Goal: Task Accomplishment & Management: Manage account settings

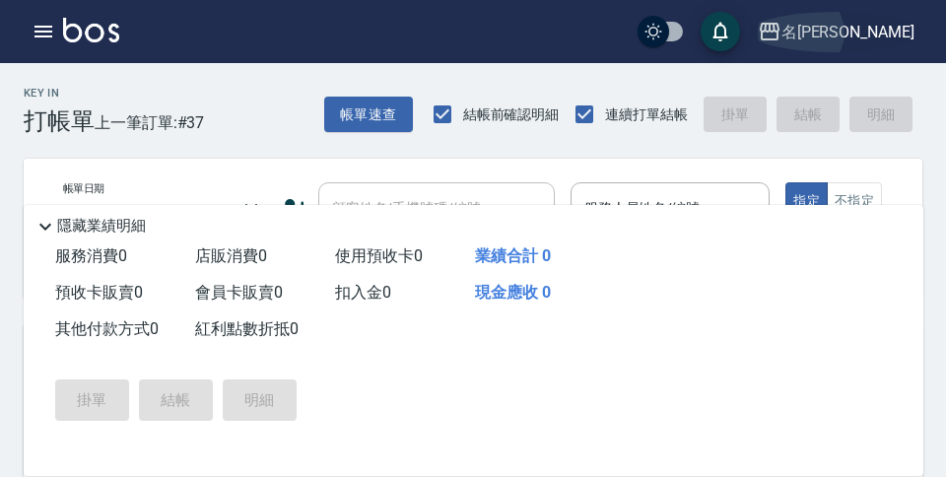
click at [883, 31] on div "名[PERSON_NAME]" at bounding box center [847, 32] width 133 height 25
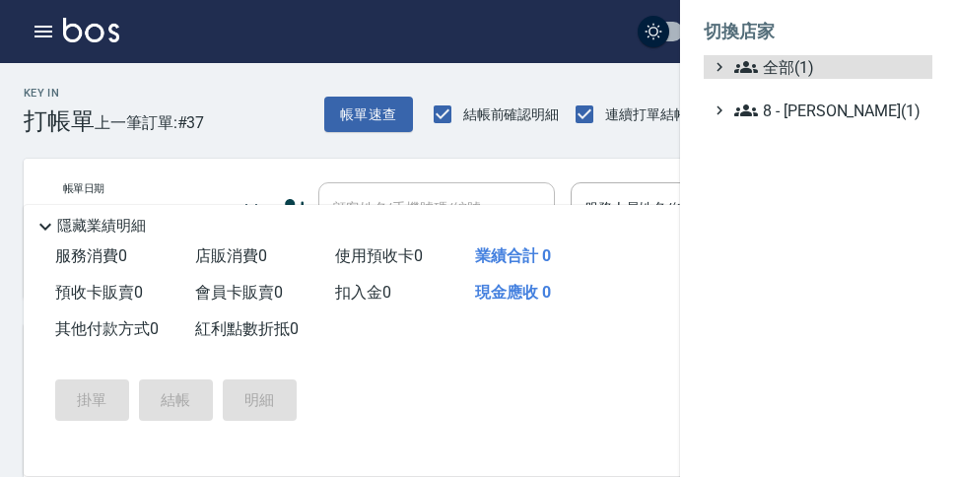
click at [800, 79] on ul "全部(1) 8 - 林秀娥(1)" at bounding box center [818, 88] width 229 height 67
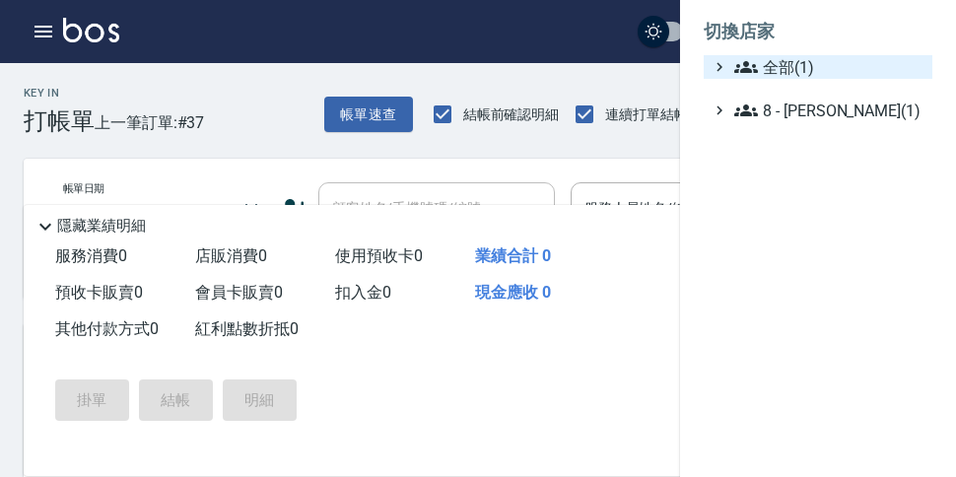
click at [788, 71] on span "全部(1)" at bounding box center [829, 67] width 190 height 24
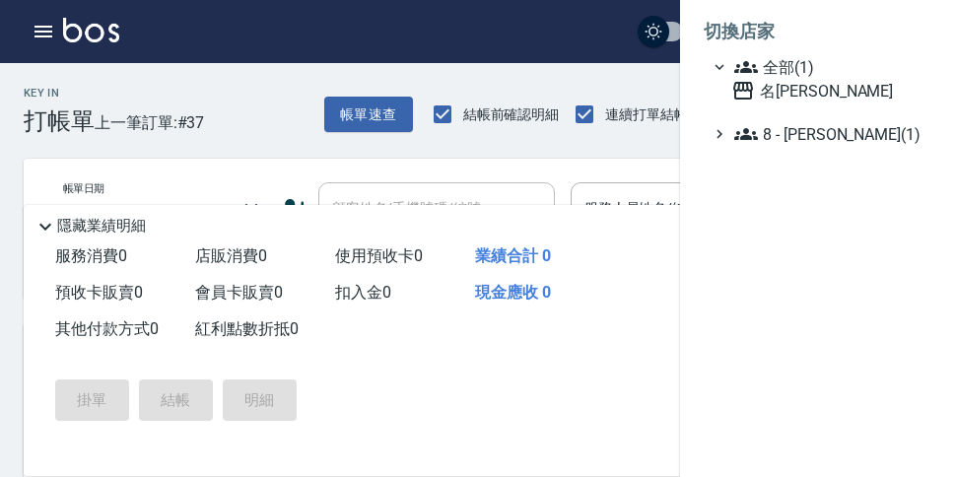
click at [793, 71] on span "全部(1)" at bounding box center [829, 67] width 190 height 24
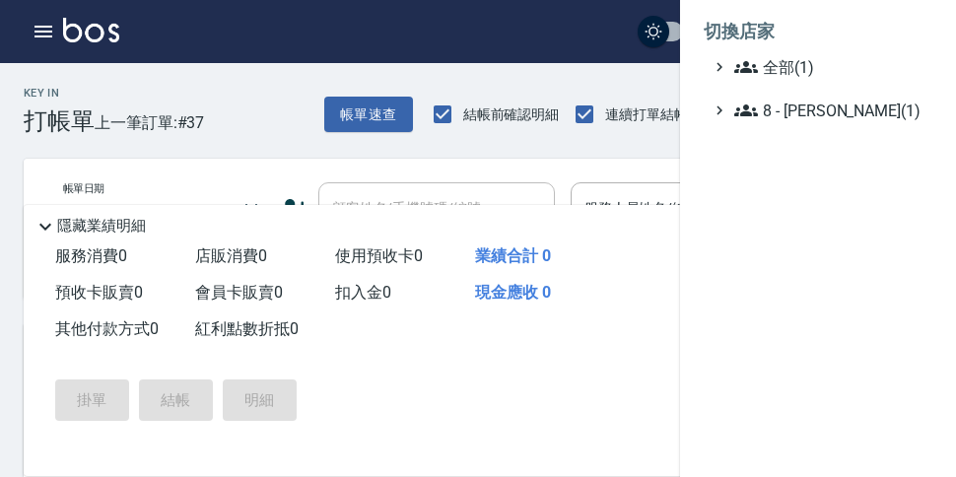
click at [774, 70] on span "全部(1)" at bounding box center [829, 67] width 190 height 24
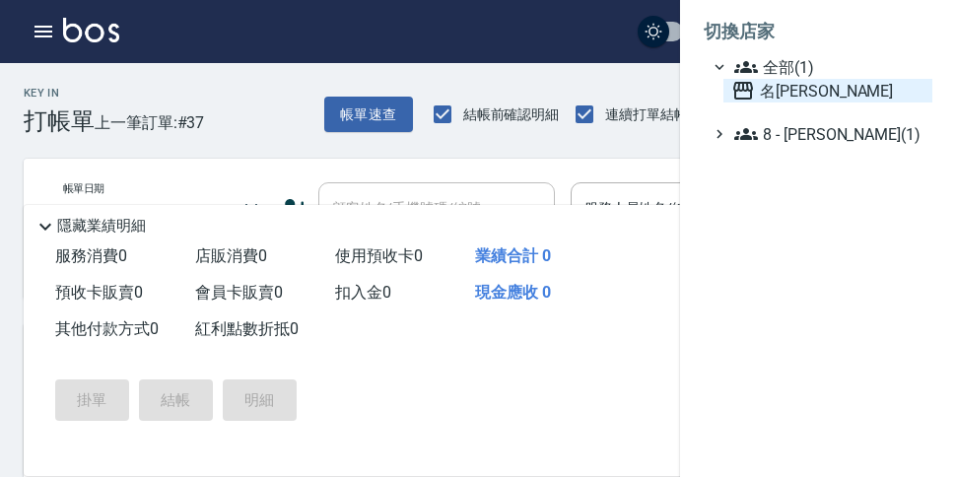
click at [812, 93] on span "名[PERSON_NAME]" at bounding box center [827, 91] width 193 height 24
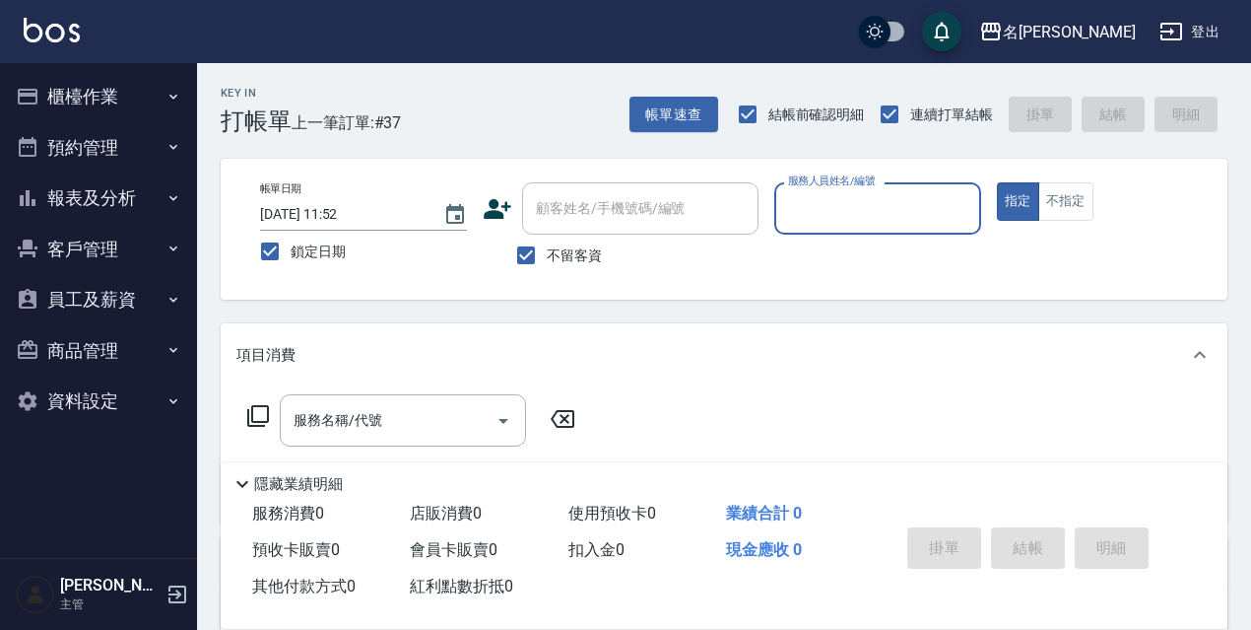
click at [955, 27] on button "登出" at bounding box center [1190, 32] width 76 height 36
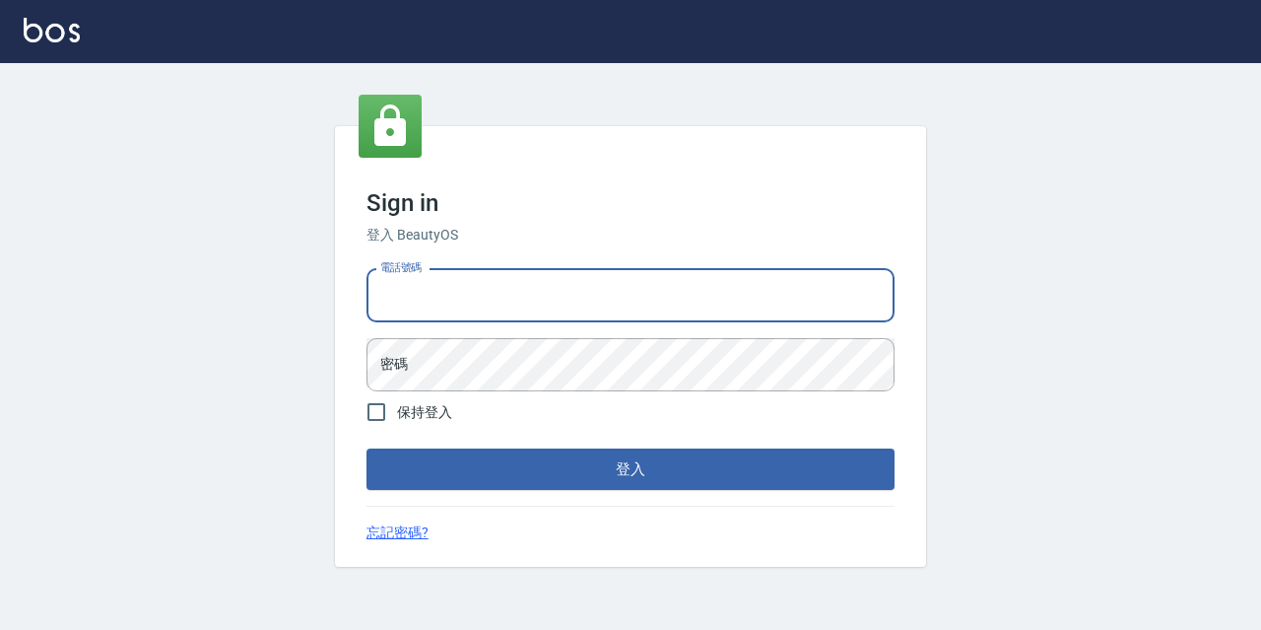
click at [503, 288] on input "電話號碼" at bounding box center [631, 295] width 528 height 53
type input "0933063049"
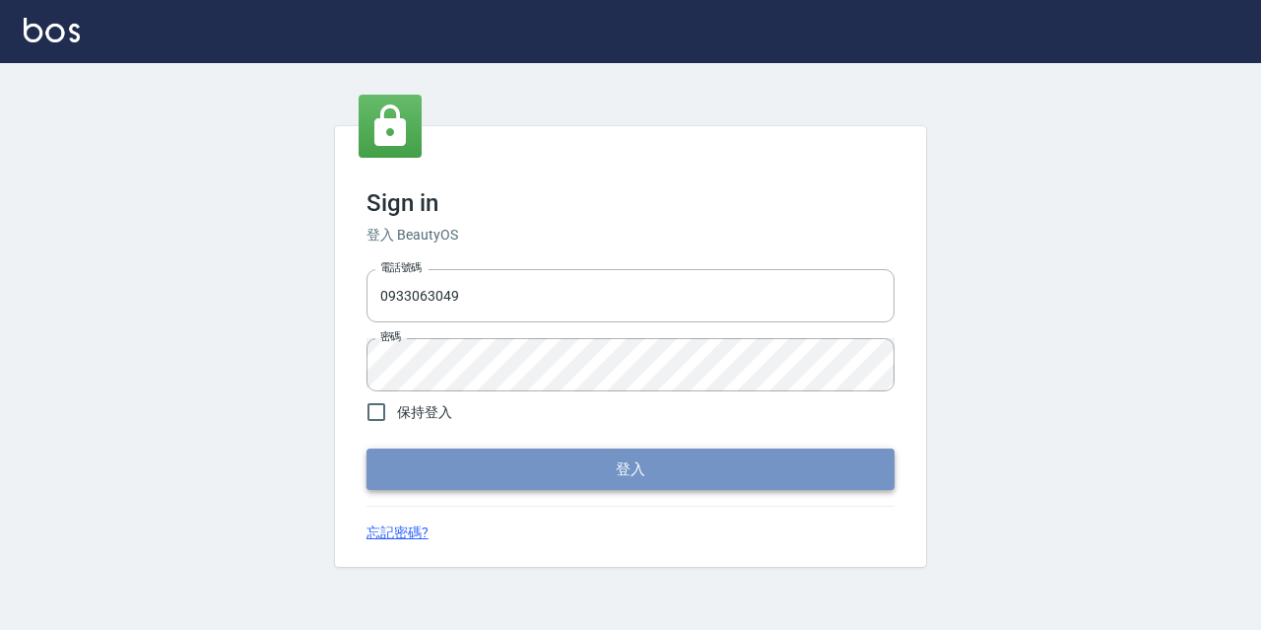
click at [625, 470] on button "登入" at bounding box center [631, 468] width 528 height 41
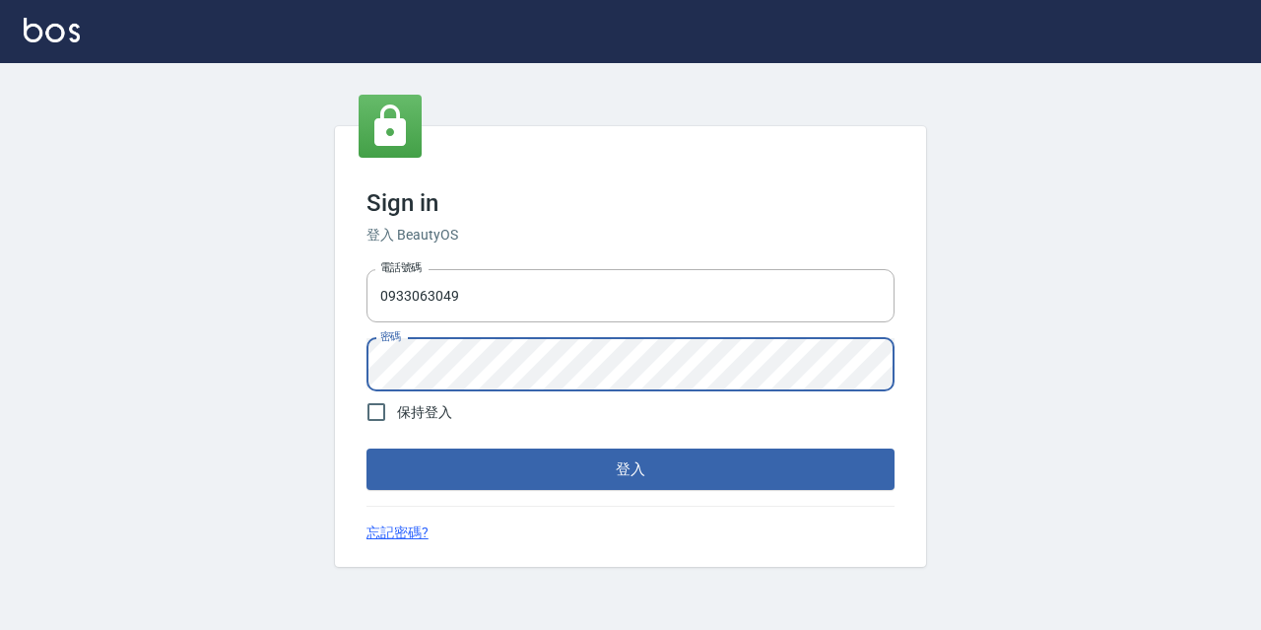
click at [367, 448] on button "登入" at bounding box center [631, 468] width 528 height 41
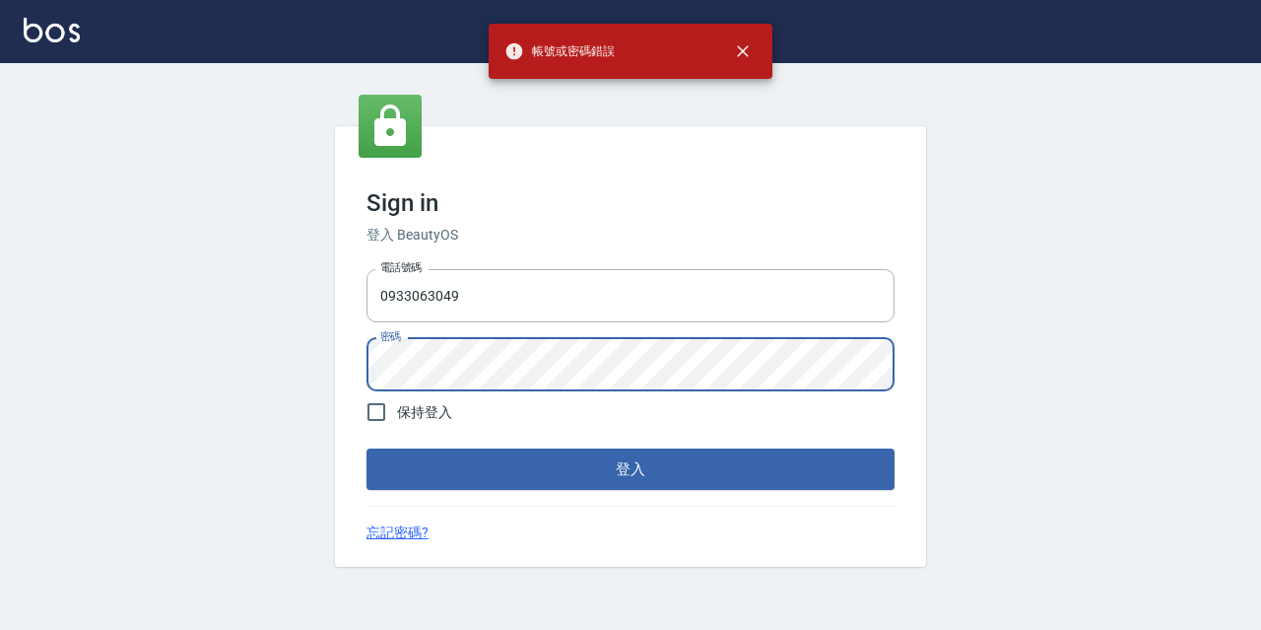
click at [328, 367] on div "Sign in 登入 BeautyOS 電話號碼 0933063049 電話號碼 密碼 密碼 保持登入 登入 忘記密碼?" at bounding box center [630, 346] width 1261 height 567
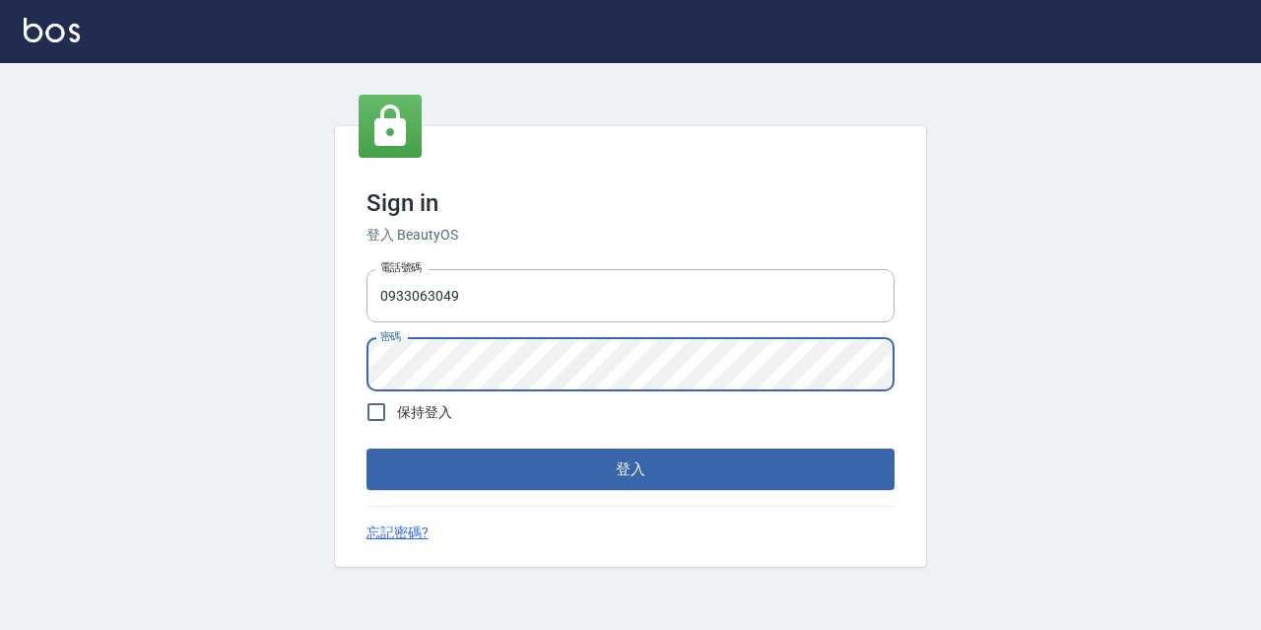
click at [367, 448] on button "登入" at bounding box center [631, 468] width 528 height 41
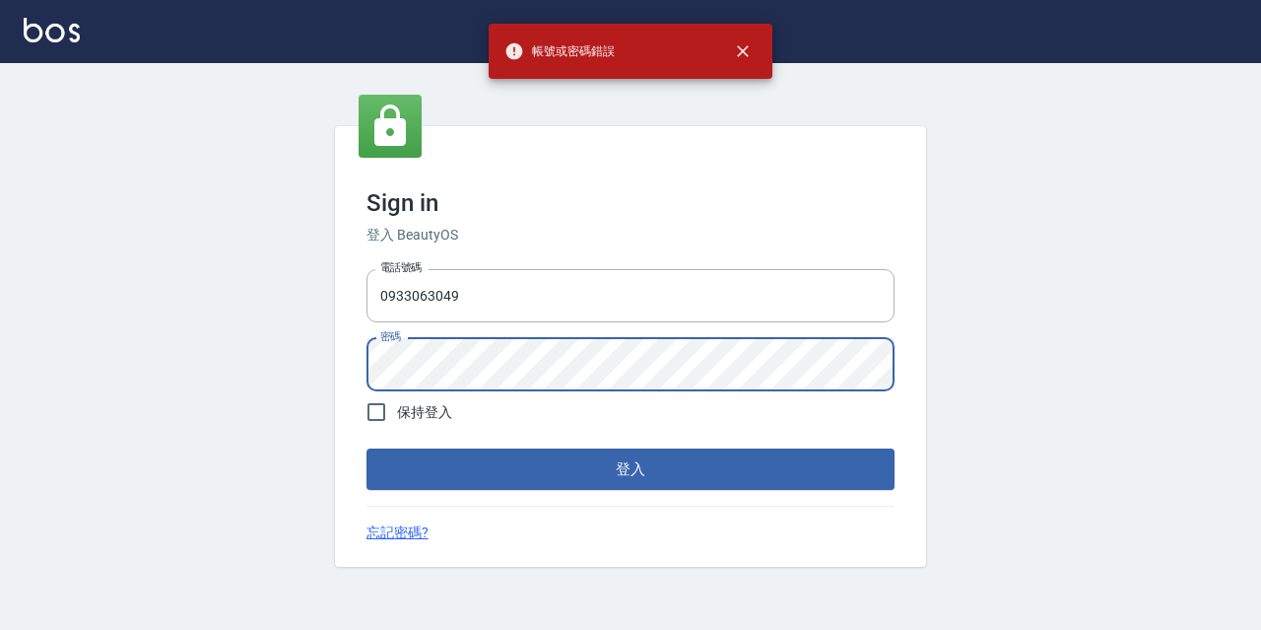
click at [335, 351] on div "Sign in 登入 BeautyOS 電話號碼 0933063049 電話號碼 密碼 密碼 保持登入 登入 忘記密碼?" at bounding box center [630, 346] width 591 height 441
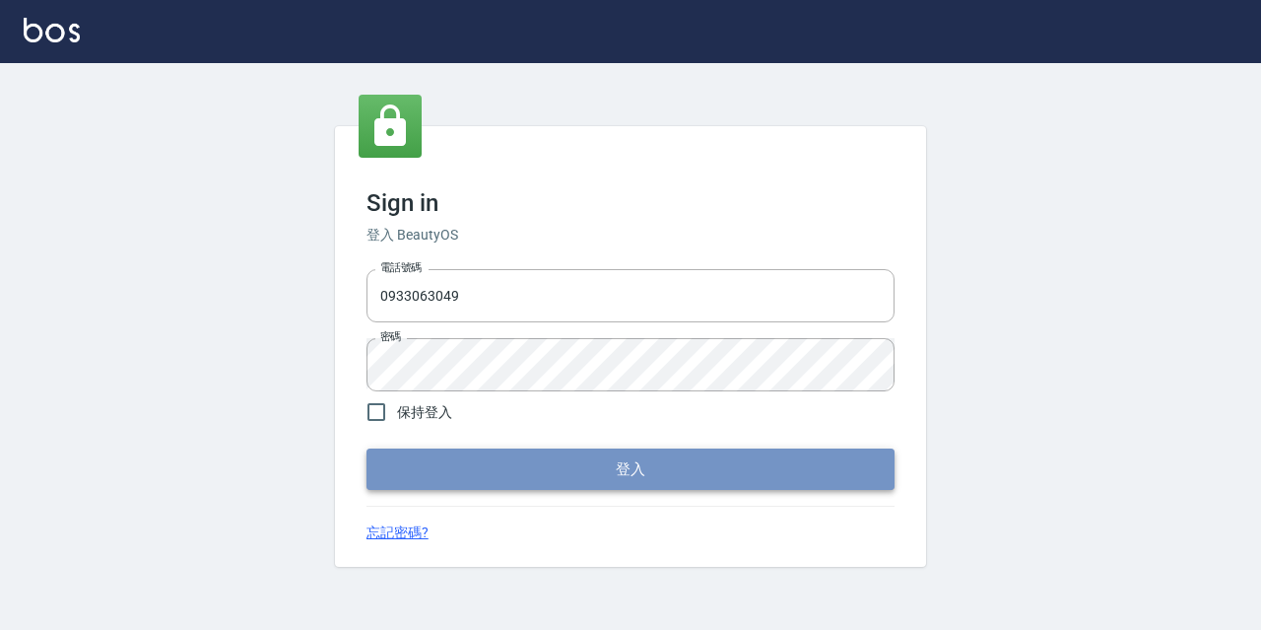
click at [637, 460] on button "登入" at bounding box center [631, 468] width 528 height 41
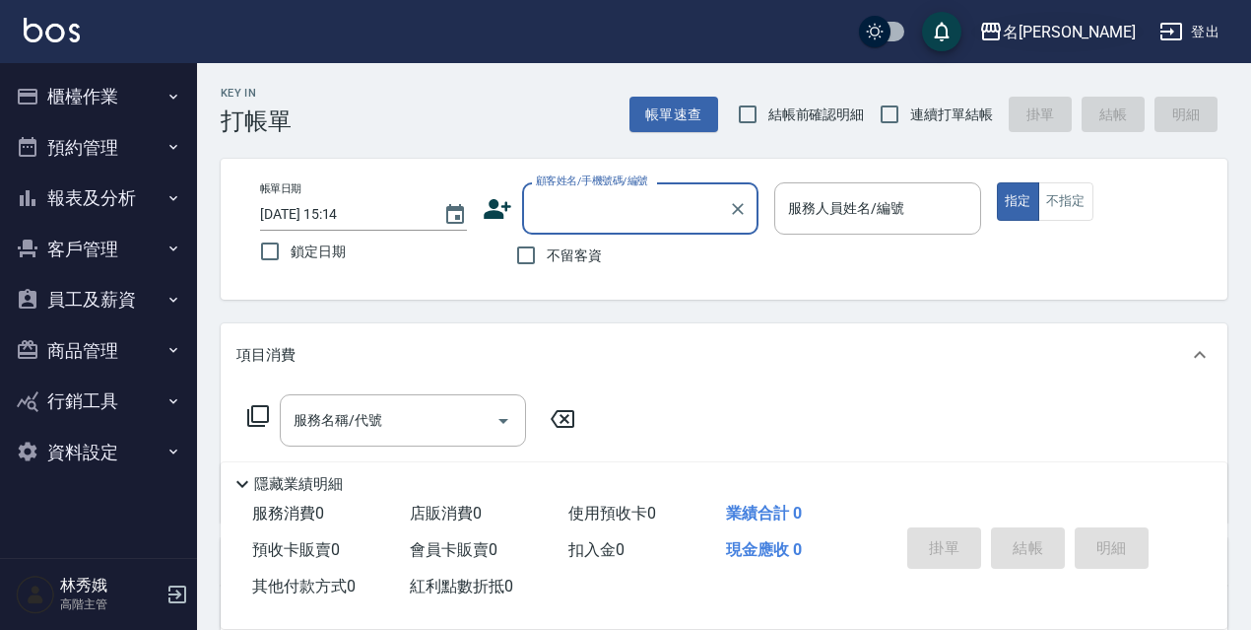
click at [1079, 44] on button "名[PERSON_NAME]" at bounding box center [1058, 32] width 172 height 40
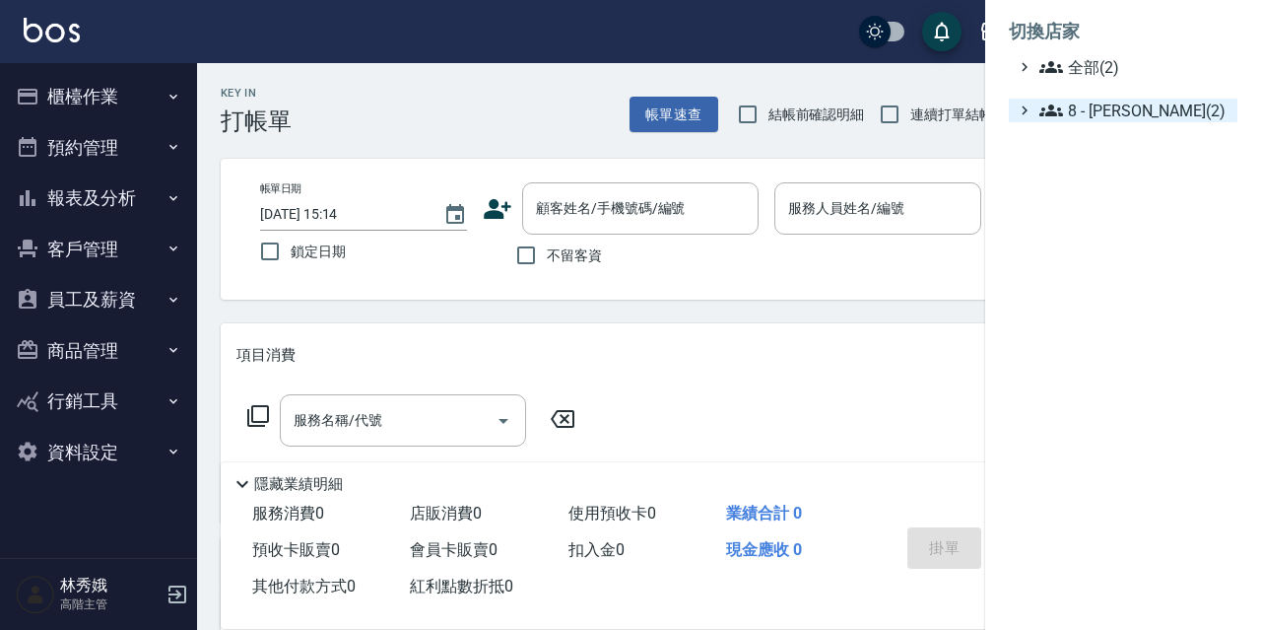
click at [1078, 108] on span "8 - 林秀娥(2)" at bounding box center [1135, 111] width 190 height 24
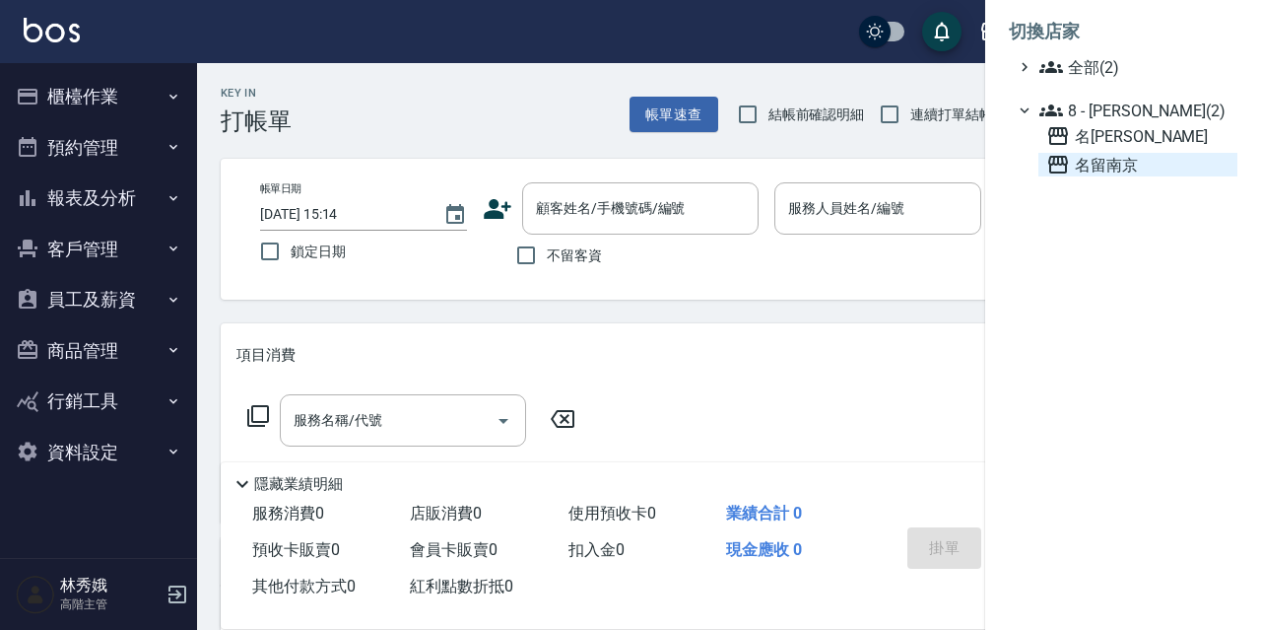
click at [1075, 162] on span "名留南京" at bounding box center [1137, 165] width 183 height 24
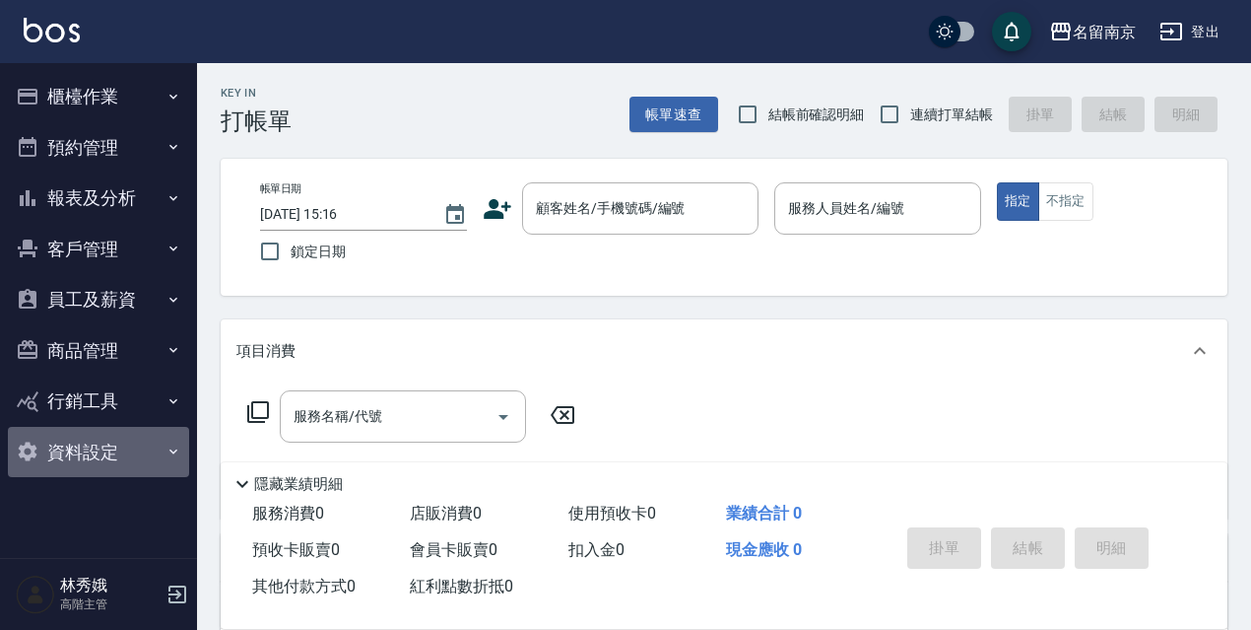
click at [106, 449] on button "資料設定" at bounding box center [98, 452] width 181 height 51
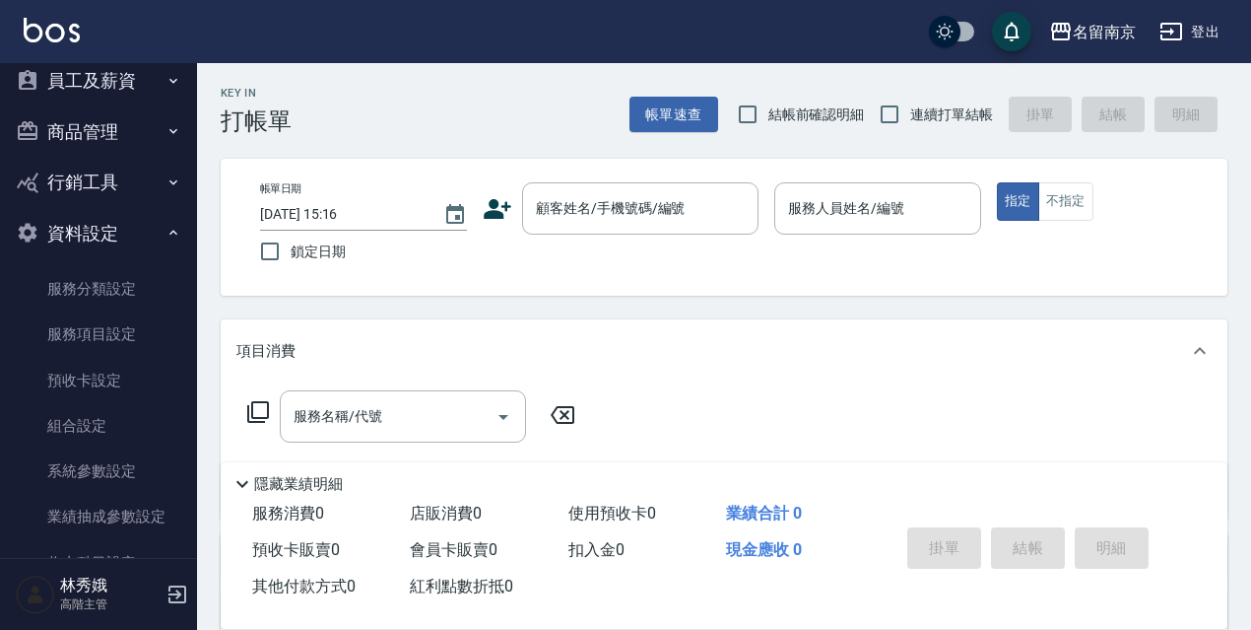
scroll to position [229, 0]
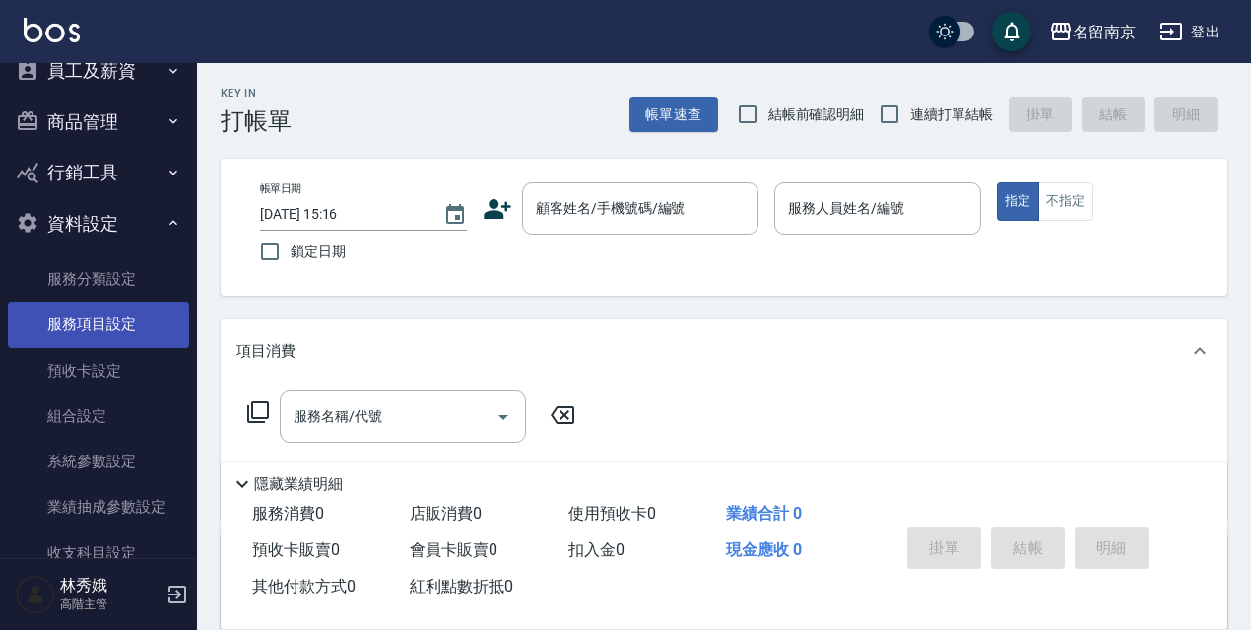
click at [105, 328] on link "服務項目設定" at bounding box center [98, 324] width 181 height 45
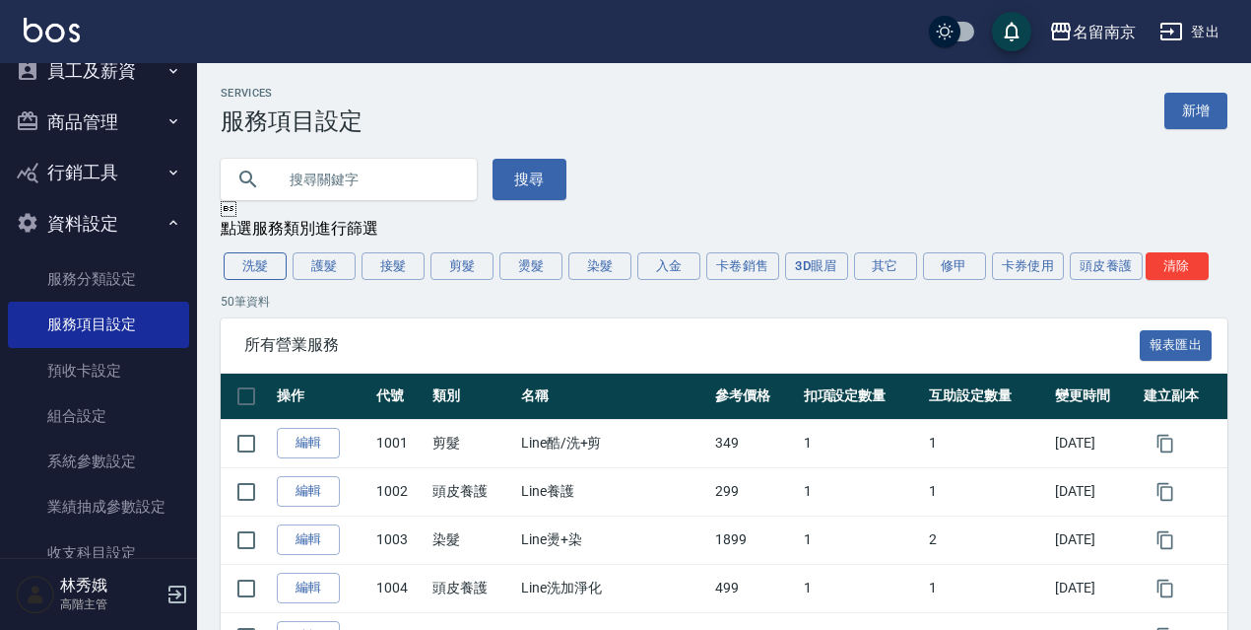
click at [268, 265] on button "洗髮" at bounding box center [255, 266] width 63 height 28
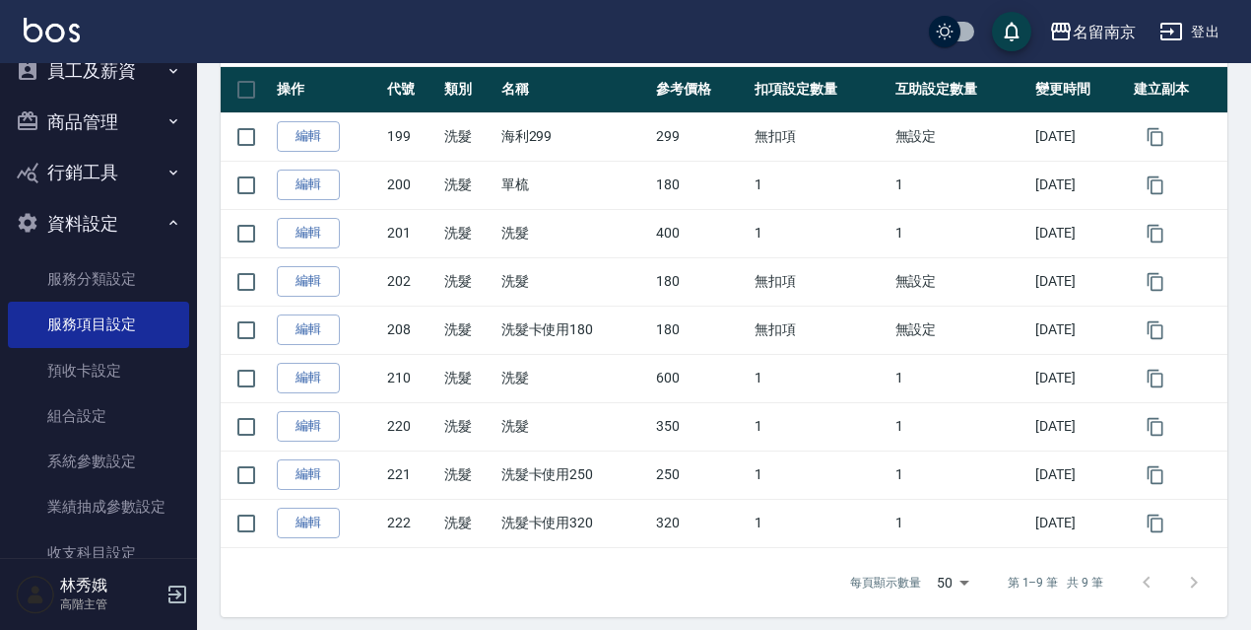
scroll to position [321, 0]
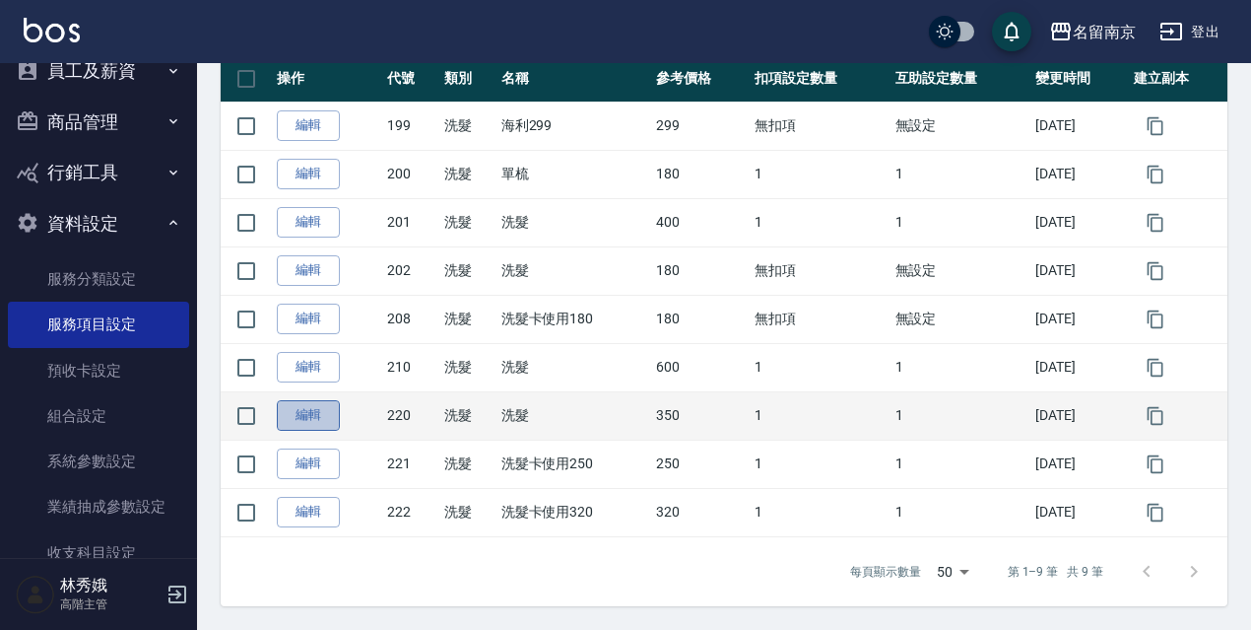
click at [311, 417] on link "編輯" at bounding box center [308, 415] width 63 height 31
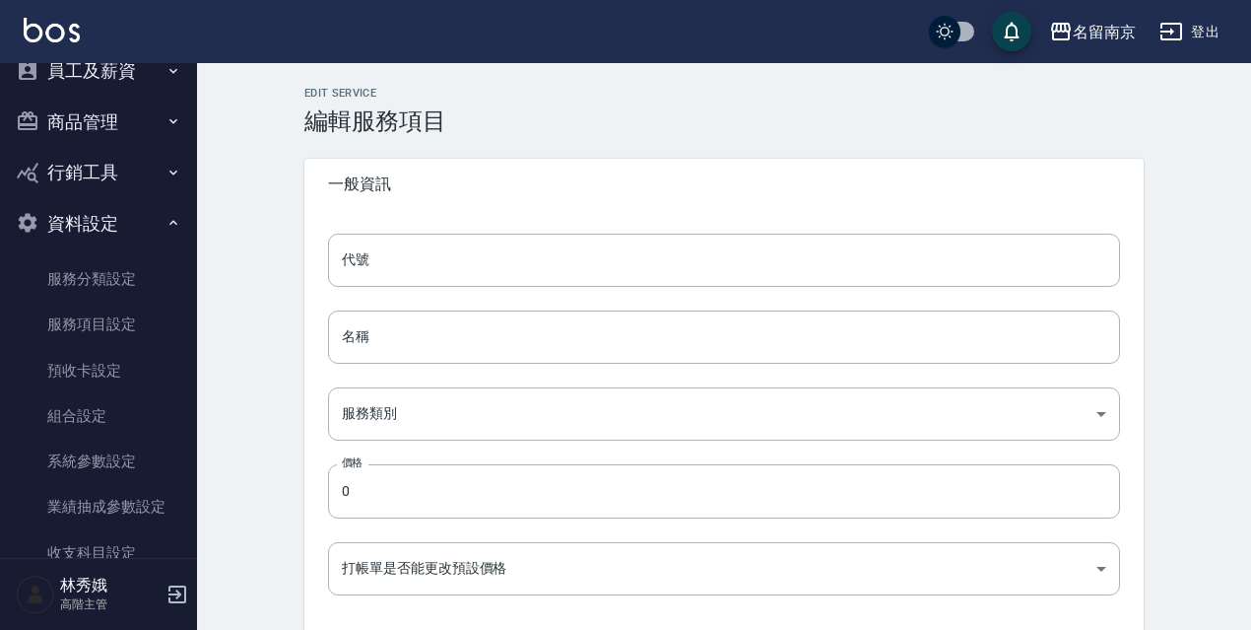
type input "220"
type input "洗髮"
type input "916e3307-c7b6-46ff-867f-54dd39a1ee69"
type input "350"
type input "FALSE"
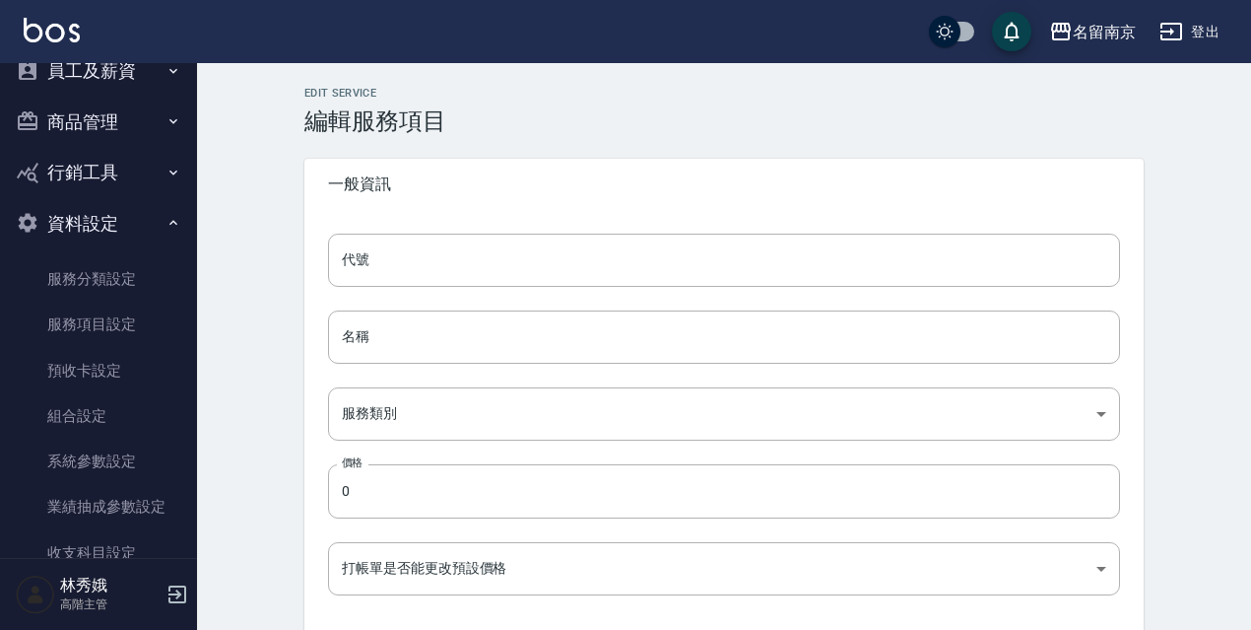
type input "none"
type input "UNSET"
type input "none"
type input "技術協助"
type input "2"
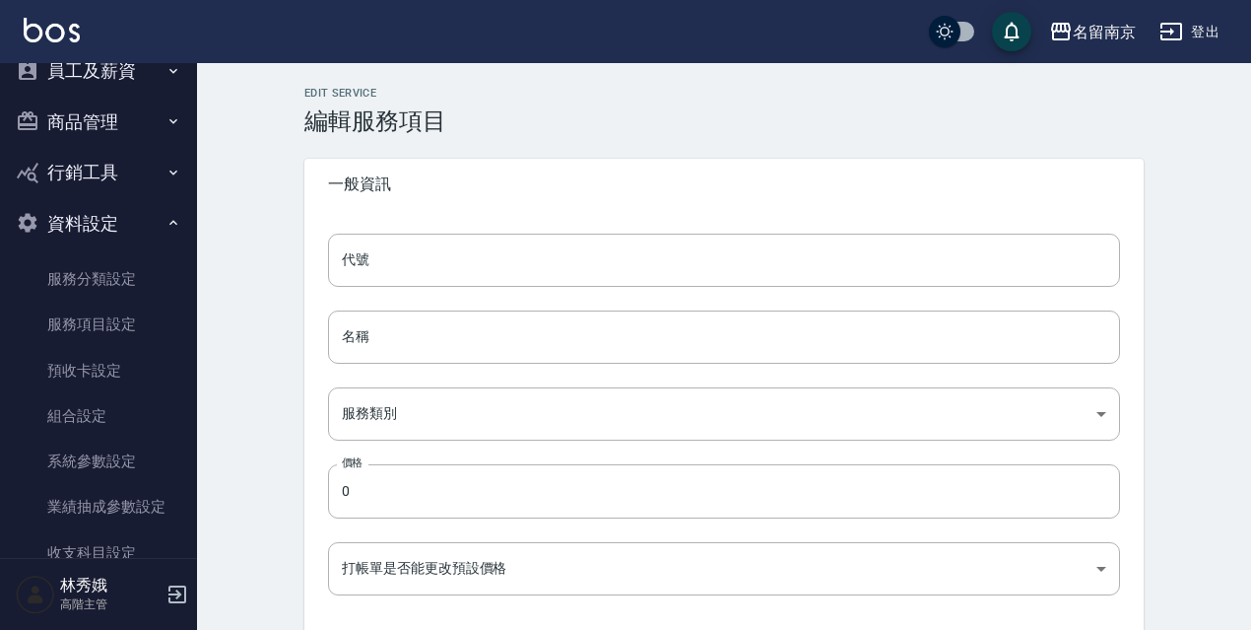
type input "點數"
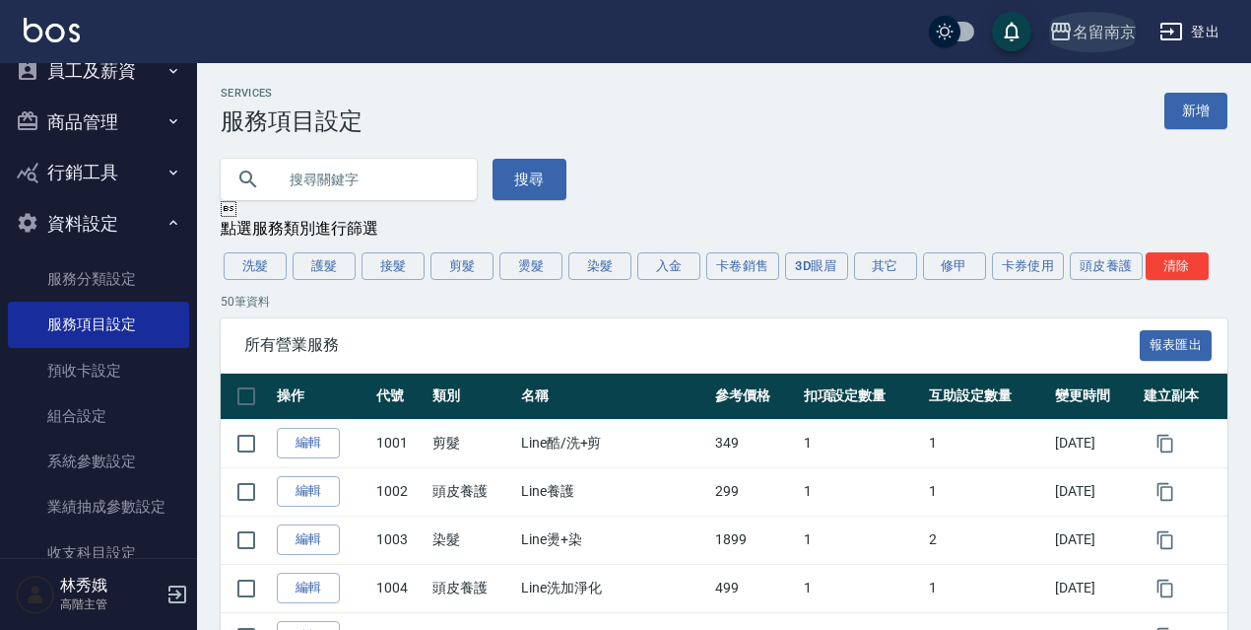
click at [1089, 35] on div "名留南京" at bounding box center [1104, 32] width 63 height 25
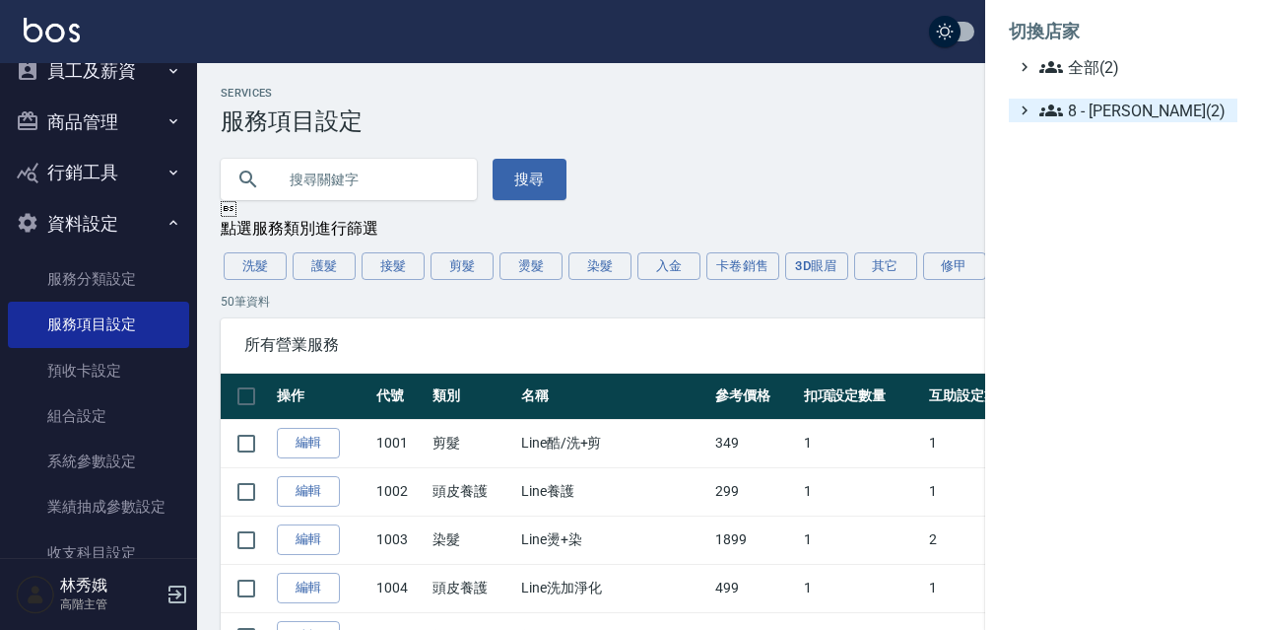
click at [1093, 110] on span "8 - [PERSON_NAME](2)" at bounding box center [1135, 111] width 190 height 24
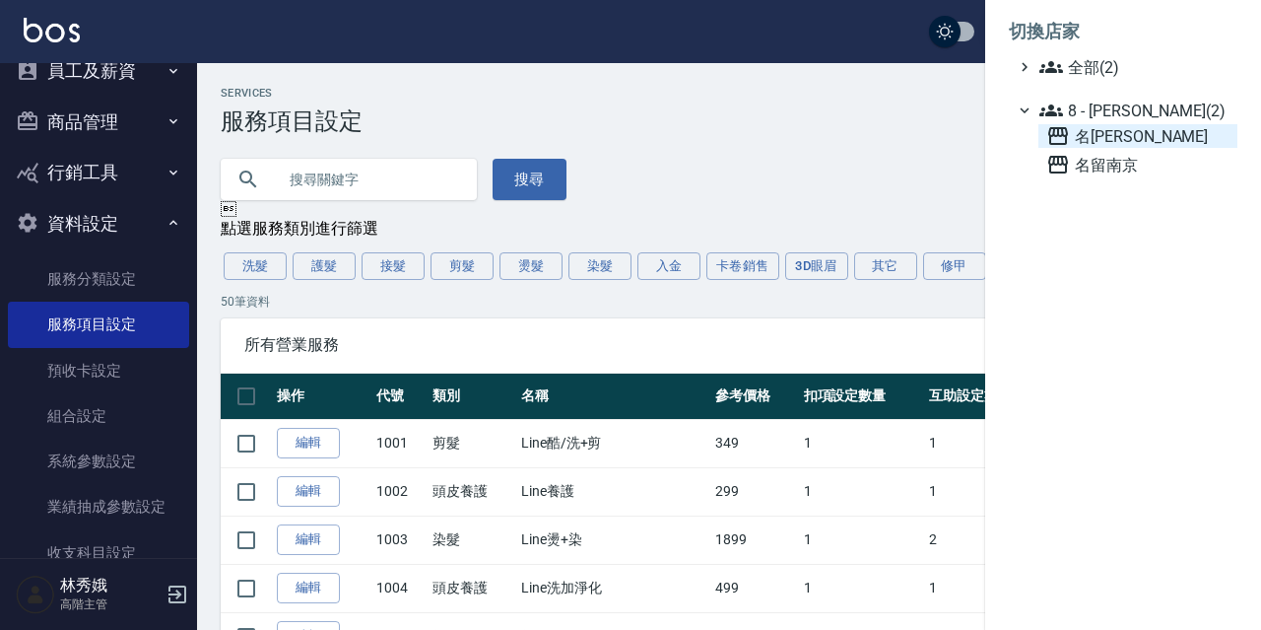
click at [1073, 134] on span "名[PERSON_NAME]" at bounding box center [1137, 136] width 183 height 24
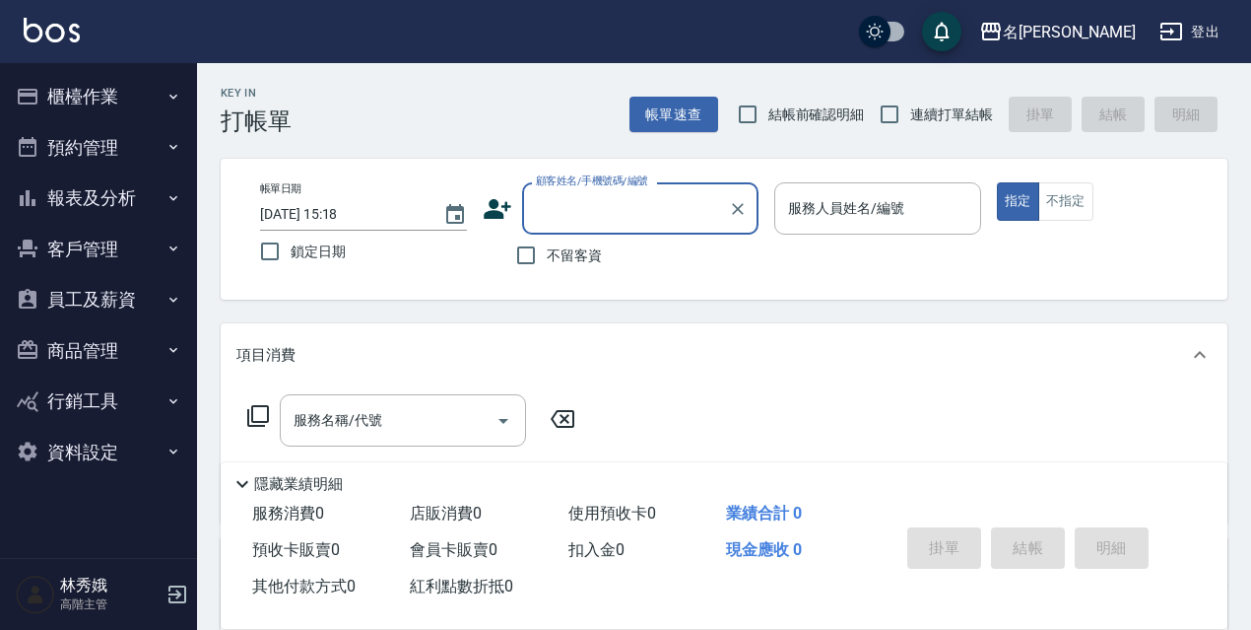
click at [106, 442] on button "資料設定" at bounding box center [98, 452] width 181 height 51
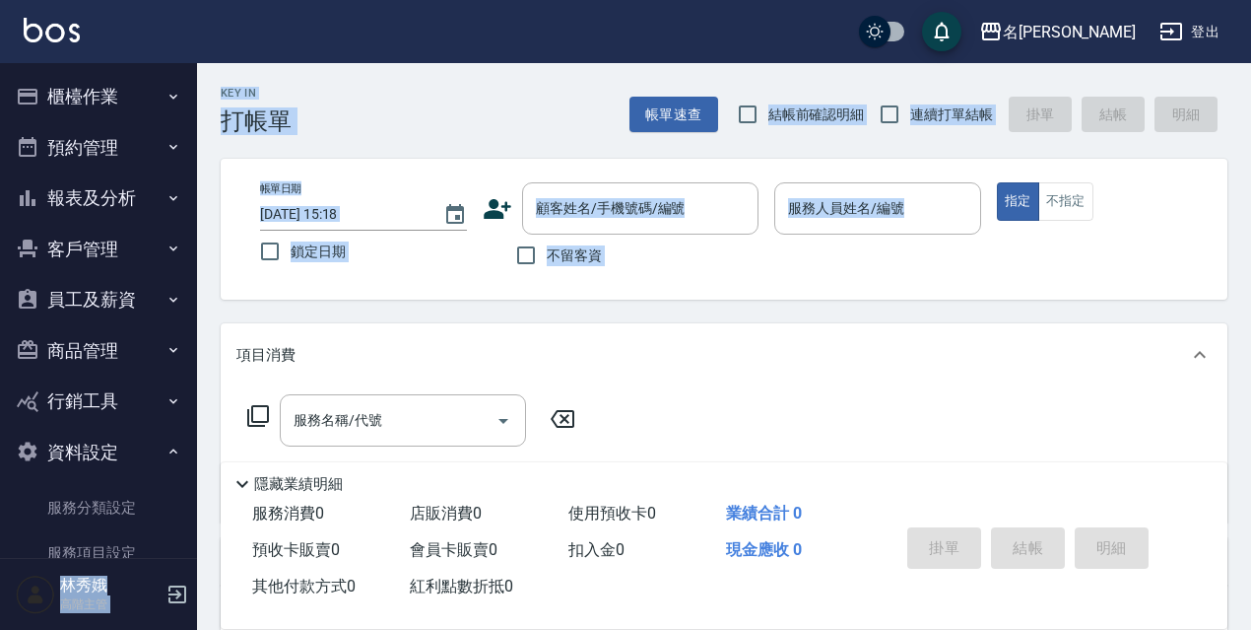
drag, startPoint x: 197, startPoint y: 197, endPoint x: 216, endPoint y: 354, distance: 157.8
click at [216, 354] on div "名留伊通 登出 櫃檯作業 打帳單 帳單列表 掛單列表 座位開單 營業儀表板 現金收支登錄 高階收支登錄 材料自購登錄 每日結帳 排班表 現場電腦打卡 掃碼打卡…" at bounding box center [625, 482] width 1251 height 964
click at [204, 269] on div "Key In 打帳單 帳單速查 結帳前確認明細 連續打單結帳 掛單 結帳 明細 帳單日期 2025/08/25 15:18 鎖定日期 顧客姓名/手機號碼/編號…" at bounding box center [724, 513] width 1054 height 901
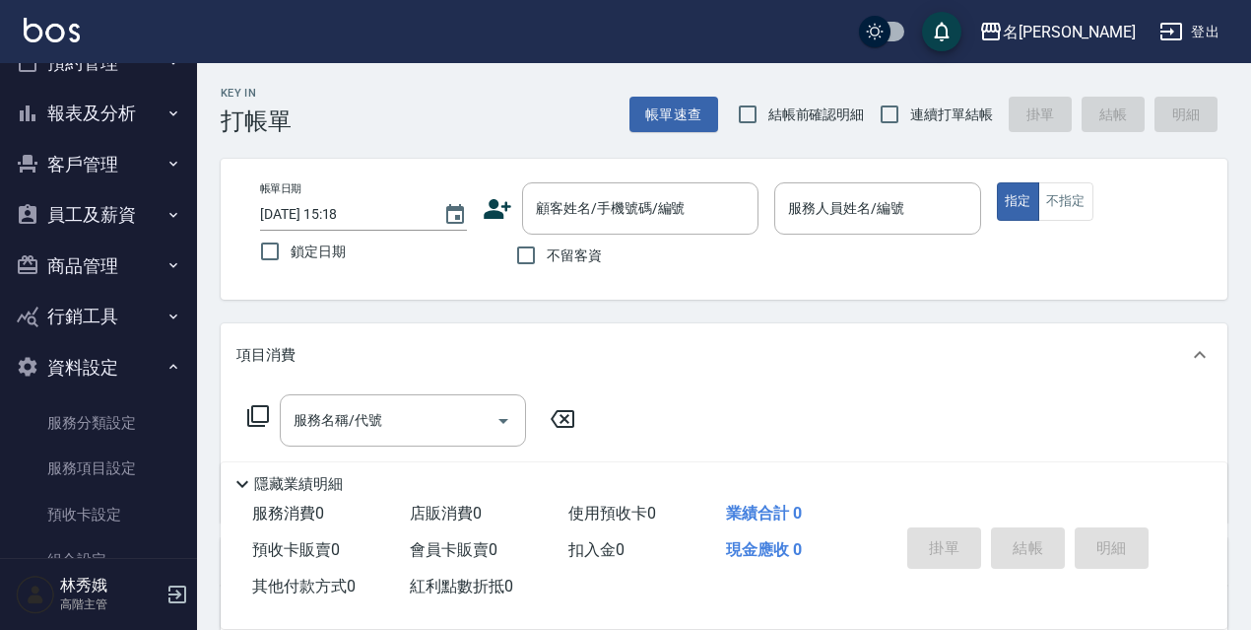
scroll to position [47, 0]
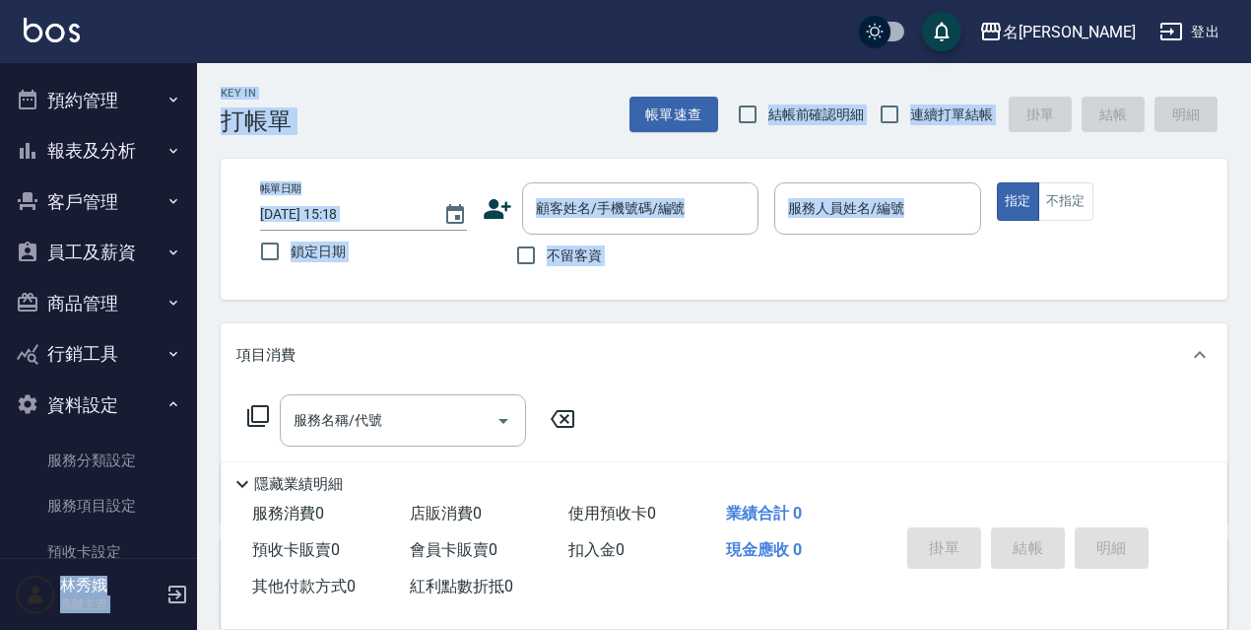
drag, startPoint x: 189, startPoint y: 254, endPoint x: 175, endPoint y: 194, distance: 61.7
click at [175, 194] on div "名留伊通 登出 櫃檯作業 打帳單 帳單列表 掛單列表 座位開單 營業儀表板 現金收支登錄 高階收支登錄 材料自購登錄 每日結帳 排班表 現場電腦打卡 掃碼打卡…" at bounding box center [625, 482] width 1251 height 964
click at [92, 152] on button "報表及分析" at bounding box center [98, 150] width 181 height 51
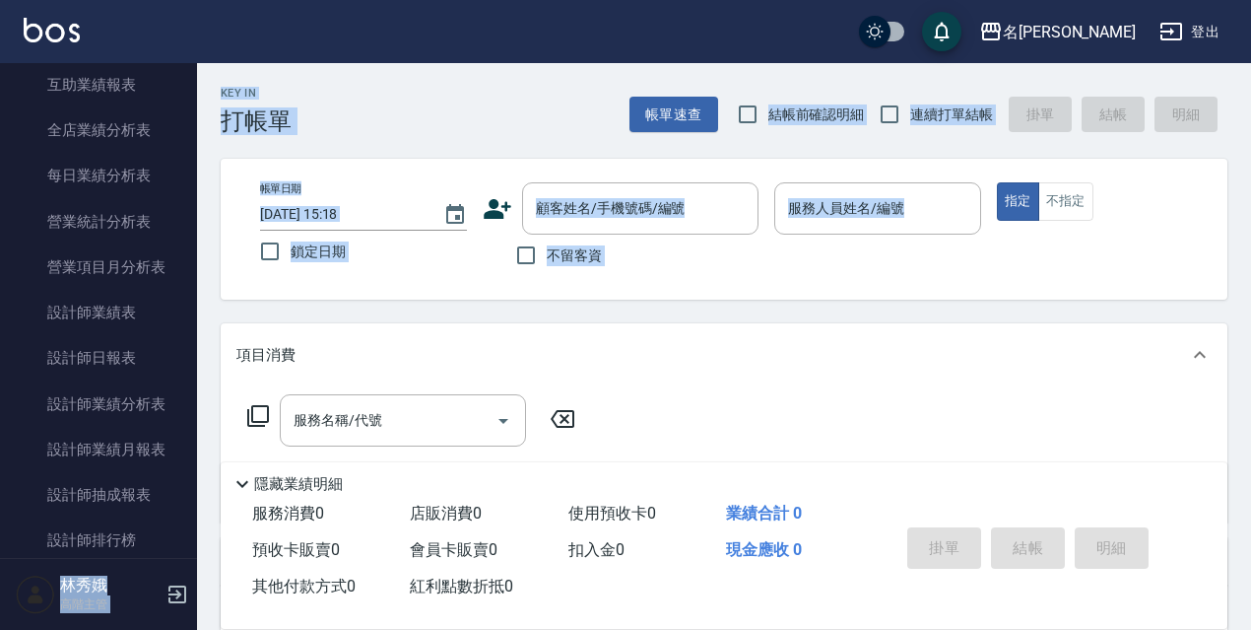
scroll to position [586, 0]
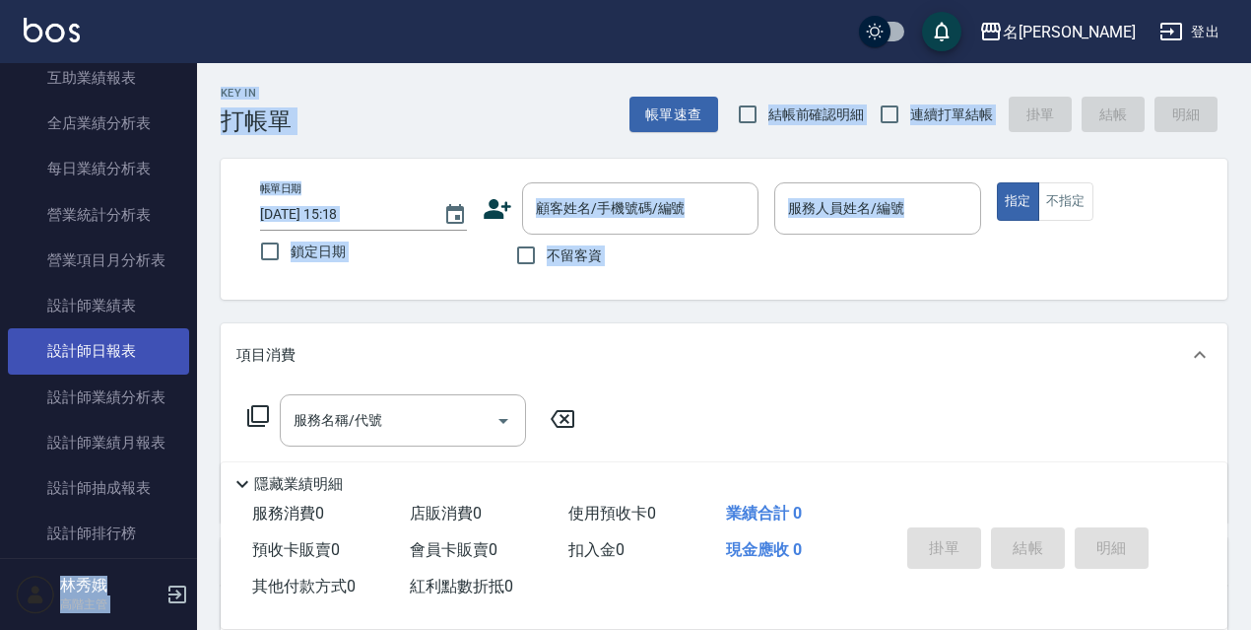
click at [141, 340] on link "設計師日報表" at bounding box center [98, 350] width 181 height 45
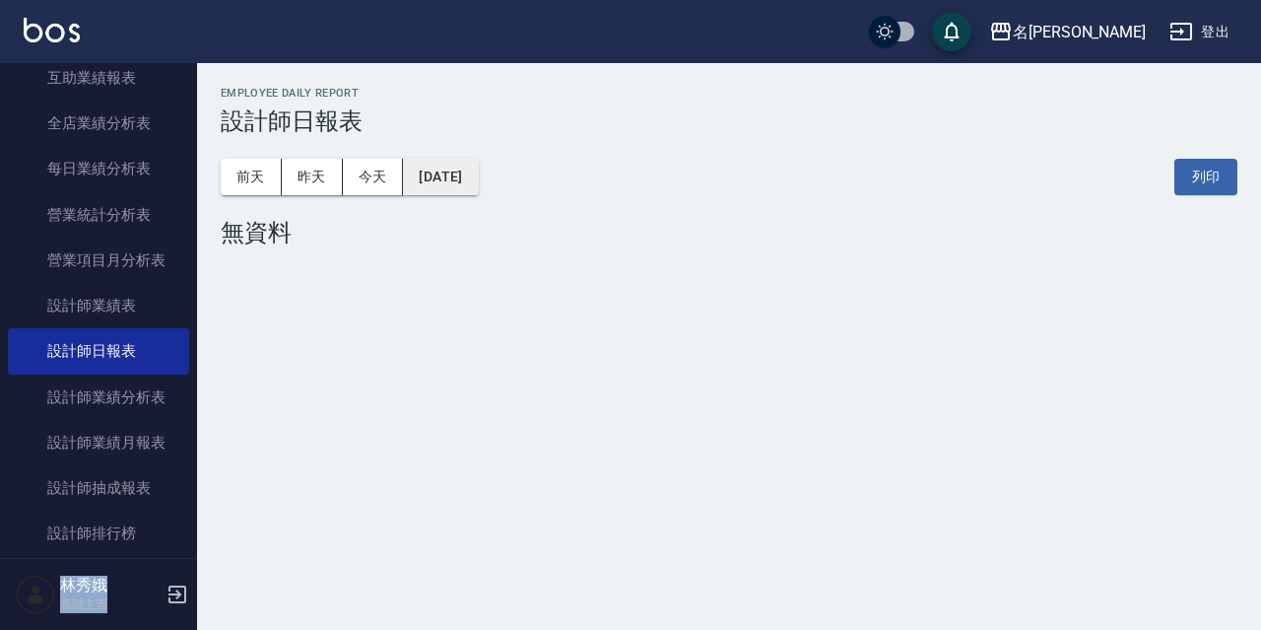
click at [432, 163] on button "2025/08/25" at bounding box center [440, 177] width 75 height 36
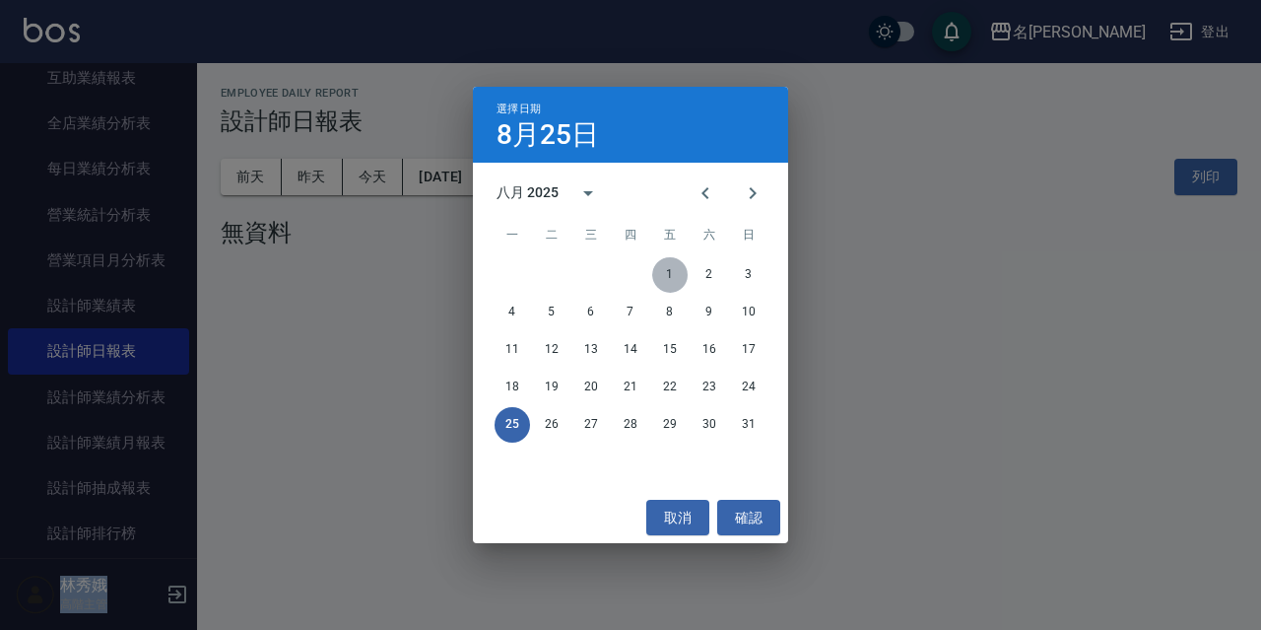
click at [674, 272] on button "1" at bounding box center [669, 274] width 35 height 35
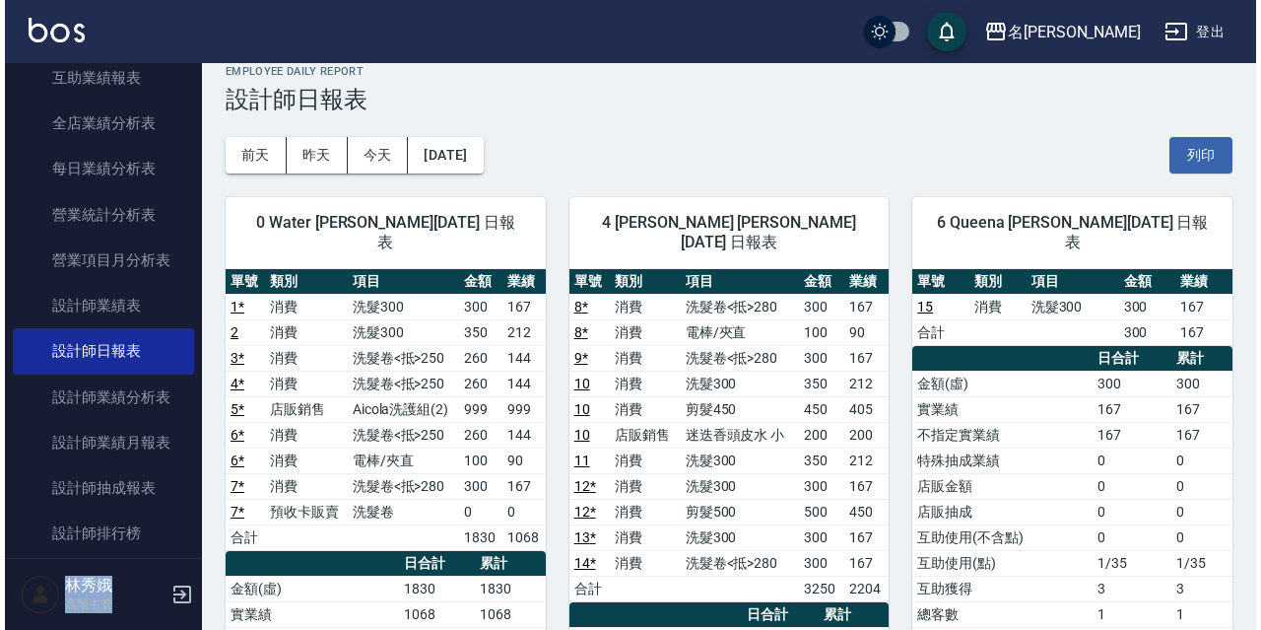
scroll to position [31, 0]
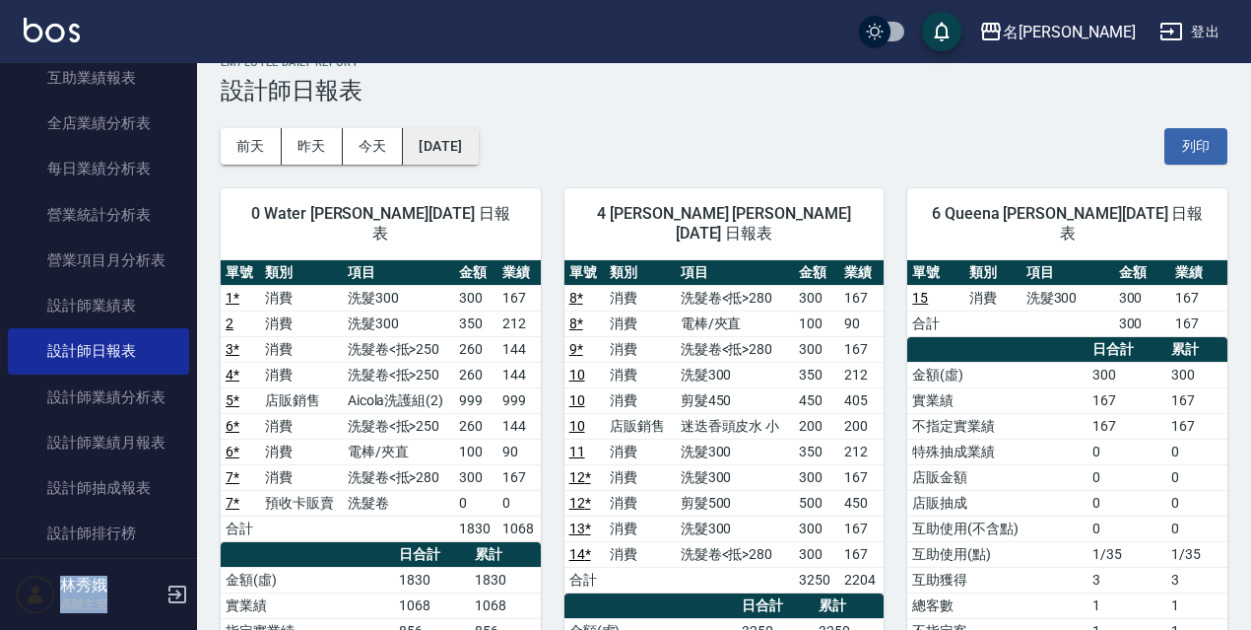
click at [462, 155] on button "2025/08/01" at bounding box center [440, 146] width 75 height 36
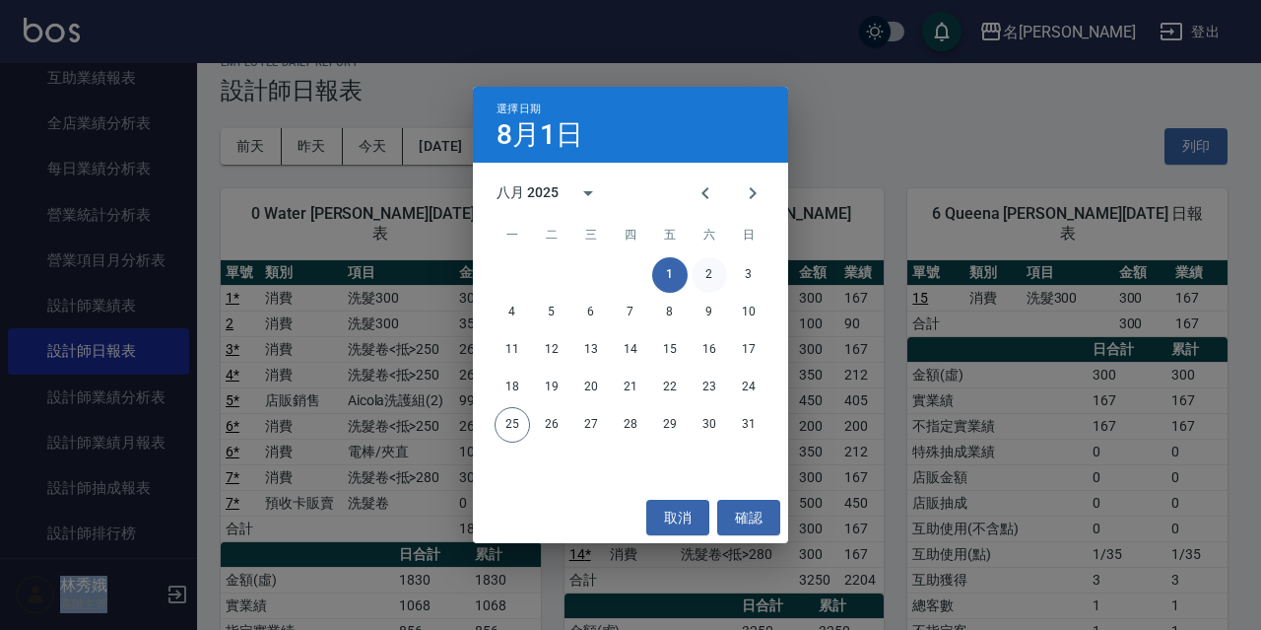
click at [713, 270] on button "2" at bounding box center [709, 274] width 35 height 35
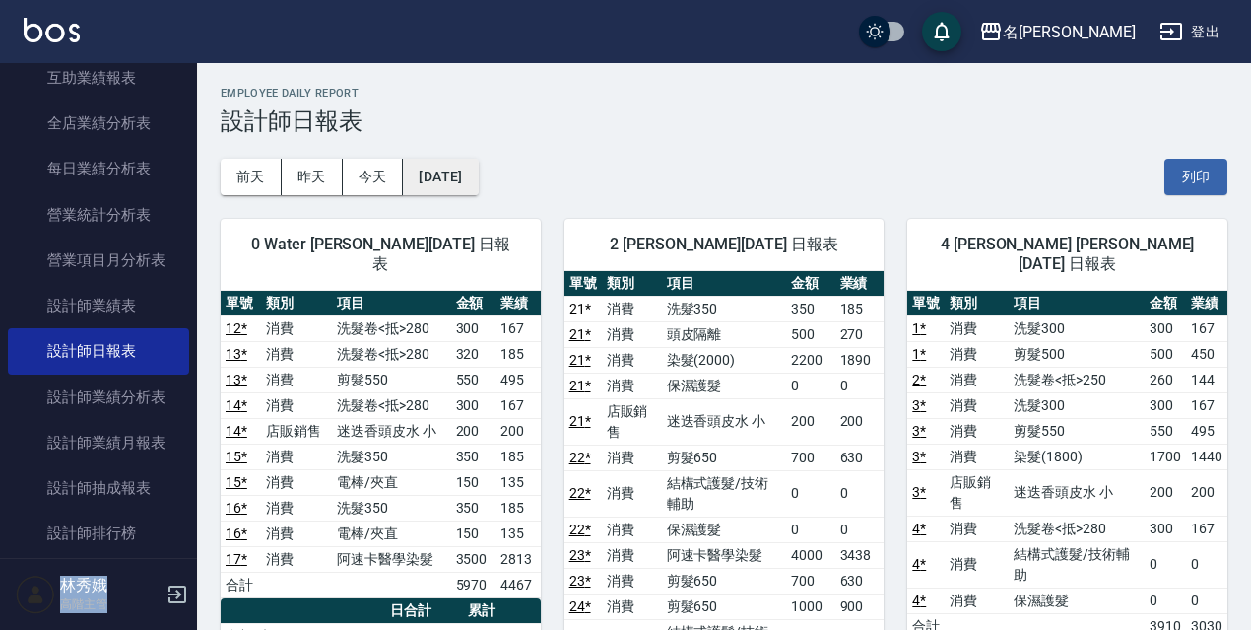
click at [478, 179] on button "2025/08/02" at bounding box center [440, 177] width 75 height 36
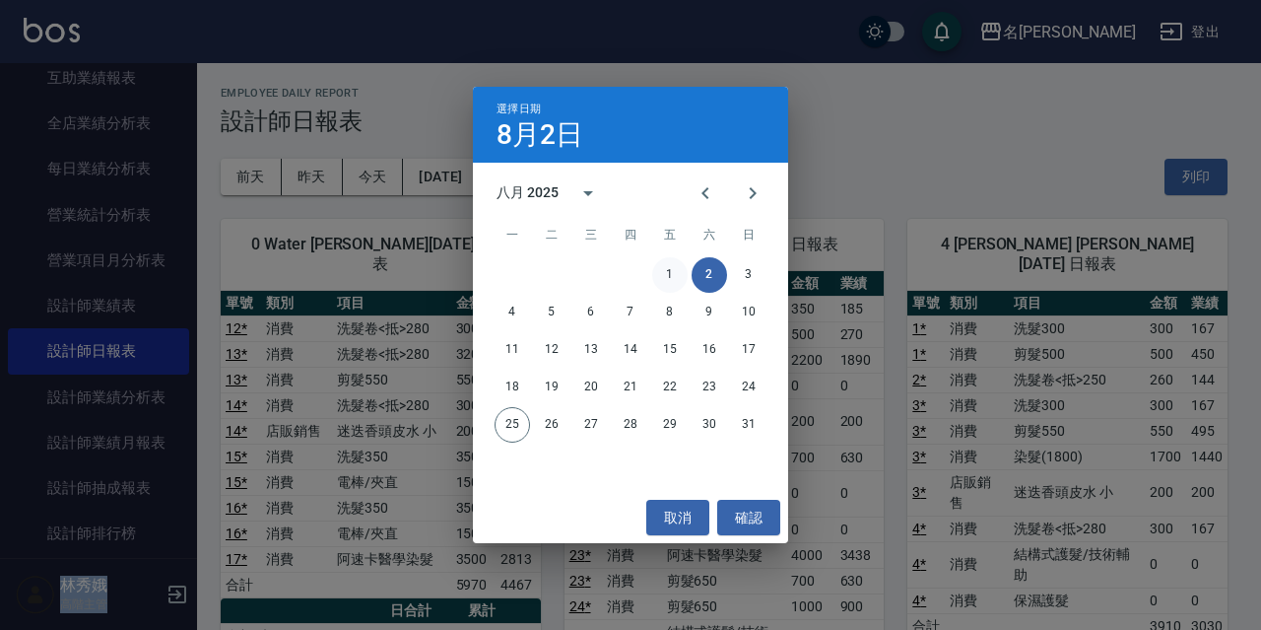
click at [663, 268] on button "1" at bounding box center [669, 274] width 35 height 35
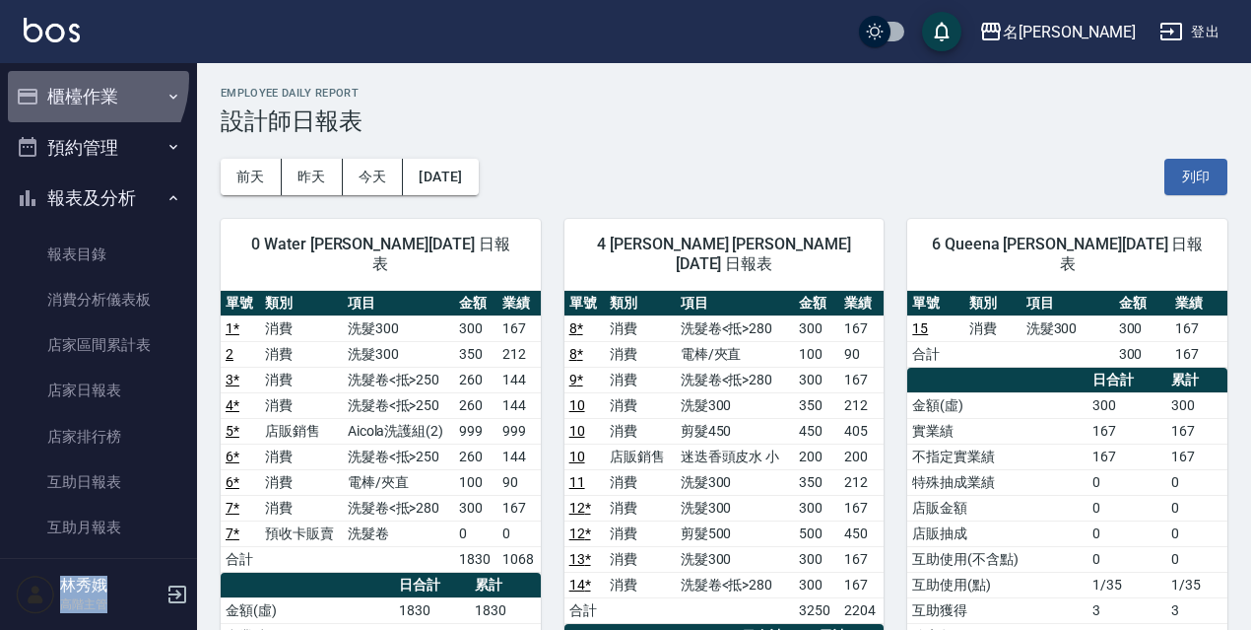
click at [74, 79] on button "櫃檯作業" at bounding box center [98, 96] width 181 height 51
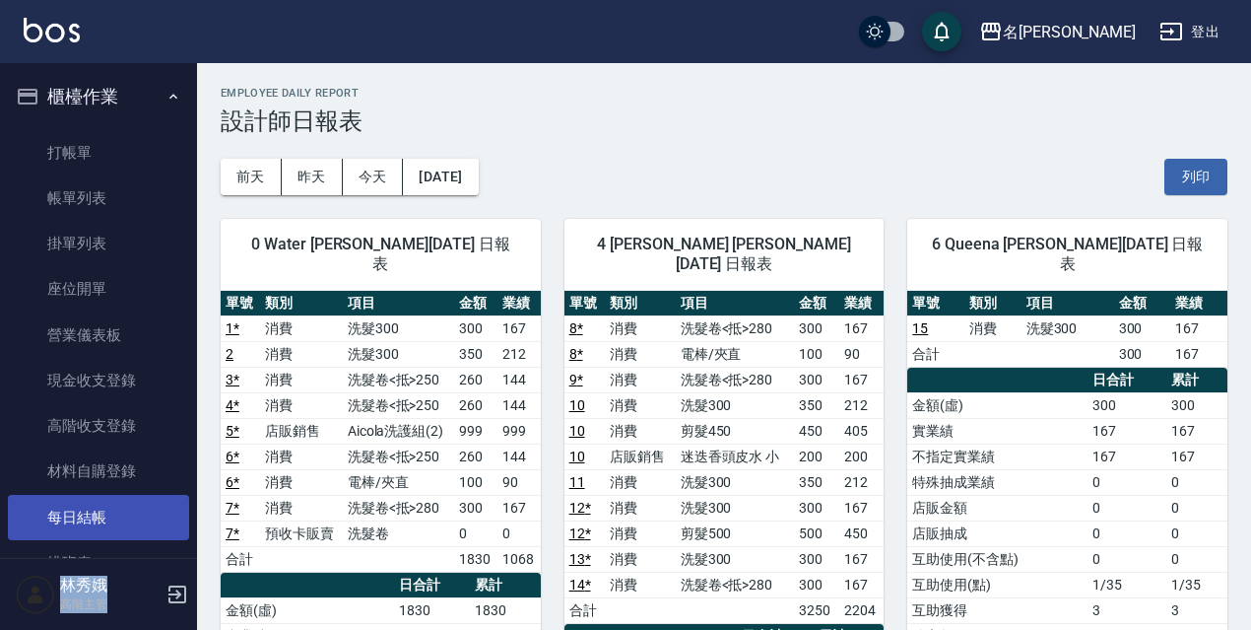
click at [101, 517] on link "每日結帳" at bounding box center [98, 517] width 181 height 45
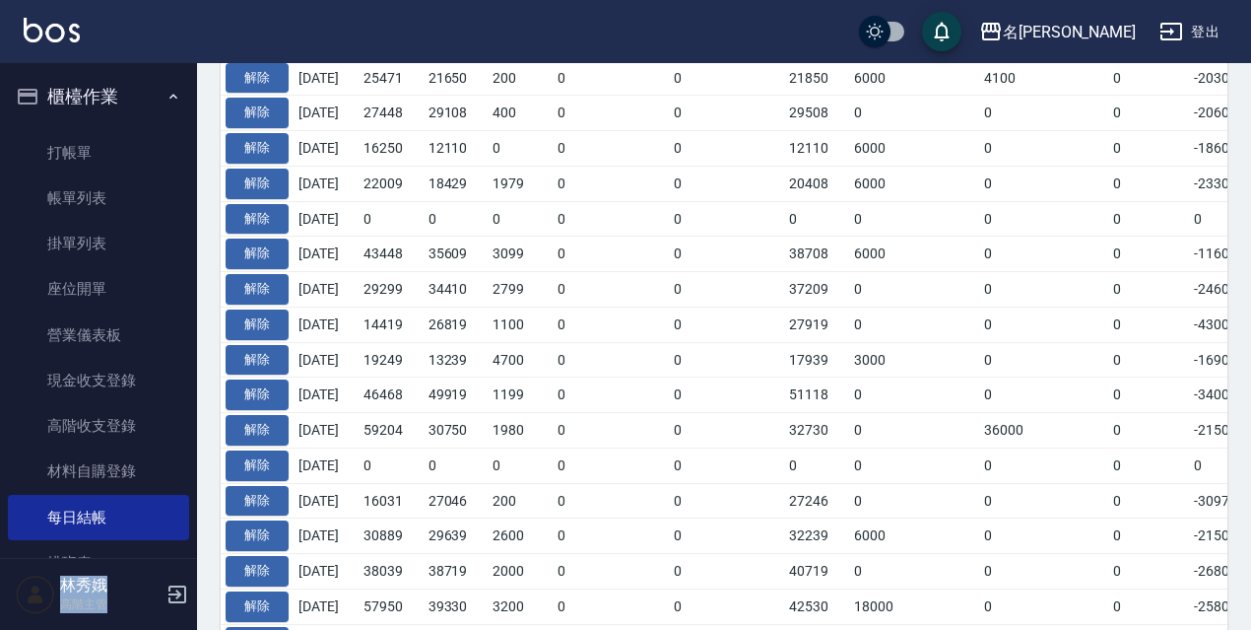
scroll to position [1152, 0]
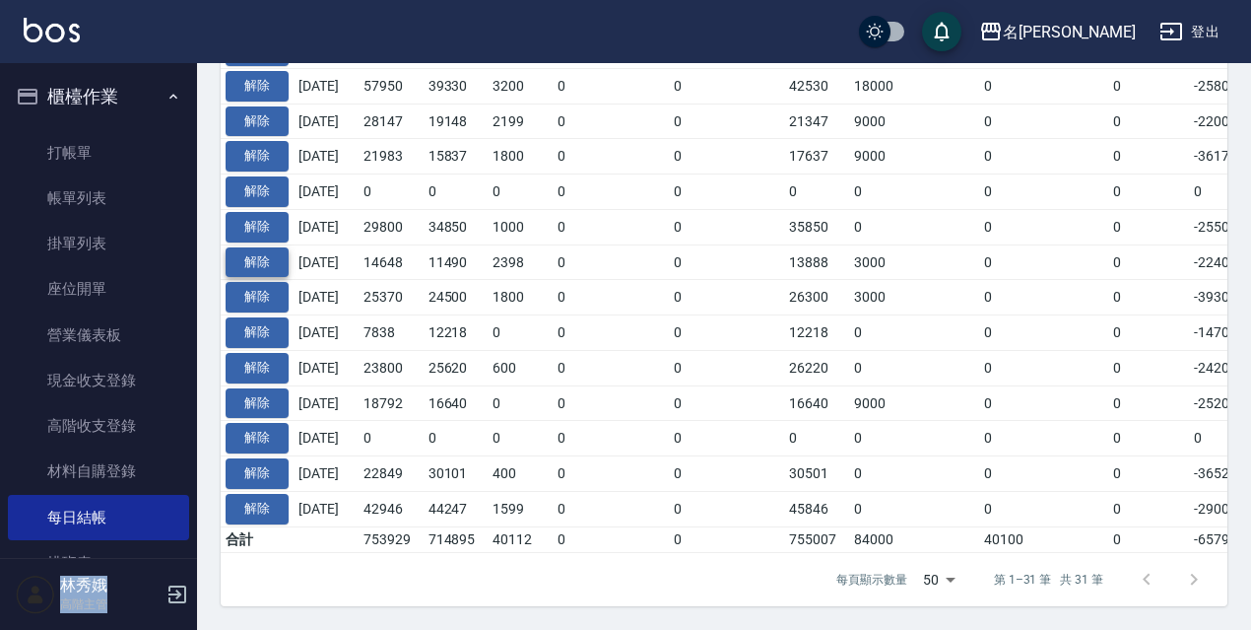
click at [275, 247] on button "解除" at bounding box center [257, 262] width 63 height 31
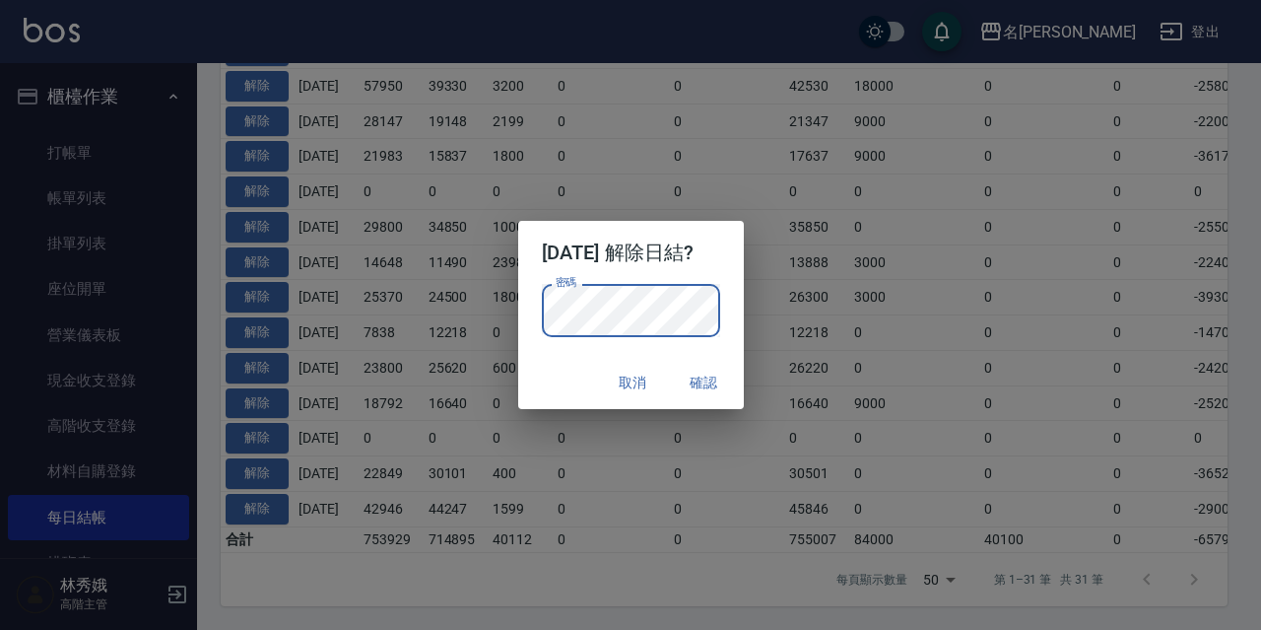
click at [720, 380] on button "確認" at bounding box center [704, 383] width 63 height 36
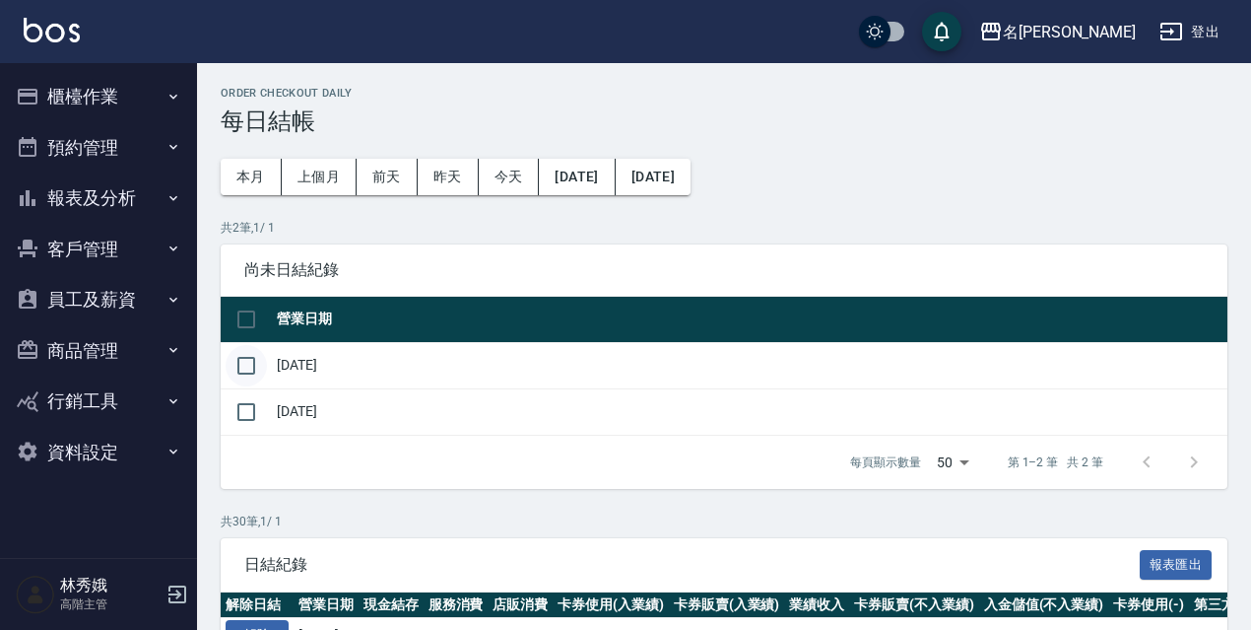
click at [251, 361] on input "checkbox" at bounding box center [246, 365] width 41 height 41
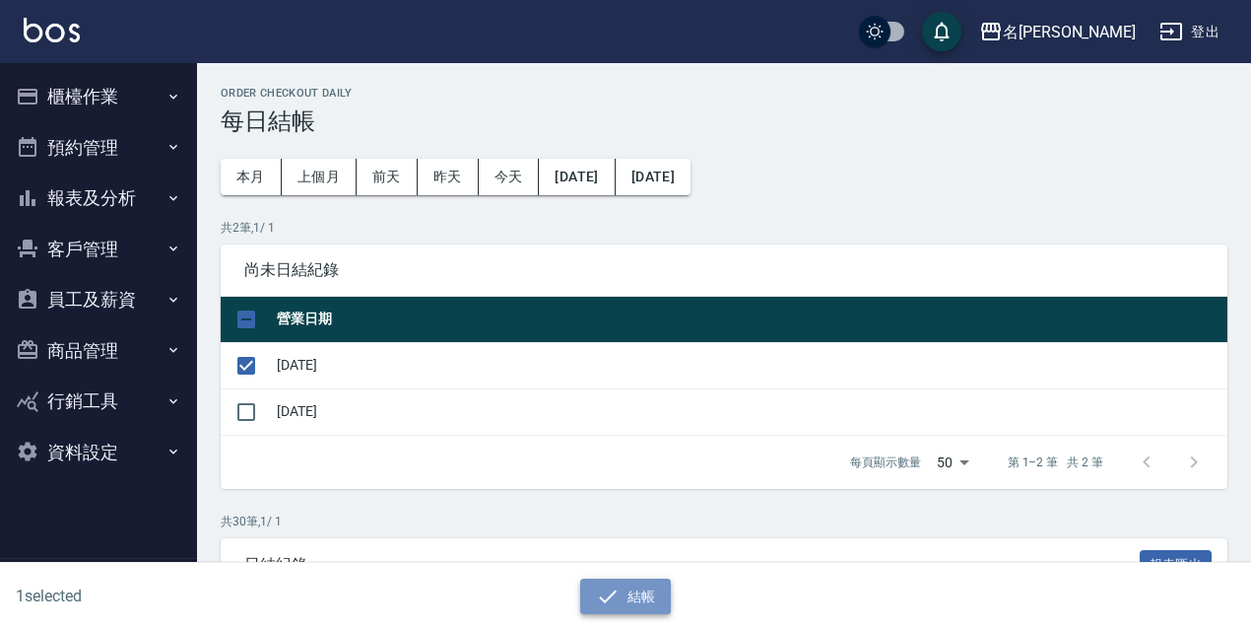
click at [647, 600] on button "結帳" at bounding box center [626, 596] width 92 height 36
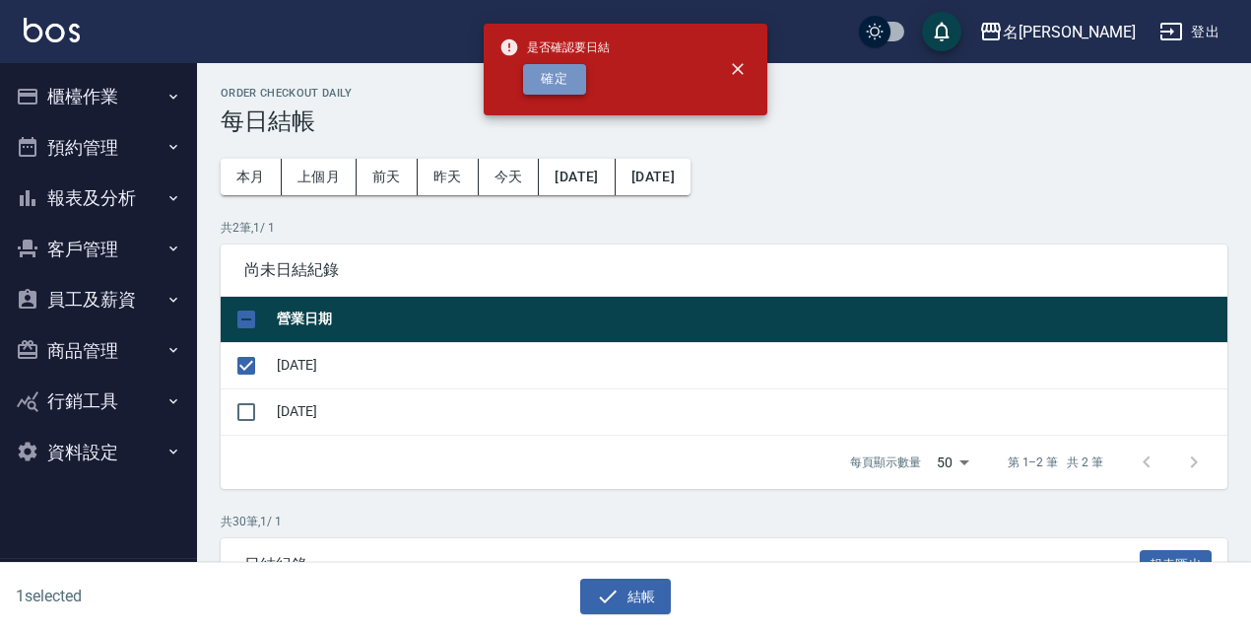
click at [558, 72] on button "確定" at bounding box center [554, 79] width 63 height 31
checkbox input "false"
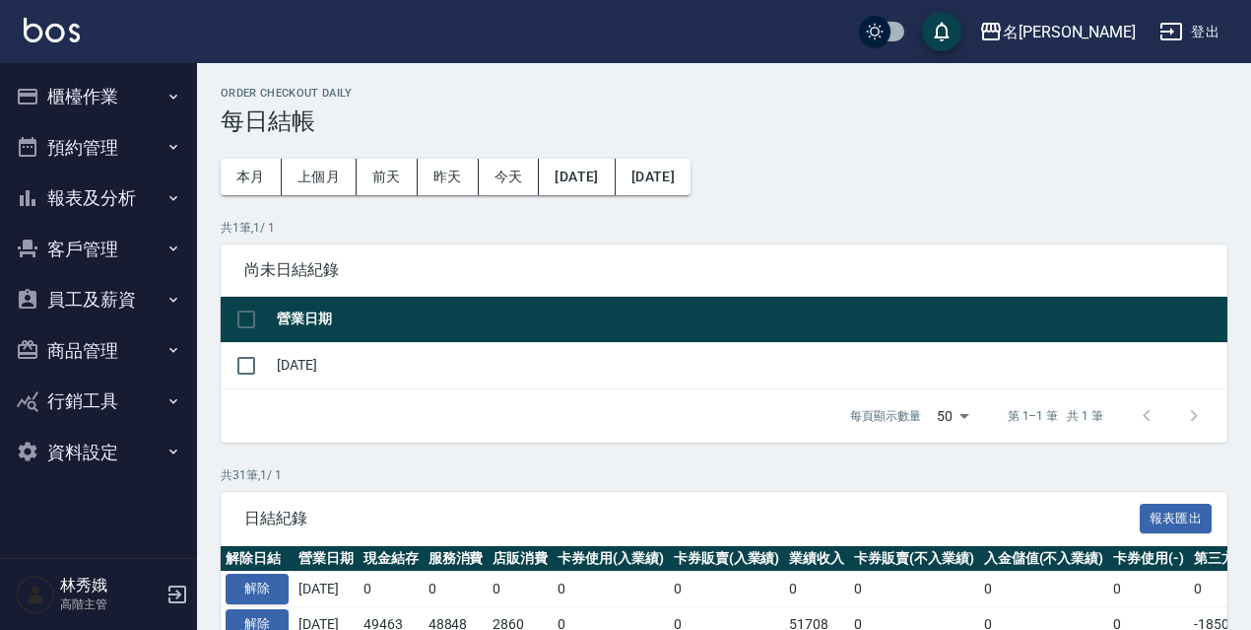
click at [109, 198] on button "報表及分析" at bounding box center [98, 197] width 181 height 51
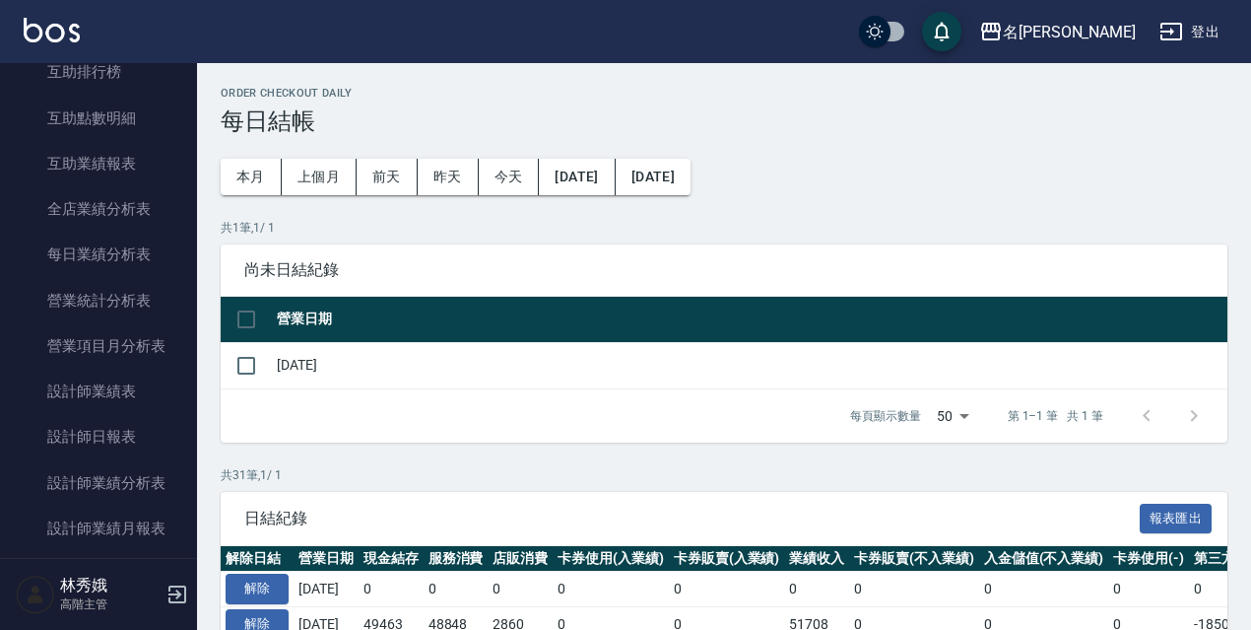
scroll to position [548, 0]
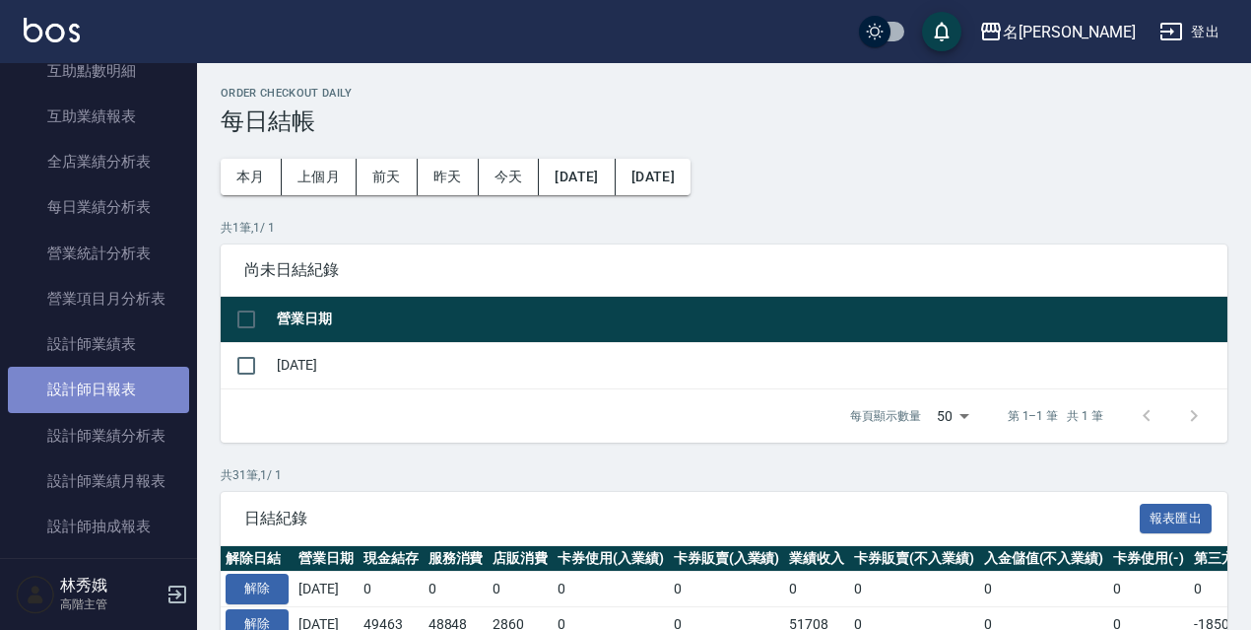
drag, startPoint x: 115, startPoint y: 383, endPoint x: 127, endPoint y: 384, distance: 11.9
click at [115, 384] on link "設計師日報表" at bounding box center [98, 389] width 181 height 45
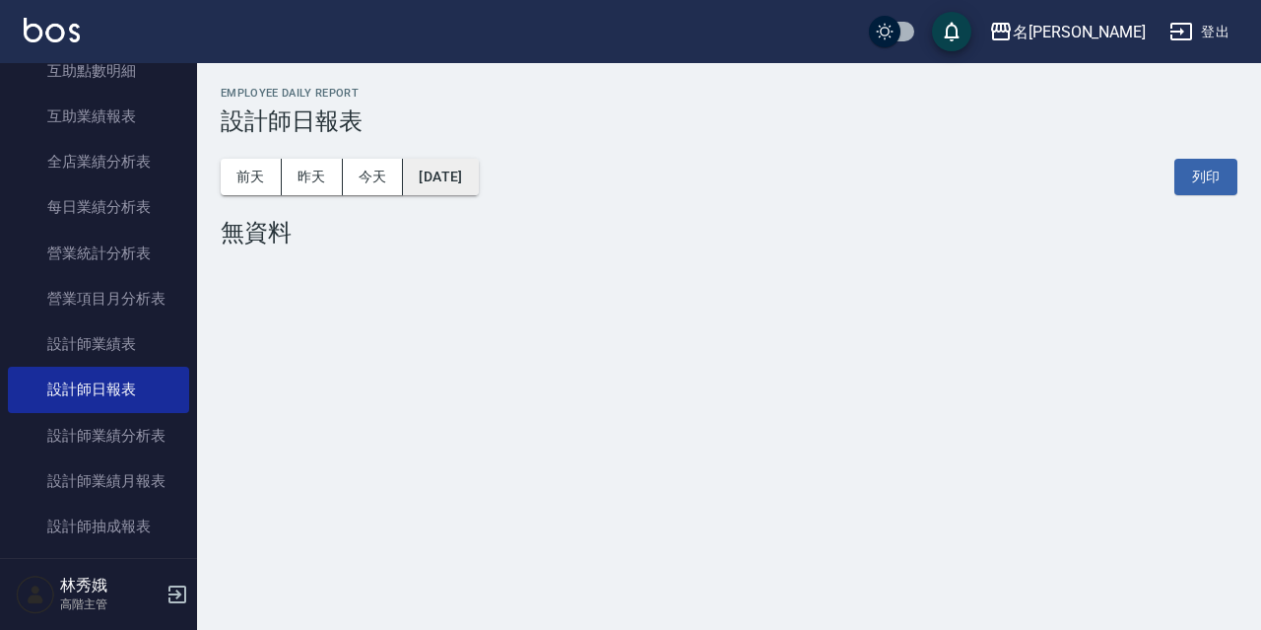
click at [478, 168] on button "2025/08/25" at bounding box center [440, 177] width 75 height 36
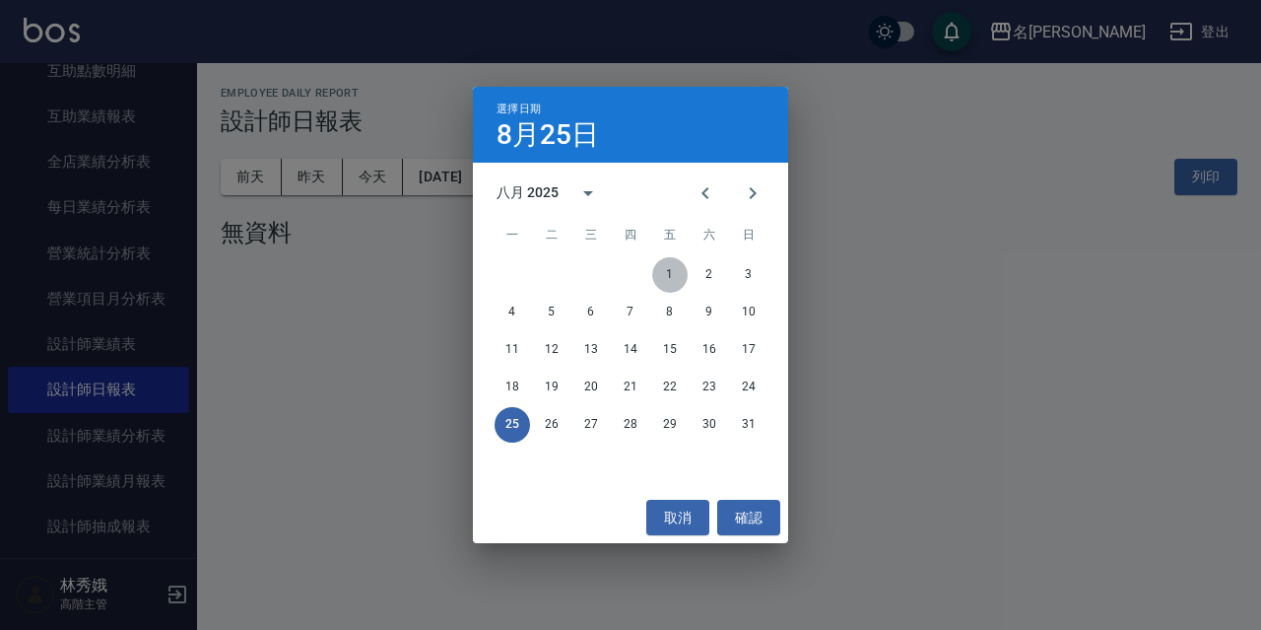
click at [665, 266] on button "1" at bounding box center [669, 274] width 35 height 35
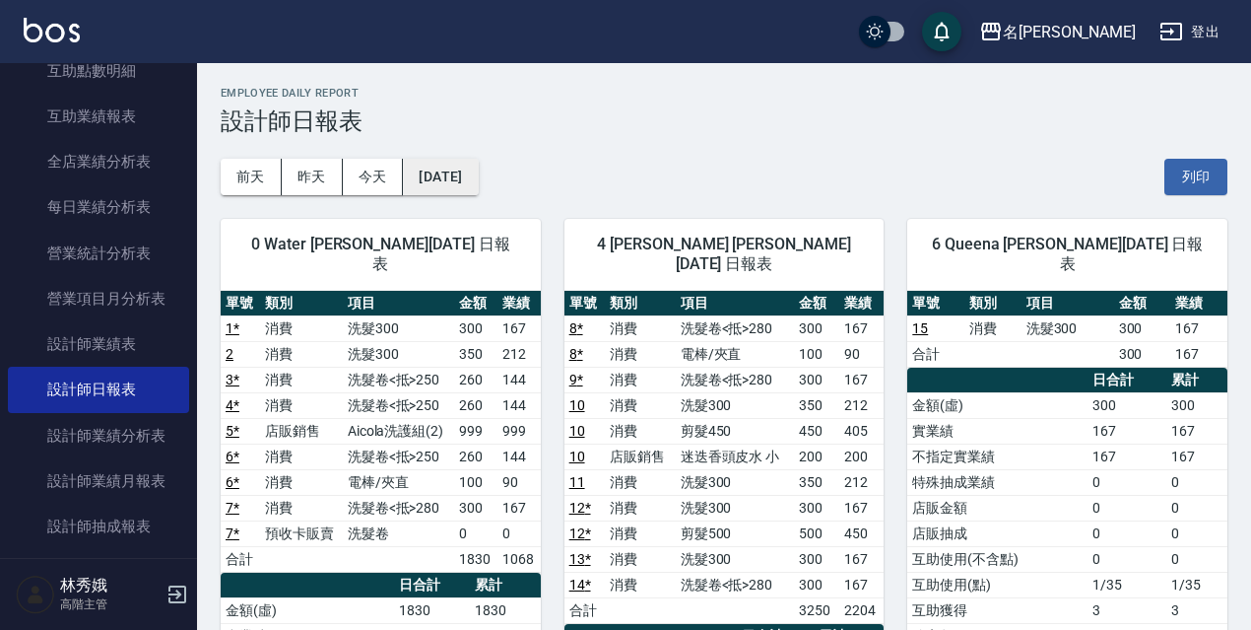
click at [478, 177] on button "2025/08/01" at bounding box center [440, 177] width 75 height 36
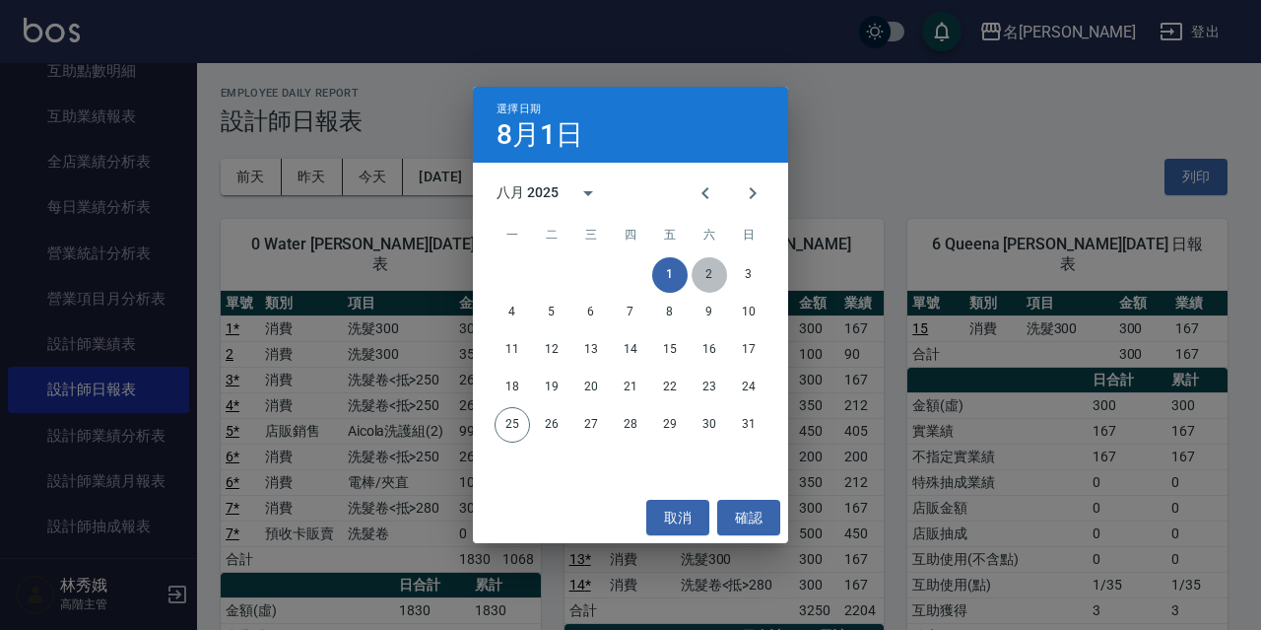
click at [709, 272] on button "2" at bounding box center [709, 274] width 35 height 35
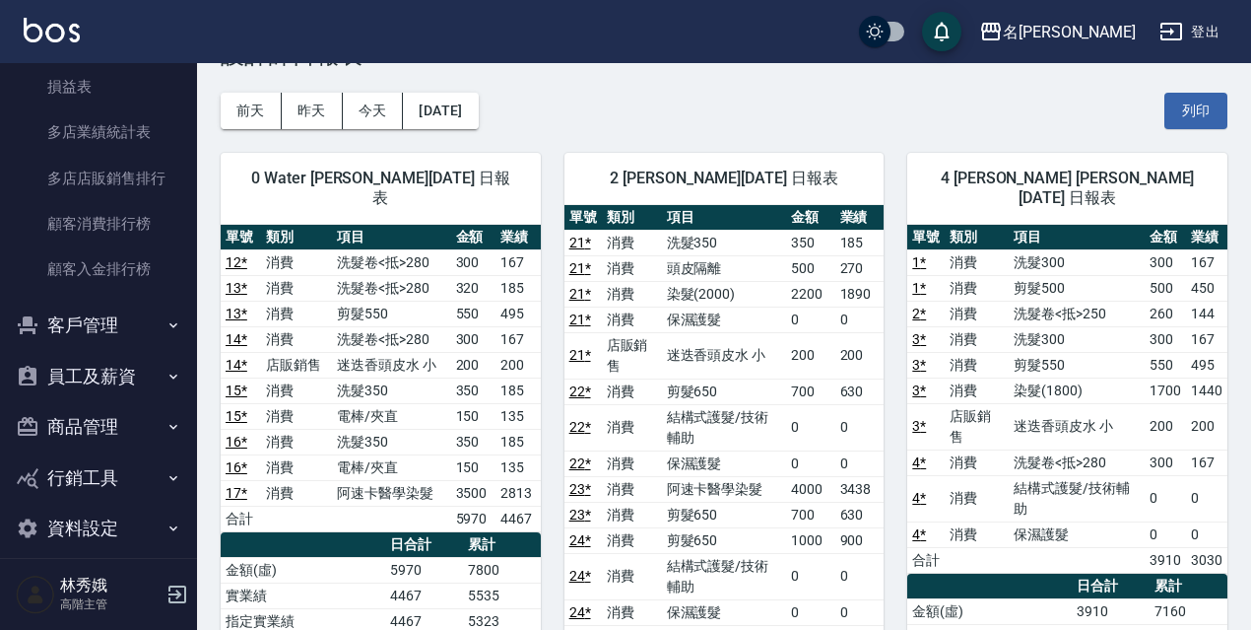
scroll to position [1918, 0]
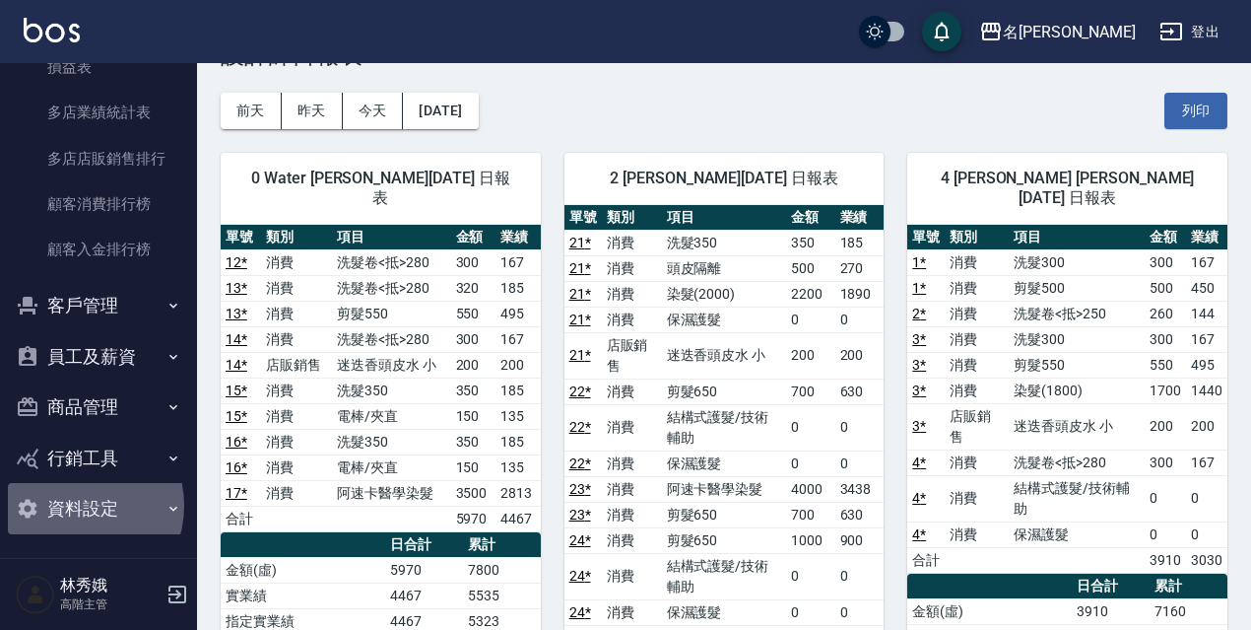
click at [73, 505] on button "資料設定" at bounding box center [98, 508] width 181 height 51
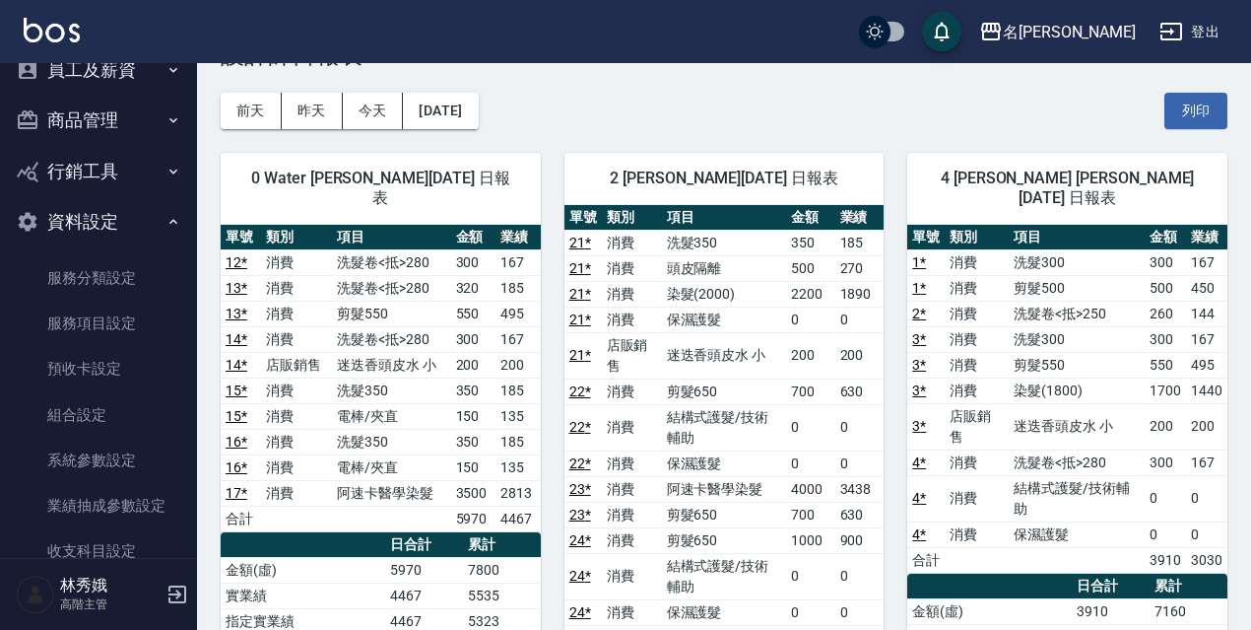
scroll to position [2389, 0]
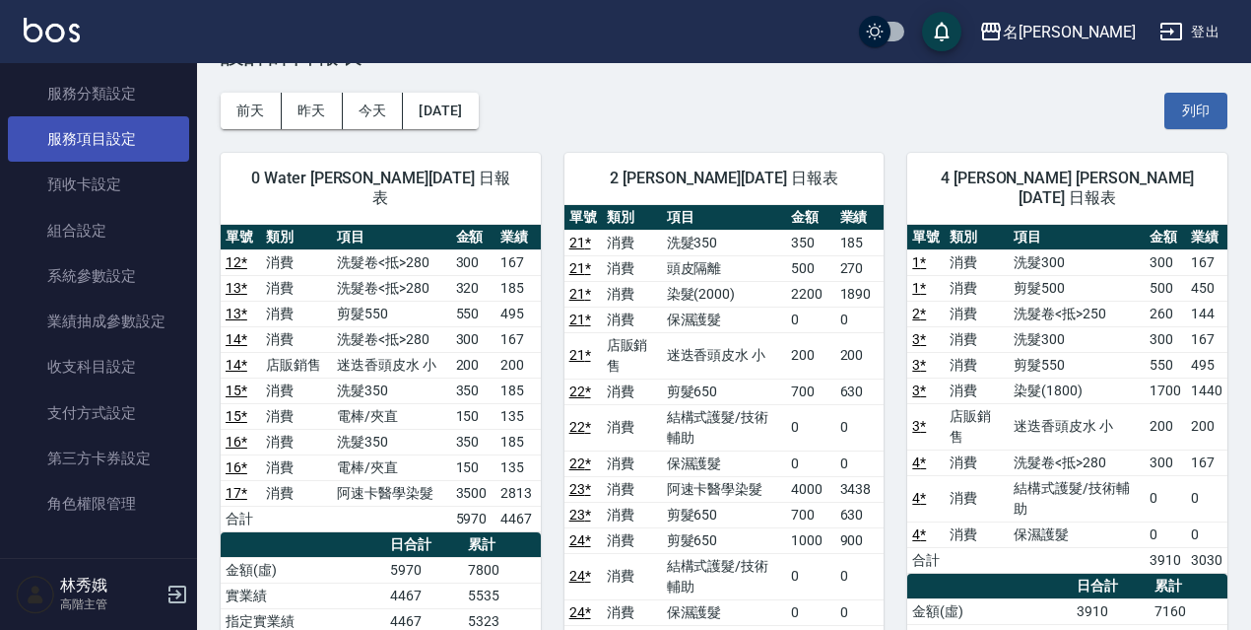
click at [107, 127] on link "服務項目設定" at bounding box center [98, 138] width 181 height 45
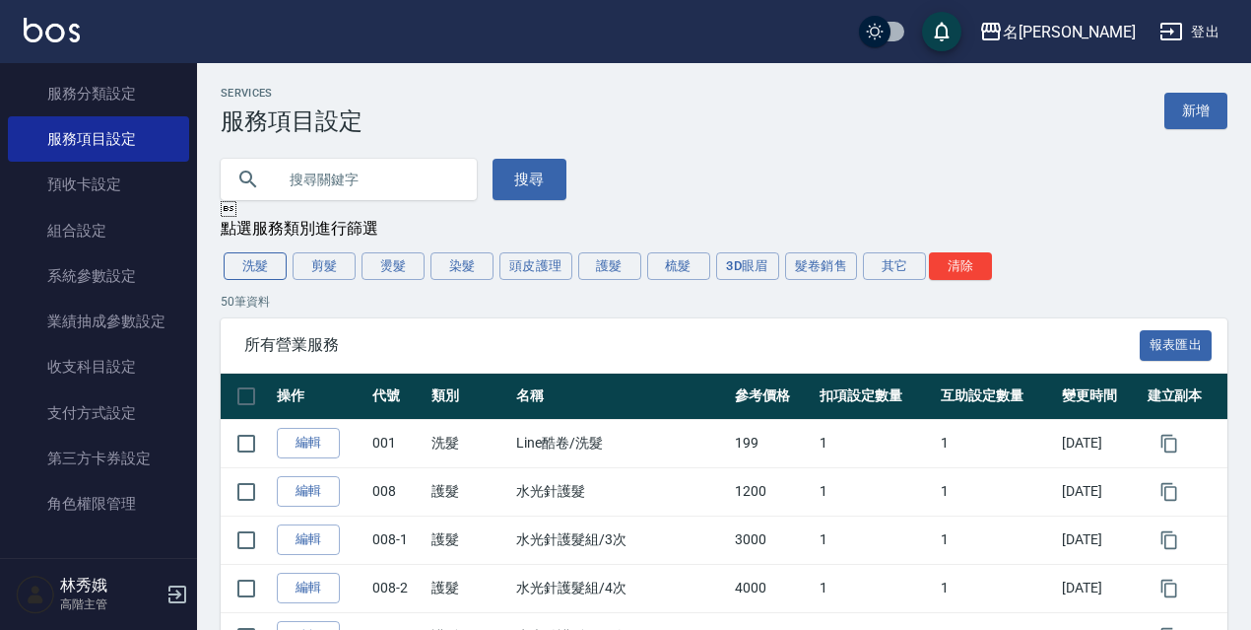
click at [256, 276] on button "洗髮" at bounding box center [255, 266] width 63 height 28
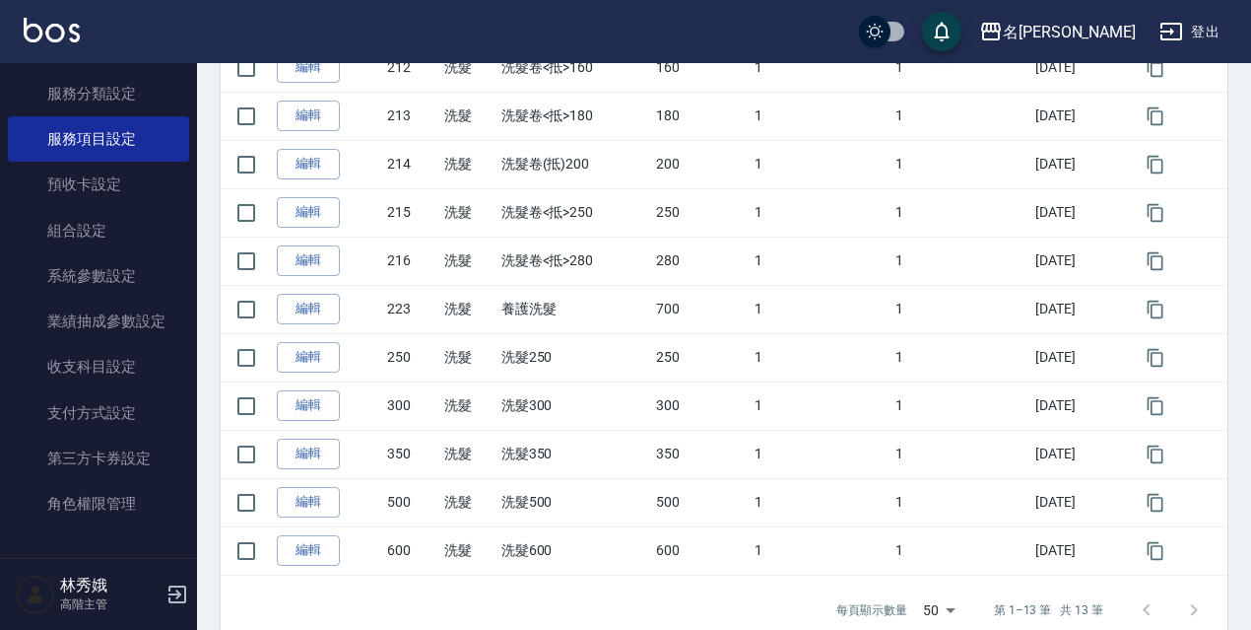
scroll to position [505, 0]
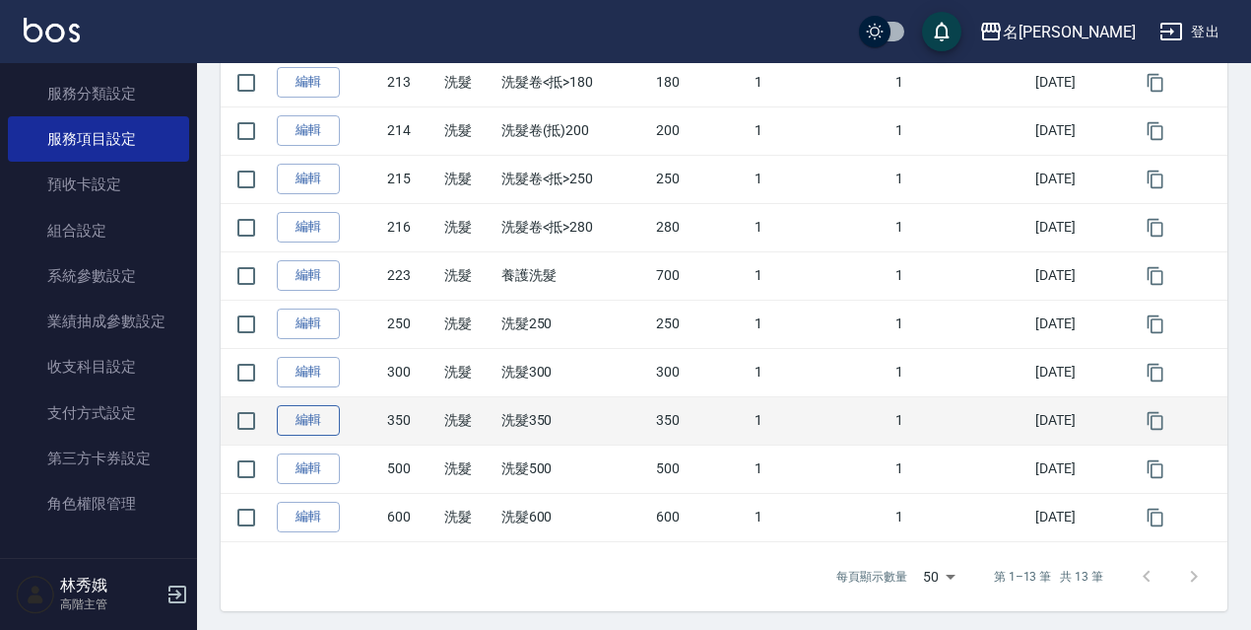
click at [315, 422] on link "編輯" at bounding box center [308, 420] width 63 height 31
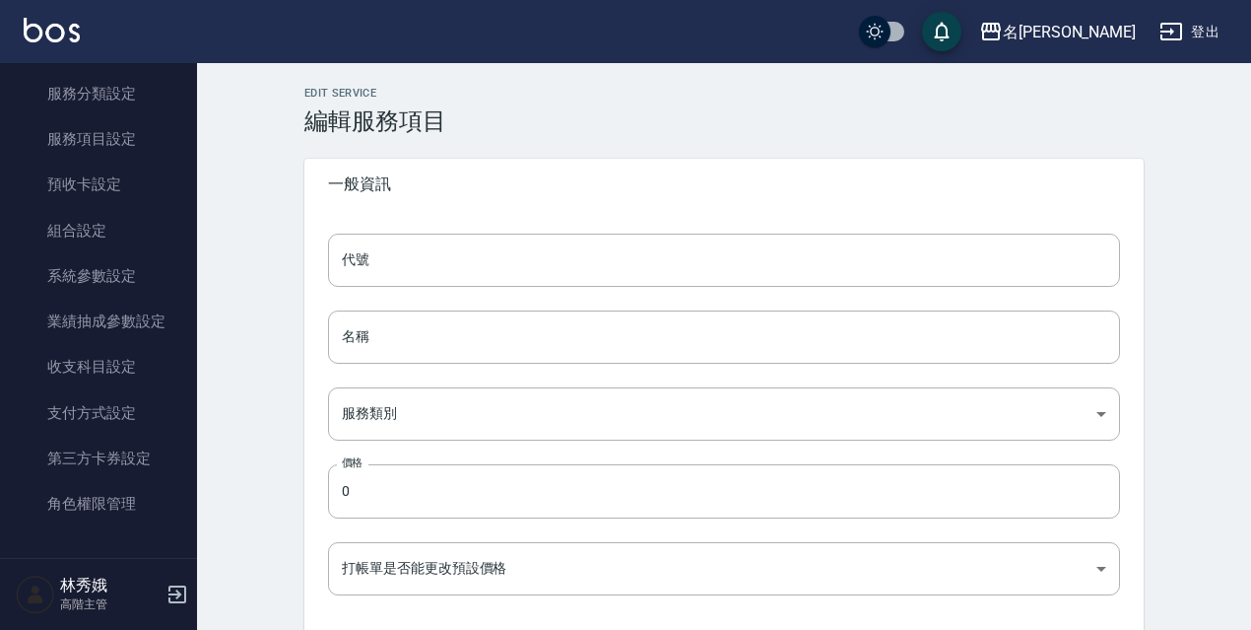
type input "350"
type input "洗髮350"
type input "37ee2159-c591-4407-b421-a91acde59cc0"
type input "350"
type input "FALSE"
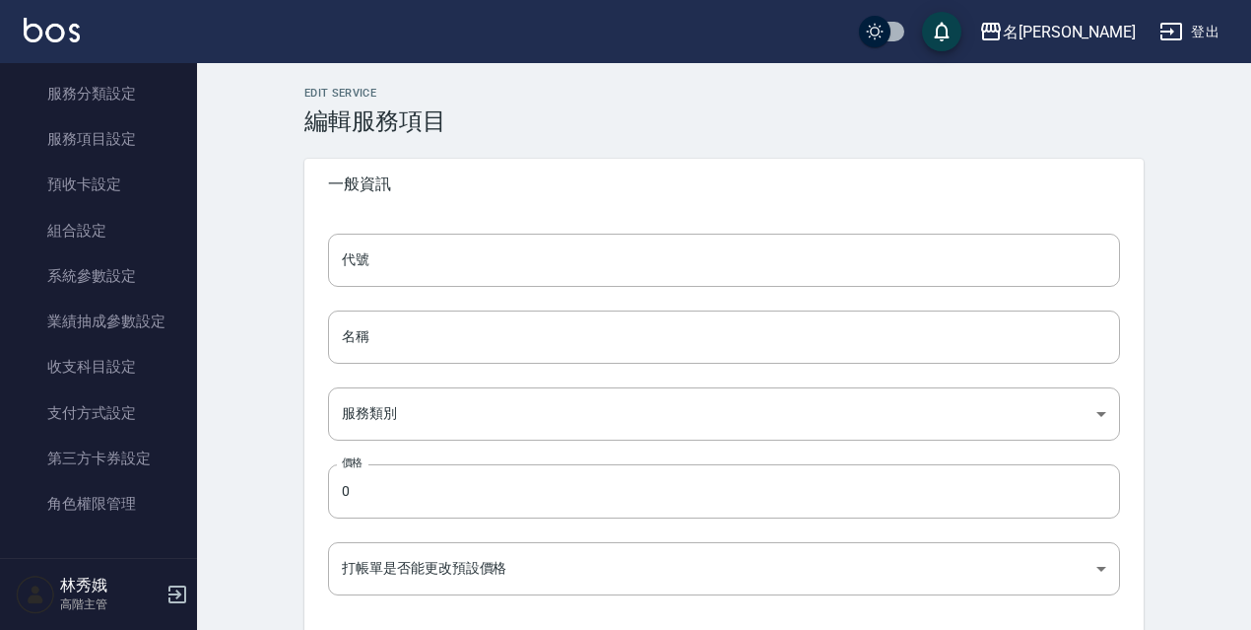
type input "none"
type input "UNSET"
type input "none"
type input "洗髮助理"
type input "1"
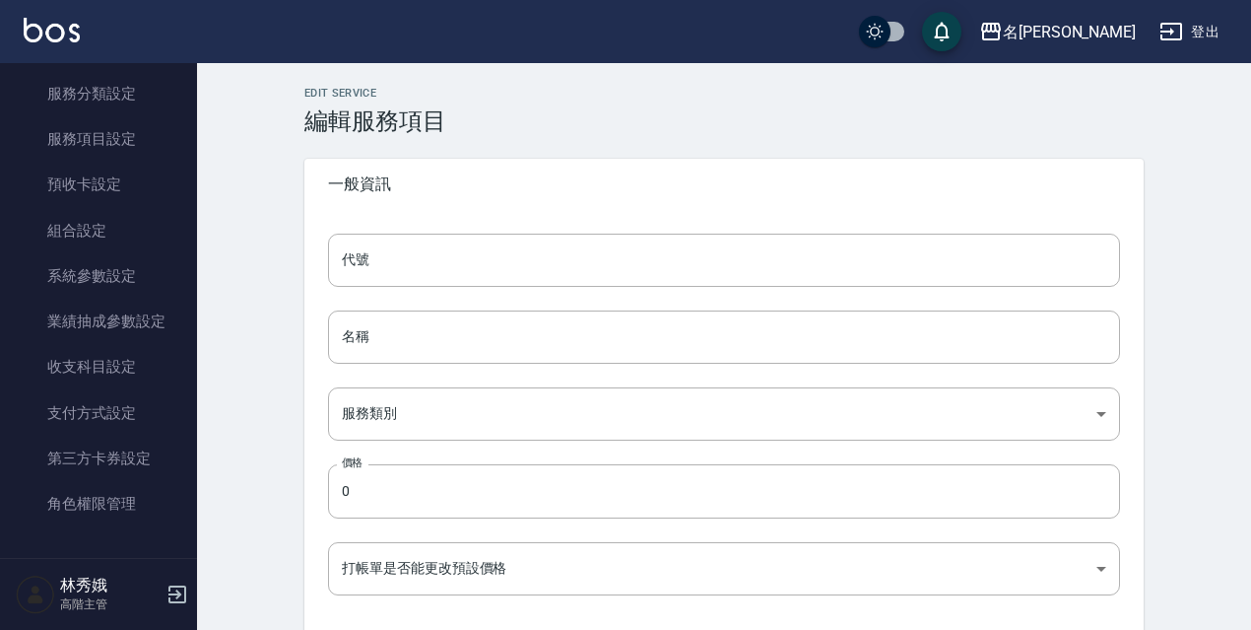
type input "點數"
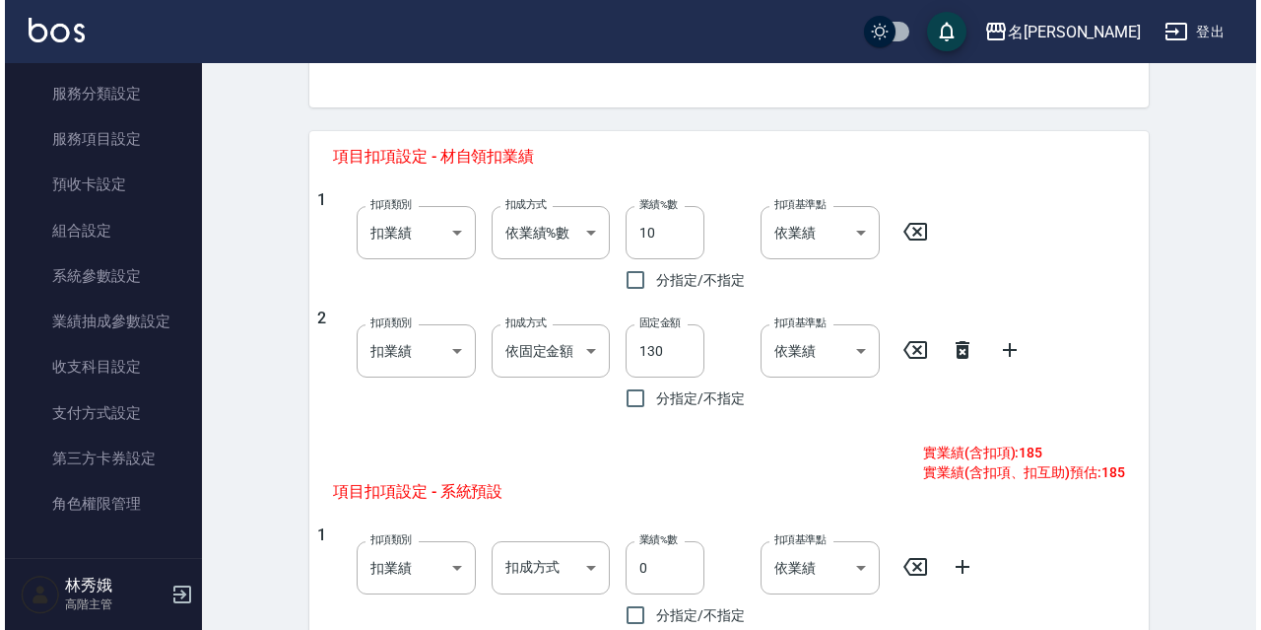
scroll to position [749, 0]
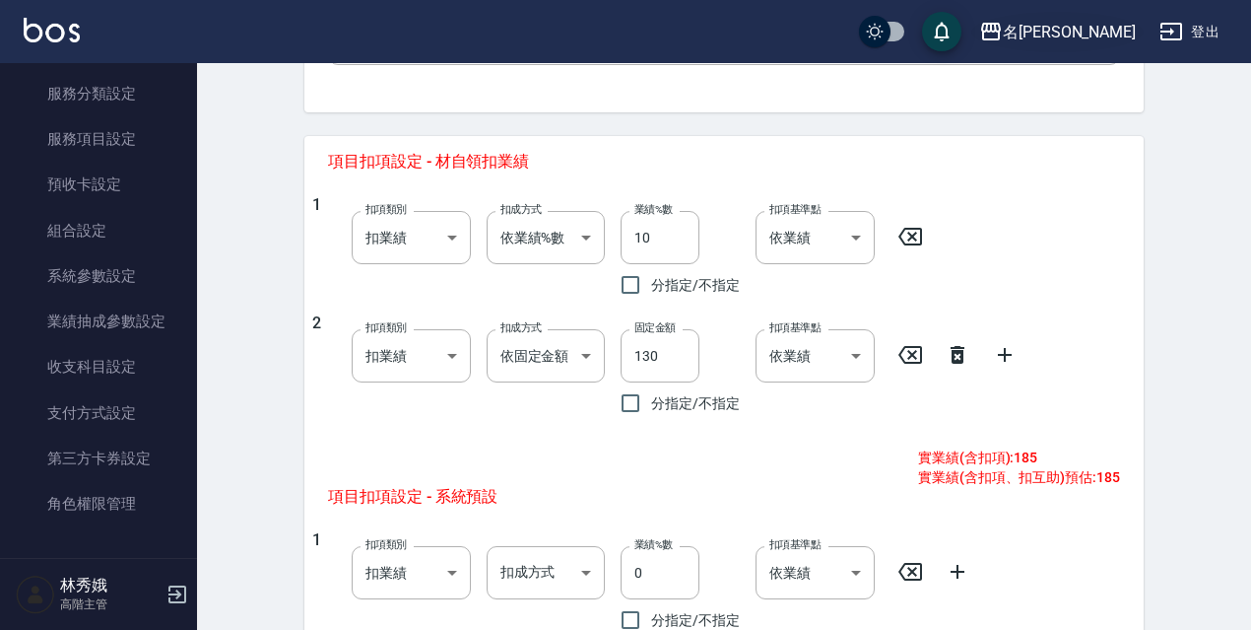
click at [1094, 29] on div "名留伊通" at bounding box center [1069, 32] width 133 height 25
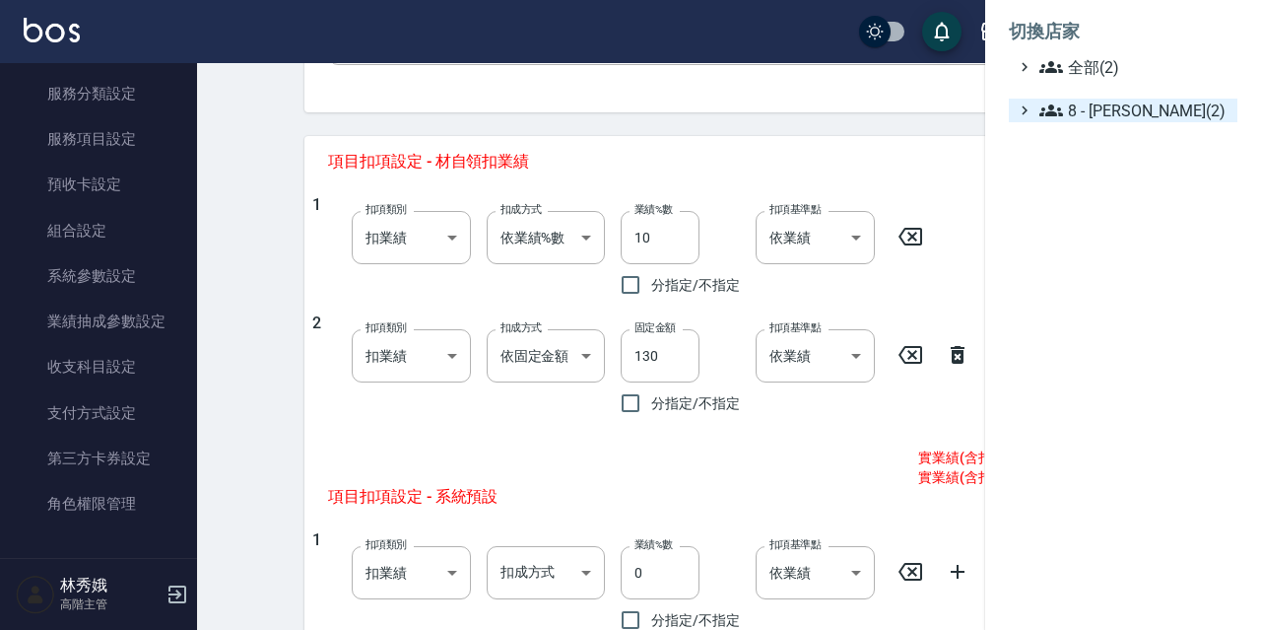
click at [1062, 109] on icon at bounding box center [1052, 111] width 24 height 24
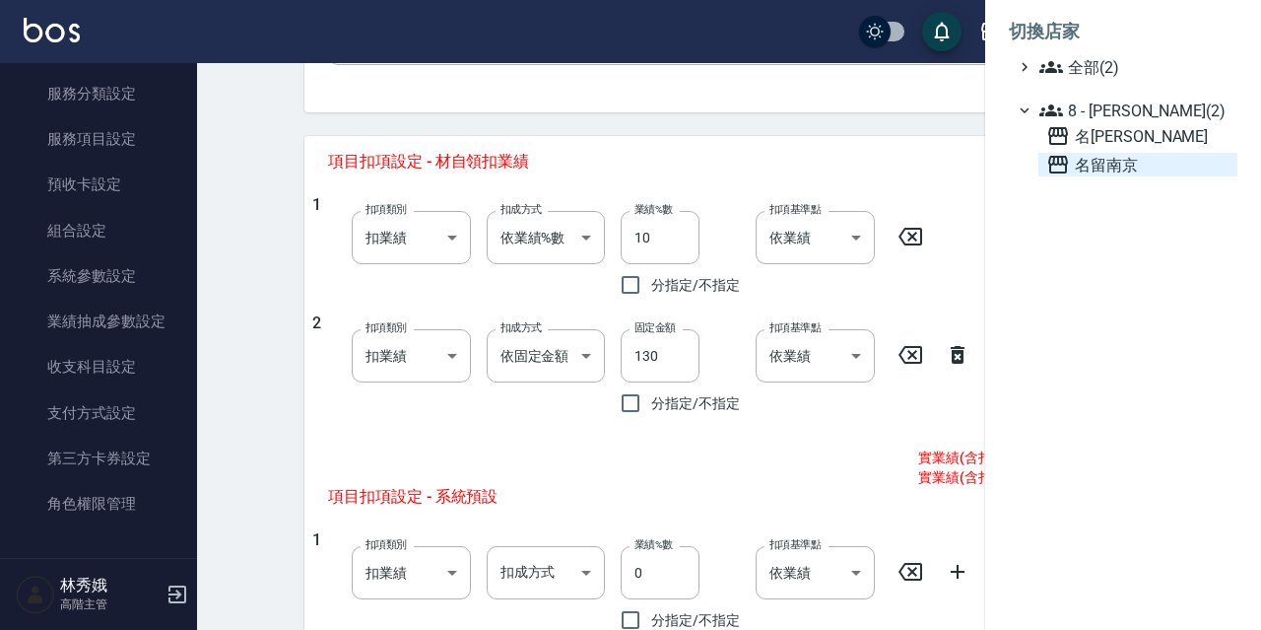
click at [1075, 167] on span "名留南京" at bounding box center [1137, 165] width 183 height 24
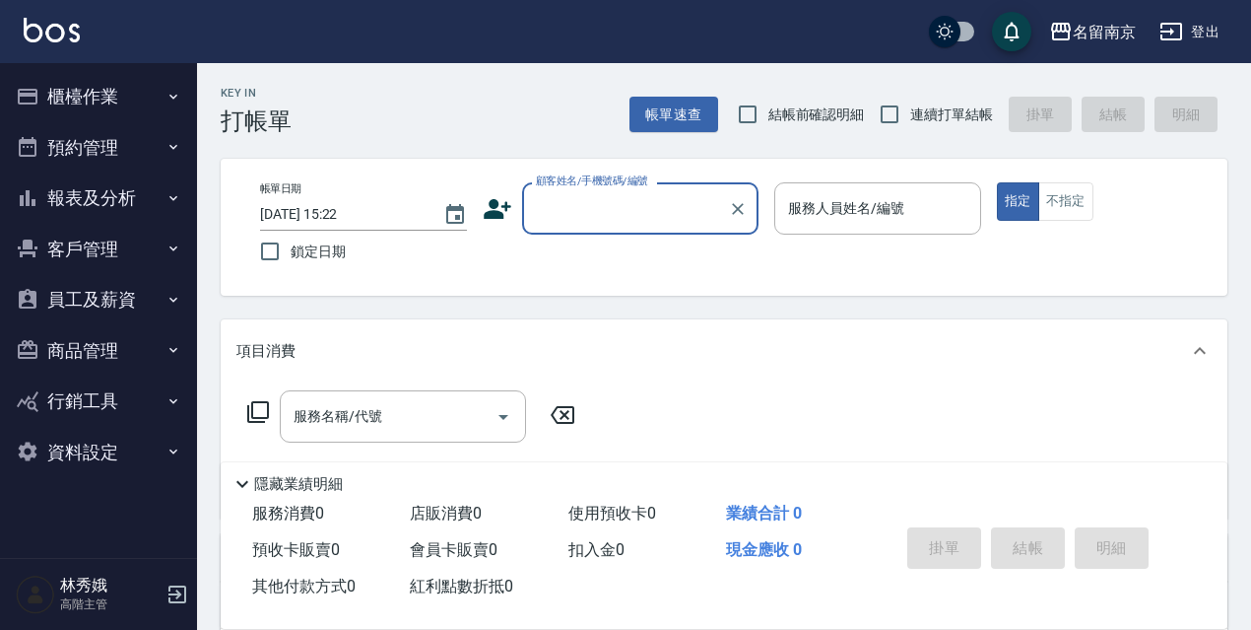
click at [92, 462] on button "資料設定" at bounding box center [98, 452] width 181 height 51
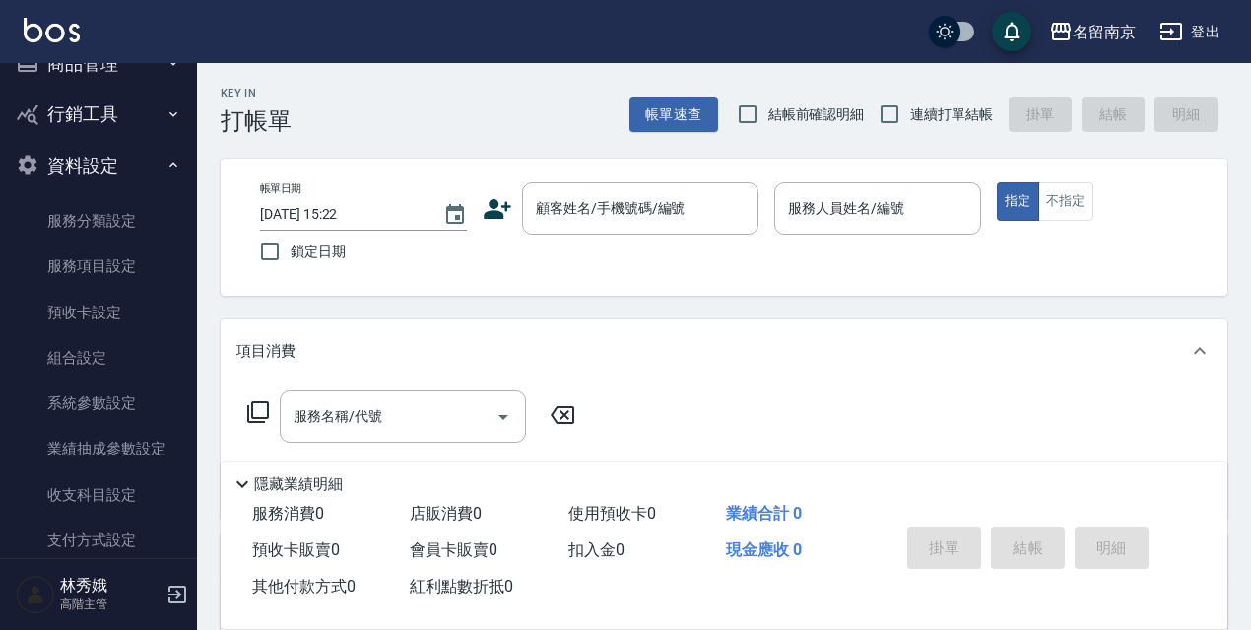
scroll to position [285, 0]
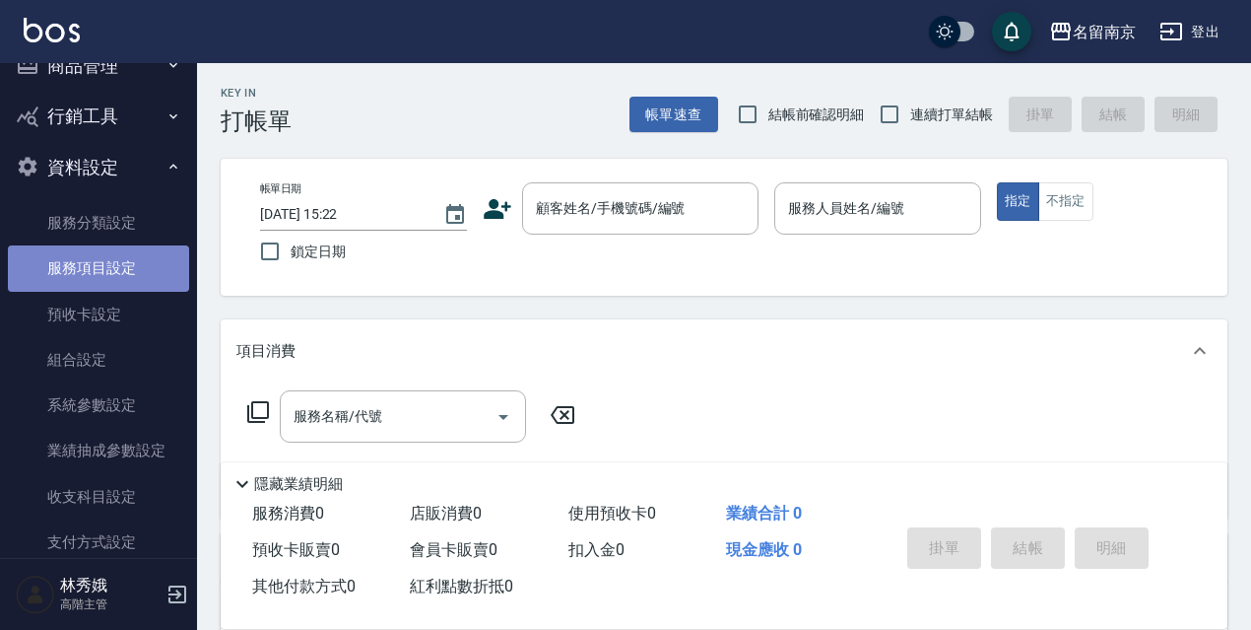
click at [128, 265] on link "服務項目設定" at bounding box center [98, 267] width 181 height 45
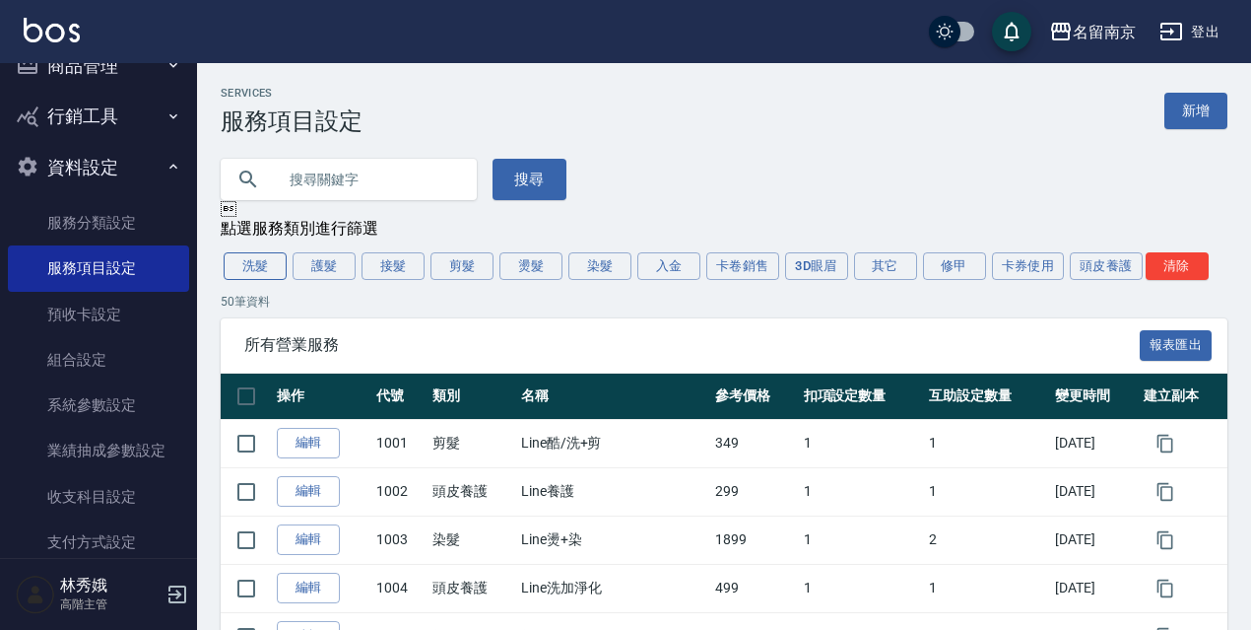
click at [237, 278] on button "洗髮" at bounding box center [255, 266] width 63 height 28
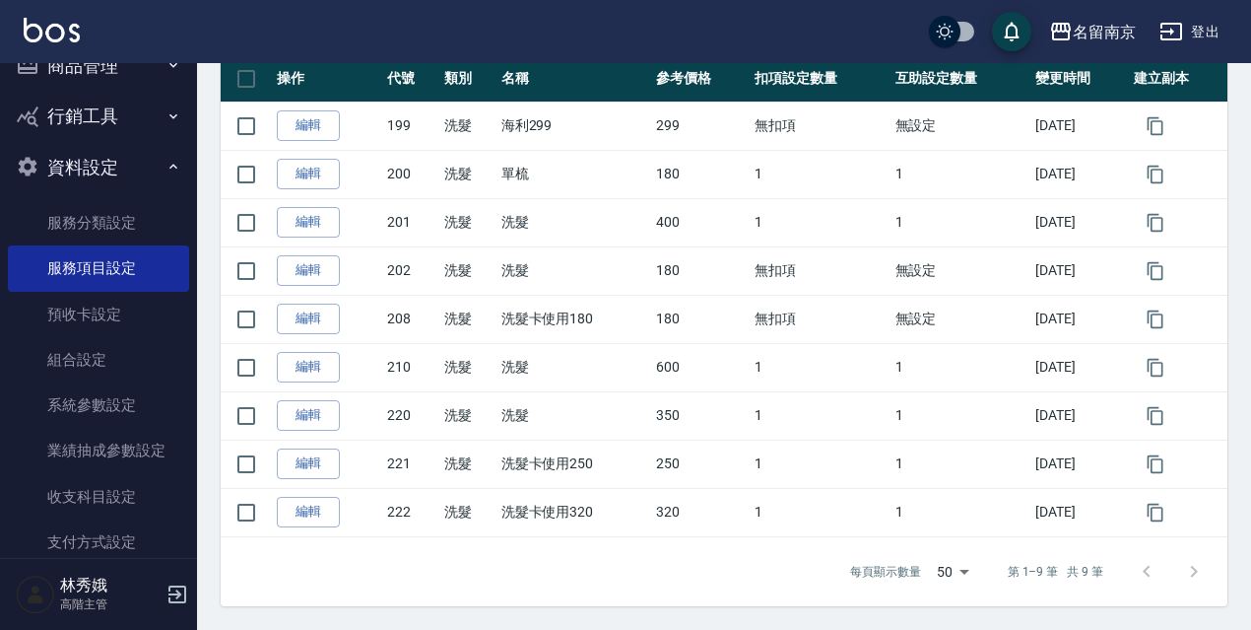
scroll to position [321, 0]
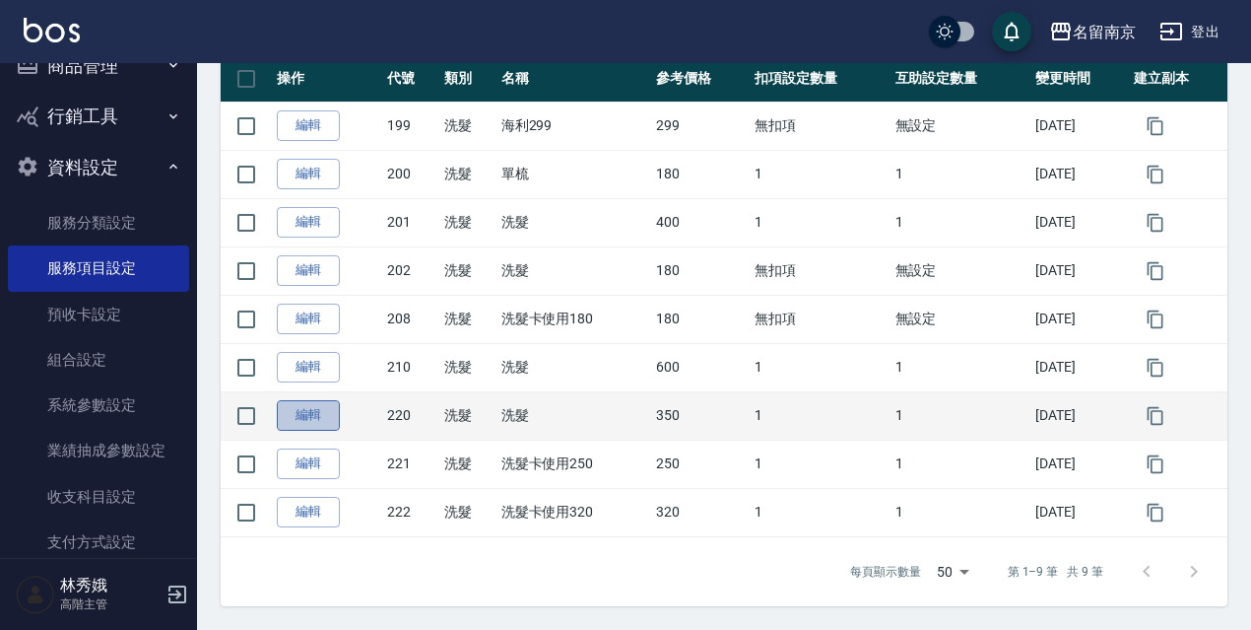
click at [316, 414] on link "編輯" at bounding box center [308, 415] width 63 height 31
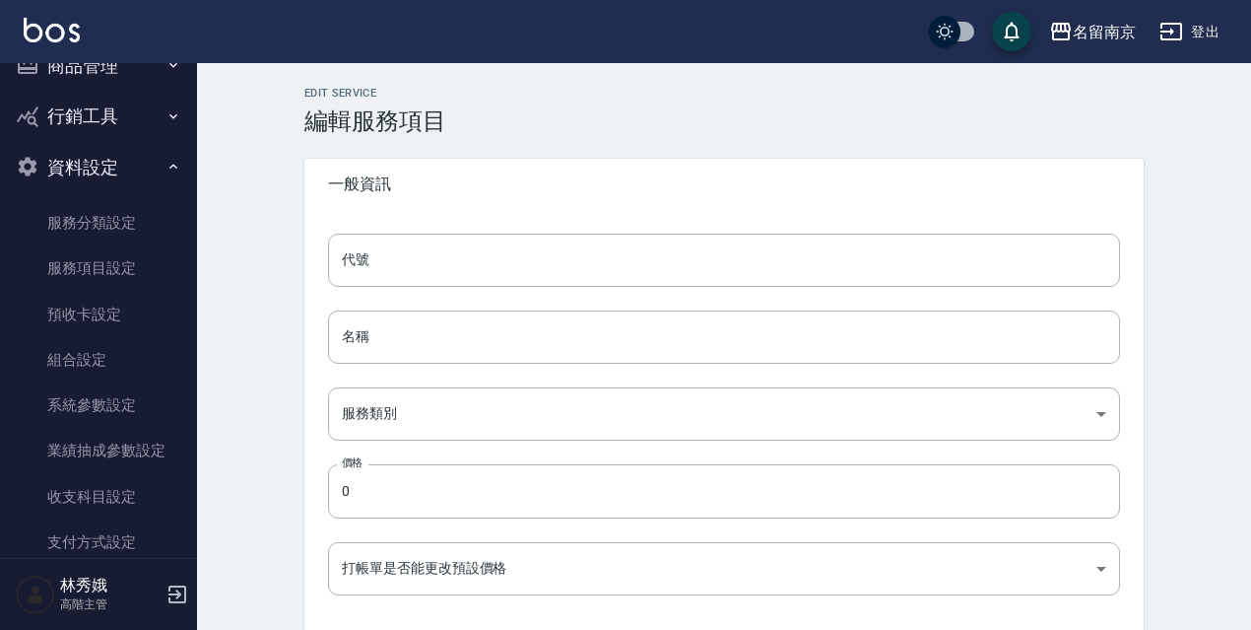
type input "220"
type input "洗髮"
type input "916e3307-c7b6-46ff-867f-54dd39a1ee69"
type input "350"
type input "FALSE"
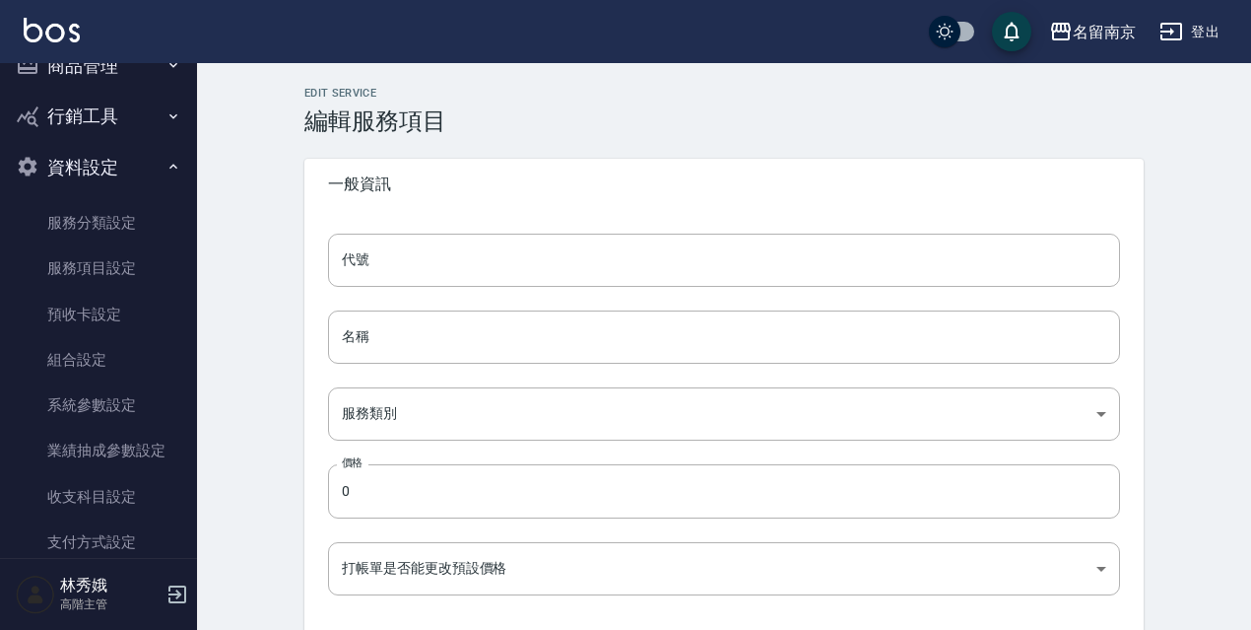
type input "none"
type input "UNSET"
type input "none"
type input "技術協助"
type input "2"
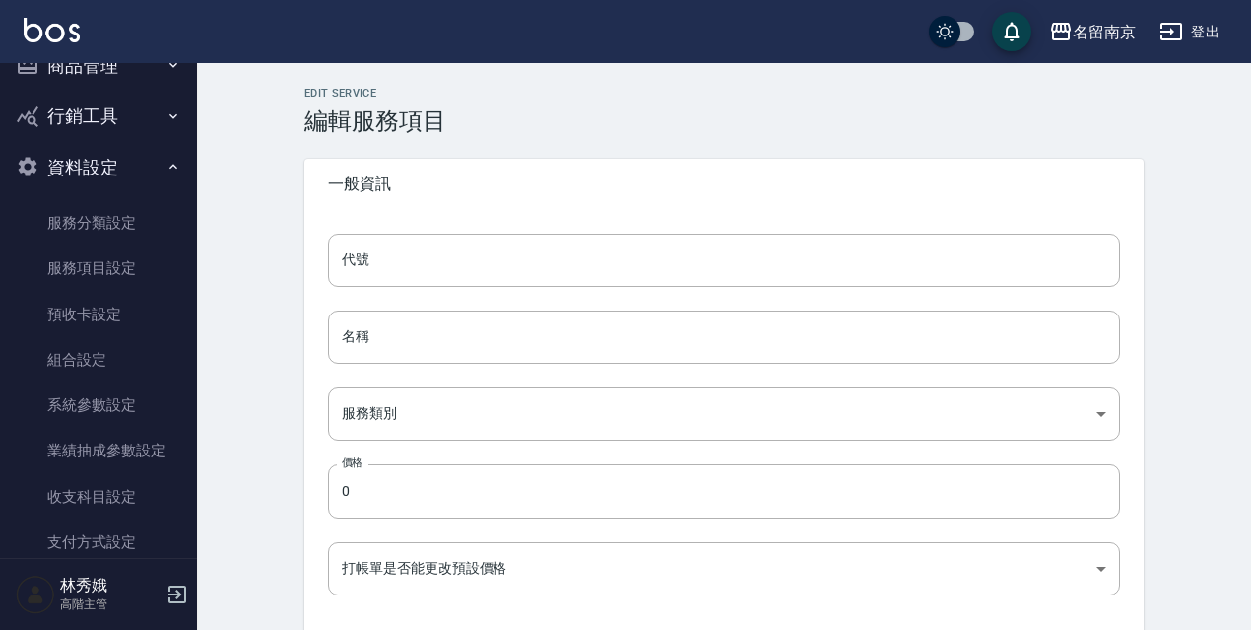
type input "點數"
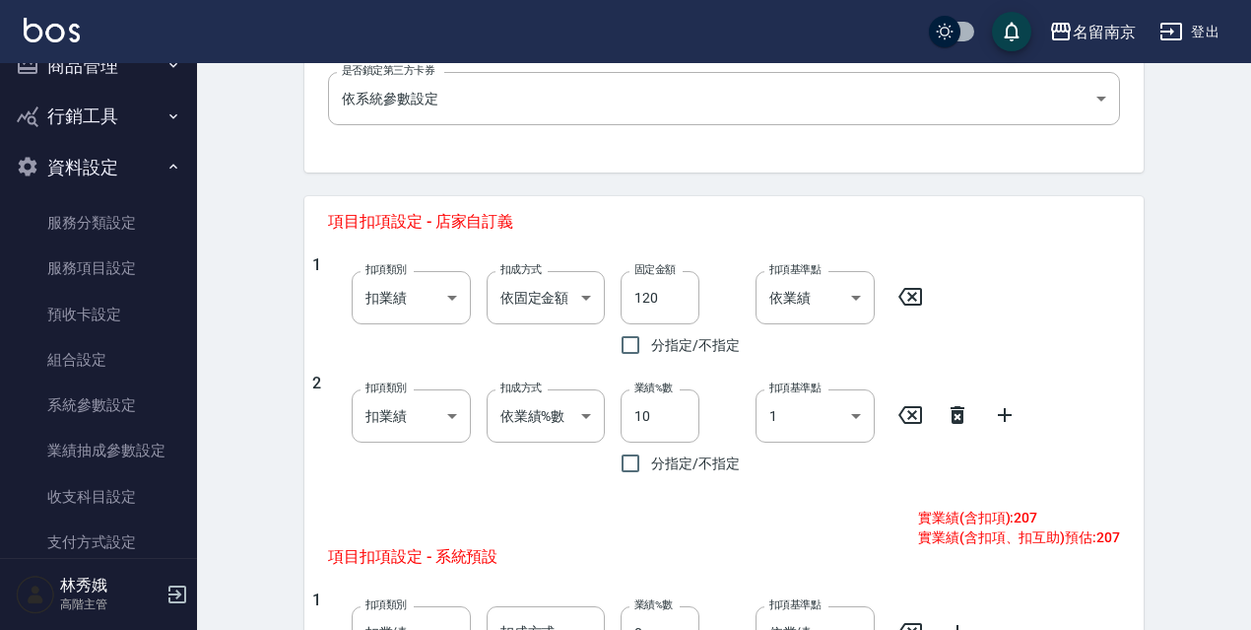
scroll to position [695, 0]
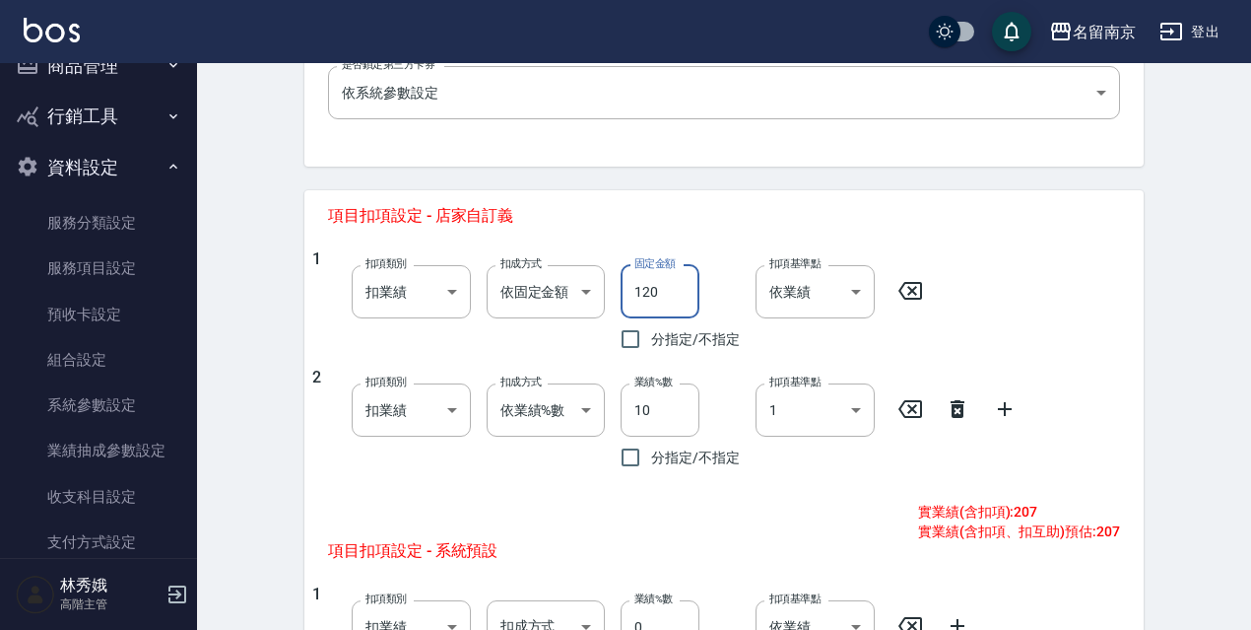
drag, startPoint x: 670, startPoint y: 289, endPoint x: 629, endPoint y: 290, distance: 41.4
click at [629, 290] on input "120" at bounding box center [660, 291] width 79 height 53
type input "130"
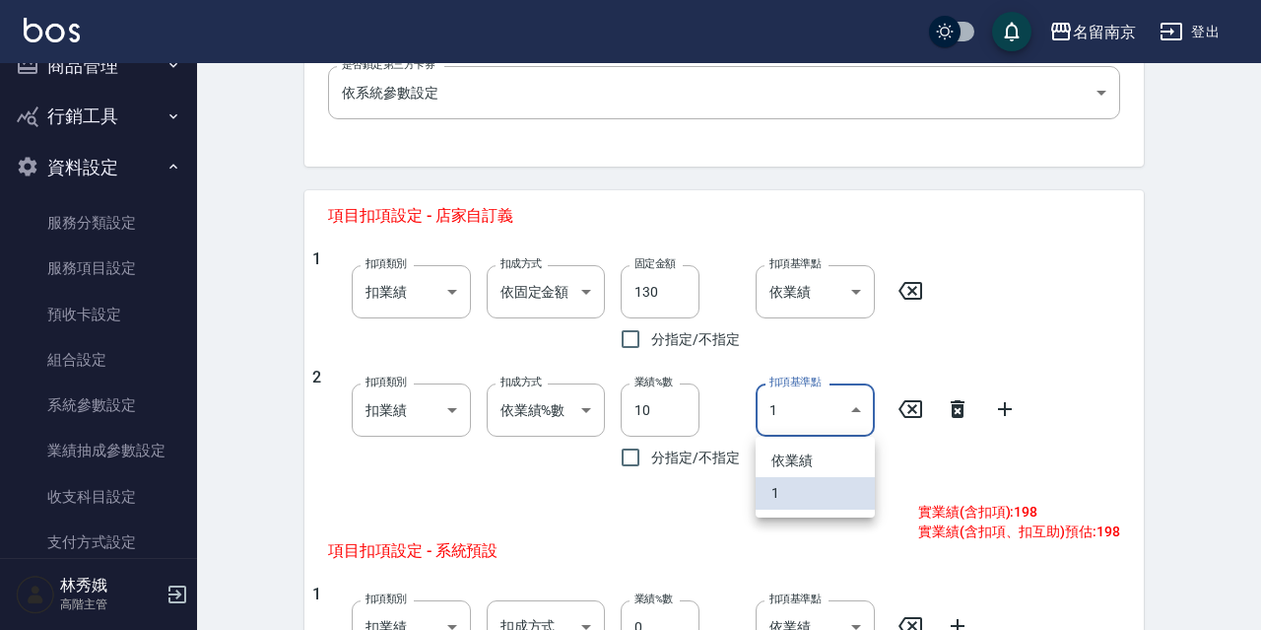
click at [859, 412] on body "名留南京 登出 櫃檯作業 打帳單 帳單列表 掛單列表 座位開單 營業儀表板 現金收支登錄 高階收支登錄 材料自購登錄 每日結帳 排班表 現場電腦打卡 掃碼打卡…" at bounding box center [630, 207] width 1261 height 1804
click at [975, 322] on div at bounding box center [630, 315] width 1261 height 630
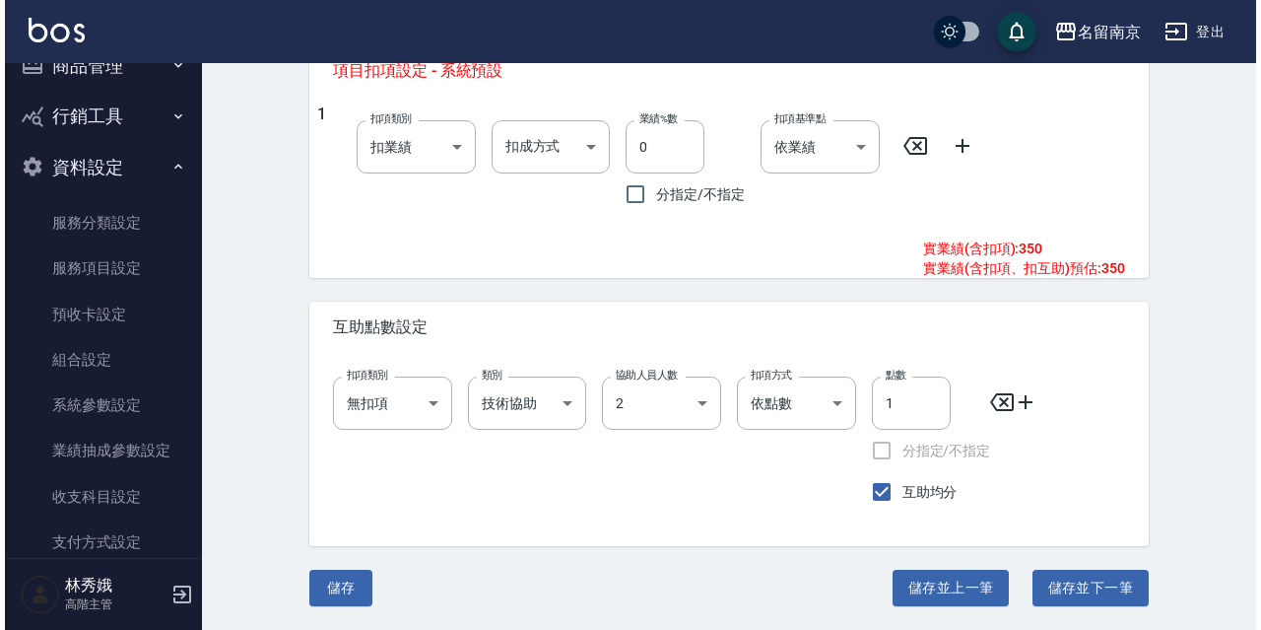
scroll to position [0, 0]
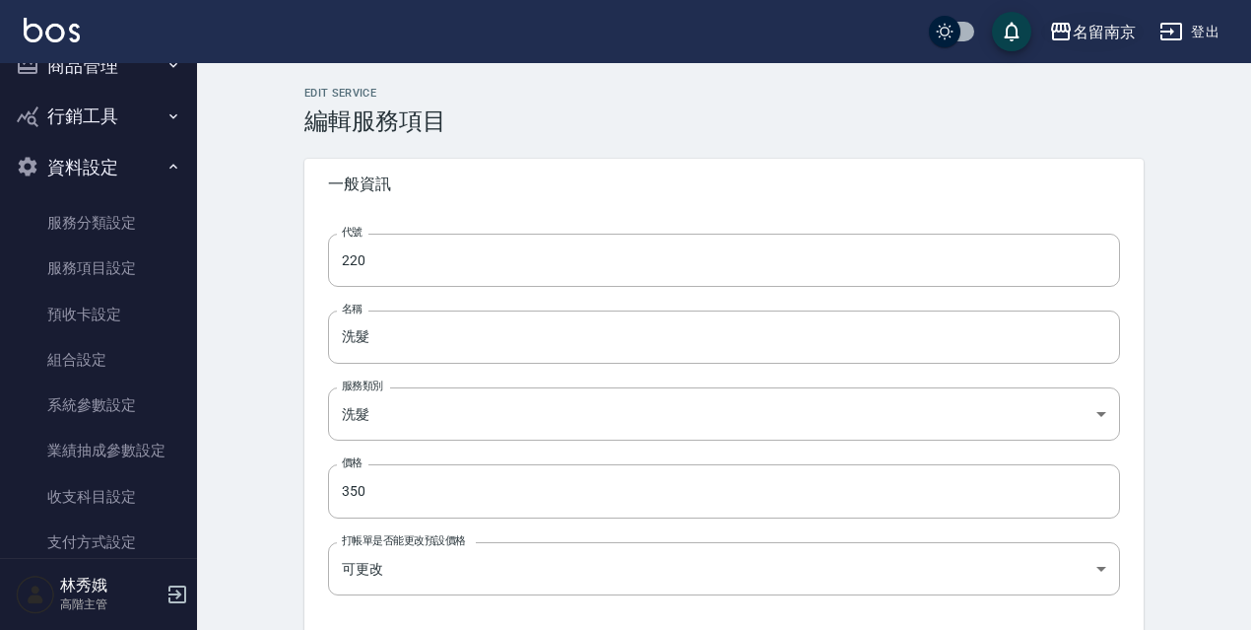
click at [1069, 39] on icon "button" at bounding box center [1061, 32] width 20 height 18
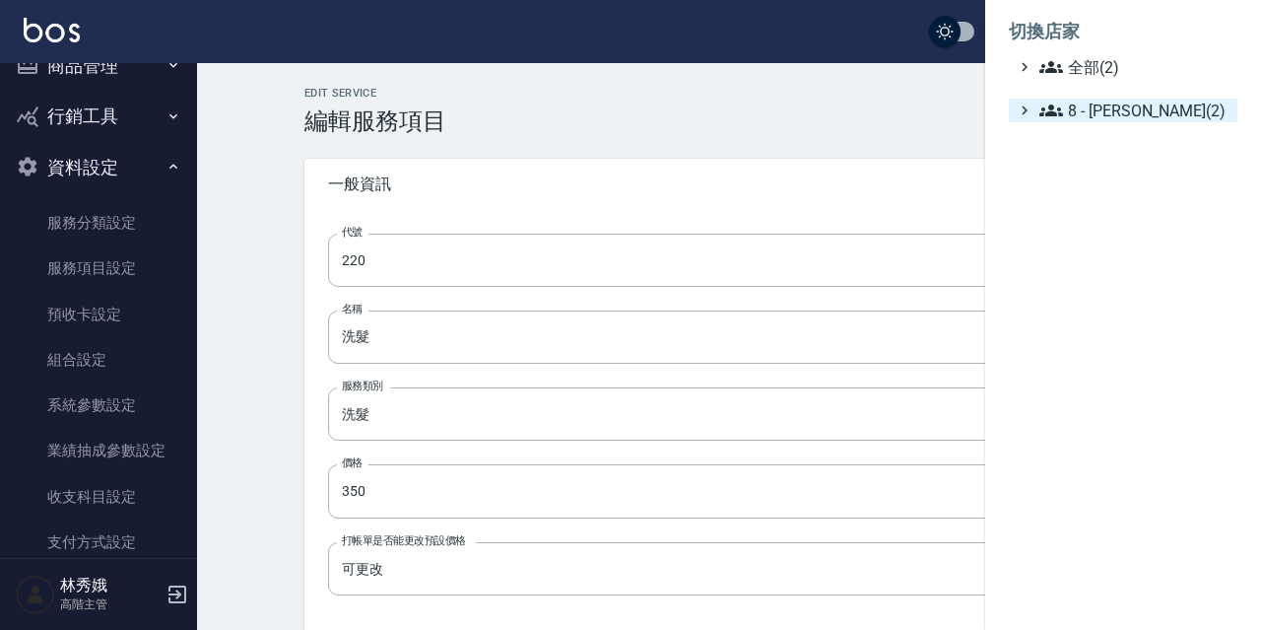
click at [1107, 101] on span "8 - [PERSON_NAME](2)" at bounding box center [1135, 111] width 190 height 24
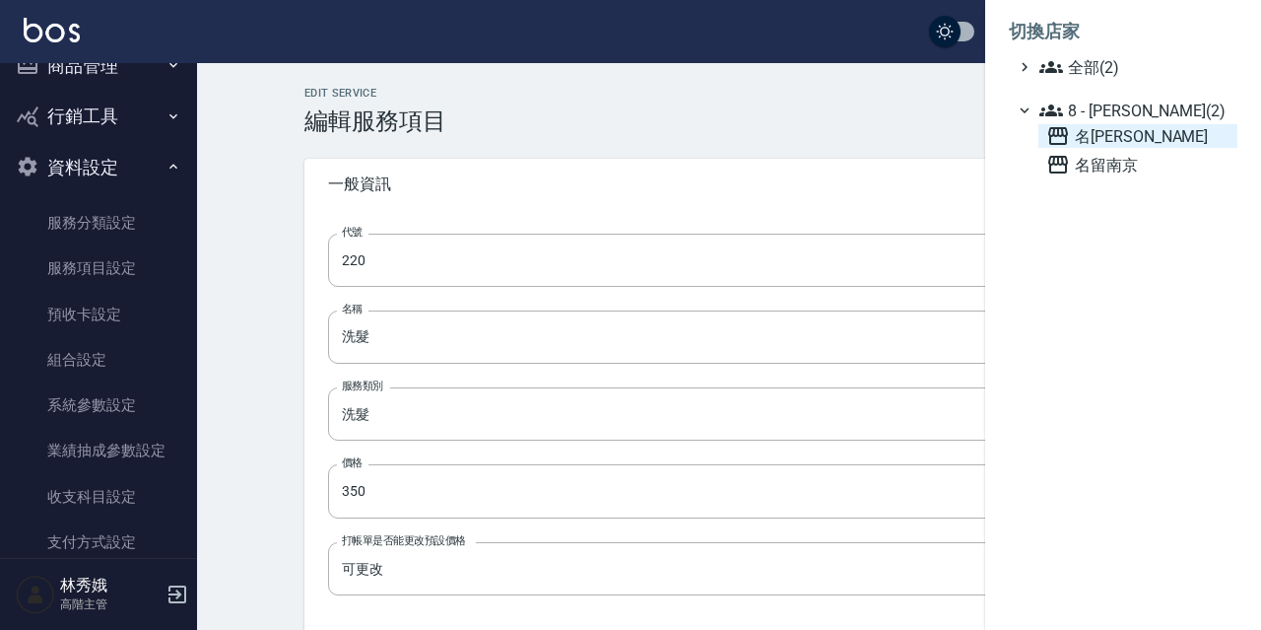
click at [1107, 141] on span "名[PERSON_NAME]" at bounding box center [1137, 136] width 183 height 24
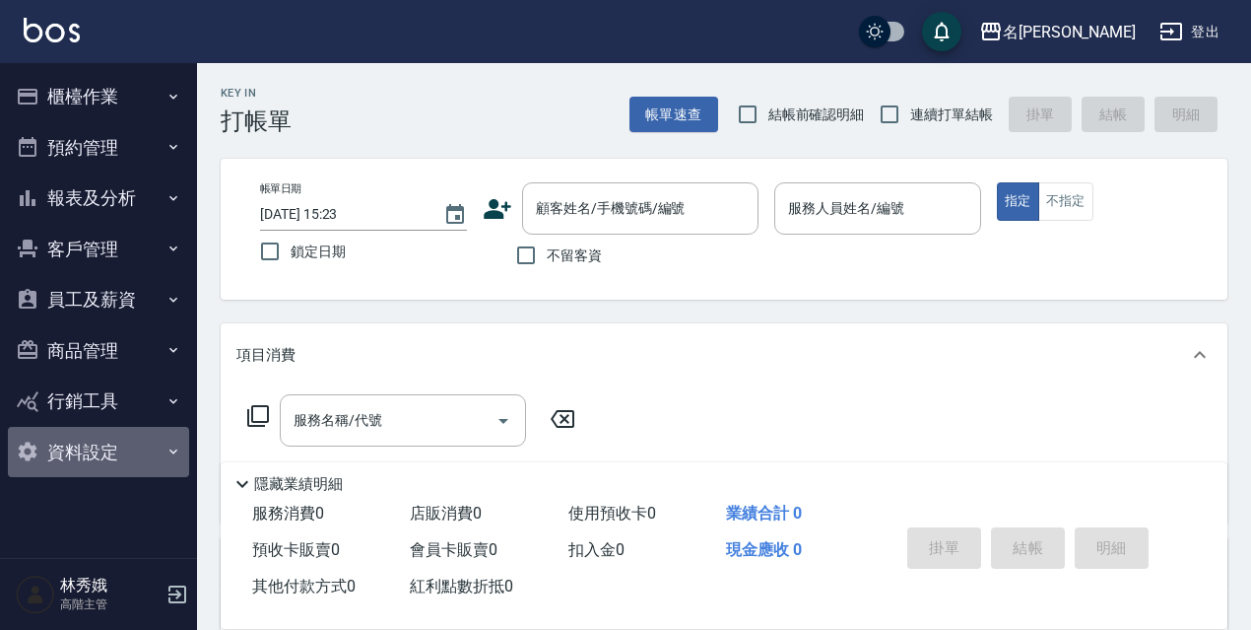
click at [85, 453] on button "資料設定" at bounding box center [98, 452] width 181 height 51
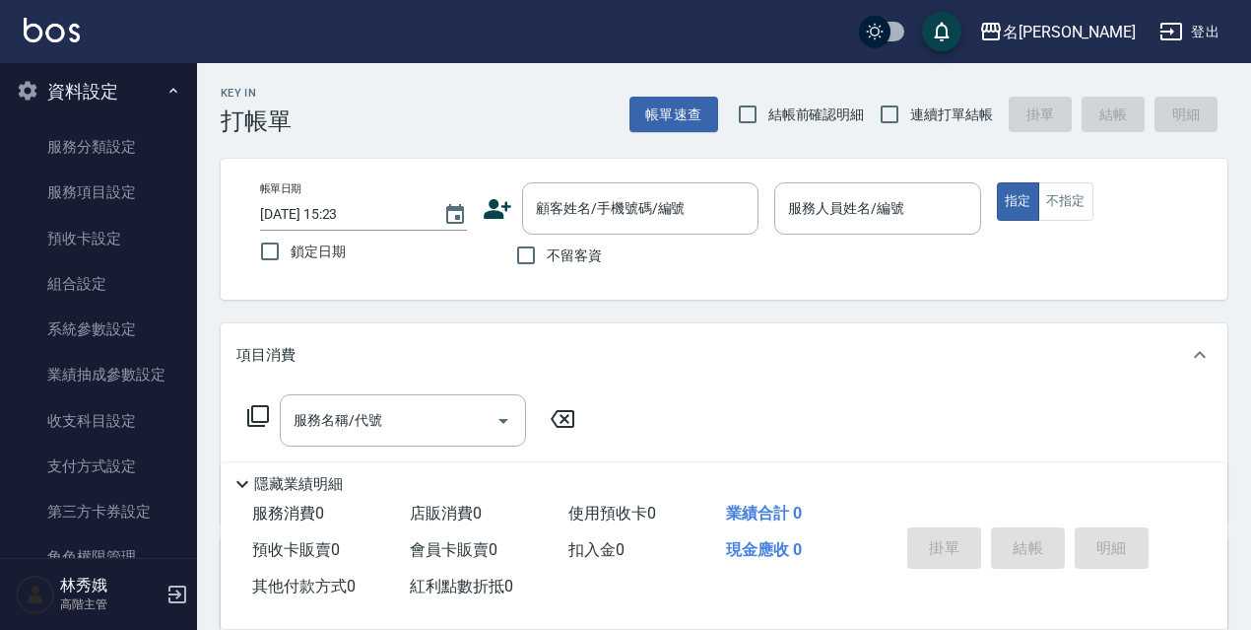
scroll to position [378, 0]
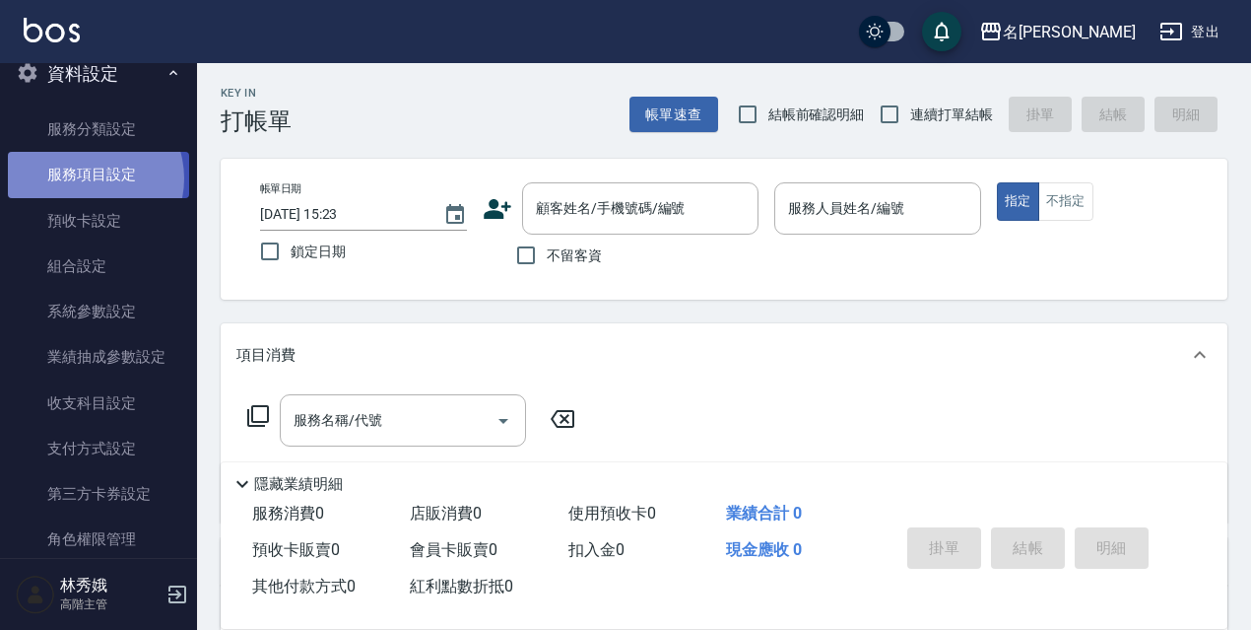
click at [86, 178] on link "服務項目設定" at bounding box center [98, 174] width 181 height 45
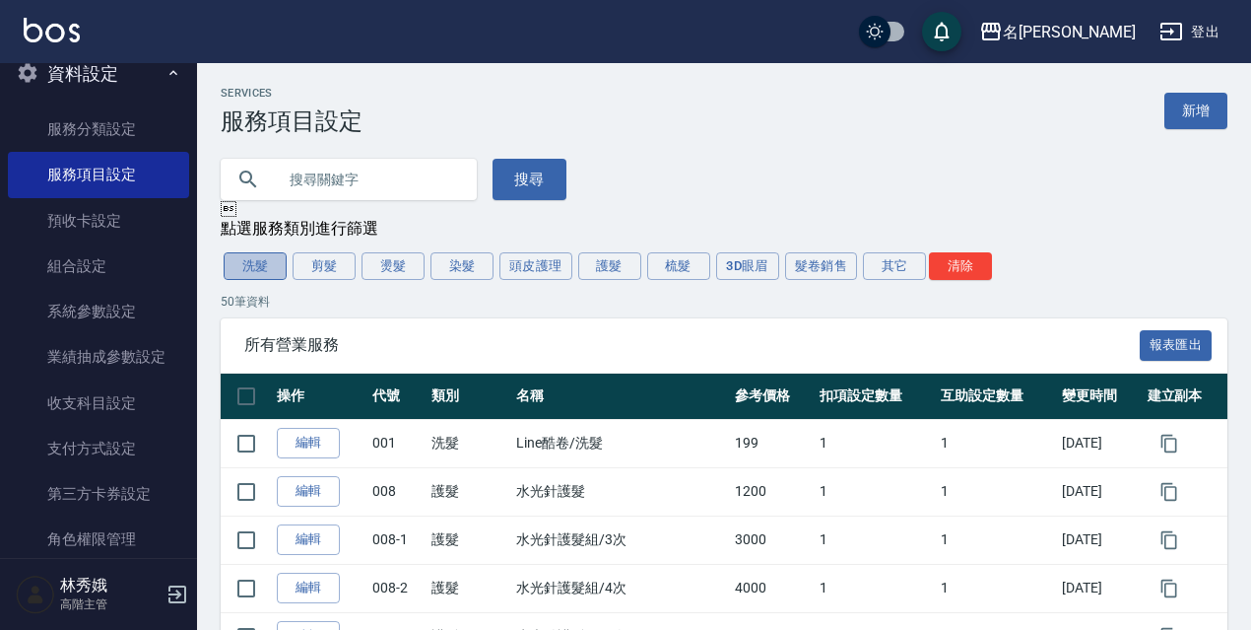
click at [263, 265] on button "洗髮" at bounding box center [255, 266] width 63 height 28
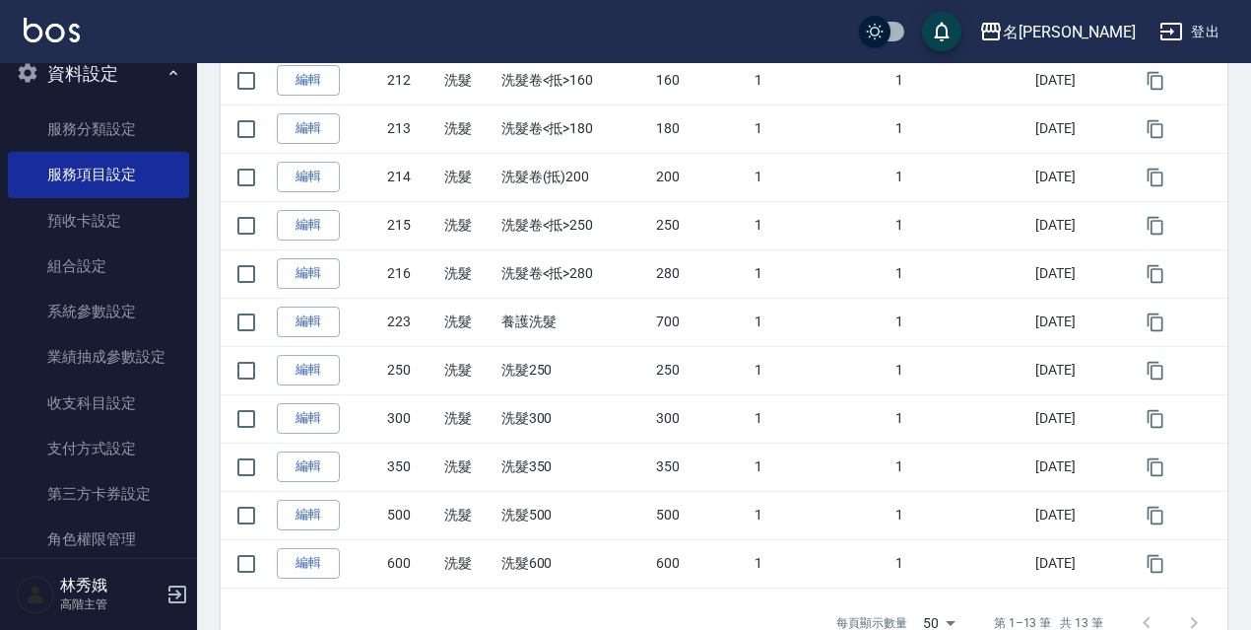
scroll to position [514, 0]
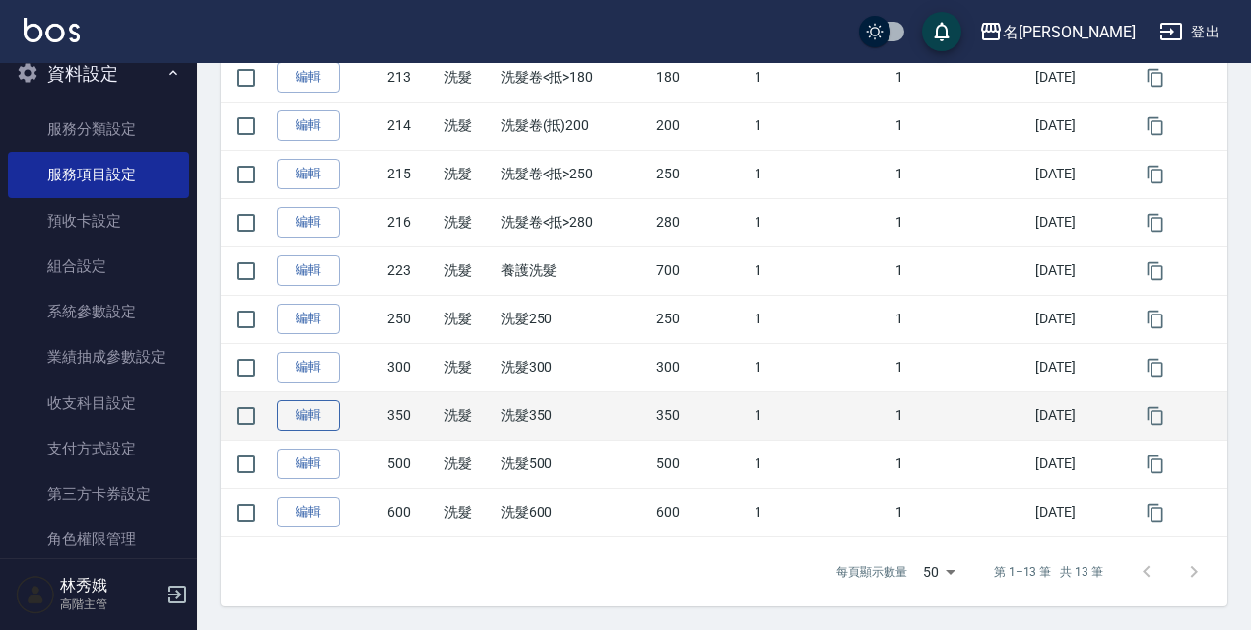
click at [301, 413] on link "編輯" at bounding box center [308, 415] width 63 height 31
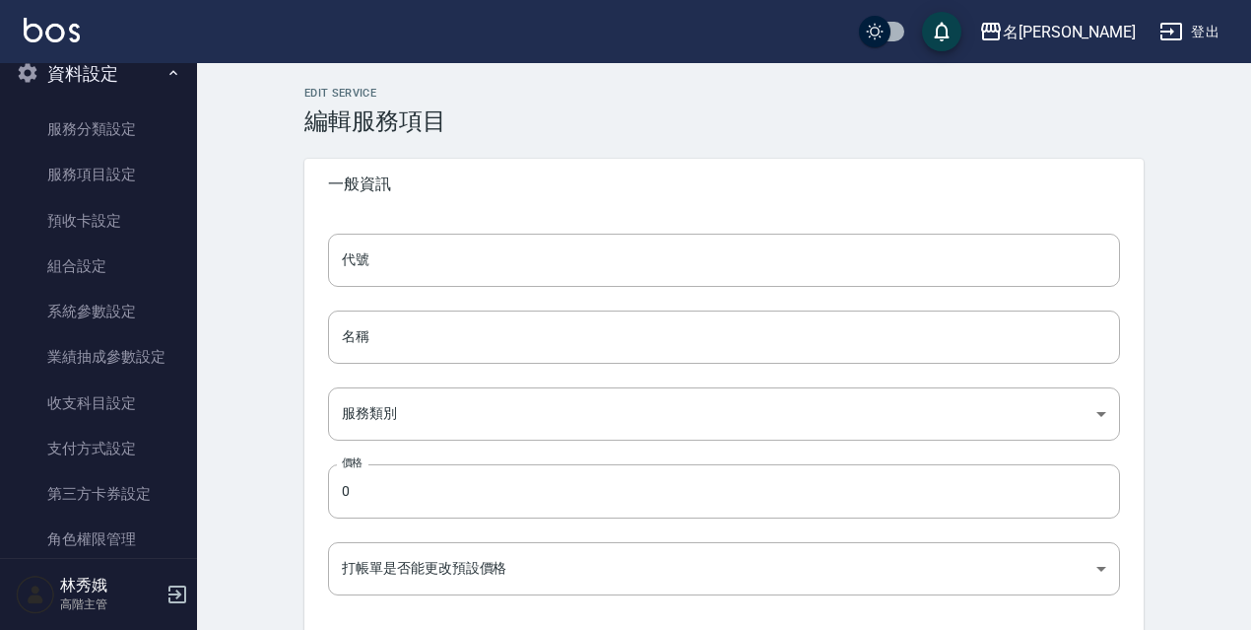
type input "350"
type input "洗髮350"
type input "37ee2159-c591-4407-b421-a91acde59cc0"
type input "350"
type input "FALSE"
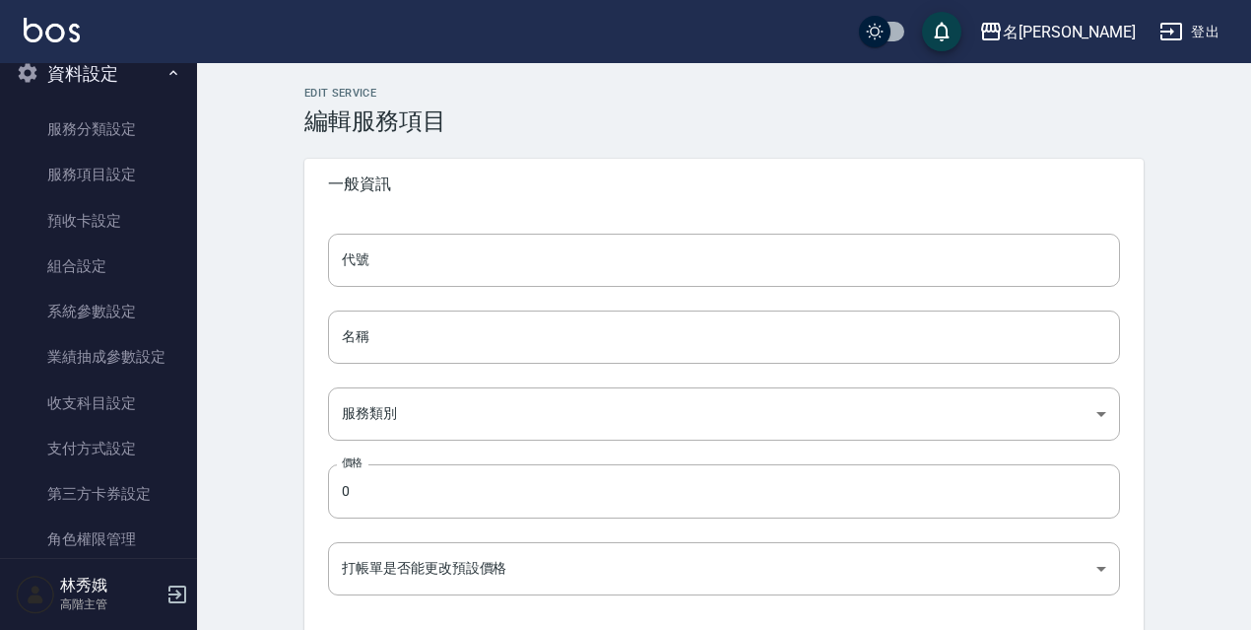
type input "none"
type input "UNSET"
type input "none"
type input "洗髮助理"
type input "1"
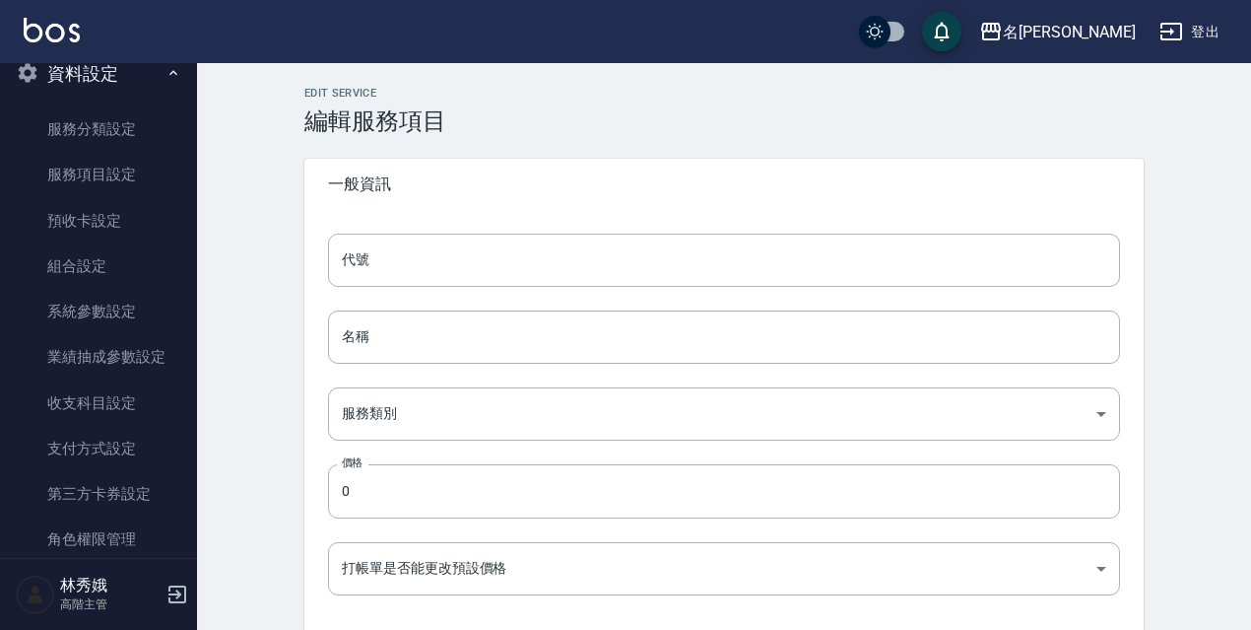
type input "點數"
click at [1075, 39] on div "名[PERSON_NAME]" at bounding box center [1069, 32] width 133 height 25
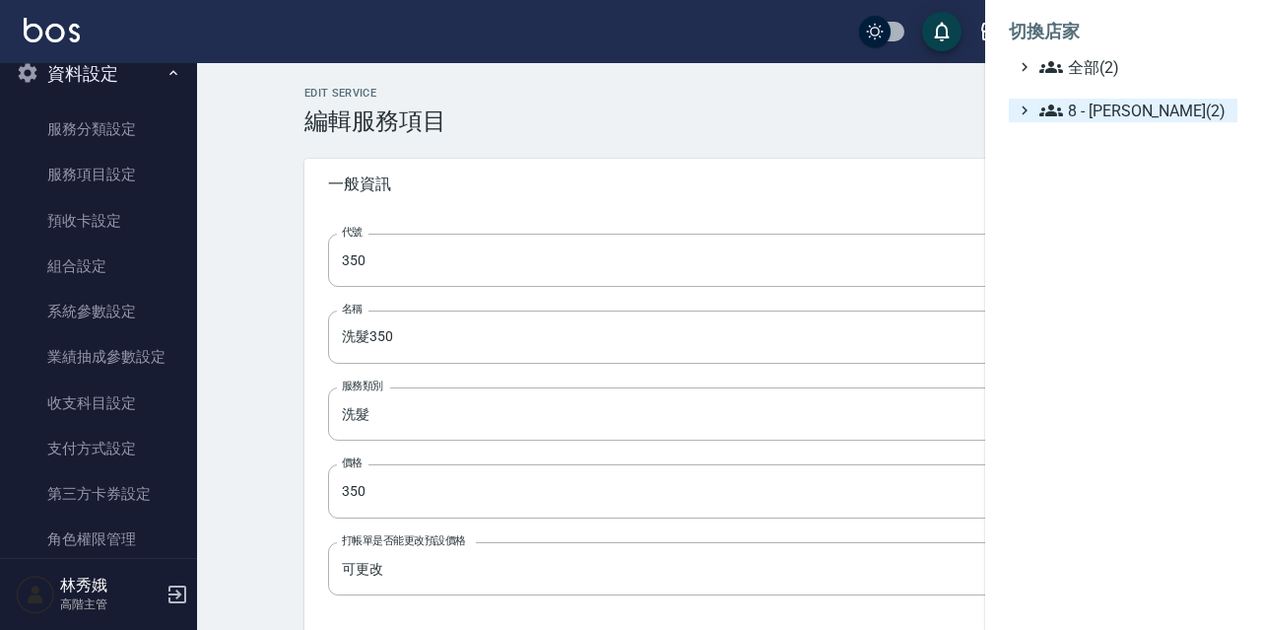
click at [1107, 107] on span "8 - [PERSON_NAME](2)" at bounding box center [1135, 111] width 190 height 24
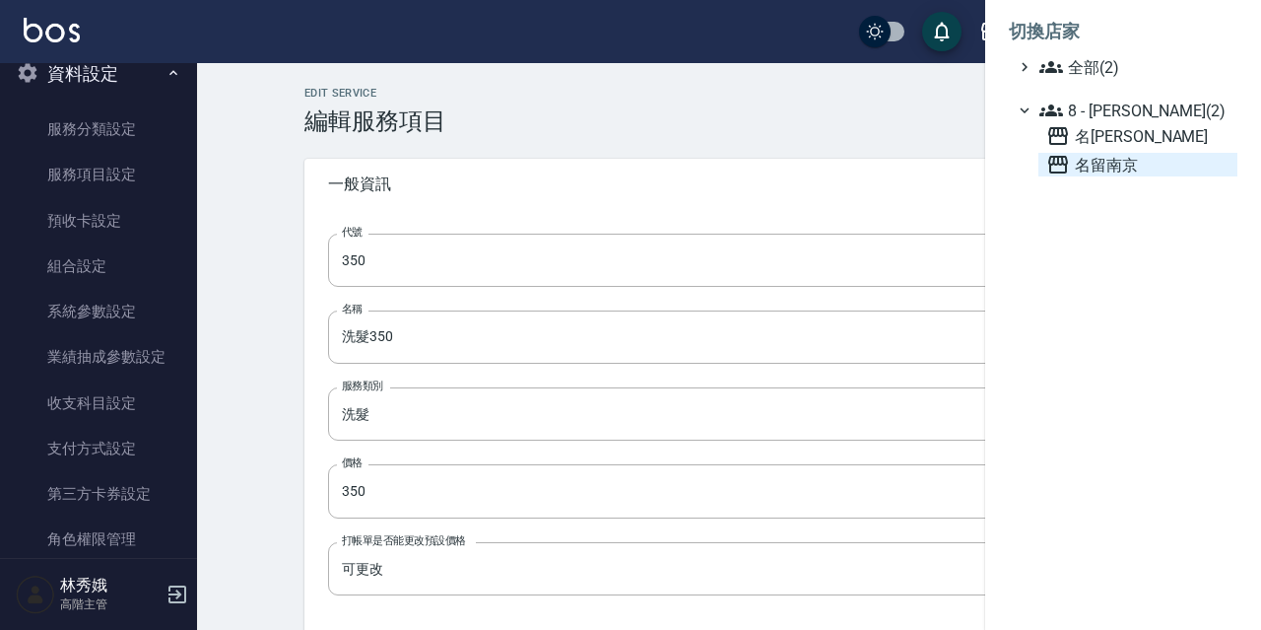
click at [1091, 164] on span "名留南京" at bounding box center [1137, 165] width 183 height 24
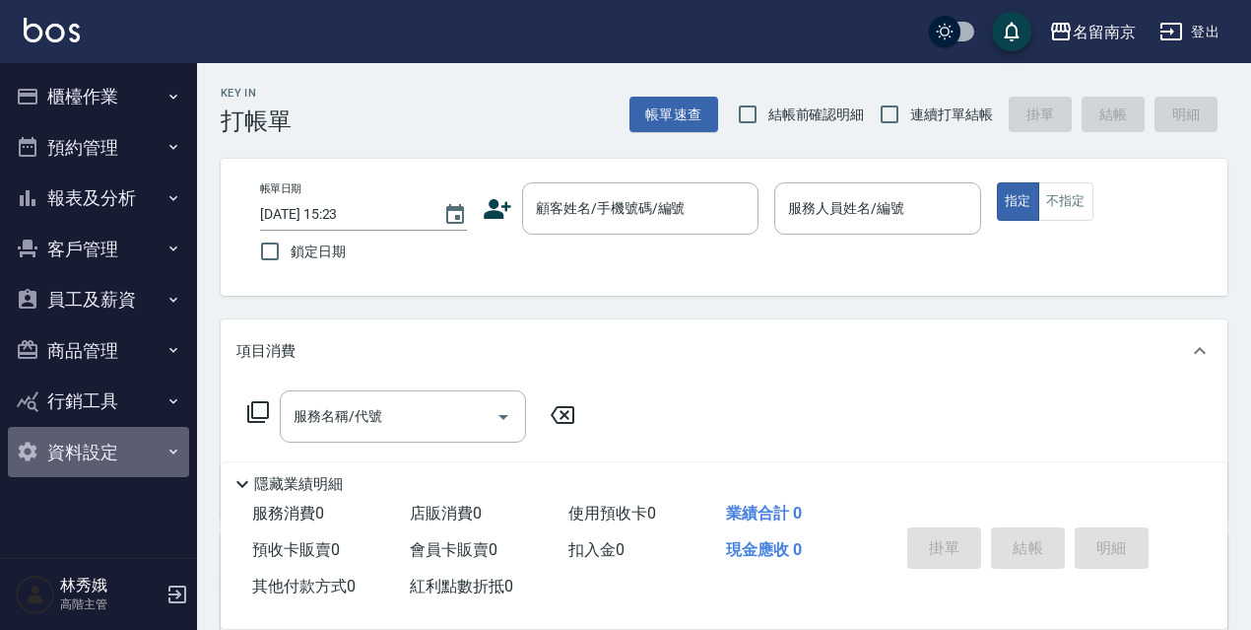
click at [108, 444] on button "資料設定" at bounding box center [98, 452] width 181 height 51
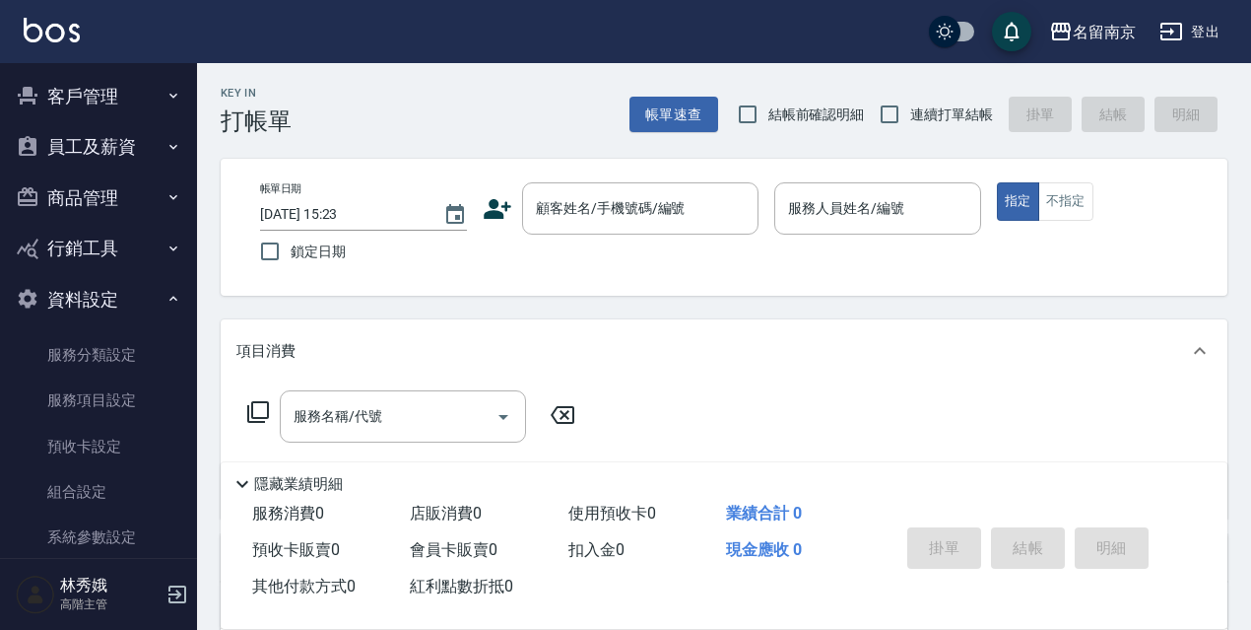
scroll to position [160, 0]
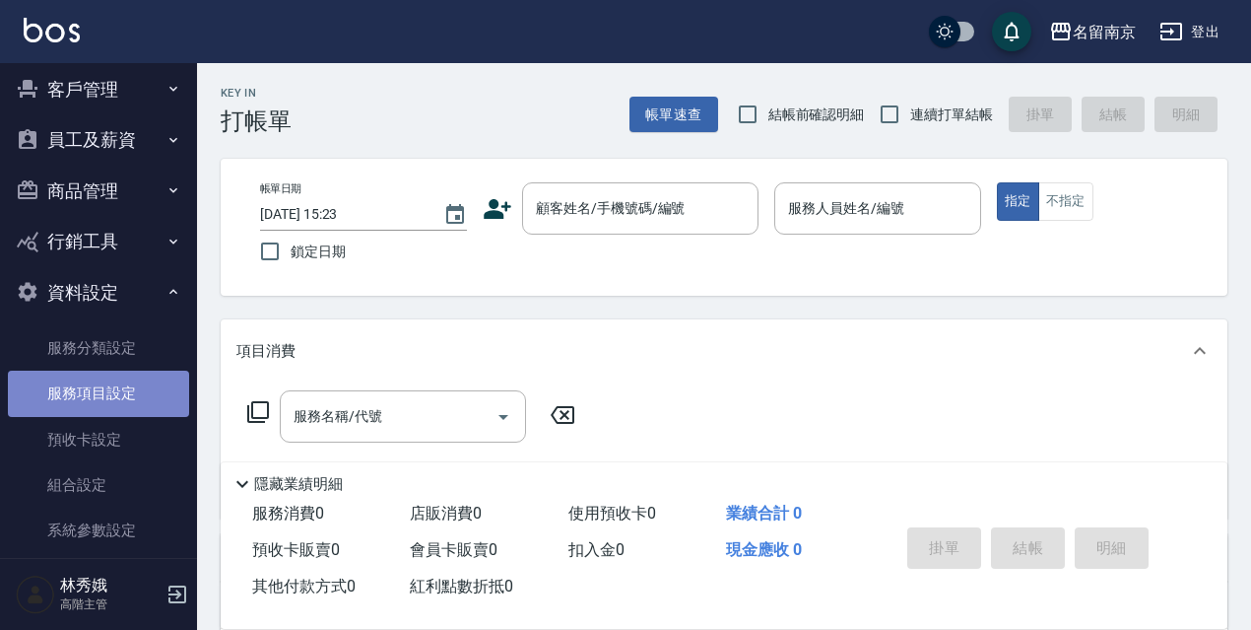
click at [147, 382] on link "服務項目設定" at bounding box center [98, 392] width 181 height 45
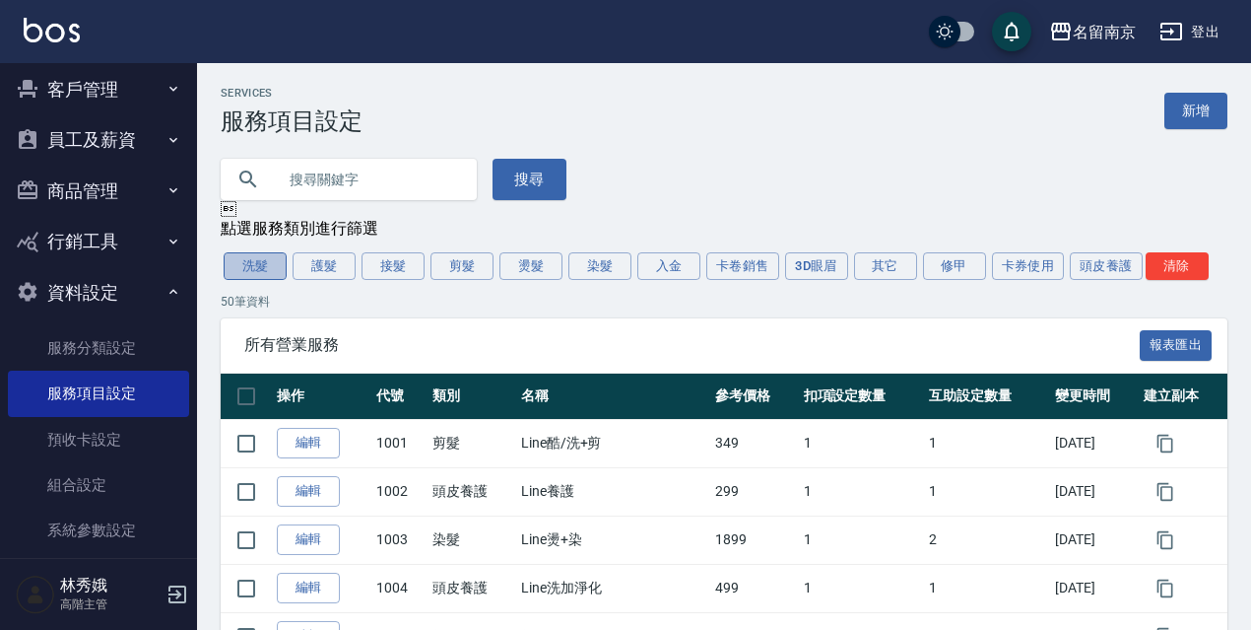
drag, startPoint x: 245, startPoint y: 275, endPoint x: 505, endPoint y: 373, distance: 278.2
click at [245, 274] on button "洗髮" at bounding box center [255, 266] width 63 height 28
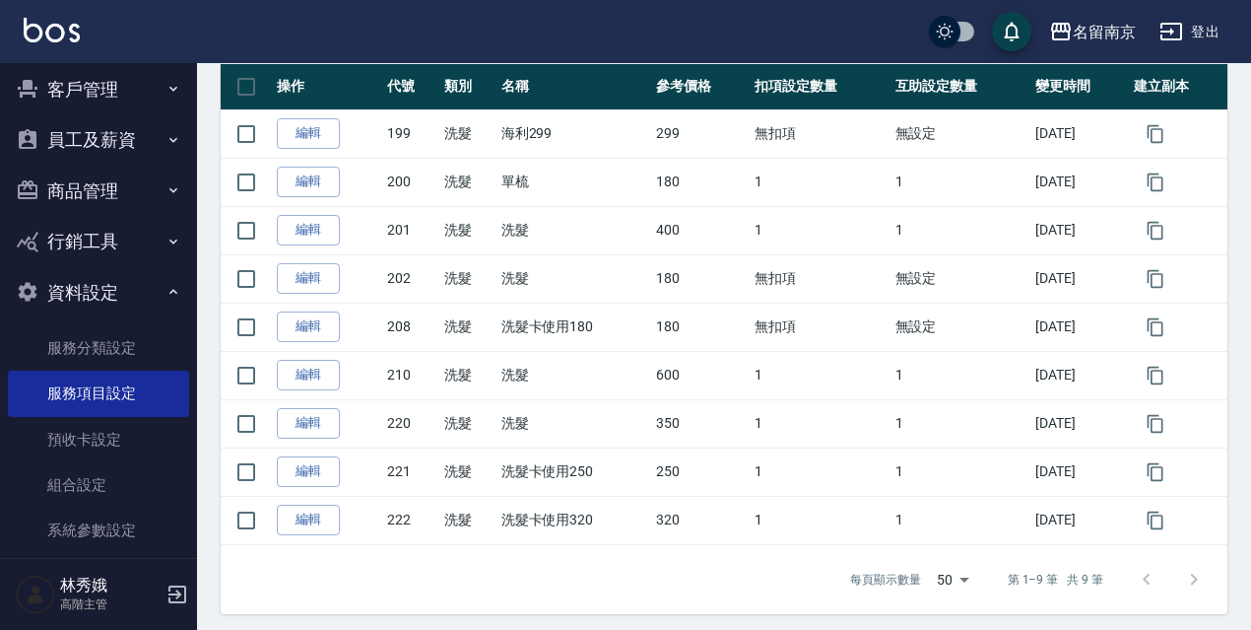
scroll to position [321, 0]
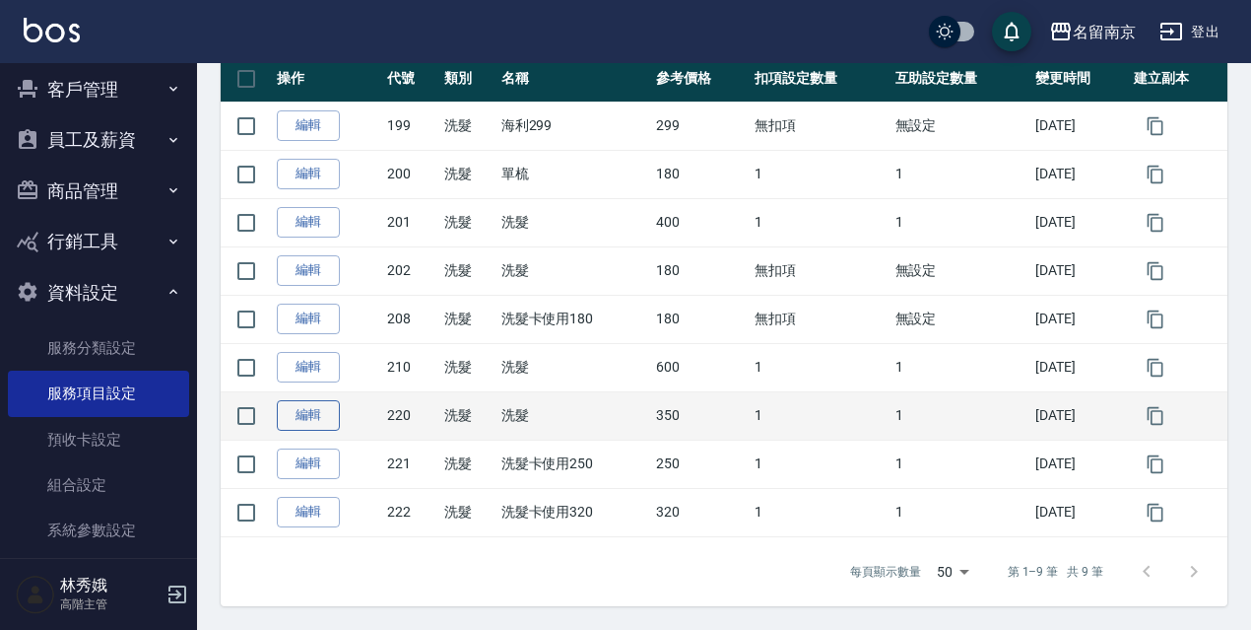
click at [312, 419] on link "編輯" at bounding box center [308, 415] width 63 height 31
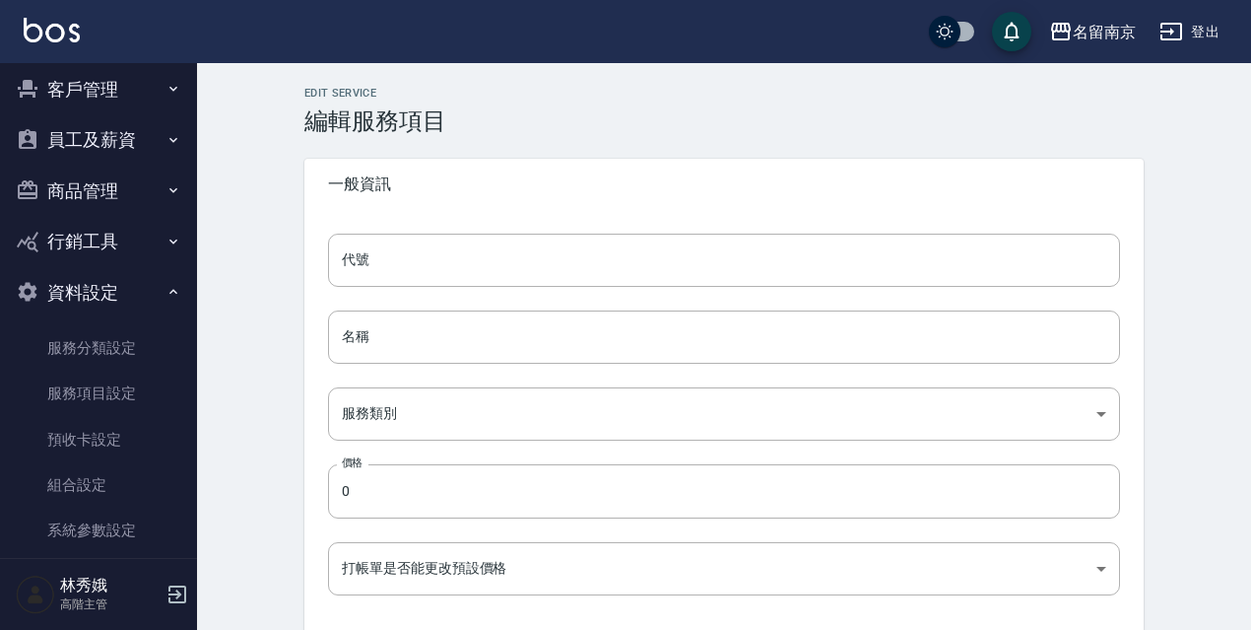
type input "220"
type input "洗髮"
type input "916e3307-c7b6-46ff-867f-54dd39a1ee69"
type input "350"
type input "FALSE"
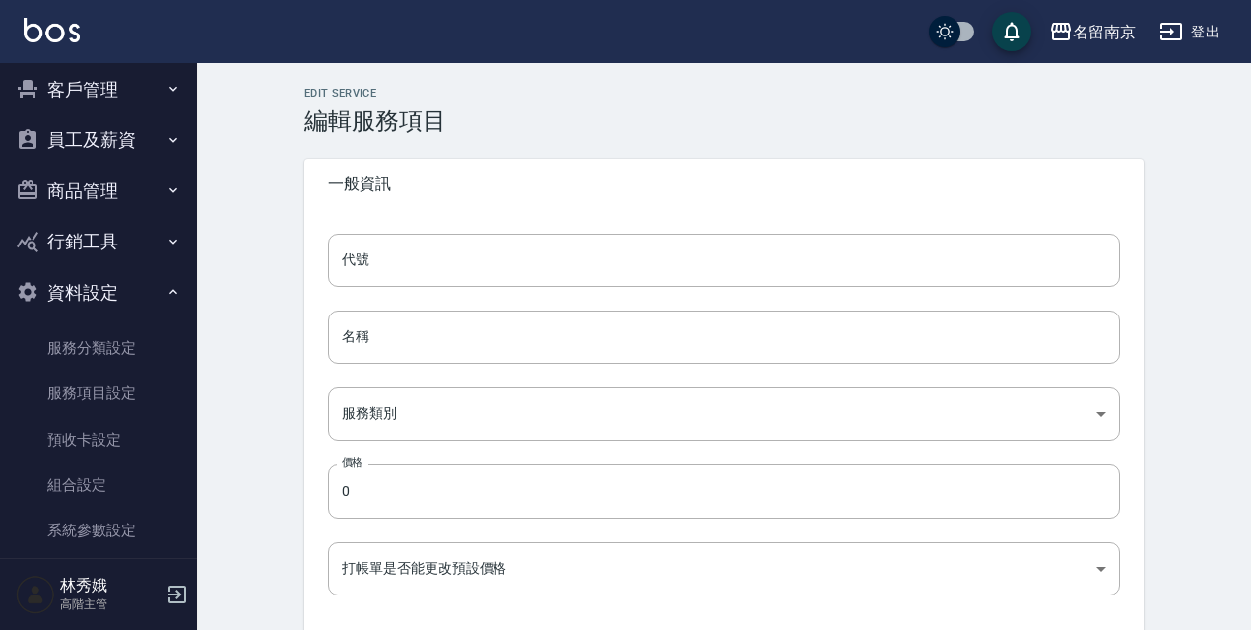
type input "none"
type input "UNSET"
type input "none"
type input "技術協助"
type input "2"
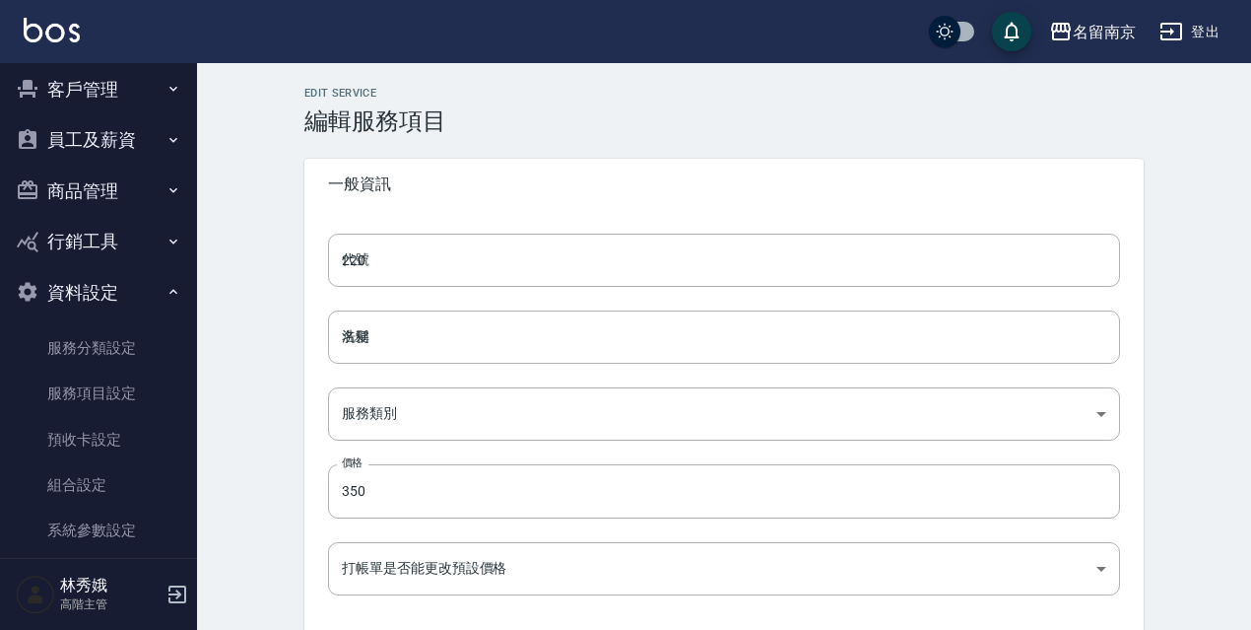
type input "點數"
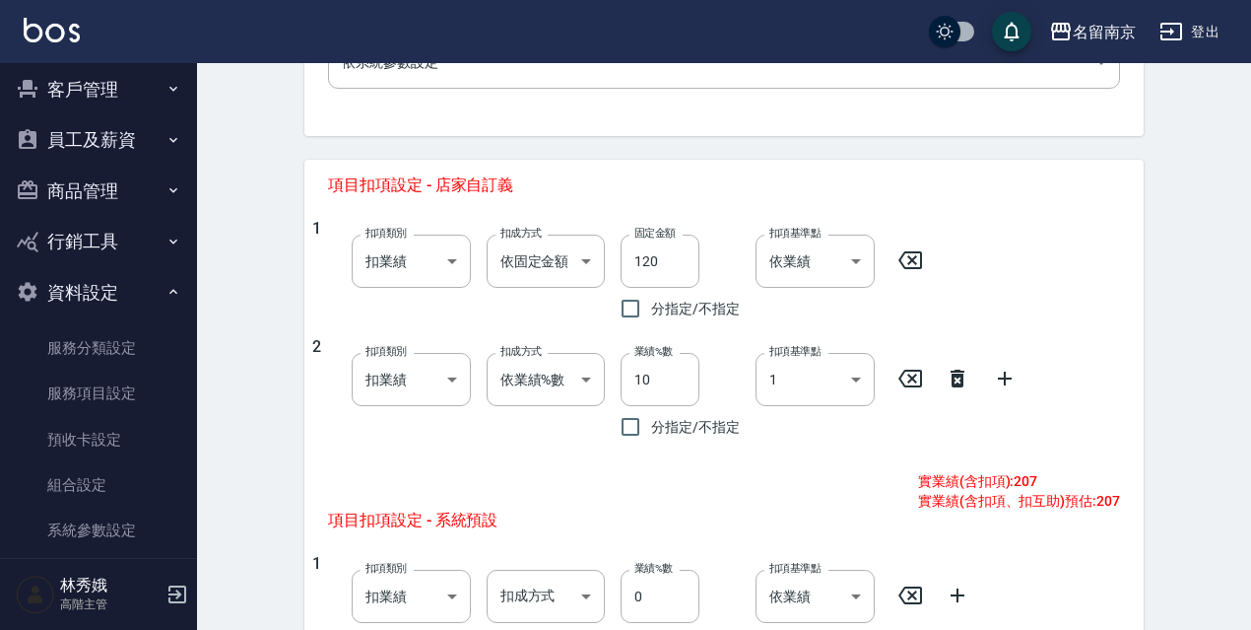
scroll to position [731, 0]
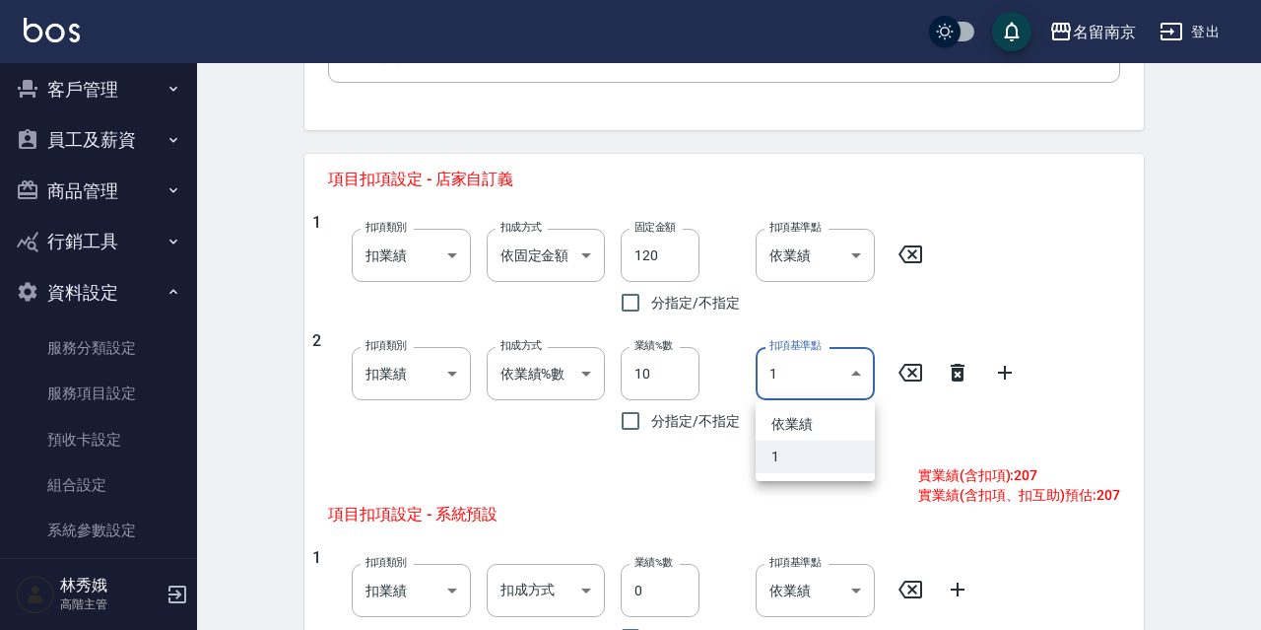
click at [855, 369] on body "名留南京 登出 櫃檯作業 打帳單 帳單列表 掛單列表 座位開單 營業儀表板 現金收支登錄 高階收支登錄 材料自購登錄 每日結帳 排班表 現場電腦打卡 掃碼打卡…" at bounding box center [630, 171] width 1261 height 1804
click at [817, 422] on li "依業績" at bounding box center [815, 424] width 119 height 33
type input "0"
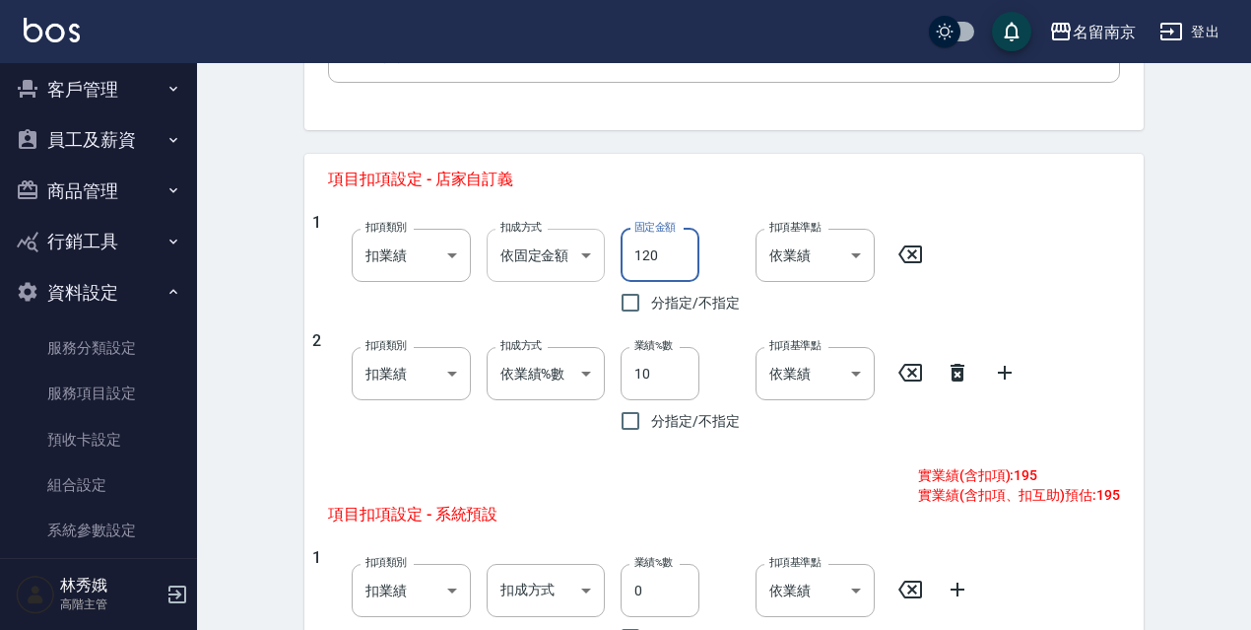
drag, startPoint x: 660, startPoint y: 247, endPoint x: 601, endPoint y: 253, distance: 59.4
click at [601, 253] on div "1 扣項類別 扣業績 onSales 扣項類別 扣成方式 依固定金額 扣固定金額 扣成方式 固定金額 120 固定金額 分指定/不指定 扣項基準點 依業績 0…" at bounding box center [716, 268] width 808 height 110
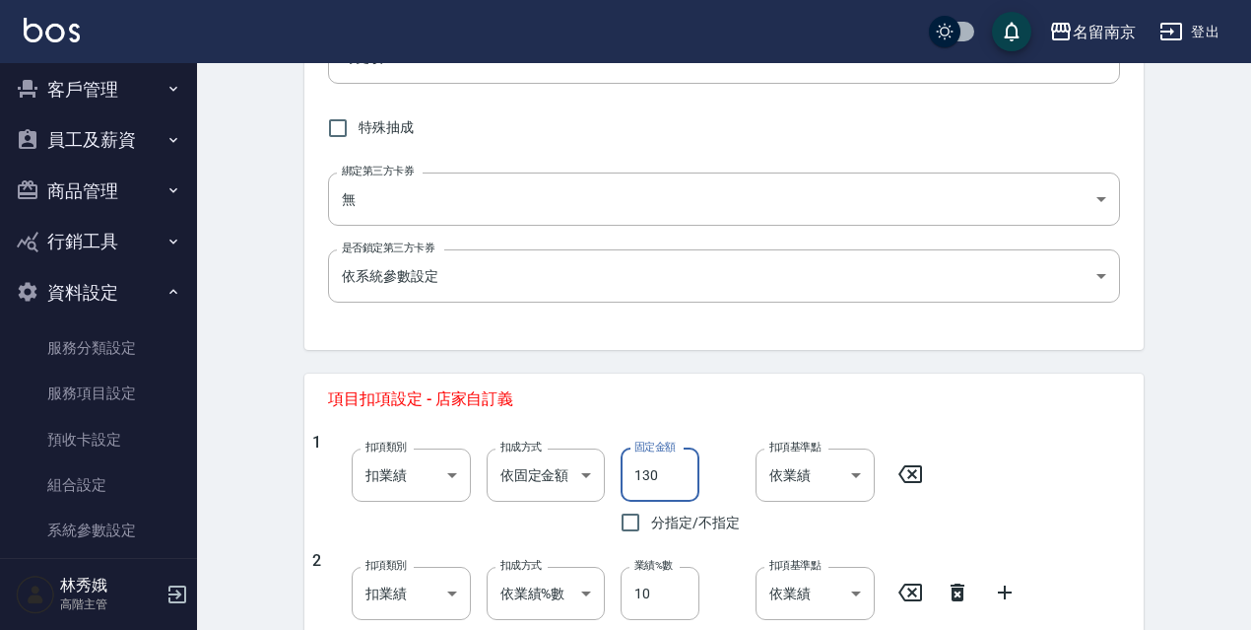
scroll to position [491, 0]
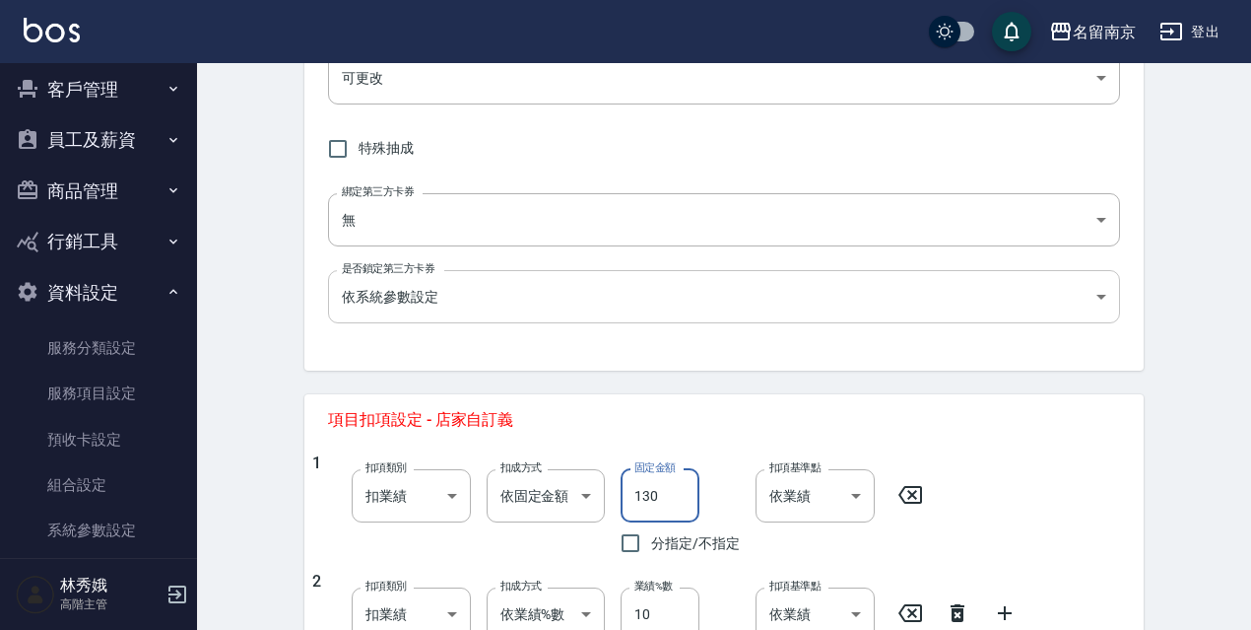
type input "130"
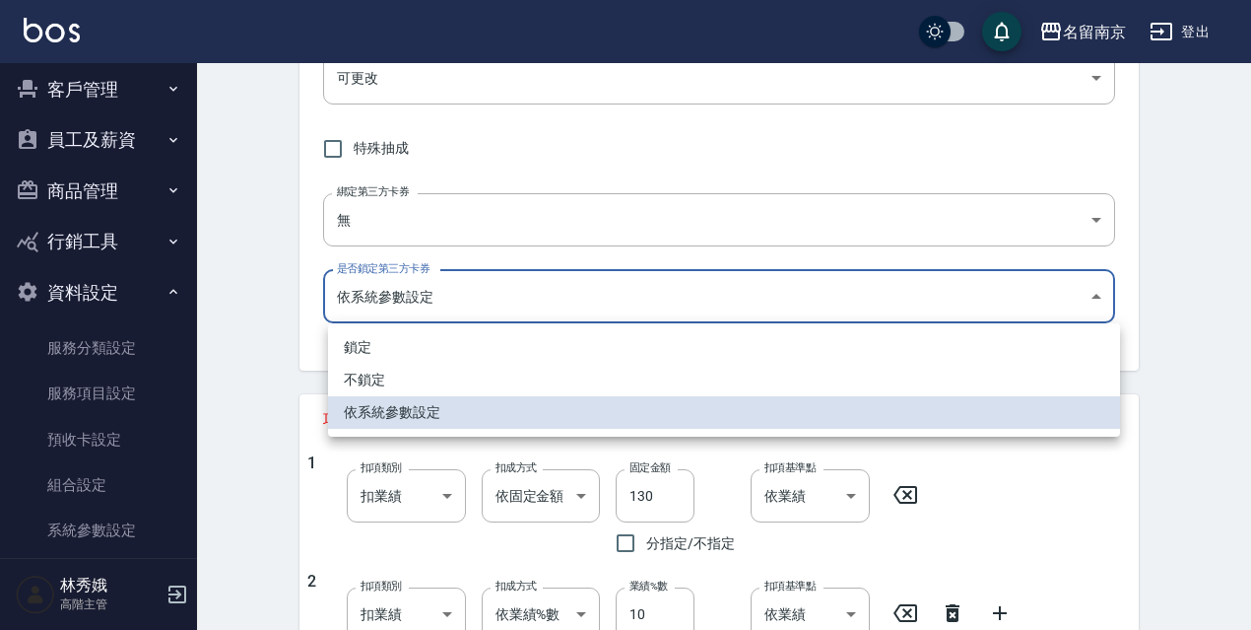
click at [1102, 300] on body "名留南京 登出 櫃檯作業 打帳單 帳單列表 掛單列表 座位開單 營業儀表板 現金收支登錄 高階收支登錄 材料自購登錄 每日結帳 排班表 現場電腦打卡 掃碼打卡…" at bounding box center [625, 411] width 1251 height 1804
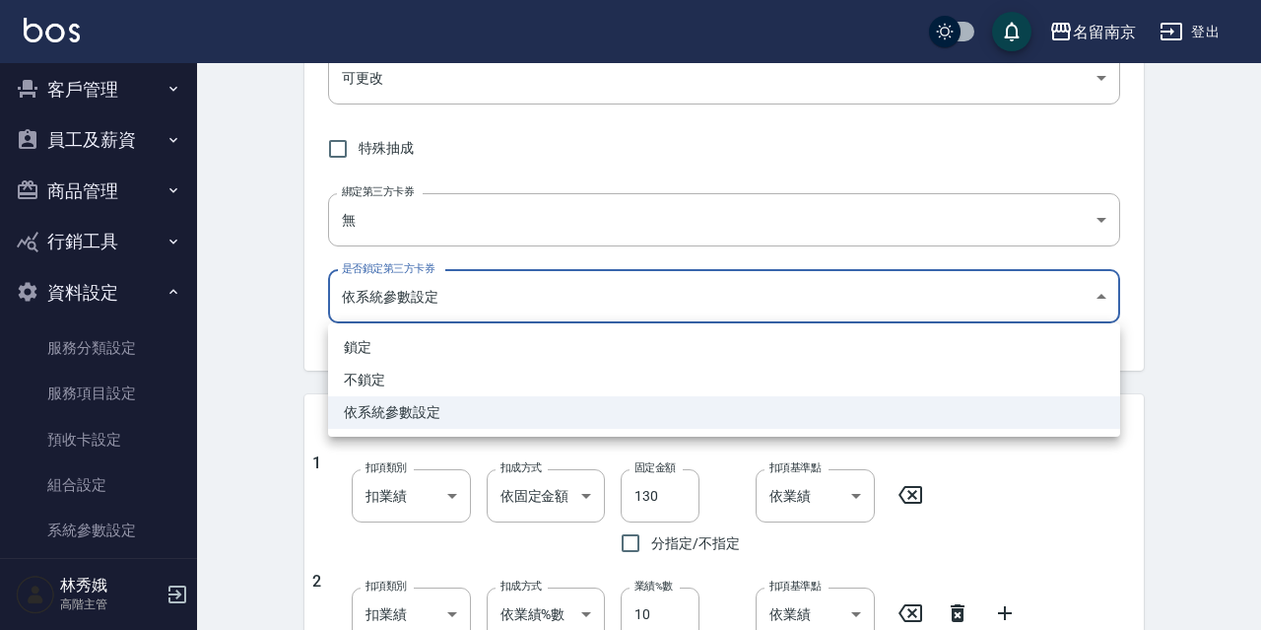
click at [1195, 448] on div at bounding box center [630, 315] width 1261 height 630
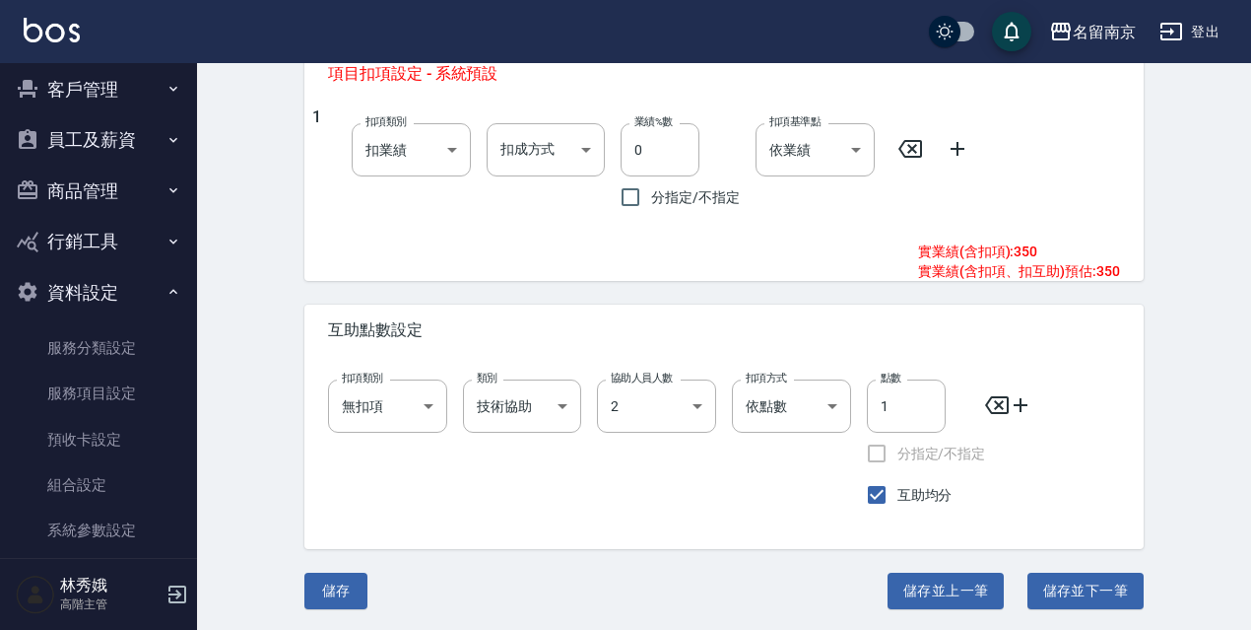
scroll to position [1174, 0]
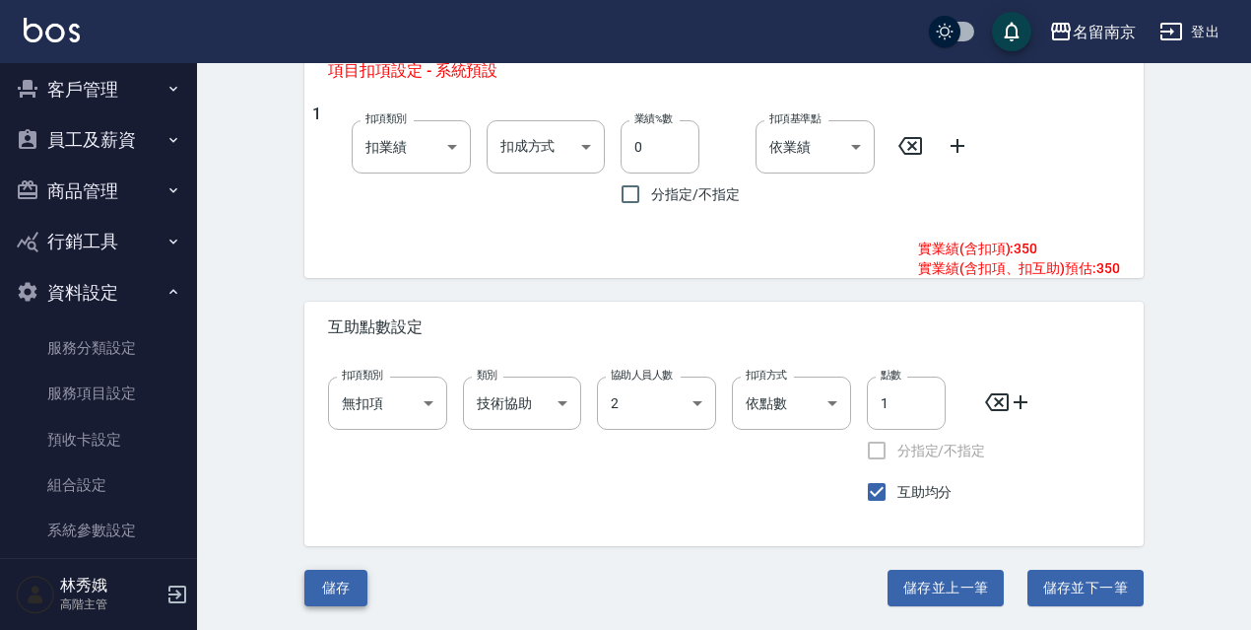
click at [329, 590] on button "儲存" at bounding box center [335, 588] width 63 height 36
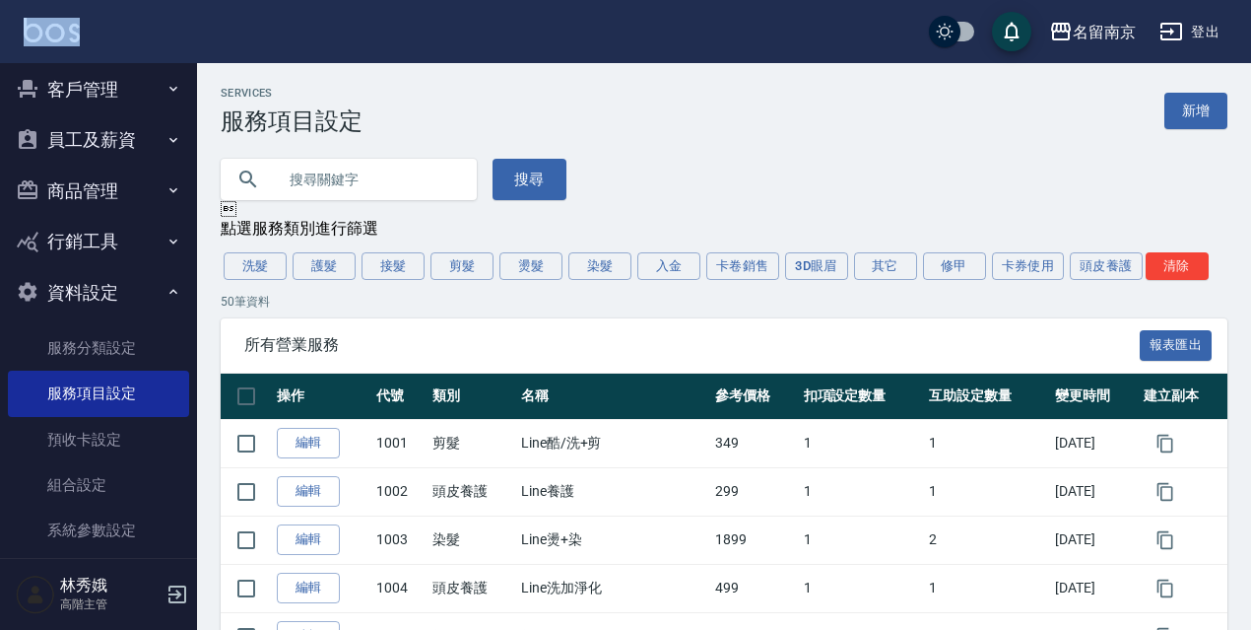
drag, startPoint x: 186, startPoint y: 191, endPoint x: 213, endPoint y: 42, distance: 151.1
click at [252, 268] on button "洗髮" at bounding box center [255, 266] width 63 height 28
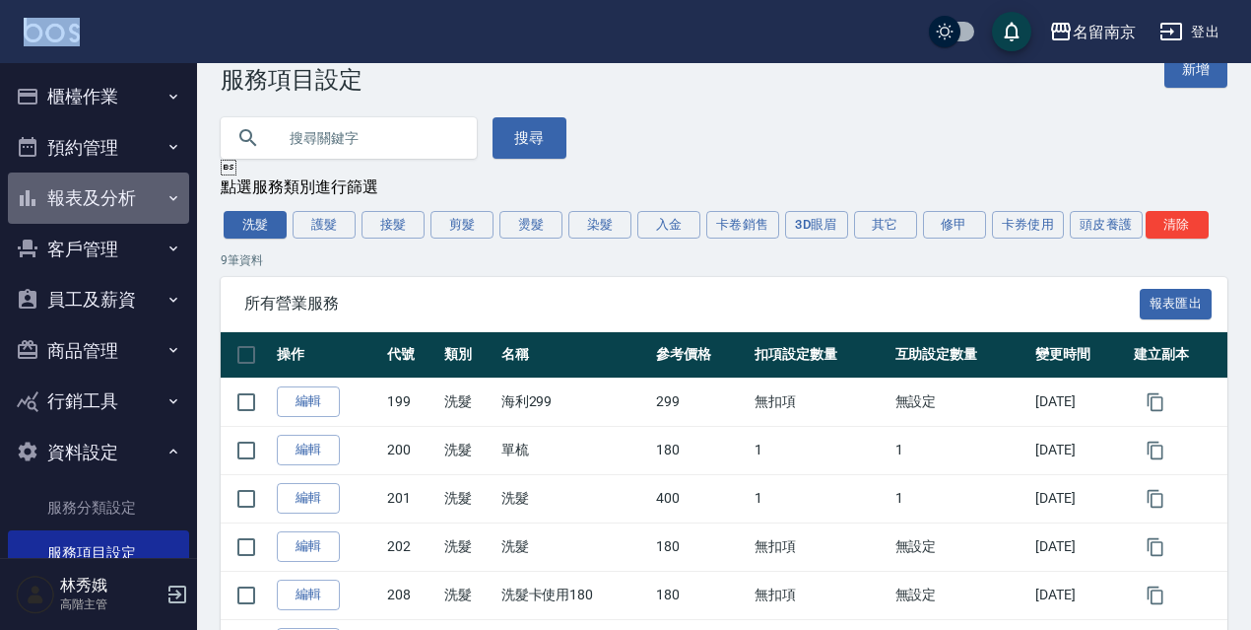
click at [120, 192] on button "報表及分析" at bounding box center [98, 197] width 181 height 51
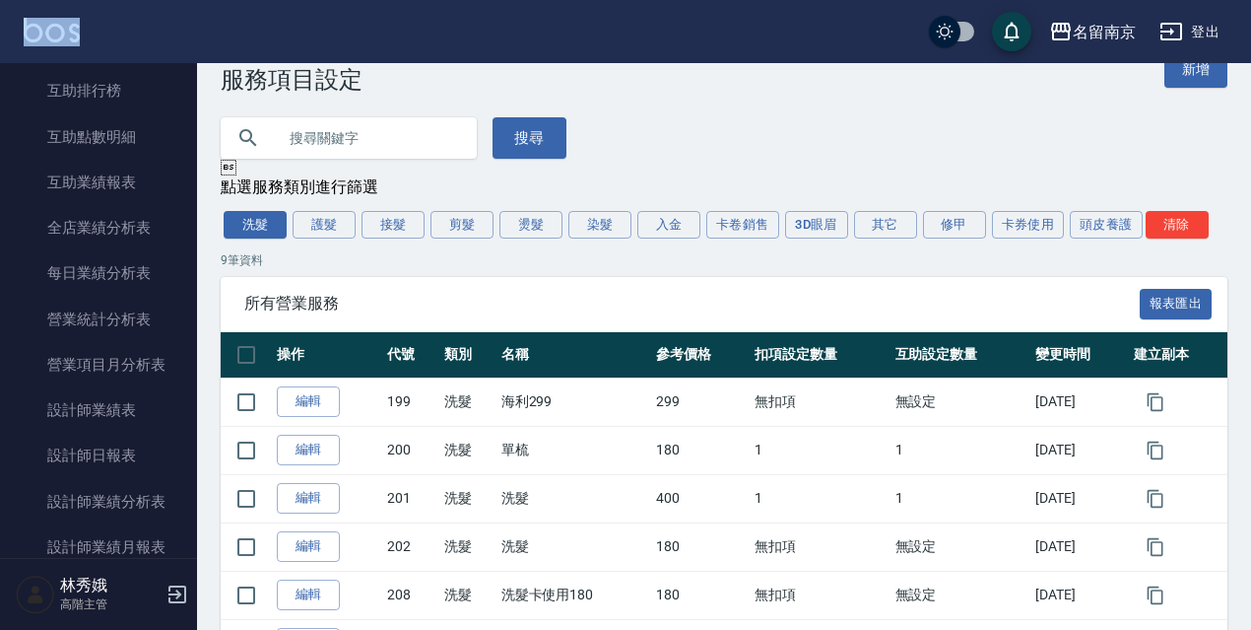
scroll to position [516, 0]
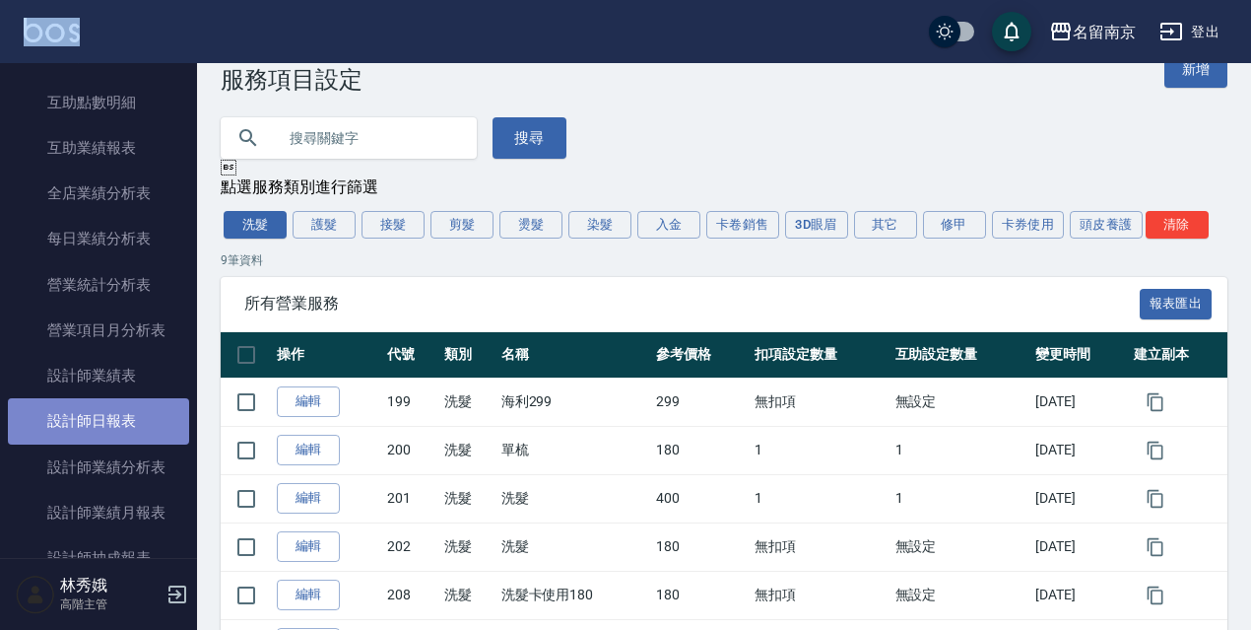
click at [137, 432] on link "設計師日報表" at bounding box center [98, 420] width 181 height 45
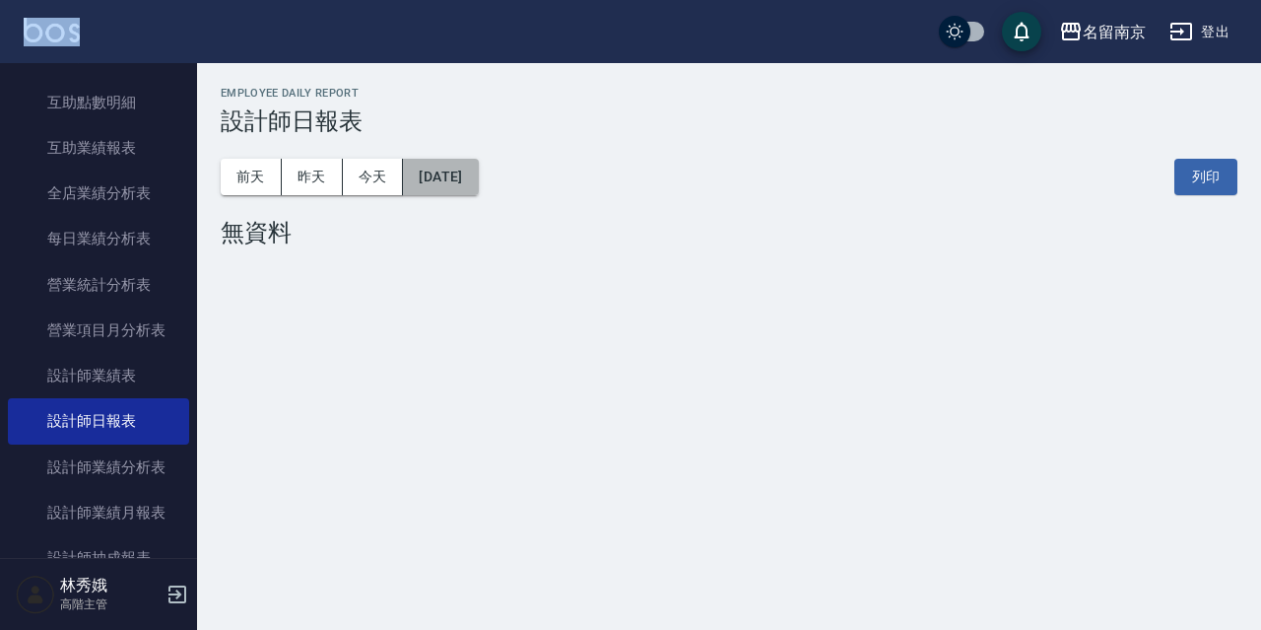
click at [477, 190] on button "[DATE]" at bounding box center [440, 177] width 75 height 36
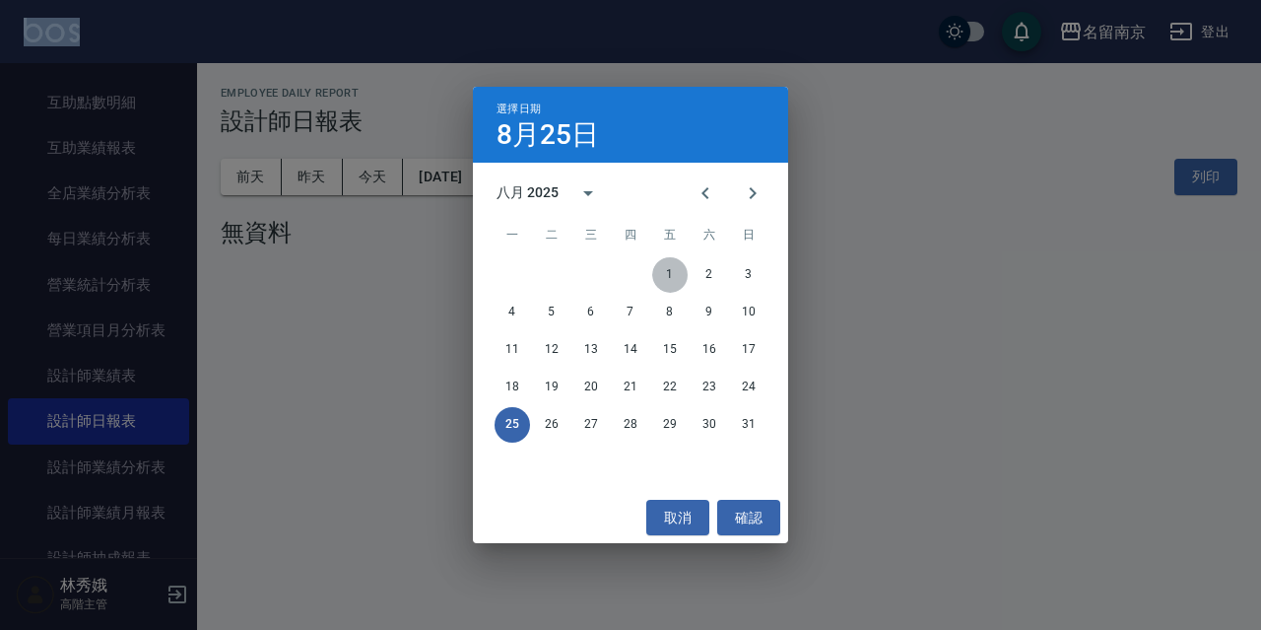
click at [668, 268] on button "1" at bounding box center [669, 274] width 35 height 35
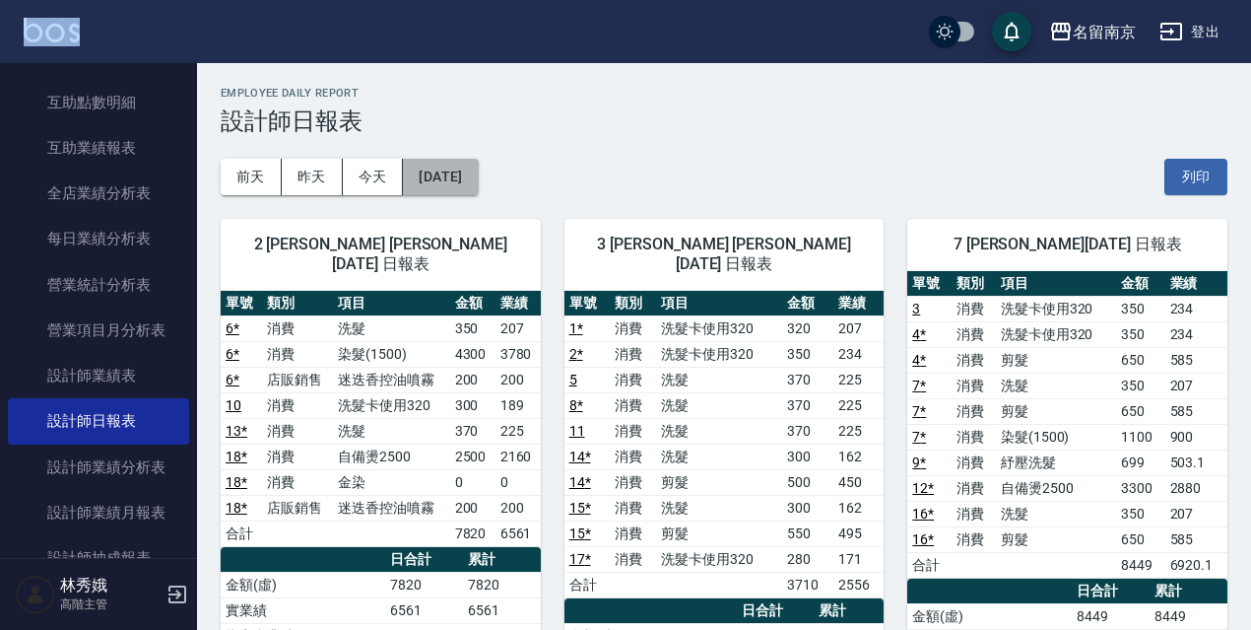
click at [449, 184] on button "[DATE]" at bounding box center [440, 177] width 75 height 36
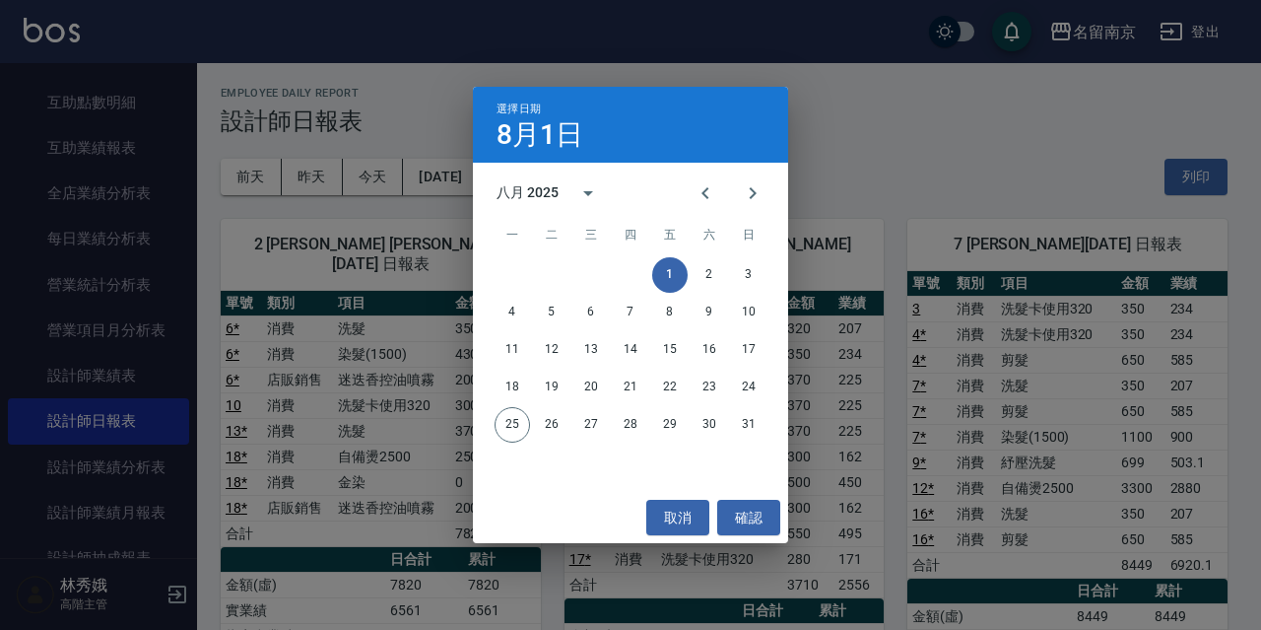
click at [807, 110] on div "選擇日期 8月1日 八月 2025 一 二 三 四 五 六 日 1 2 3 4 5 6 7 8 9 10 11 12 13 14 15 16 17 18 19…" at bounding box center [630, 315] width 1261 height 630
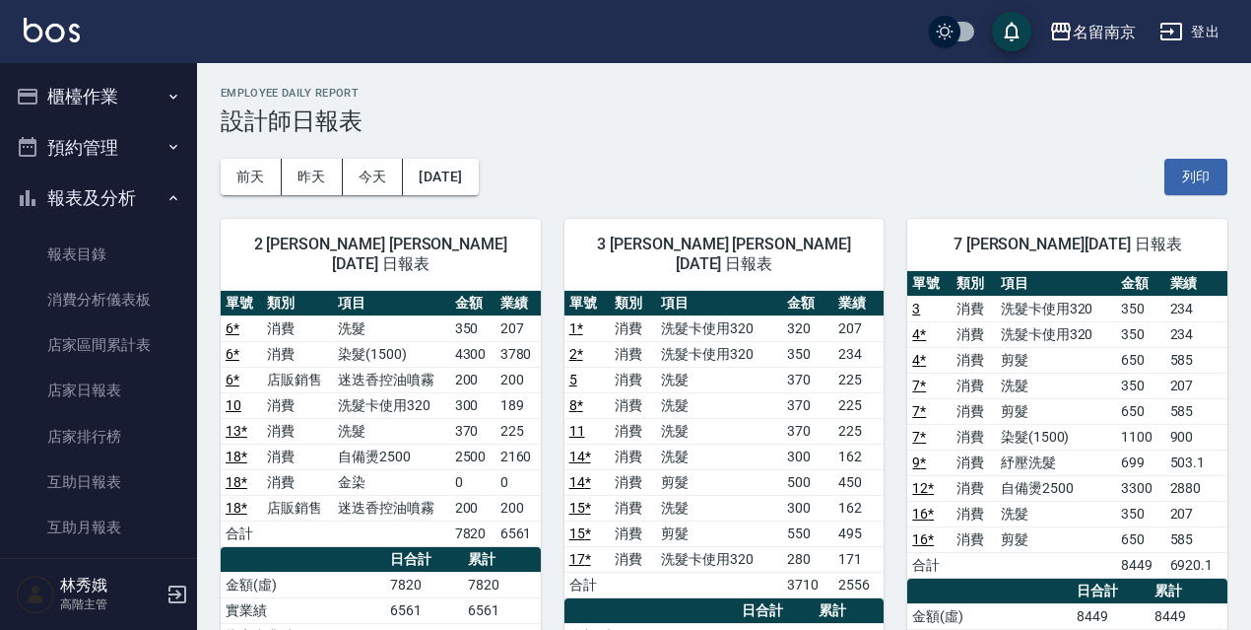
click at [80, 77] on button "櫃檯作業" at bounding box center [98, 96] width 181 height 51
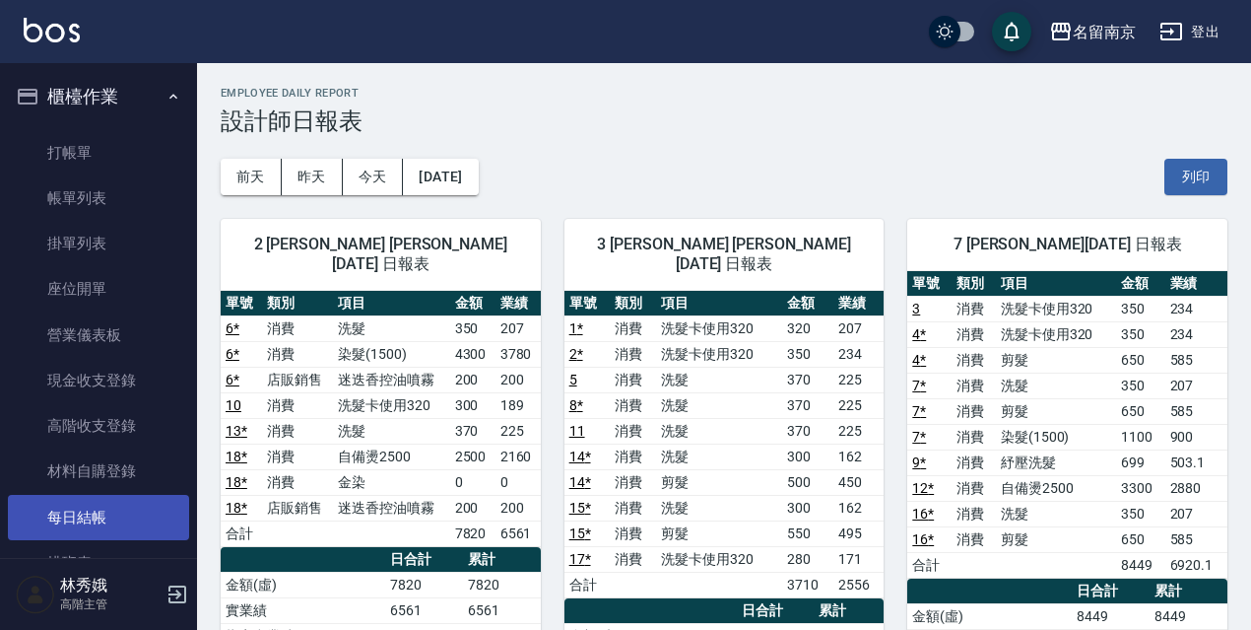
click at [84, 522] on link "每日結帳" at bounding box center [98, 517] width 181 height 45
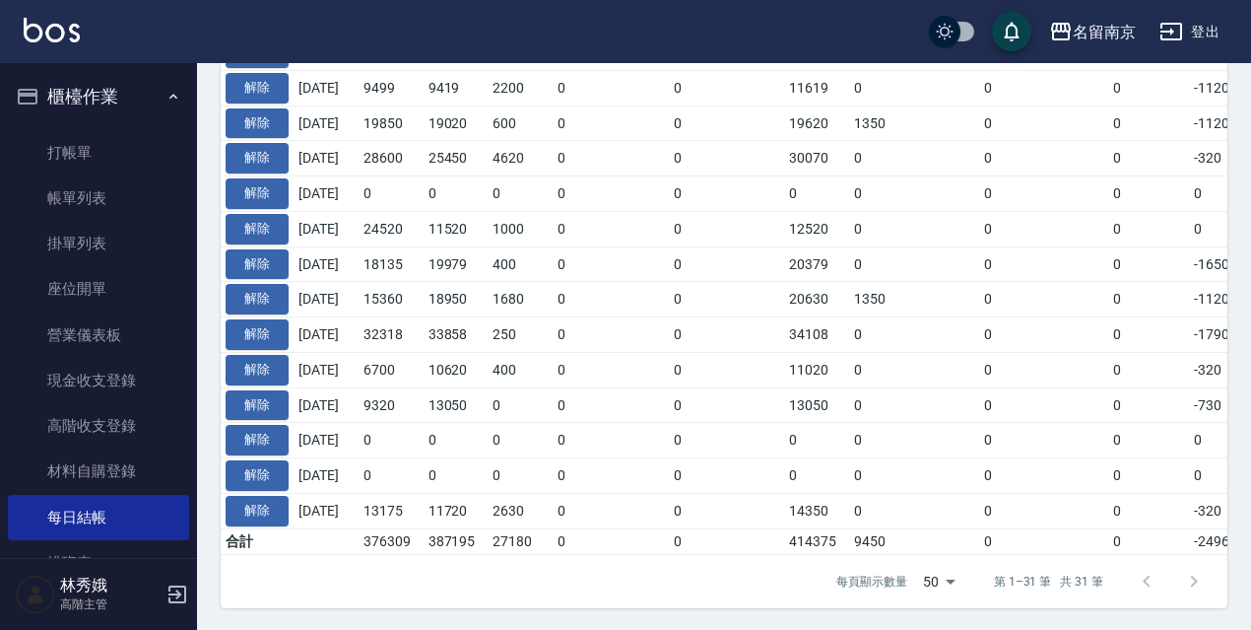
scroll to position [1116, 0]
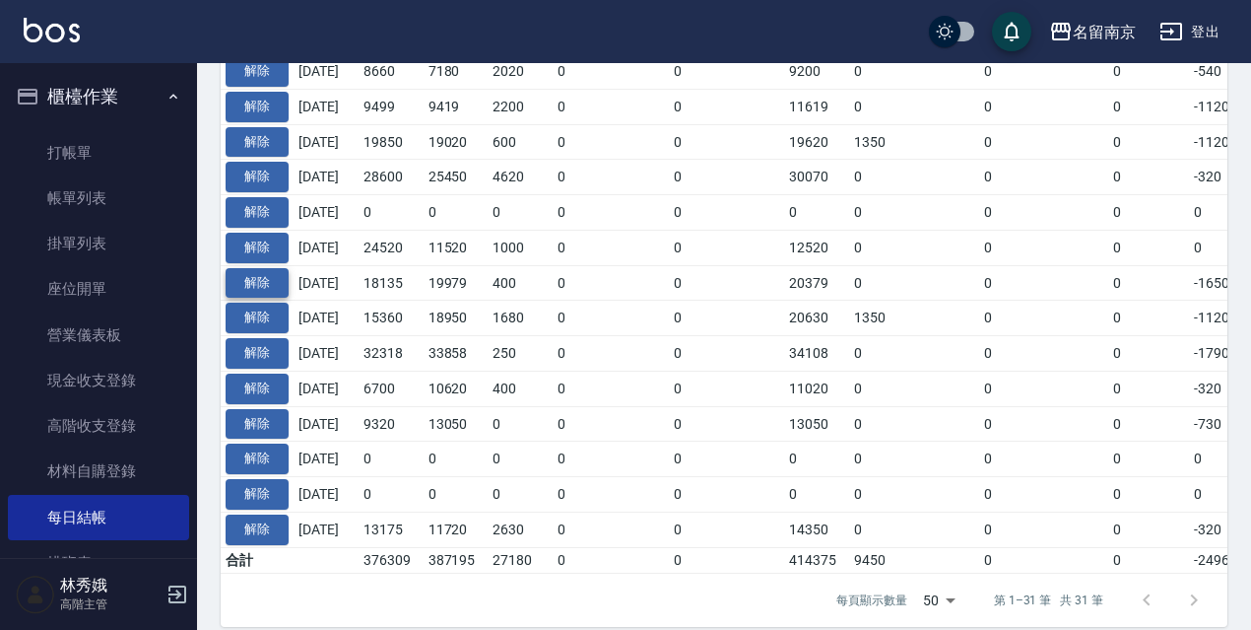
click at [260, 284] on button "解除" at bounding box center [257, 283] width 63 height 31
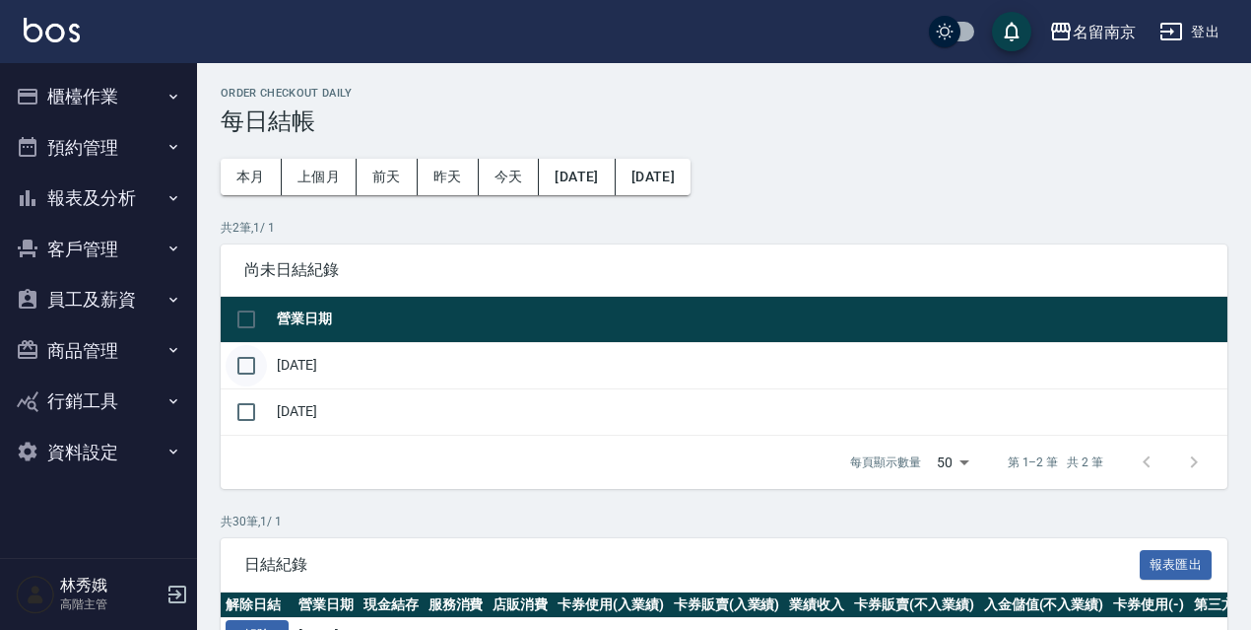
click at [246, 364] on input "checkbox" at bounding box center [246, 365] width 41 height 41
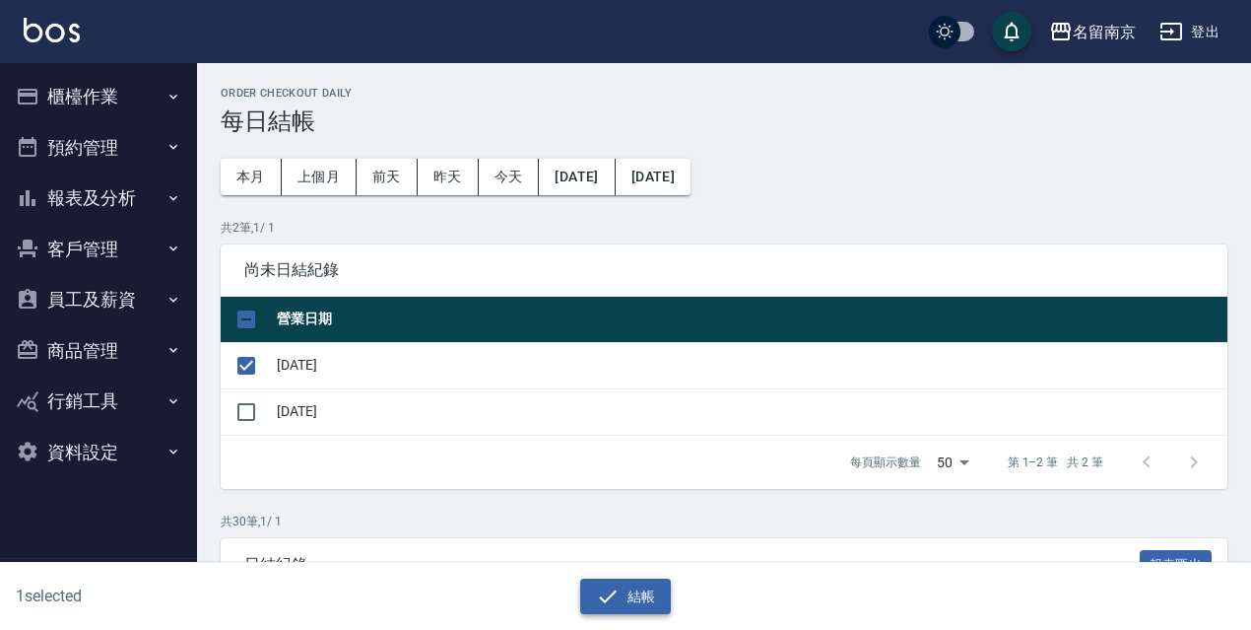
click at [657, 591] on button "結帳" at bounding box center [626, 596] width 92 height 36
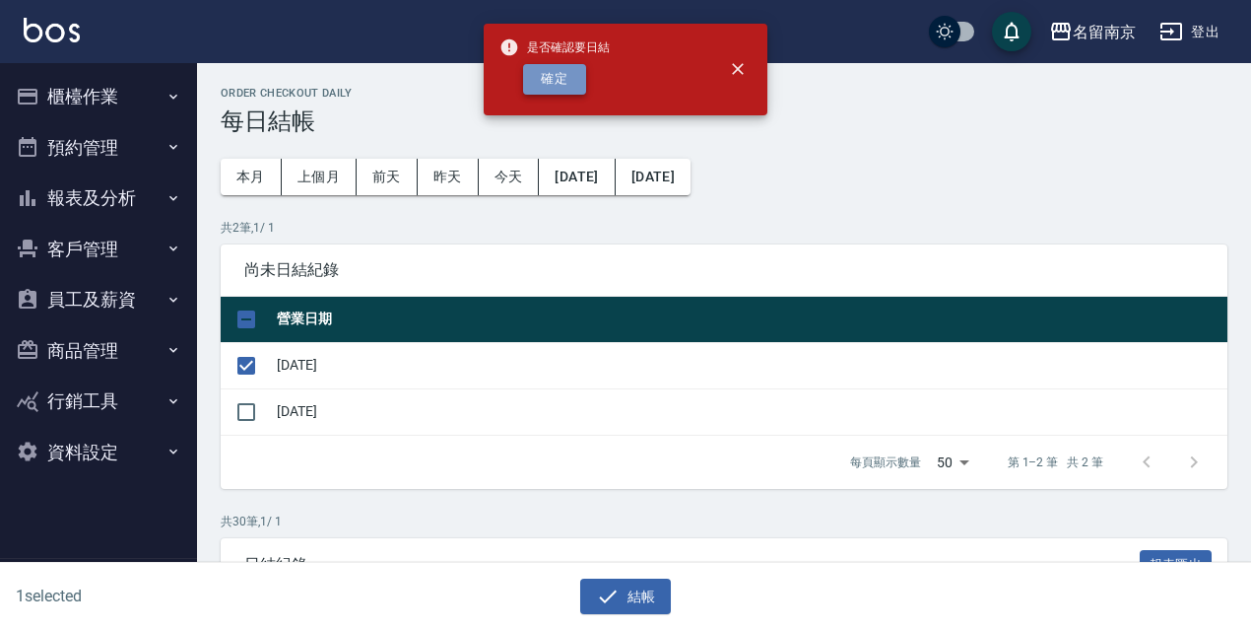
click at [537, 83] on button "確定" at bounding box center [554, 79] width 63 height 31
checkbox input "false"
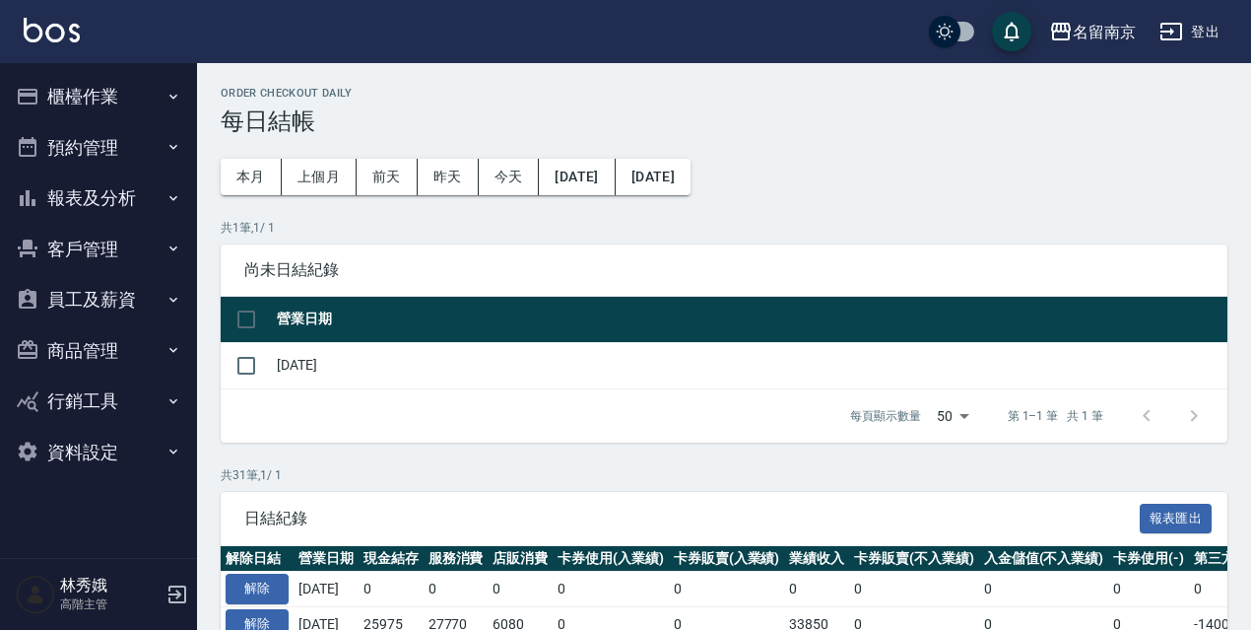
click at [136, 192] on button "報表及分析" at bounding box center [98, 197] width 181 height 51
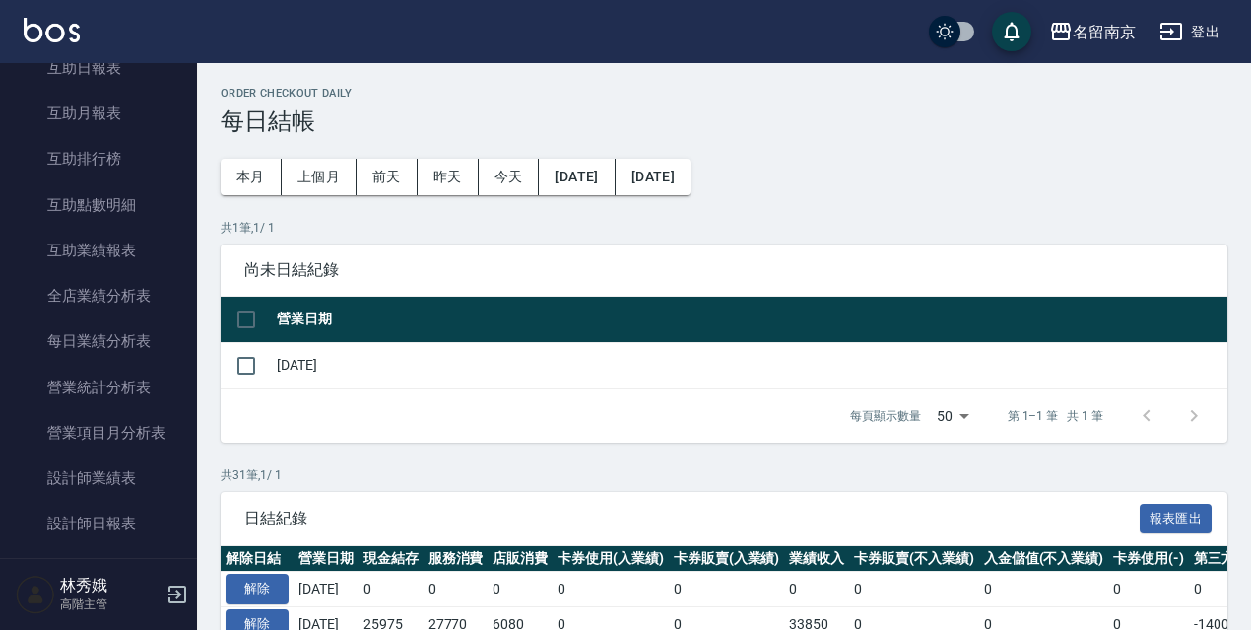
scroll to position [418, 0]
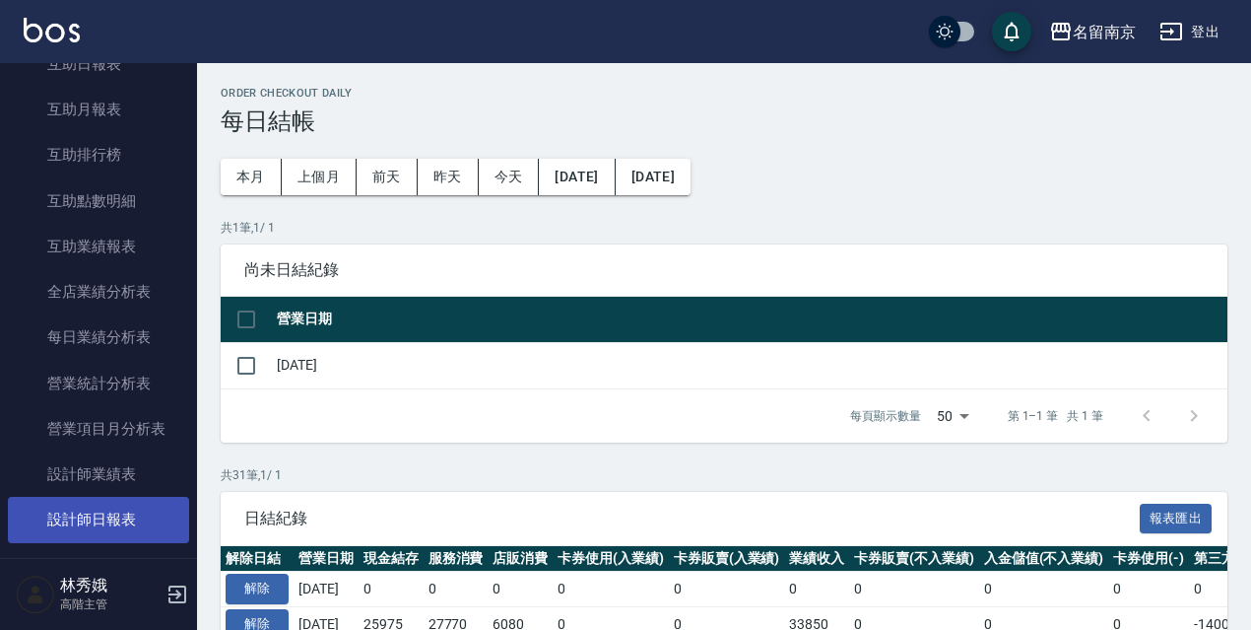
click at [114, 509] on link "設計師日報表" at bounding box center [98, 519] width 181 height 45
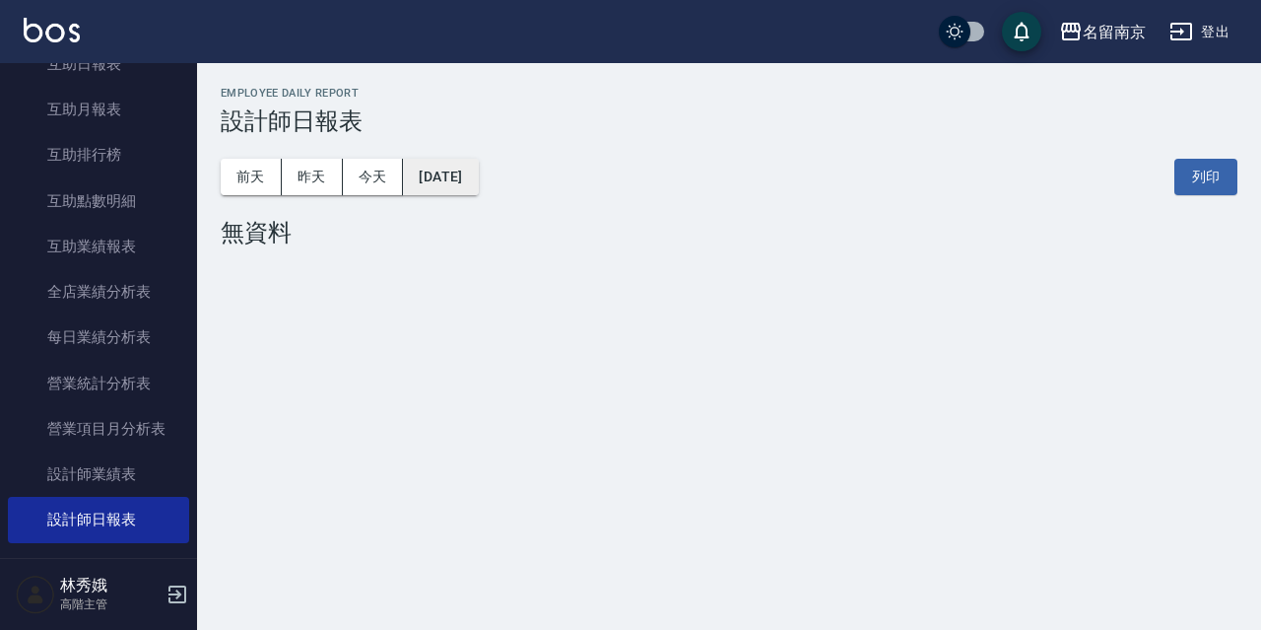
click at [471, 173] on button "2025/08/25" at bounding box center [440, 177] width 75 height 36
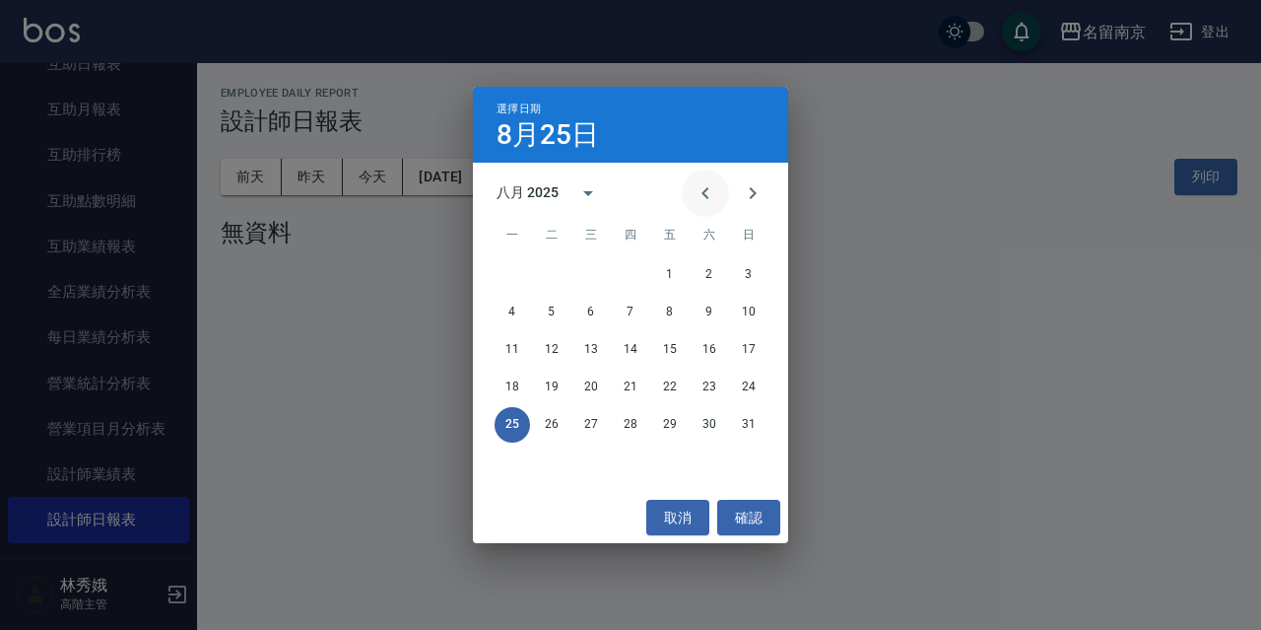
click at [703, 197] on icon "Previous month" at bounding box center [706, 193] width 24 height 24
click at [747, 197] on icon "Next month" at bounding box center [753, 193] width 24 height 24
click at [658, 273] on button "1" at bounding box center [669, 274] width 35 height 35
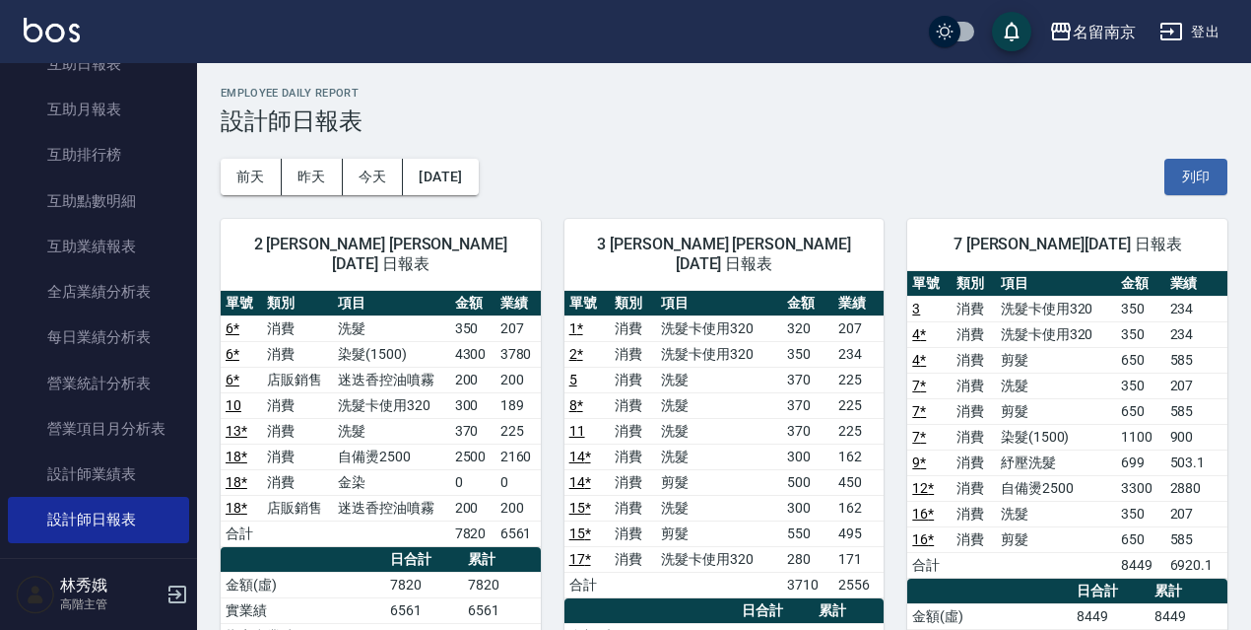
click at [570, 371] on link "5" at bounding box center [574, 379] width 8 height 16
click at [582, 320] on link "1 *" at bounding box center [577, 328] width 14 height 16
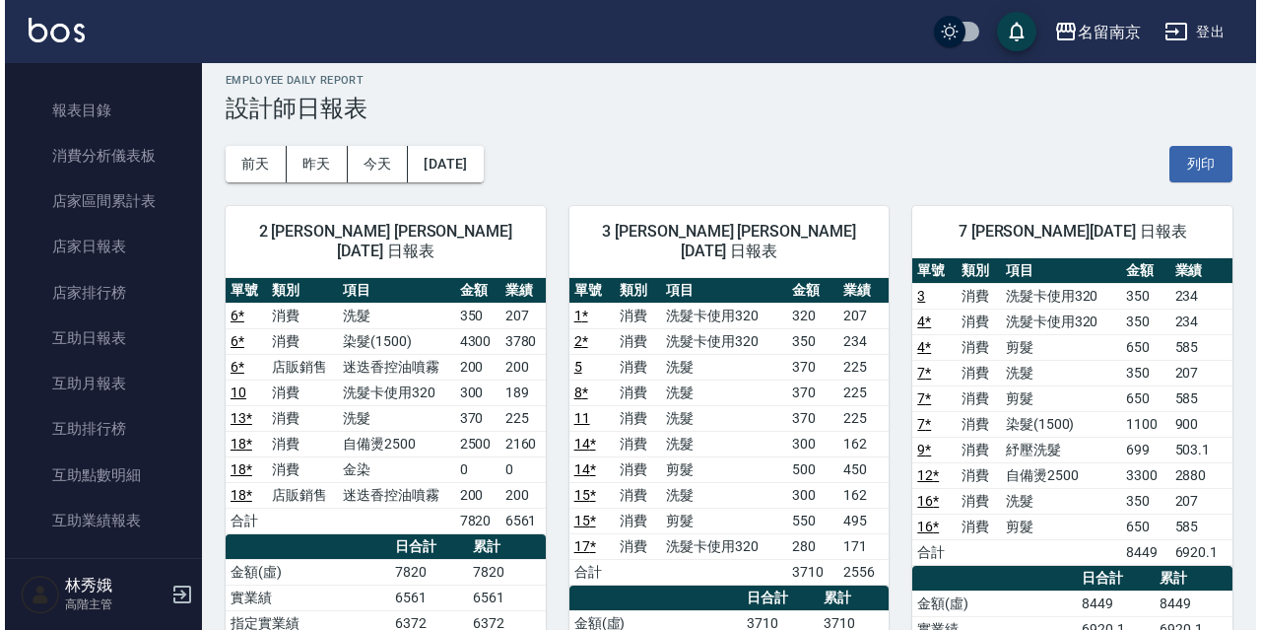
scroll to position [6, 0]
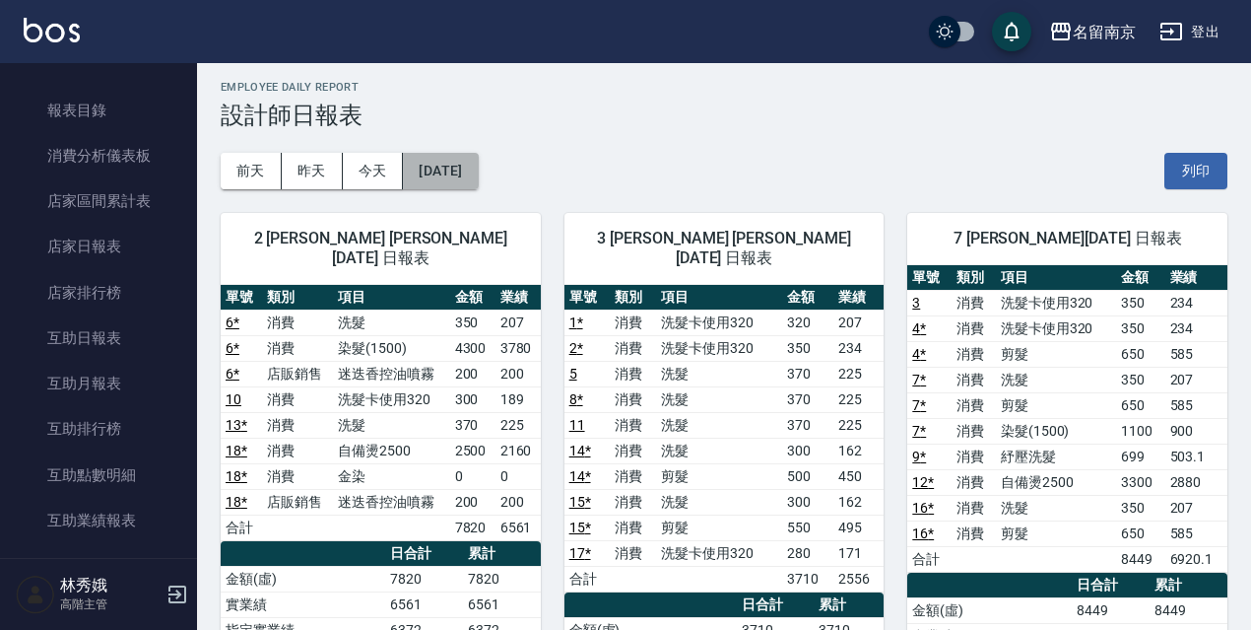
click at [457, 176] on button "[DATE]" at bounding box center [440, 171] width 75 height 36
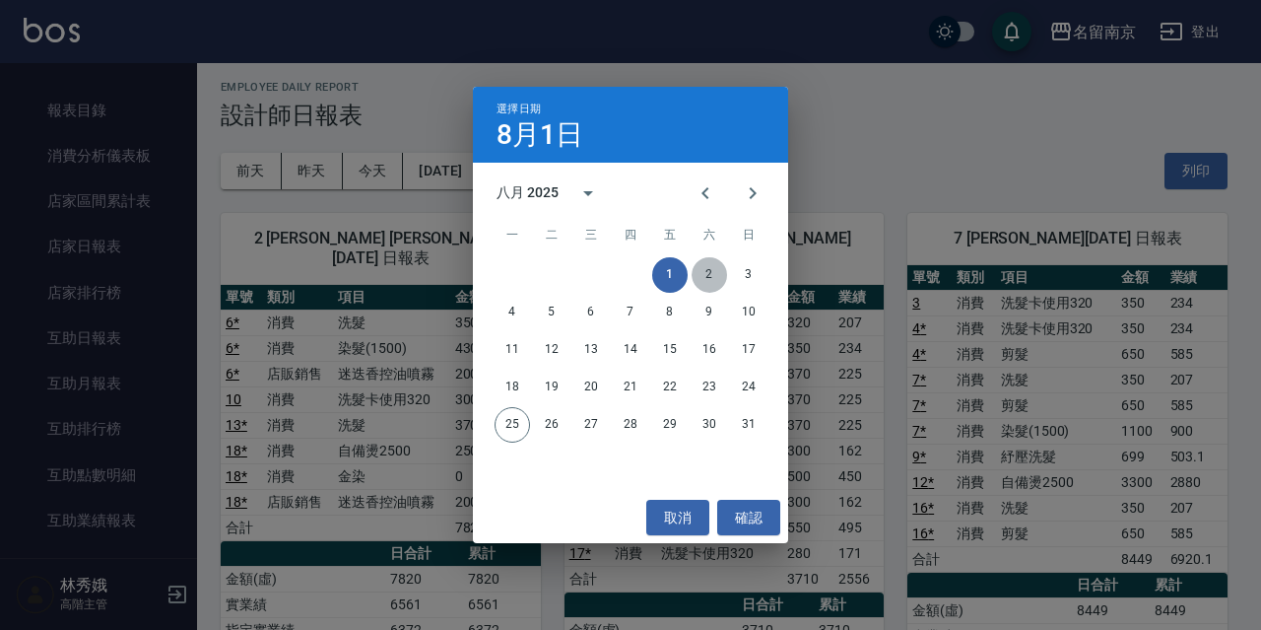
click at [717, 276] on button "2" at bounding box center [709, 274] width 35 height 35
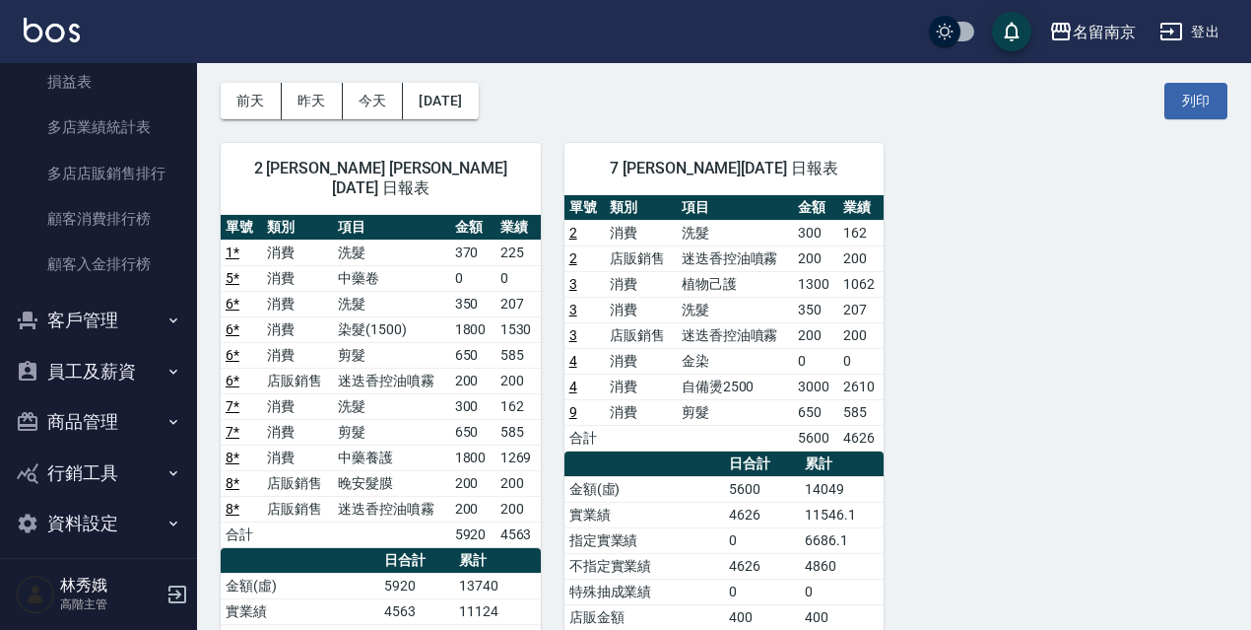
scroll to position [1918, 0]
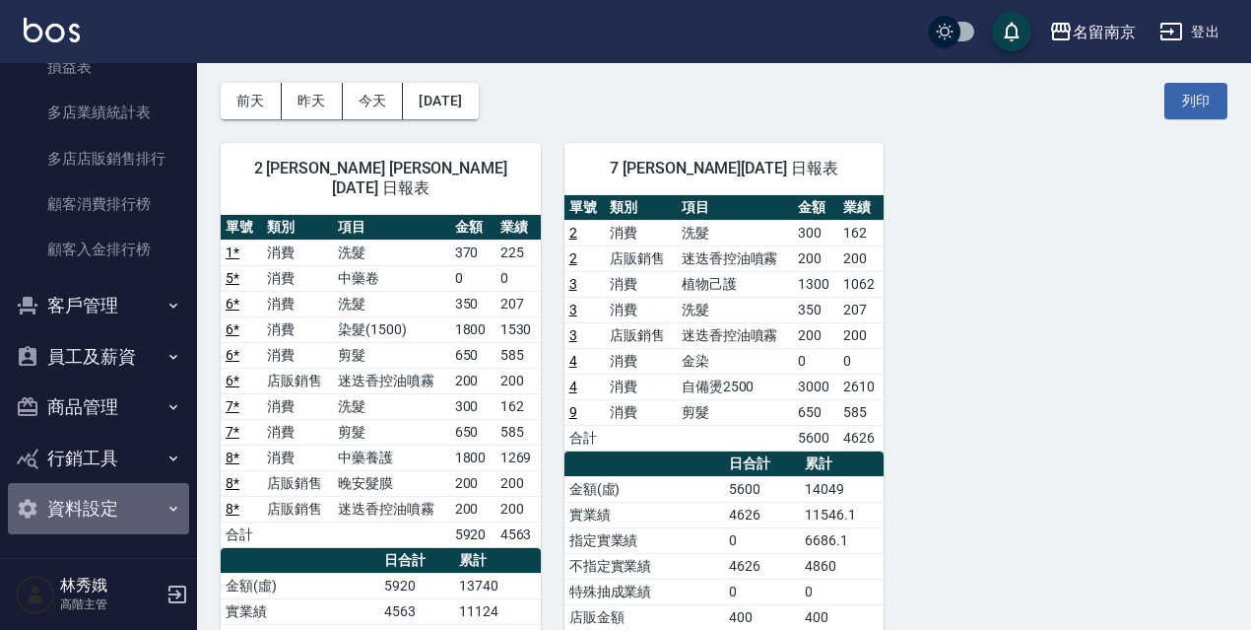
click at [107, 489] on button "資料設定" at bounding box center [98, 508] width 181 height 51
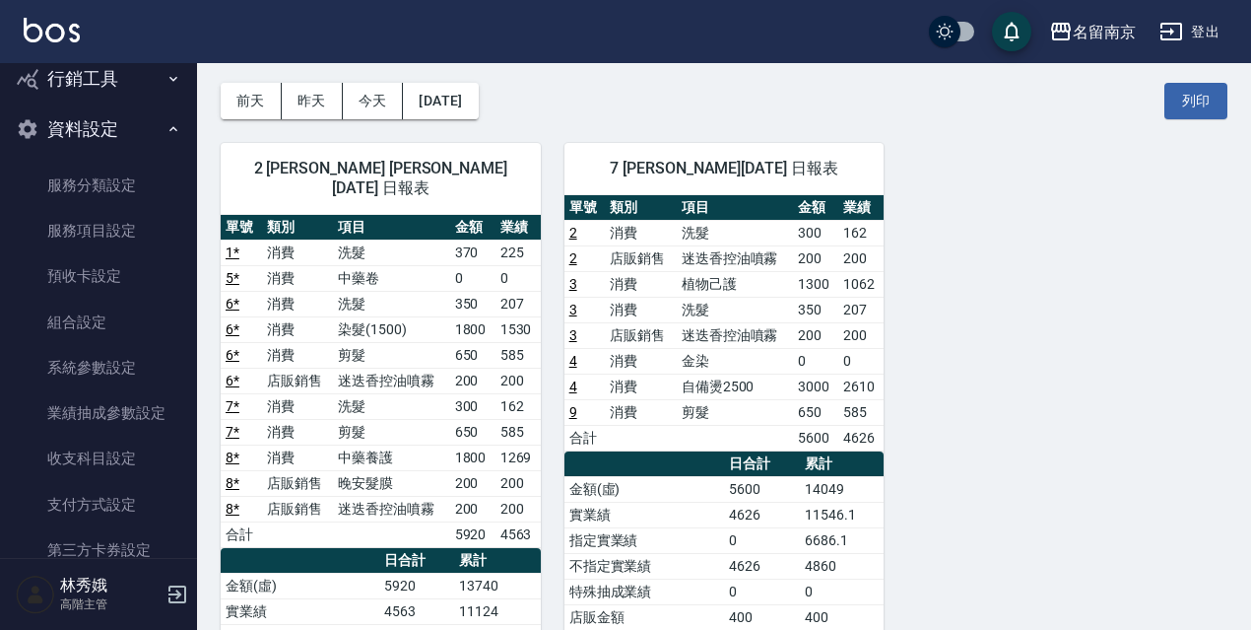
scroll to position [2314, 0]
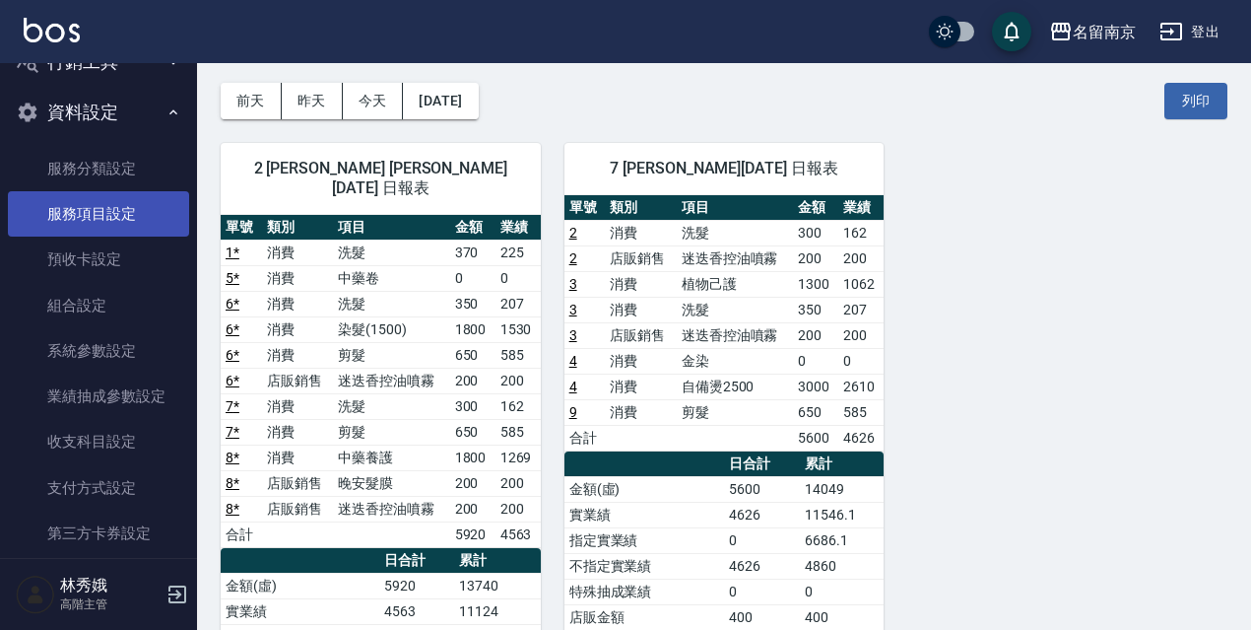
click at [153, 202] on link "服務項目設定" at bounding box center [98, 213] width 181 height 45
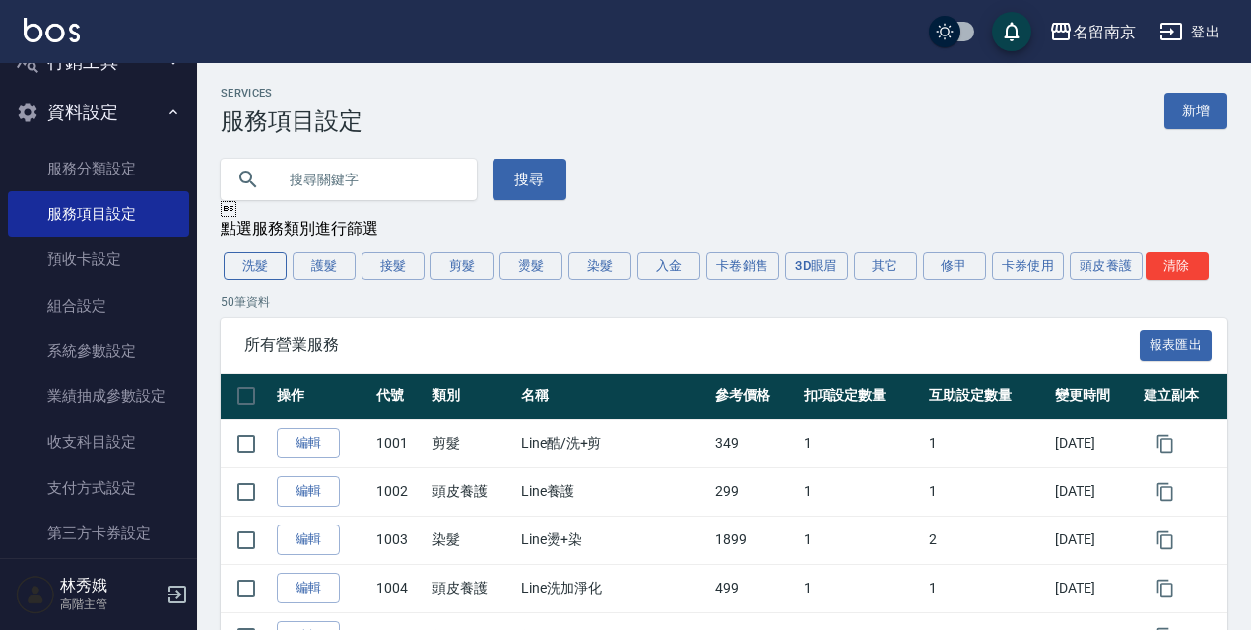
click at [264, 266] on button "洗髮" at bounding box center [255, 266] width 63 height 28
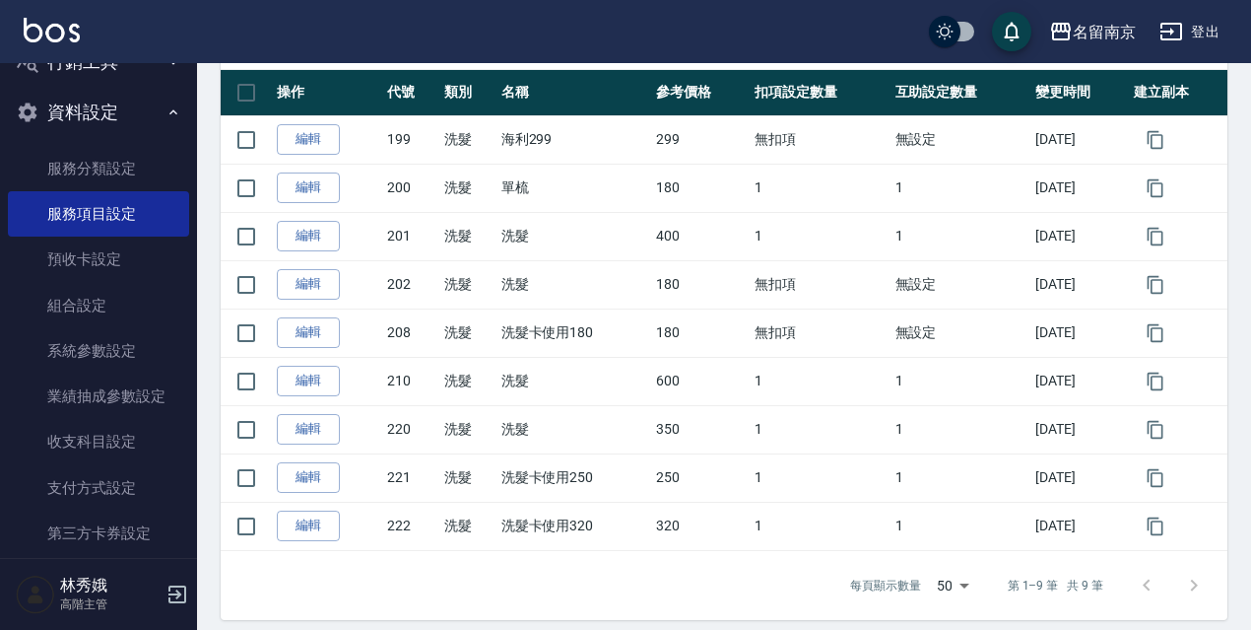
scroll to position [321, 0]
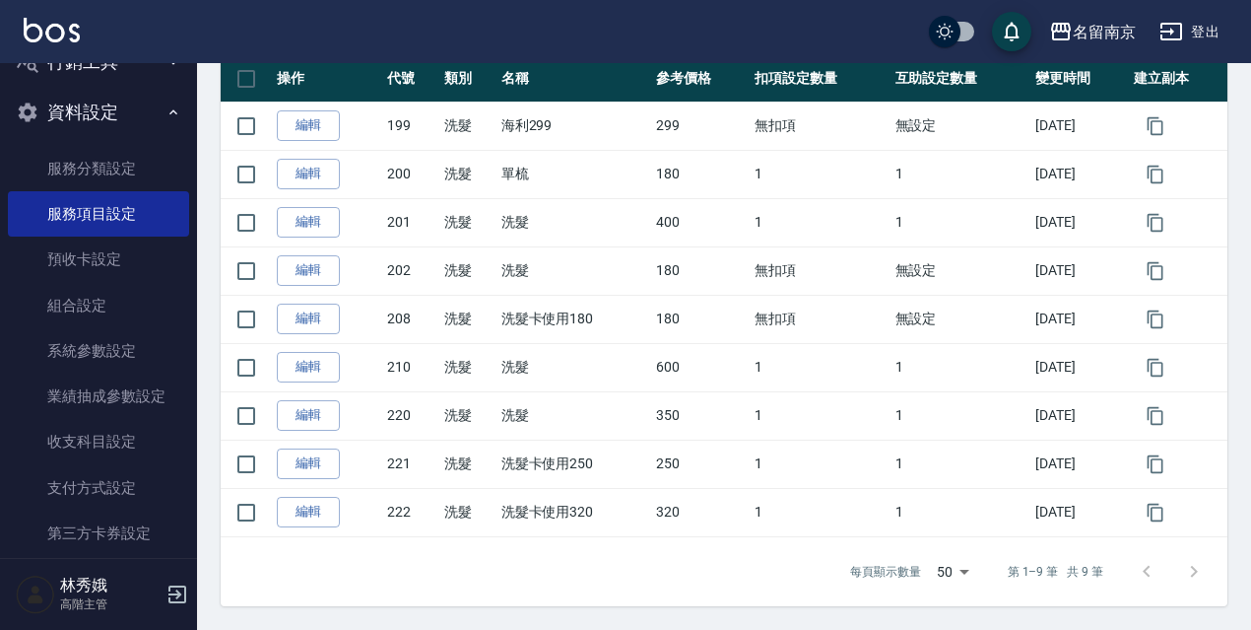
click at [1250, 396] on div "Services 服務項目設定 新增 搜尋  點選服務類別進行篩選 洗髮 護髮 接髮 剪髮 燙髮 染髮 入金 卡卷銷售 3D眼眉 其它 修甲 卡券使用 頭皮…" at bounding box center [724, 187] width 1054 height 837
drag, startPoint x: 1250, startPoint y: 396, endPoint x: 1260, endPoint y: 376, distance: 22.0
click at [1251, 376] on html "名留南京 登出 櫃檯作業 打帳單 帳單列表 掛單列表 座位開單 營業儀表板 現金收支登錄 高階收支登錄 材料自購登錄 每日結帳 排班表 現場電腦打卡 掃碼打卡…" at bounding box center [625, 156] width 1251 height 947
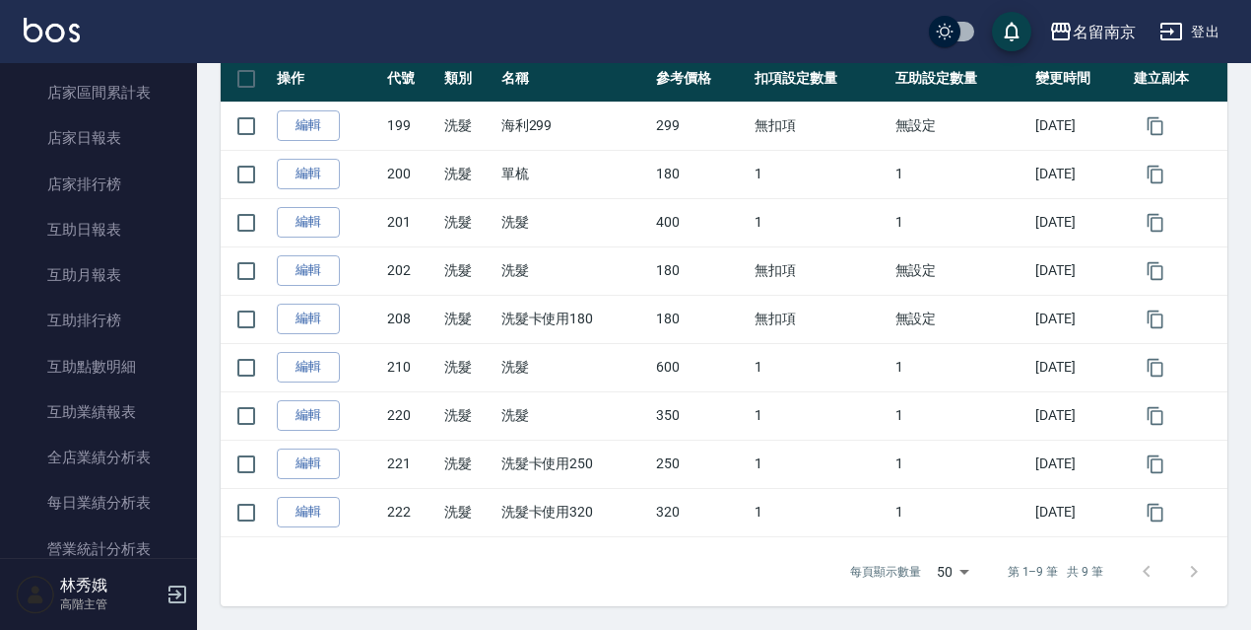
scroll to position [0, 0]
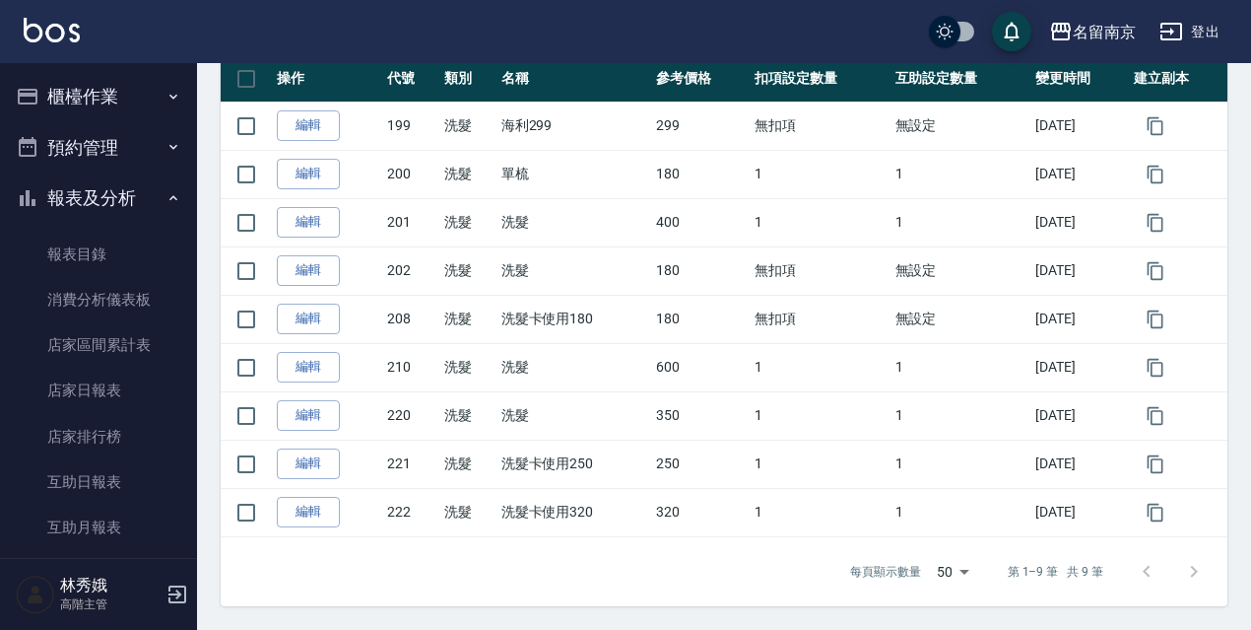
click at [70, 92] on button "櫃檯作業" at bounding box center [98, 96] width 181 height 51
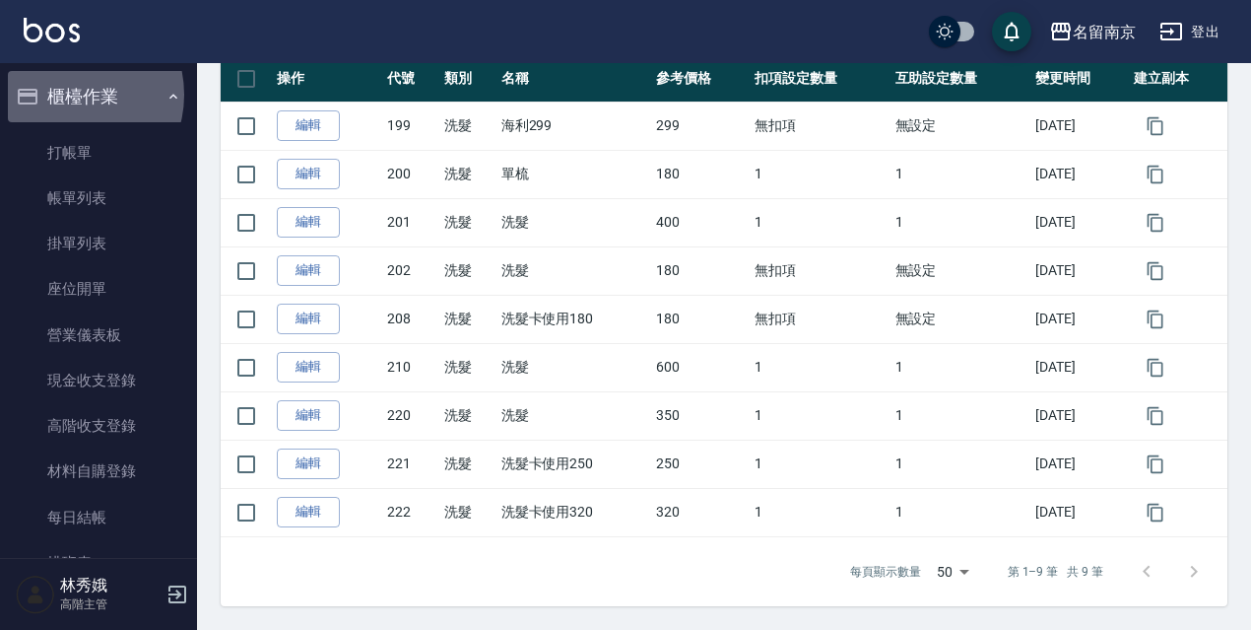
click at [70, 95] on button "櫃檯作業" at bounding box center [98, 96] width 181 height 51
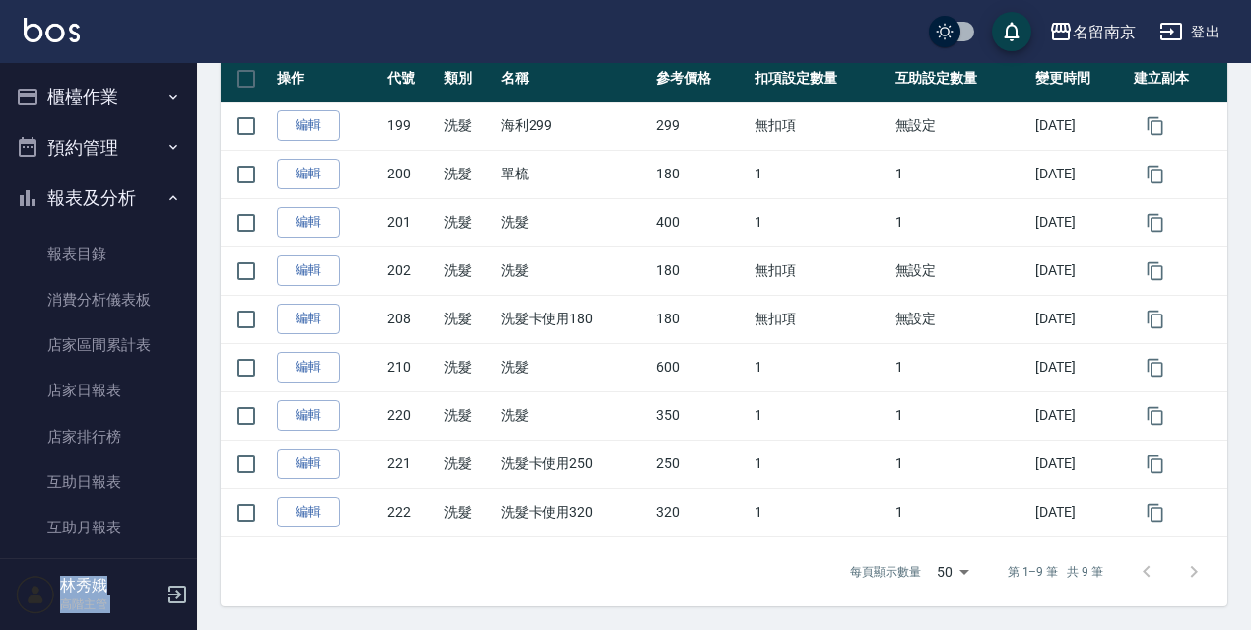
drag, startPoint x: 186, startPoint y: 122, endPoint x: 200, endPoint y: 175, distance: 55.0
click at [200, 175] on div "名留南京 登出 櫃檯作業 打帳單 帳單列表 掛單列表 座位開單 營業儀表板 現金收支登錄 高階收支登錄 材料自購登錄 每日結帳 排班表 現場電腦打卡 掃碼打卡…" at bounding box center [625, 156] width 1251 height 947
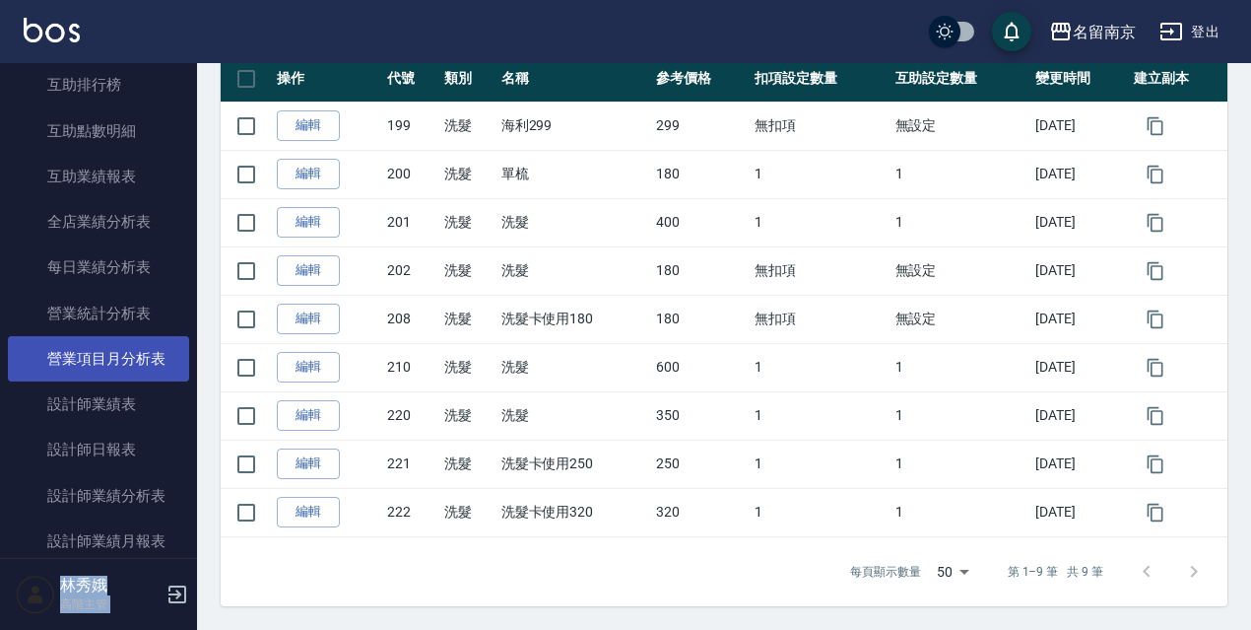
scroll to position [495, 0]
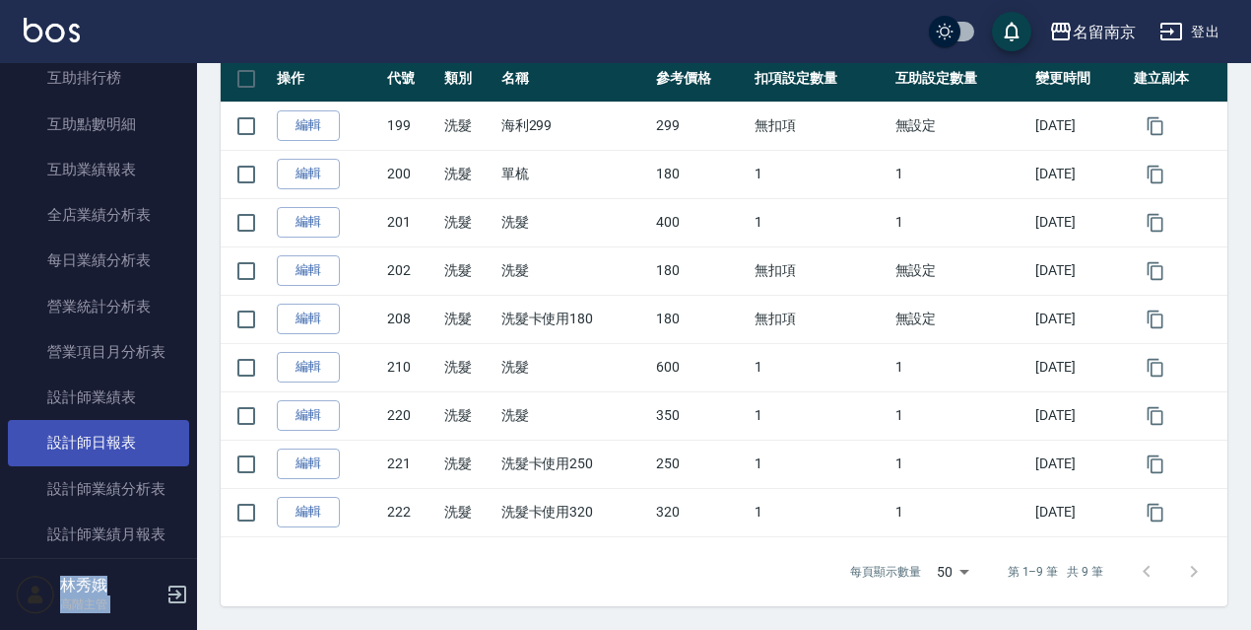
click at [123, 444] on link "設計師日報表" at bounding box center [98, 442] width 181 height 45
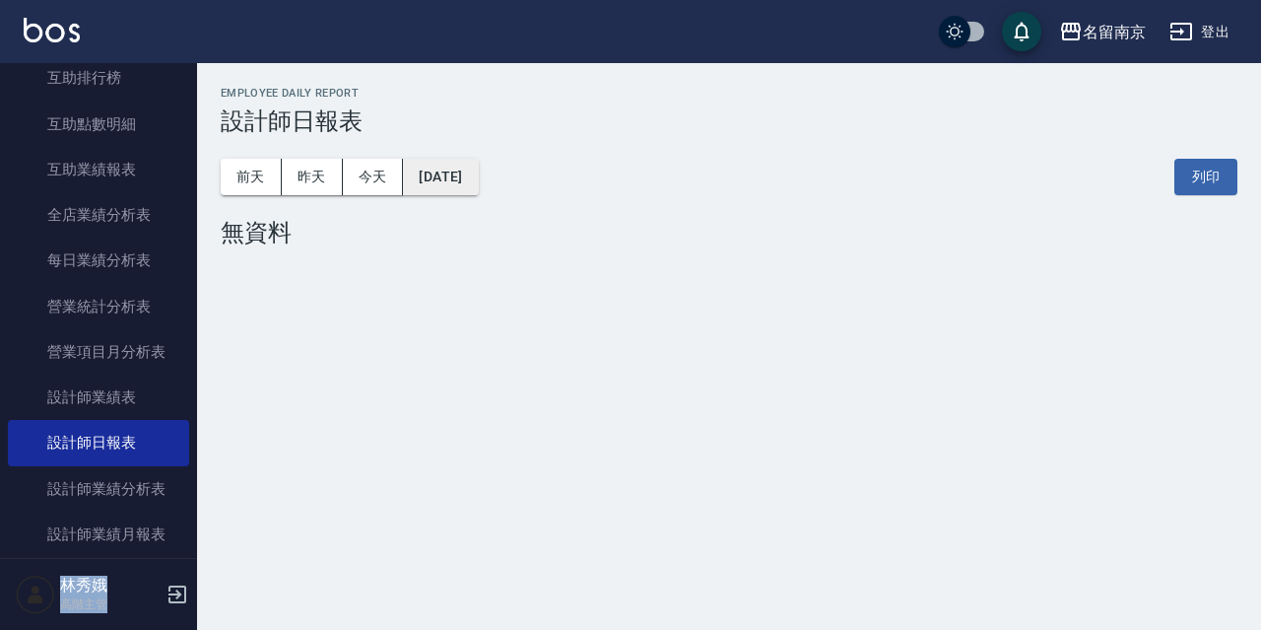
click at [437, 178] on button "2025/08/25" at bounding box center [440, 177] width 75 height 36
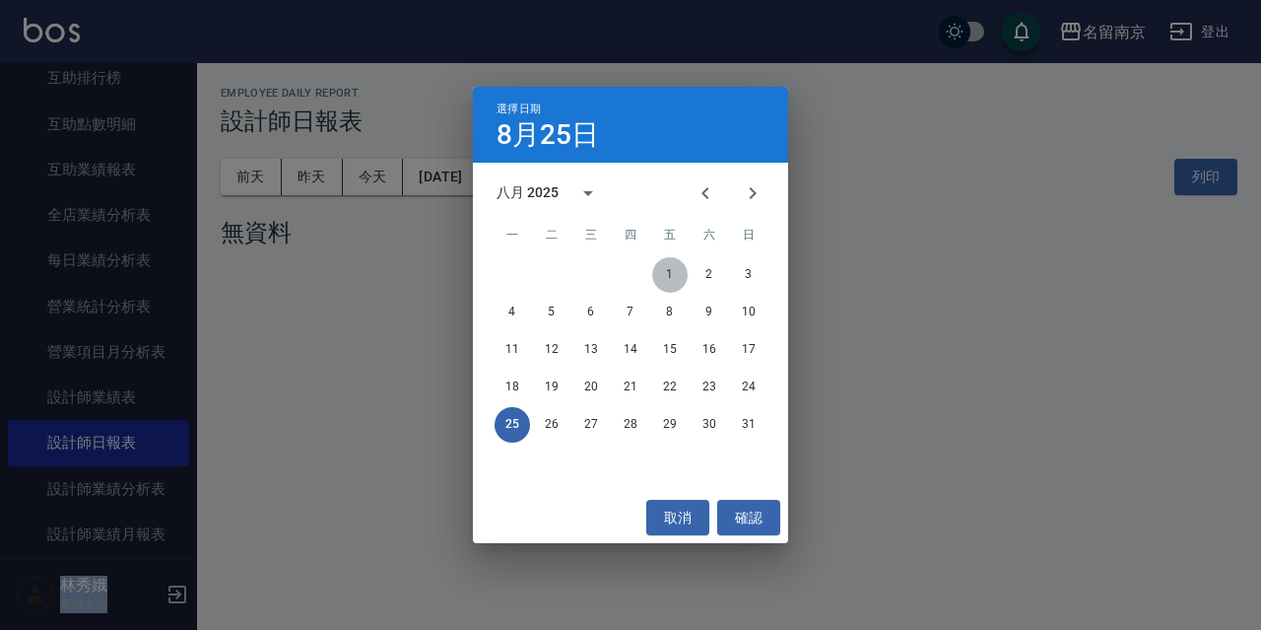
click at [681, 266] on button "1" at bounding box center [669, 274] width 35 height 35
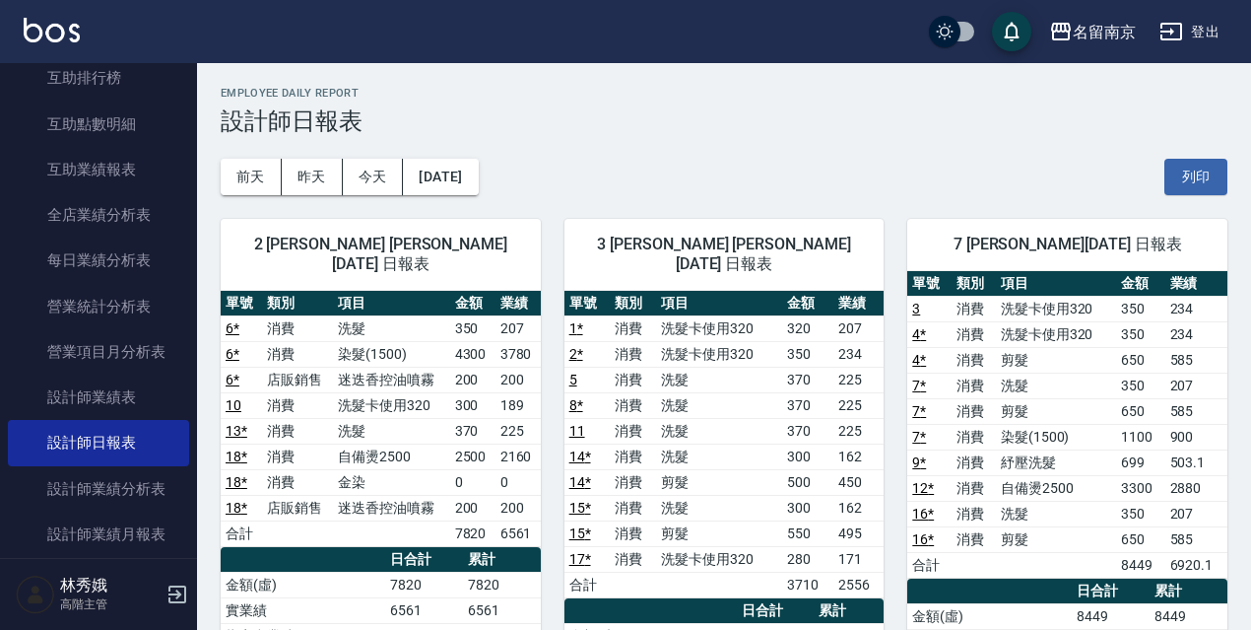
click at [617, 315] on td "消費" at bounding box center [633, 328] width 46 height 26
click at [572, 320] on link "1 *" at bounding box center [577, 328] width 14 height 16
drag, startPoint x: 187, startPoint y: 180, endPoint x: 192, endPoint y: 283, distance: 102.6
click at [192, 283] on nav "櫃檯作業 打帳單 帳單列表 掛單列表 座位開單 營業儀表板 現金收支登錄 高階收支登錄 材料自購登錄 每日結帳 排班表 現場電腦打卡 掃碼打卡 預約管理 預約…" at bounding box center [98, 310] width 197 height 495
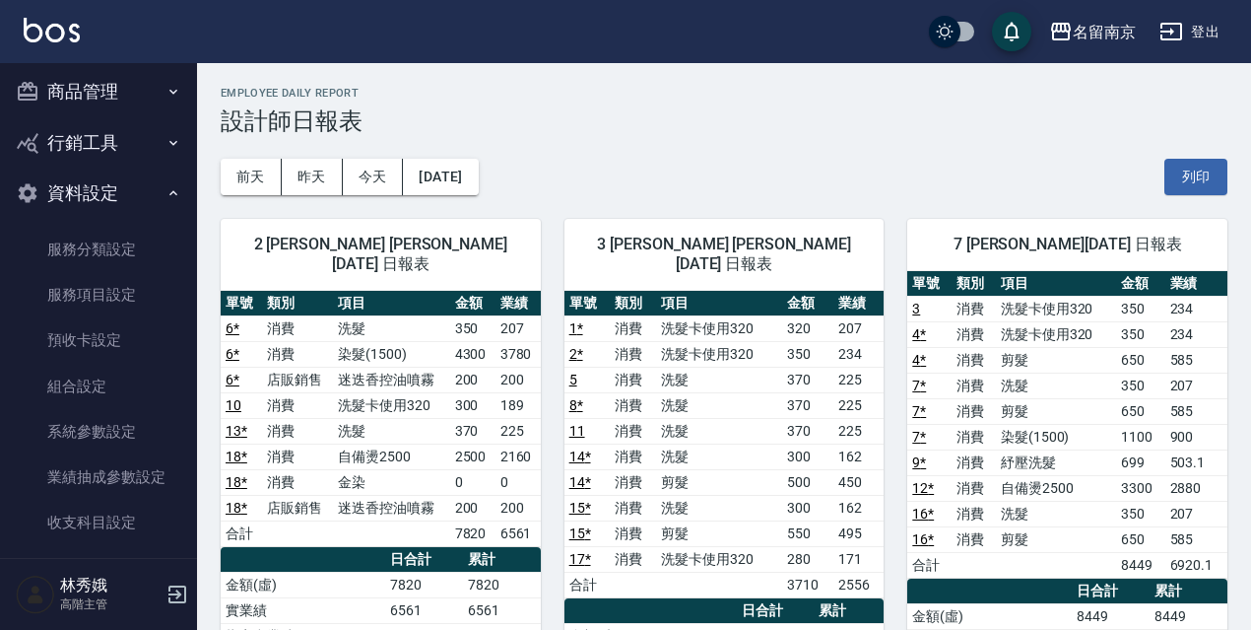
scroll to position [2247, 0]
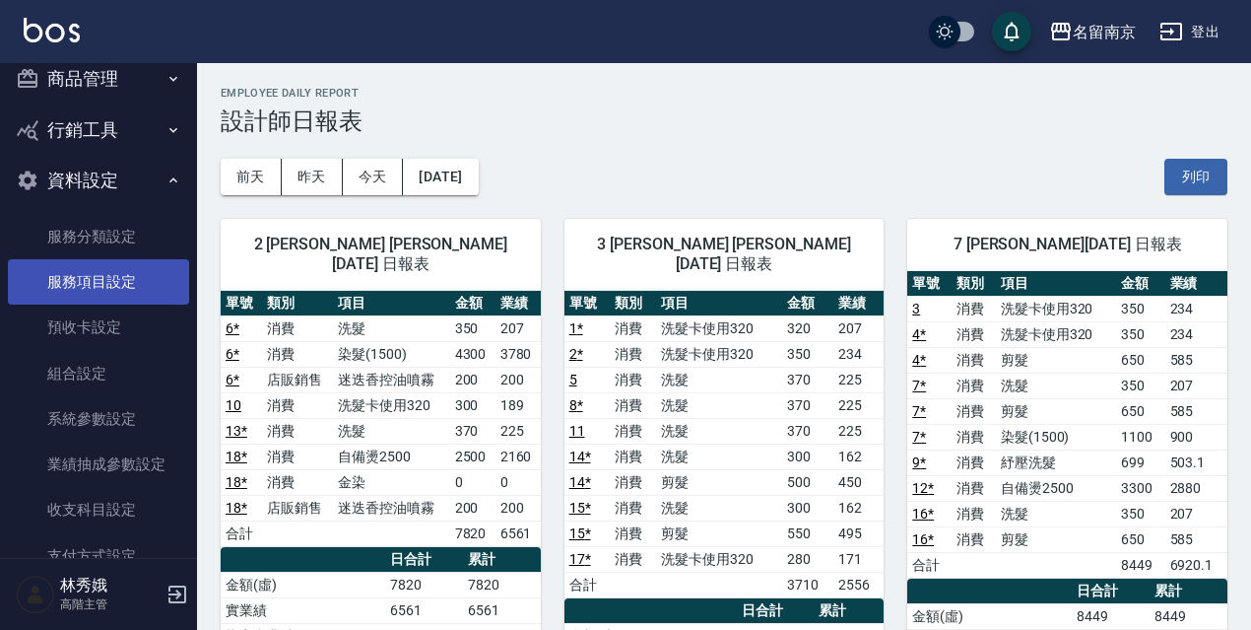
click at [62, 293] on link "服務項目設定" at bounding box center [98, 281] width 181 height 45
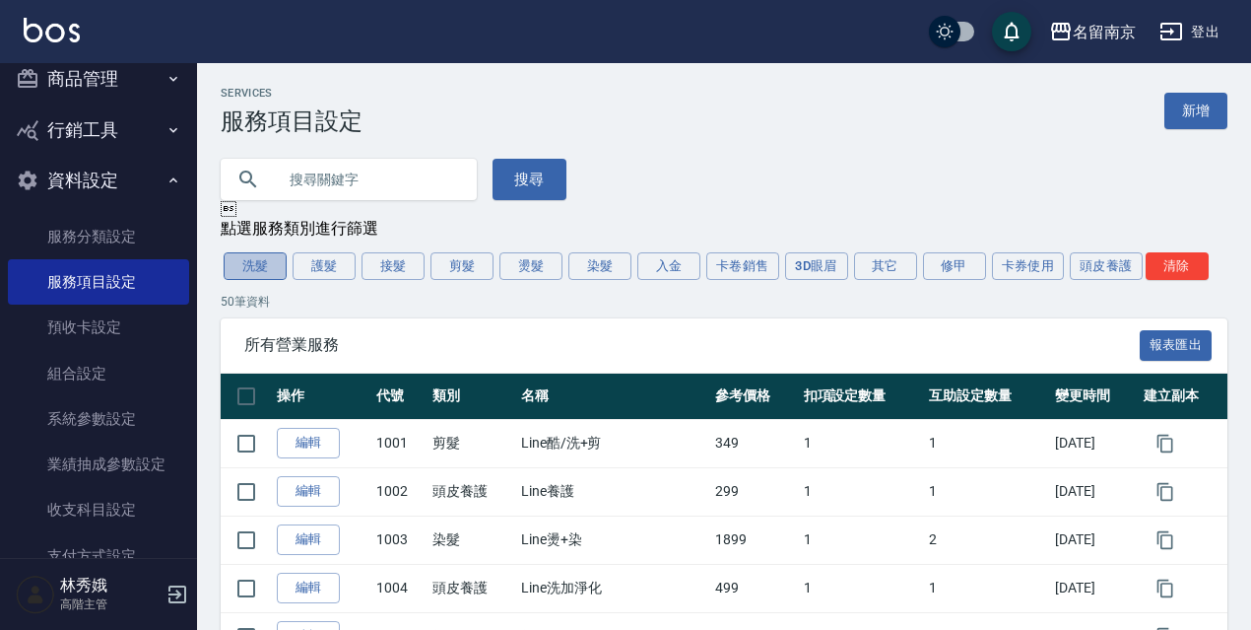
click at [267, 274] on button "洗髮" at bounding box center [255, 266] width 63 height 28
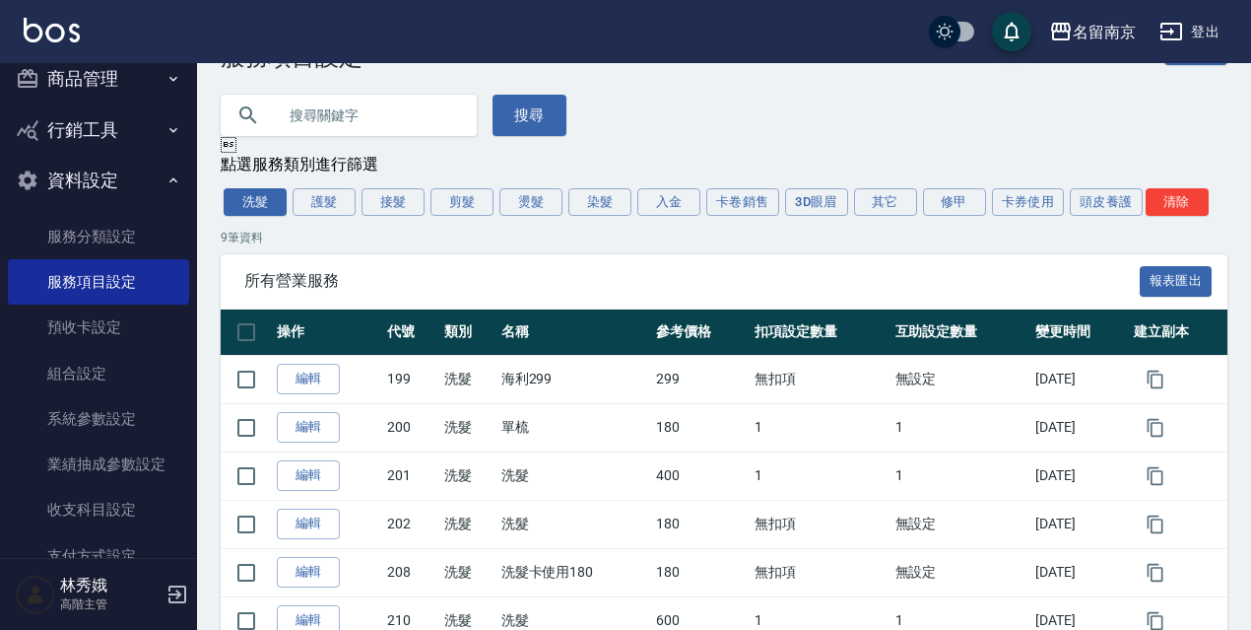
scroll to position [62, 0]
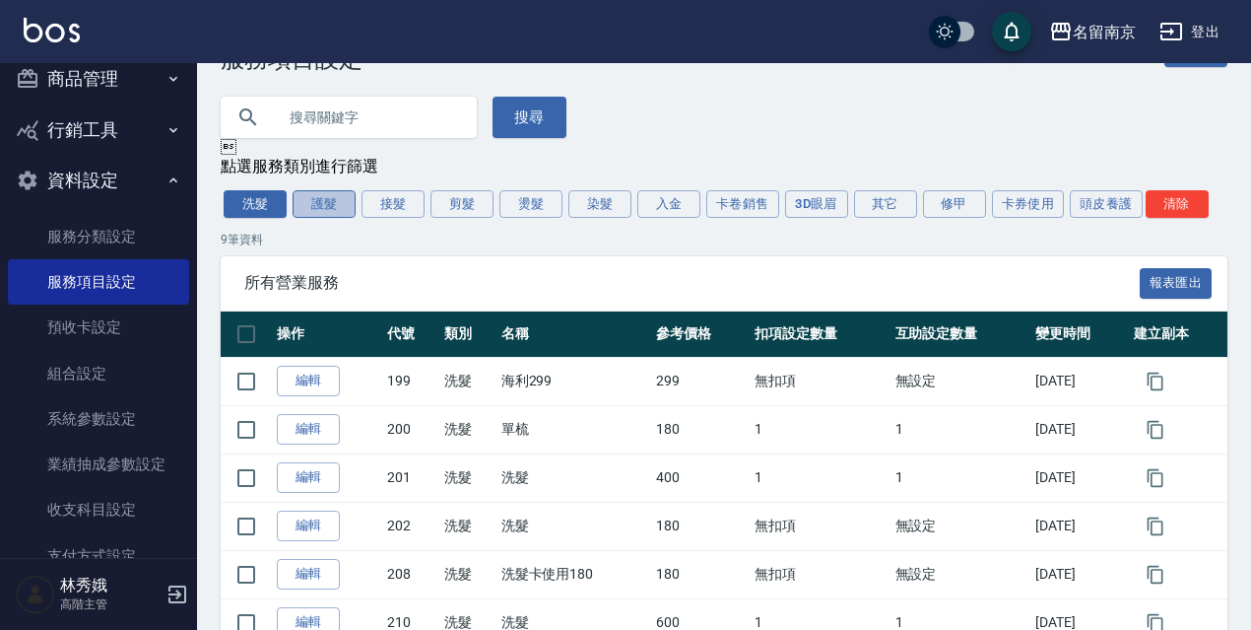
click at [302, 204] on button "護髮" at bounding box center [324, 204] width 63 height 28
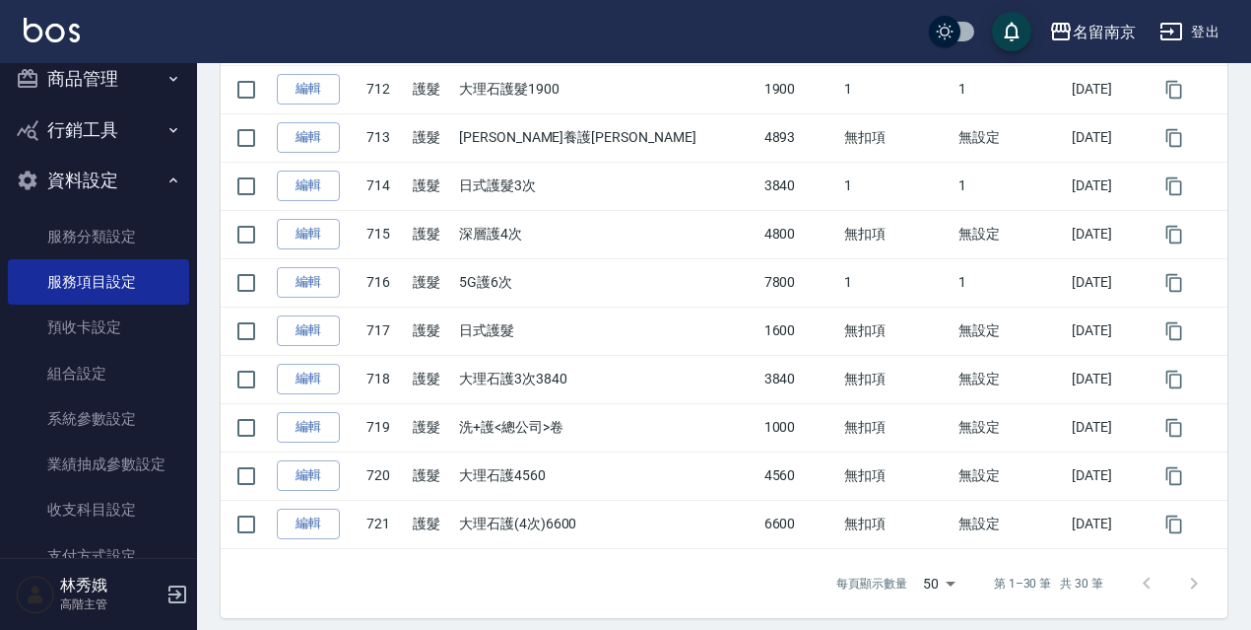
scroll to position [1335, 0]
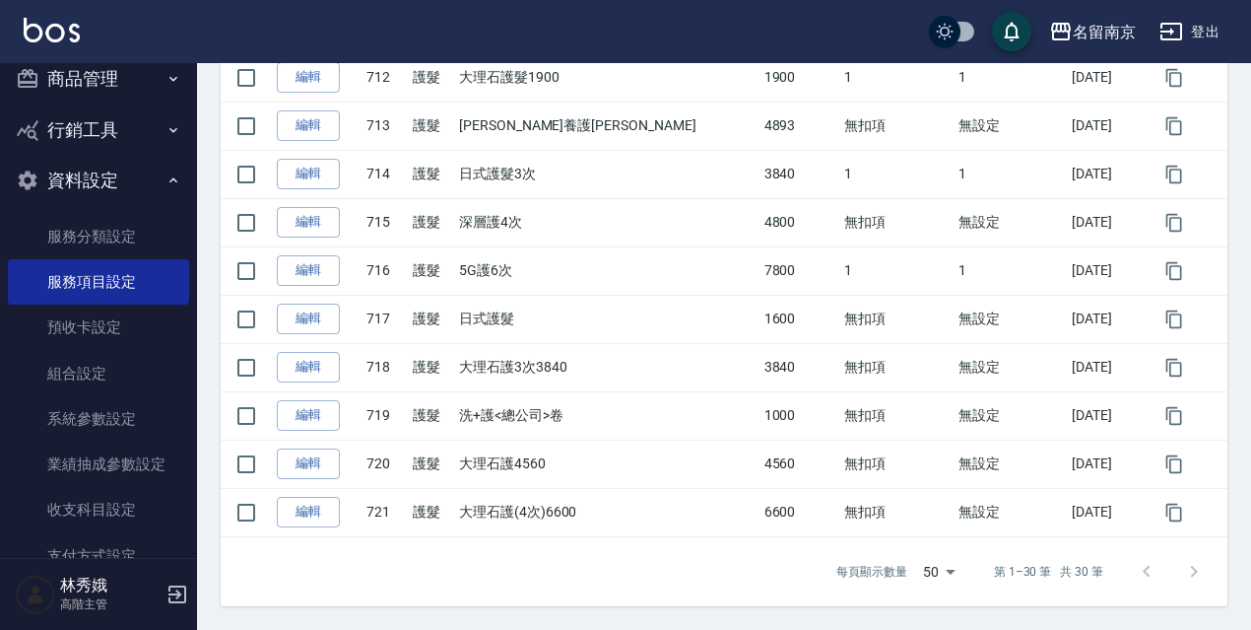
click at [1186, 569] on div at bounding box center [1170, 571] width 95 height 47
click at [1195, 572] on div at bounding box center [1170, 571] width 95 height 47
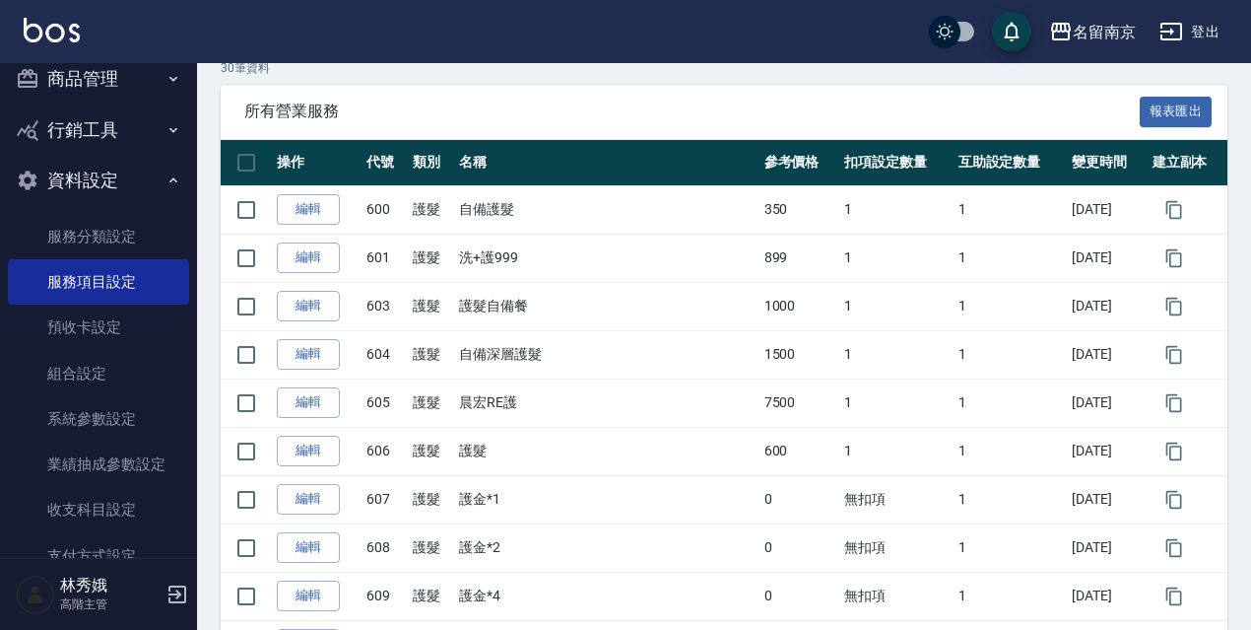
scroll to position [0, 0]
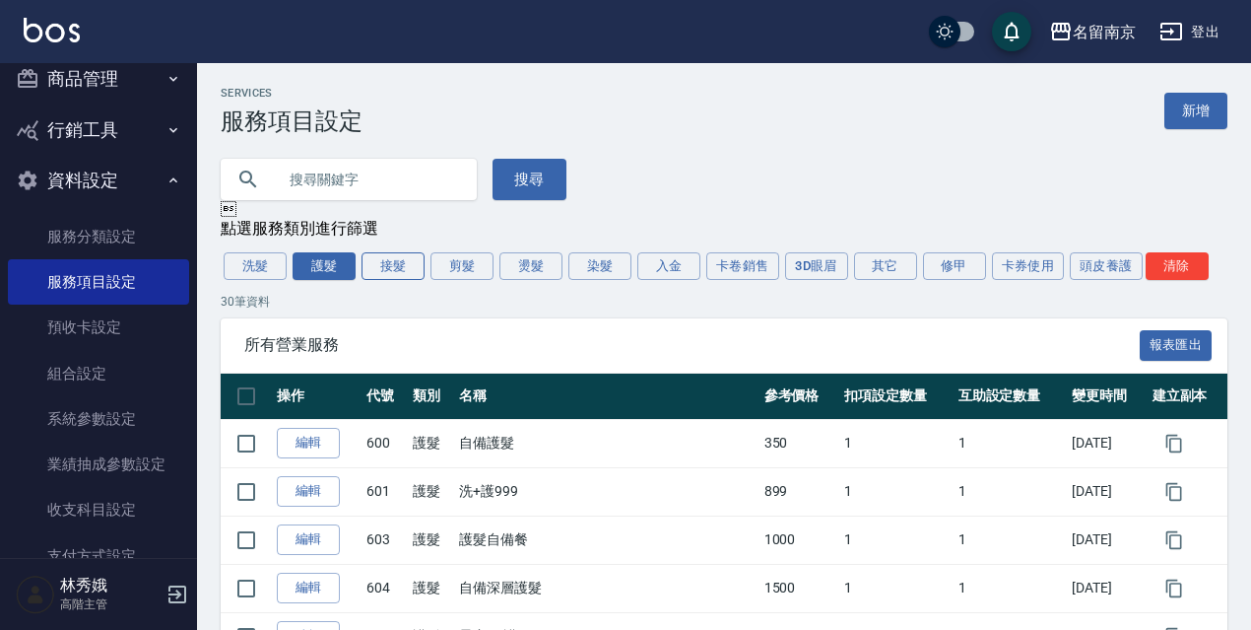
click at [394, 268] on button "接髮" at bounding box center [393, 266] width 63 height 28
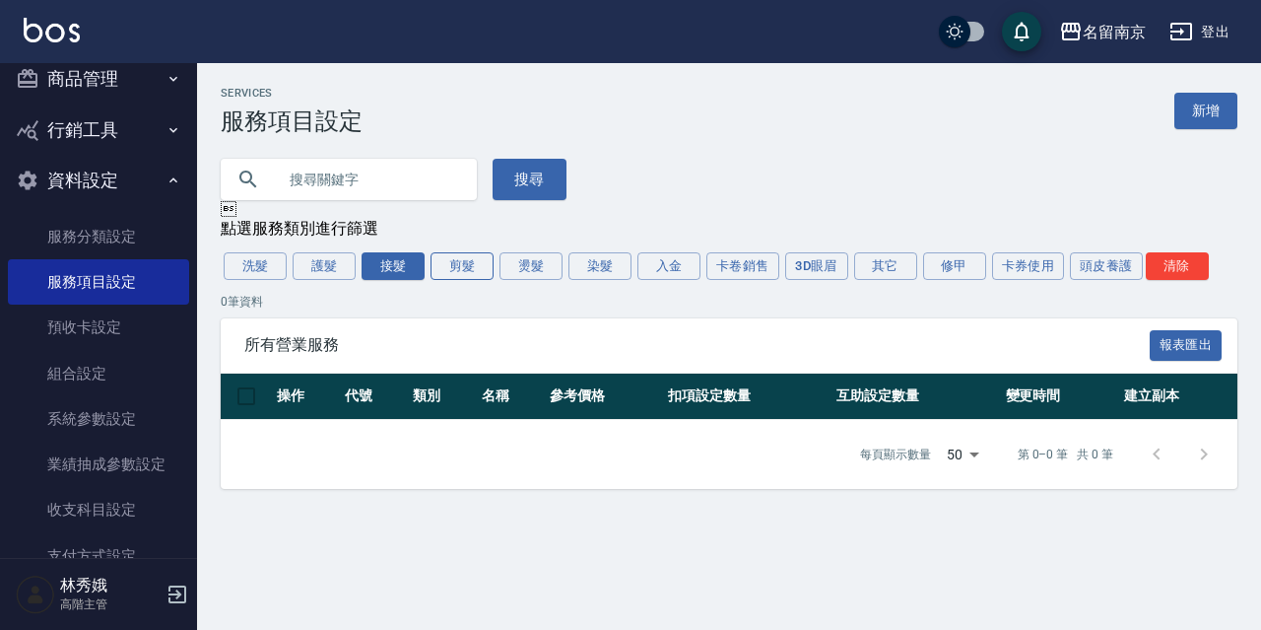
click at [469, 268] on button "剪髮" at bounding box center [462, 266] width 63 height 28
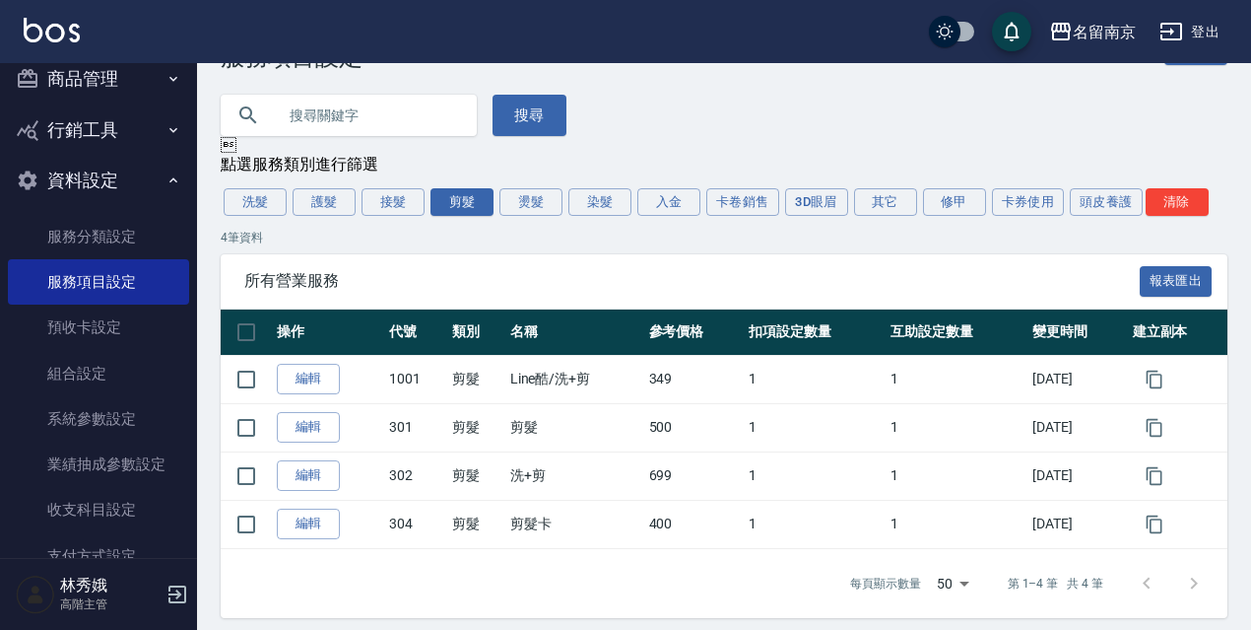
scroll to position [80, 0]
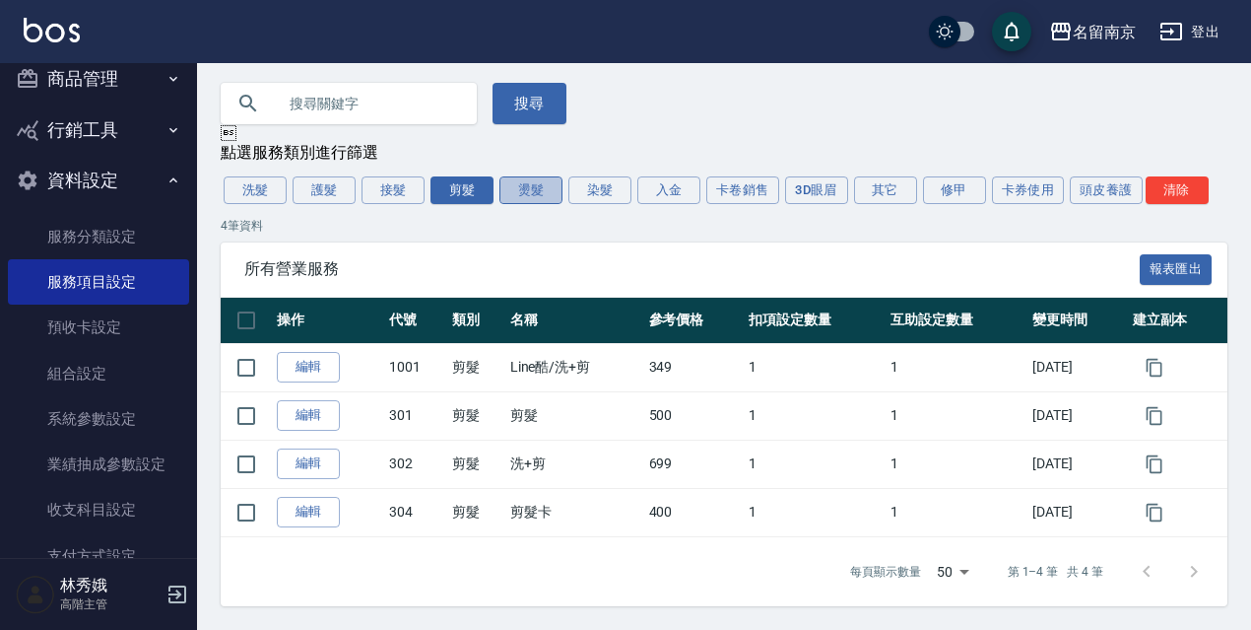
click at [541, 189] on button "燙髮" at bounding box center [531, 190] width 63 height 28
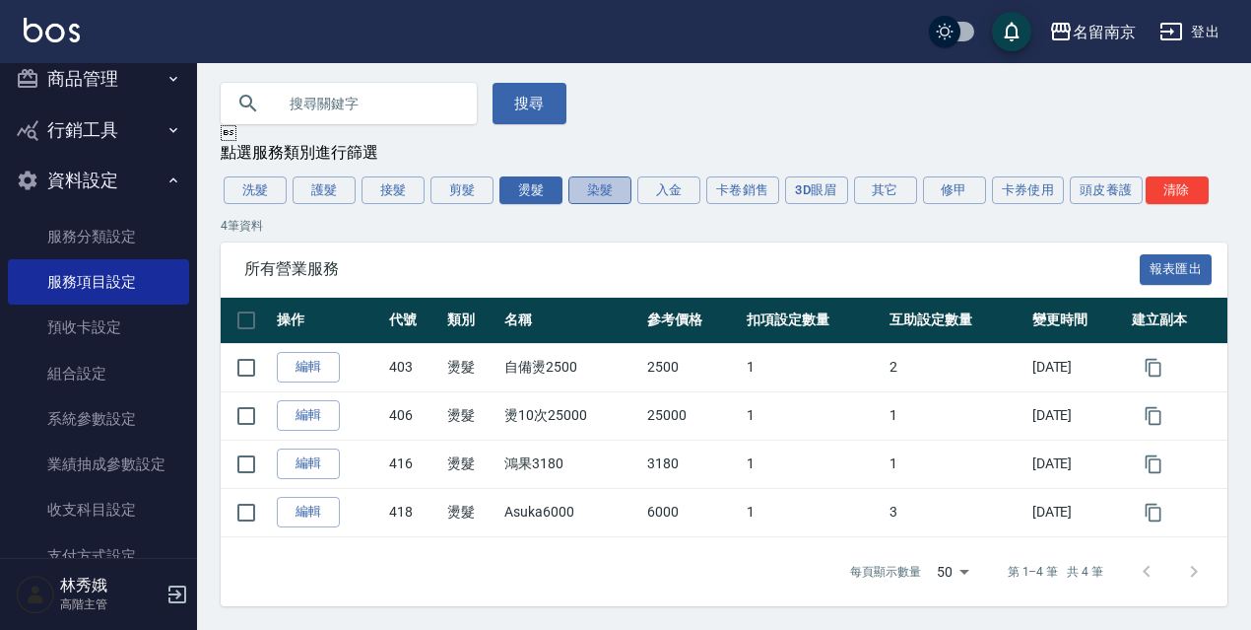
click at [622, 196] on button "染髮" at bounding box center [600, 190] width 63 height 28
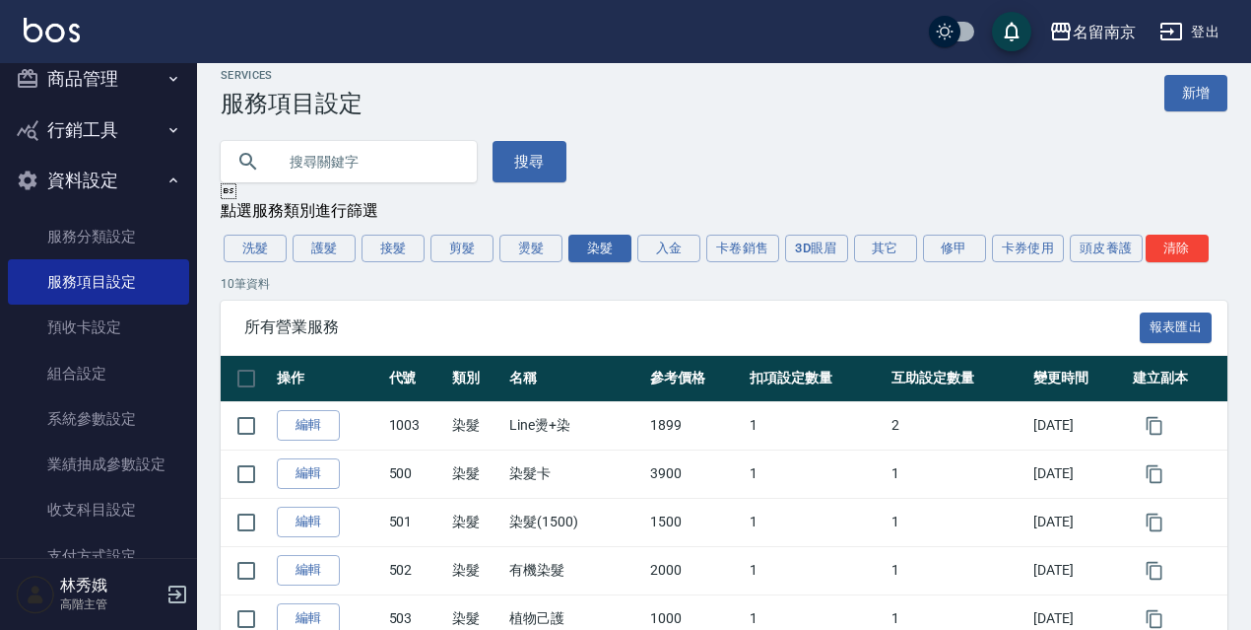
scroll to position [0, 0]
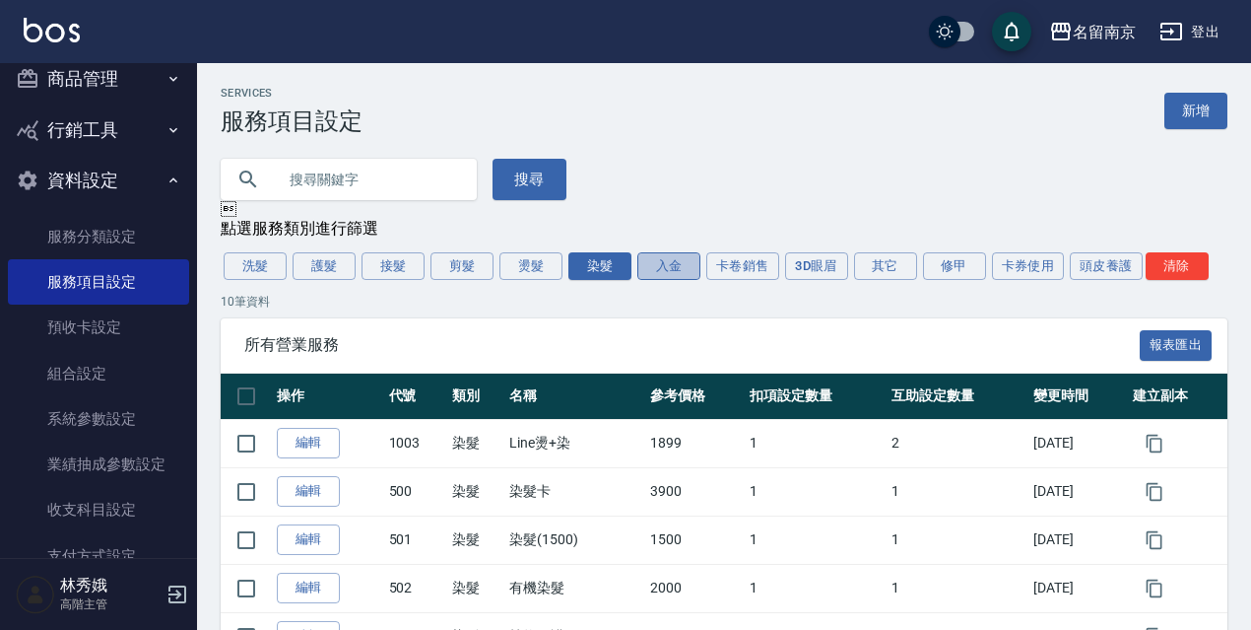
click at [673, 268] on button "入金" at bounding box center [668, 266] width 63 height 28
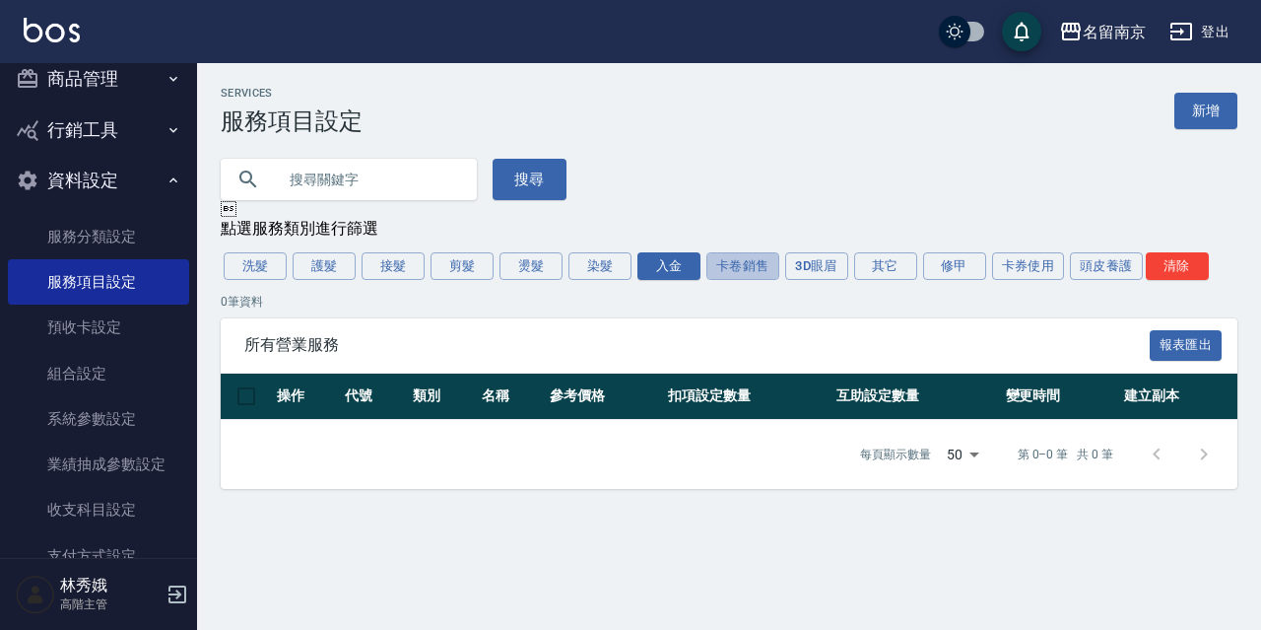
drag, startPoint x: 762, startPoint y: 263, endPoint x: 768, endPoint y: 343, distance: 80.0
click at [761, 263] on button "卡卷銷售" at bounding box center [742, 266] width 73 height 28
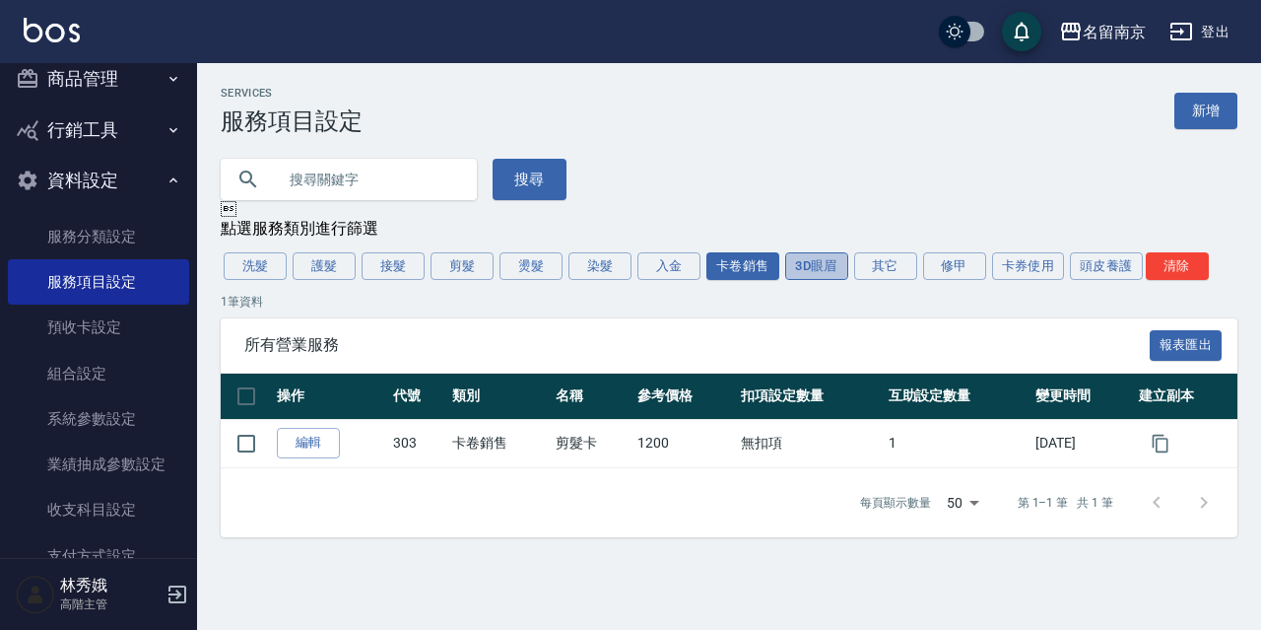
click at [835, 271] on button "3D眼眉" at bounding box center [816, 266] width 63 height 28
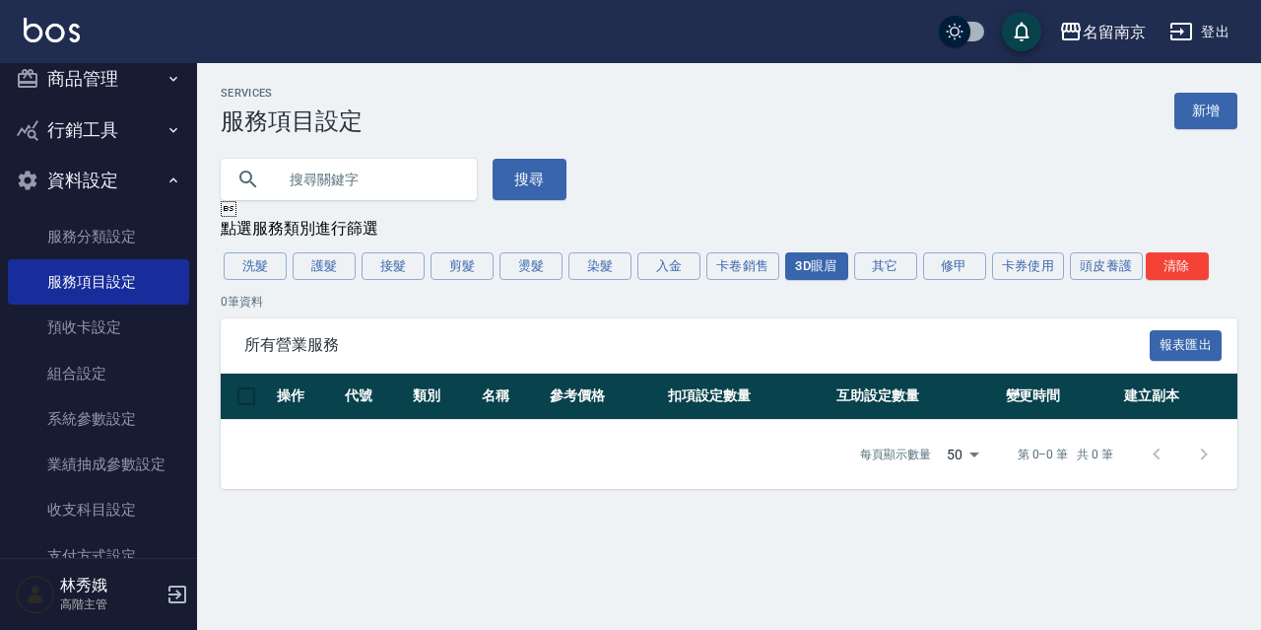
drag, startPoint x: 886, startPoint y: 271, endPoint x: 890, endPoint y: 304, distance: 33.7
click at [887, 271] on button "其它" at bounding box center [885, 266] width 63 height 28
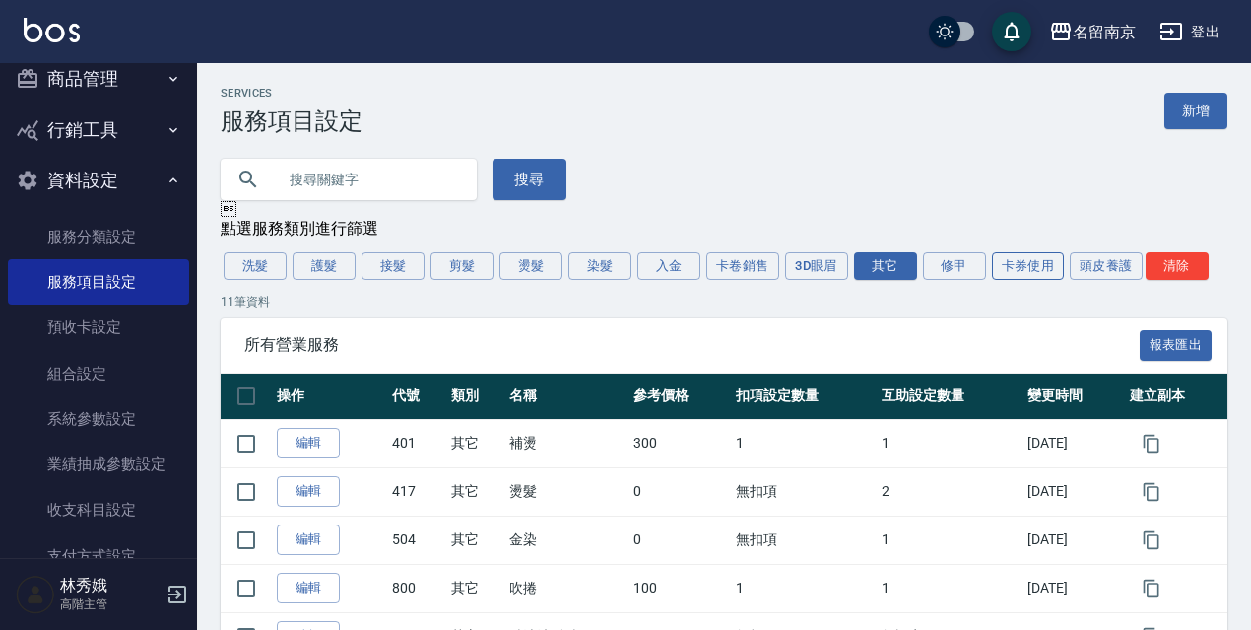
click at [1010, 271] on button "卡券使用" at bounding box center [1028, 266] width 73 height 28
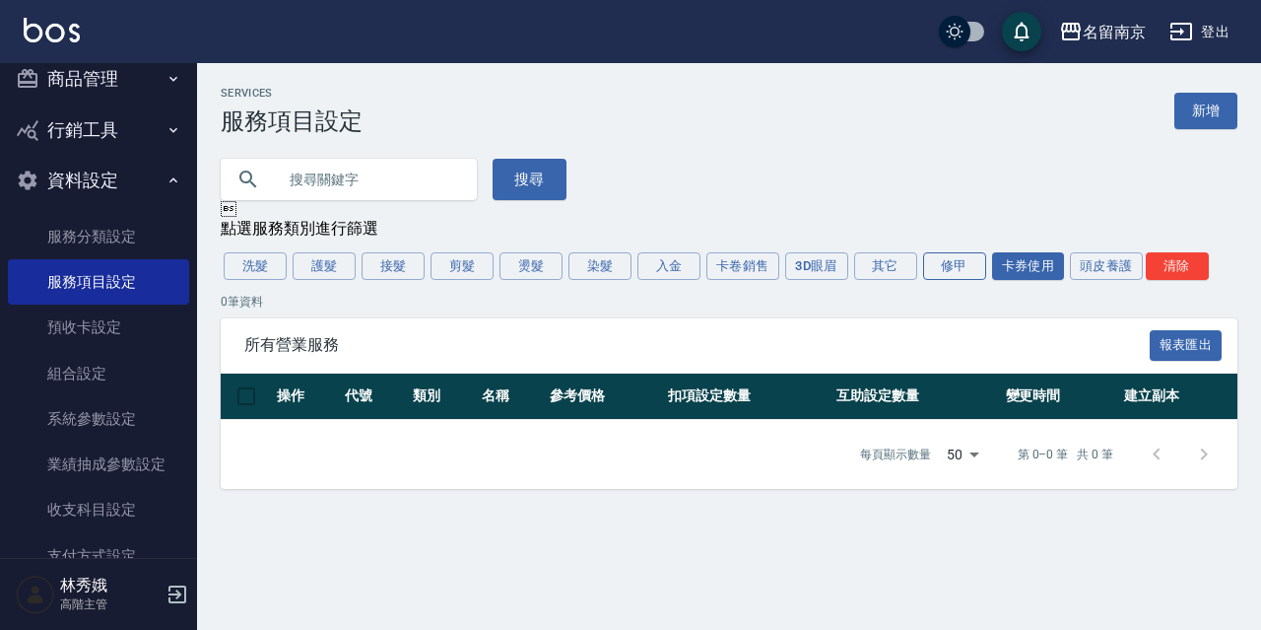
click at [977, 272] on button "修甲" at bounding box center [954, 266] width 63 height 28
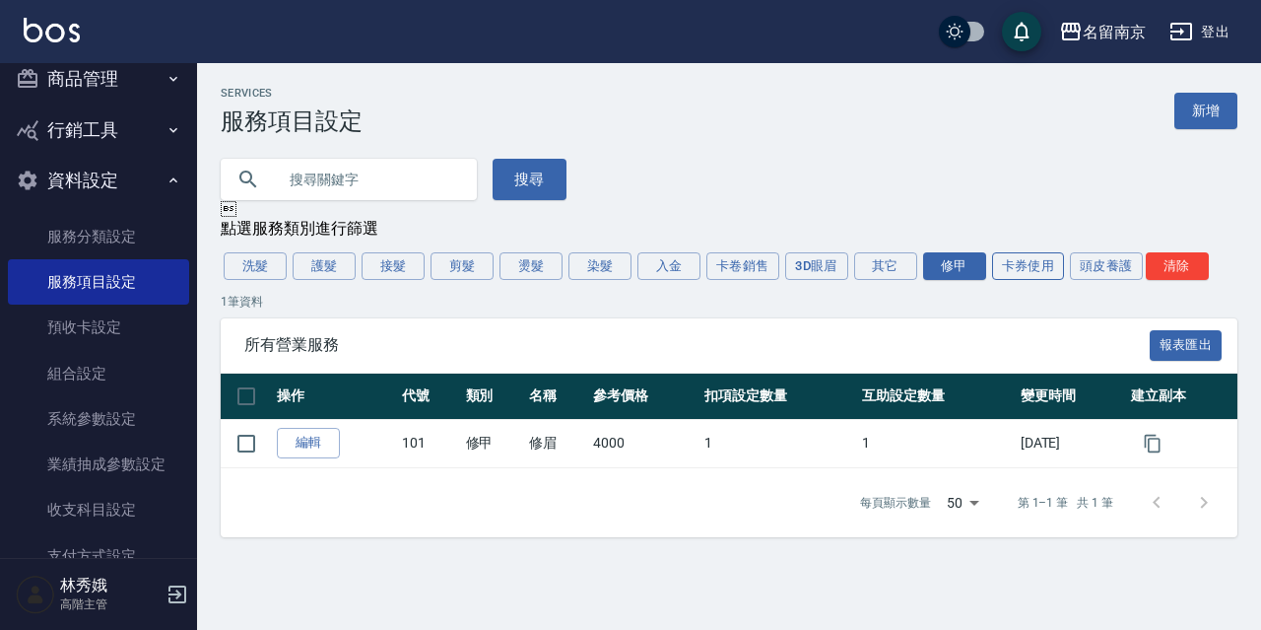
click at [1010, 279] on button "卡券使用" at bounding box center [1028, 266] width 73 height 28
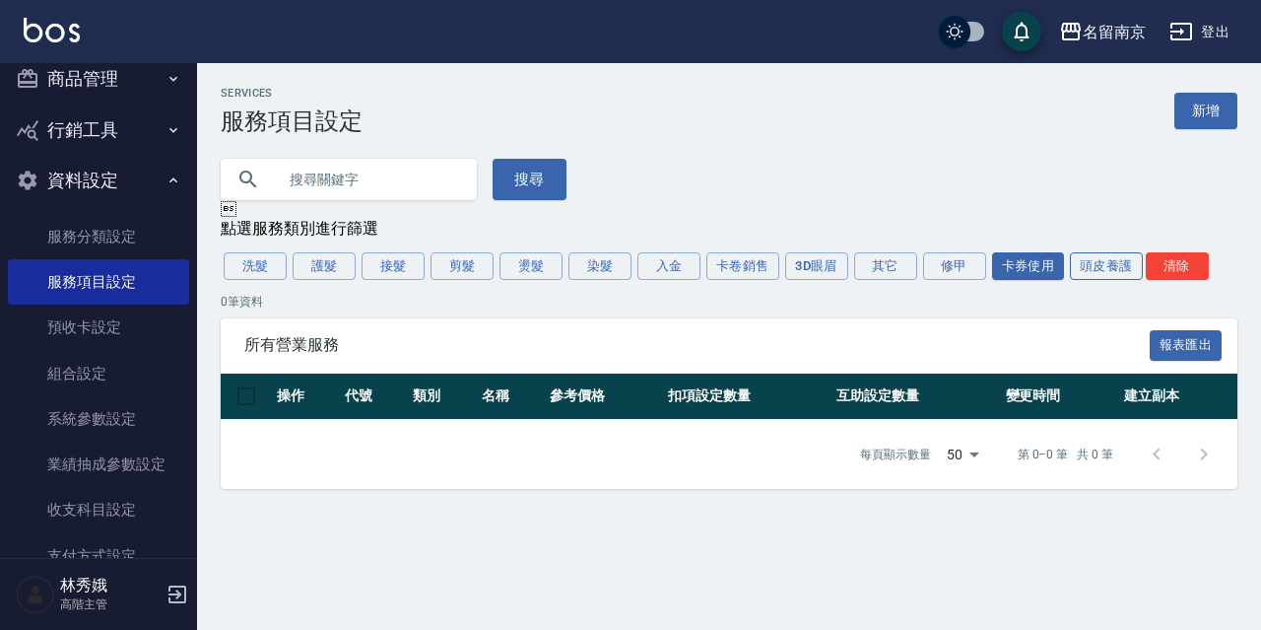
click at [1081, 273] on button "頭皮養護" at bounding box center [1106, 266] width 73 height 28
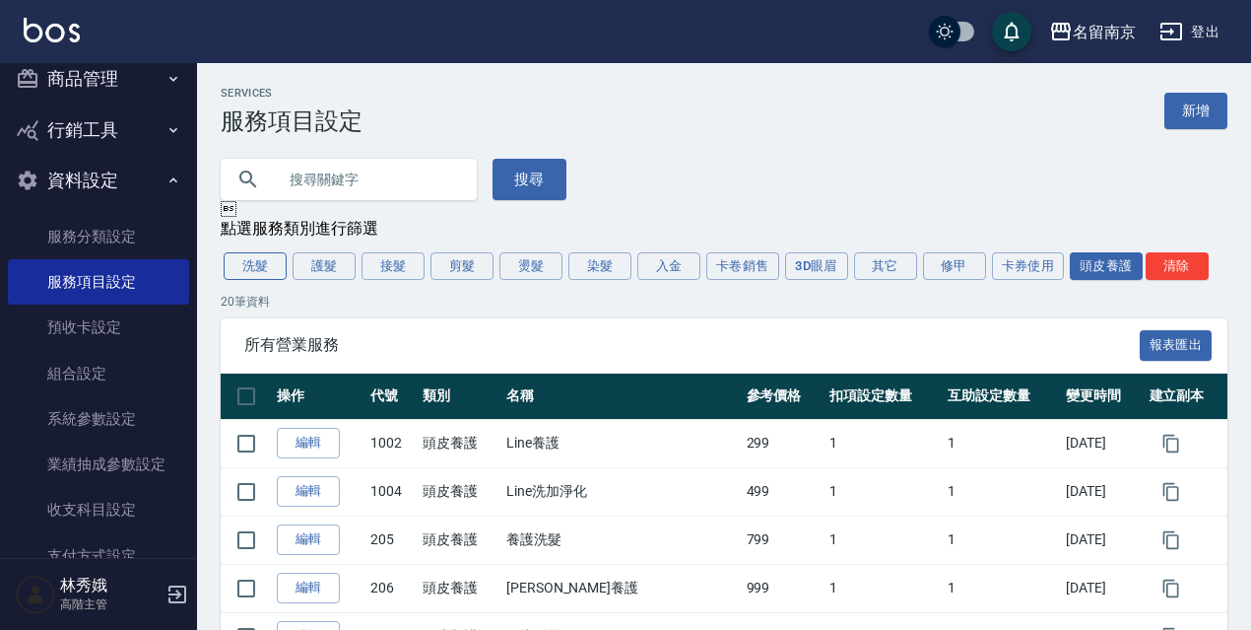
click at [232, 262] on button "洗髮" at bounding box center [255, 266] width 63 height 28
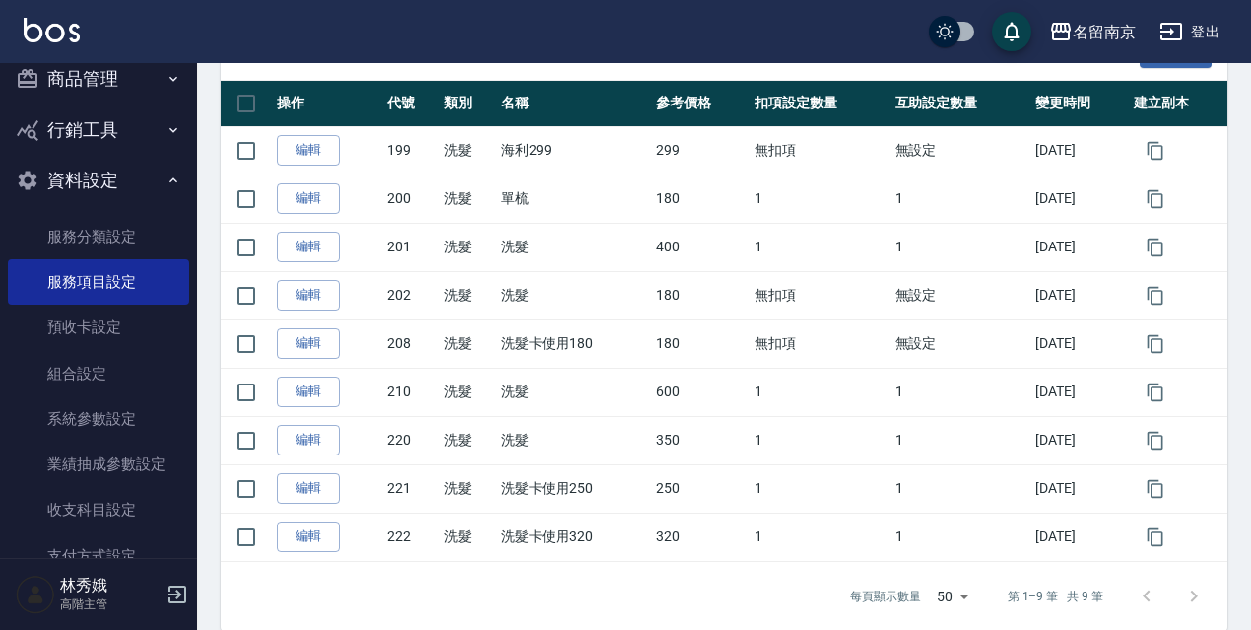
scroll to position [298, 0]
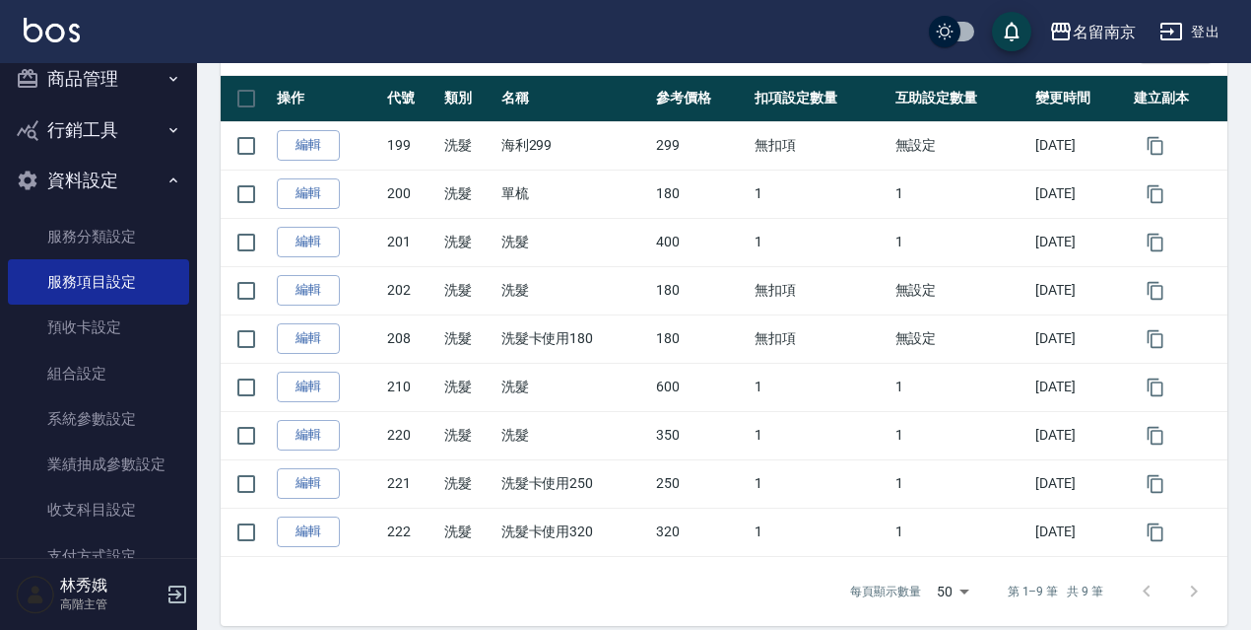
click at [1220, 35] on button "登出" at bounding box center [1190, 32] width 76 height 36
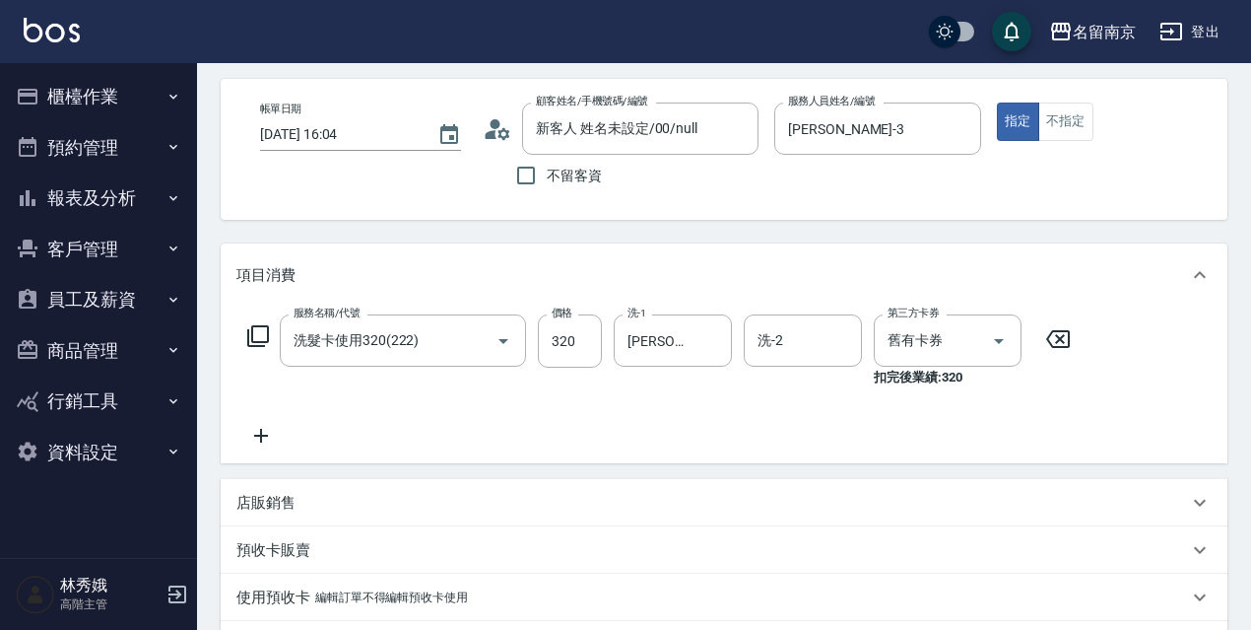
scroll to position [392, 0]
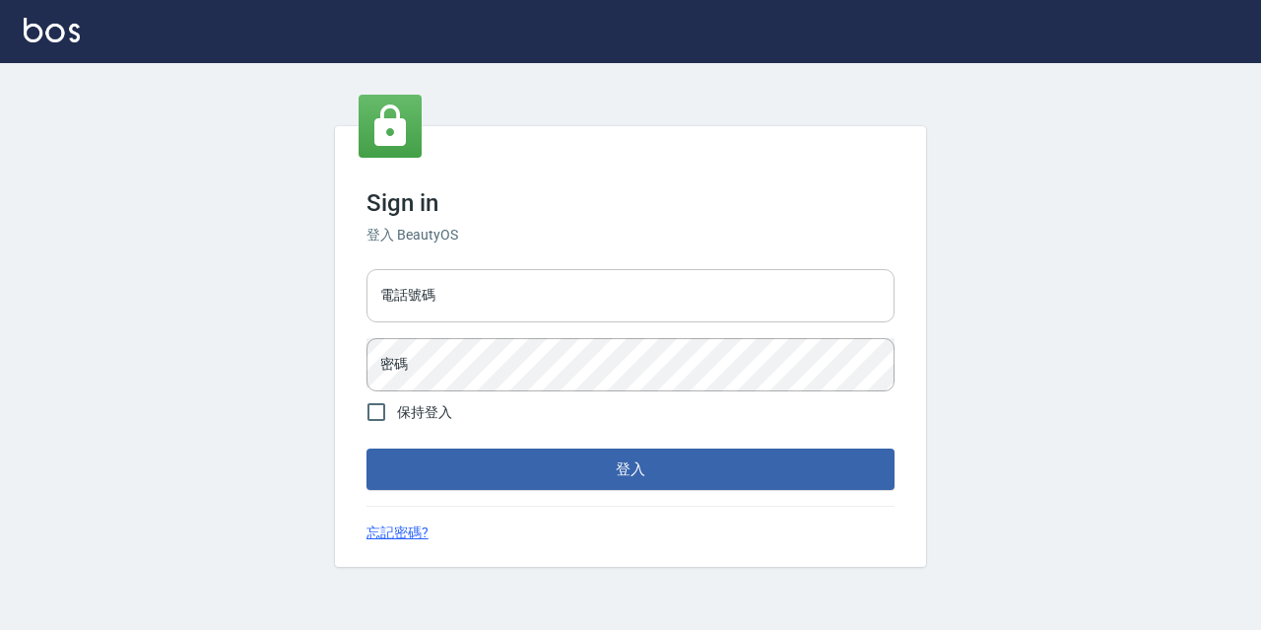
click at [538, 301] on input "電話號碼" at bounding box center [631, 295] width 528 height 53
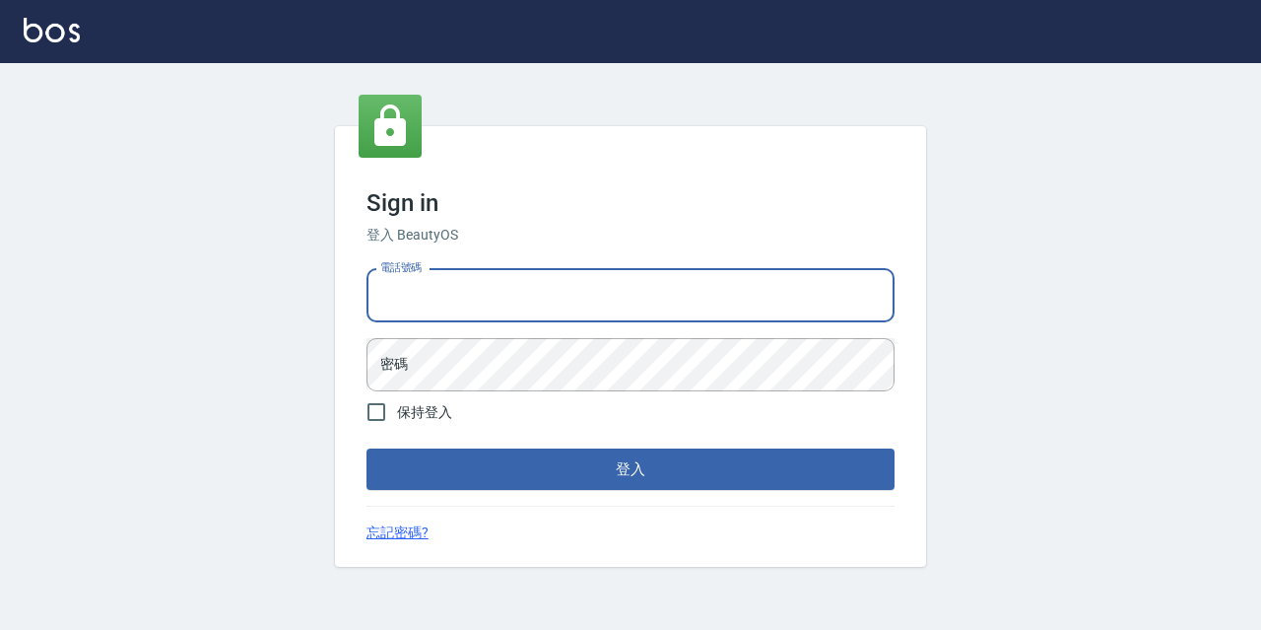
type input "0977888999"
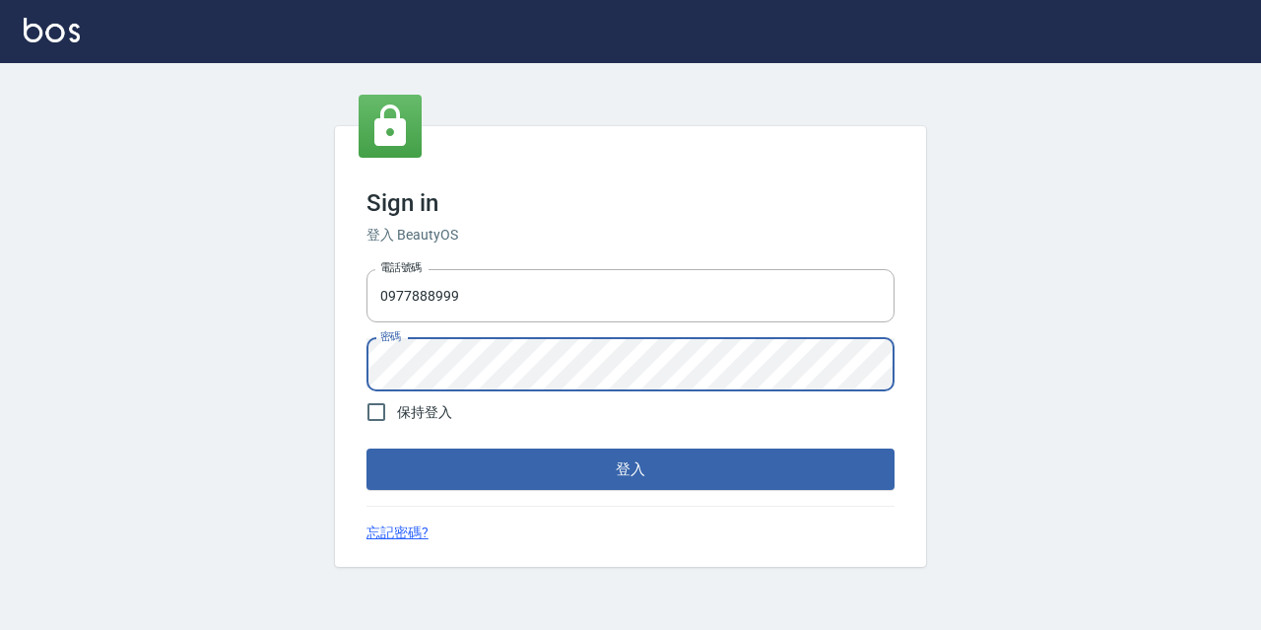
click at [367, 448] on button "登入" at bounding box center [631, 468] width 528 height 41
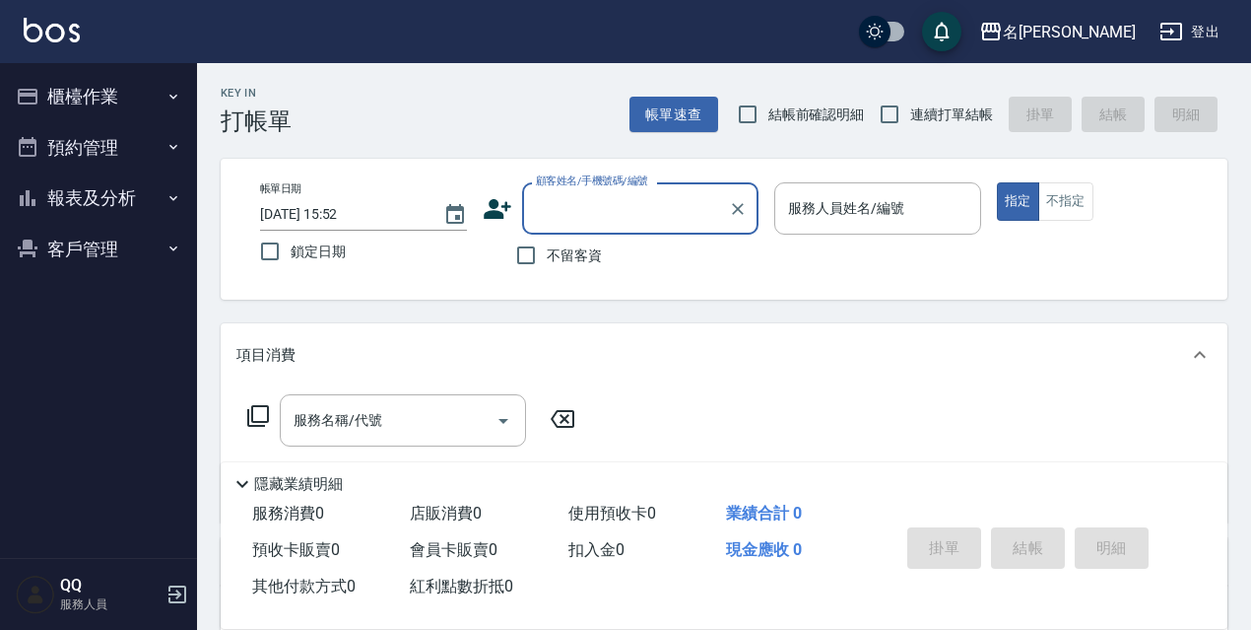
click at [83, 79] on button "櫃檯作業" at bounding box center [98, 96] width 181 height 51
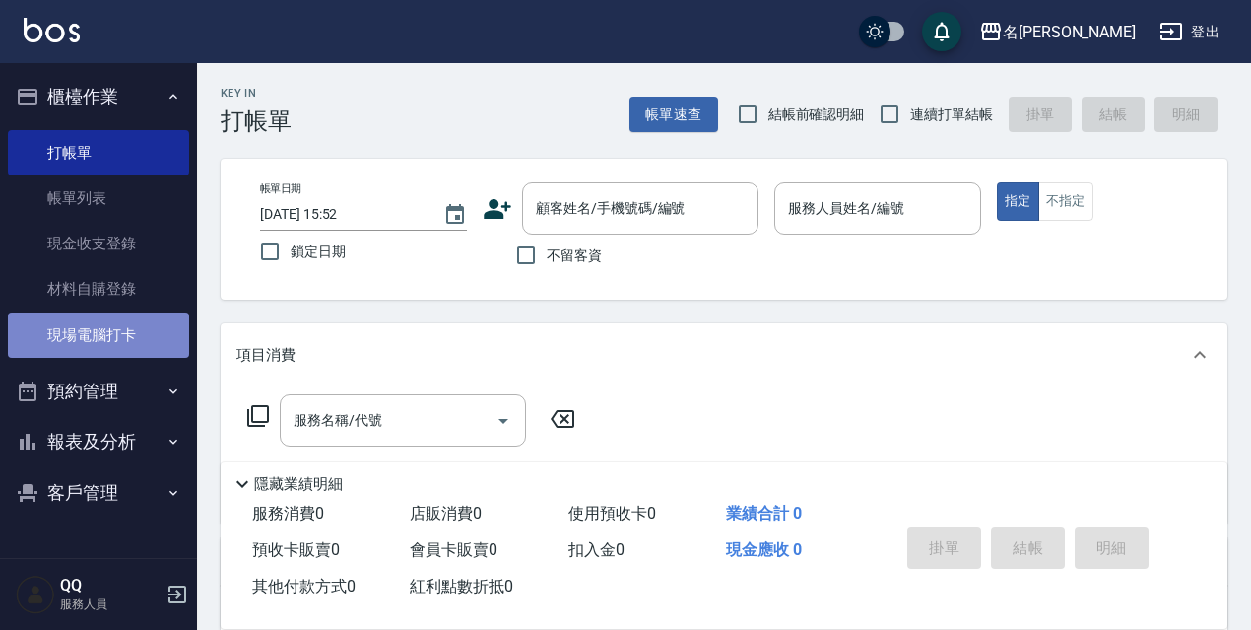
click at [100, 325] on link "現場電腦打卡" at bounding box center [98, 334] width 181 height 45
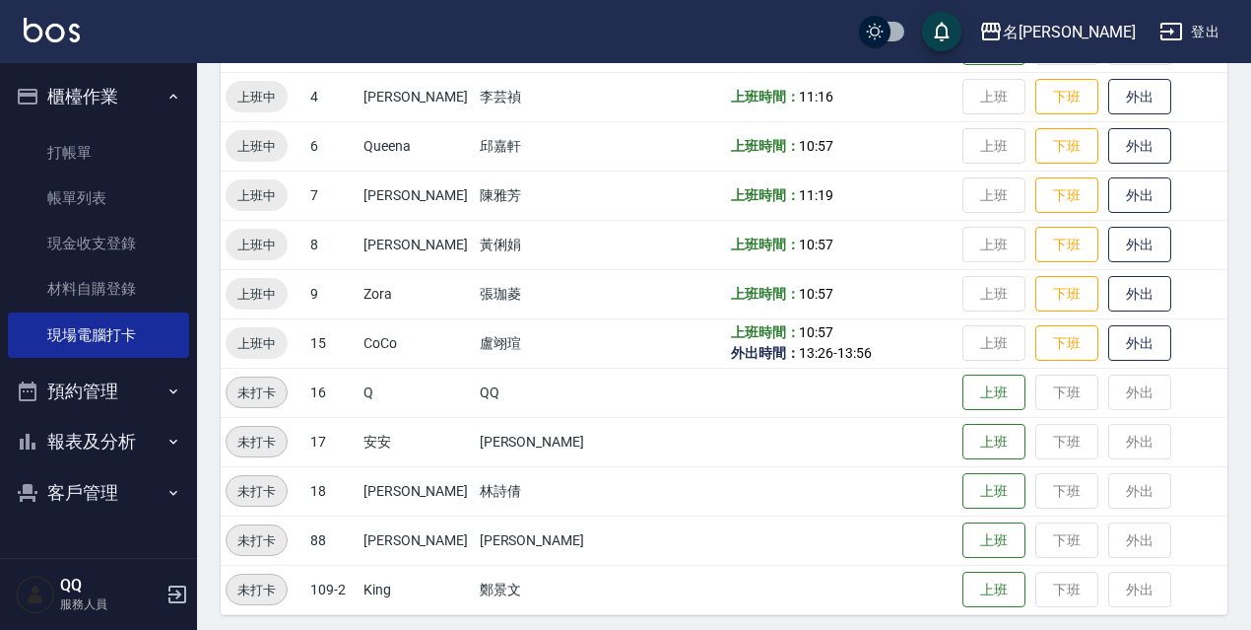
scroll to position [296, 0]
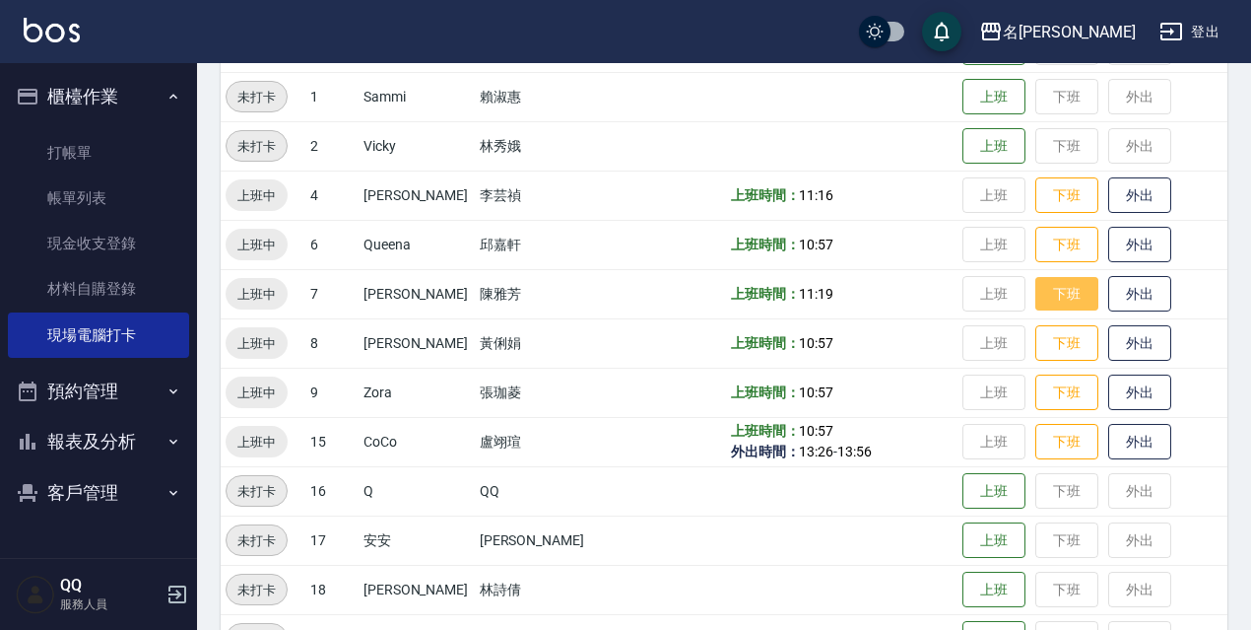
click at [940, 283] on button "下班" at bounding box center [1067, 294] width 63 height 34
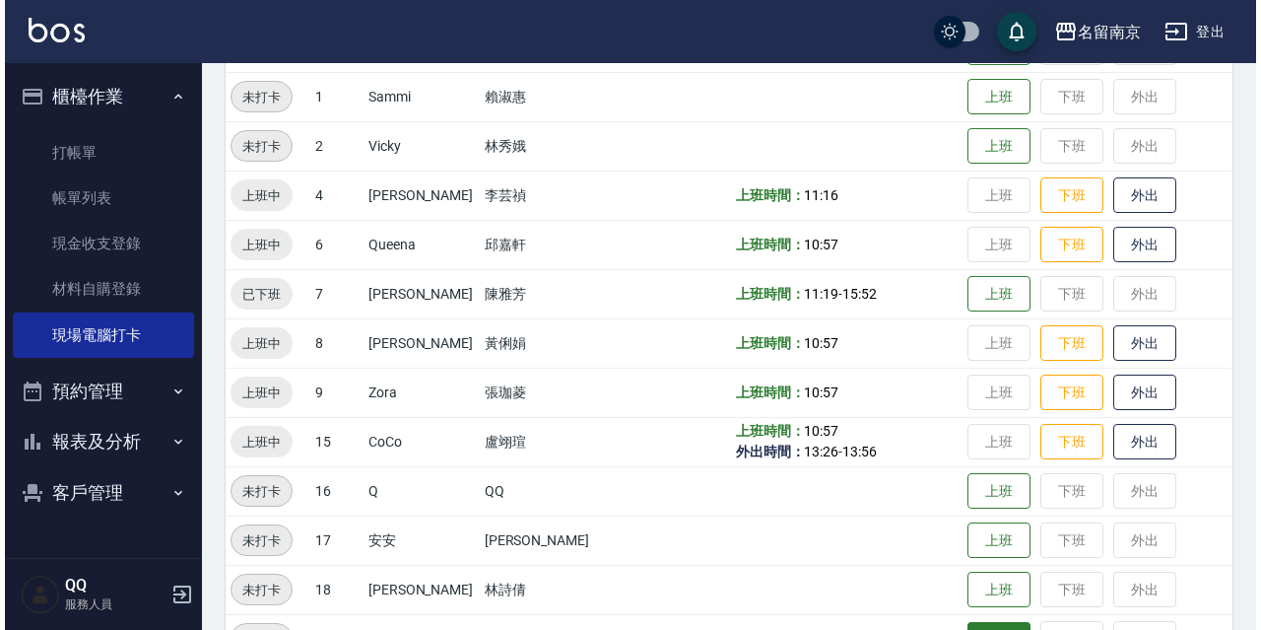
scroll to position [0, 0]
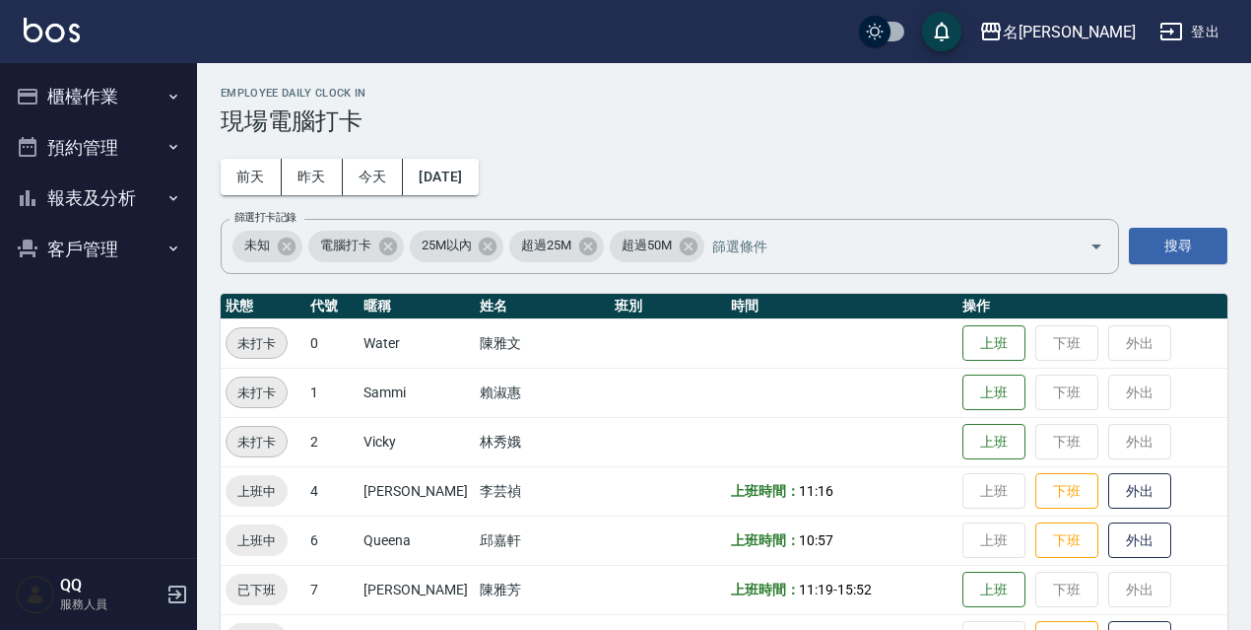
click at [1172, 35] on icon "button" at bounding box center [1172, 32] width 24 height 24
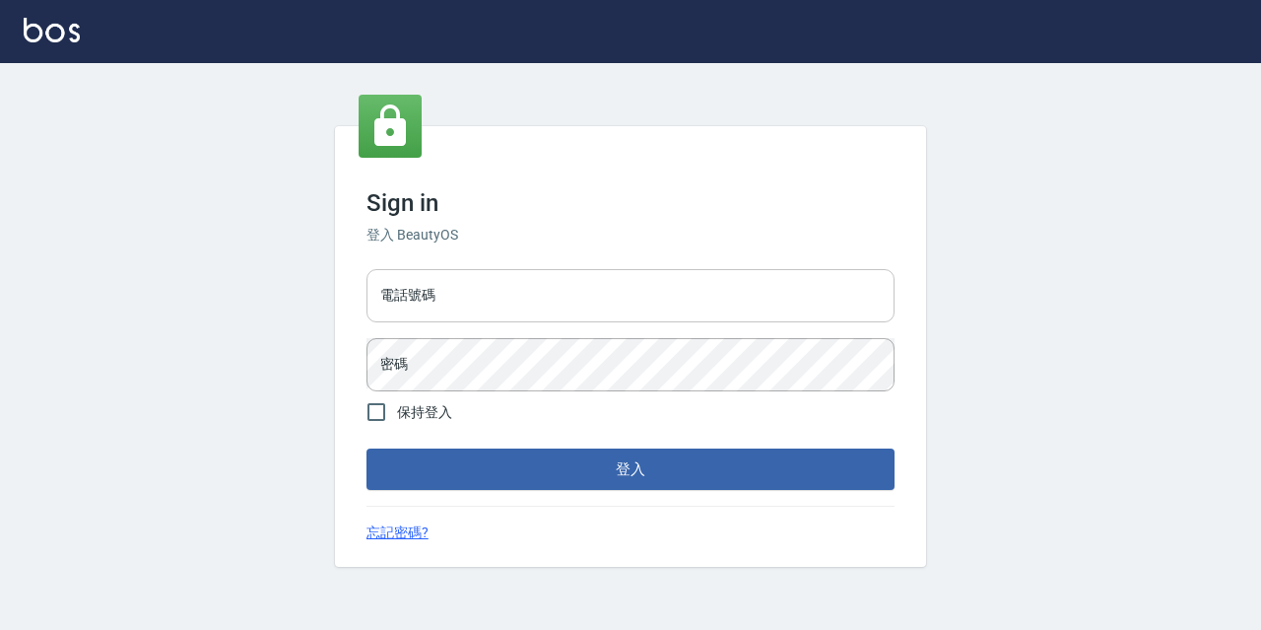
click at [541, 293] on input "電話號碼" at bounding box center [631, 295] width 528 height 53
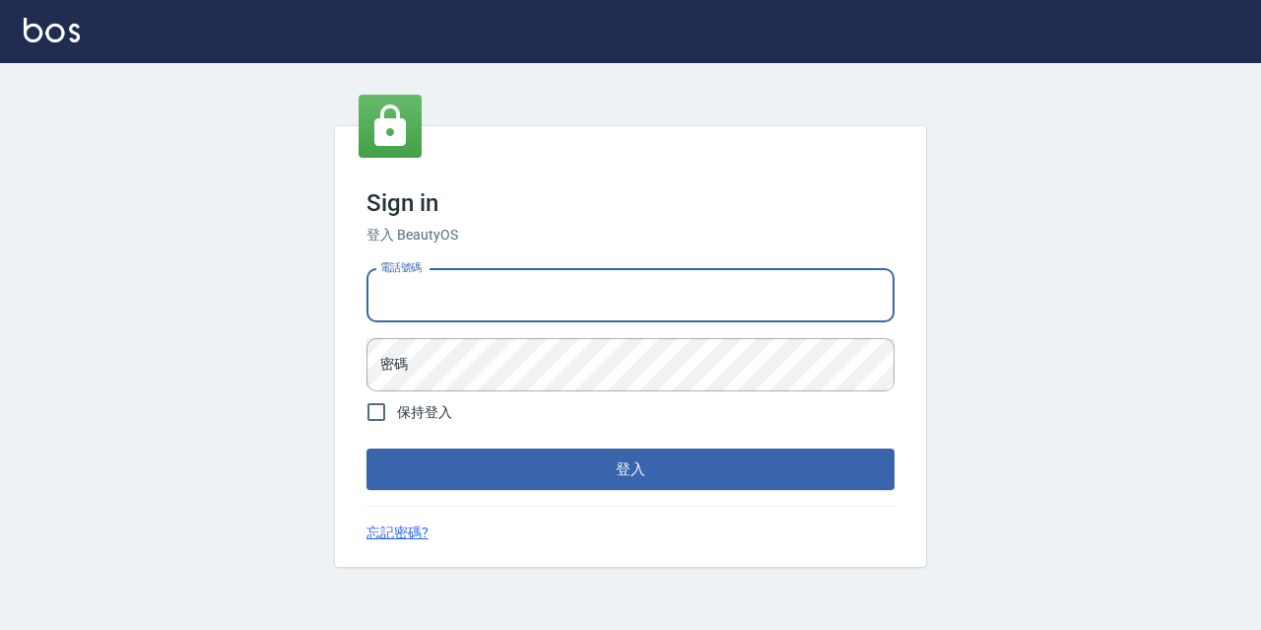
type input "0967388409"
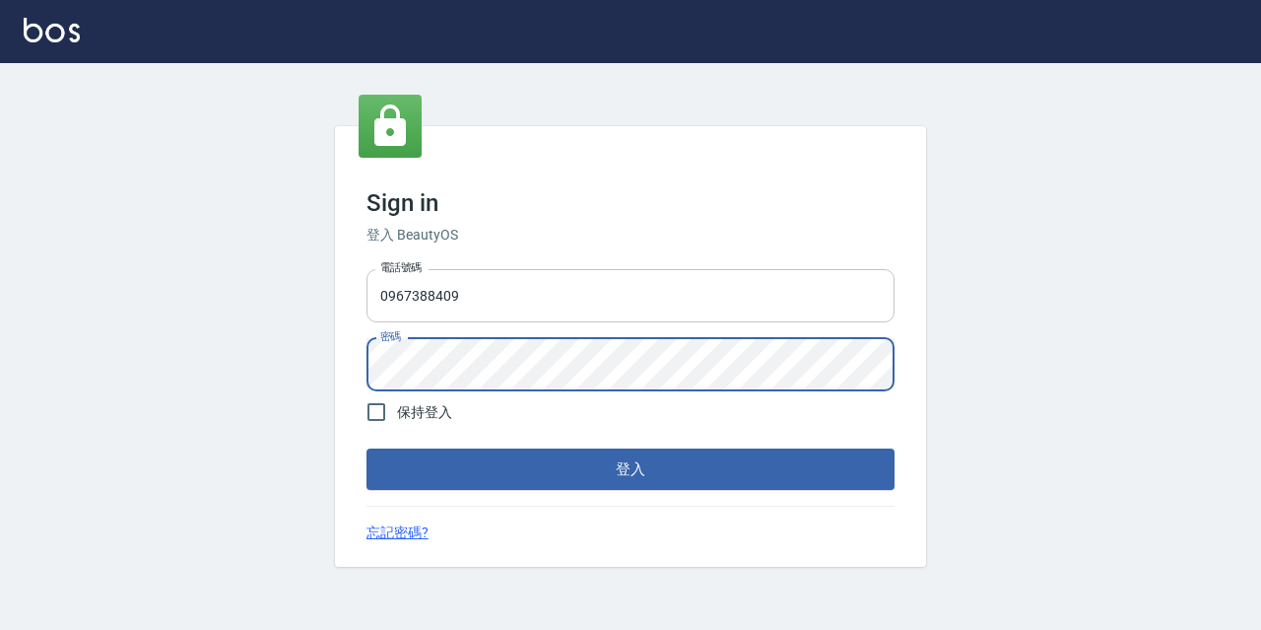
click at [367, 448] on button "登入" at bounding box center [631, 468] width 528 height 41
click at [505, 295] on input "0967388409" at bounding box center [631, 295] width 528 height 53
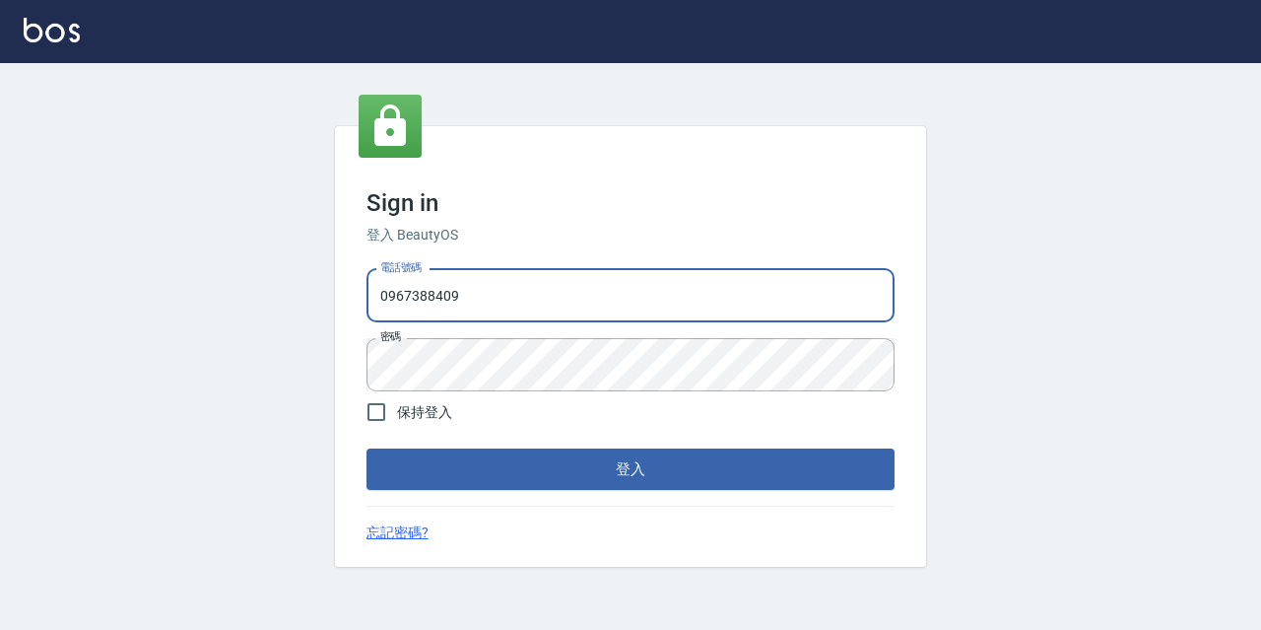
drag, startPoint x: 526, startPoint y: 297, endPoint x: 320, endPoint y: 277, distance: 206.9
click at [320, 277] on div "Sign in 登入 BeautyOS 電話號碼 0967388409 電話號碼 密碼 密碼 保持登入 登入 忘記密碼?" at bounding box center [630, 346] width 1261 height 567
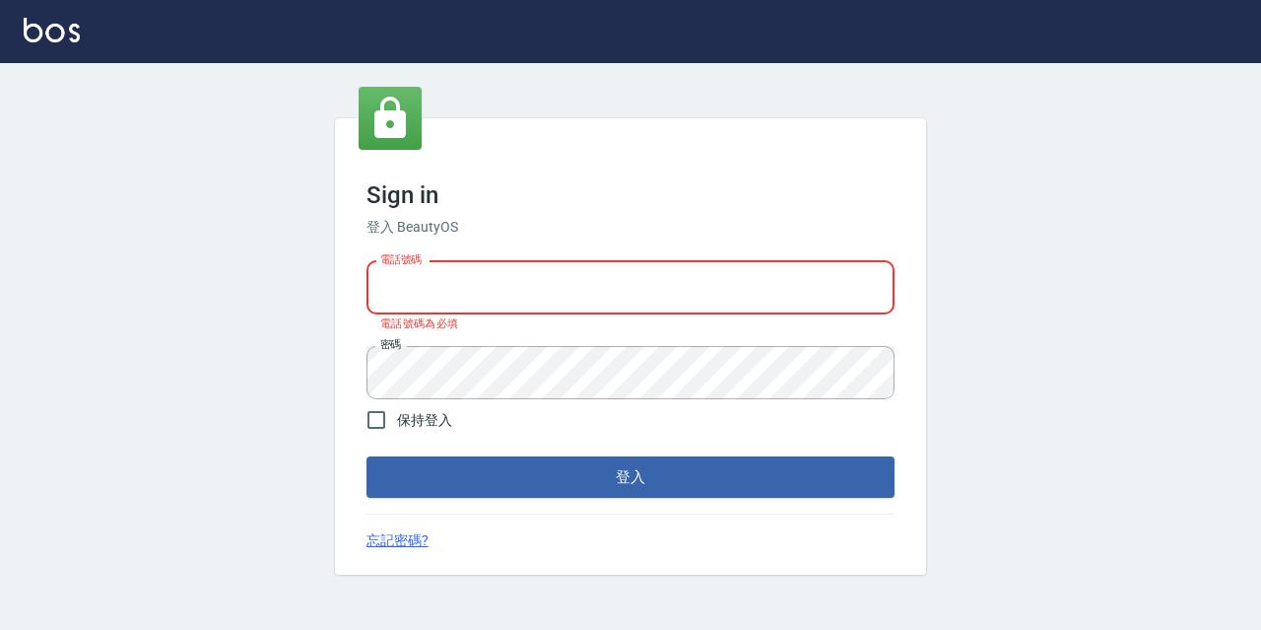
click at [423, 284] on input "電話號碼" at bounding box center [631, 287] width 528 height 53
type input "0933063049"
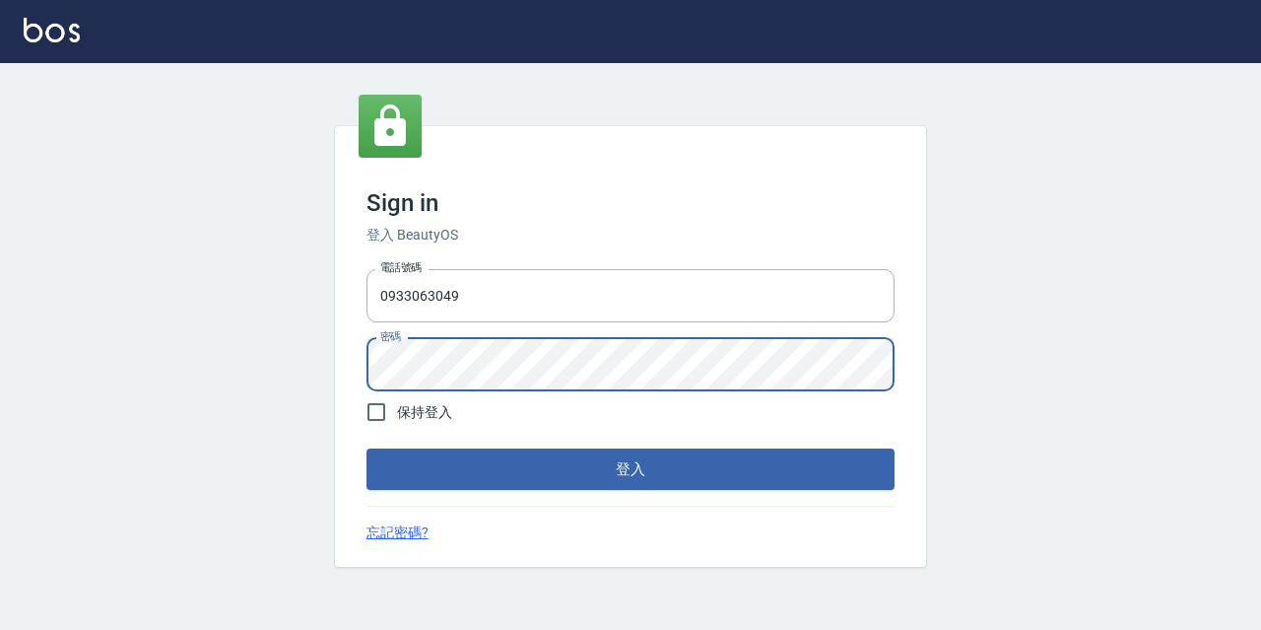
click at [339, 343] on div "Sign in 登入 BeautyOS 電話號碼 0933063049 電話號碼 密碼 密碼 保持登入 登入 忘記密碼?" at bounding box center [630, 346] width 591 height 441
click at [367, 448] on button "登入" at bounding box center [631, 468] width 528 height 41
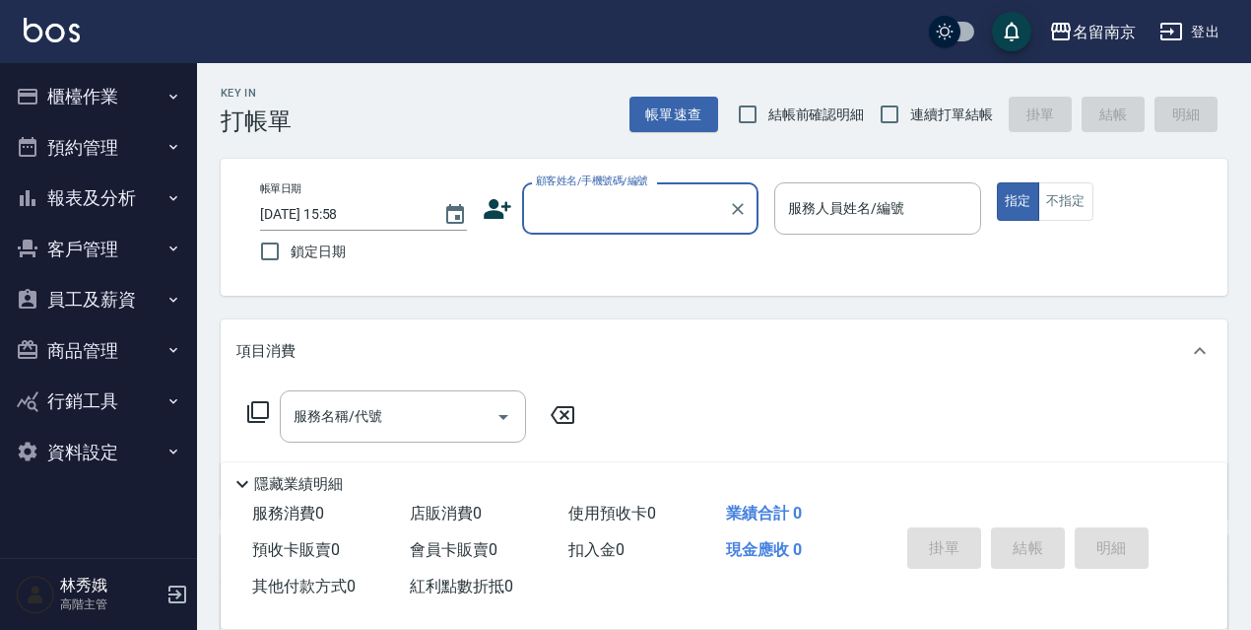
click at [132, 206] on button "報表及分析" at bounding box center [98, 197] width 181 height 51
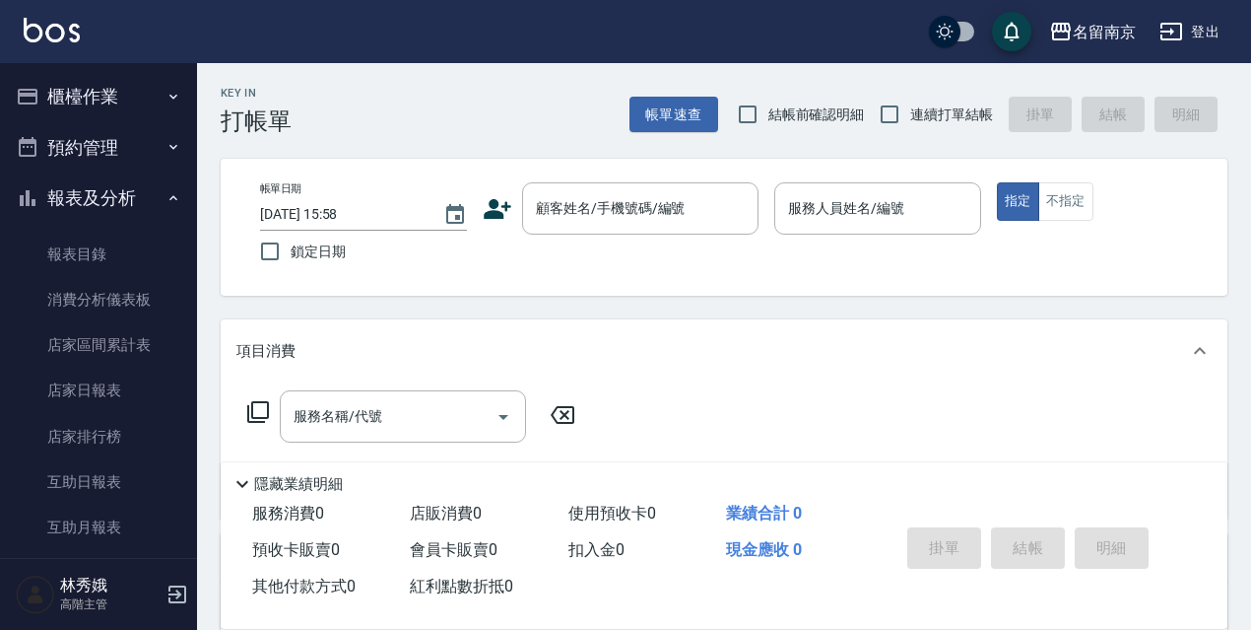
click at [119, 99] on button "櫃檯作業" at bounding box center [98, 96] width 181 height 51
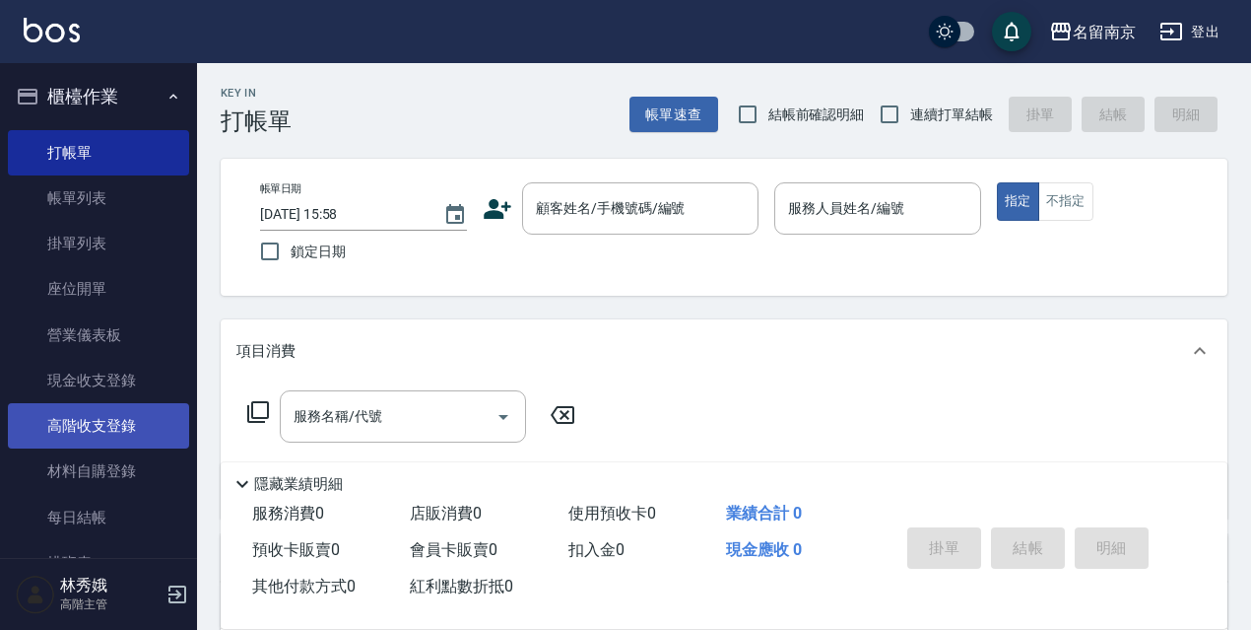
click at [146, 429] on link "高階收支登錄" at bounding box center [98, 425] width 181 height 45
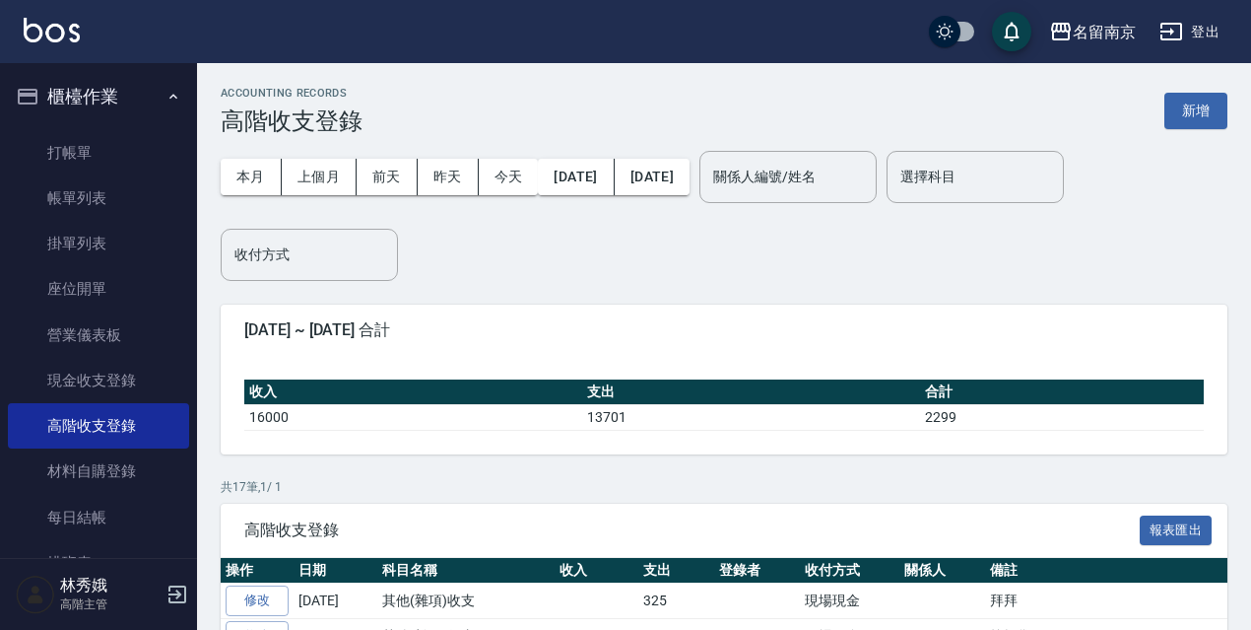
click at [1222, 123] on button "新增" at bounding box center [1196, 111] width 63 height 36
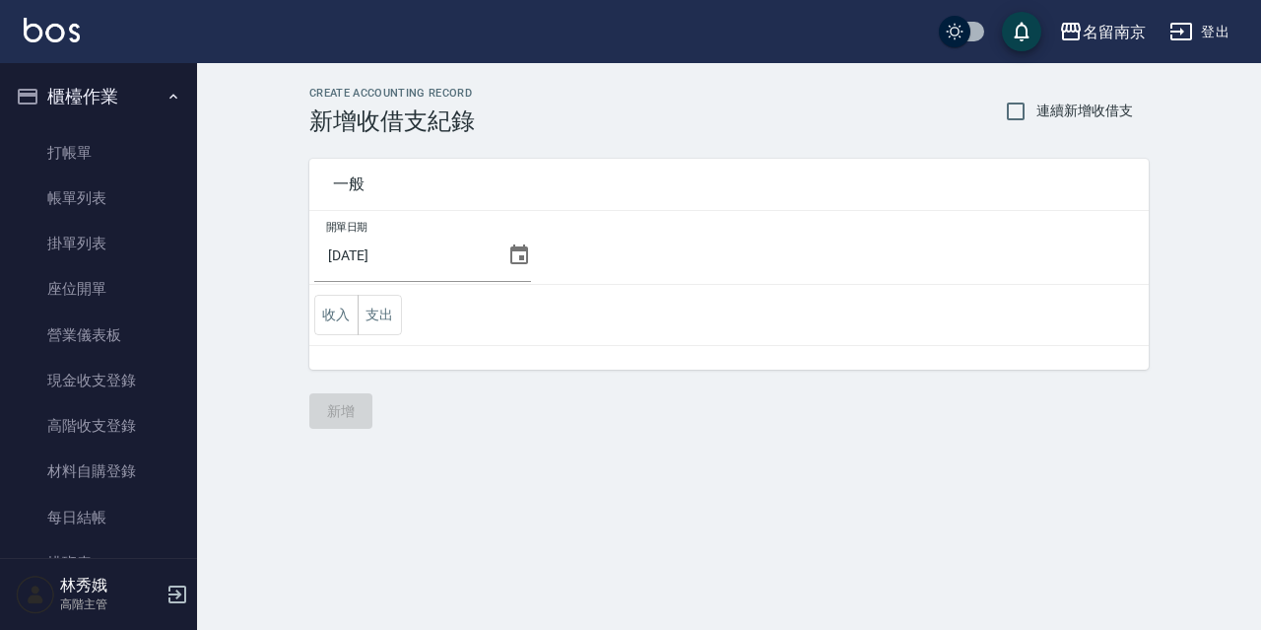
click at [510, 250] on icon at bounding box center [519, 254] width 18 height 20
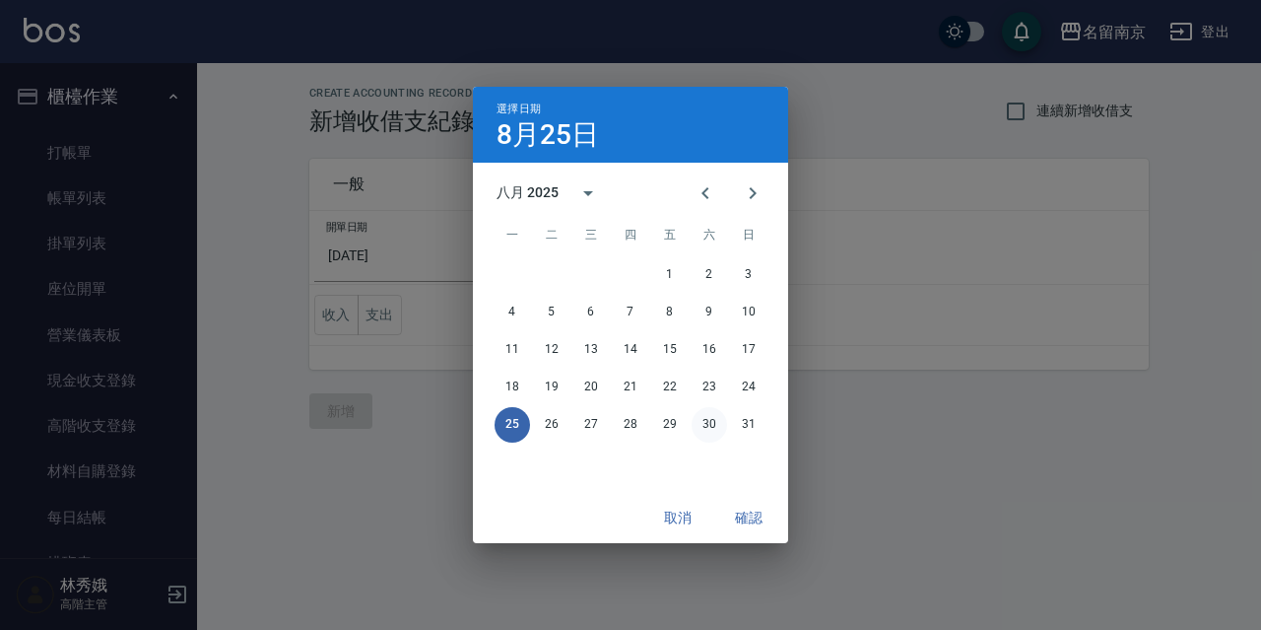
click at [709, 419] on button "30" at bounding box center [709, 424] width 35 height 35
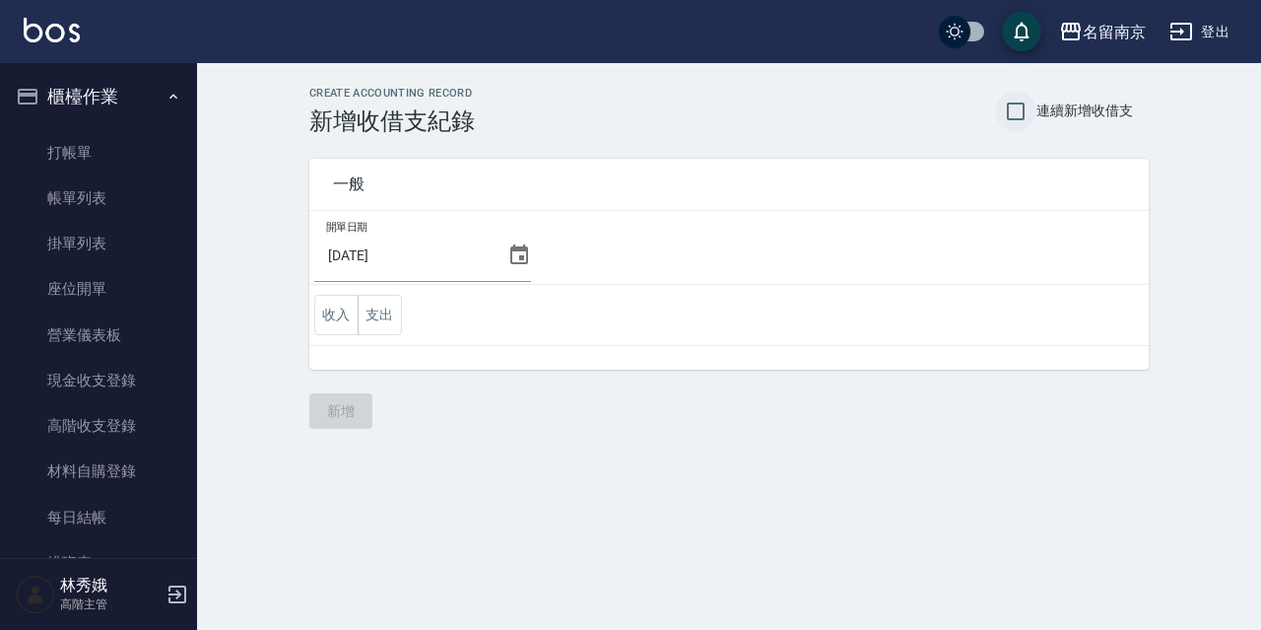
click at [1028, 99] on input "連續新增收借支" at bounding box center [1015, 111] width 41 height 41
checkbox input "true"
drag, startPoint x: 406, startPoint y: 314, endPoint x: 385, endPoint y: 314, distance: 20.7
click at [395, 314] on td "收入 支出" at bounding box center [728, 315] width 839 height 61
drag, startPoint x: 385, startPoint y: 314, endPoint x: 349, endPoint y: 337, distance: 42.9
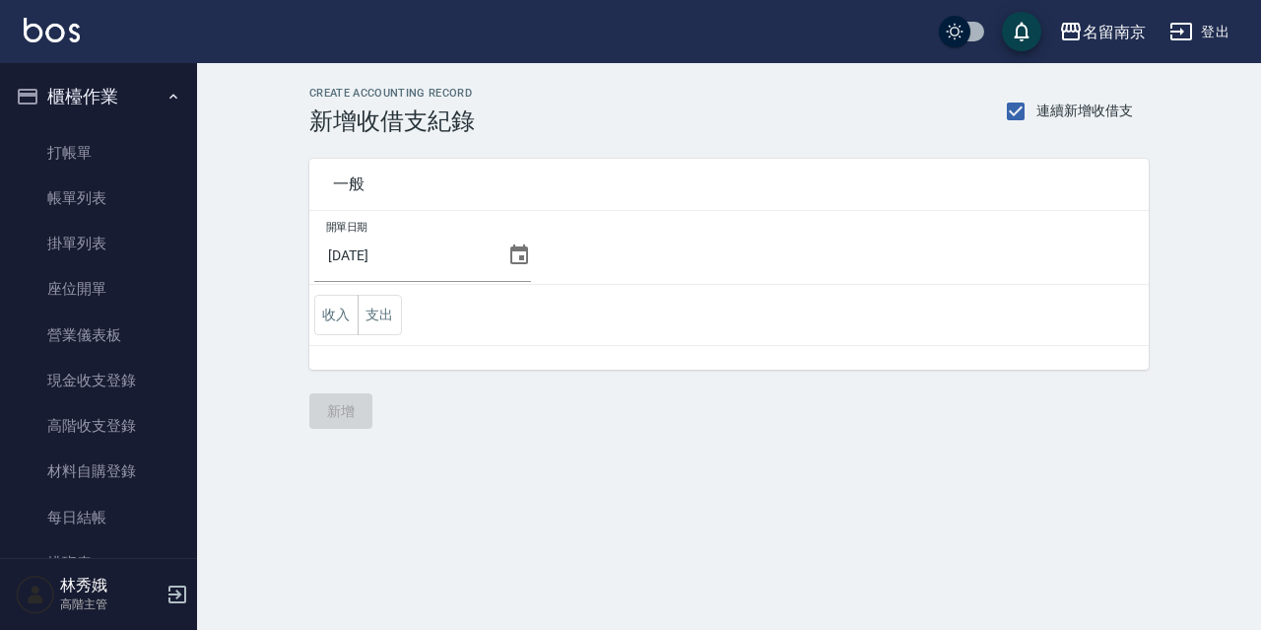
click at [383, 314] on button "支出" at bounding box center [380, 315] width 44 height 40
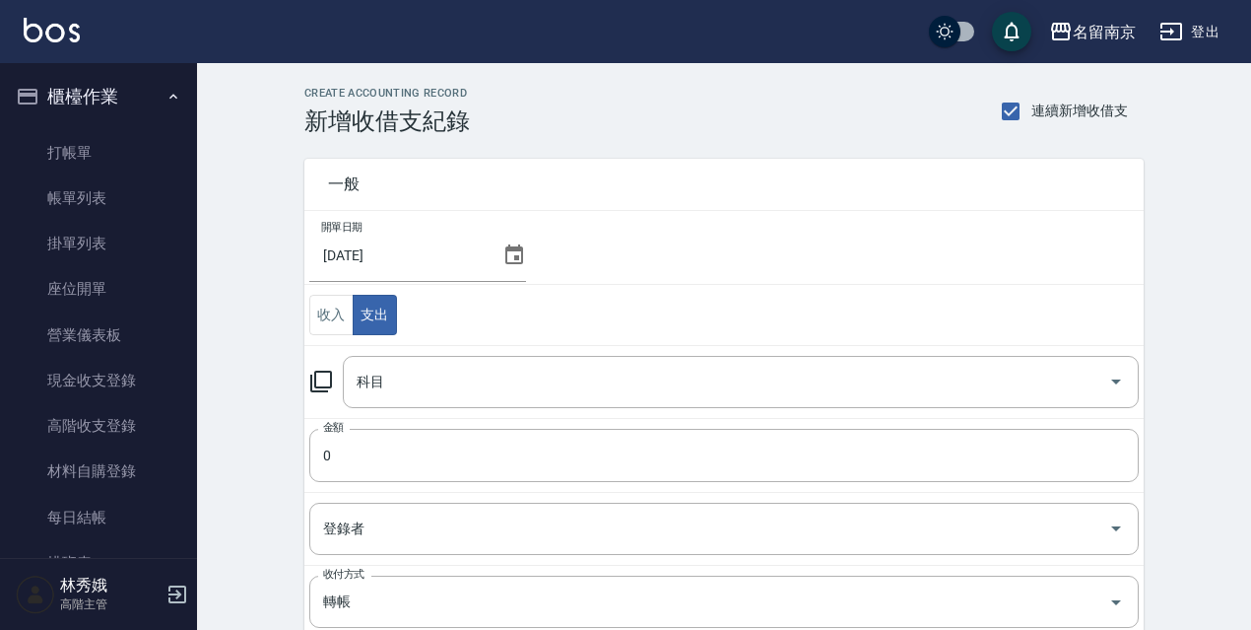
click at [317, 388] on icon at bounding box center [321, 381] width 22 height 22
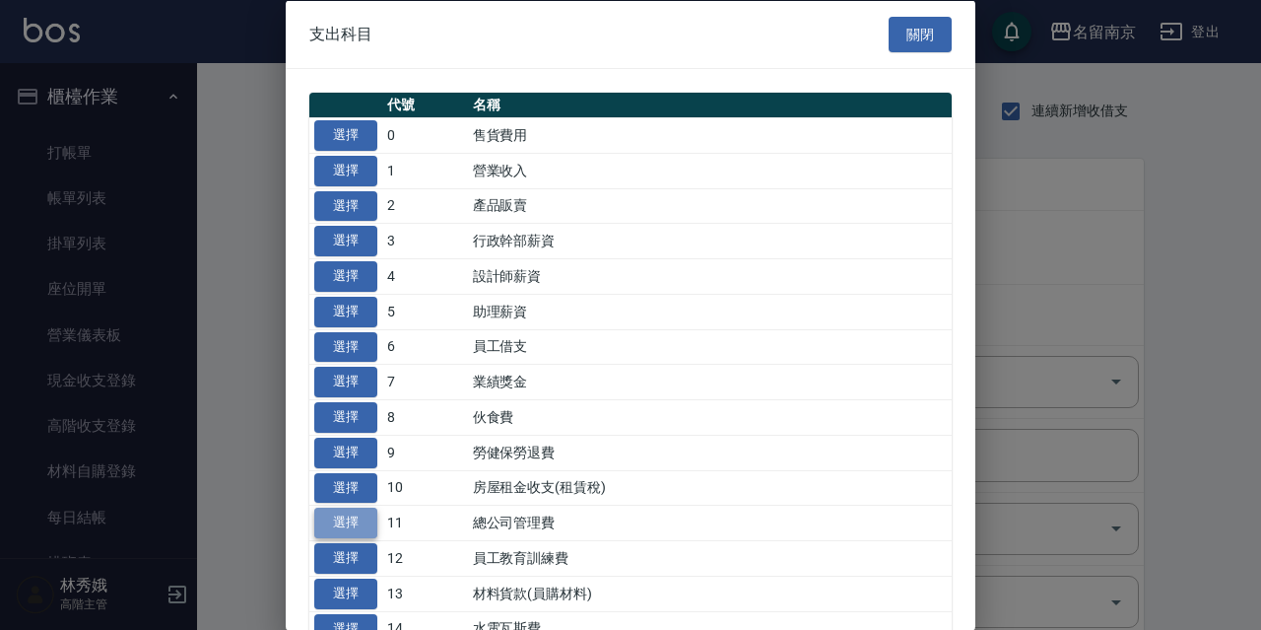
click at [350, 527] on button "選擇" at bounding box center [345, 522] width 63 height 31
type input "11 總公司管理費"
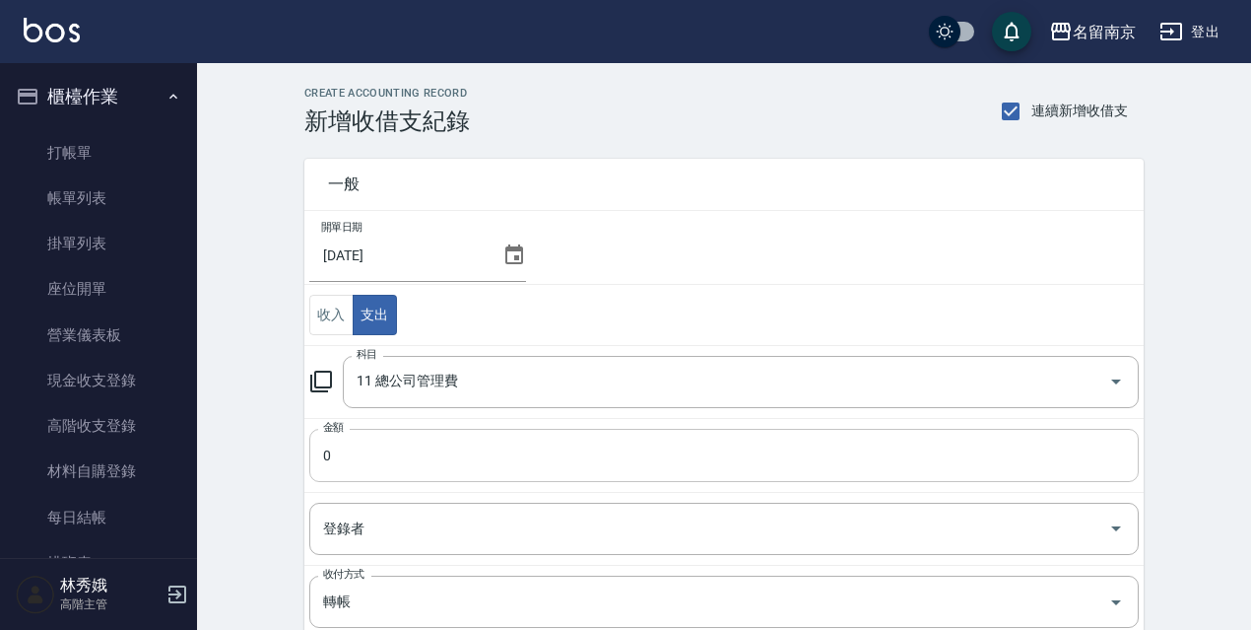
click at [374, 437] on input "0" at bounding box center [724, 455] width 830 height 53
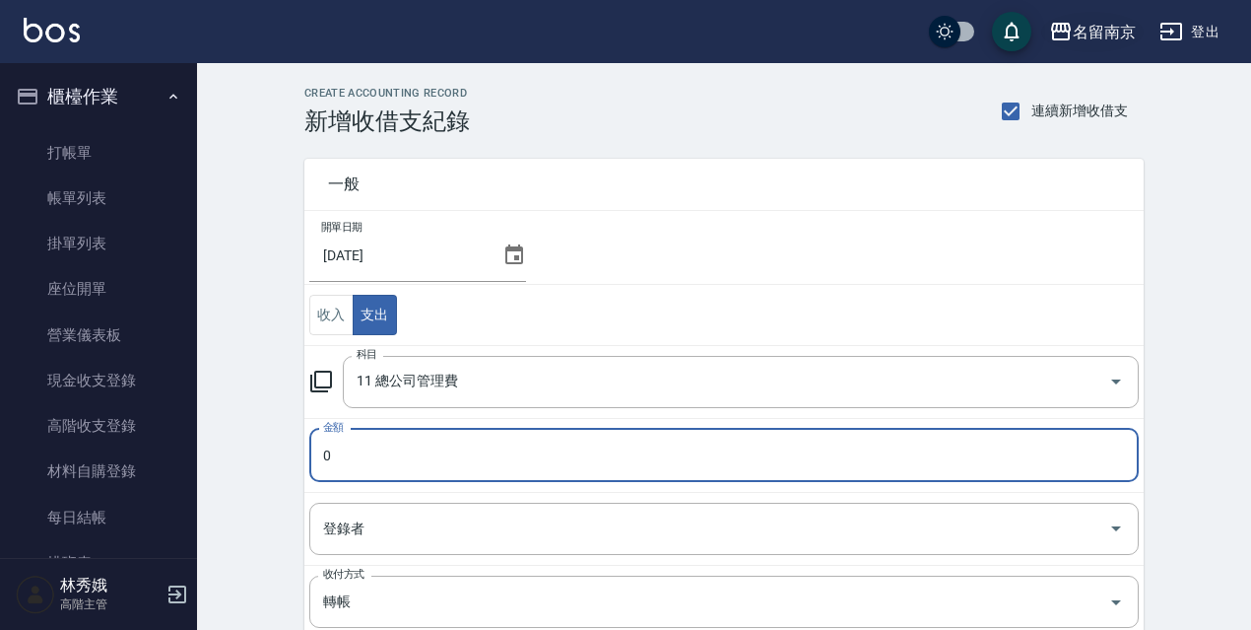
click at [1077, 15] on button "名留南京" at bounding box center [1092, 32] width 102 height 40
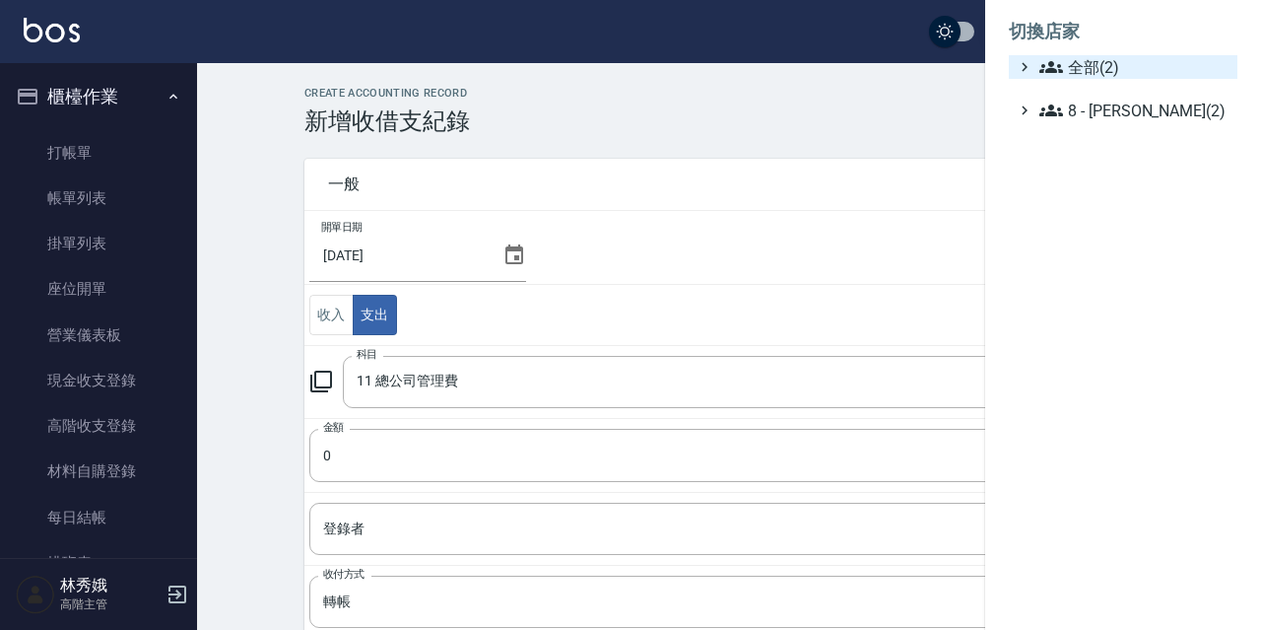
click at [1095, 57] on span "全部(2)" at bounding box center [1135, 67] width 190 height 24
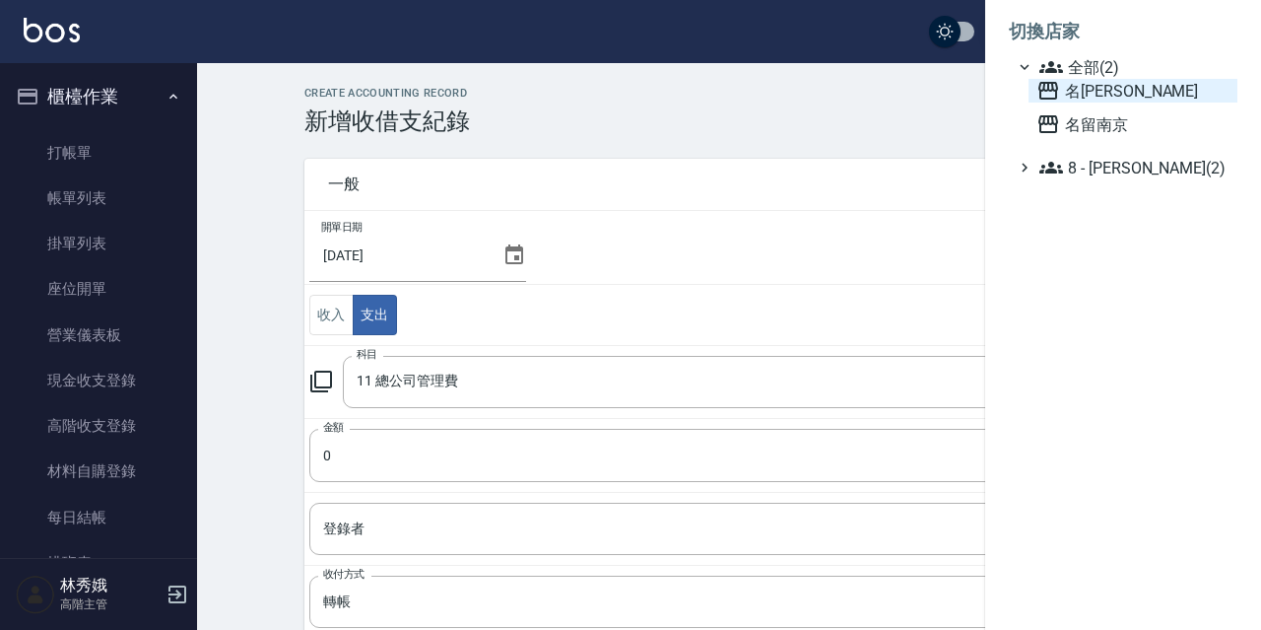
click at [1119, 83] on span "名[PERSON_NAME]" at bounding box center [1133, 91] width 193 height 24
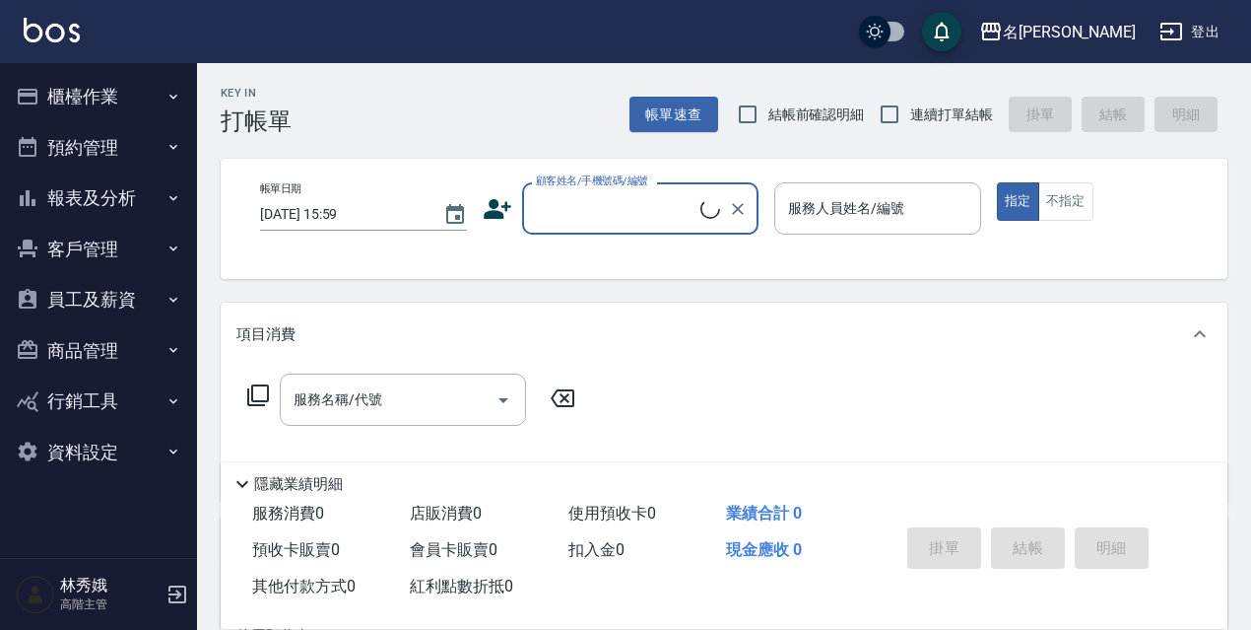
click at [106, 94] on button "櫃檯作業" at bounding box center [98, 96] width 181 height 51
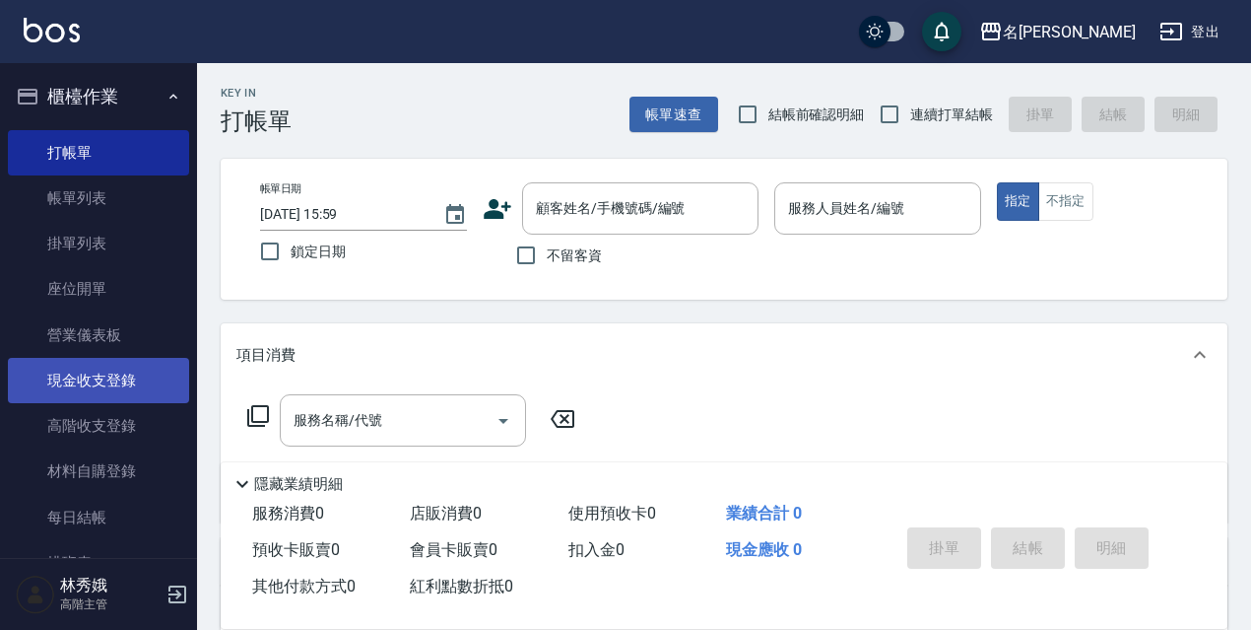
click at [110, 371] on link "現金收支登錄" at bounding box center [98, 380] width 181 height 45
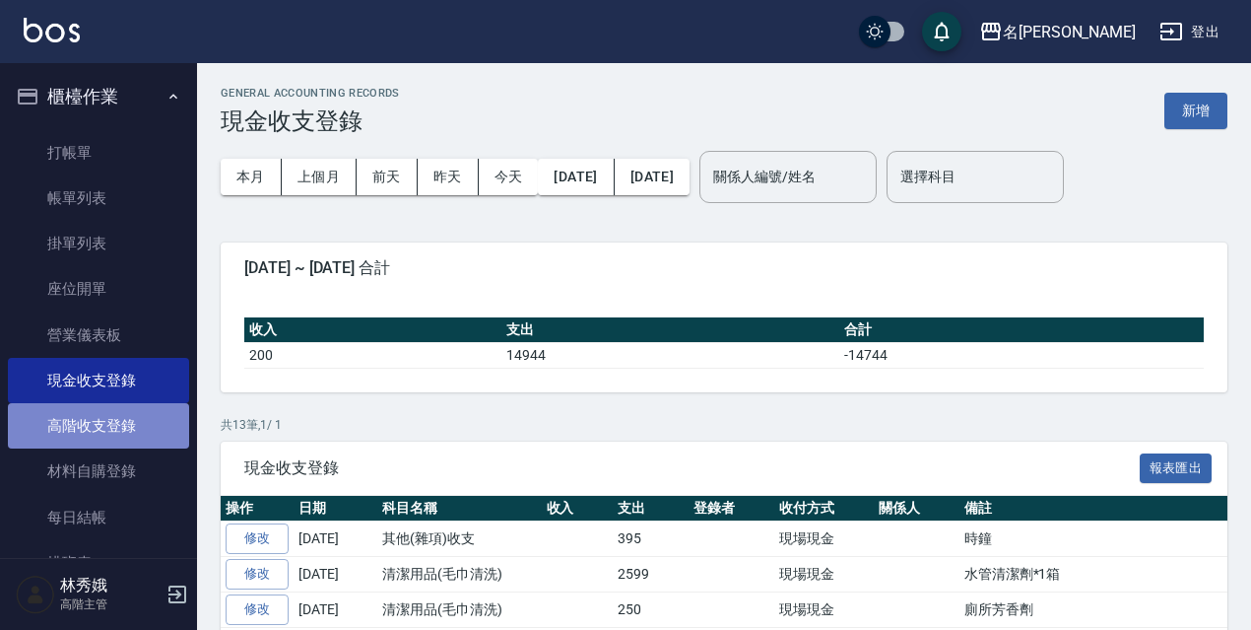
click at [117, 432] on link "高階收支登錄" at bounding box center [98, 425] width 181 height 45
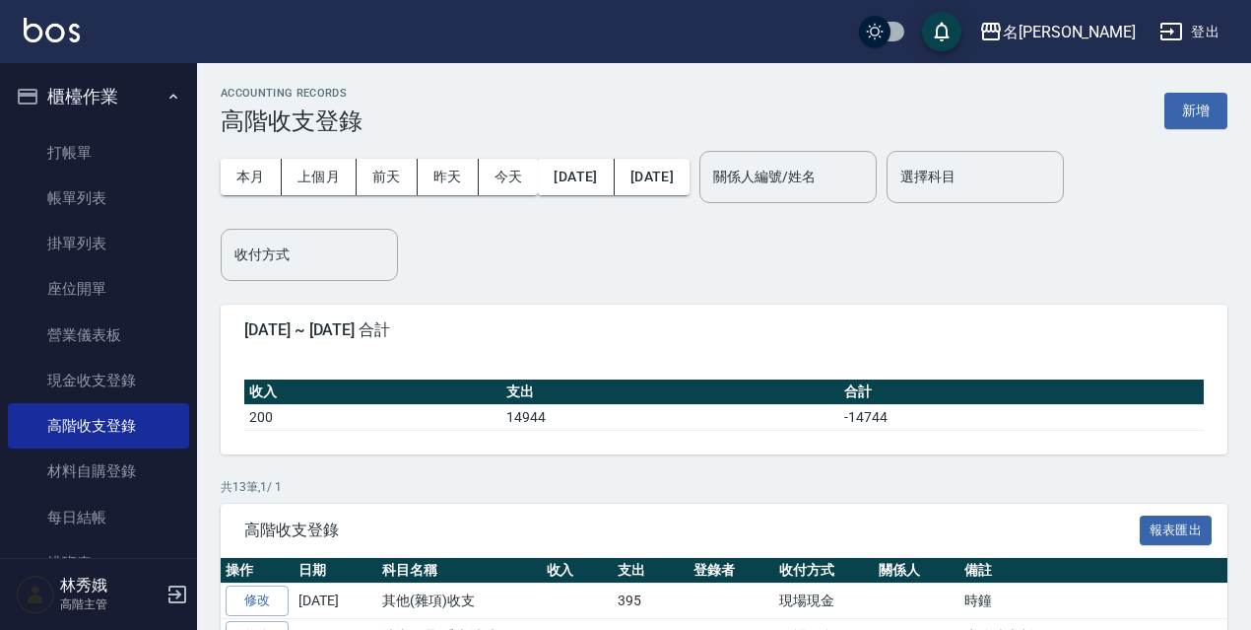
click at [1173, 82] on div "ACCOUNTING RECORDS 高階收支登錄 新增 本月 上個月 [DATE] [DATE] [DATE] [DATE] [DATE] 關係人編號/姓名…" at bounding box center [724, 590] width 1054 height 1055
click at [1176, 104] on button "新增" at bounding box center [1196, 111] width 63 height 36
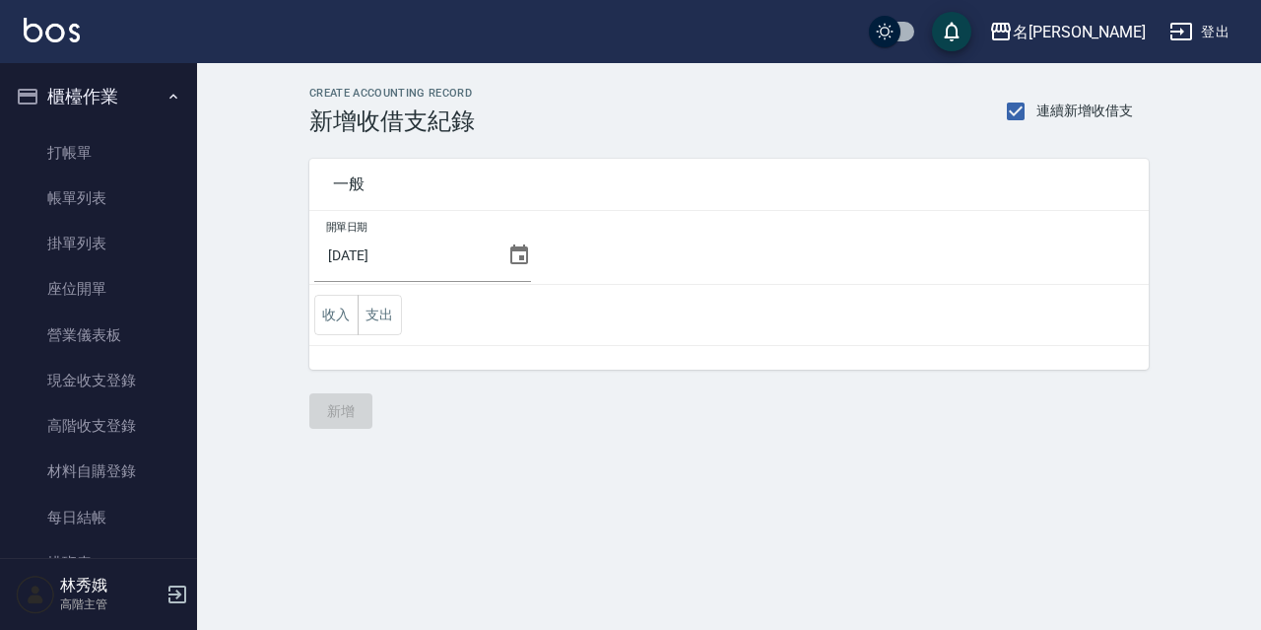
click at [514, 251] on icon at bounding box center [519, 255] width 24 height 24
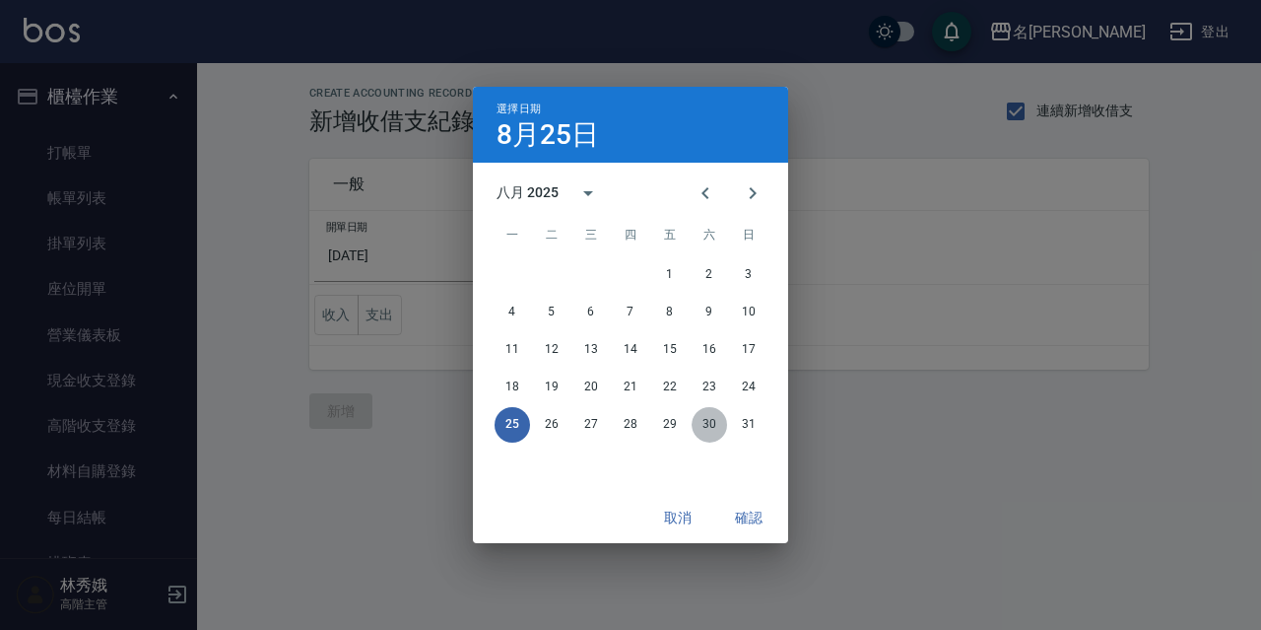
click at [714, 424] on button "30" at bounding box center [709, 424] width 35 height 35
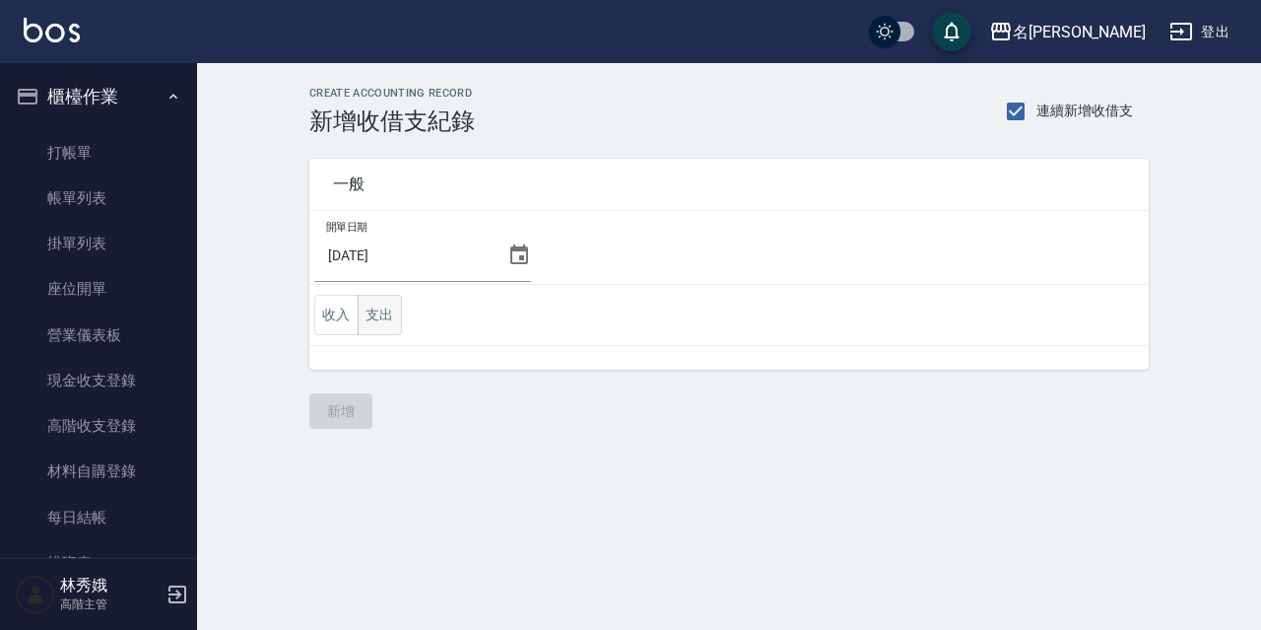
drag, startPoint x: 402, startPoint y: 320, endPoint x: 386, endPoint y: 320, distance: 15.8
click at [400, 320] on td "收入 支出" at bounding box center [728, 315] width 839 height 61
click at [380, 320] on button "支出" at bounding box center [380, 315] width 44 height 40
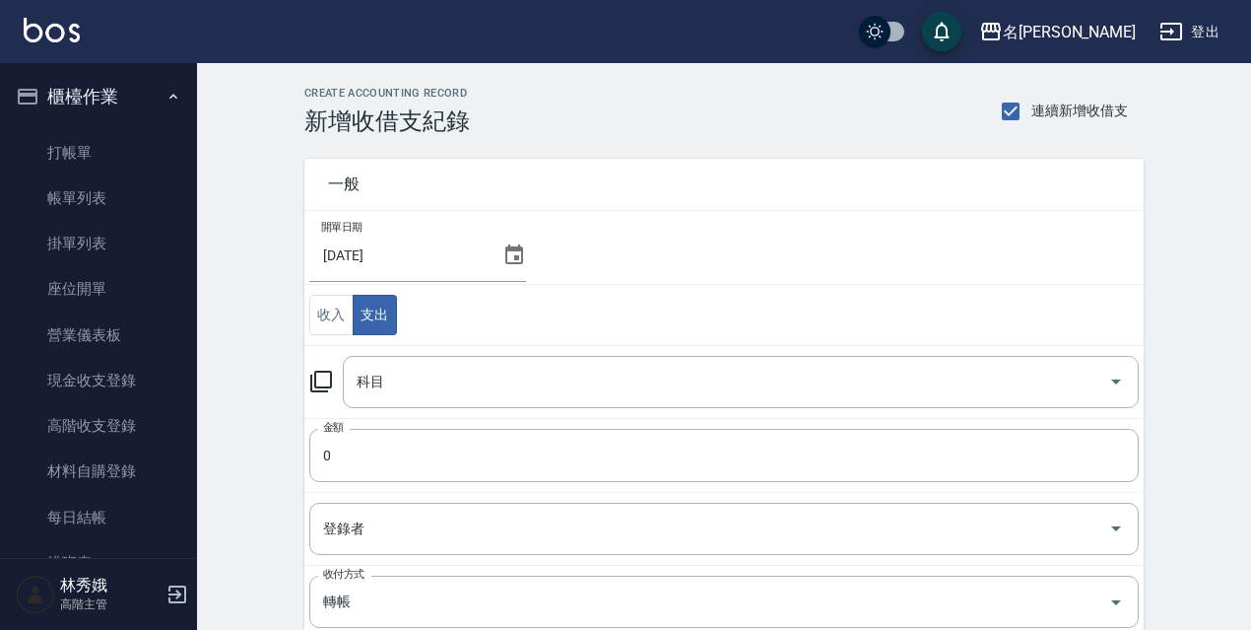
click at [324, 382] on icon at bounding box center [321, 381] width 24 height 24
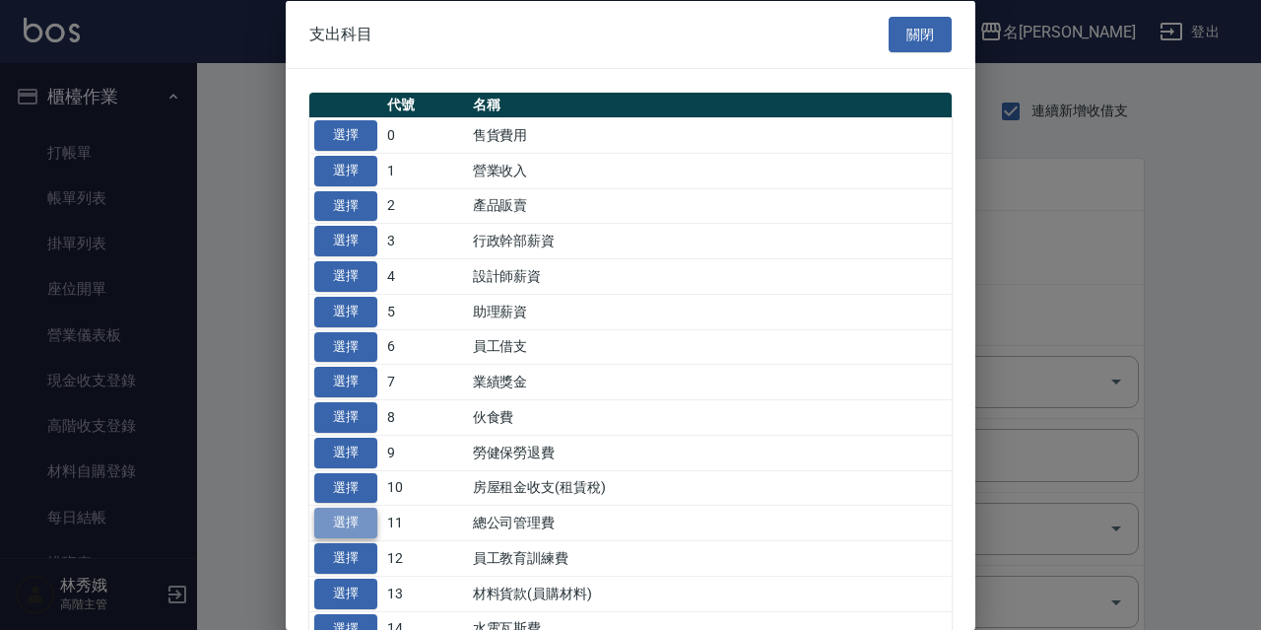
click at [369, 512] on button "選擇" at bounding box center [345, 522] width 63 height 31
type input "11 總公司管理費"
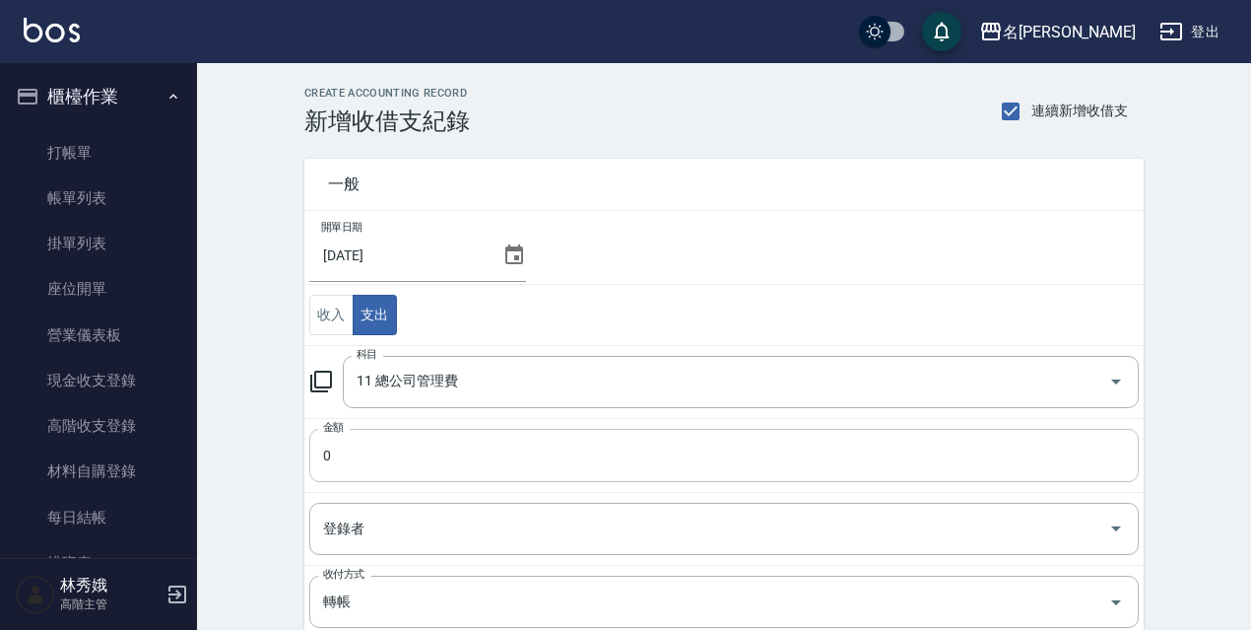
click at [377, 457] on input "0" at bounding box center [724, 455] width 830 height 53
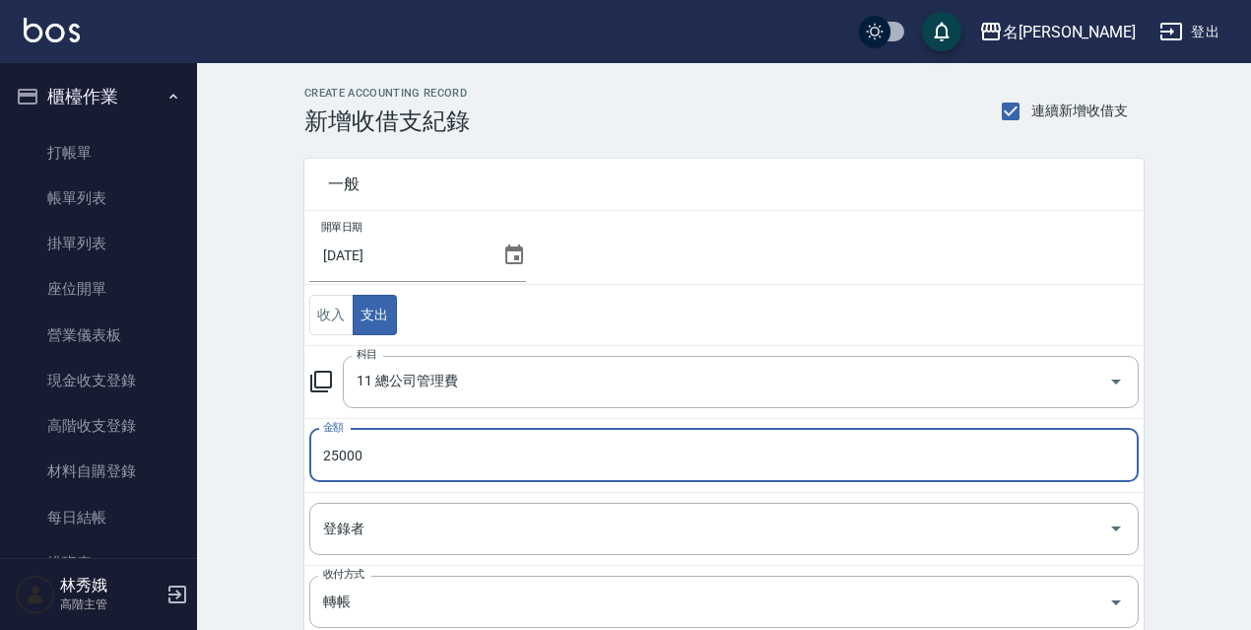
type input "25000"
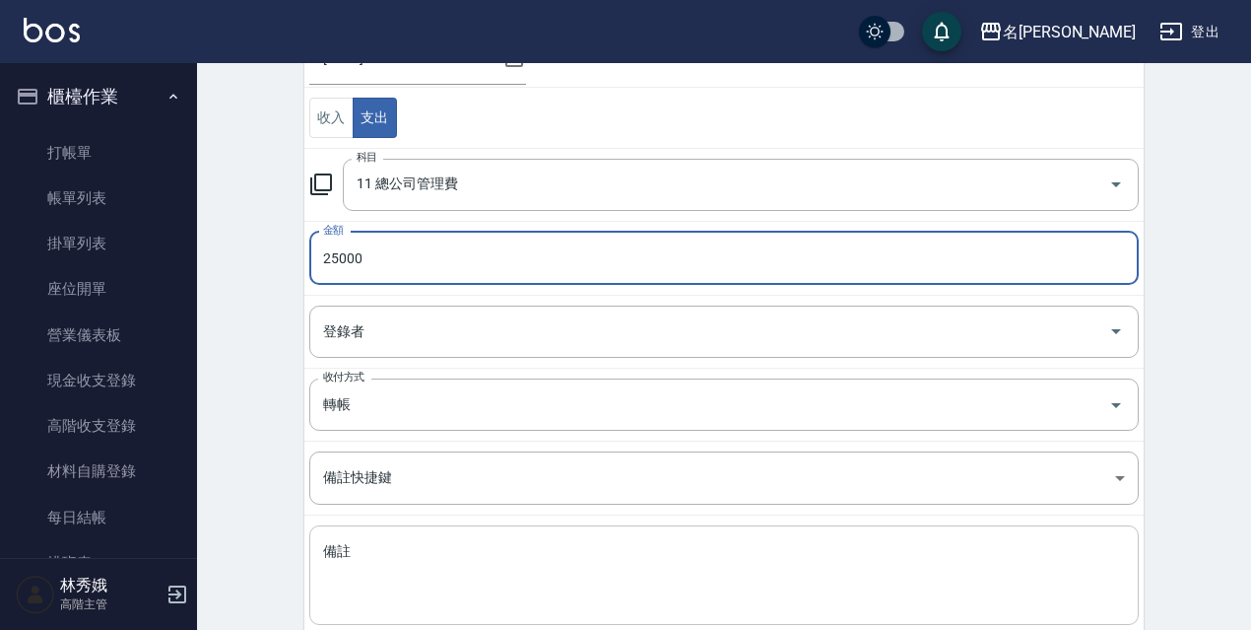
click at [368, 539] on div "x 備註" at bounding box center [724, 575] width 830 height 100
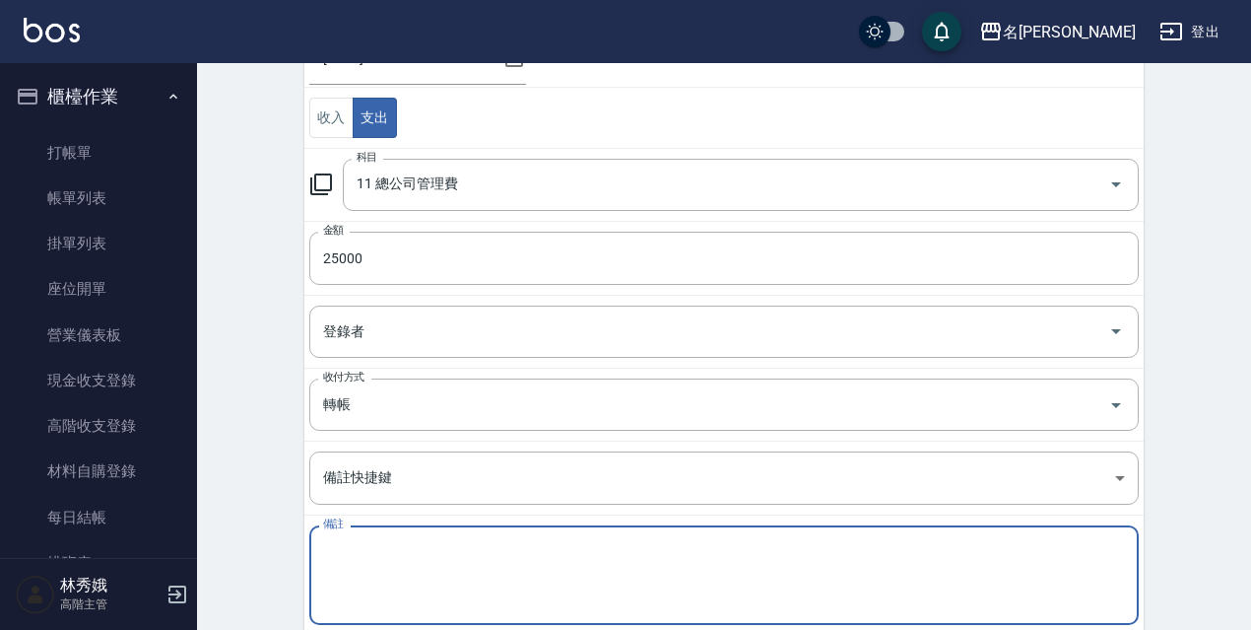
paste textarea "管理費"
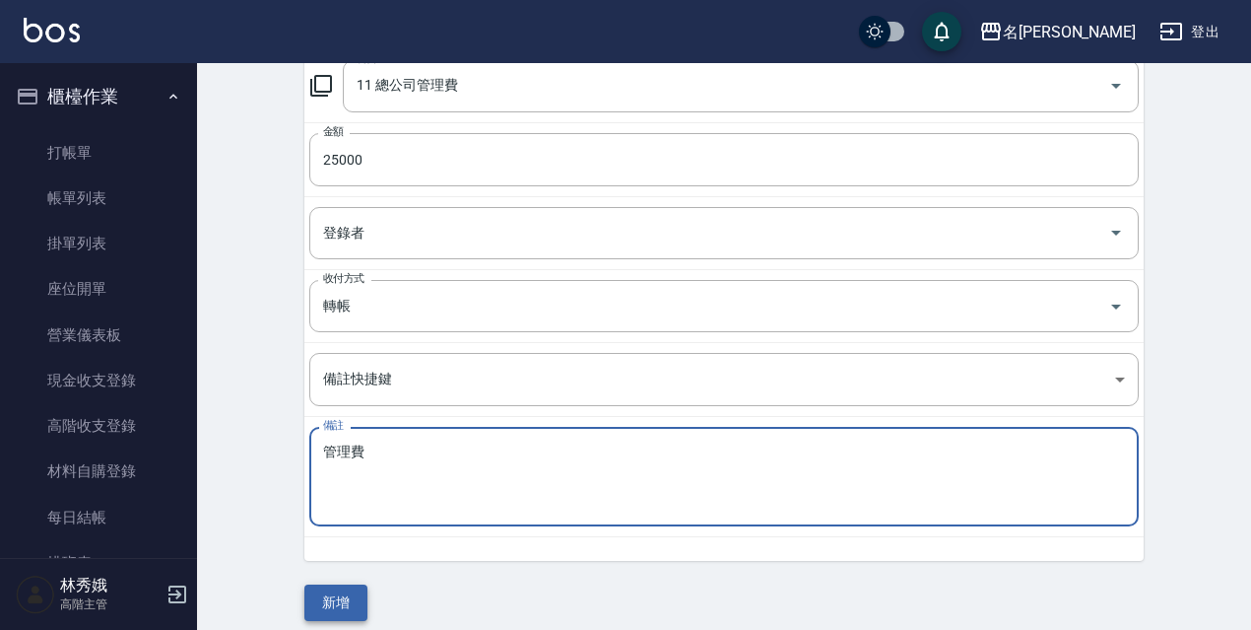
type textarea "管理費"
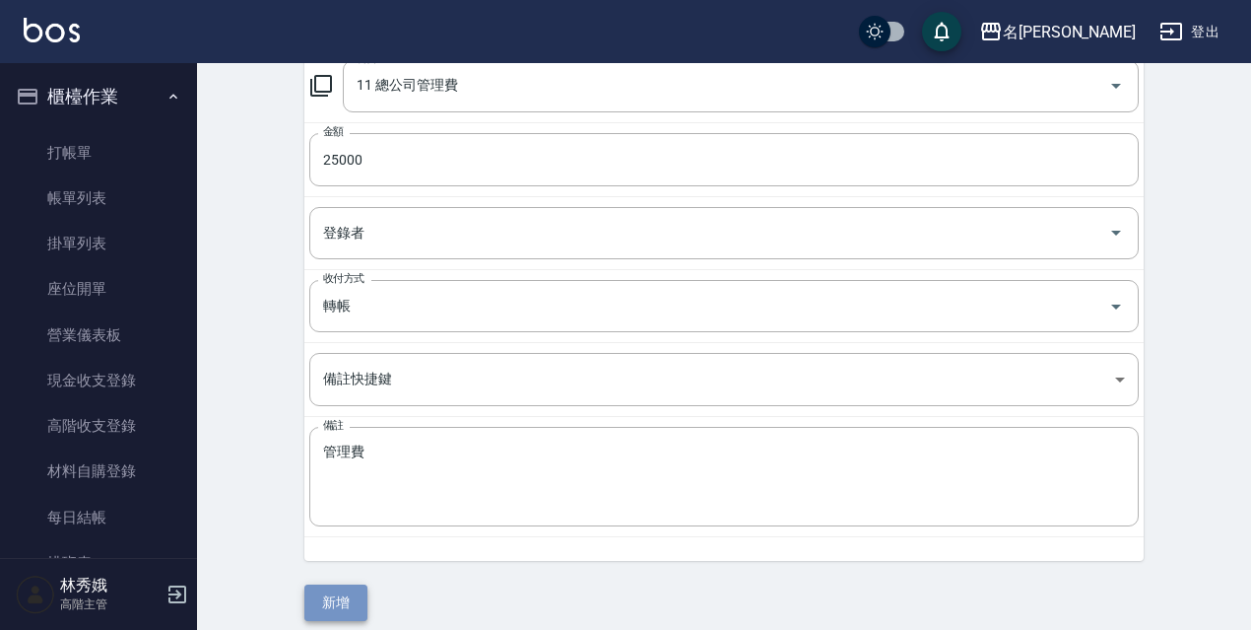
click at [346, 608] on button "新增" at bounding box center [335, 602] width 63 height 36
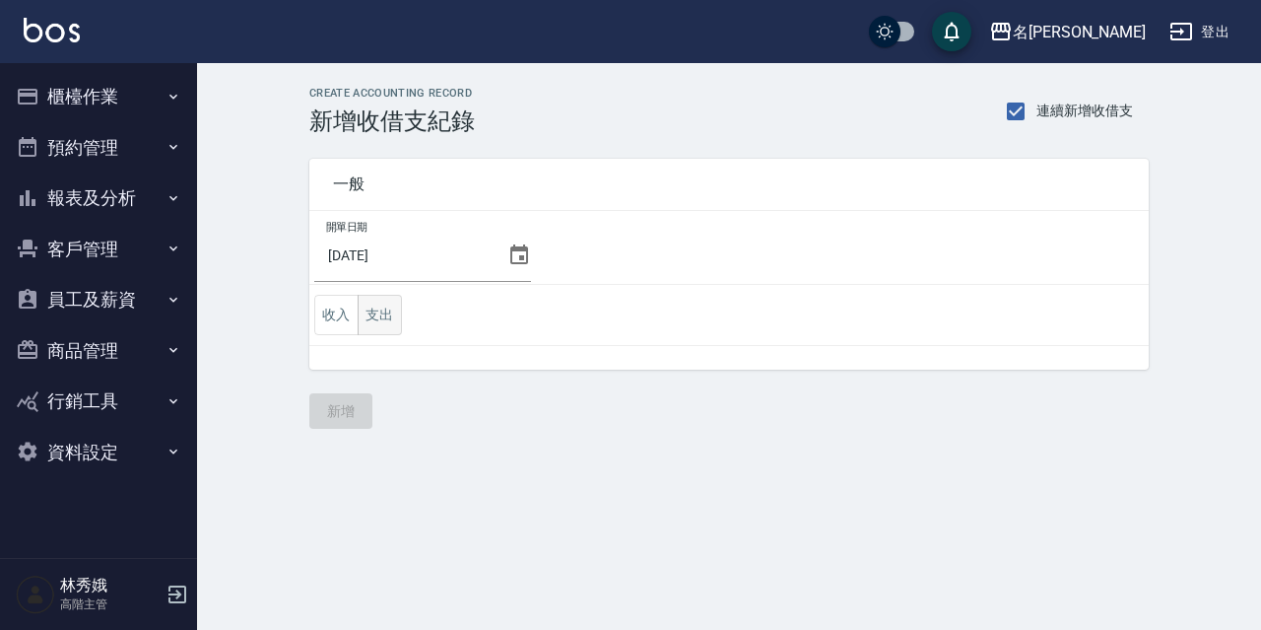
drag, startPoint x: 384, startPoint y: 317, endPoint x: 378, endPoint y: 304, distance: 14.1
click at [383, 317] on button "支出" at bounding box center [380, 315] width 44 height 40
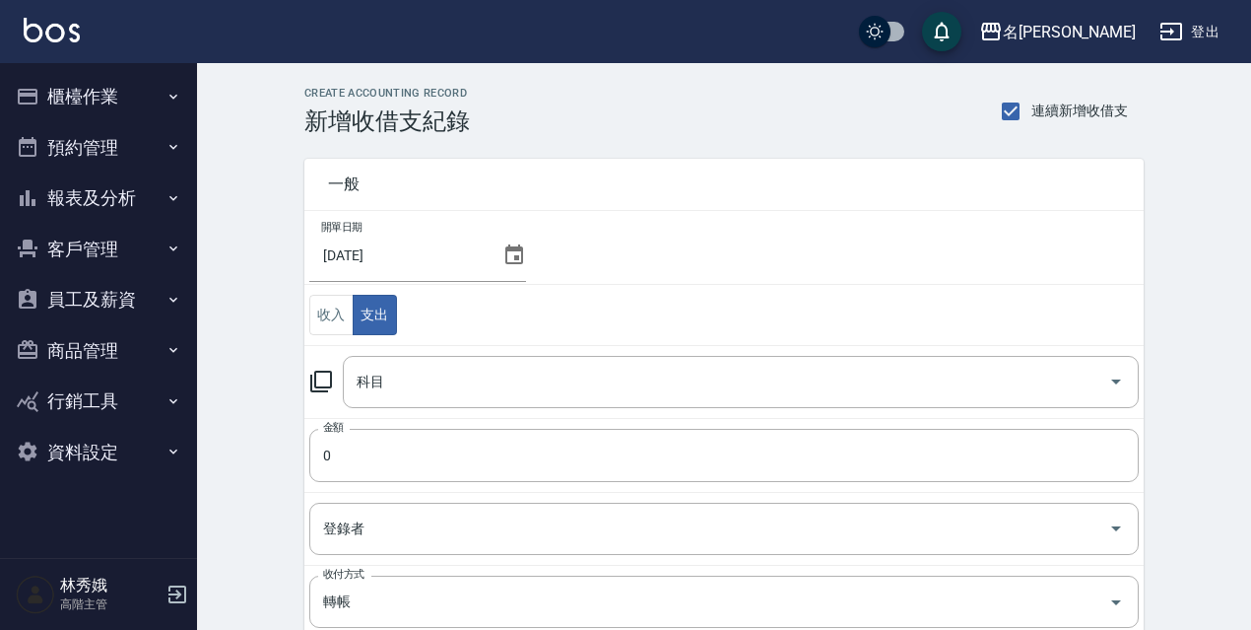
click at [320, 379] on icon at bounding box center [321, 381] width 24 height 24
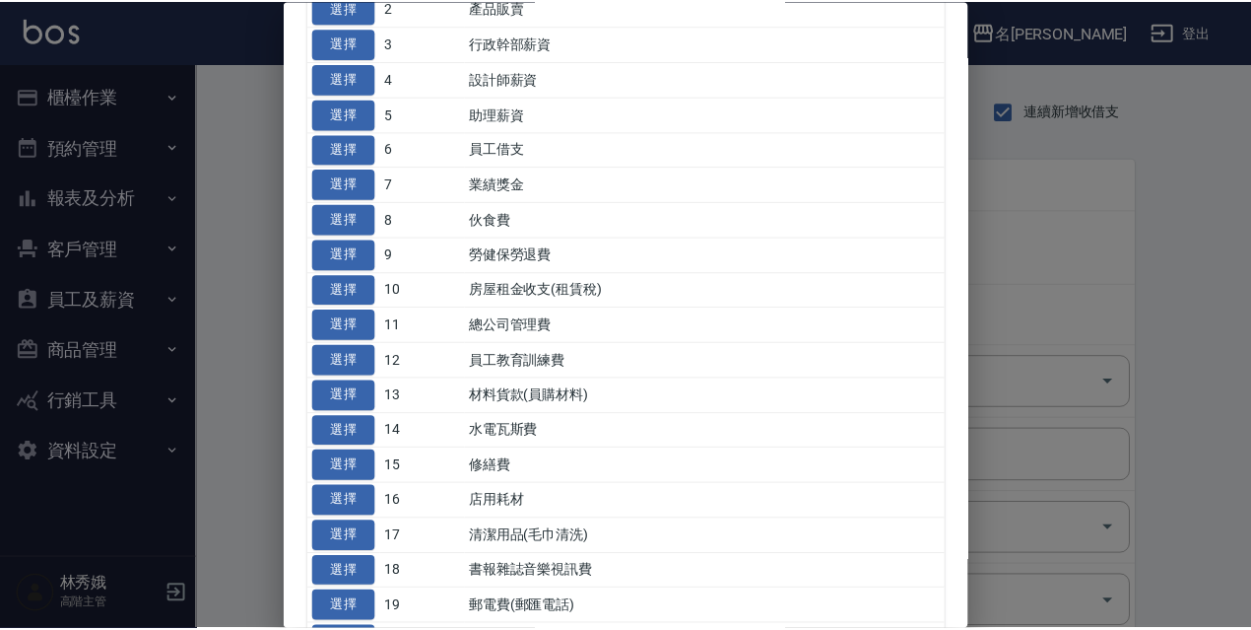
scroll to position [394, 0]
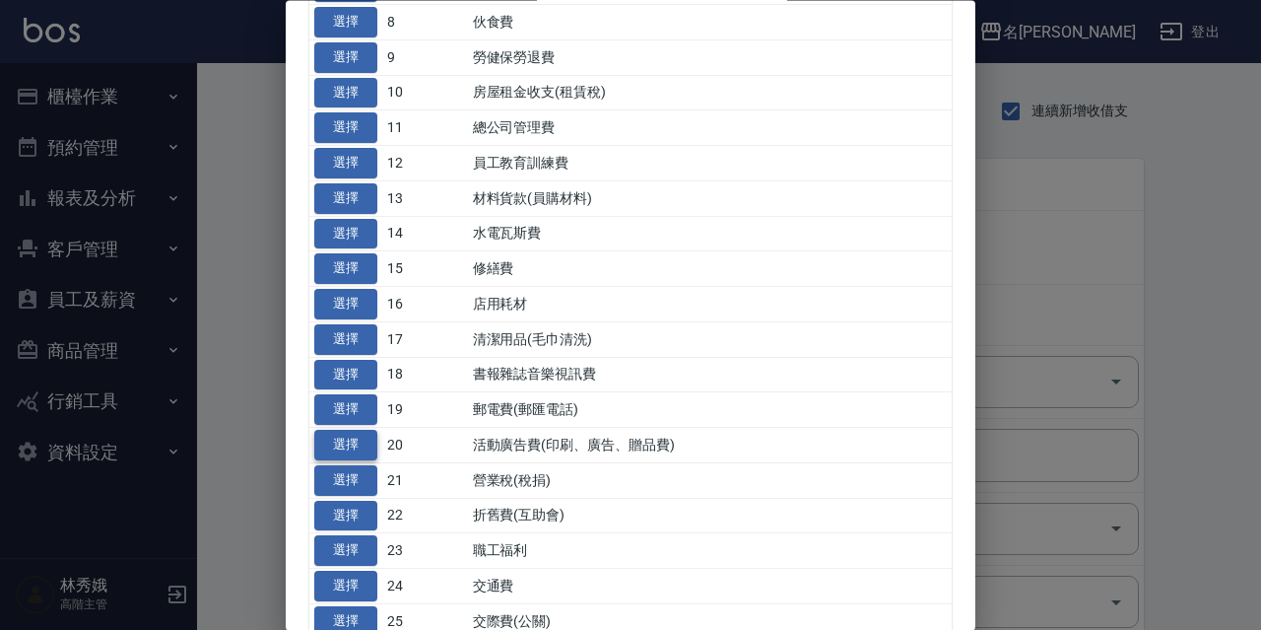
click at [328, 435] on button "選擇" at bounding box center [345, 446] width 63 height 31
type input "20 活動廣告費(印刷、廣告、贈品費)"
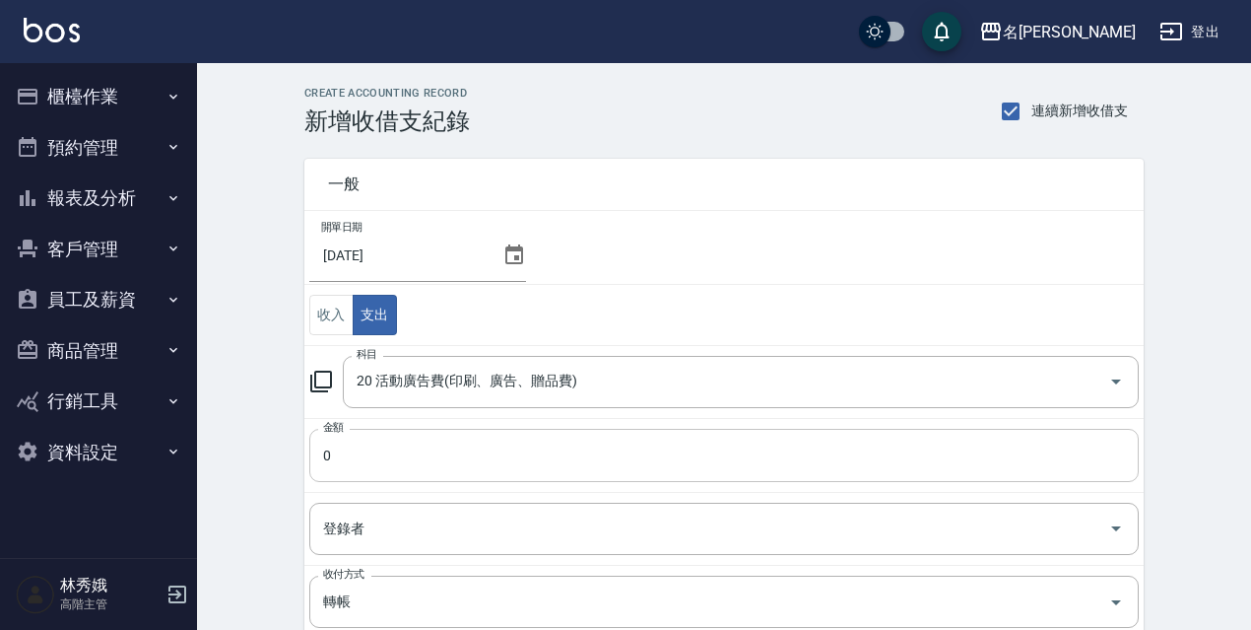
click at [367, 450] on input "0" at bounding box center [724, 455] width 830 height 53
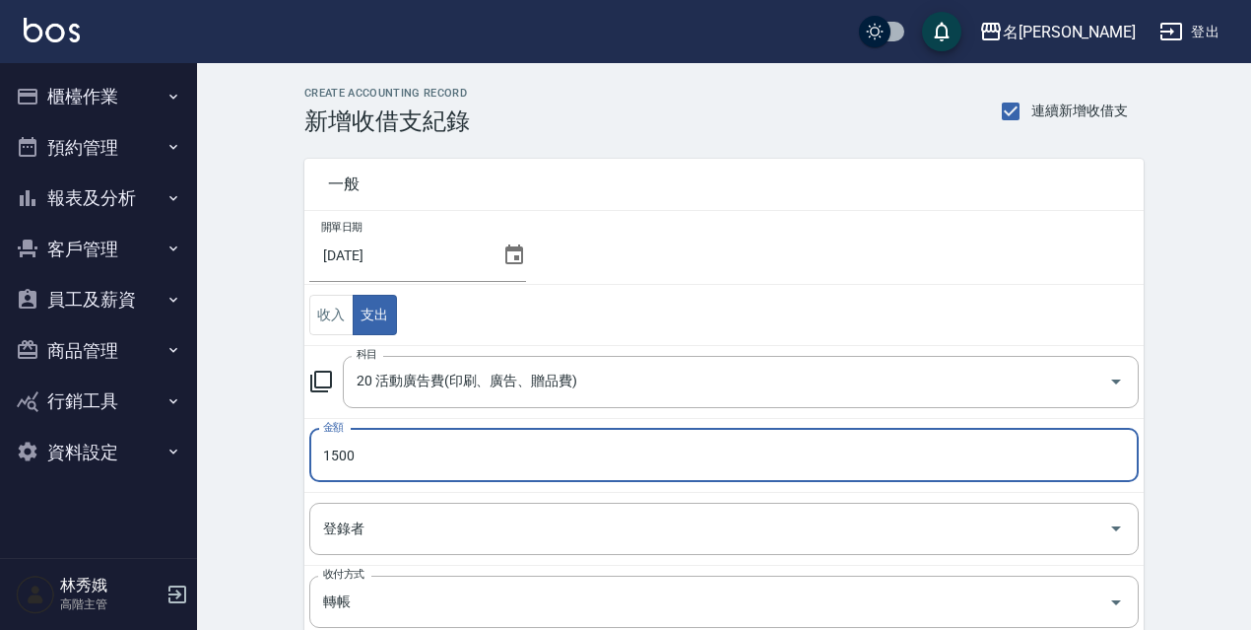
type input "1500"
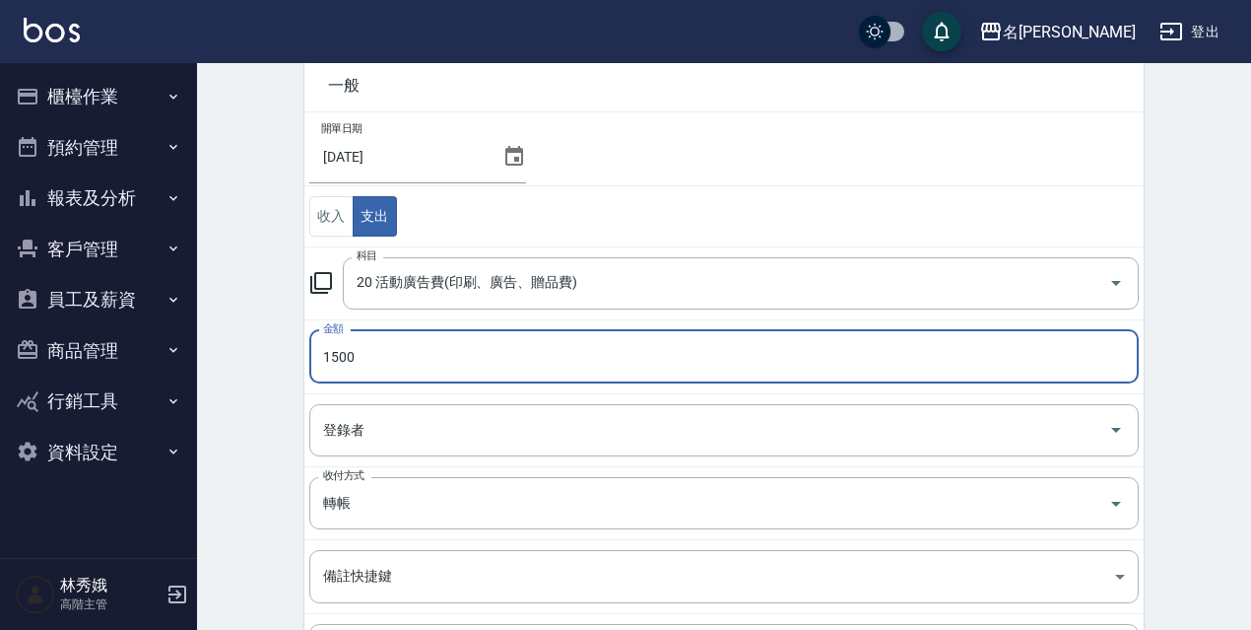
scroll to position [310, 0]
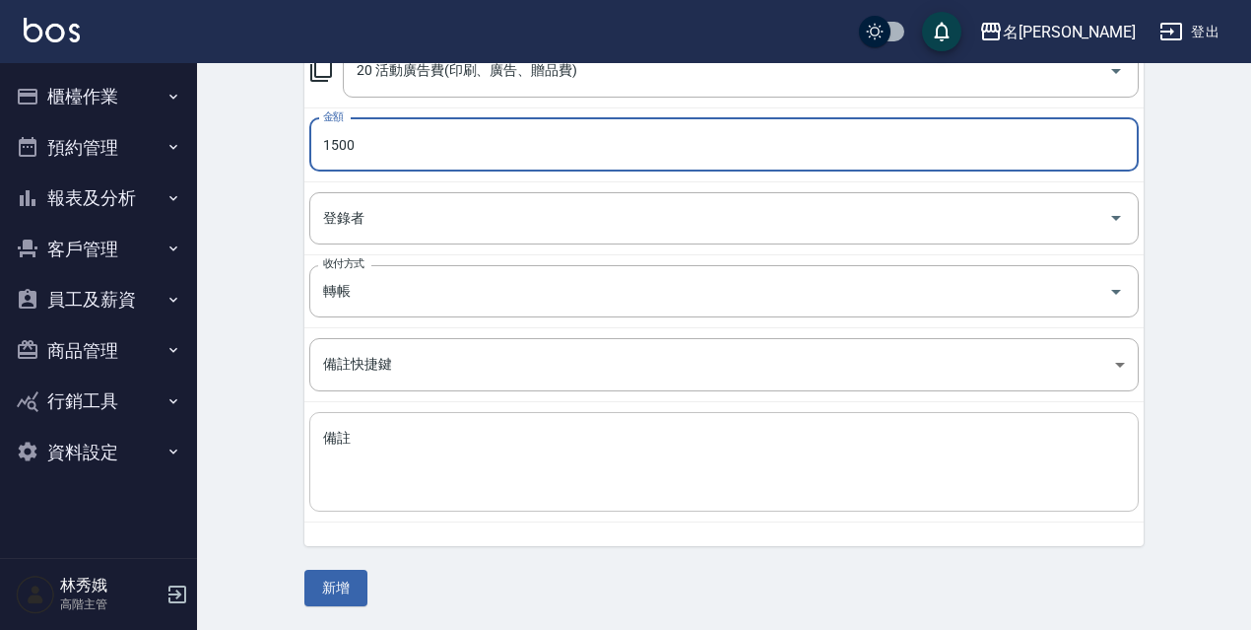
click at [385, 422] on div "x 備註" at bounding box center [724, 462] width 830 height 100
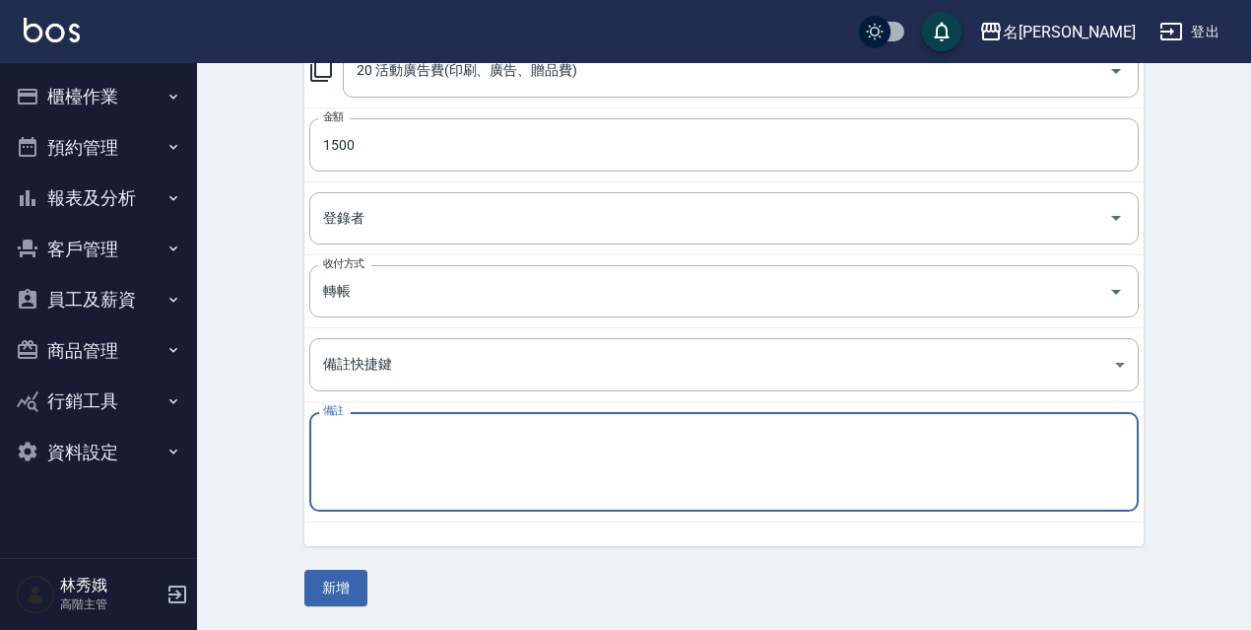
click at [385, 422] on div "x 備註" at bounding box center [724, 462] width 830 height 100
paste textarea "廣告預收款"
type textarea "廣告預收款"
click at [353, 577] on button "新增" at bounding box center [335, 588] width 63 height 36
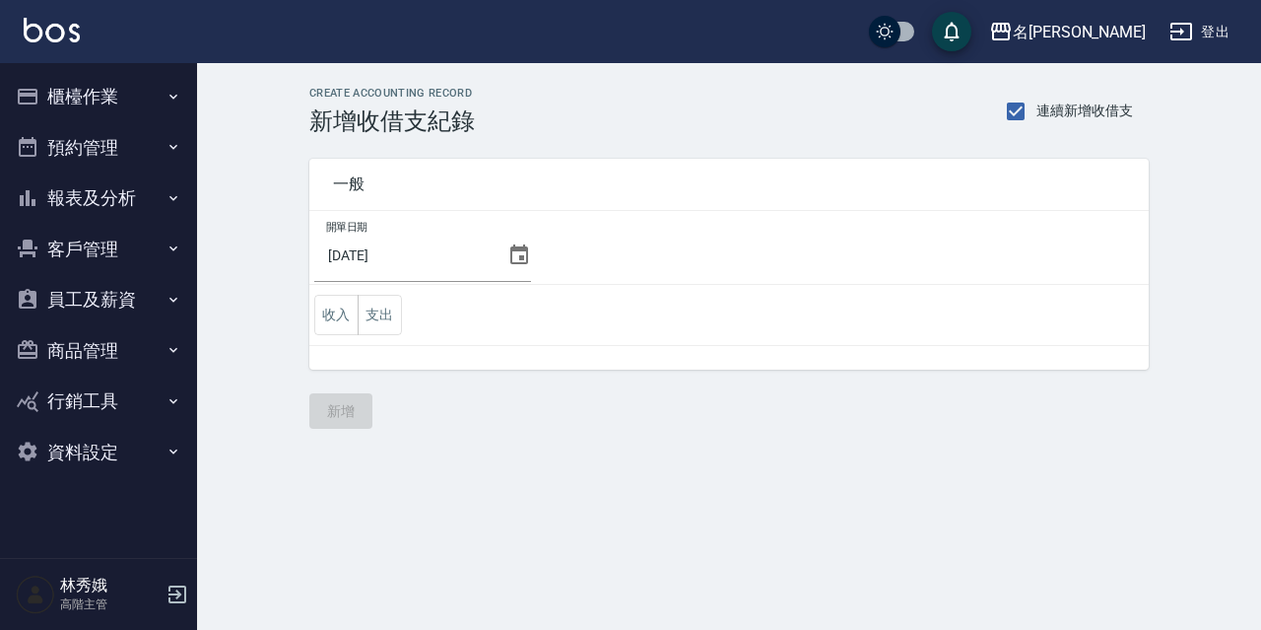
click at [377, 336] on td "收入 支出" at bounding box center [728, 315] width 839 height 61
click at [383, 321] on button "支出" at bounding box center [380, 315] width 44 height 40
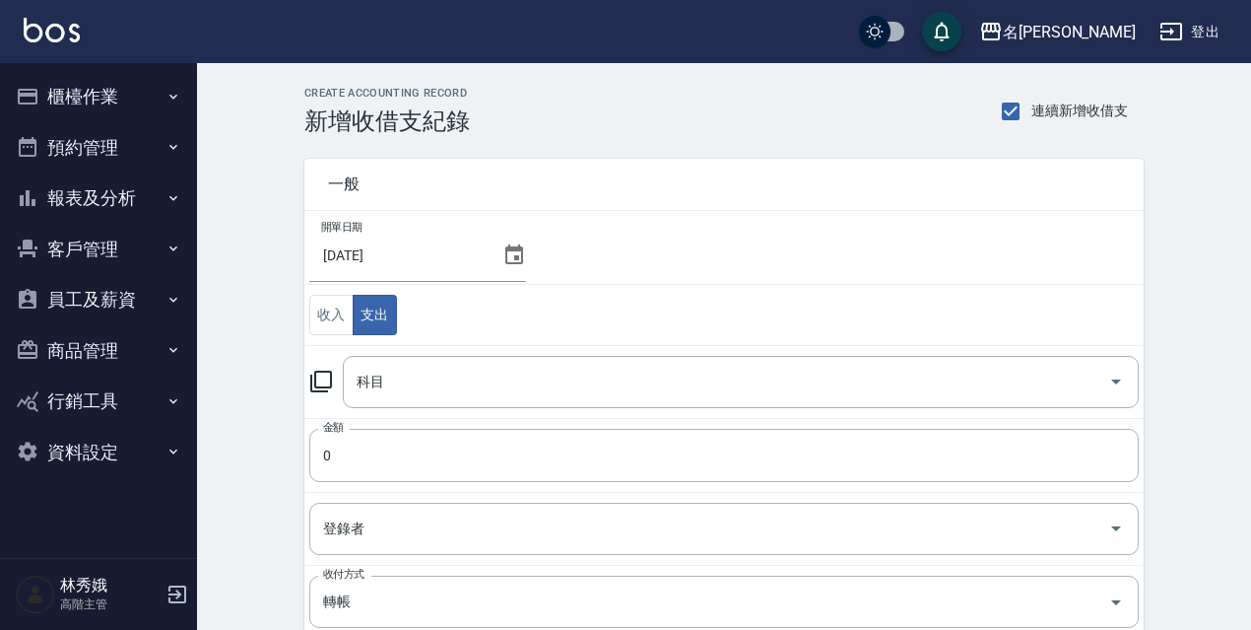
click at [328, 383] on icon at bounding box center [321, 381] width 24 height 24
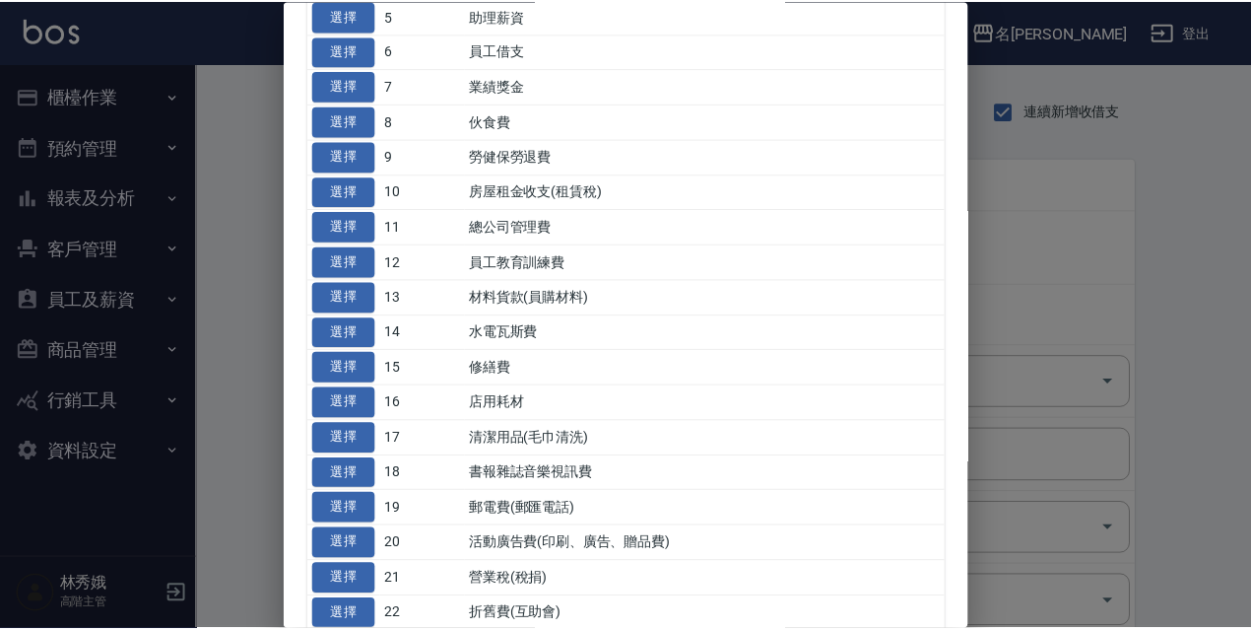
scroll to position [394, 0]
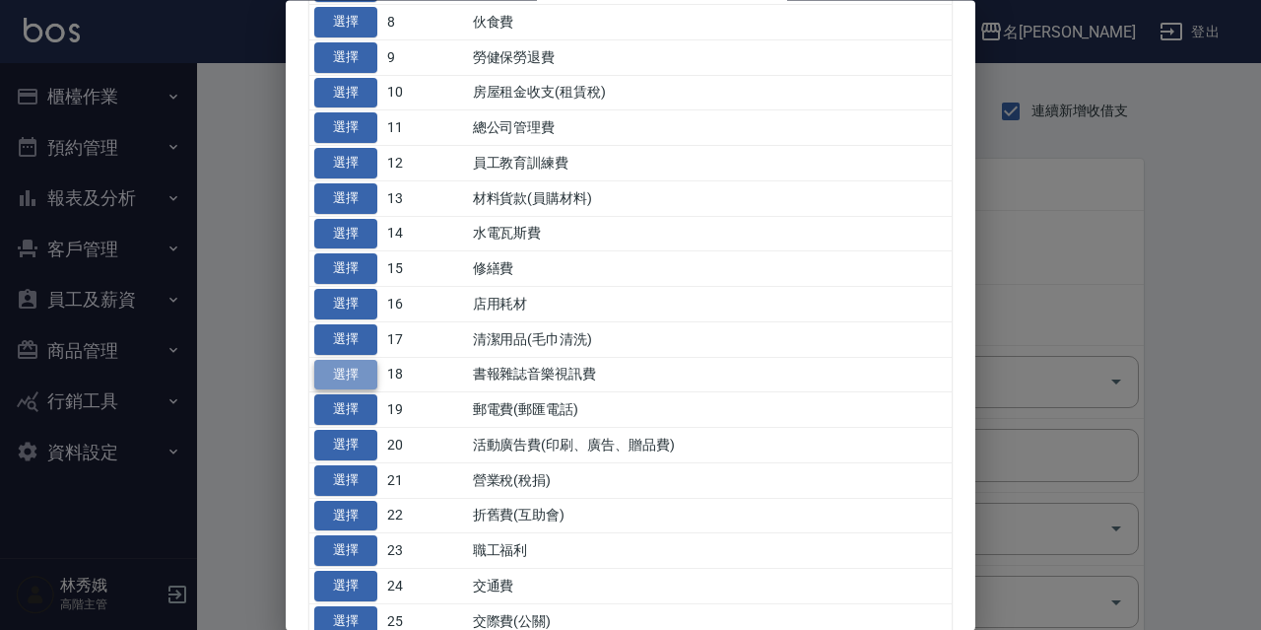
click at [369, 372] on button "選擇" at bounding box center [345, 375] width 63 height 31
type input "18 書報雜誌音樂視訊費"
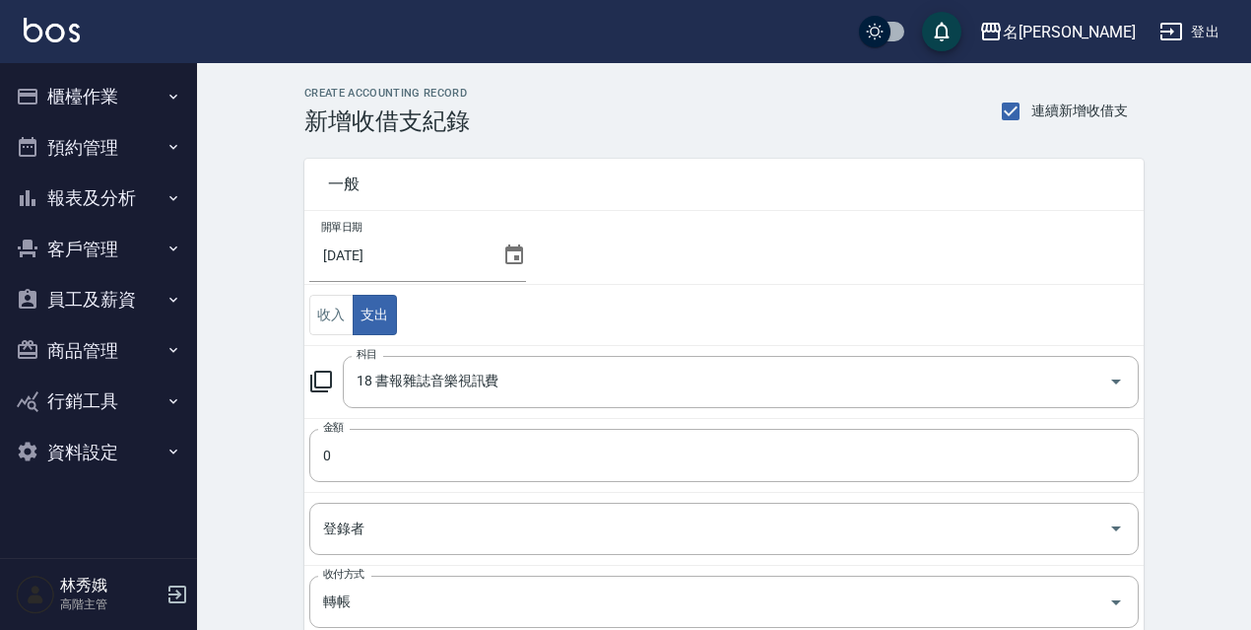
click at [373, 483] on td "金額 0 金額" at bounding box center [723, 455] width 839 height 74
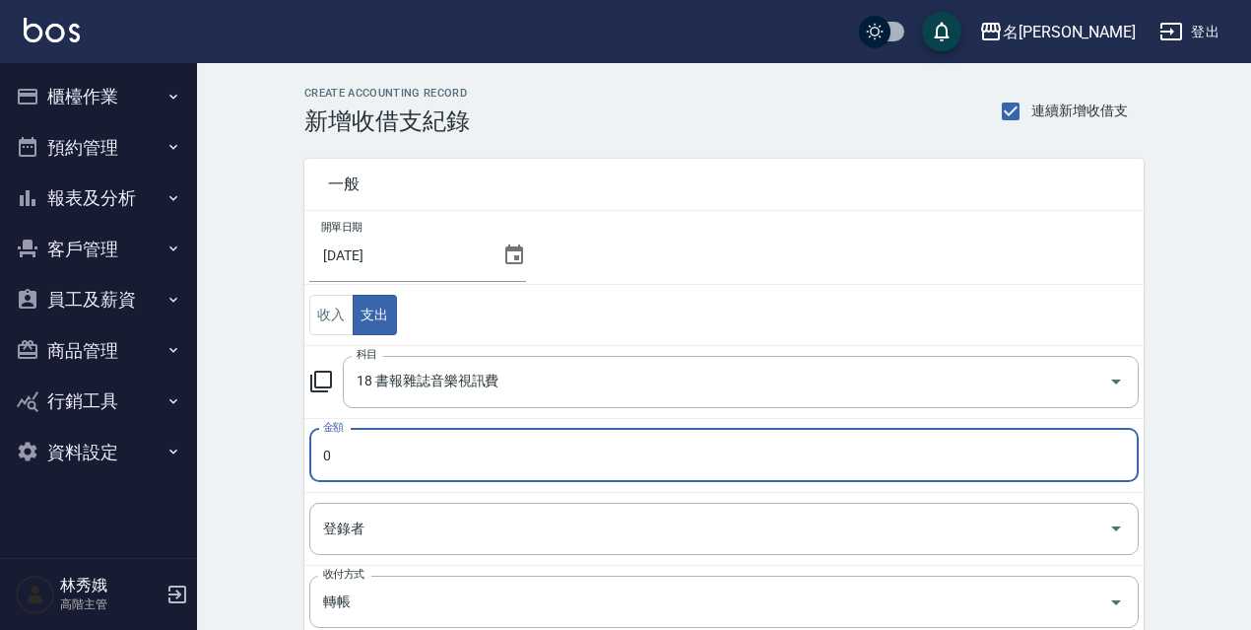
click at [382, 453] on input "0" at bounding box center [724, 455] width 830 height 53
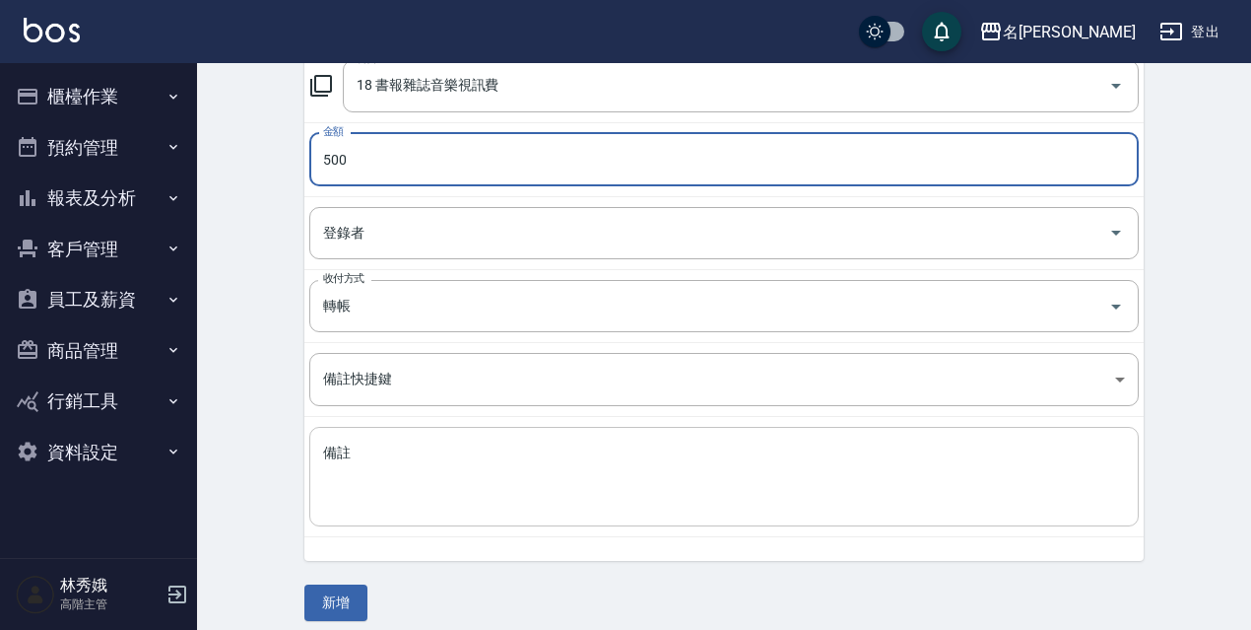
type input "500"
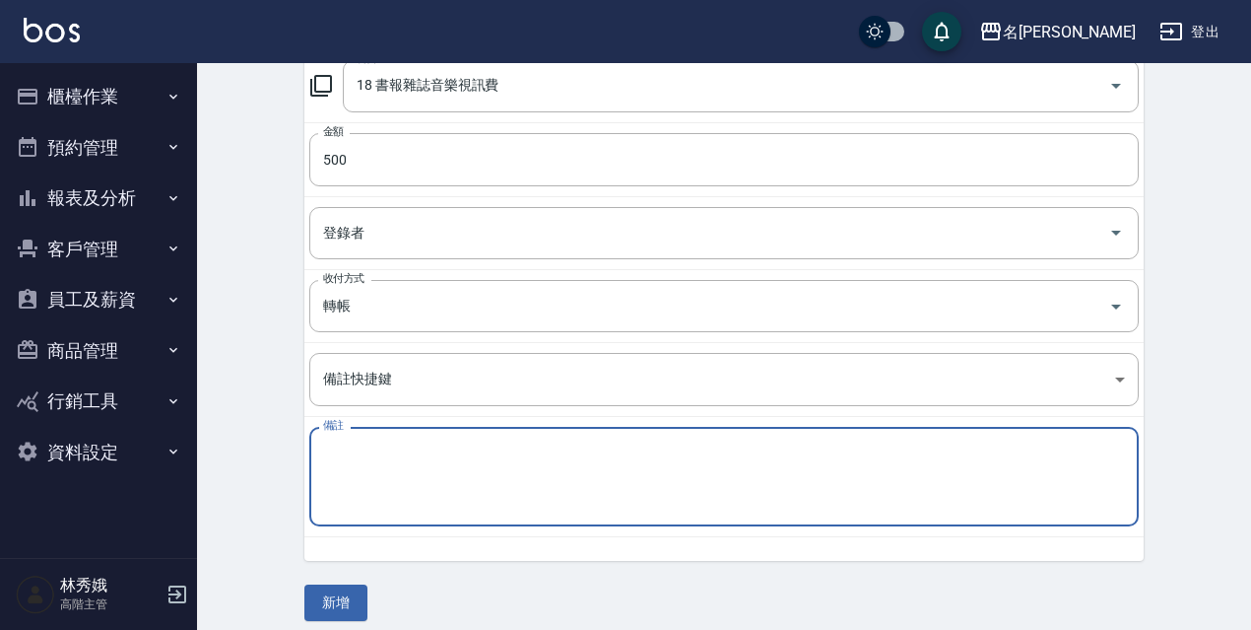
click at [395, 461] on textarea "備註" at bounding box center [724, 476] width 802 height 67
paste textarea "九太科技"
type textarea "九太科技"
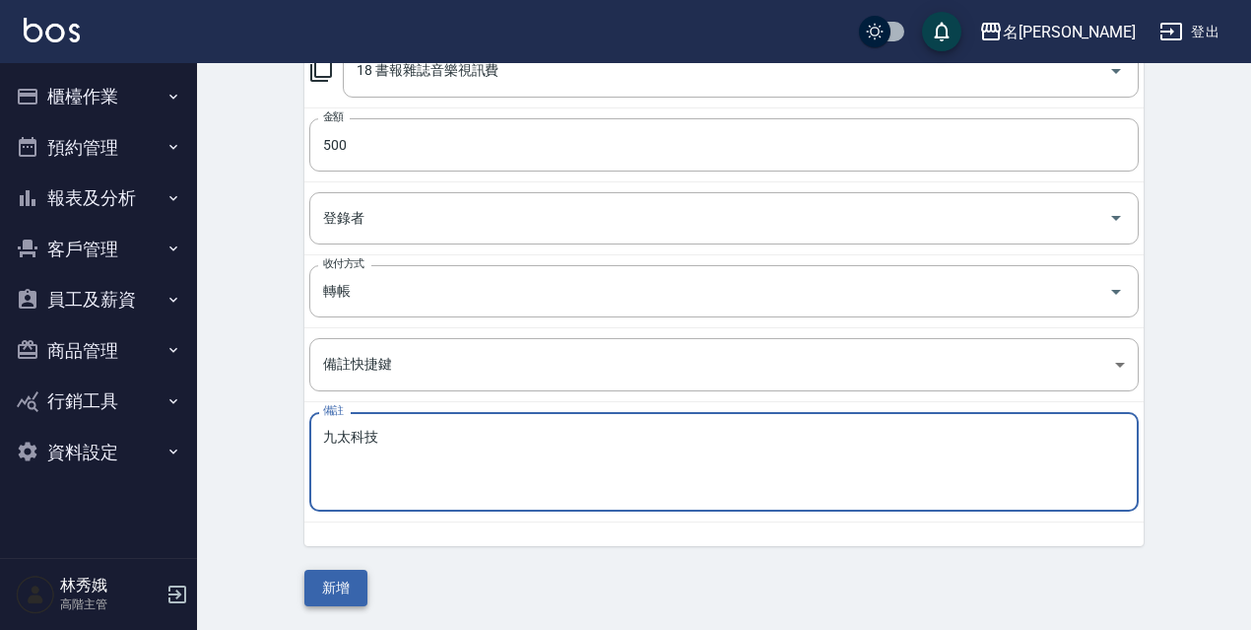
click at [352, 585] on button "新增" at bounding box center [335, 588] width 63 height 36
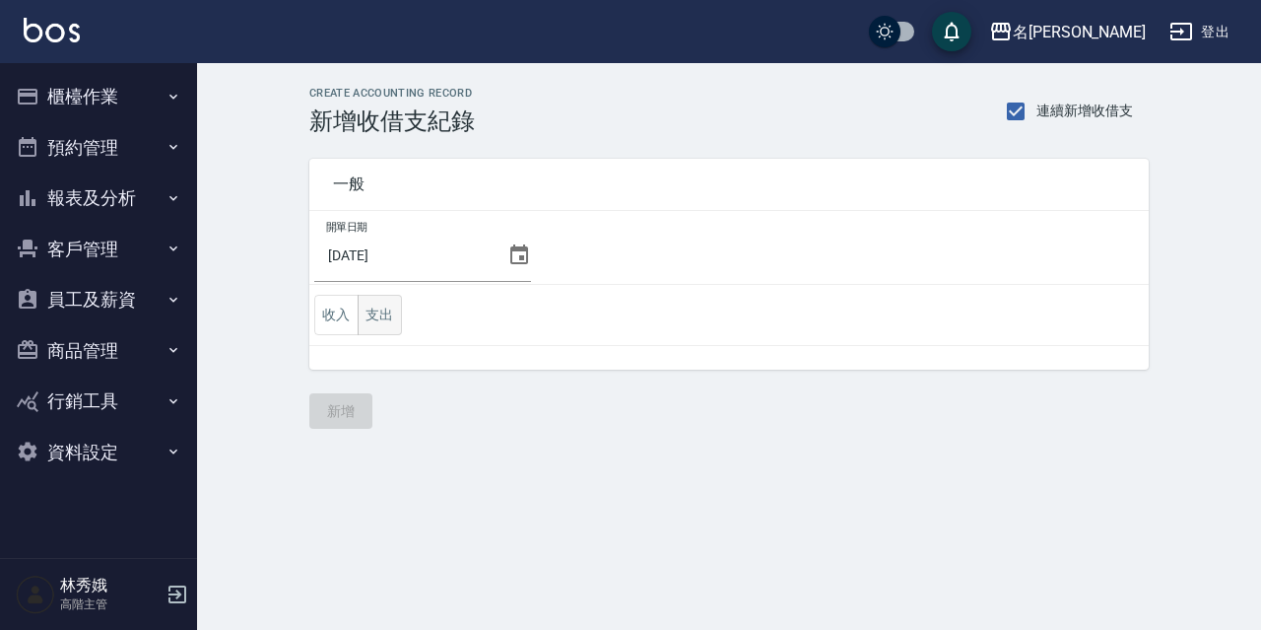
click at [379, 324] on button "支出" at bounding box center [380, 315] width 44 height 40
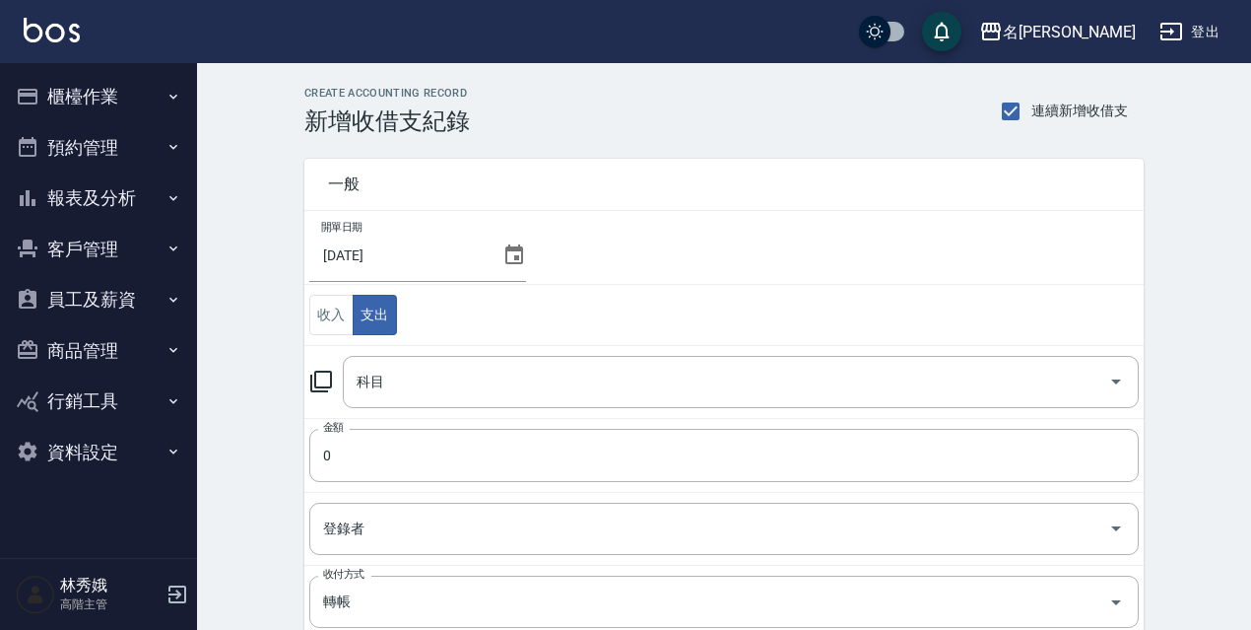
click at [316, 379] on icon at bounding box center [321, 381] width 22 height 22
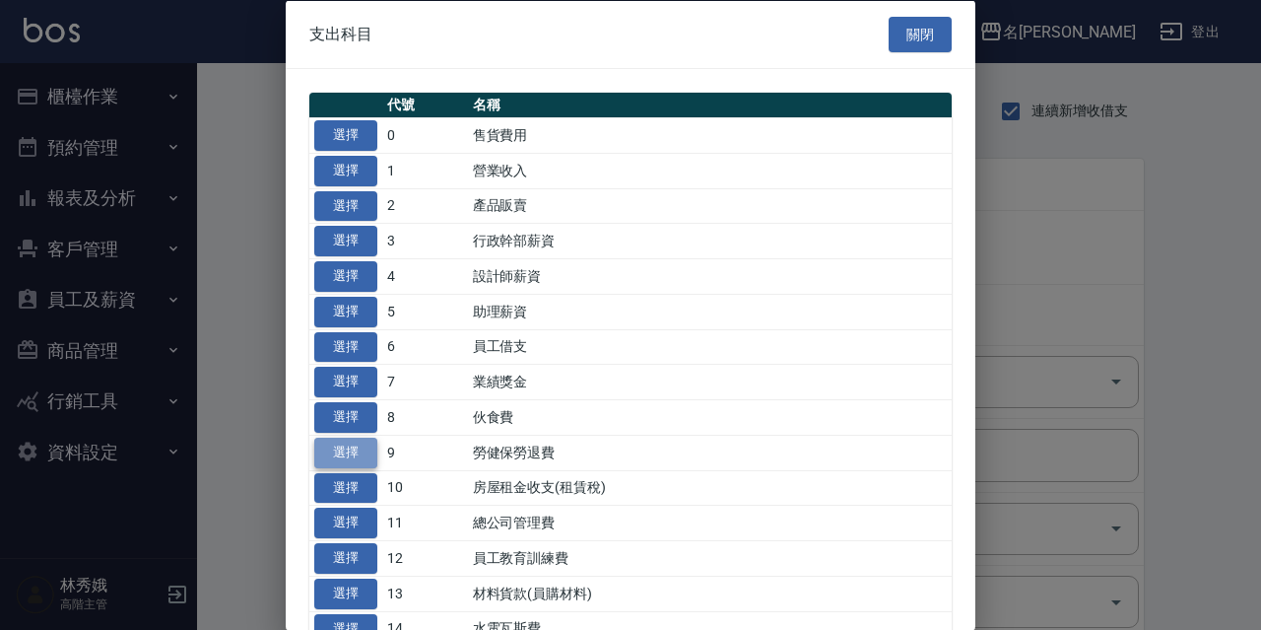
click at [366, 444] on button "選擇" at bounding box center [345, 451] width 63 height 31
type input "9 勞健保勞退費"
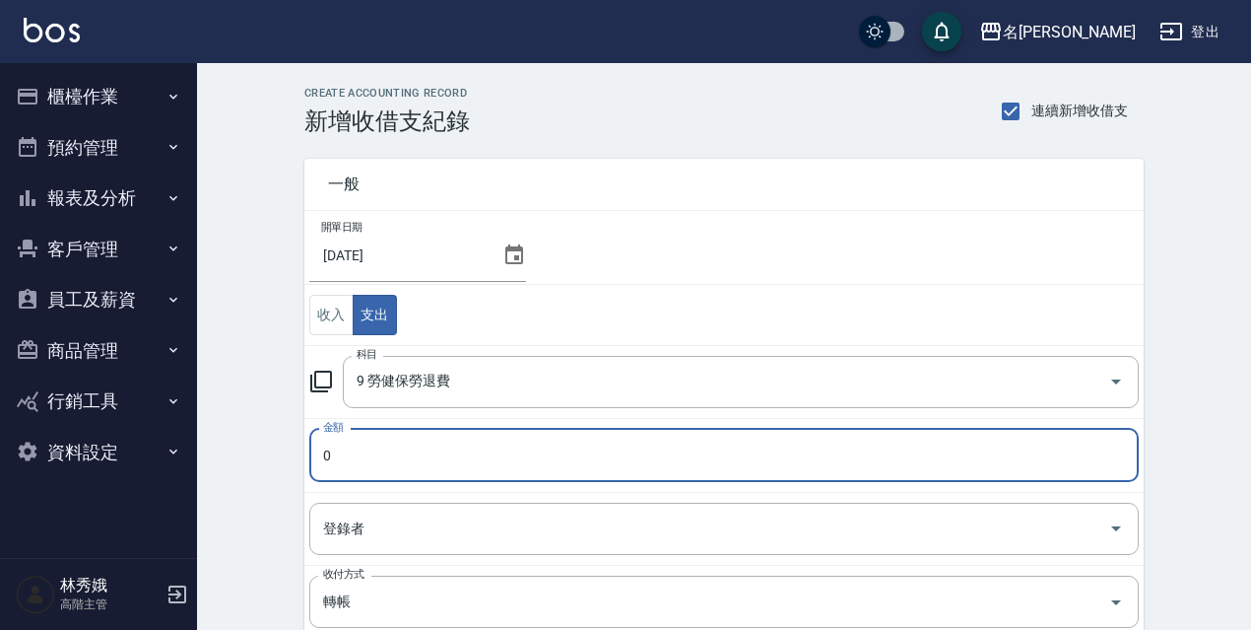
click at [365, 443] on input "0" at bounding box center [724, 455] width 830 height 53
type input "46909"
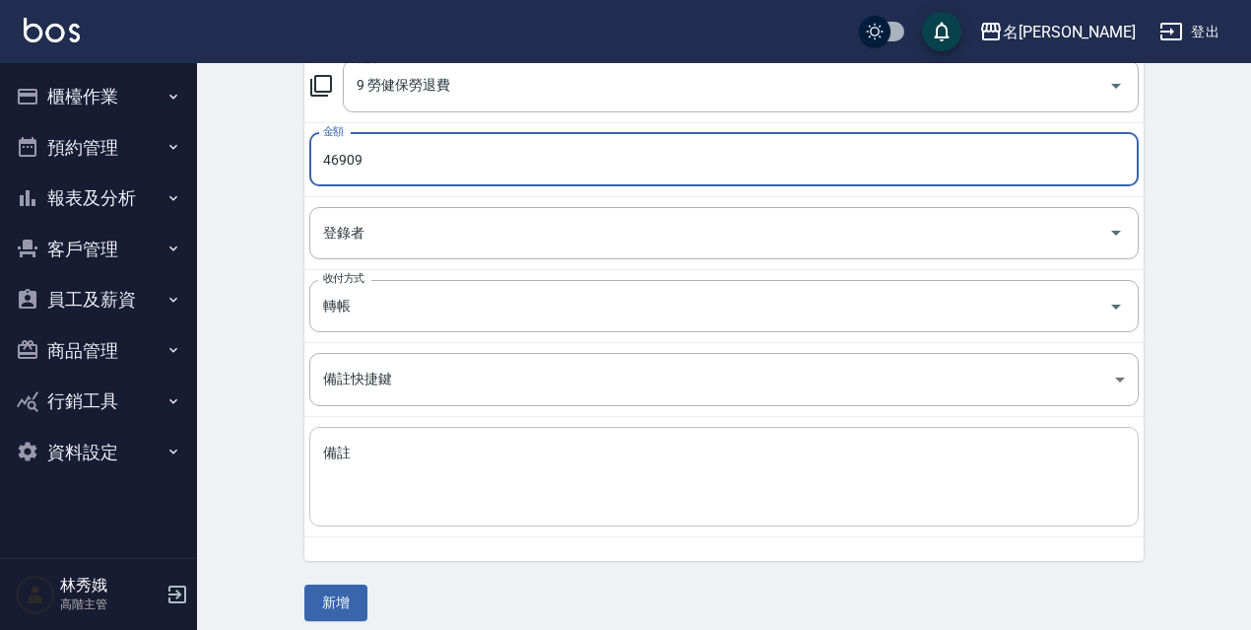
click at [384, 493] on textarea "備註" at bounding box center [724, 476] width 802 height 67
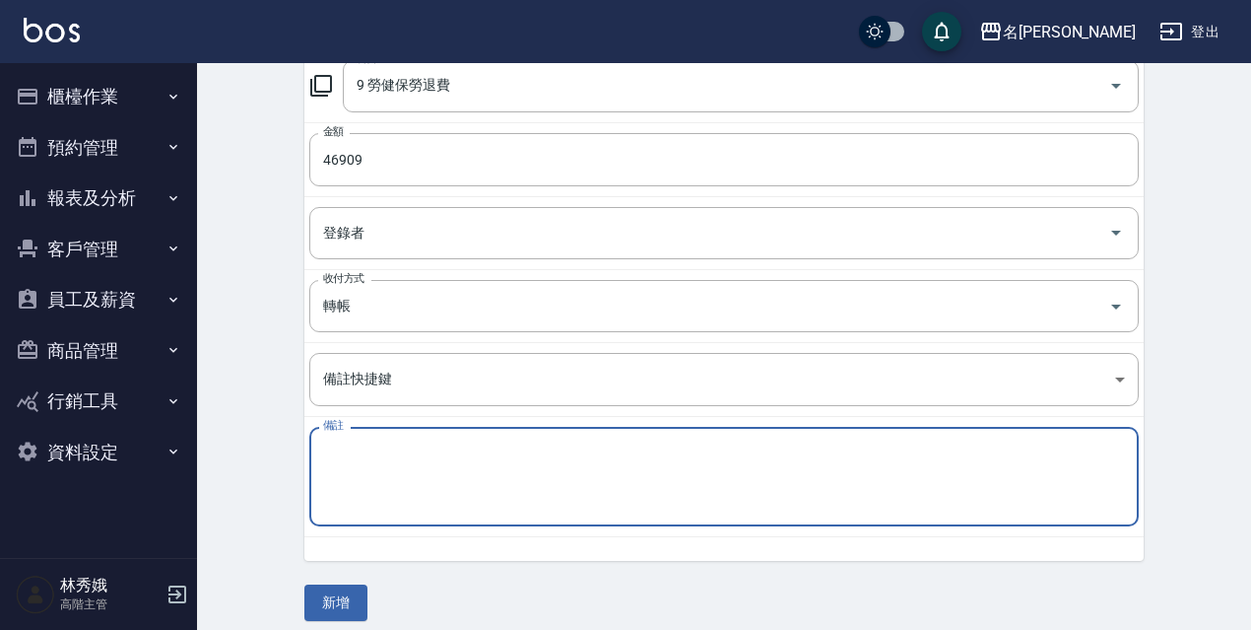
paste textarea "勞、健保費用"
type textarea "勞、健保費用"
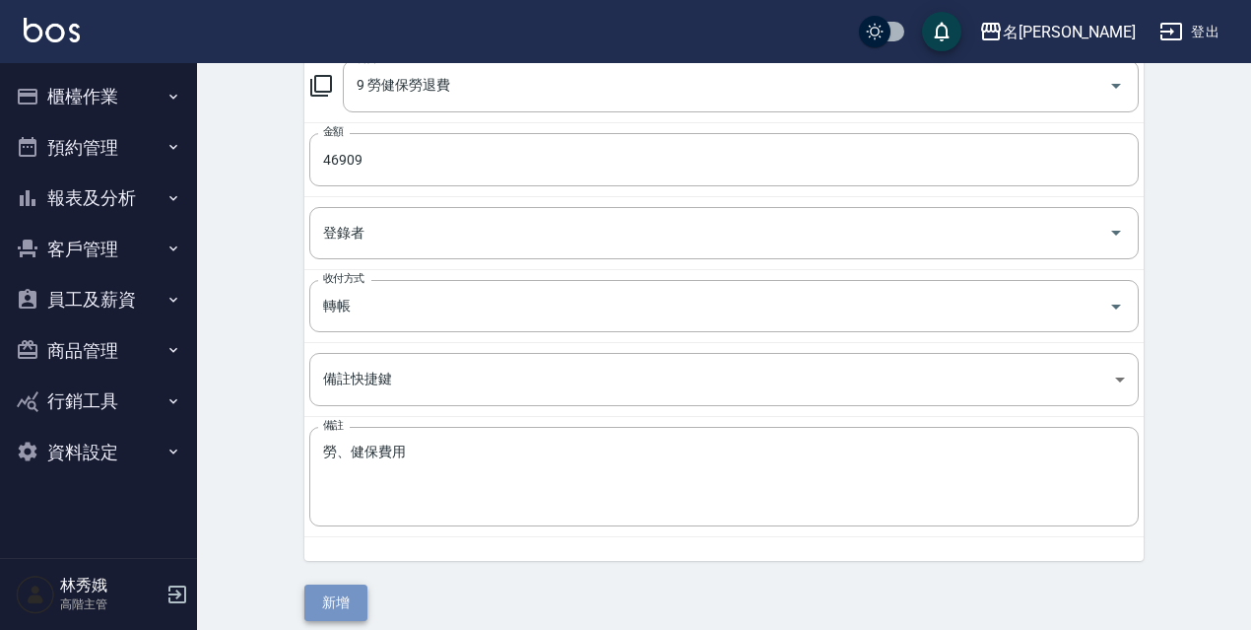
click at [337, 614] on button "新增" at bounding box center [335, 602] width 63 height 36
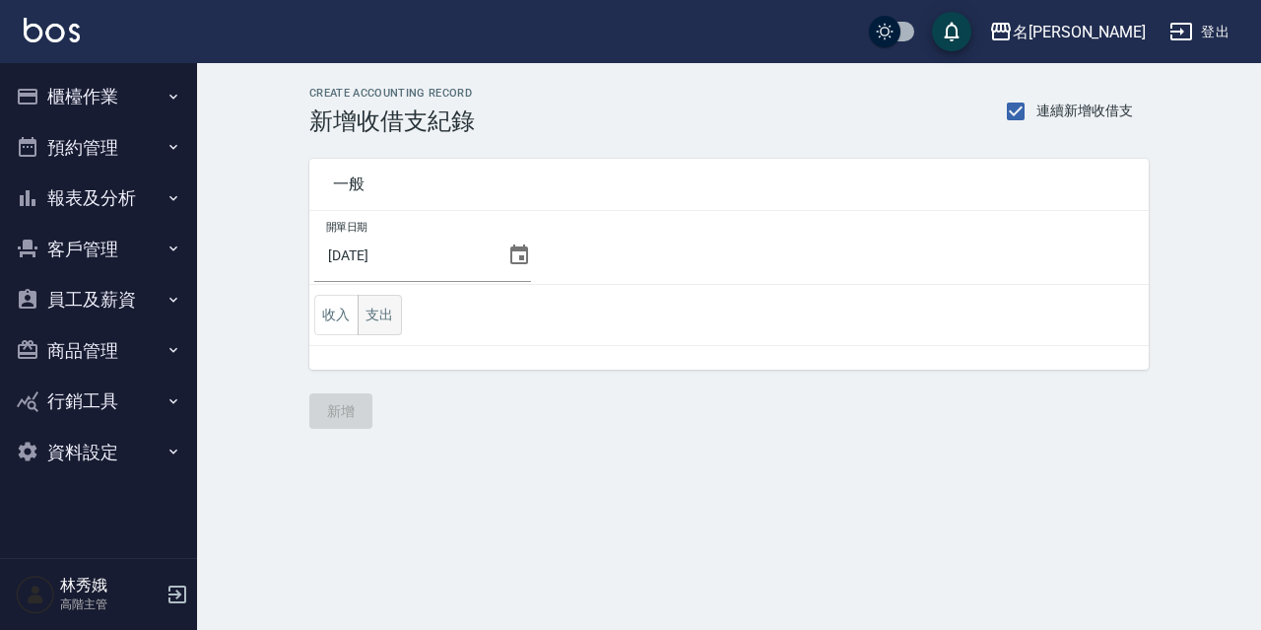
drag, startPoint x: 394, startPoint y: 314, endPoint x: 383, endPoint y: 320, distance: 12.3
click at [392, 314] on button "支出" at bounding box center [380, 315] width 44 height 40
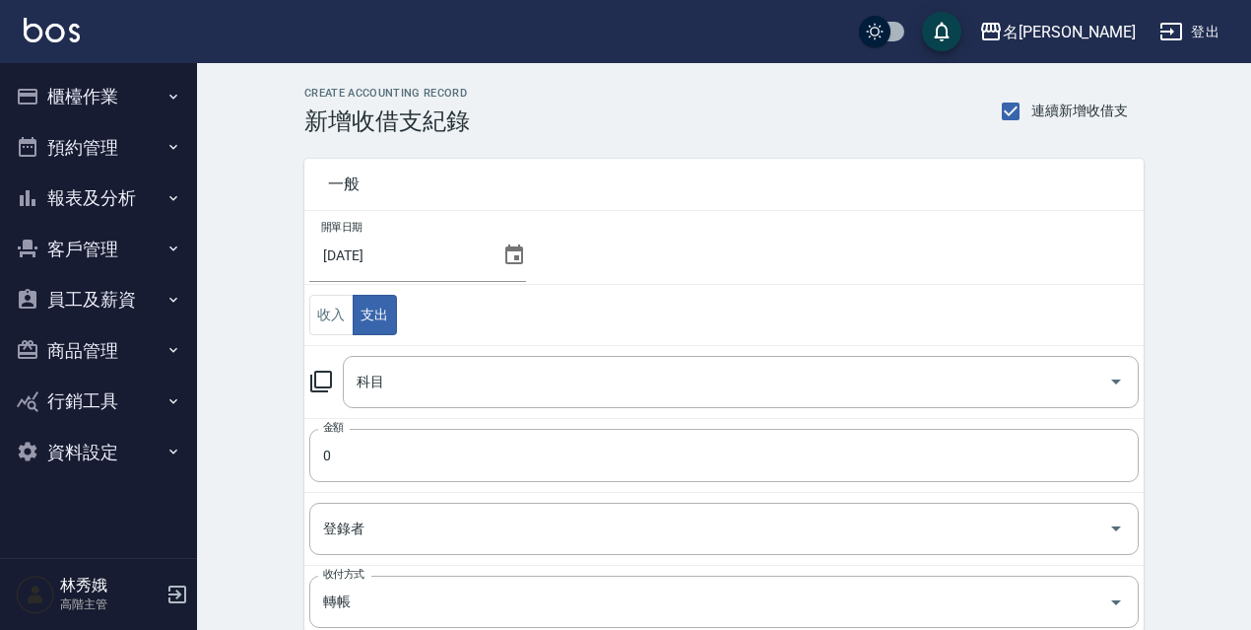
click at [324, 384] on icon at bounding box center [321, 381] width 24 height 24
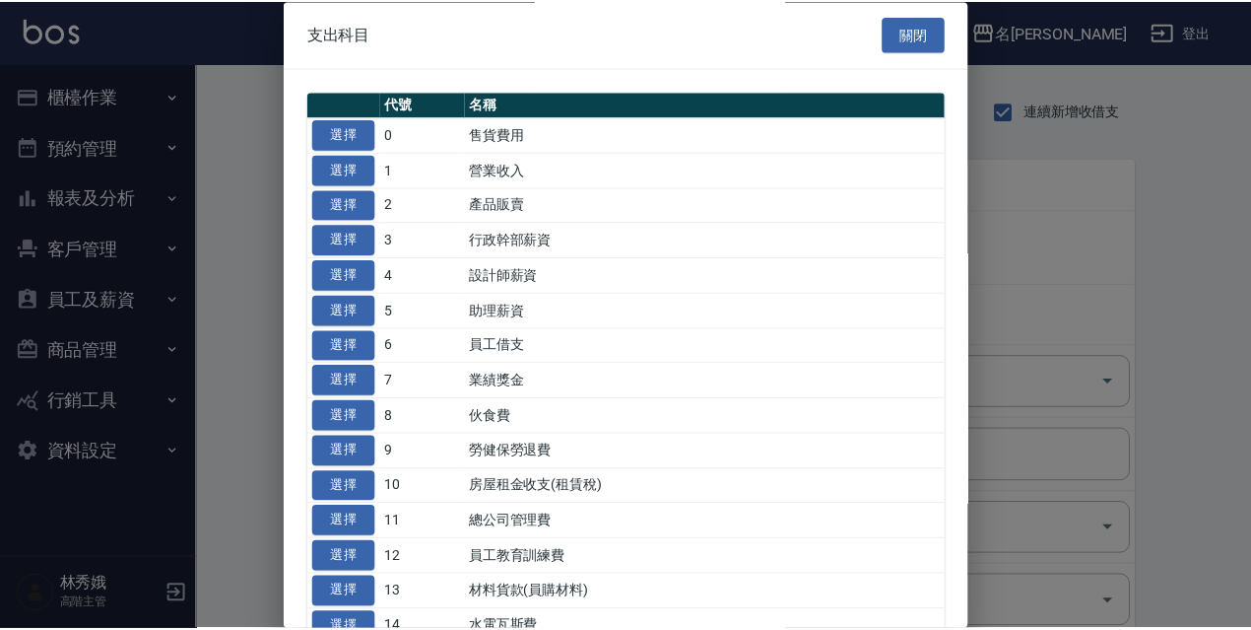
scroll to position [296, 0]
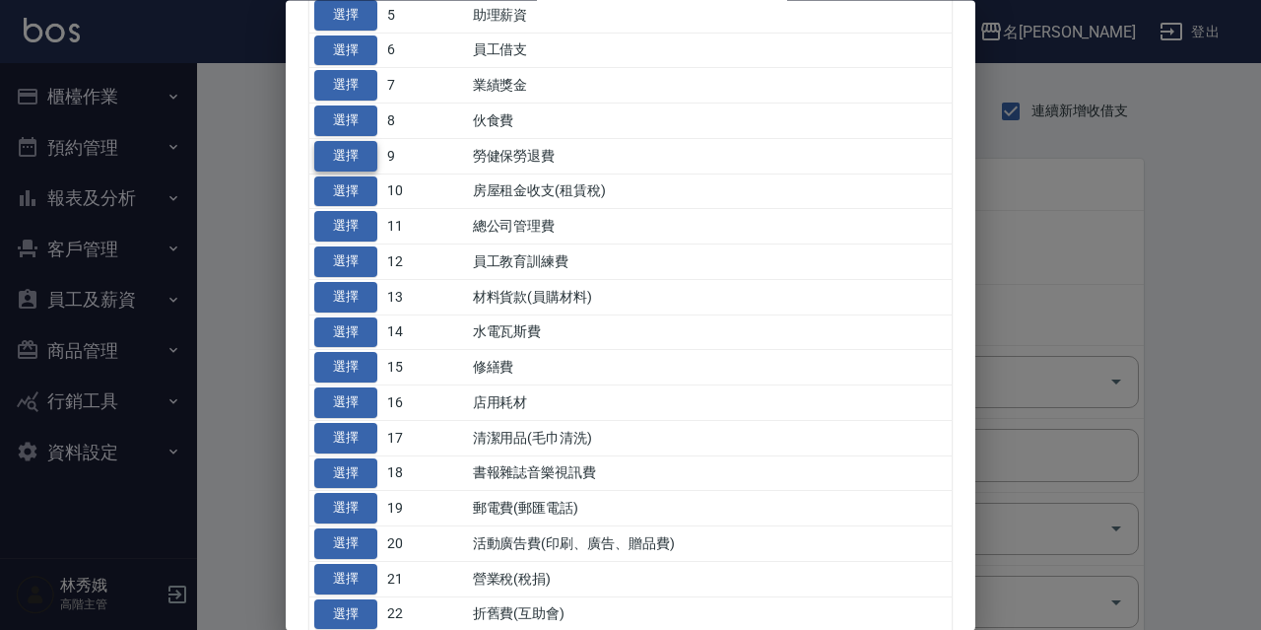
click at [330, 146] on button "選擇" at bounding box center [345, 156] width 63 height 31
type input "9 勞健保勞退費"
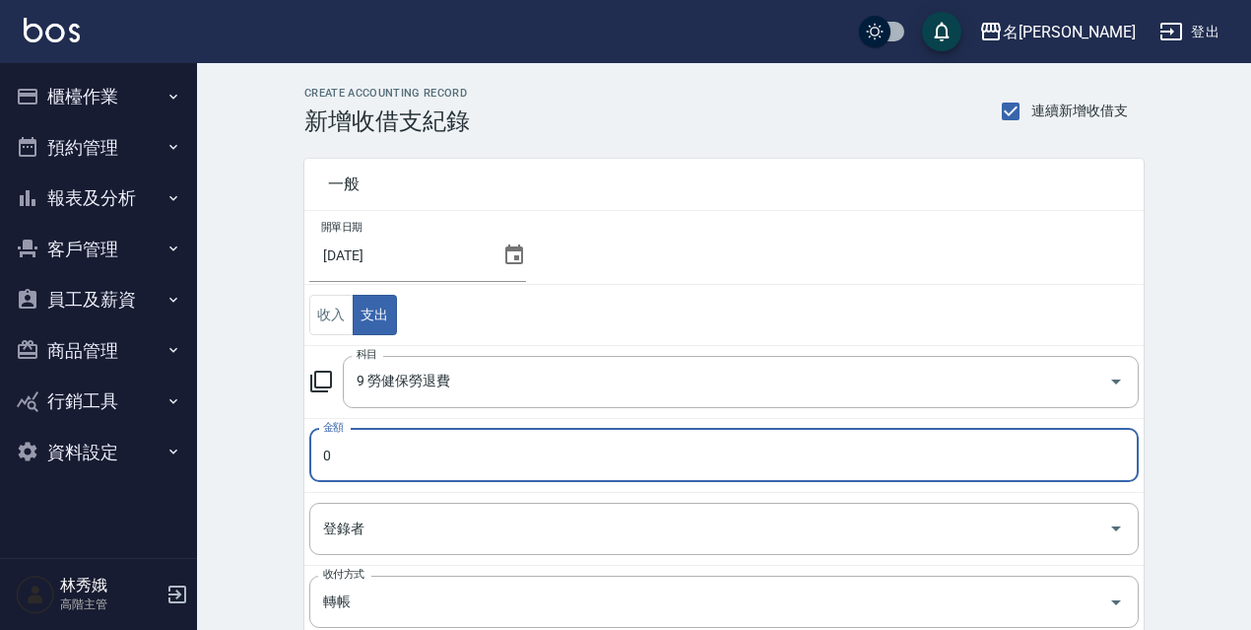
click at [376, 458] on input "0" at bounding box center [724, 455] width 830 height 53
type input "14441"
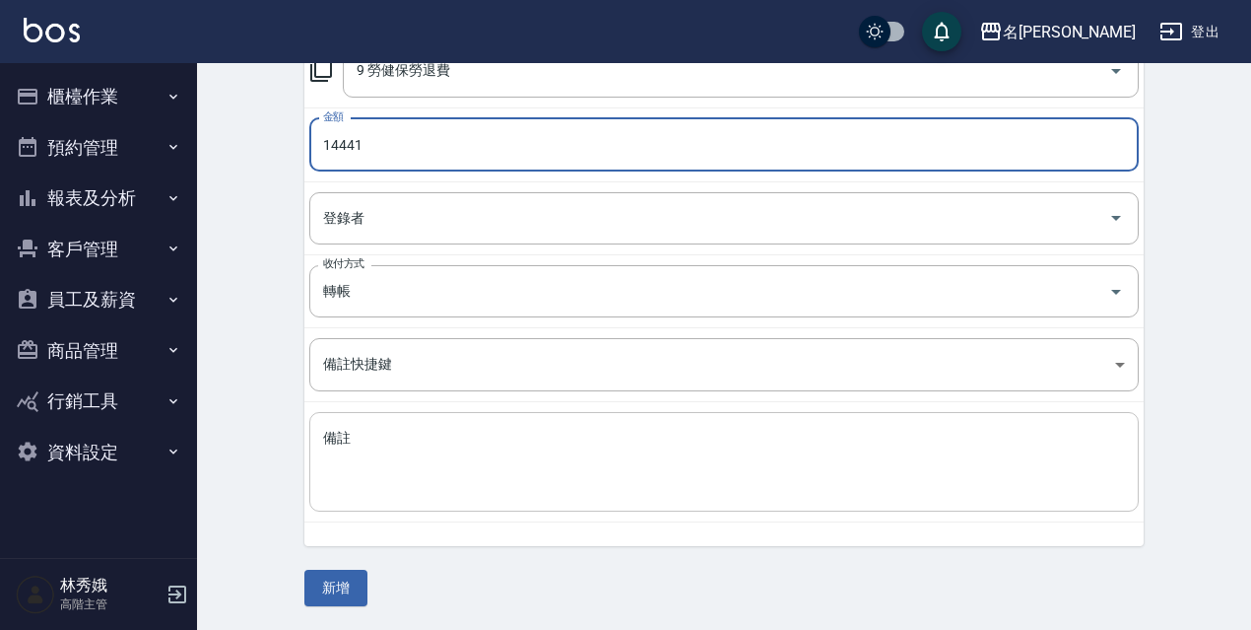
click at [344, 431] on textarea "備註" at bounding box center [724, 462] width 802 height 67
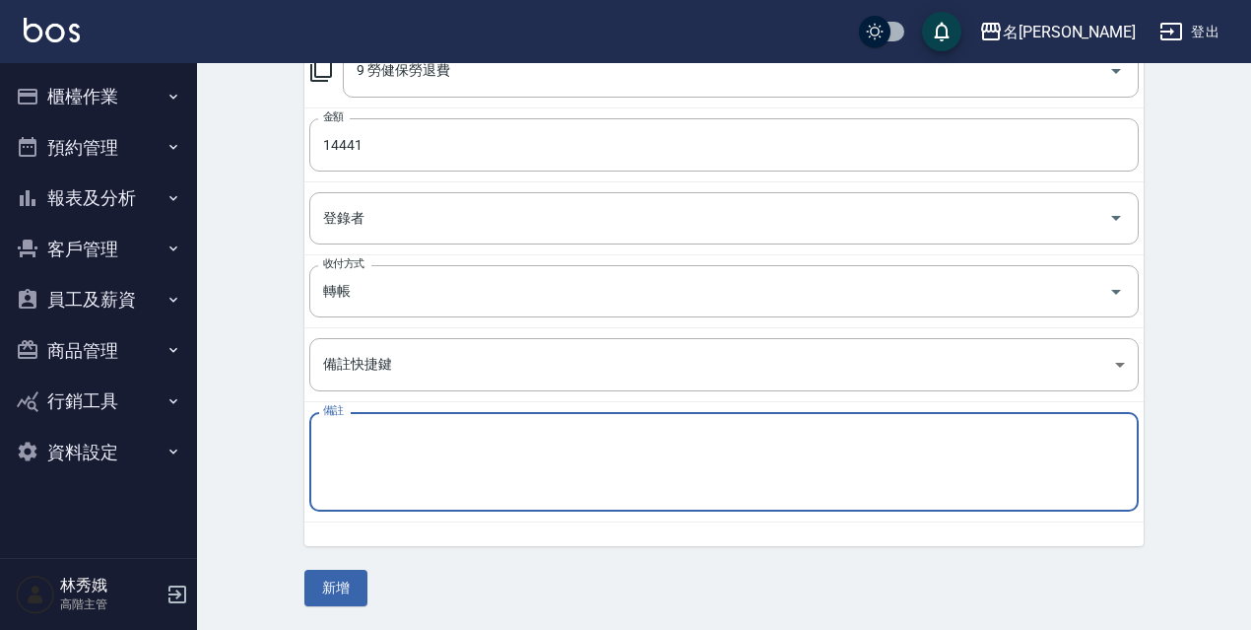
paste textarea "勞工退休金新制提繳費用"
type textarea "勞工退休金新制提繳費用"
click at [353, 587] on button "新增" at bounding box center [335, 588] width 63 height 36
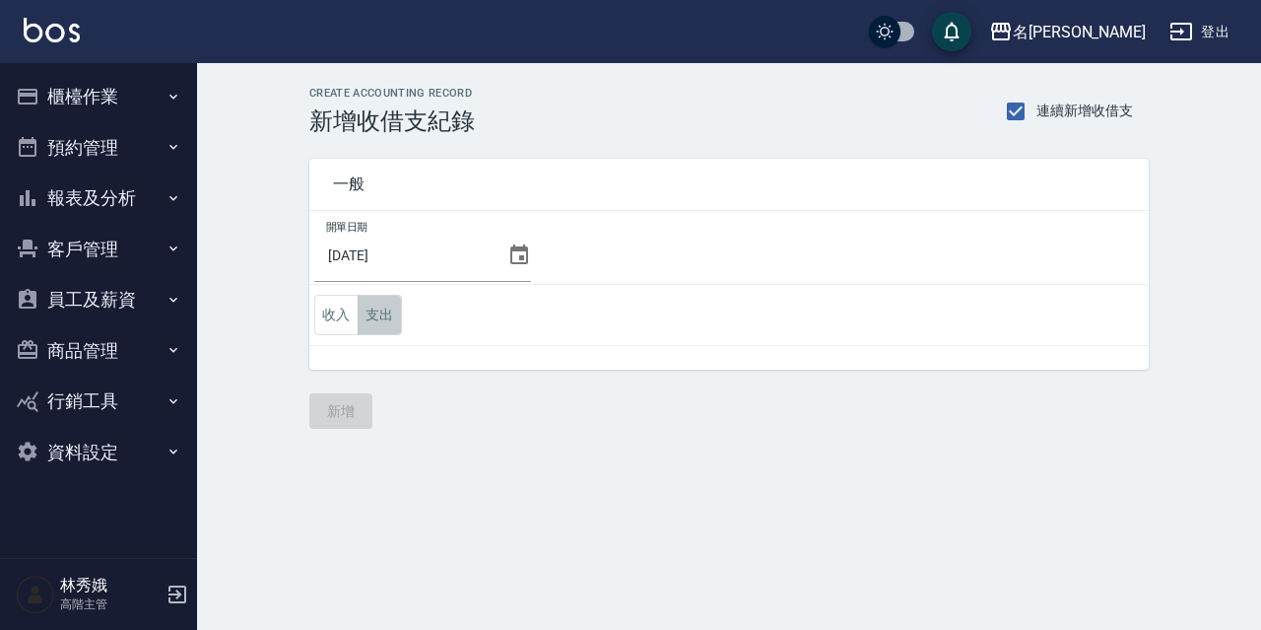
click at [384, 315] on button "支出" at bounding box center [380, 315] width 44 height 40
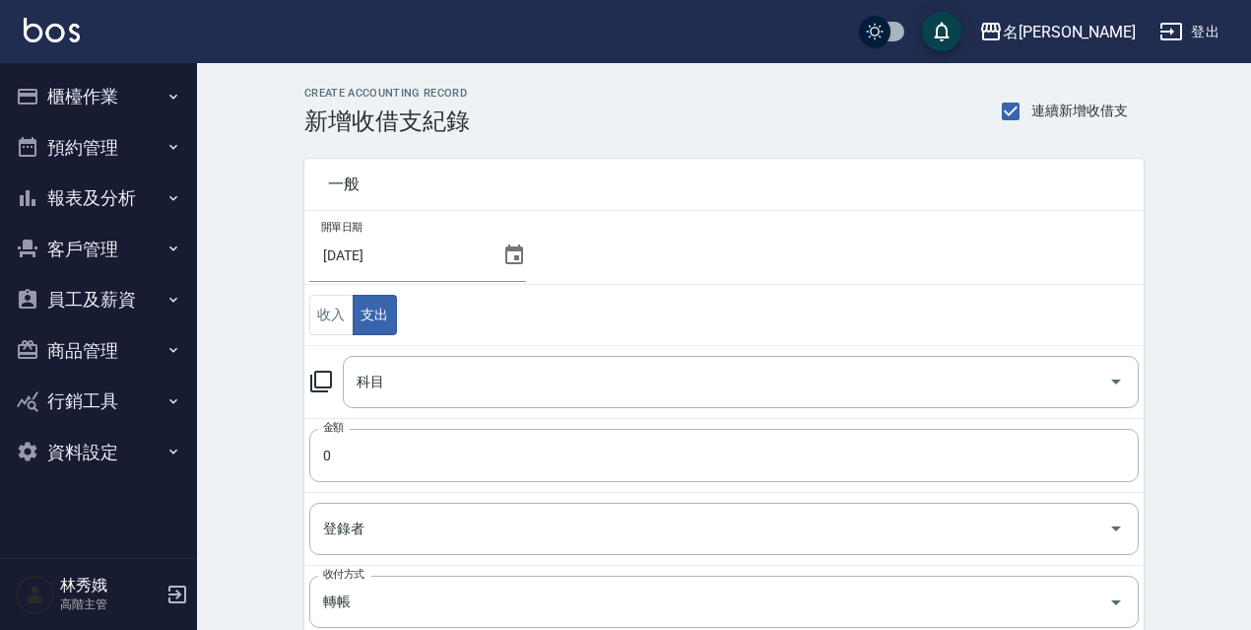
click at [337, 381] on div "科目 科目" at bounding box center [724, 382] width 830 height 52
click at [326, 377] on icon at bounding box center [321, 381] width 24 height 24
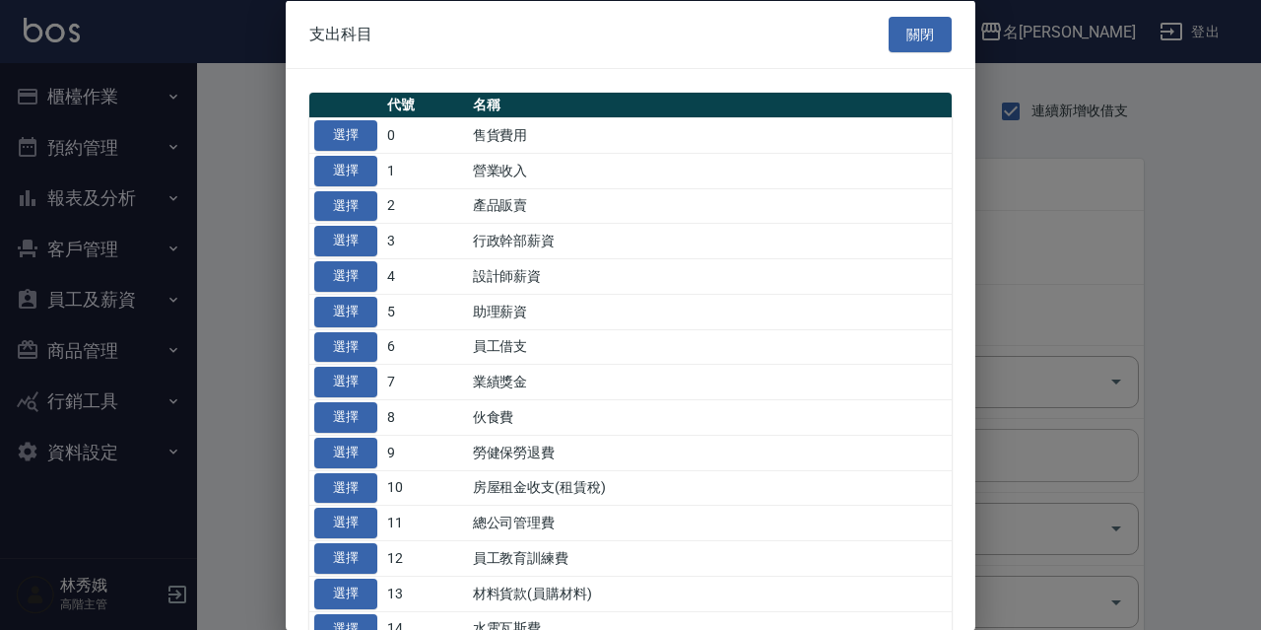
click at [355, 481] on button "選擇" at bounding box center [345, 487] width 63 height 31
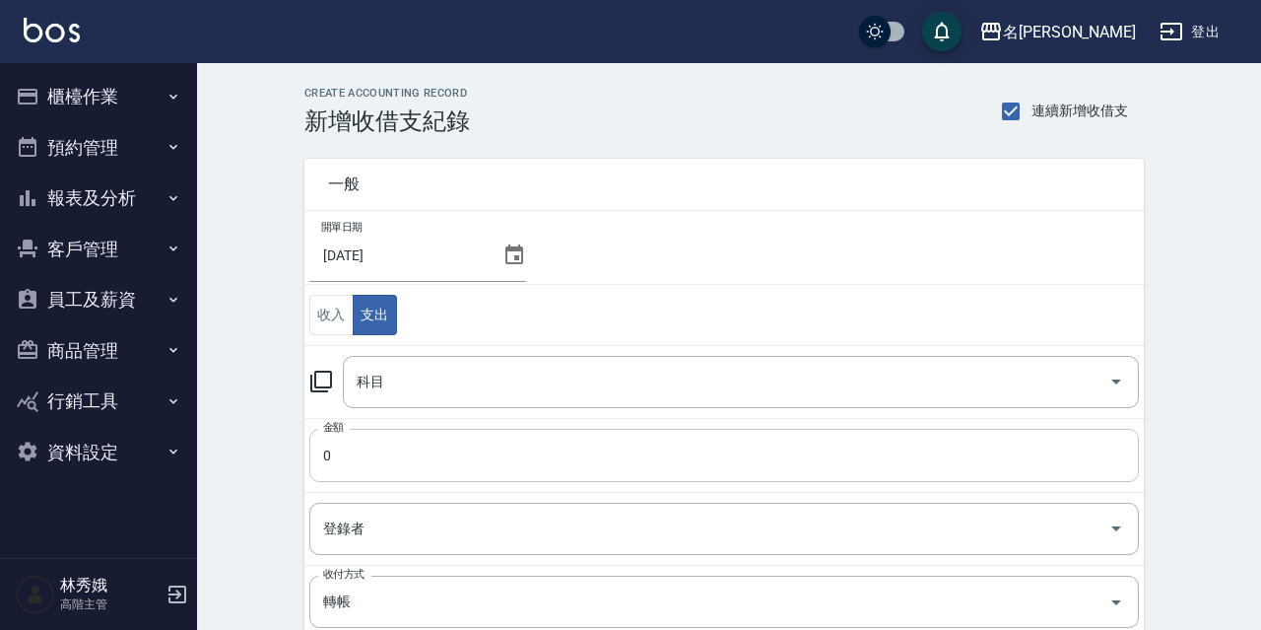
type input "10 房屋租金收支(租賃稅)"
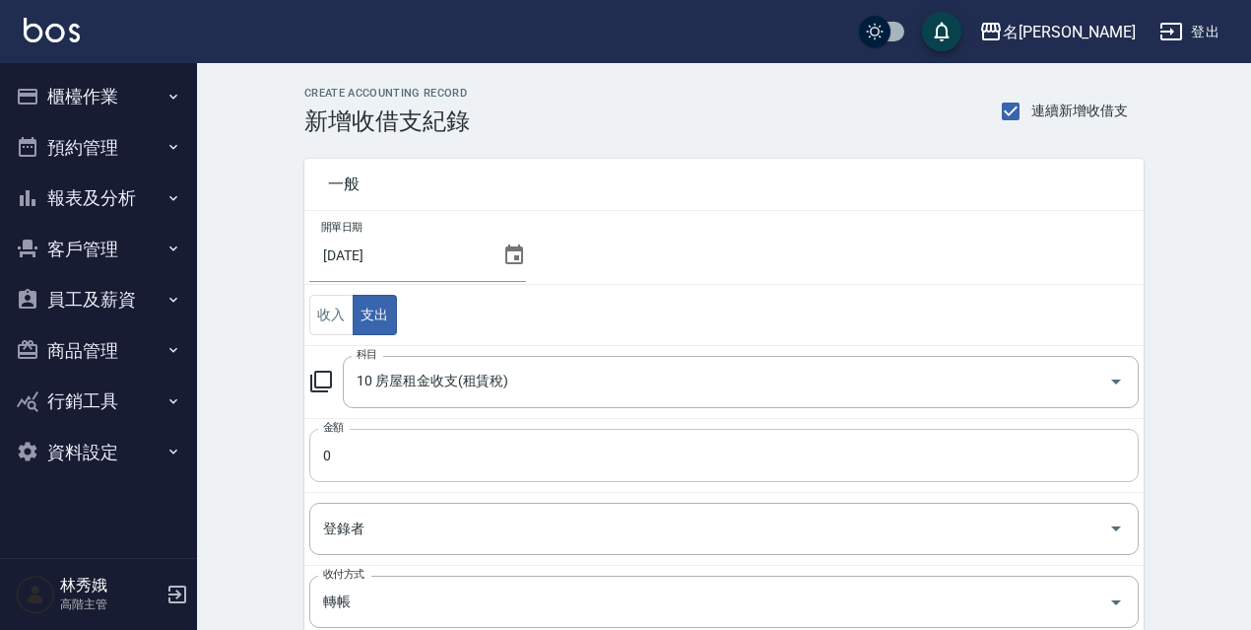
click at [380, 465] on input "0" at bounding box center [724, 455] width 830 height 53
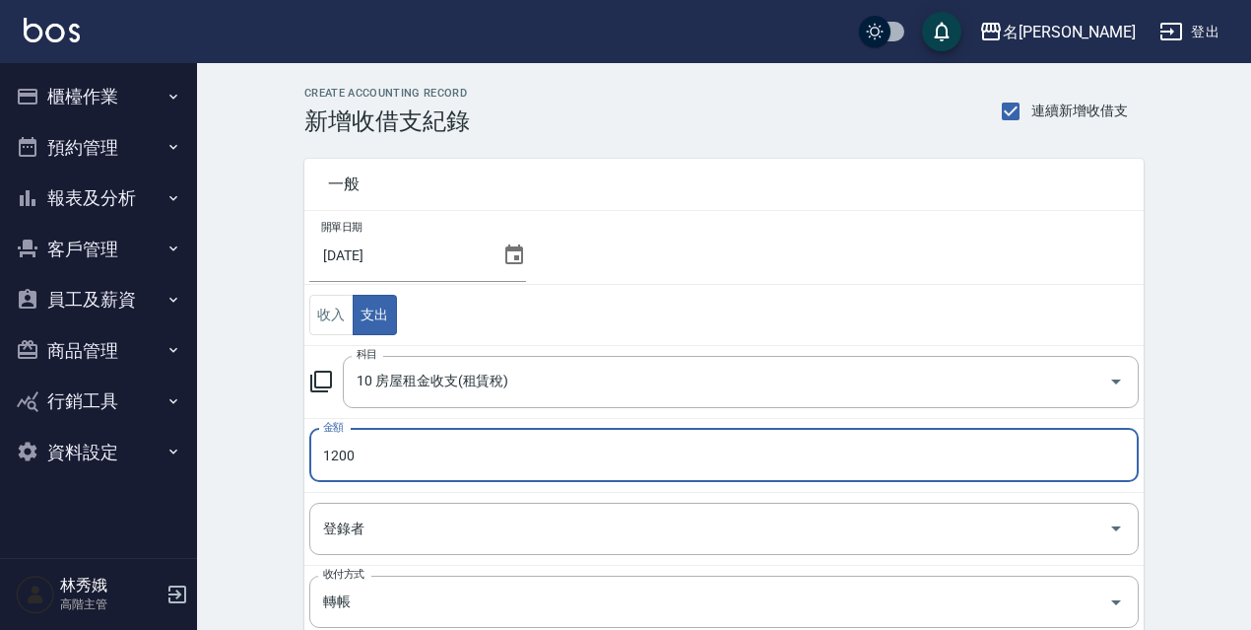
type input "1200"
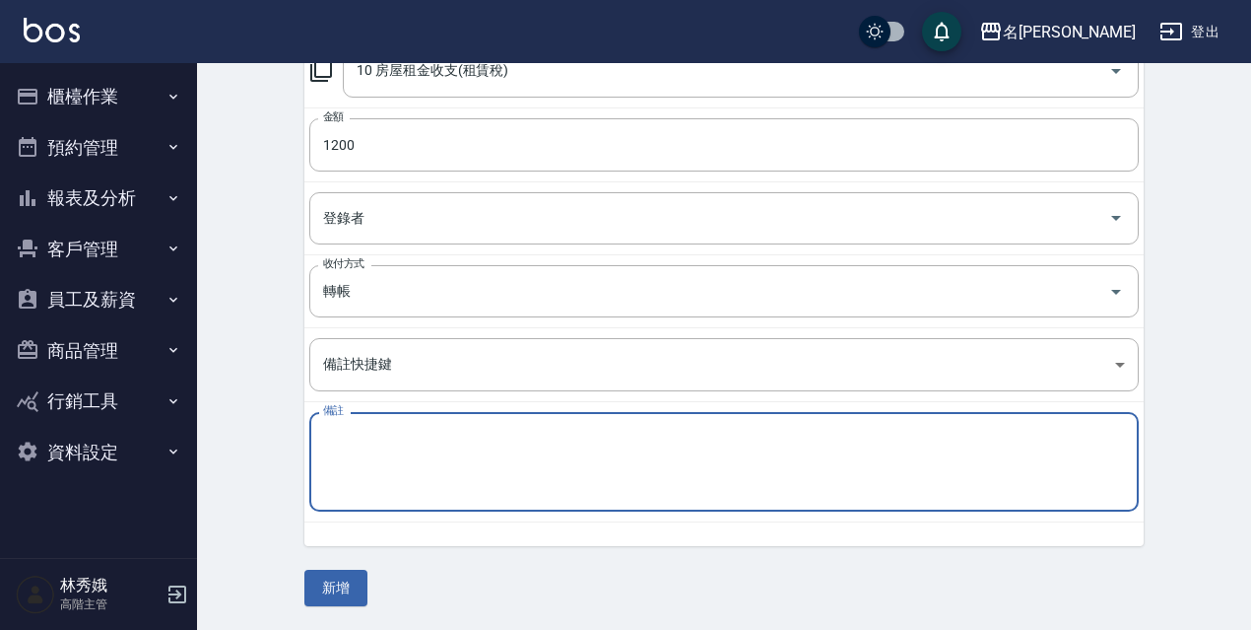
click at [369, 462] on textarea "備註" at bounding box center [724, 462] width 802 height 67
paste textarea "租賃稅"
type textarea "租賃稅"
click at [366, 592] on button "新增" at bounding box center [335, 588] width 63 height 36
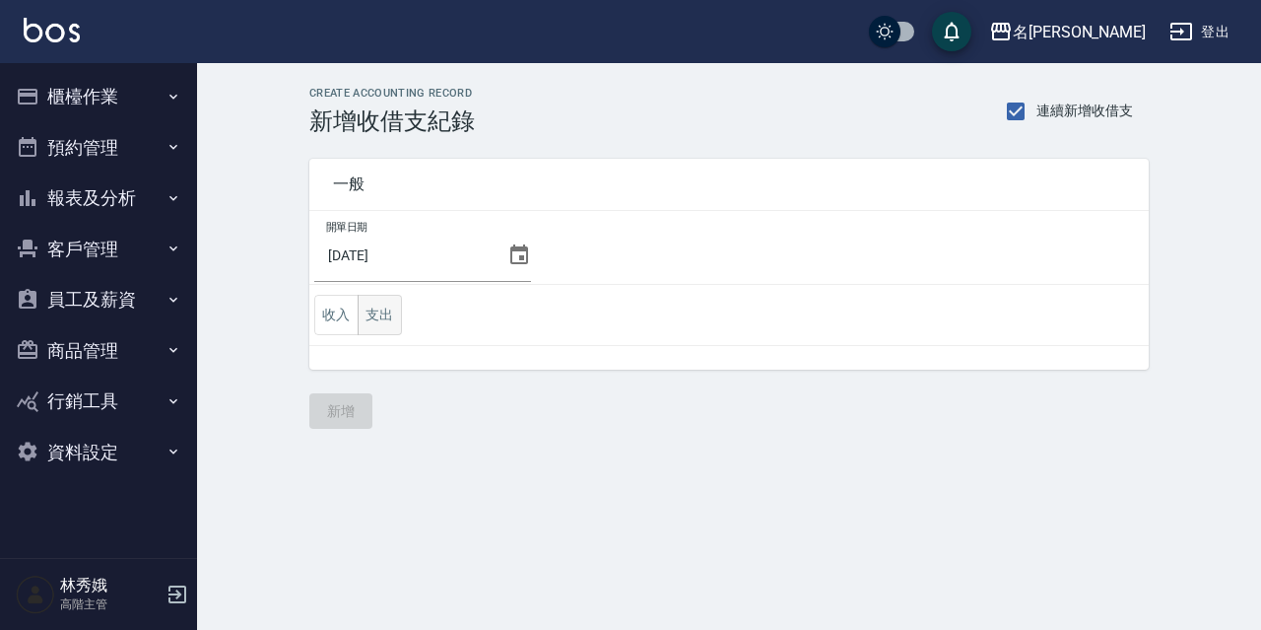
click at [392, 325] on button "支出" at bounding box center [380, 315] width 44 height 40
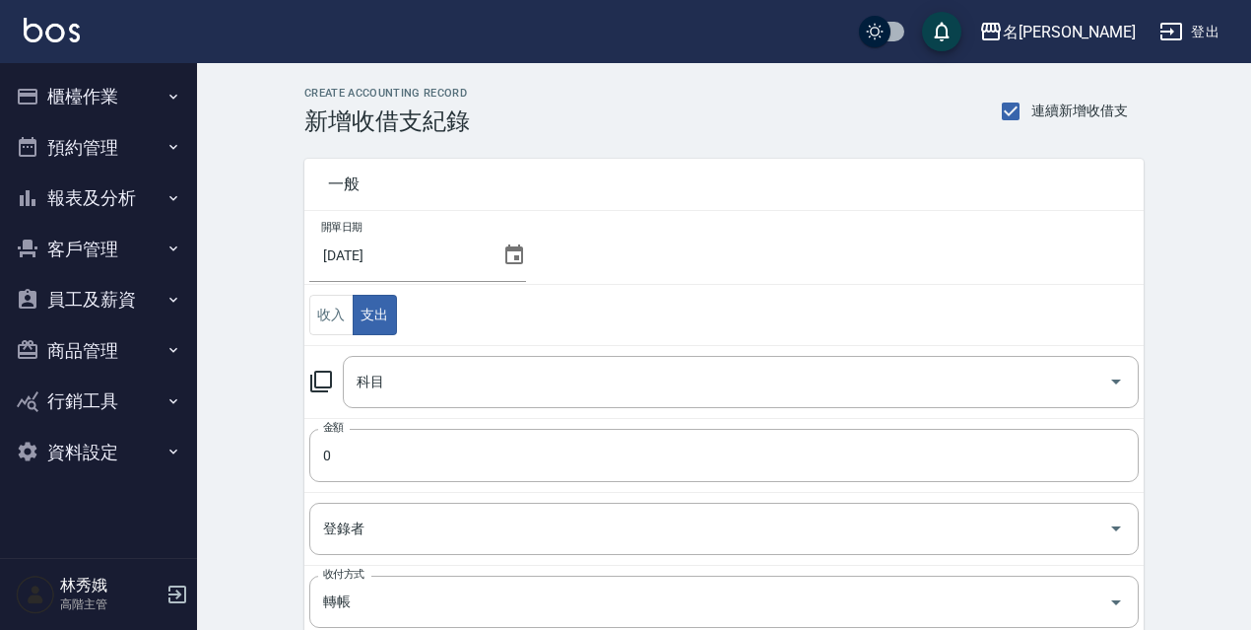
click at [322, 385] on icon at bounding box center [321, 381] width 24 height 24
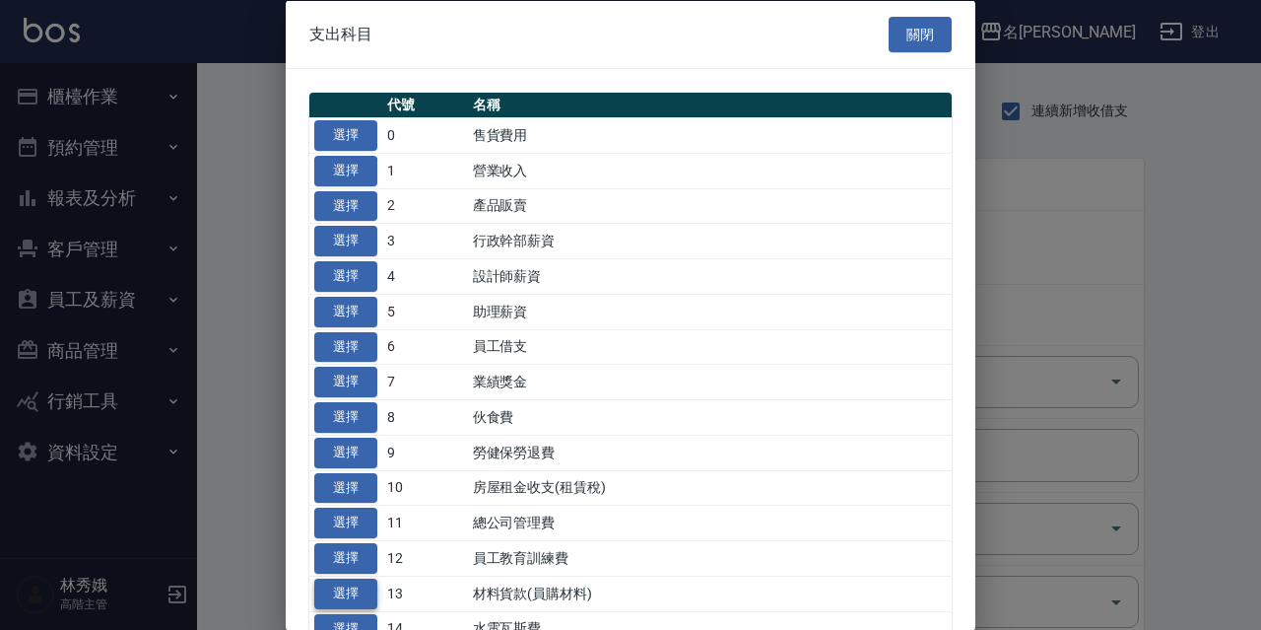
click at [361, 586] on button "選擇" at bounding box center [345, 592] width 63 height 31
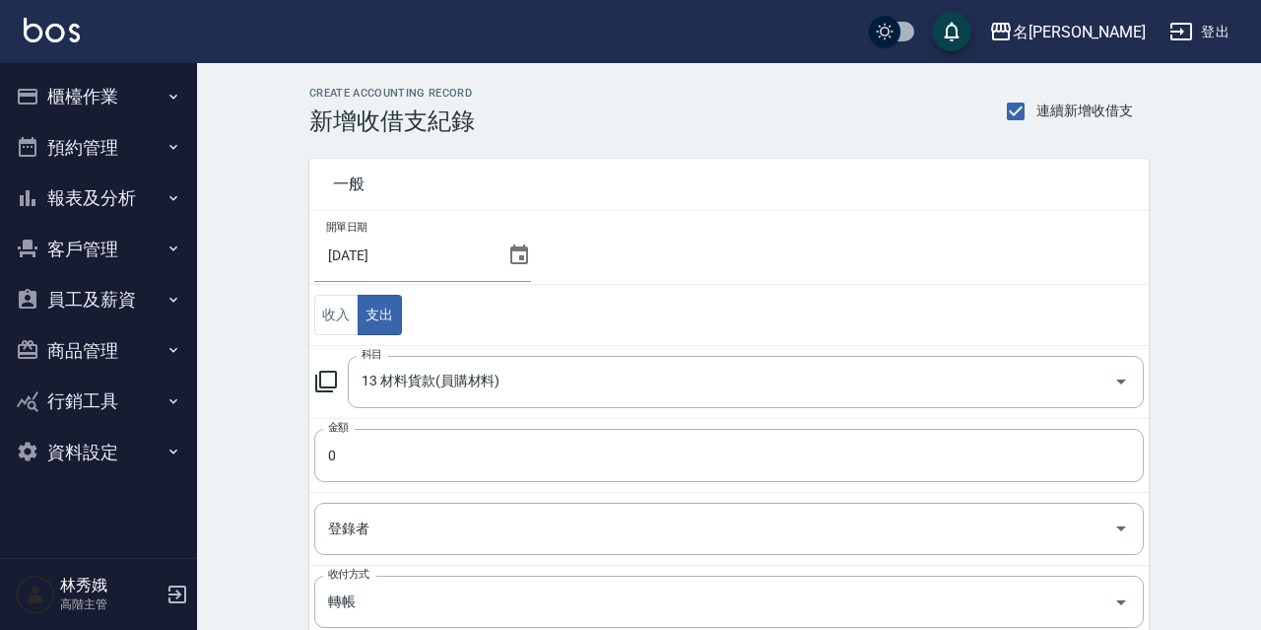
type input "13 材料貨款(員購材料)"
click at [372, 448] on input "0" at bounding box center [724, 455] width 830 height 53
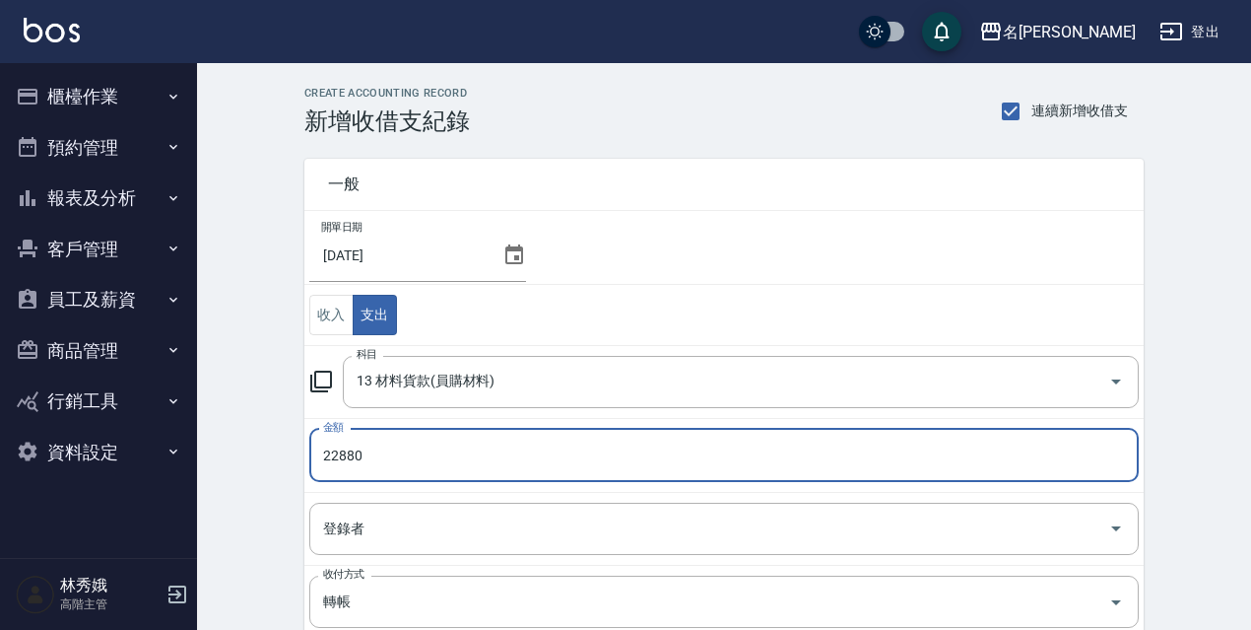
type input "22880"
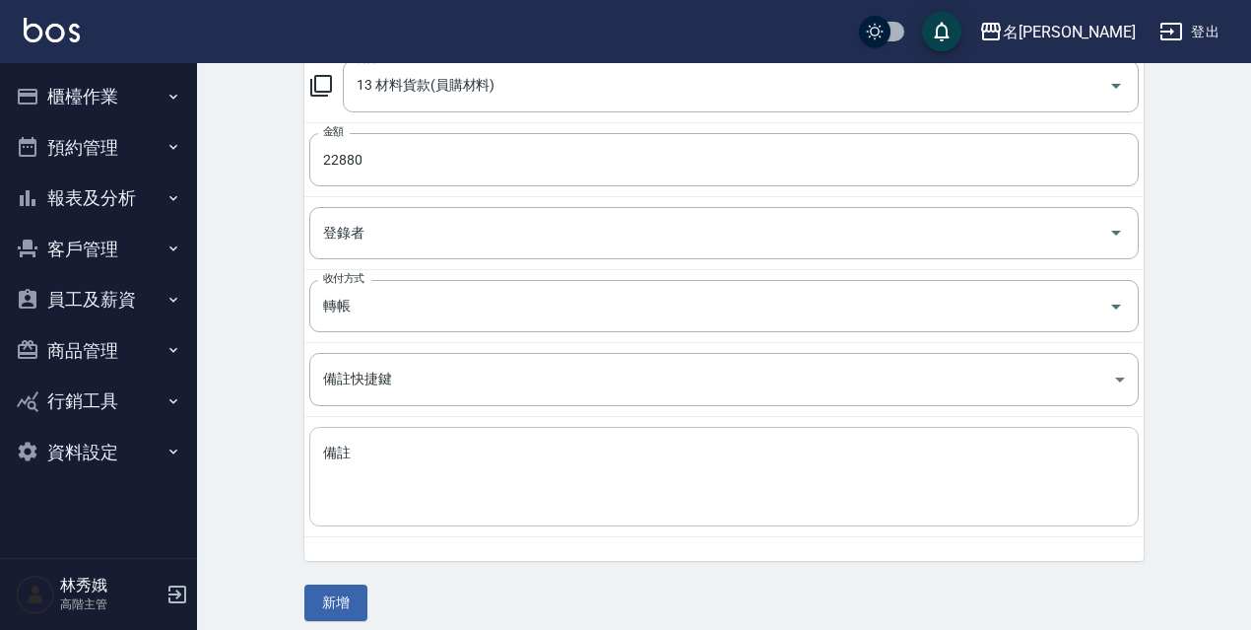
click at [373, 454] on textarea "備註" at bounding box center [724, 476] width 802 height 67
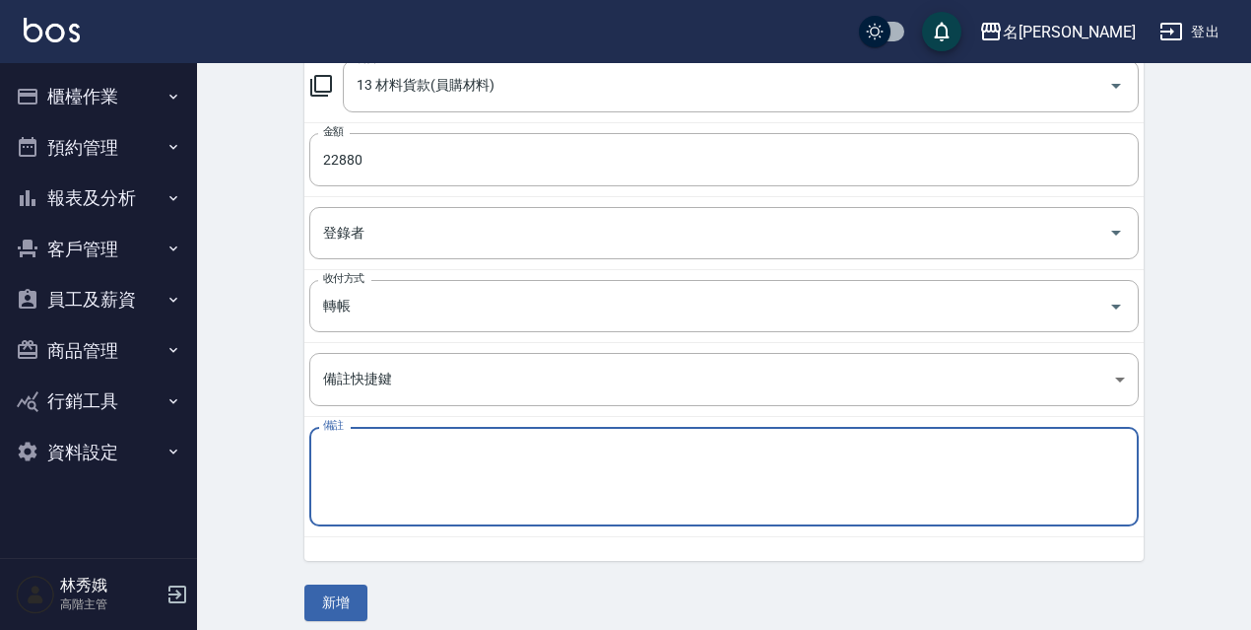
paste textarea "材料費"
type textarea "材料費"
click at [336, 589] on button "新增" at bounding box center [335, 602] width 63 height 36
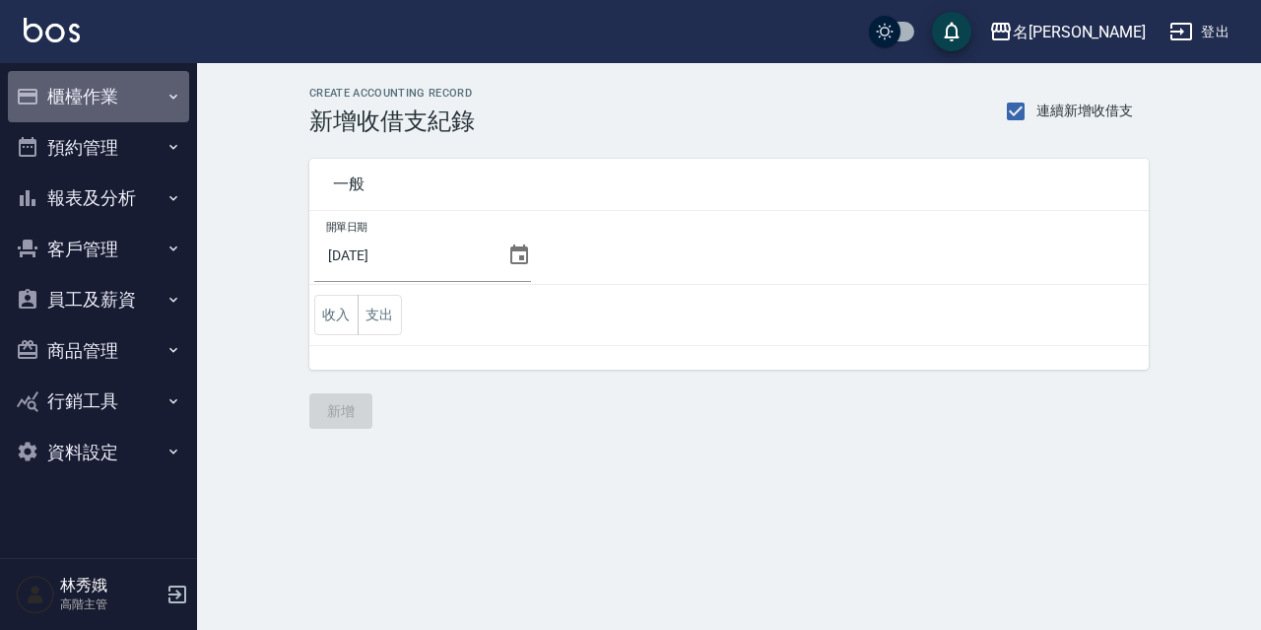
click at [116, 101] on button "櫃檯作業" at bounding box center [98, 96] width 181 height 51
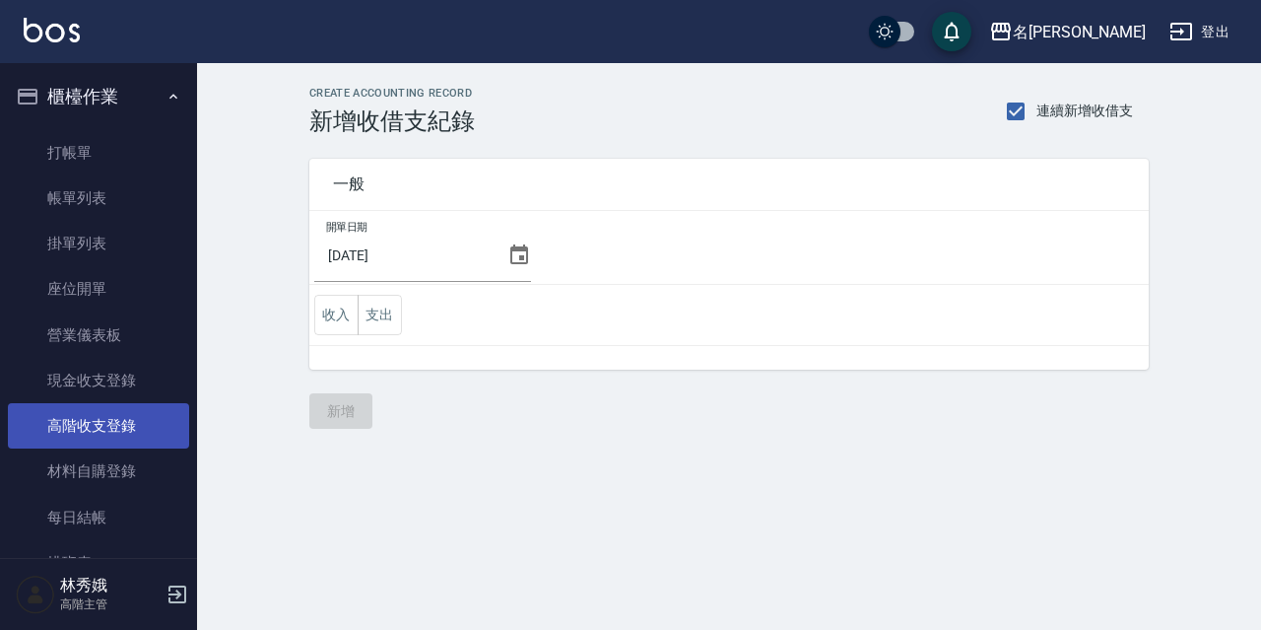
click at [127, 424] on link "高階收支登錄" at bounding box center [98, 425] width 181 height 45
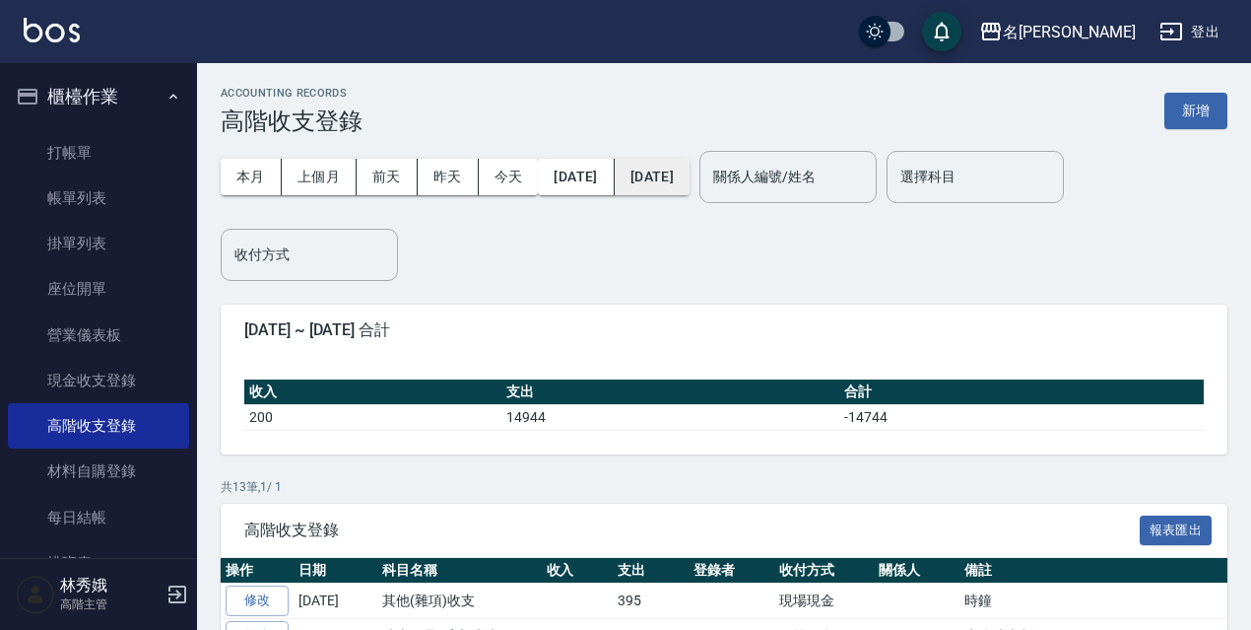
click at [690, 173] on button "2025/08/25" at bounding box center [652, 177] width 75 height 36
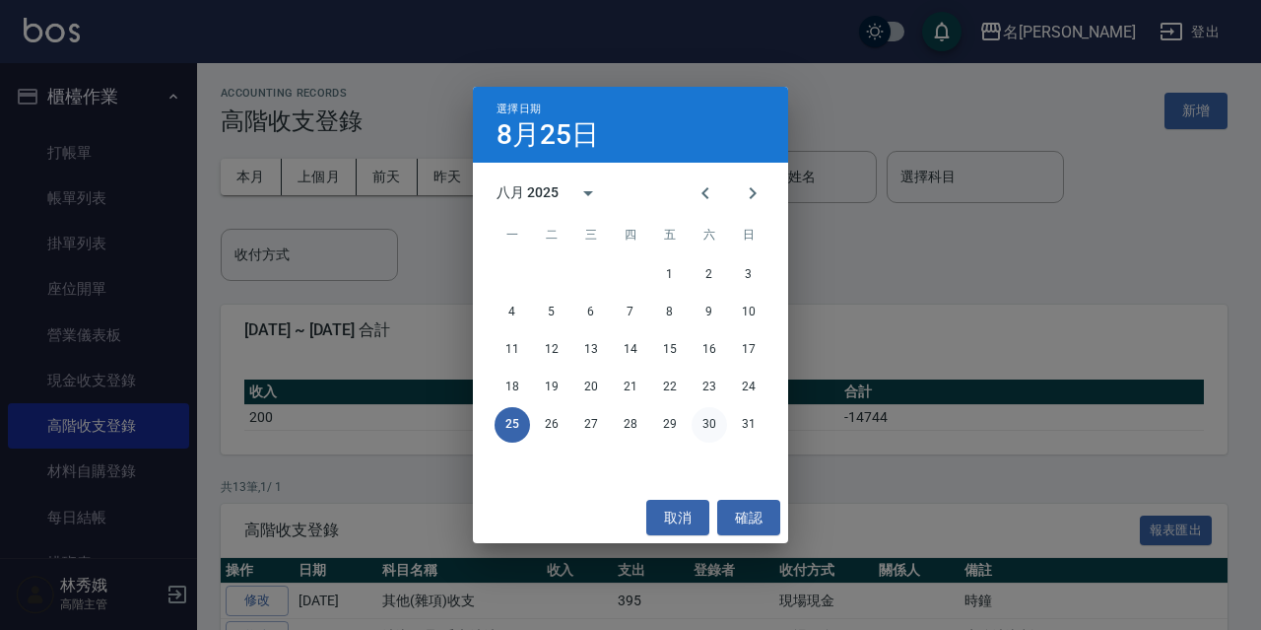
click at [708, 420] on button "30" at bounding box center [709, 424] width 35 height 35
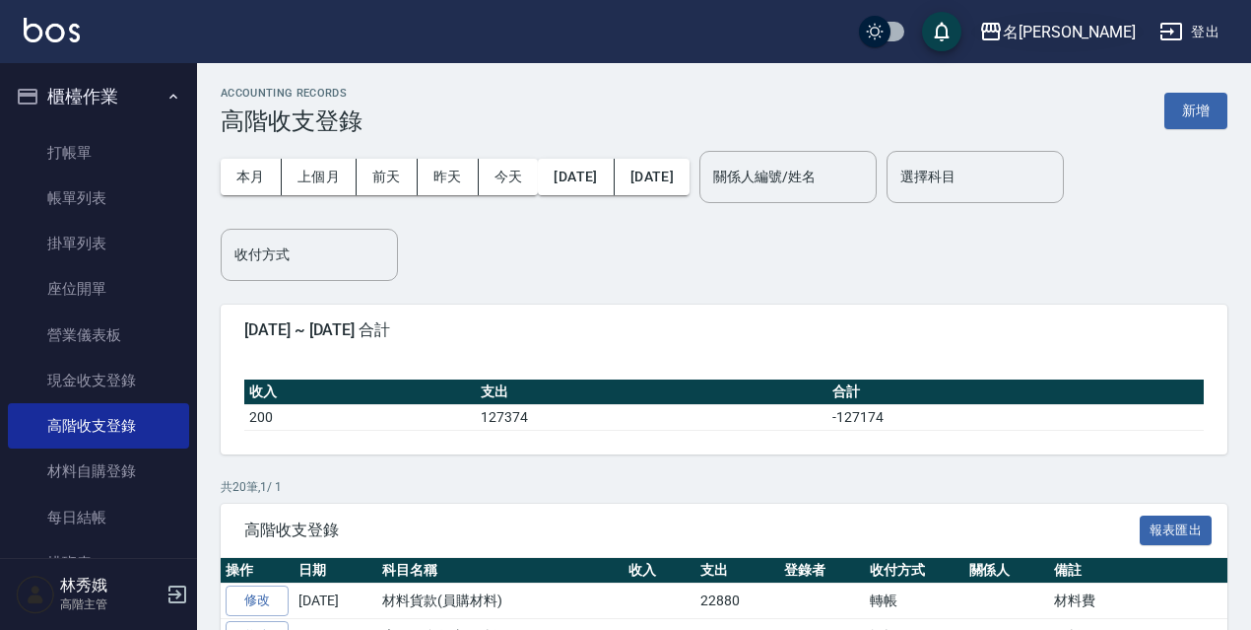
click at [1110, 28] on div "名留伊通" at bounding box center [1069, 32] width 133 height 25
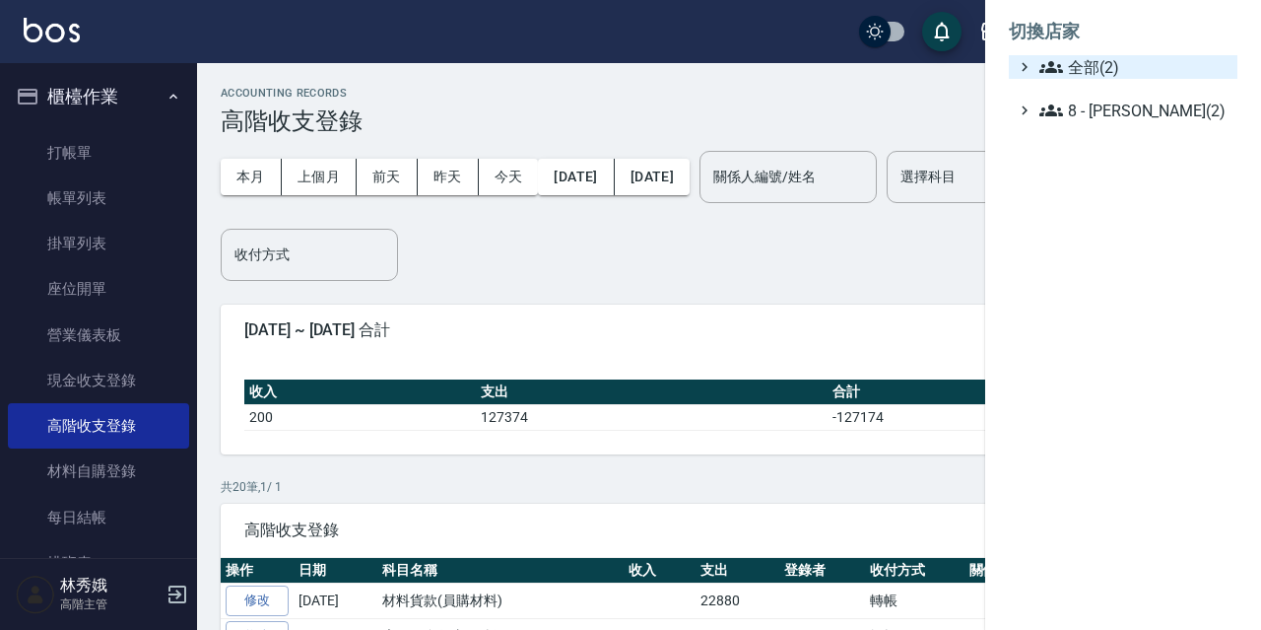
click at [1107, 62] on span "全部(2)" at bounding box center [1135, 67] width 190 height 24
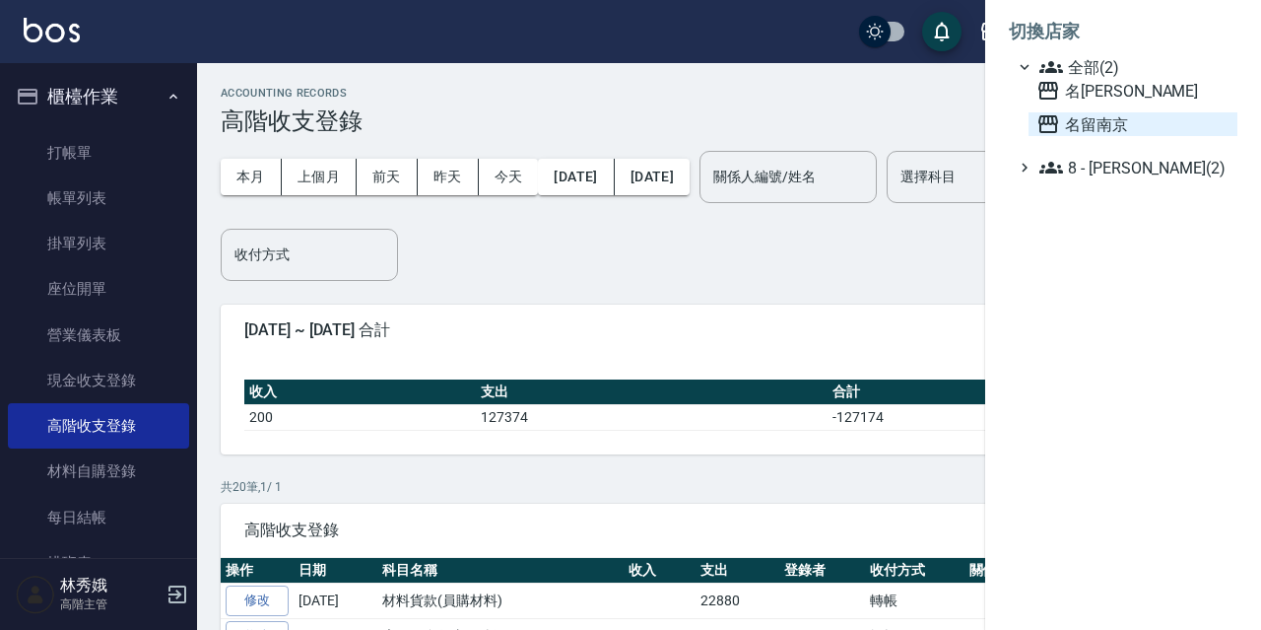
click at [1106, 121] on span "名留南京" at bounding box center [1133, 124] width 193 height 24
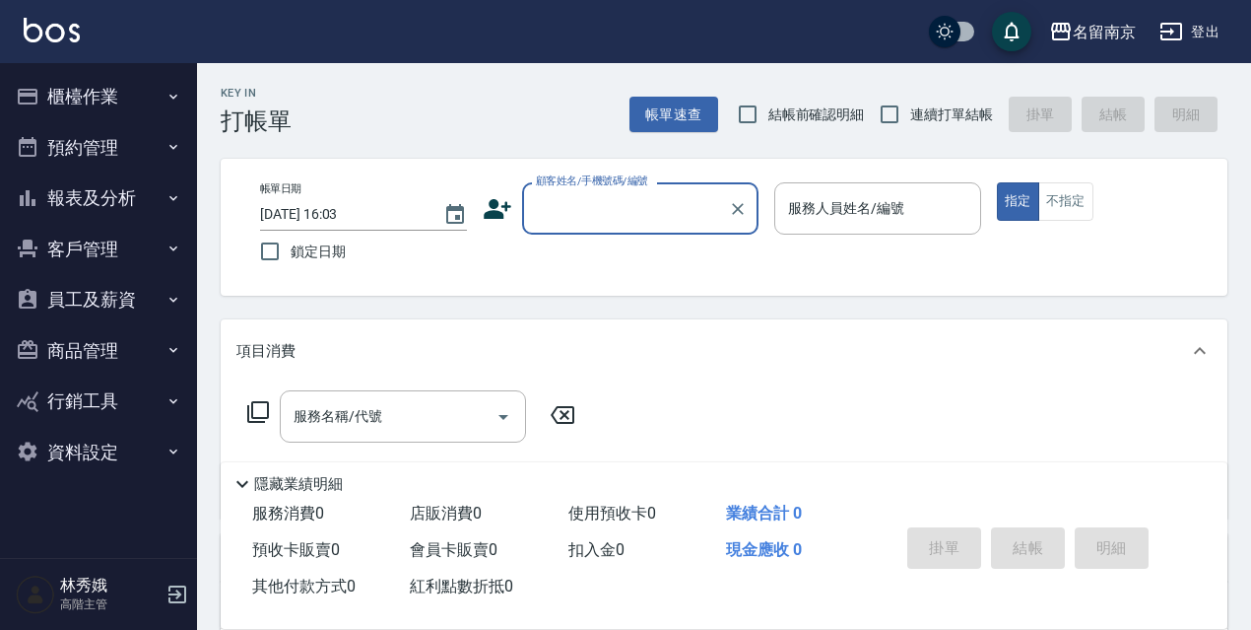
click at [119, 96] on button "櫃檯作業" at bounding box center [98, 96] width 181 height 51
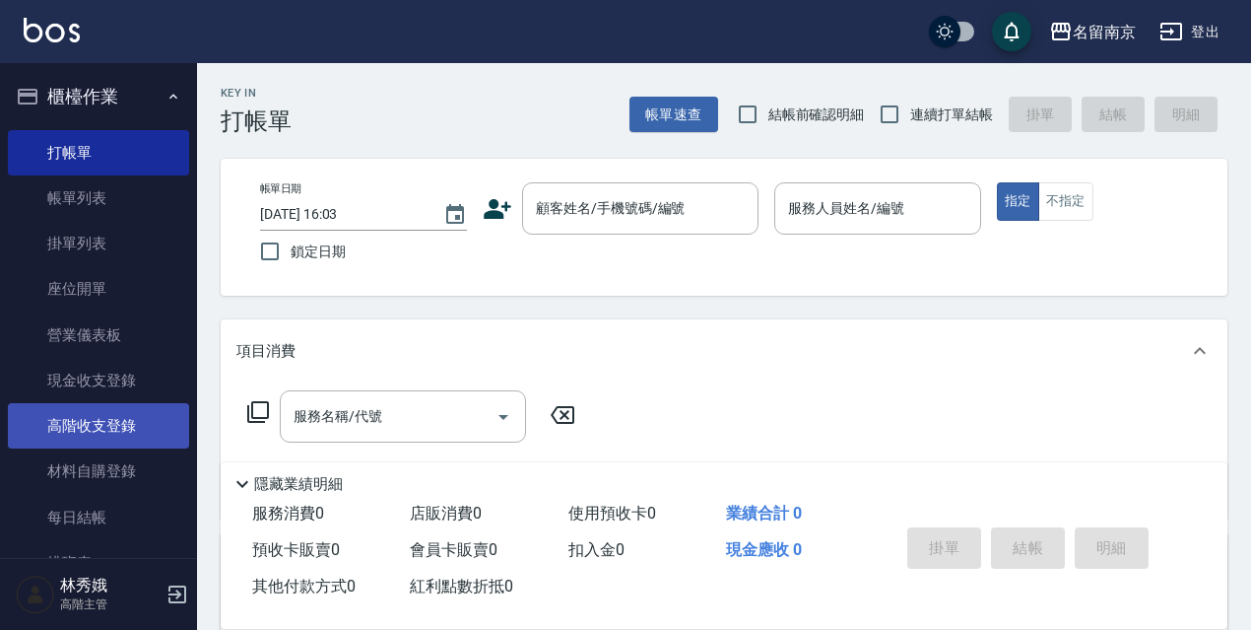
click at [138, 428] on link "高階收支登錄" at bounding box center [98, 425] width 181 height 45
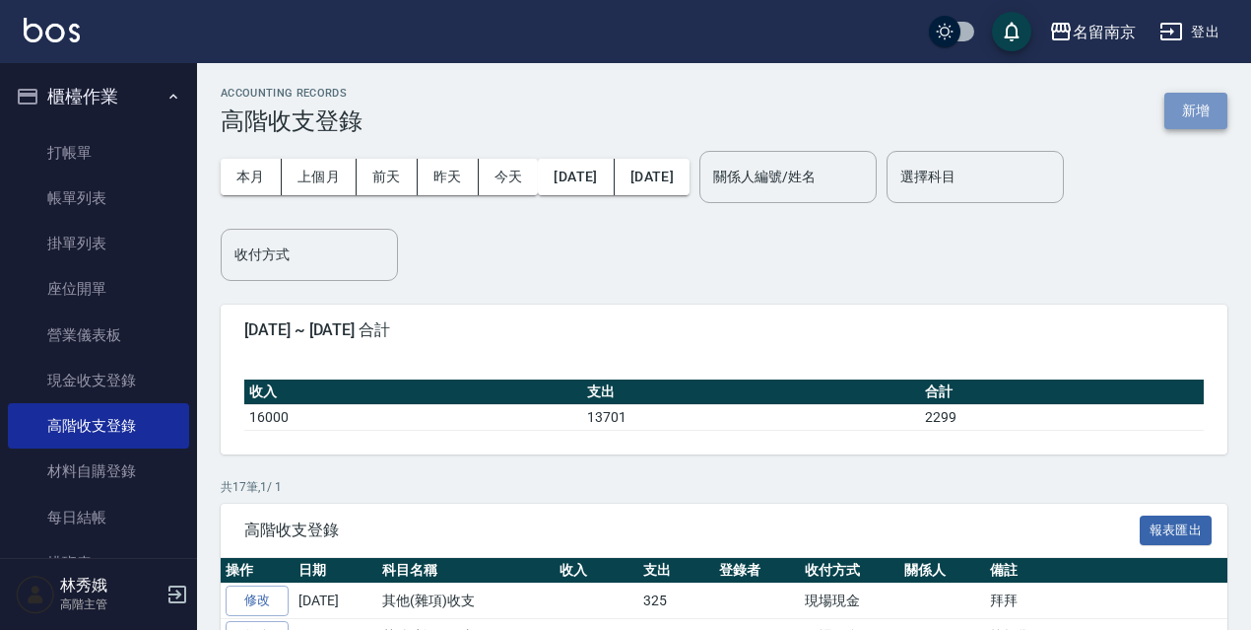
click at [1185, 125] on button "新增" at bounding box center [1196, 111] width 63 height 36
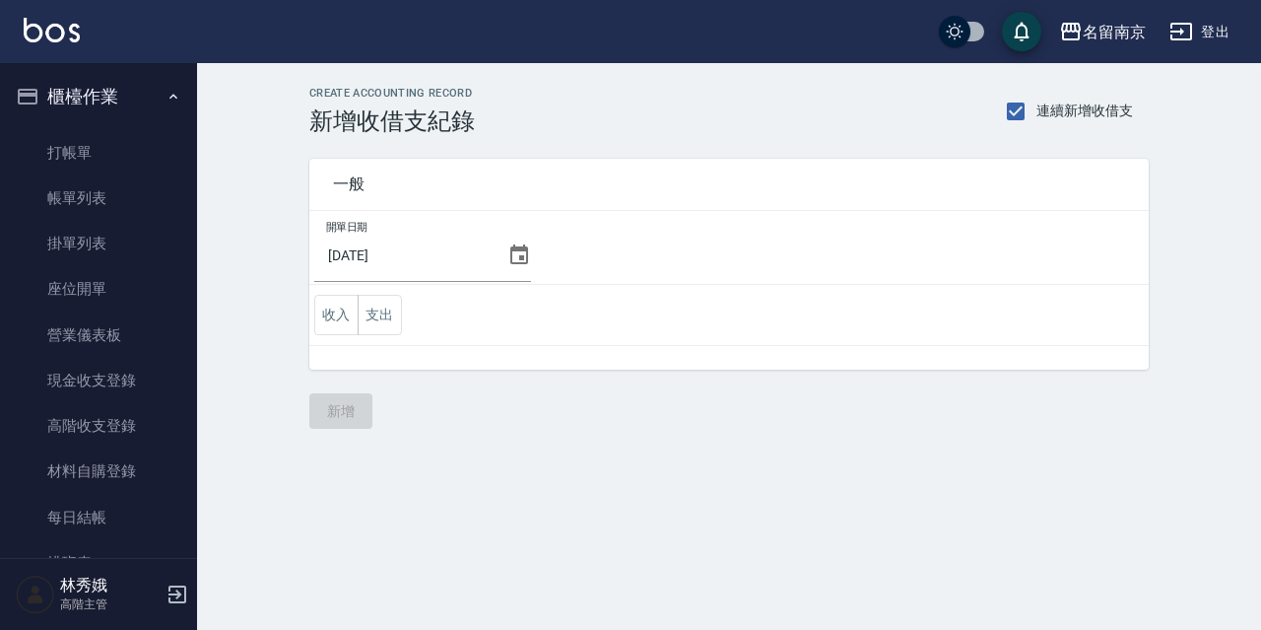
click at [498, 255] on div "2025/08/25" at bounding box center [422, 255] width 217 height 53
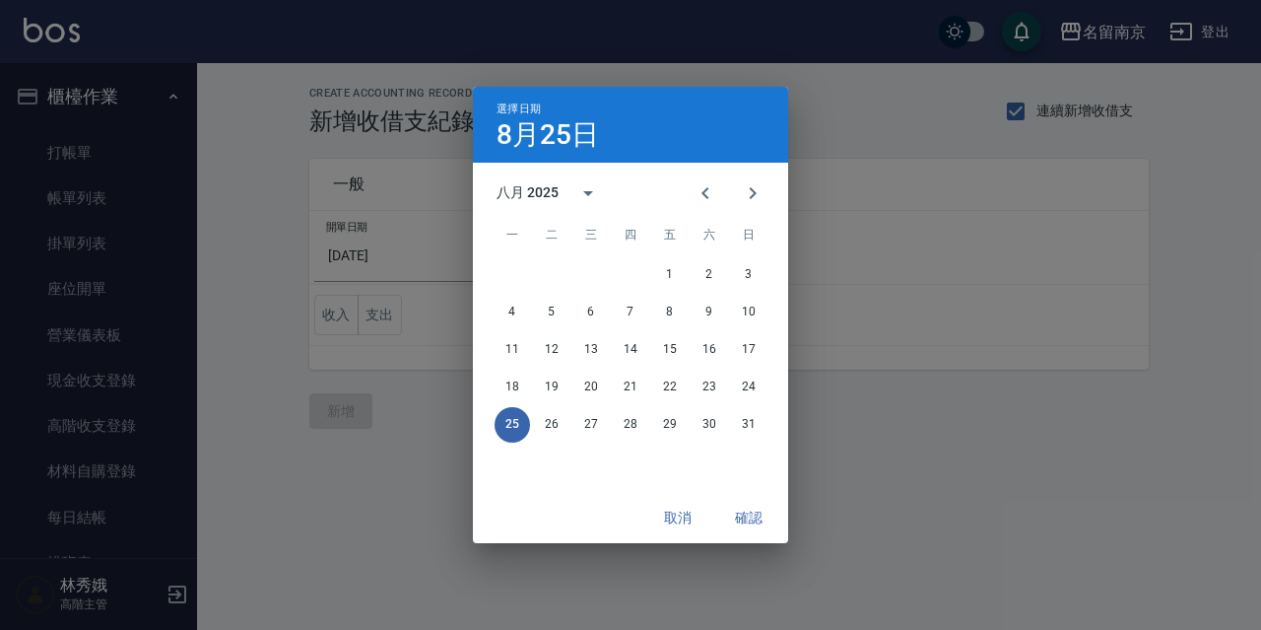
click at [516, 258] on div "1 2 3" at bounding box center [630, 274] width 315 height 35
click at [722, 427] on button "30" at bounding box center [709, 424] width 35 height 35
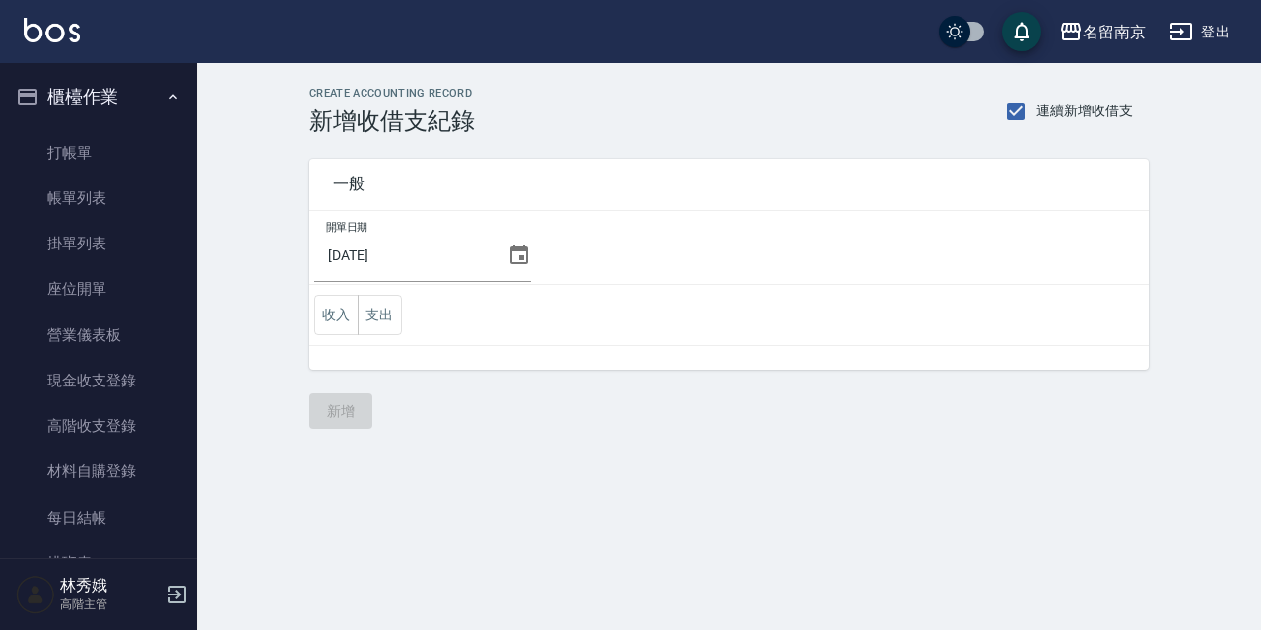
click at [740, 516] on div "CREATE ACCOUNTING RECORD 新增收借支紀錄 連續新增收借支 一般 開單日期 2025/08/30 收入 支出 新增" at bounding box center [630, 315] width 1261 height 630
drag, startPoint x: 396, startPoint y: 322, endPoint x: 394, endPoint y: 343, distance: 20.8
click at [396, 323] on button "支出" at bounding box center [380, 315] width 44 height 40
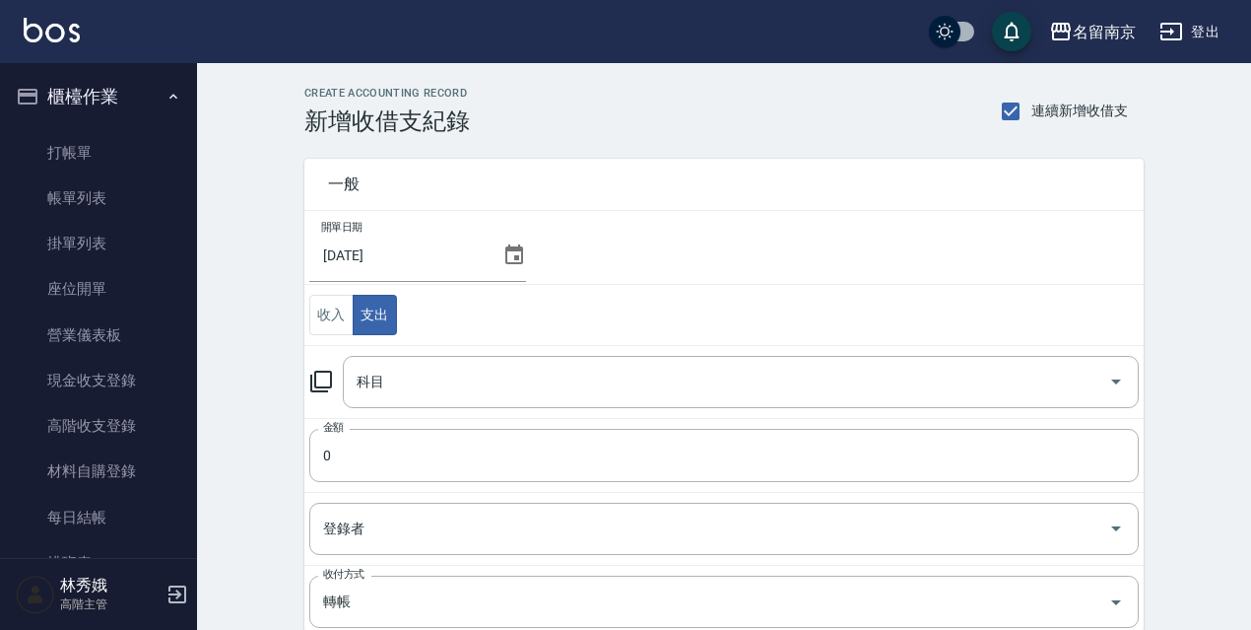
click at [336, 380] on div "科目 科目" at bounding box center [724, 382] width 830 height 52
click at [330, 382] on icon at bounding box center [321, 381] width 22 height 22
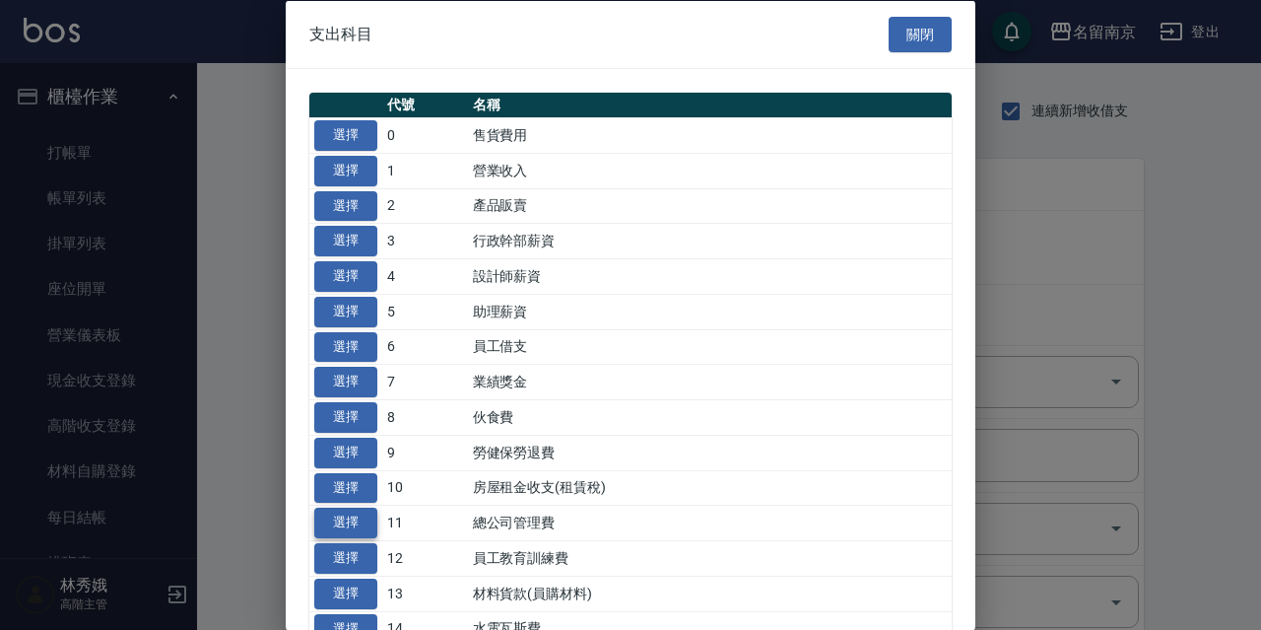
click at [366, 511] on button "選擇" at bounding box center [345, 522] width 63 height 31
type input "11 總公司管理費"
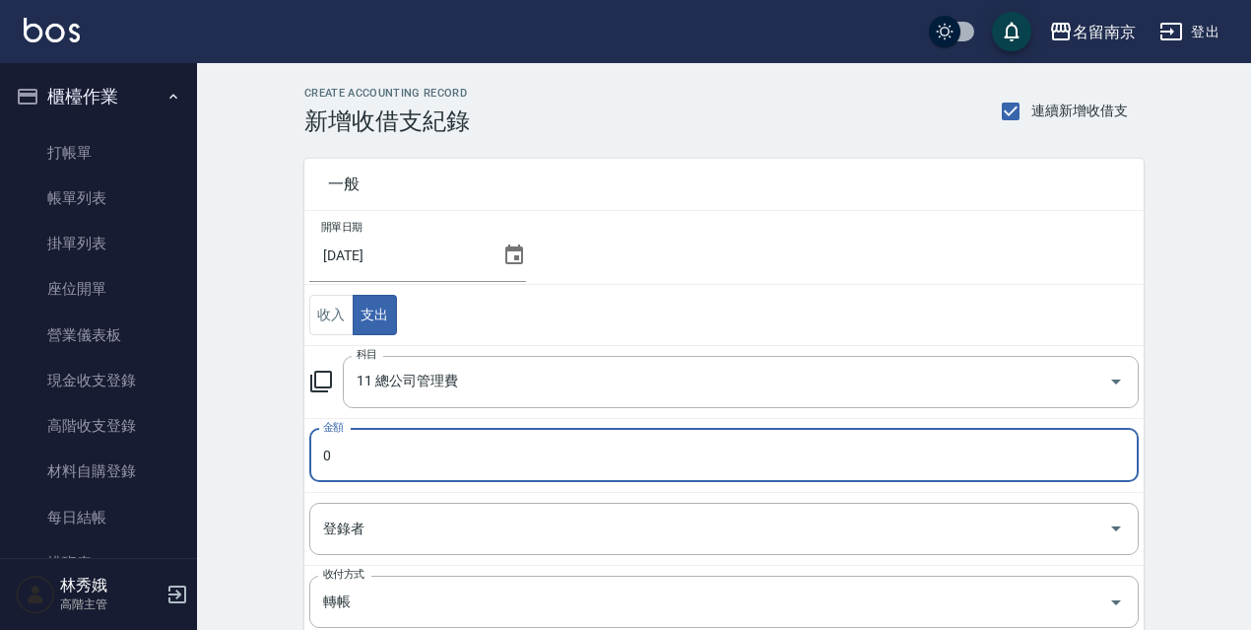
click at [356, 450] on input "0" at bounding box center [724, 455] width 830 height 53
type input "15000"
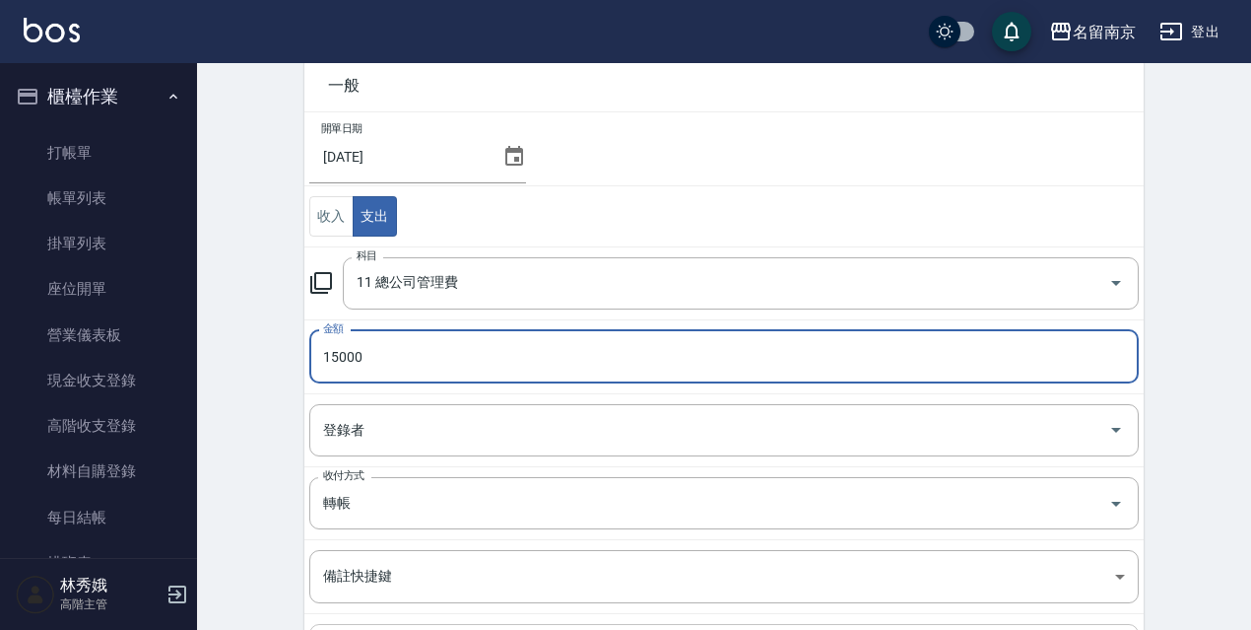
scroll to position [310, 0]
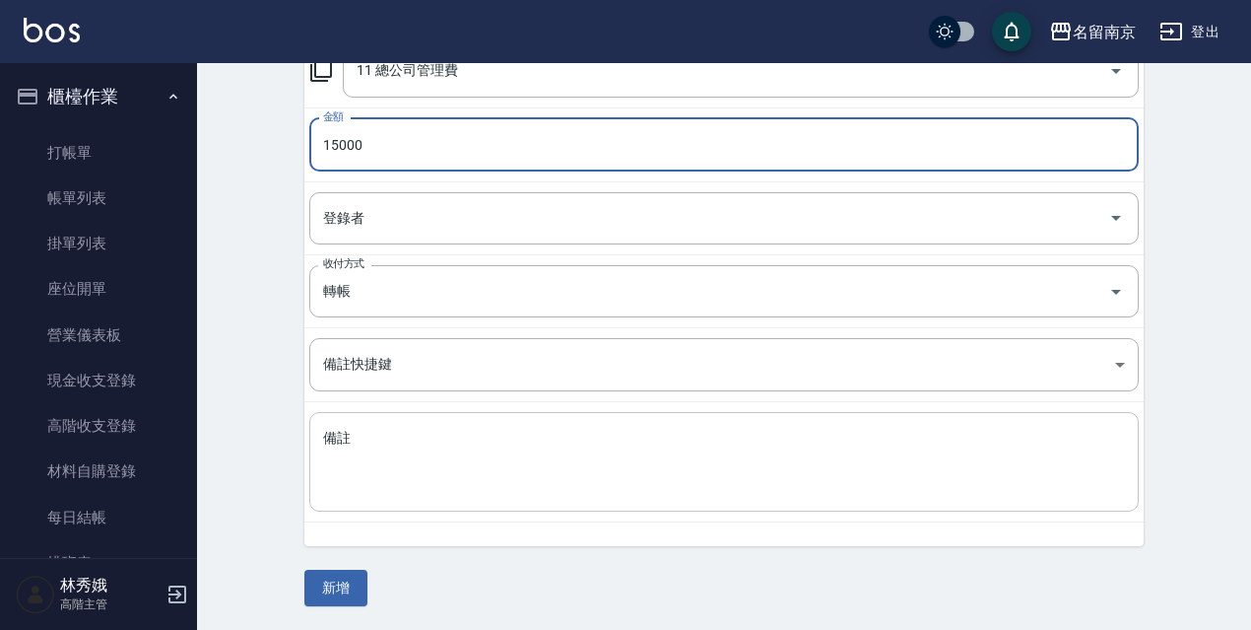
click at [475, 500] on div "x 備註" at bounding box center [724, 462] width 830 height 100
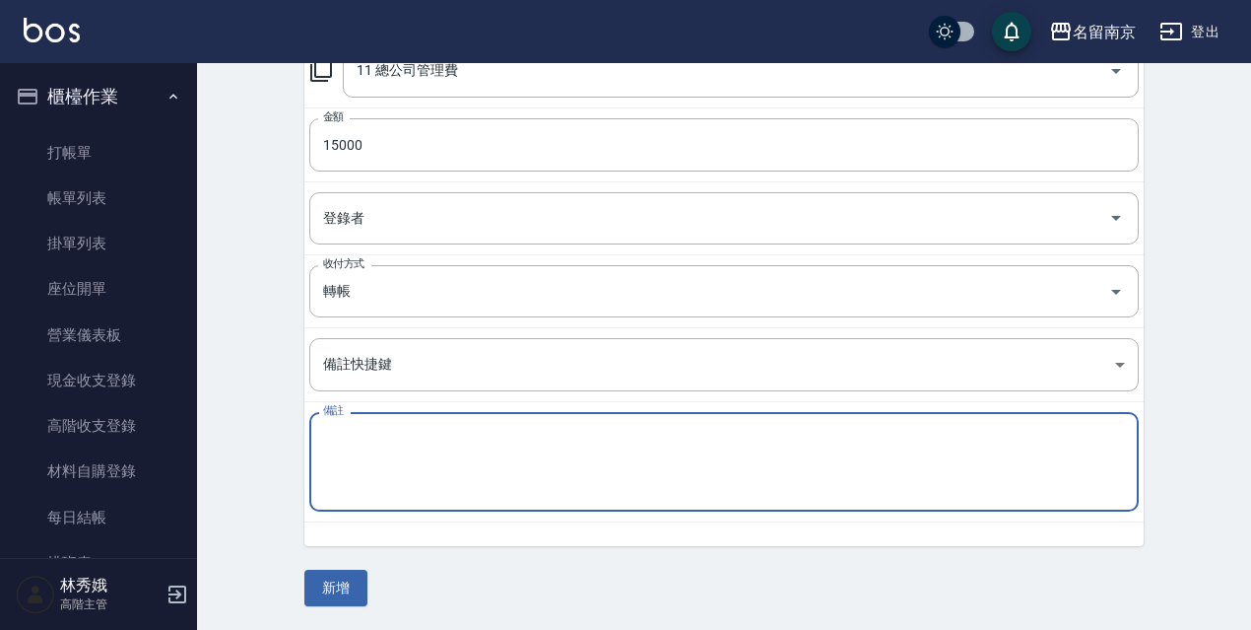
paste textarea "管理費"
type textarea "管理費"
click at [364, 576] on button "新增" at bounding box center [335, 588] width 63 height 36
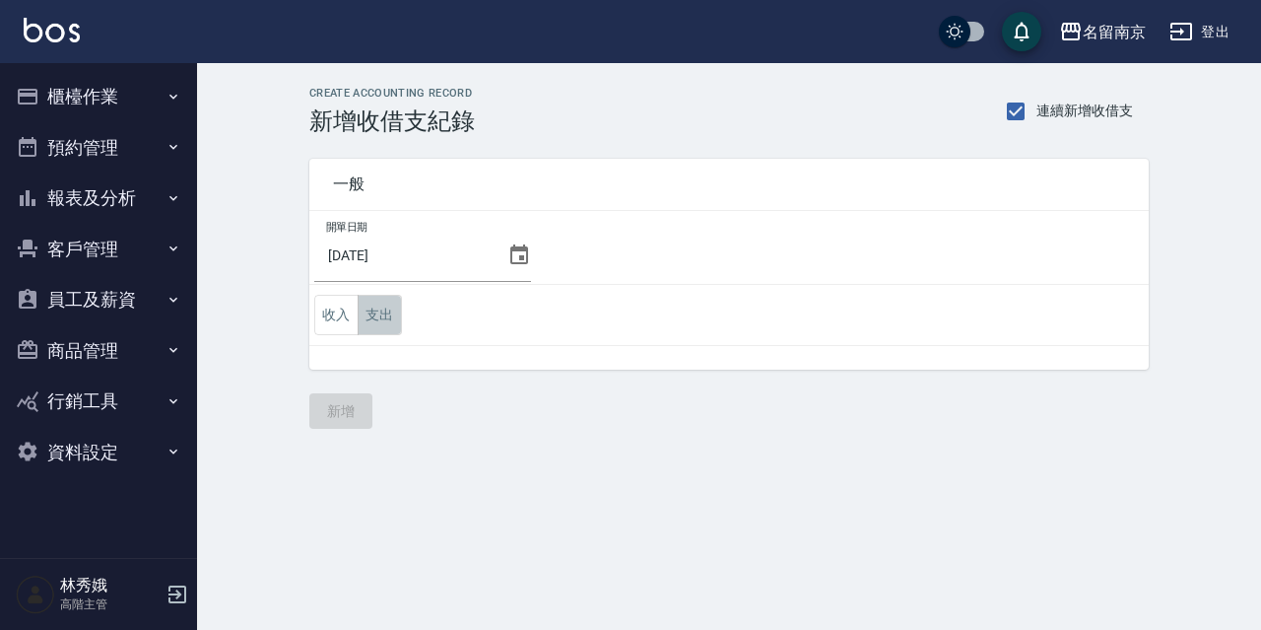
drag, startPoint x: 358, startPoint y: 312, endPoint x: 377, endPoint y: 320, distance: 21.2
click at [360, 312] on button "支出" at bounding box center [380, 315] width 44 height 40
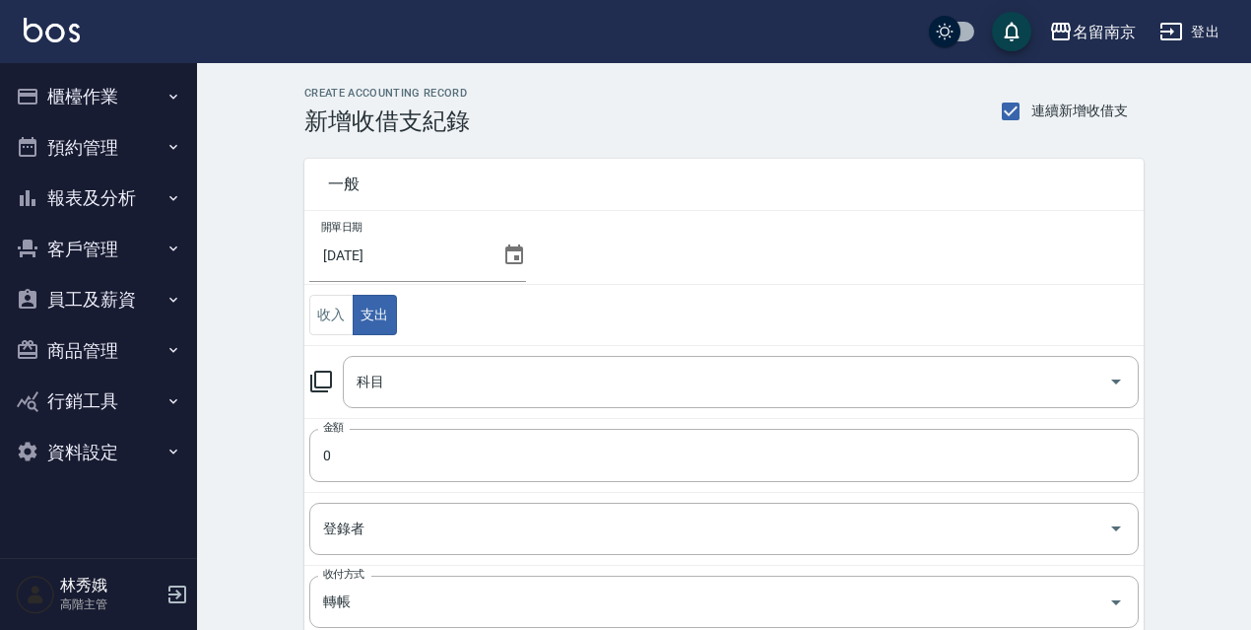
click at [318, 384] on icon at bounding box center [321, 381] width 24 height 24
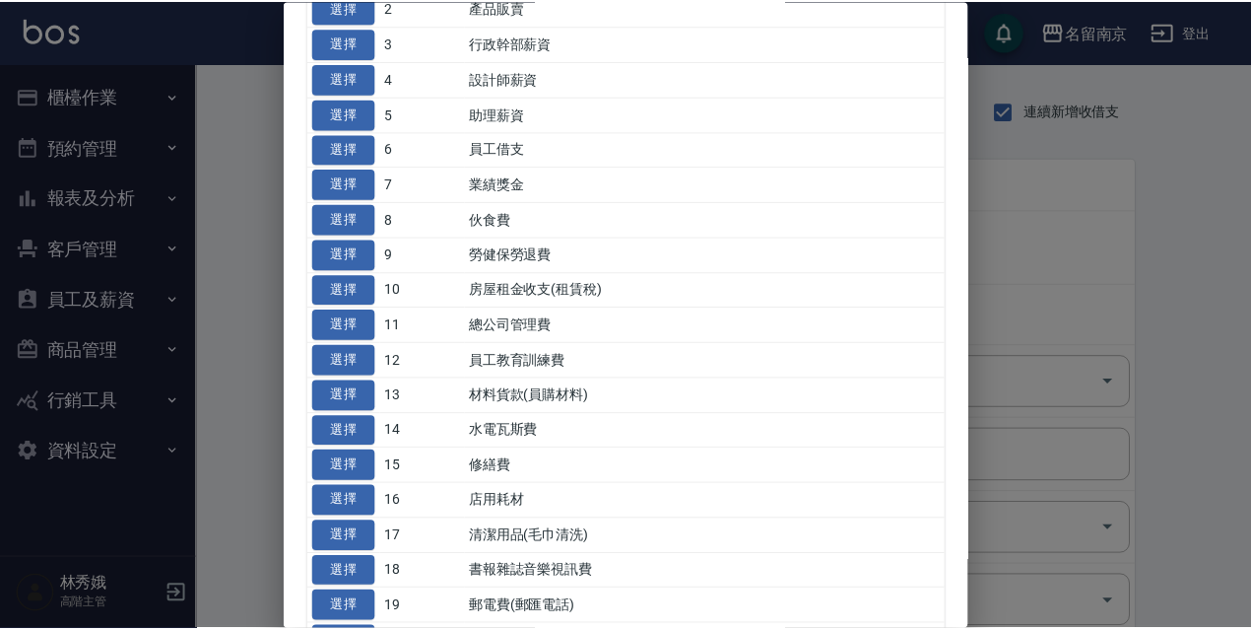
scroll to position [493, 0]
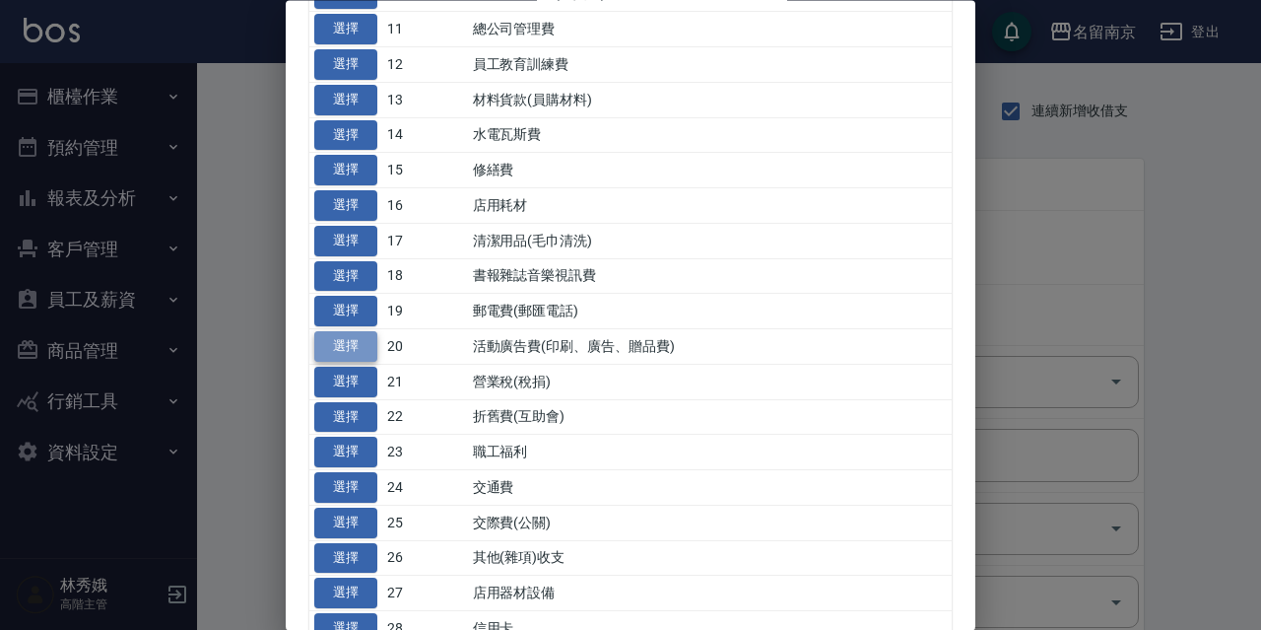
click at [346, 341] on button "選擇" at bounding box center [345, 347] width 63 height 31
type input "20 活動廣告費(印刷、廣告、贈品費)"
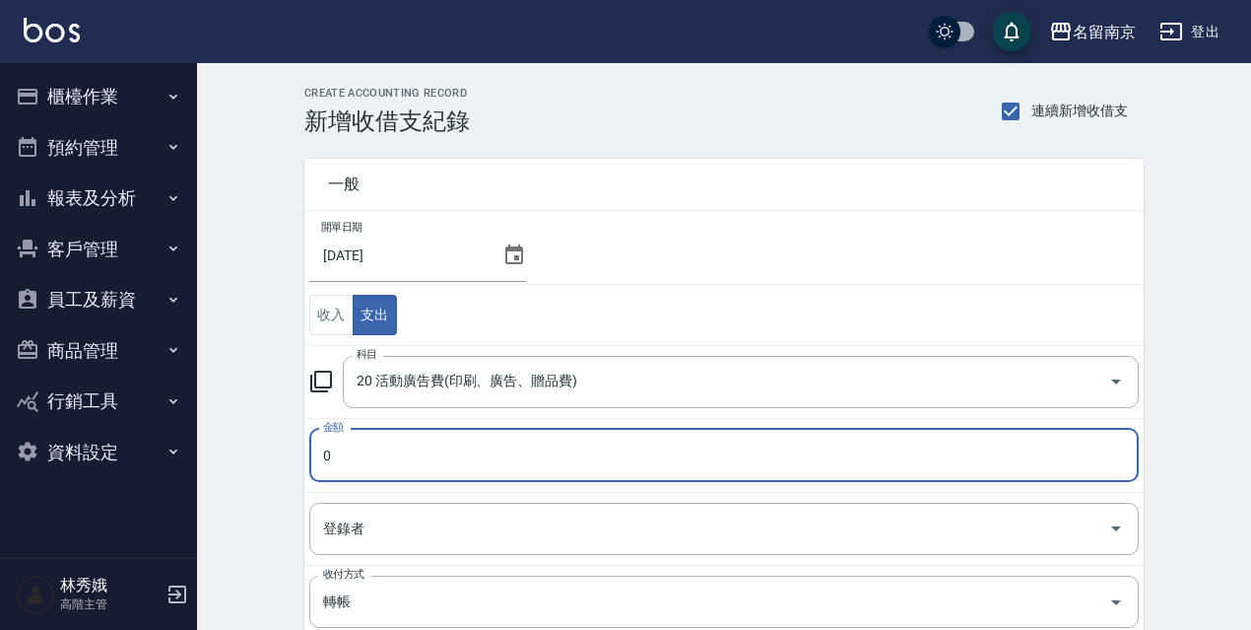
click at [380, 457] on input "0" at bounding box center [724, 455] width 830 height 53
type input "1500"
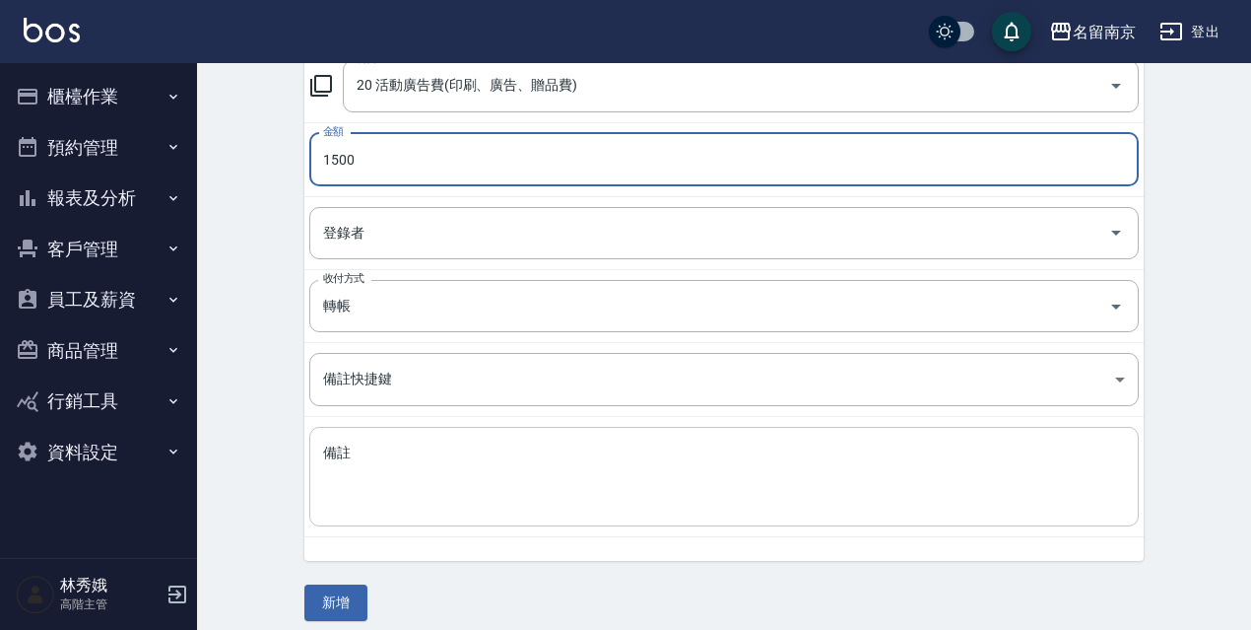
click at [480, 484] on textarea "備註" at bounding box center [724, 476] width 802 height 67
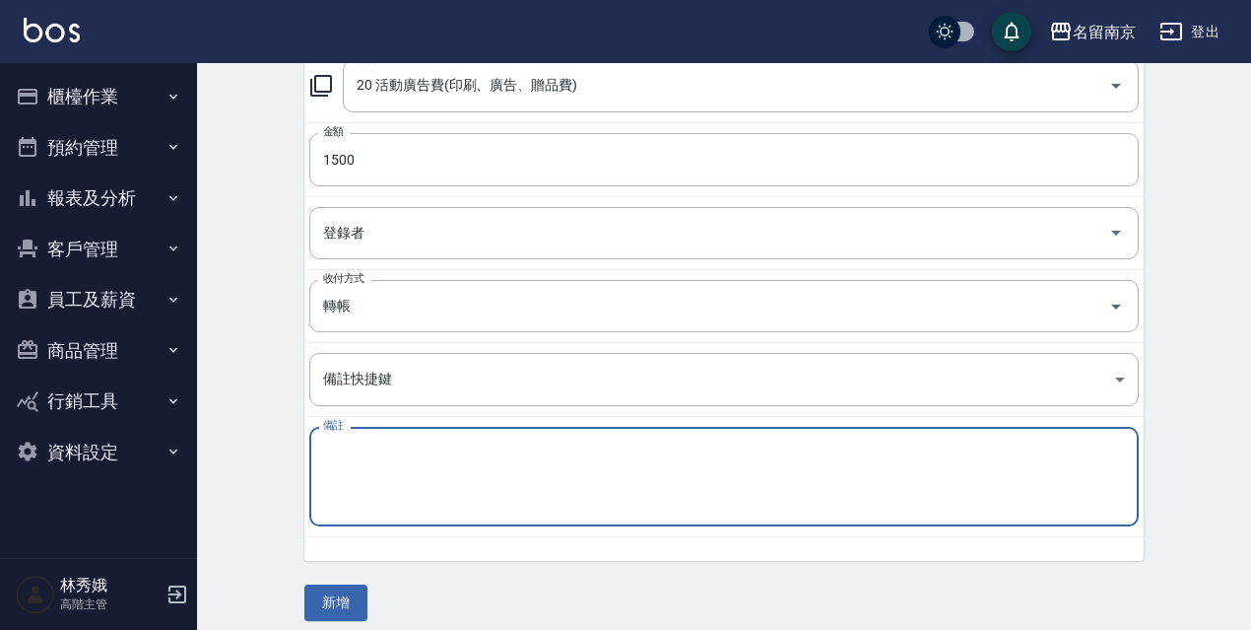
paste textarea "廣告預收款"
type textarea "廣告預收款"
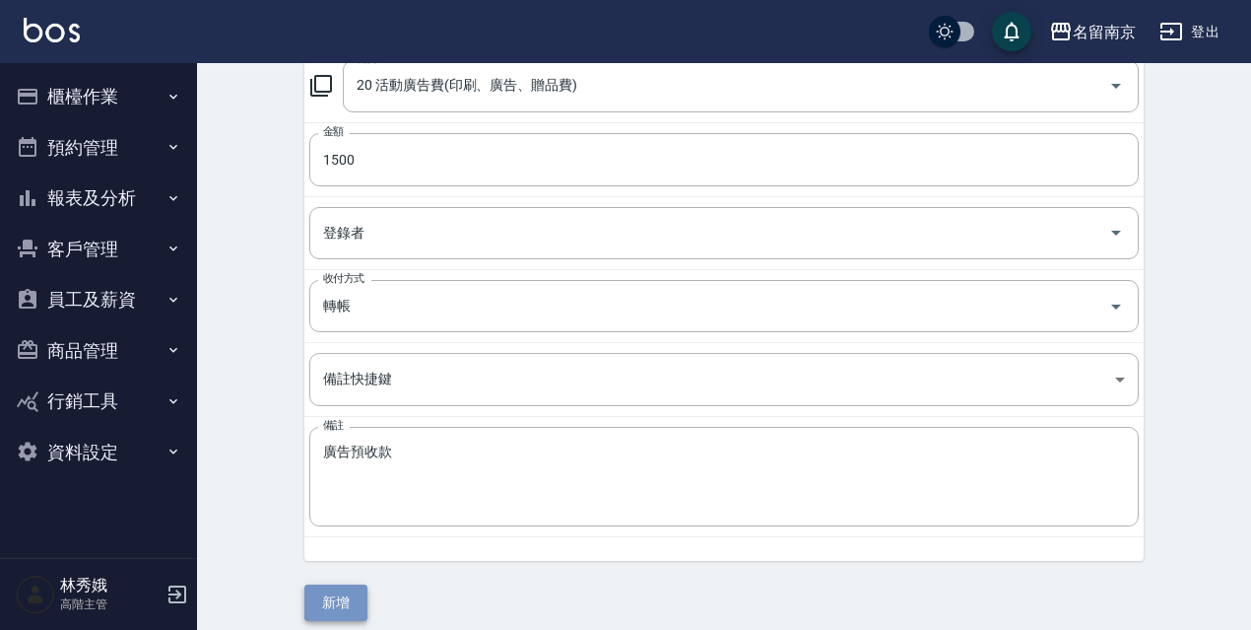
click at [319, 596] on button "新增" at bounding box center [335, 602] width 63 height 36
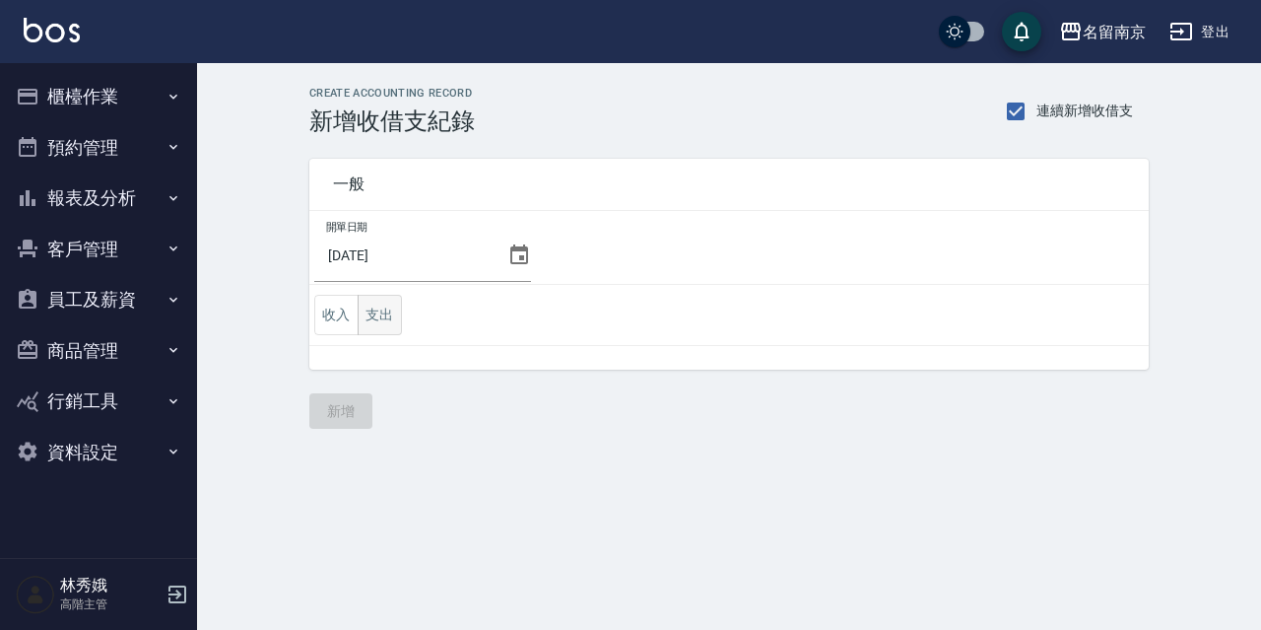
click at [379, 312] on button "支出" at bounding box center [380, 315] width 44 height 40
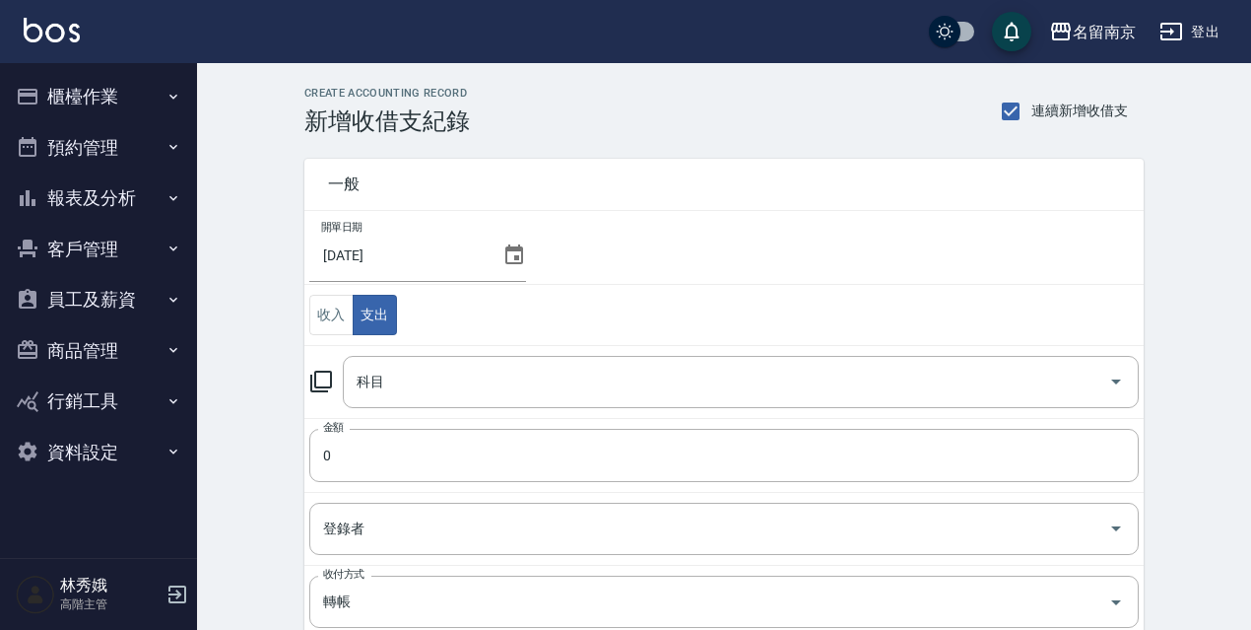
click at [321, 387] on icon at bounding box center [321, 381] width 22 height 22
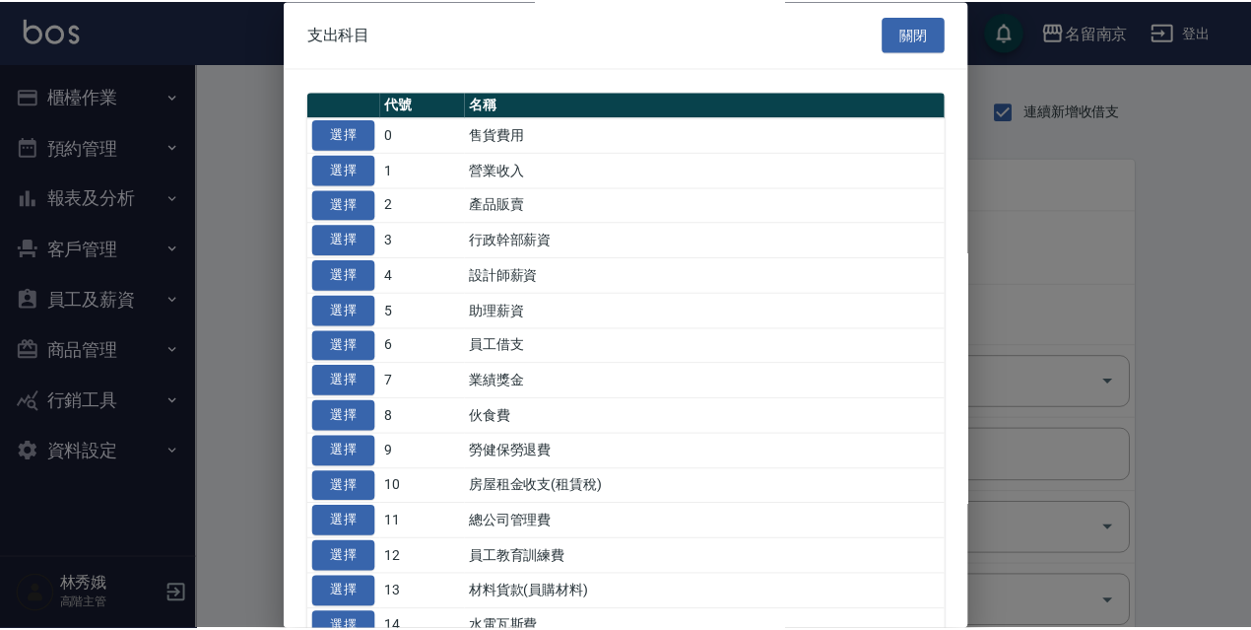
scroll to position [296, 0]
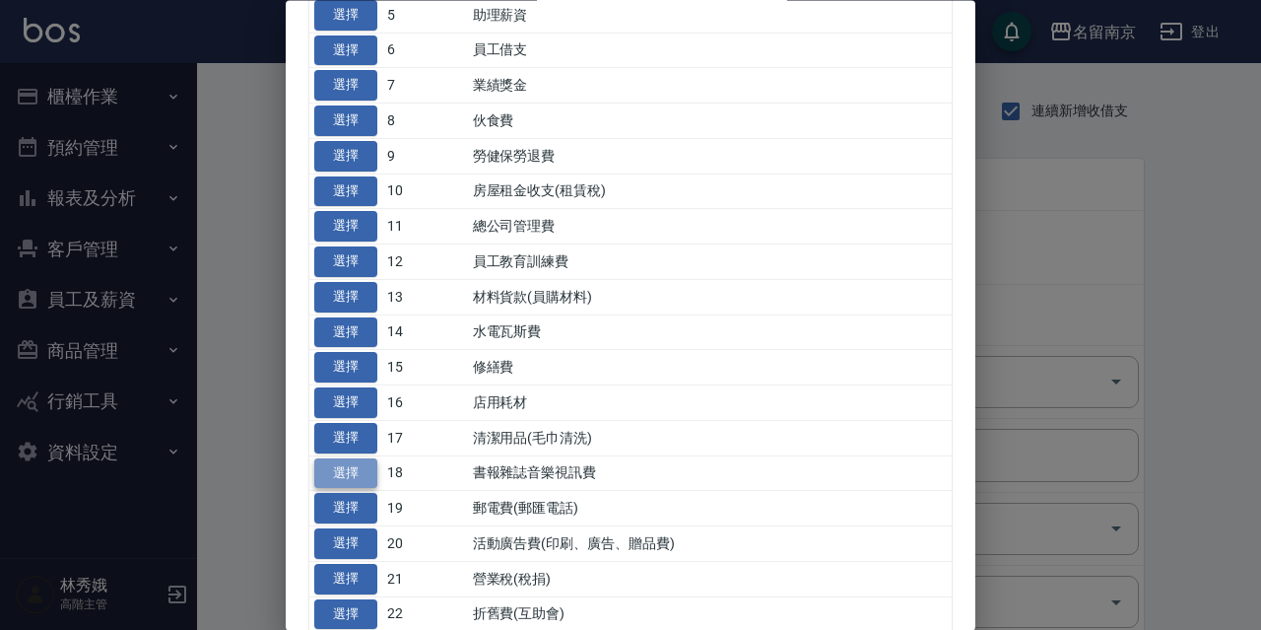
click at [355, 465] on button "選擇" at bounding box center [345, 473] width 63 height 31
type input "18 書報雜誌音樂視訊費"
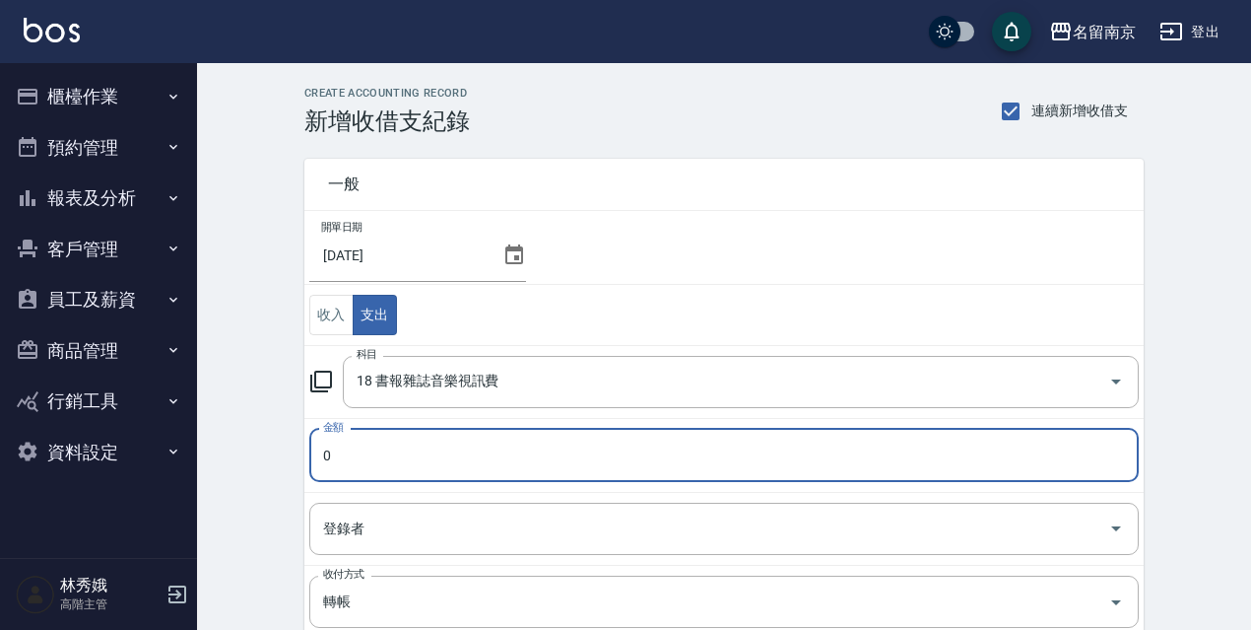
click at [386, 457] on input "0" at bounding box center [724, 455] width 830 height 53
type input "500"
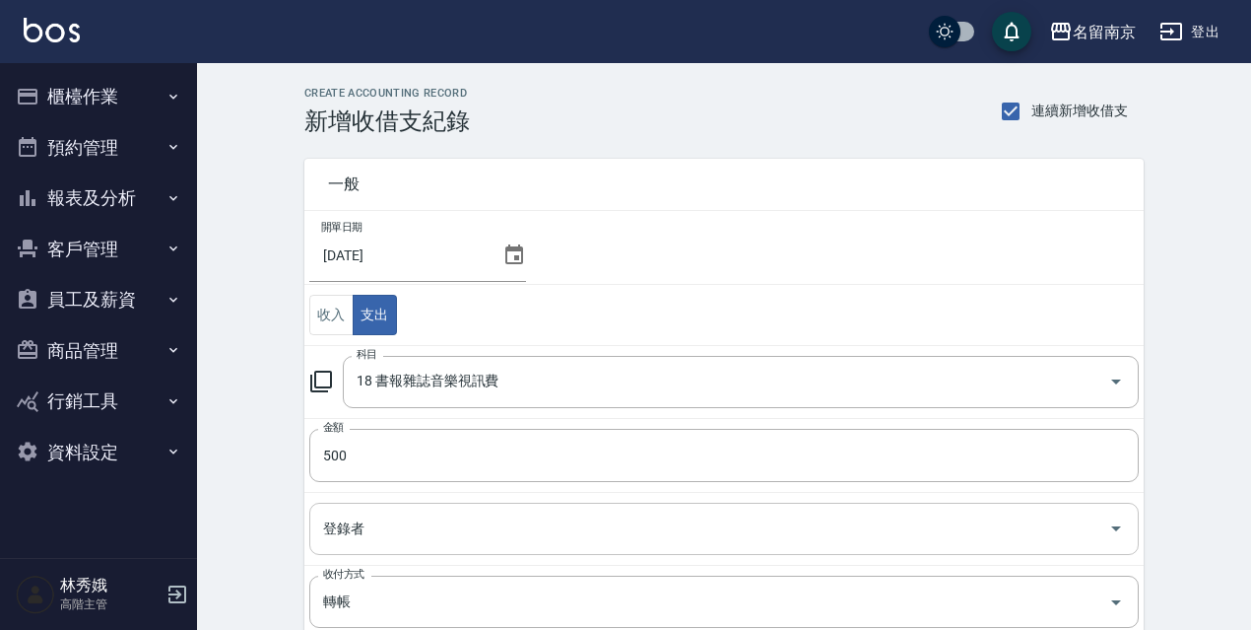
scroll to position [310, 0]
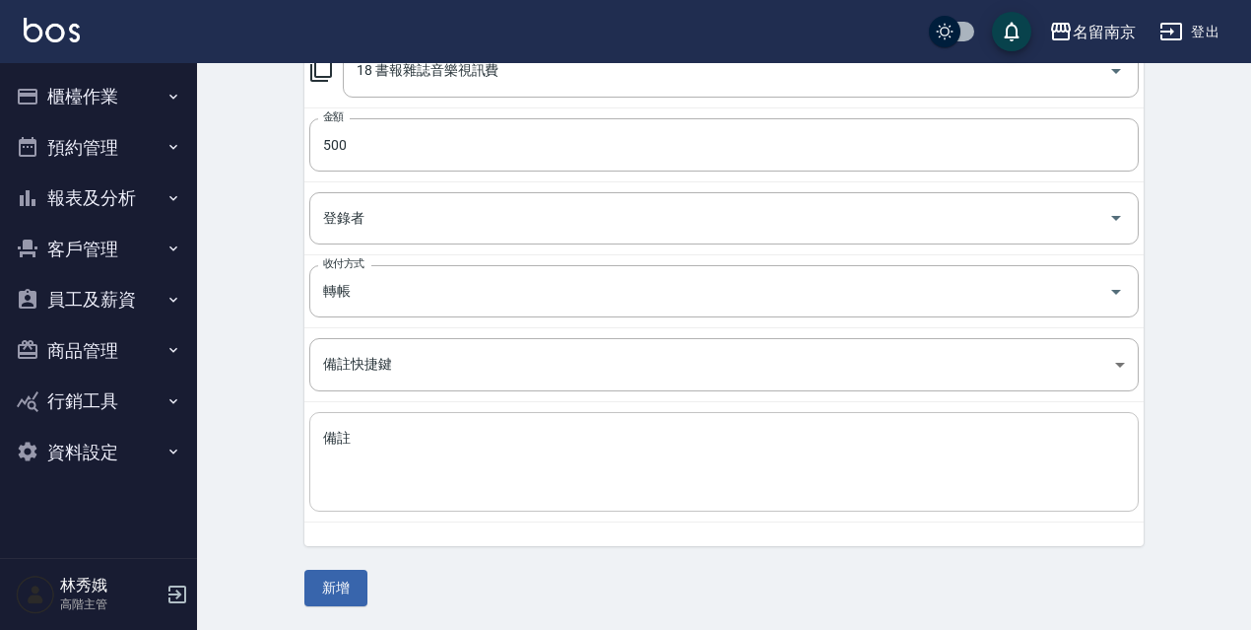
click at [400, 447] on textarea "備註" at bounding box center [724, 462] width 802 height 67
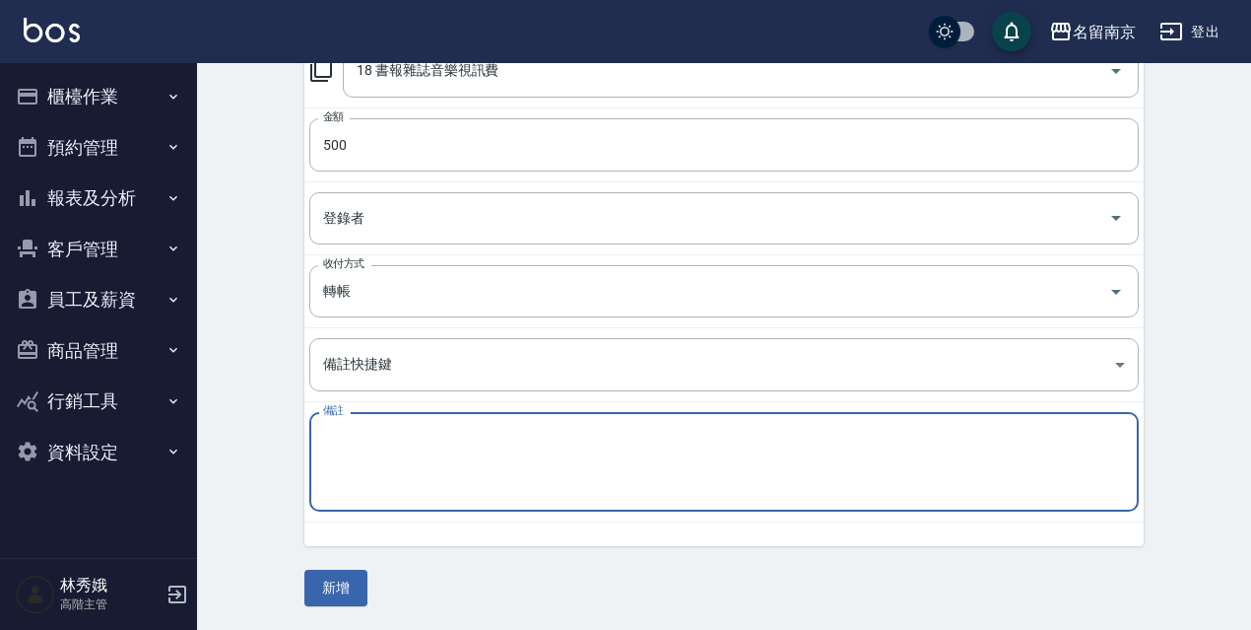
paste textarea "九太科技"
type textarea "九太科技"
click at [362, 599] on button "新增" at bounding box center [335, 588] width 63 height 36
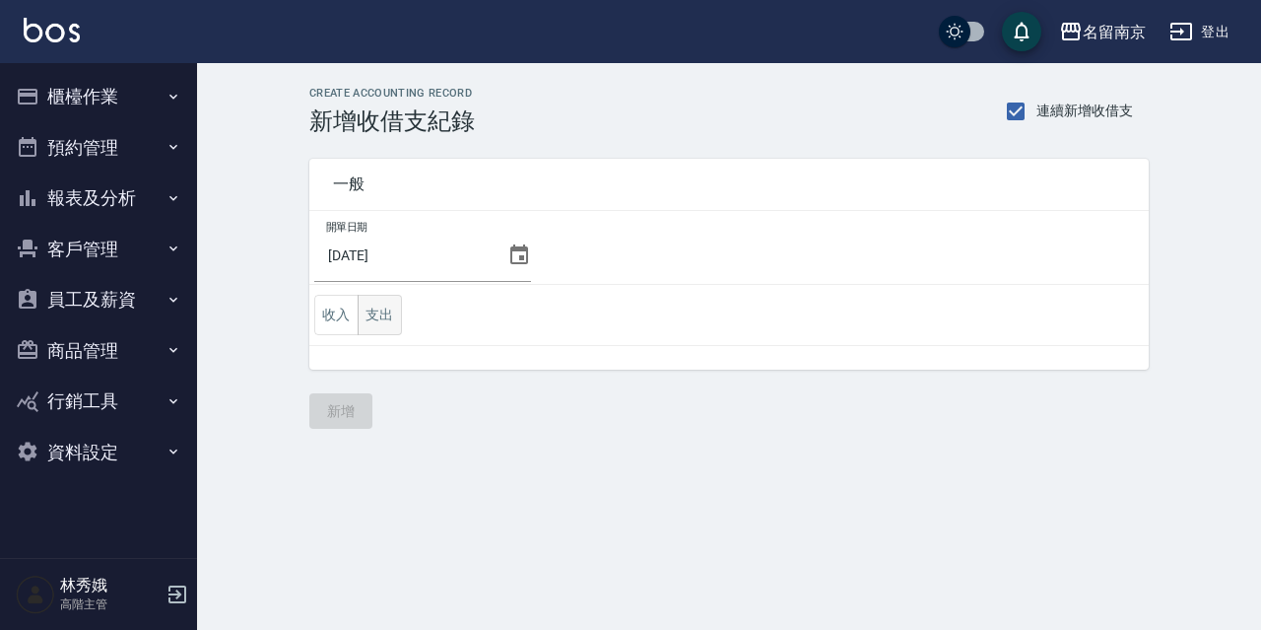
click at [386, 314] on button "支出" at bounding box center [380, 315] width 44 height 40
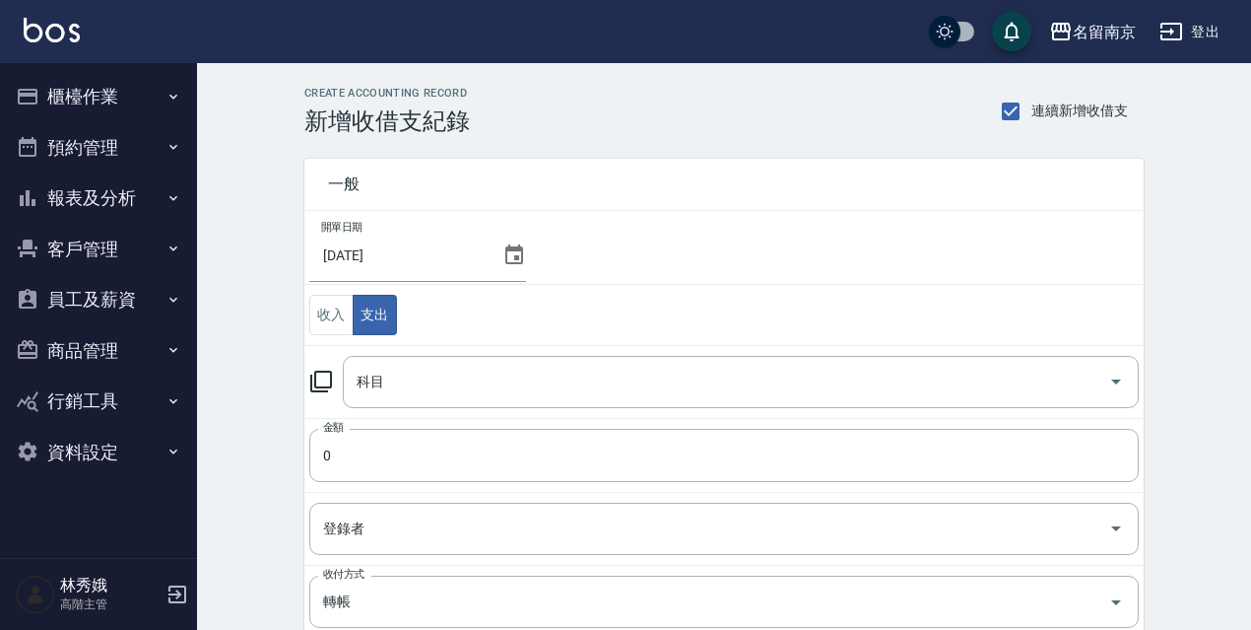
click at [318, 390] on icon at bounding box center [321, 381] width 24 height 24
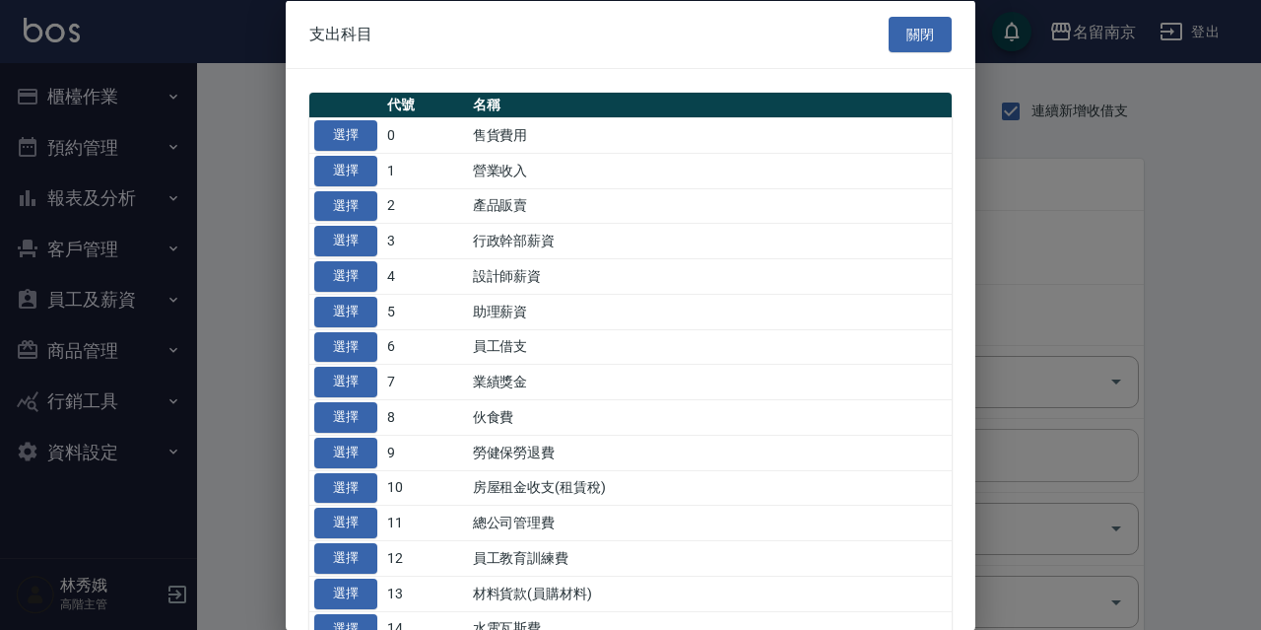
click at [362, 456] on button "選擇" at bounding box center [345, 451] width 63 height 31
type input "9 勞健保勞退費"
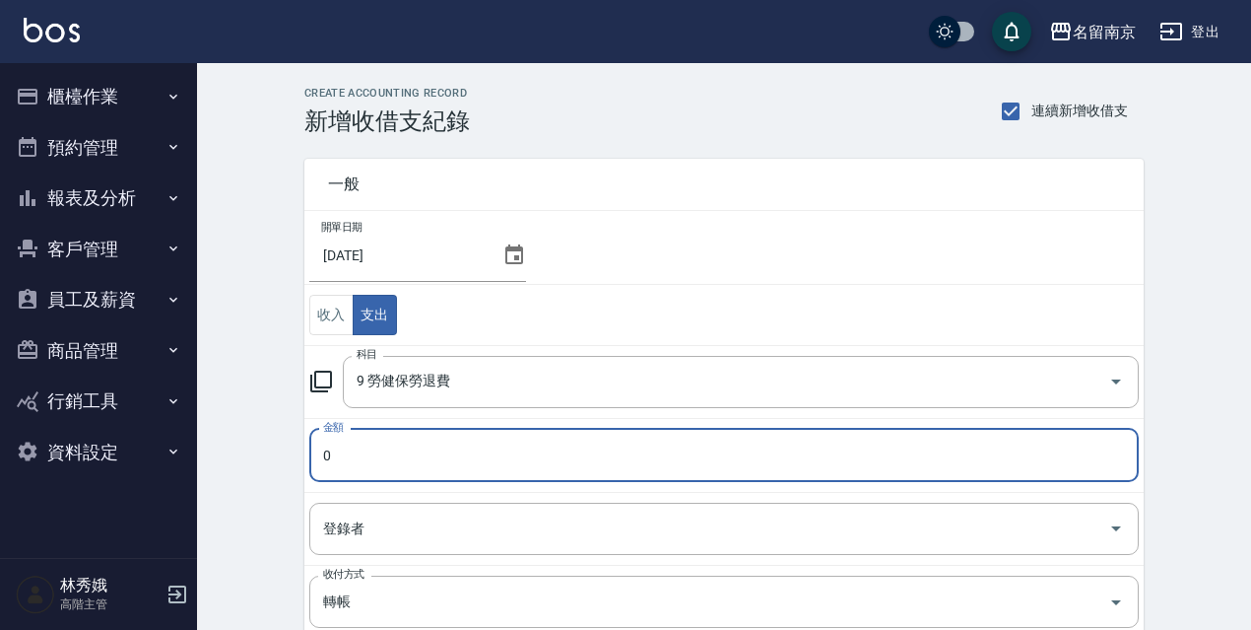
click at [399, 443] on input "0" at bounding box center [724, 455] width 830 height 53
type input "19053"
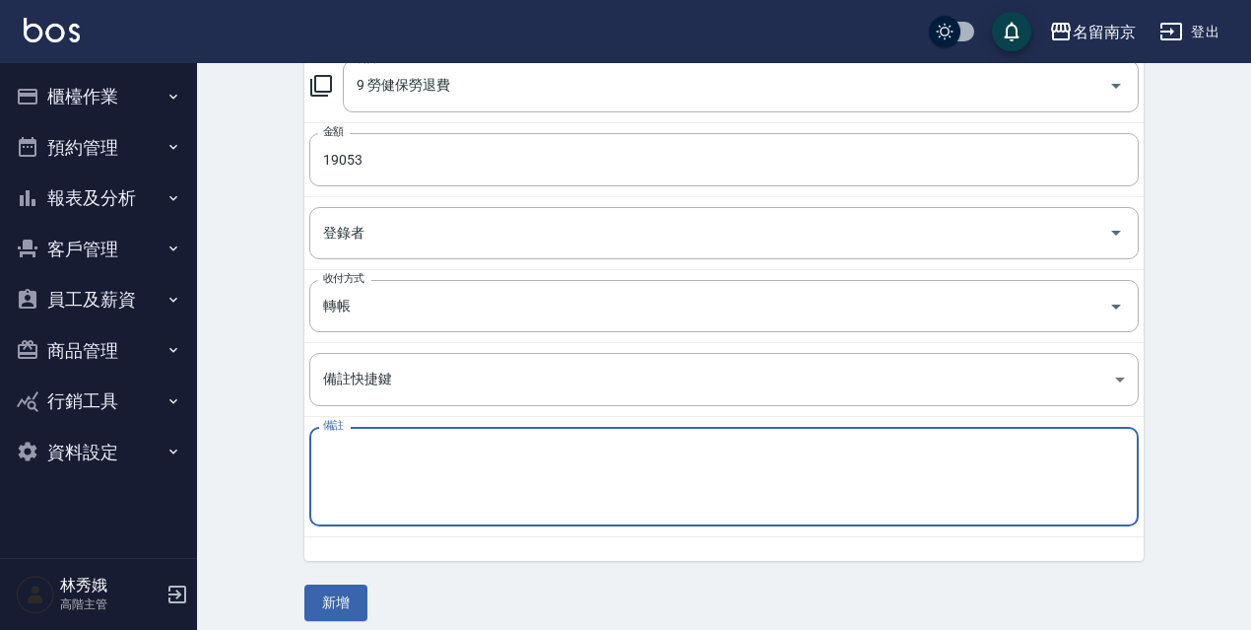
click at [489, 492] on textarea "備註" at bounding box center [724, 476] width 802 height 67
paste textarea "勞、健保費用"
type textarea "勞、健保費用"
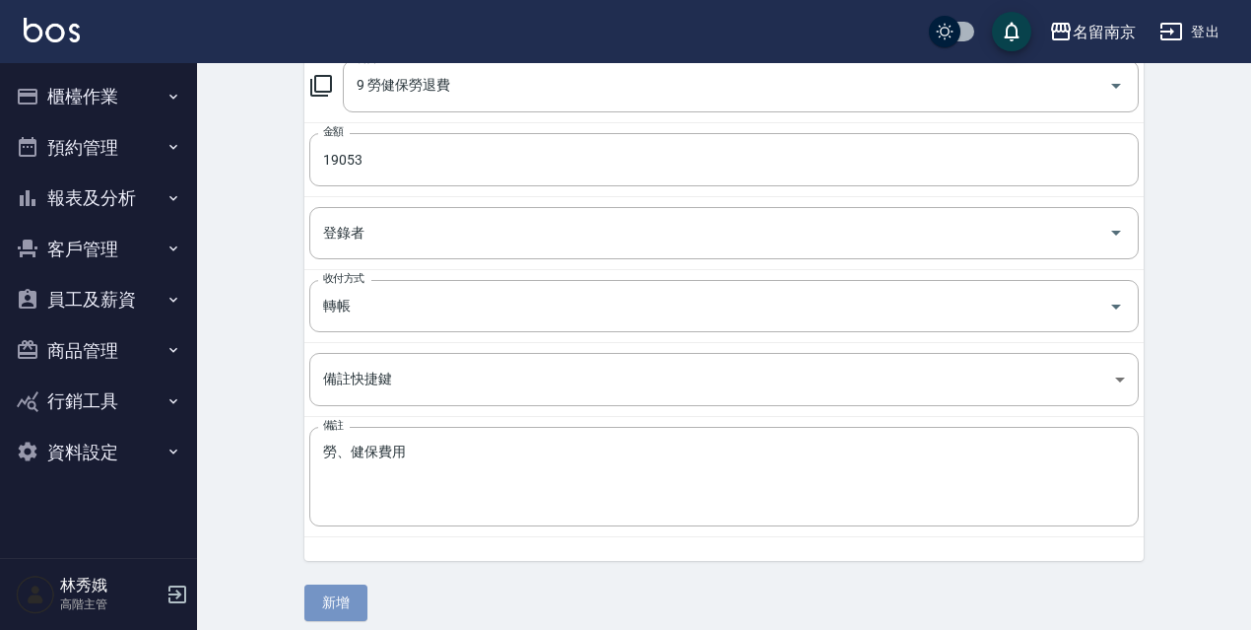
click at [328, 605] on button "新增" at bounding box center [335, 602] width 63 height 36
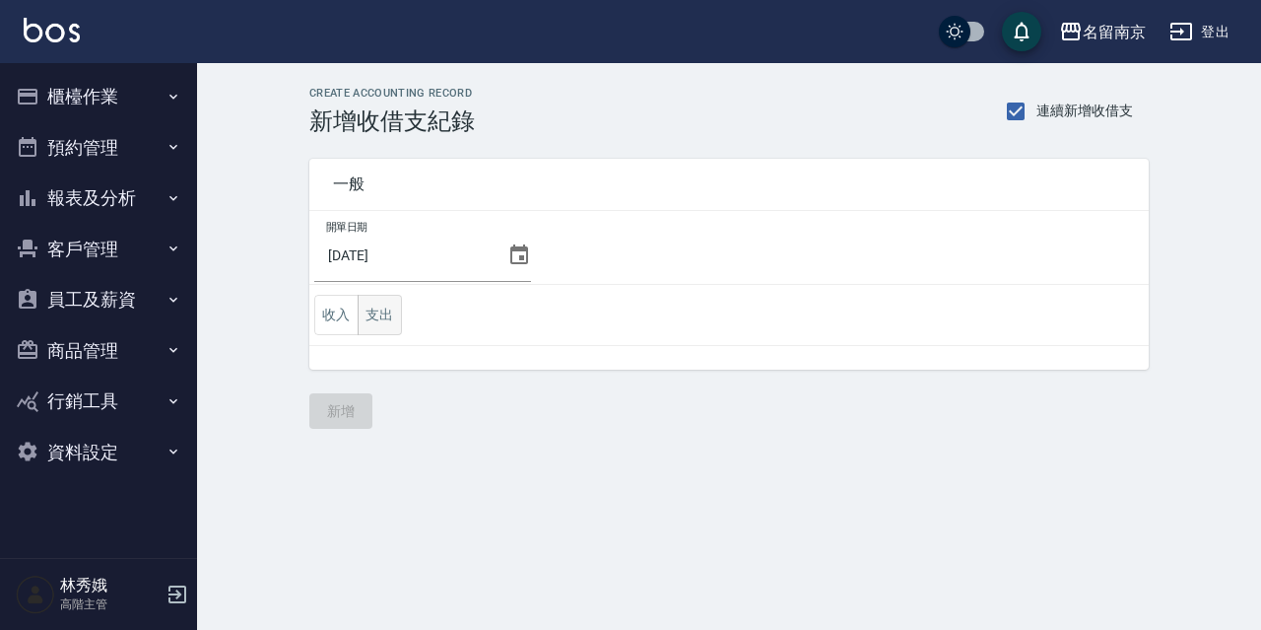
click at [395, 319] on button "支出" at bounding box center [380, 315] width 44 height 40
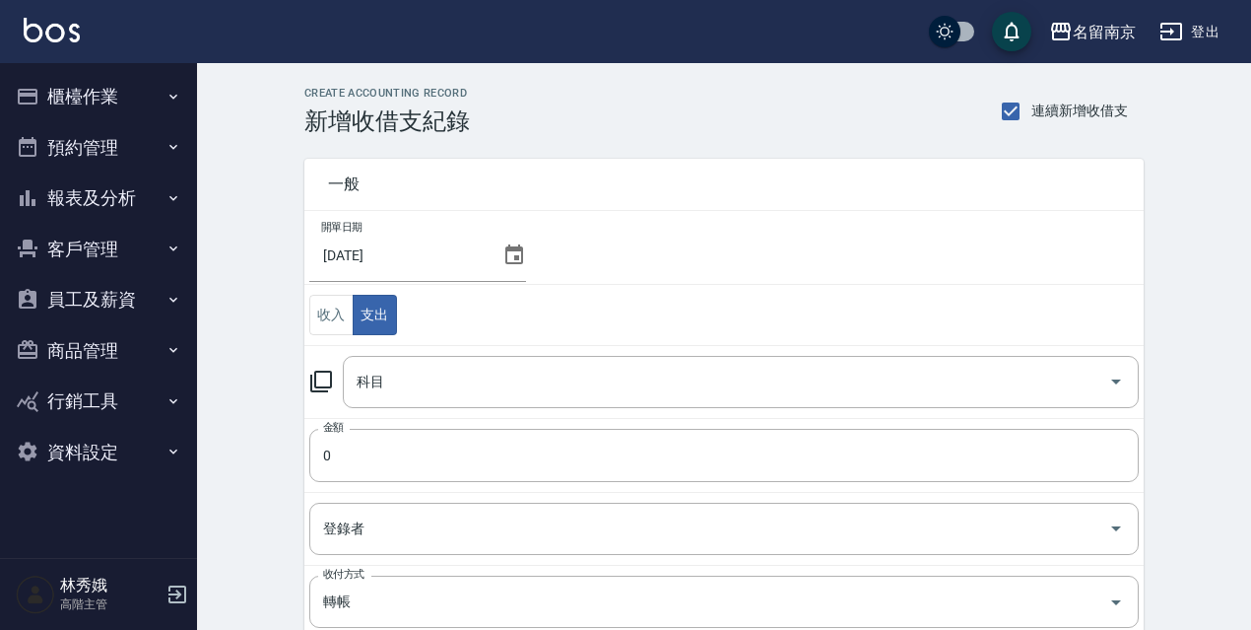
click at [328, 380] on icon at bounding box center [321, 381] width 24 height 24
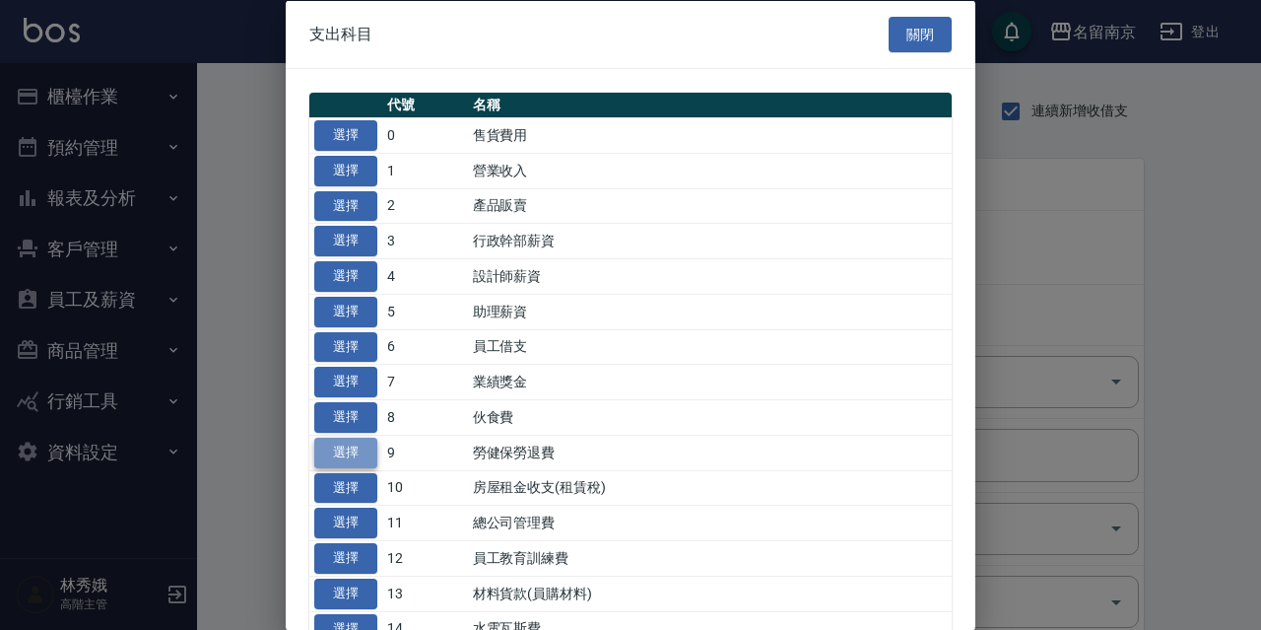
click at [366, 455] on button "選擇" at bounding box center [345, 451] width 63 height 31
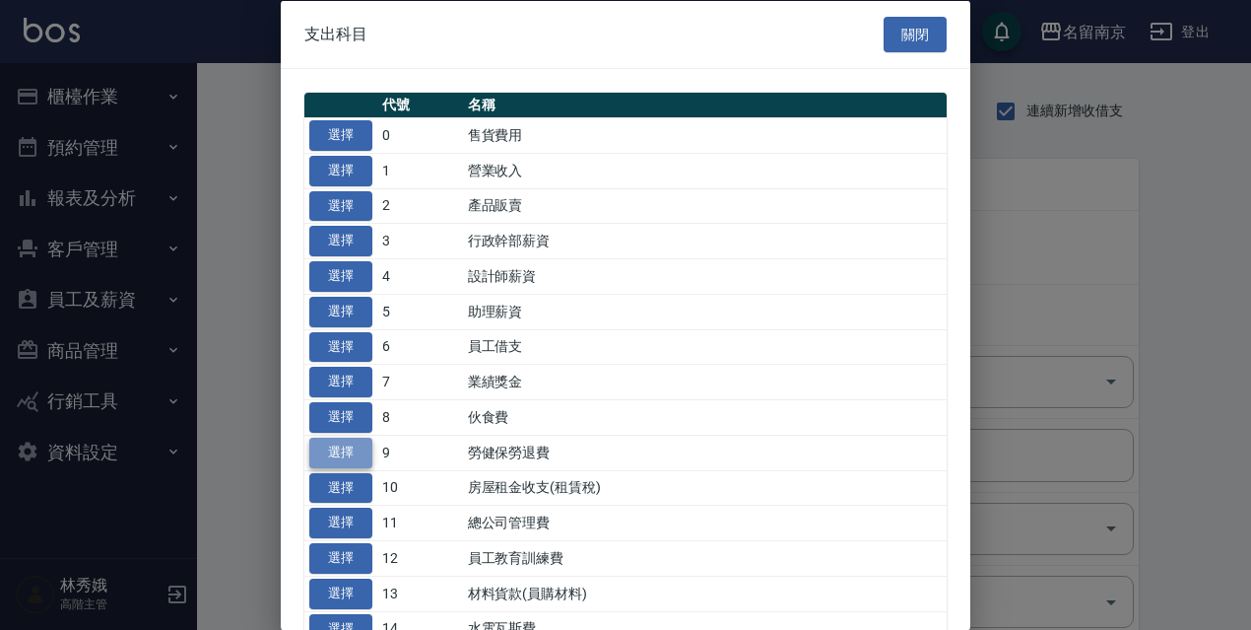
type input "9 勞健保勞退費"
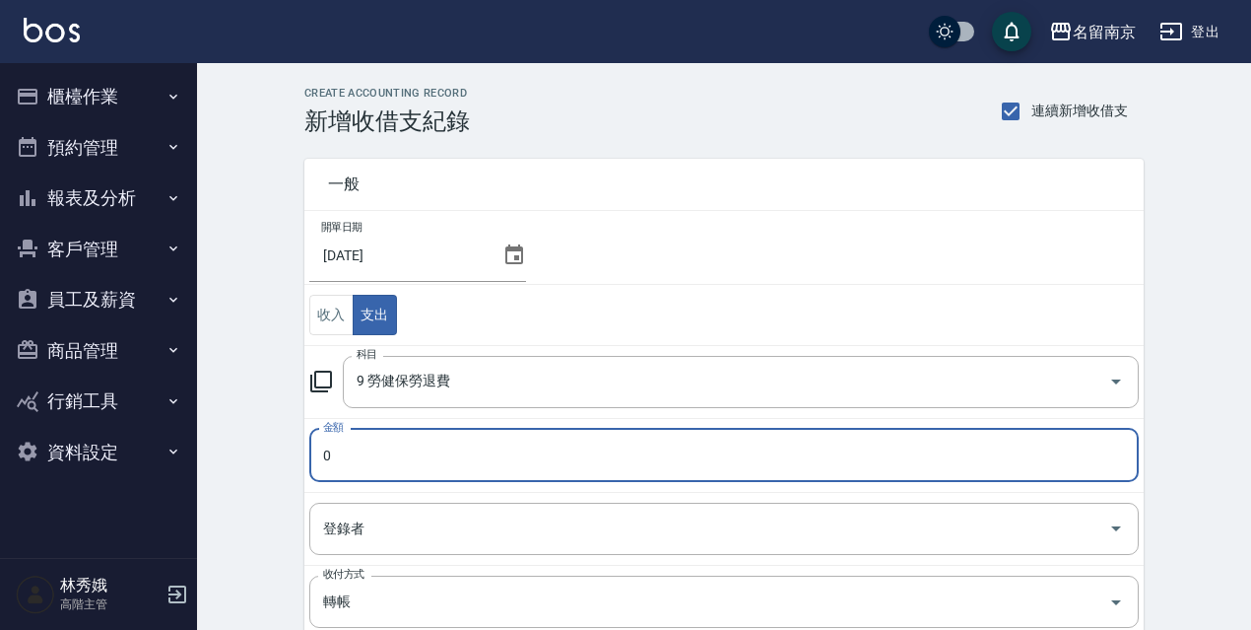
drag, startPoint x: 369, startPoint y: 459, endPoint x: 361, endPoint y: 448, distance: 13.4
click at [369, 458] on input "0" at bounding box center [724, 455] width 830 height 53
type input "5454"
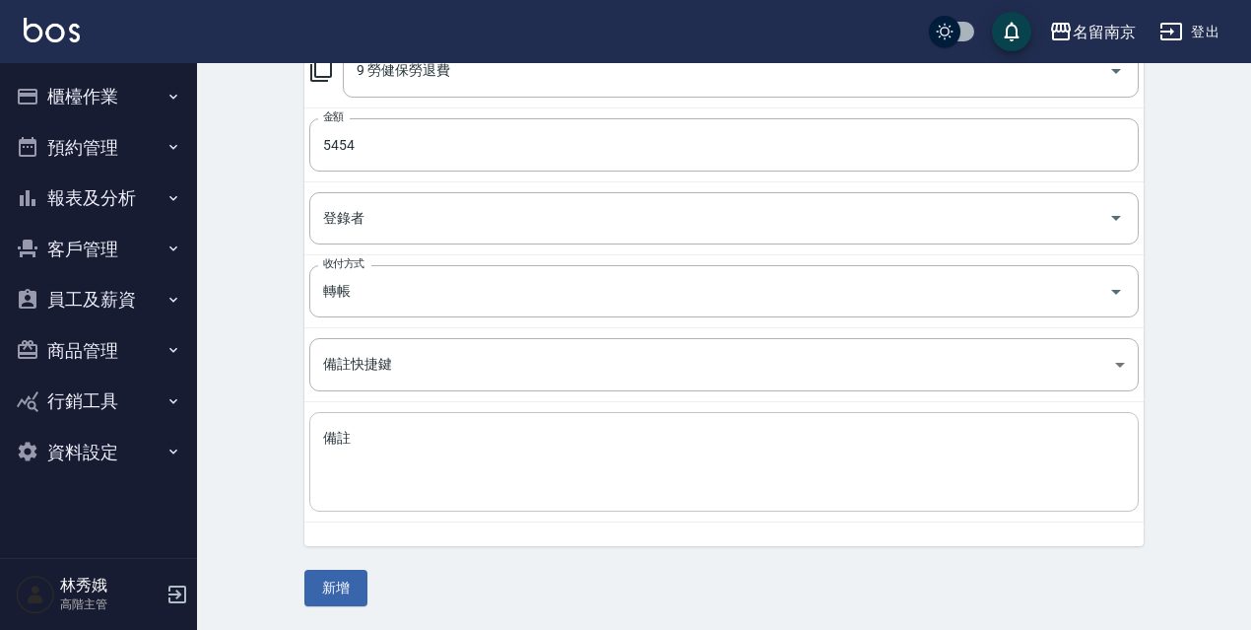
click at [359, 454] on textarea "備註" at bounding box center [724, 462] width 802 height 67
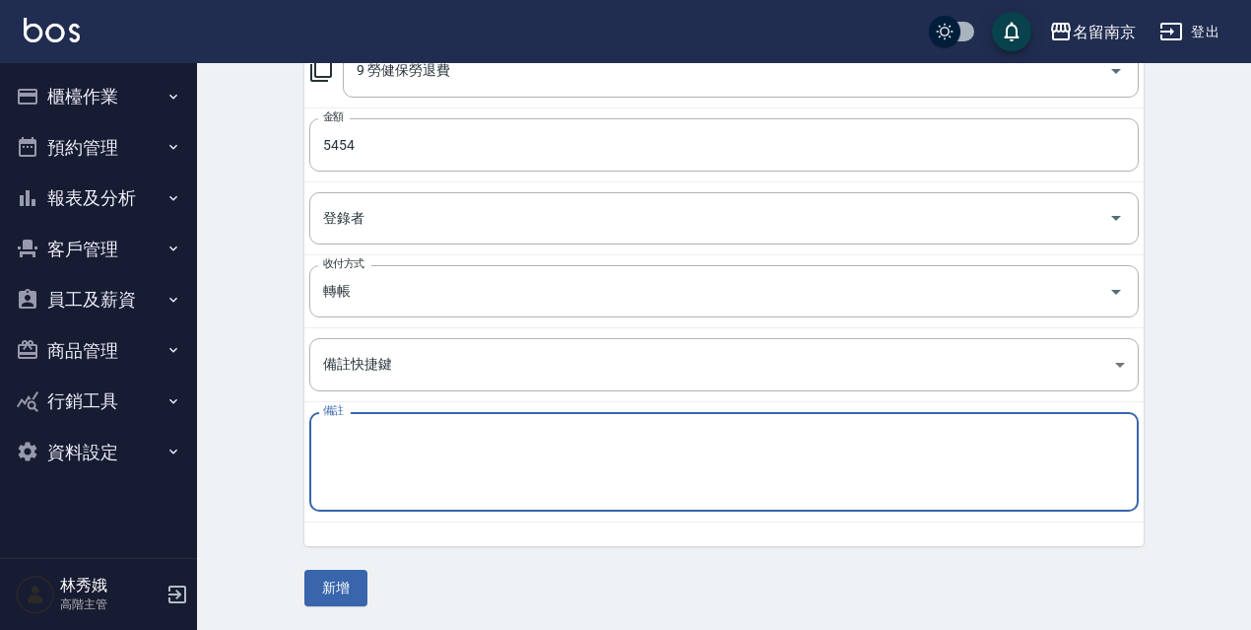
paste textarea "工退休金新制提繳費用"
click at [326, 435] on textarea "工退休金新制提繳費用" at bounding box center [724, 462] width 802 height 67
type textarea "勞工退休金新制提繳費用"
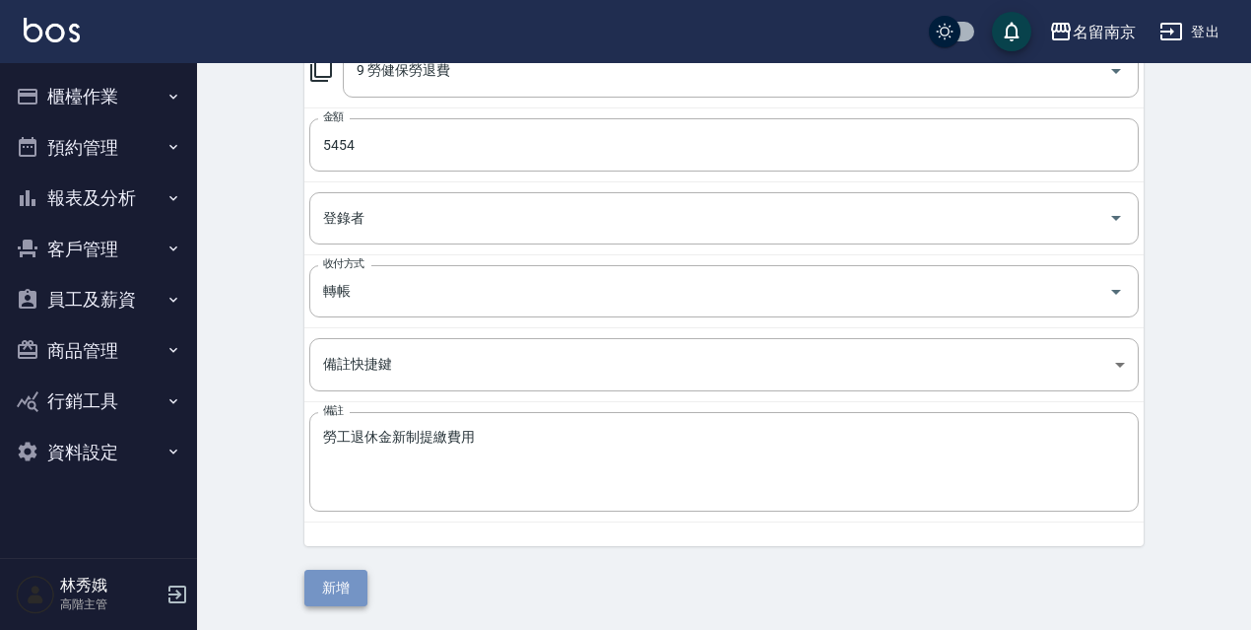
click at [348, 579] on button "新增" at bounding box center [335, 588] width 63 height 36
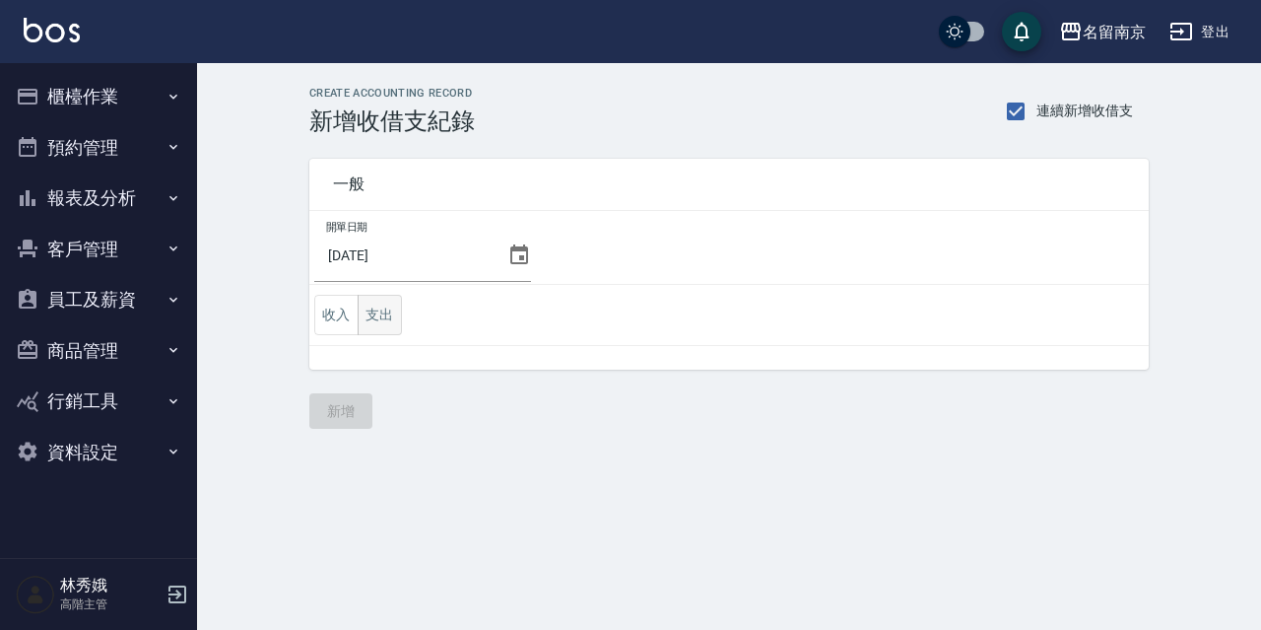
click at [383, 306] on button "支出" at bounding box center [380, 315] width 44 height 40
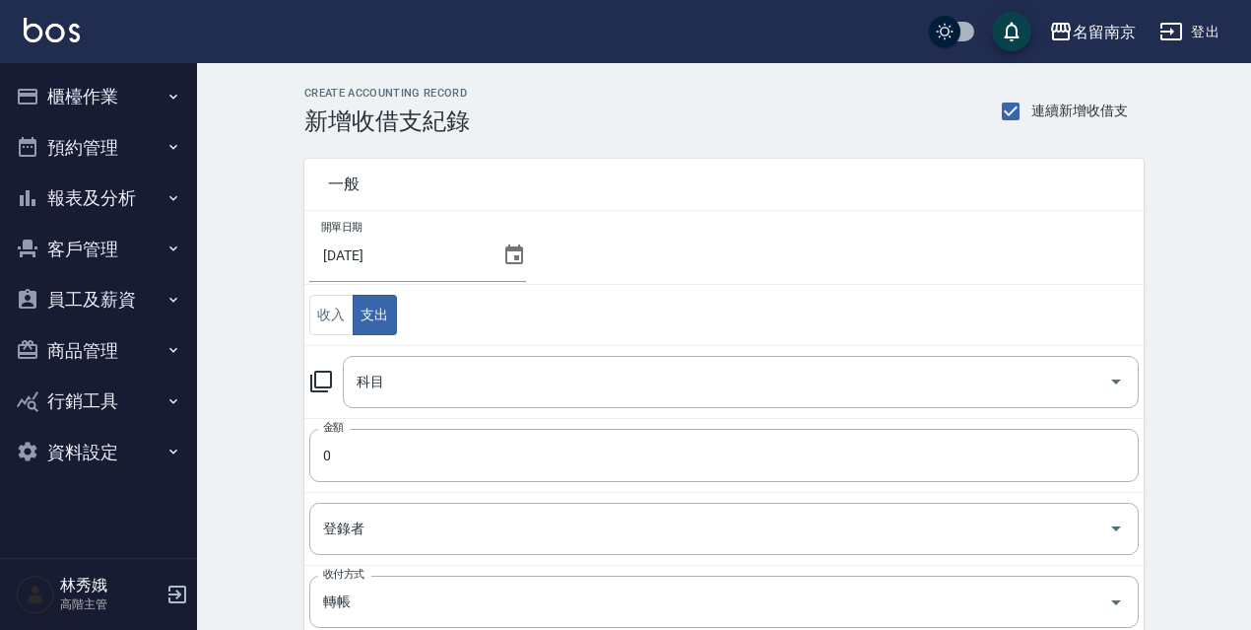
click at [327, 379] on icon at bounding box center [321, 381] width 24 height 24
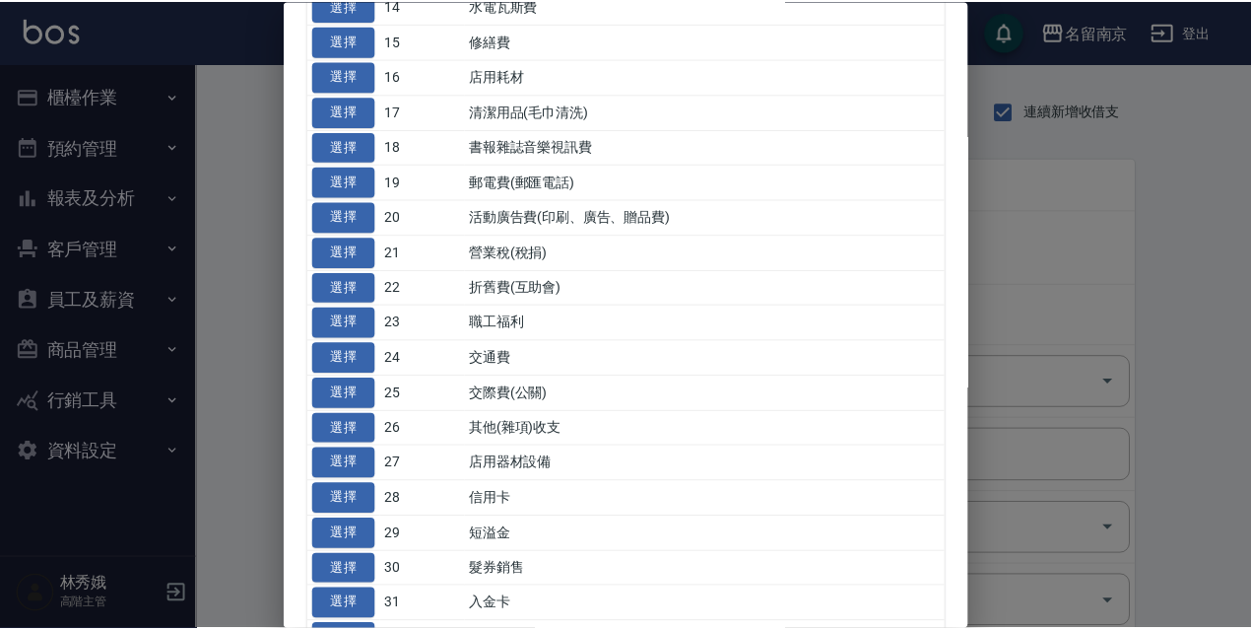
scroll to position [326, 0]
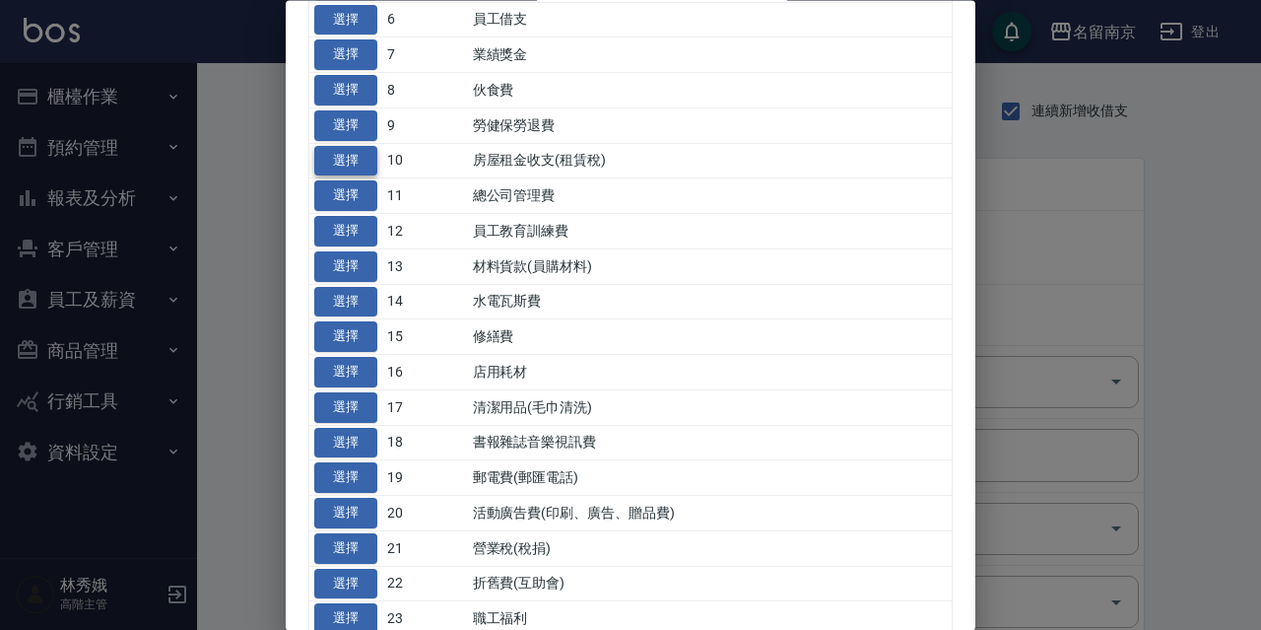
click at [355, 161] on button "選擇" at bounding box center [345, 161] width 63 height 31
type input "10 房屋租金收支(租賃稅)"
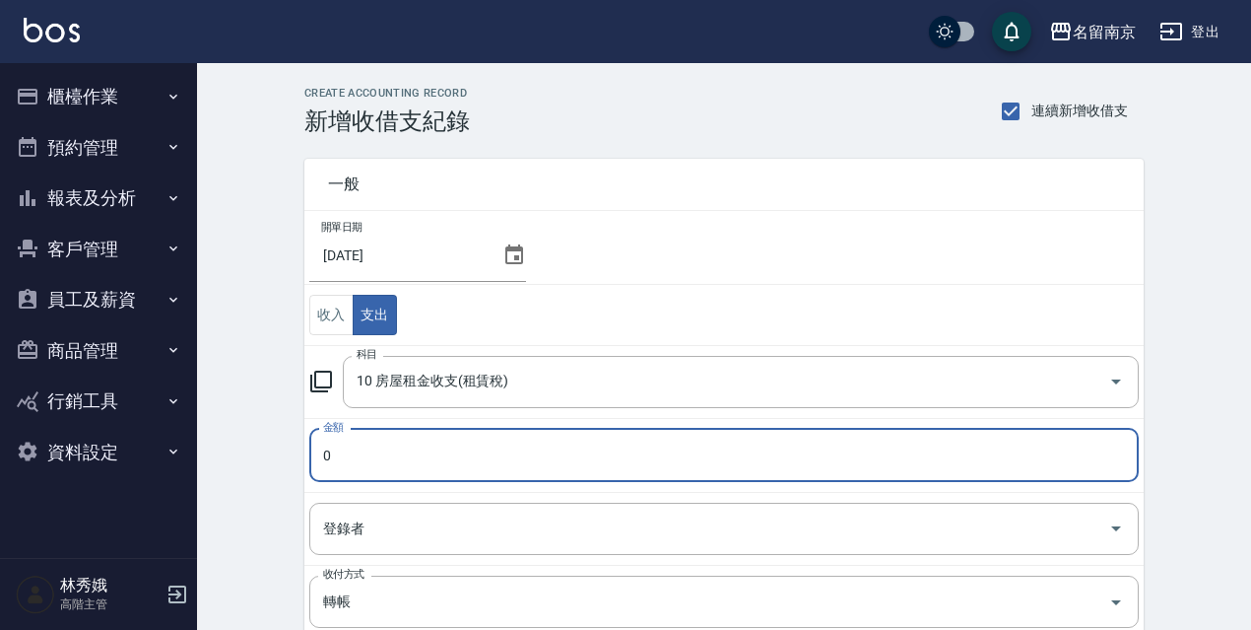
click at [393, 453] on input "0" at bounding box center [724, 455] width 830 height 53
type input "3000"
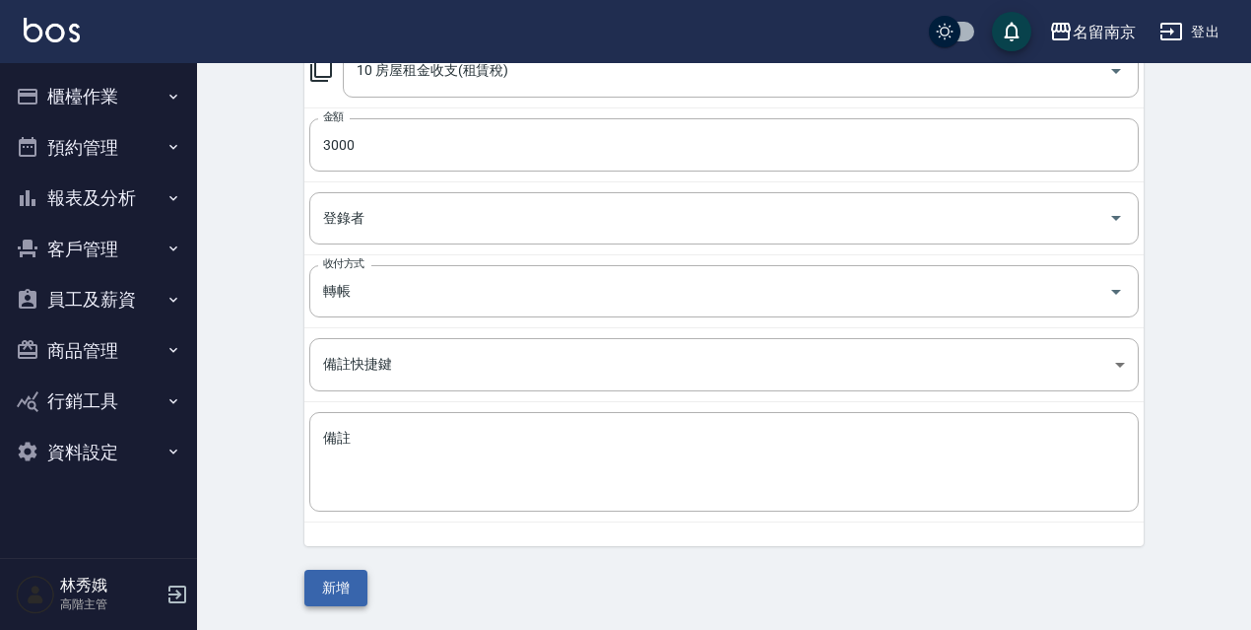
drag, startPoint x: 369, startPoint y: 585, endPoint x: 333, endPoint y: 585, distance: 36.5
click at [360, 585] on div "一般 開單日期 2025/08/30 收入 支出 科目 10 房屋租金收支(租賃稅) 科目 金額 3000 金額 登錄者 登錄者 收付方式 轉帳 收付方式 備…" at bounding box center [723, 215] width 839 height 781
click at [333, 585] on button "新增" at bounding box center [335, 588] width 63 height 36
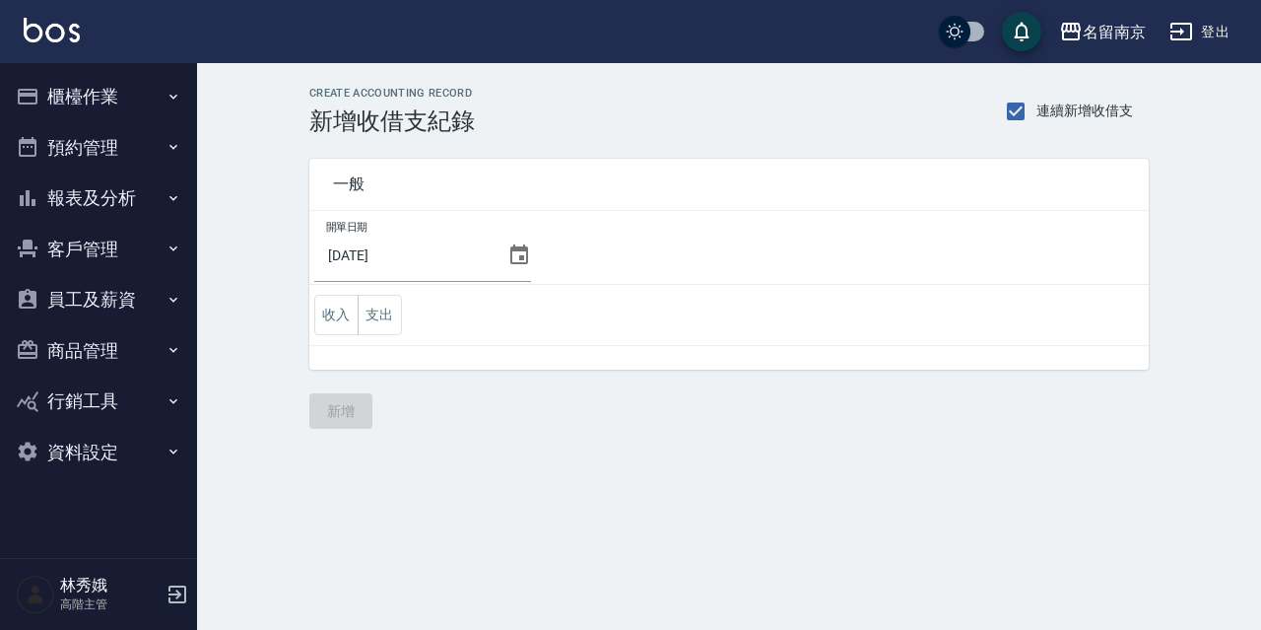
click at [111, 110] on button "櫃檯作業" at bounding box center [98, 96] width 181 height 51
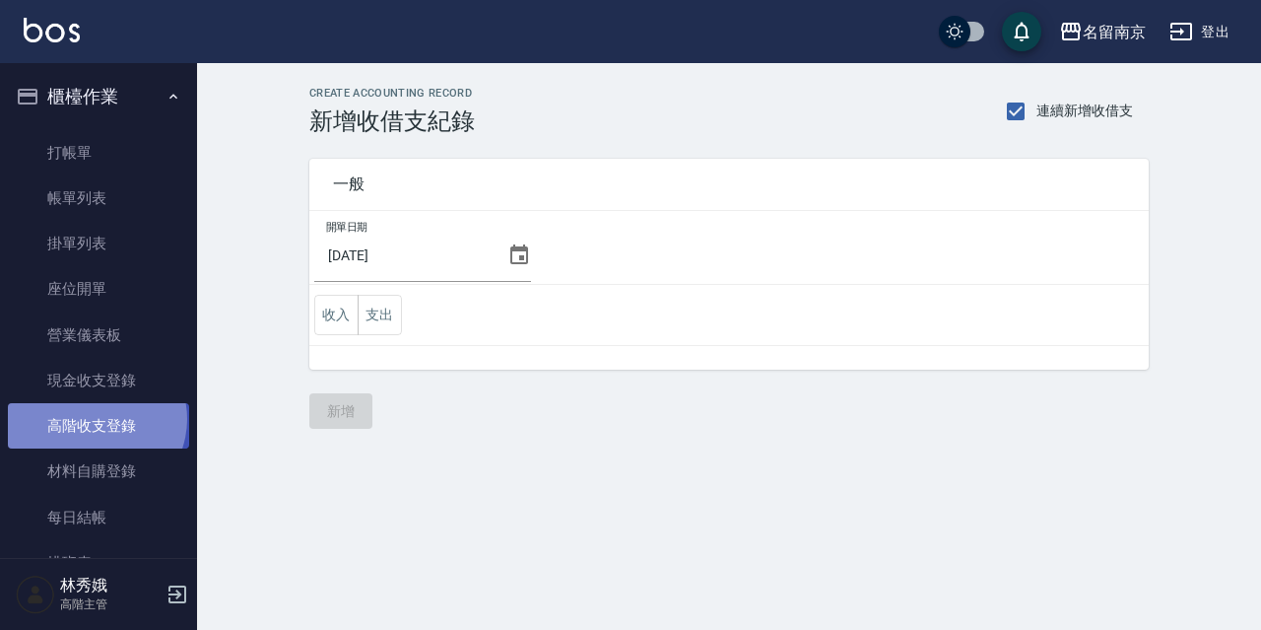
click at [94, 420] on link "高階收支登錄" at bounding box center [98, 425] width 181 height 45
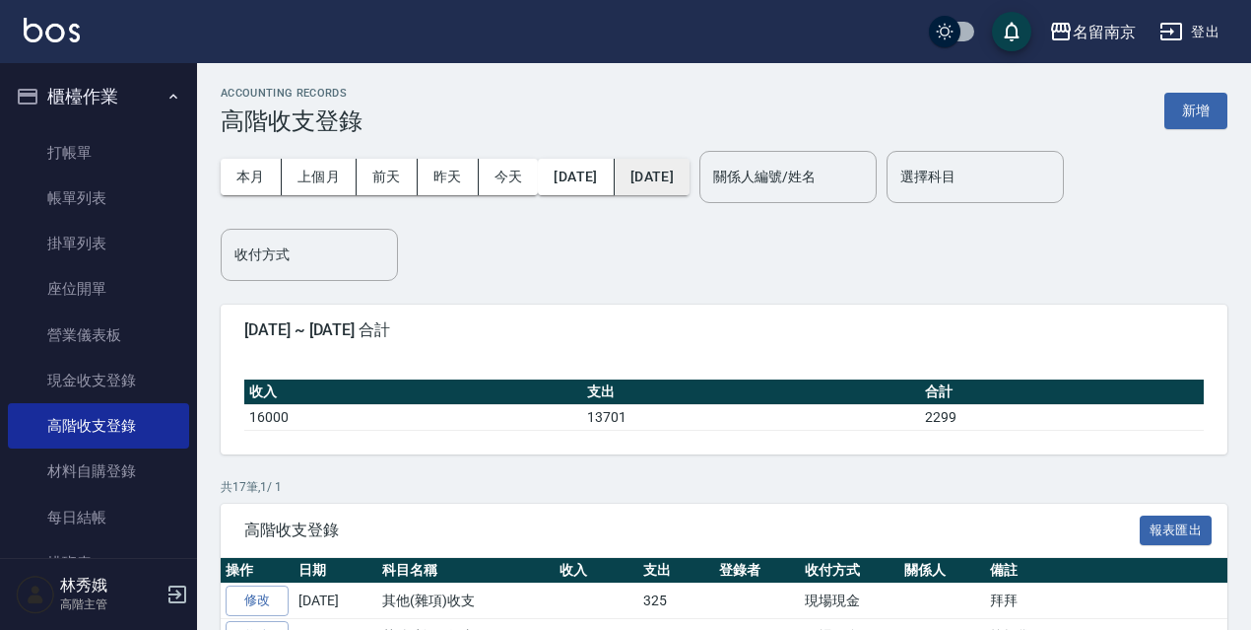
click at [690, 180] on button "[DATE]" at bounding box center [652, 177] width 75 height 36
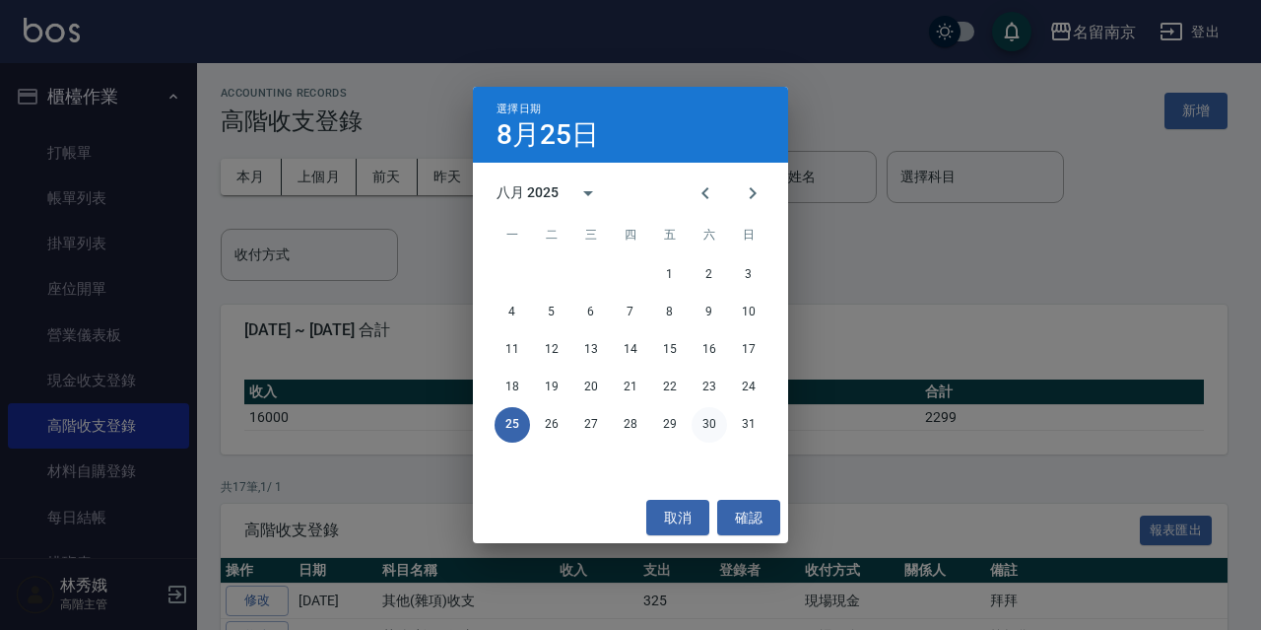
click at [703, 430] on button "30" at bounding box center [709, 424] width 35 height 35
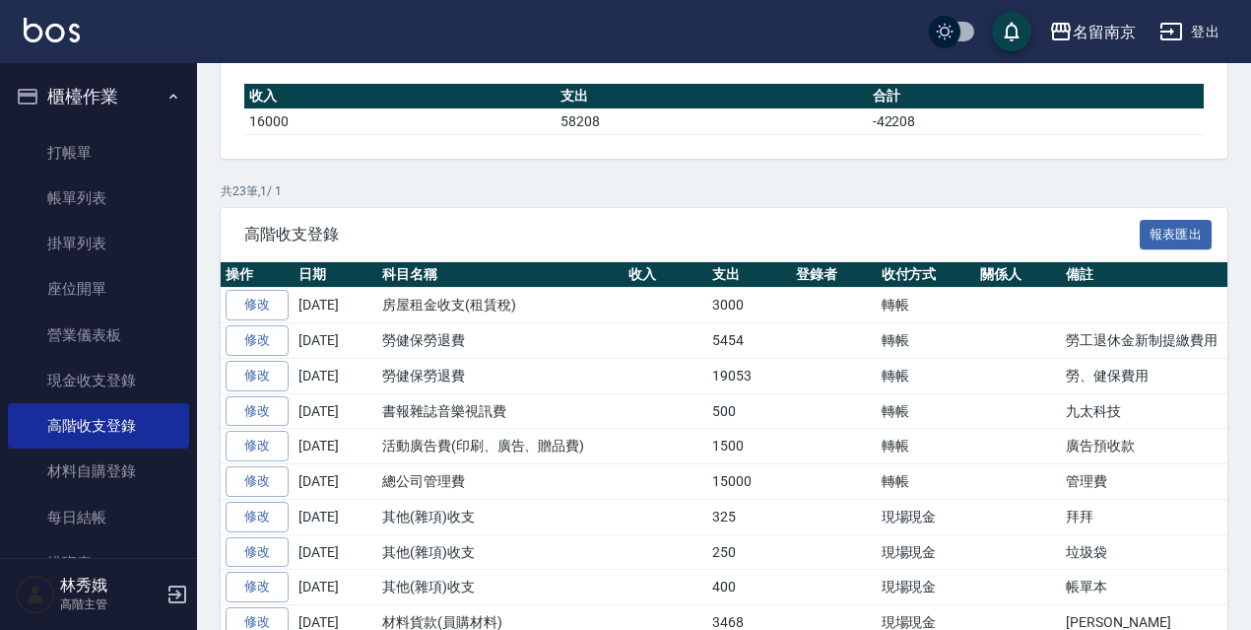
scroll to position [394, 0]
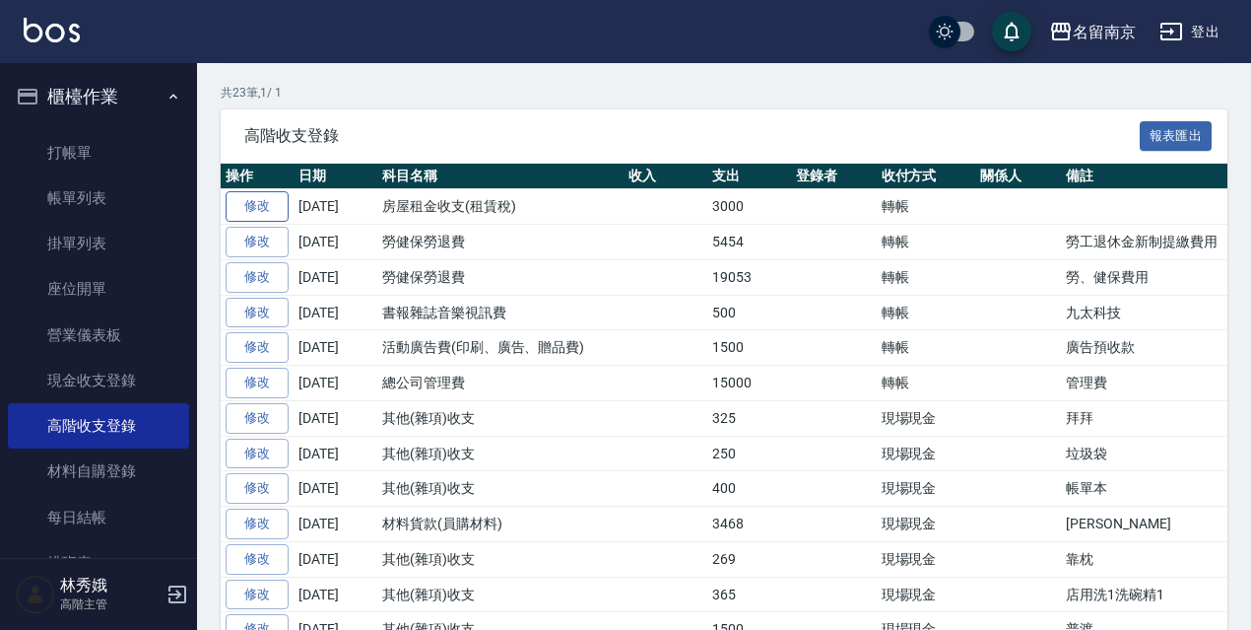
click at [281, 210] on link "修改" at bounding box center [257, 206] width 63 height 31
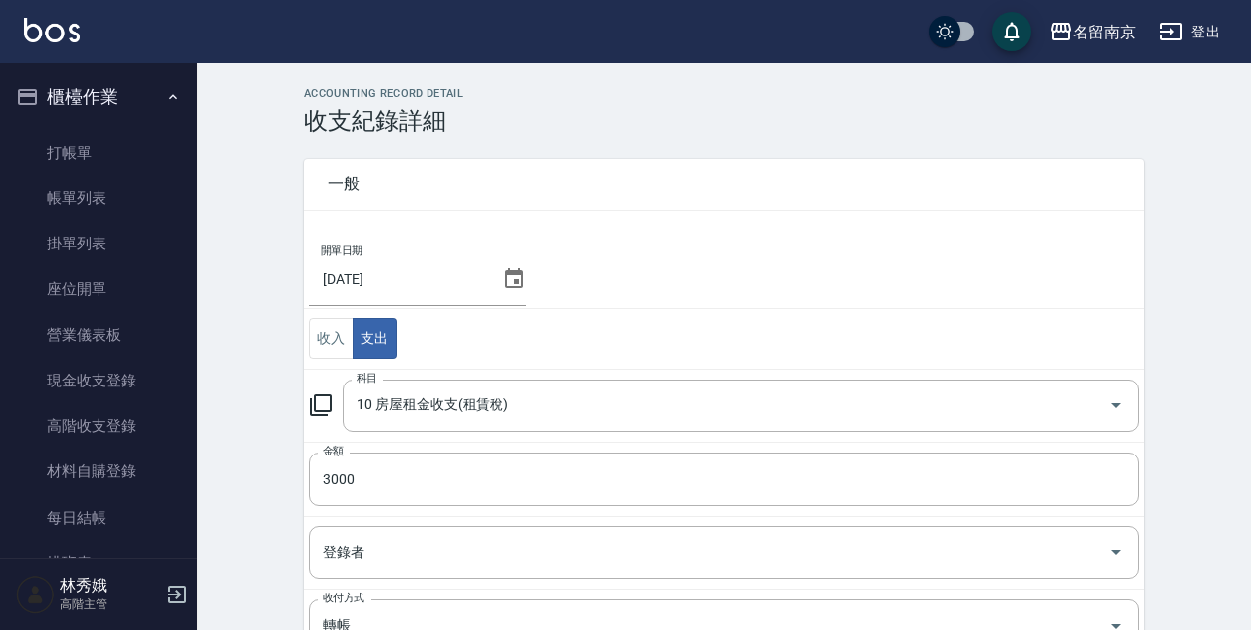
scroll to position [334, 0]
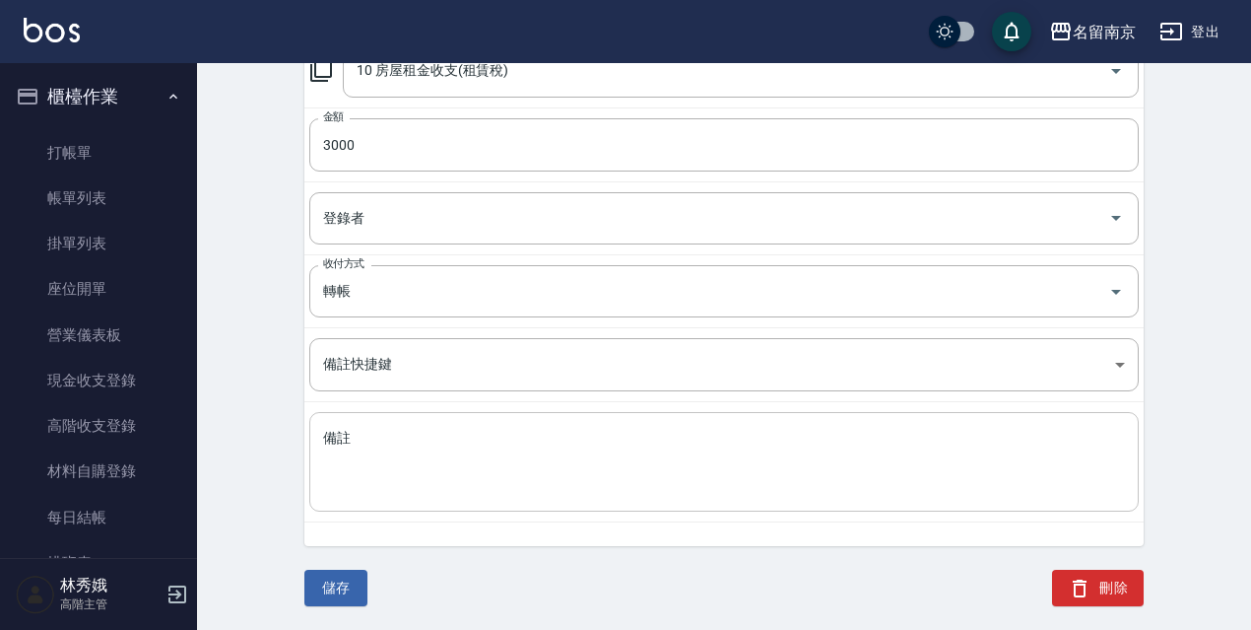
click at [439, 457] on textarea "備註" at bounding box center [724, 462] width 802 height 67
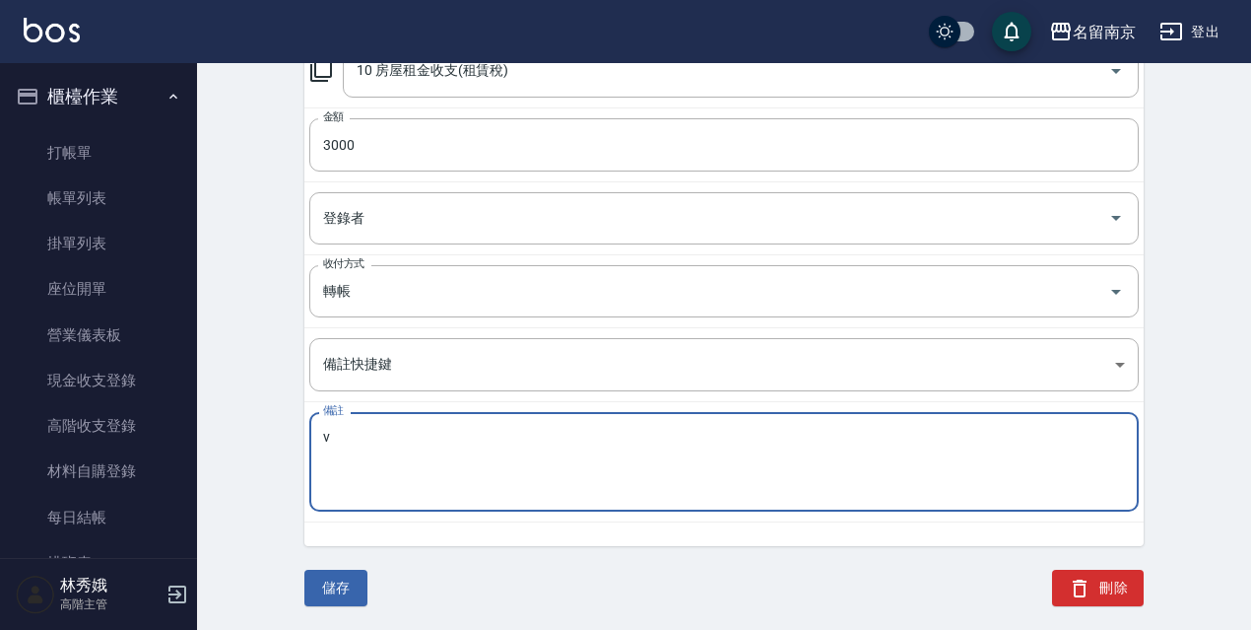
paste textarea "租賃稅"
type textarea "v租賃稅"
click at [336, 593] on button "儲存" at bounding box center [335, 588] width 63 height 36
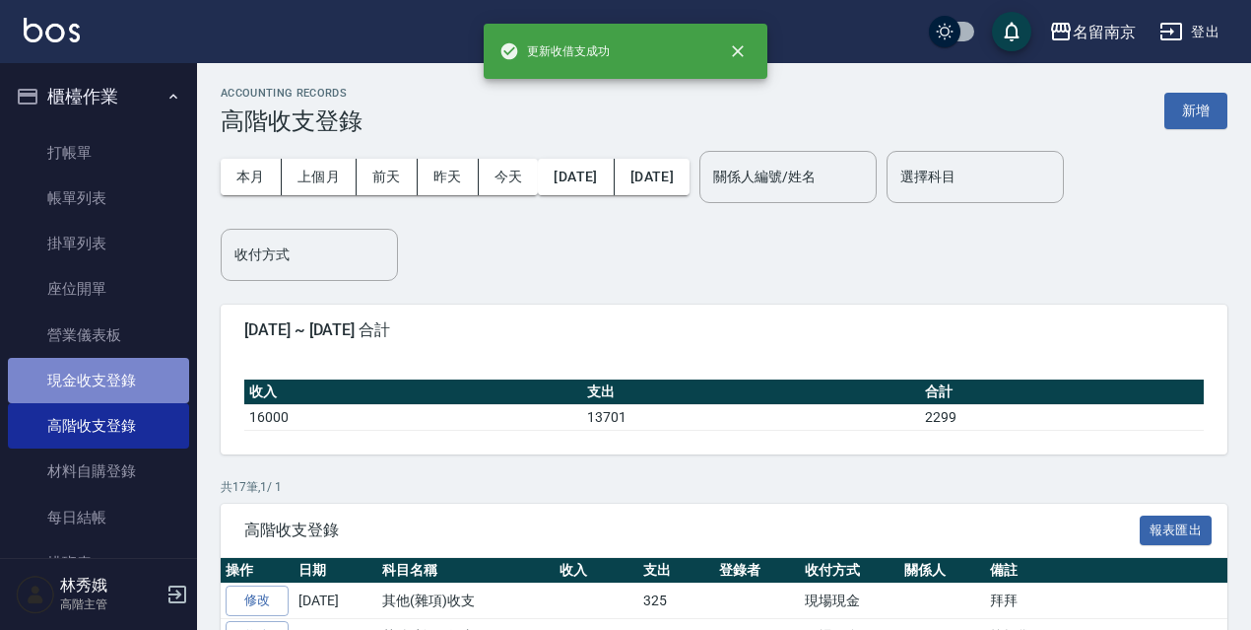
click at [117, 372] on link "現金收支登錄" at bounding box center [98, 380] width 181 height 45
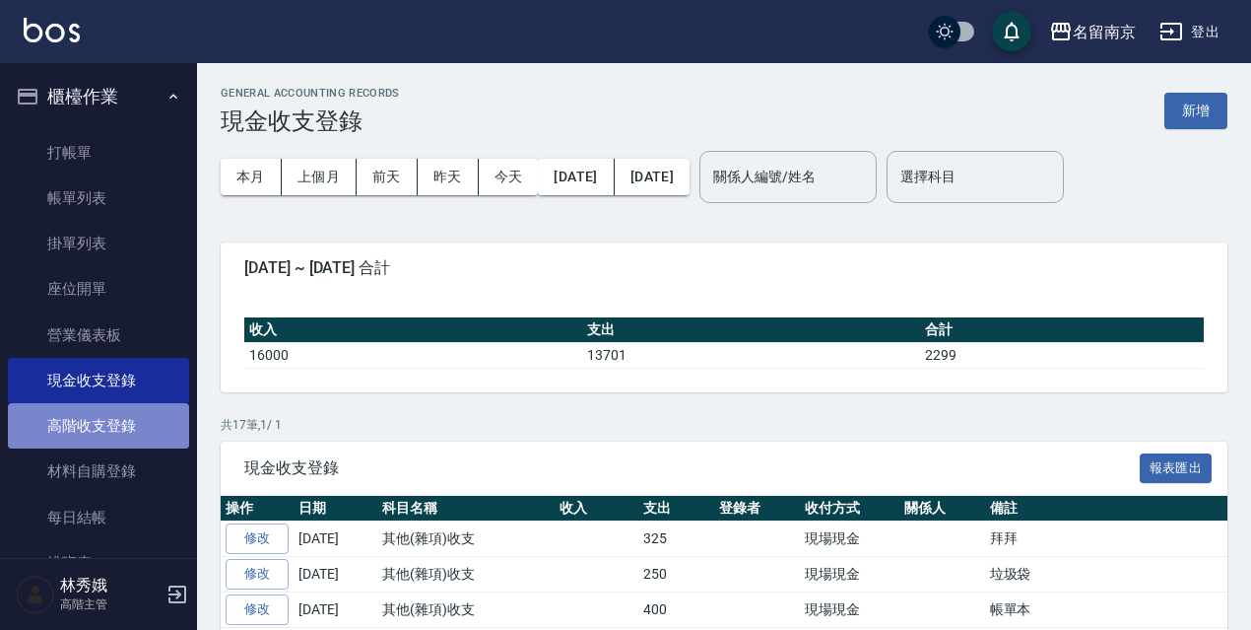
click at [142, 412] on link "高階收支登錄" at bounding box center [98, 425] width 181 height 45
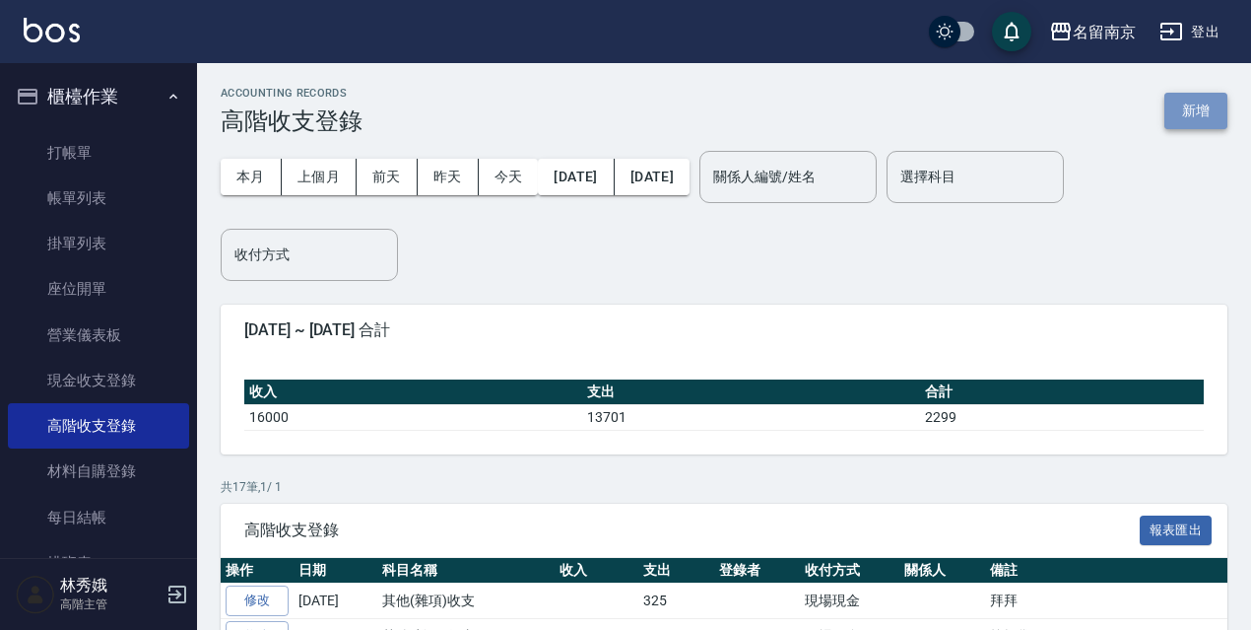
click at [1193, 115] on button "新增" at bounding box center [1196, 111] width 63 height 36
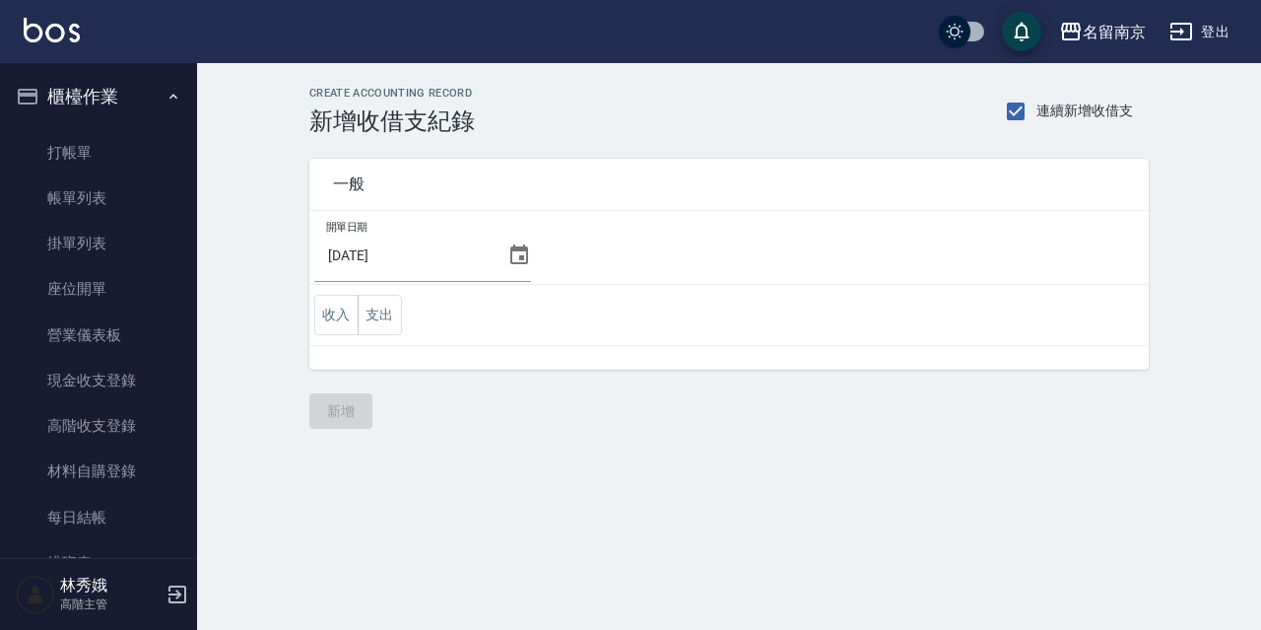
click at [509, 252] on icon at bounding box center [519, 255] width 24 height 24
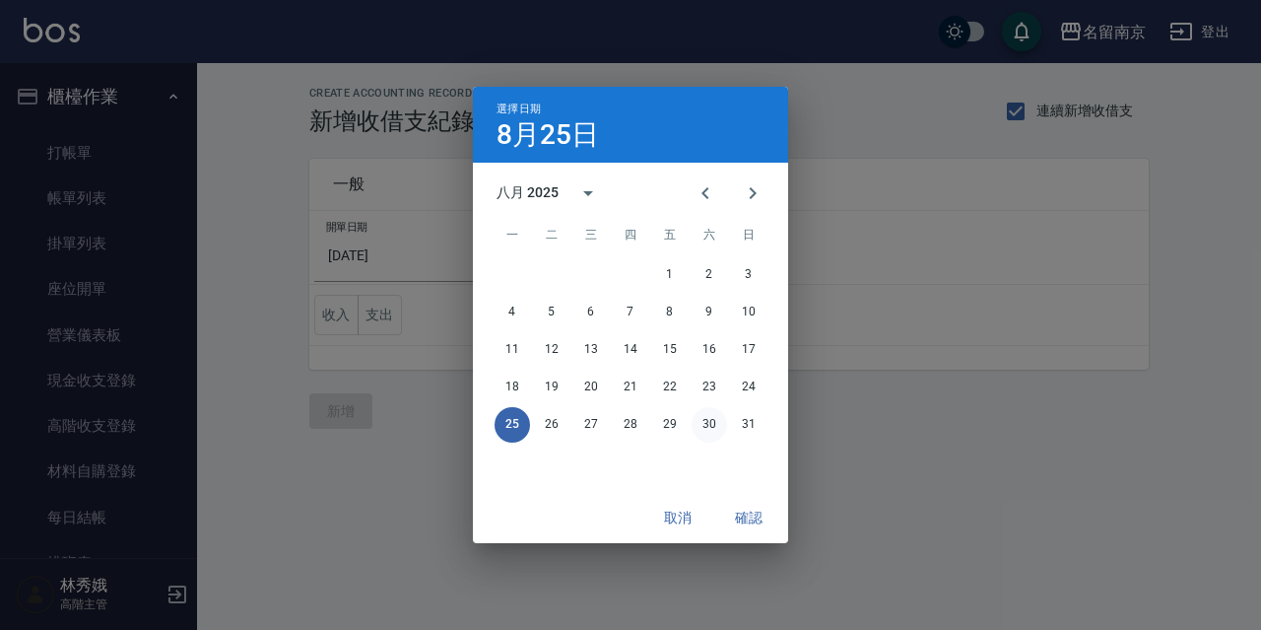
click at [715, 428] on button "30" at bounding box center [709, 424] width 35 height 35
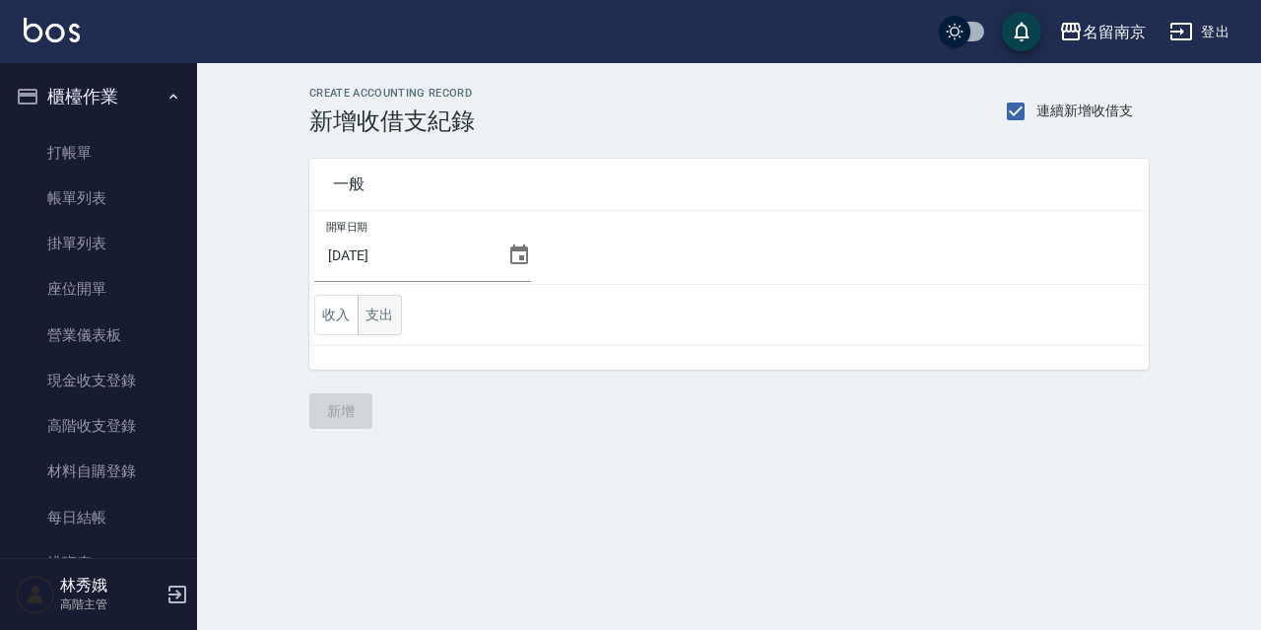
click at [392, 319] on button "支出" at bounding box center [380, 315] width 44 height 40
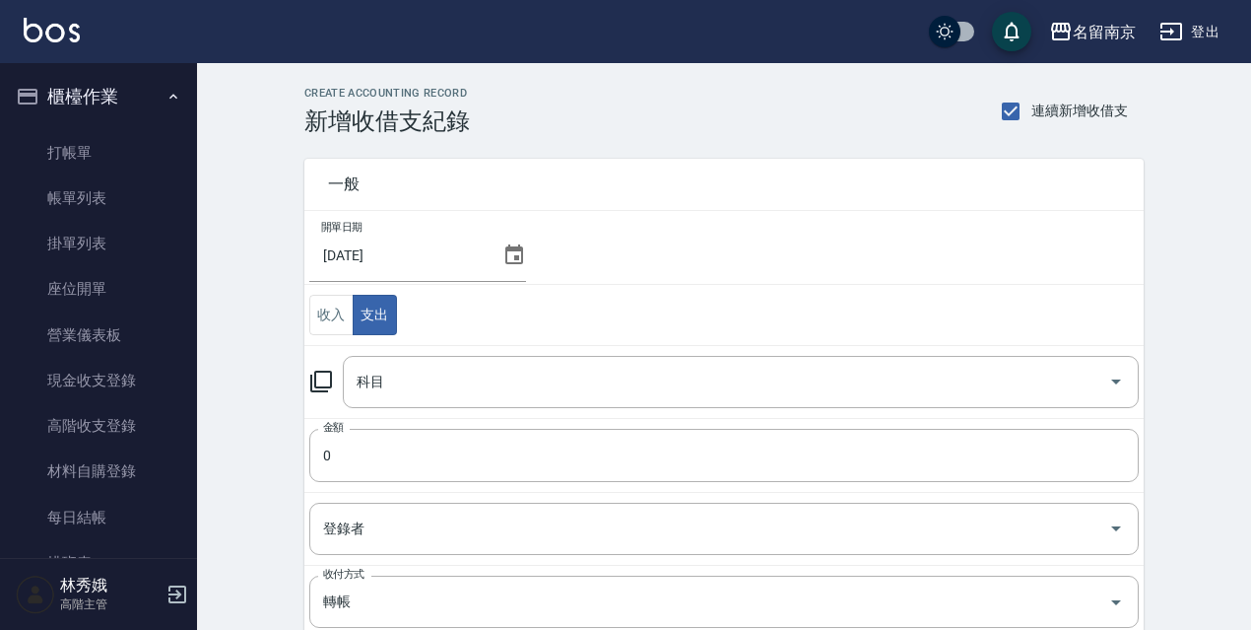
click at [321, 375] on icon at bounding box center [321, 381] width 24 height 24
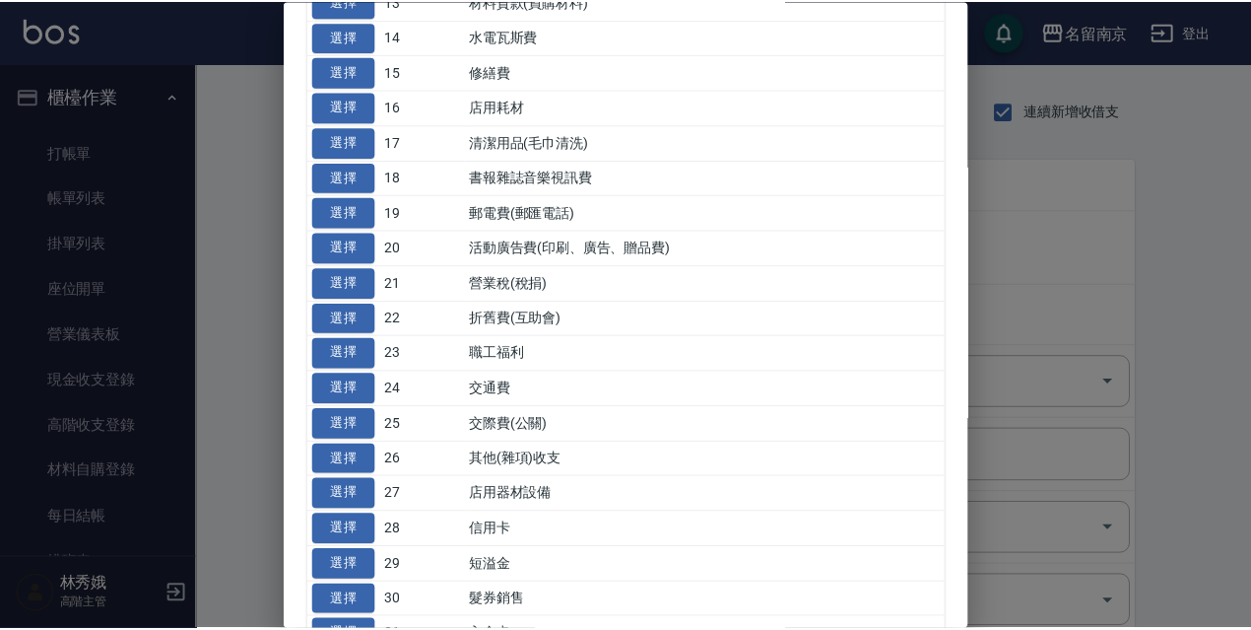
scroll to position [690, 0]
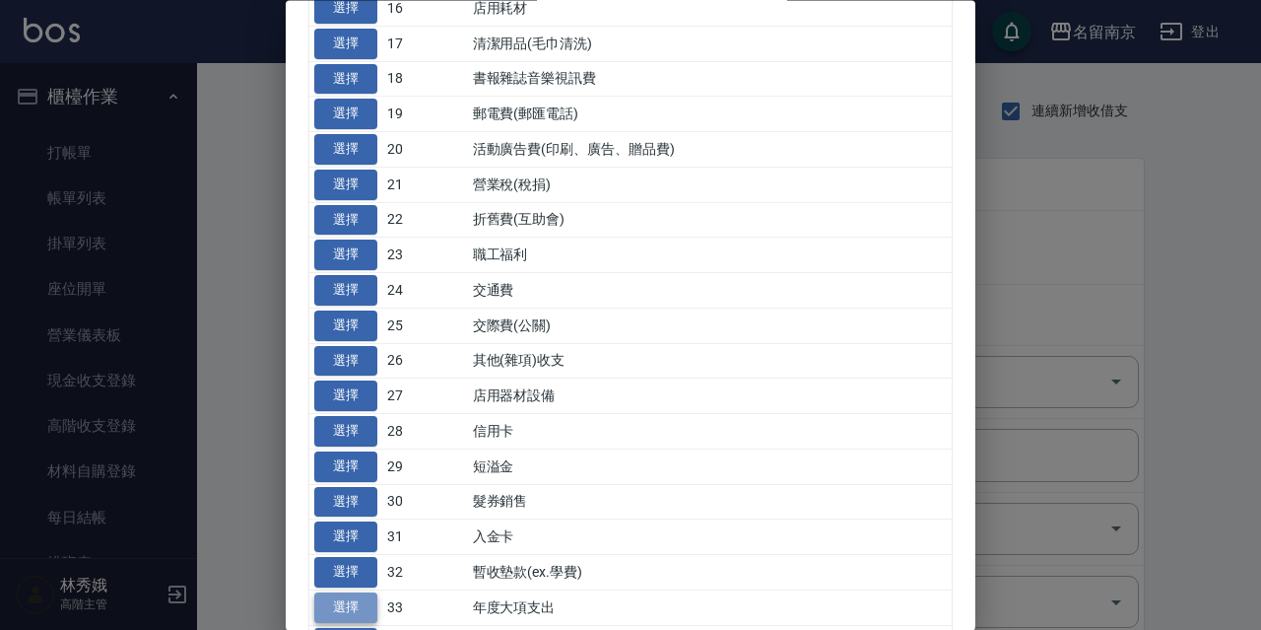
click at [367, 617] on button "選擇" at bounding box center [345, 607] width 63 height 31
type input "33 年度大項支出"
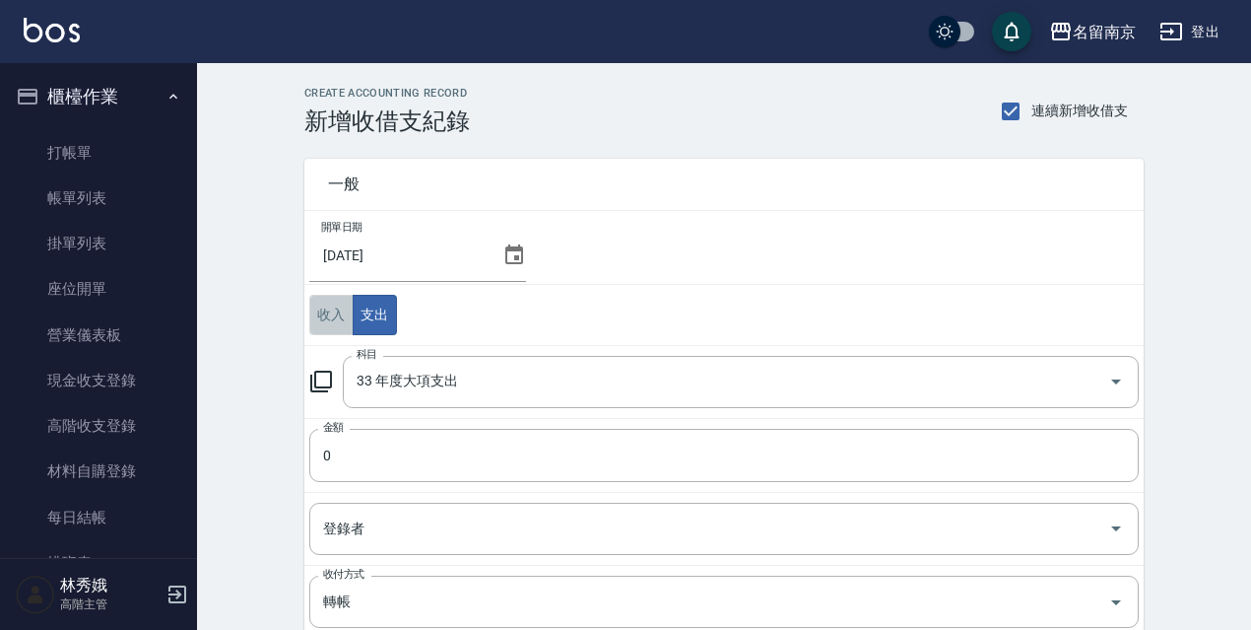
click at [339, 329] on button "收入" at bounding box center [331, 315] width 44 height 40
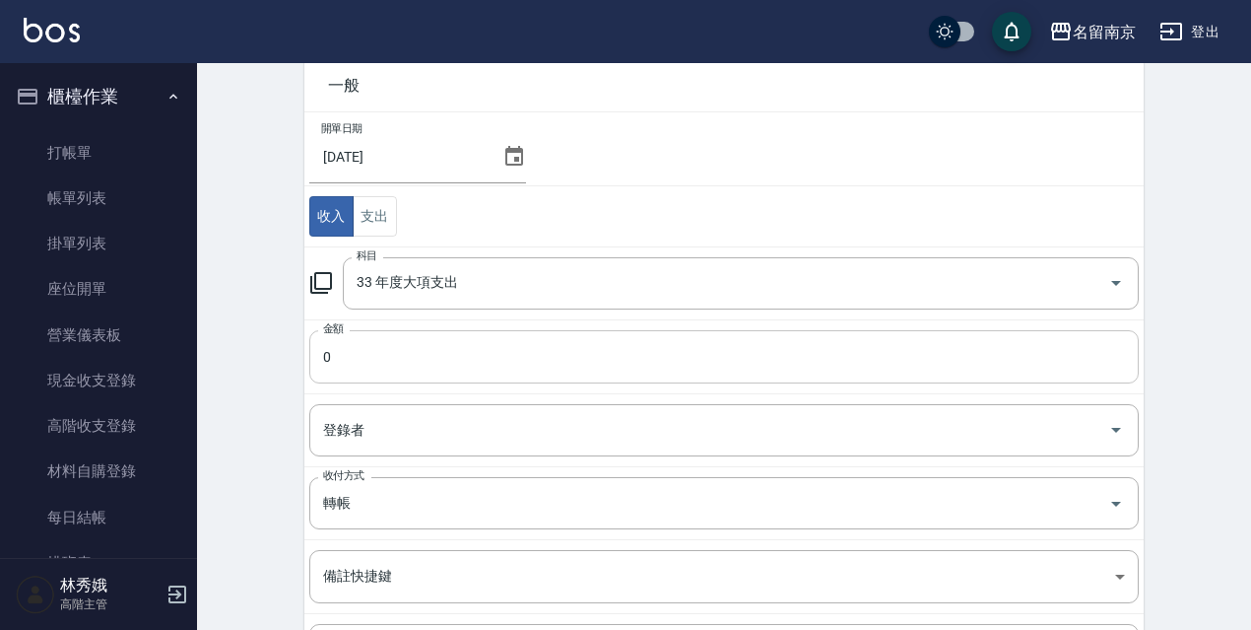
click at [355, 357] on input "0" at bounding box center [724, 356] width 830 height 53
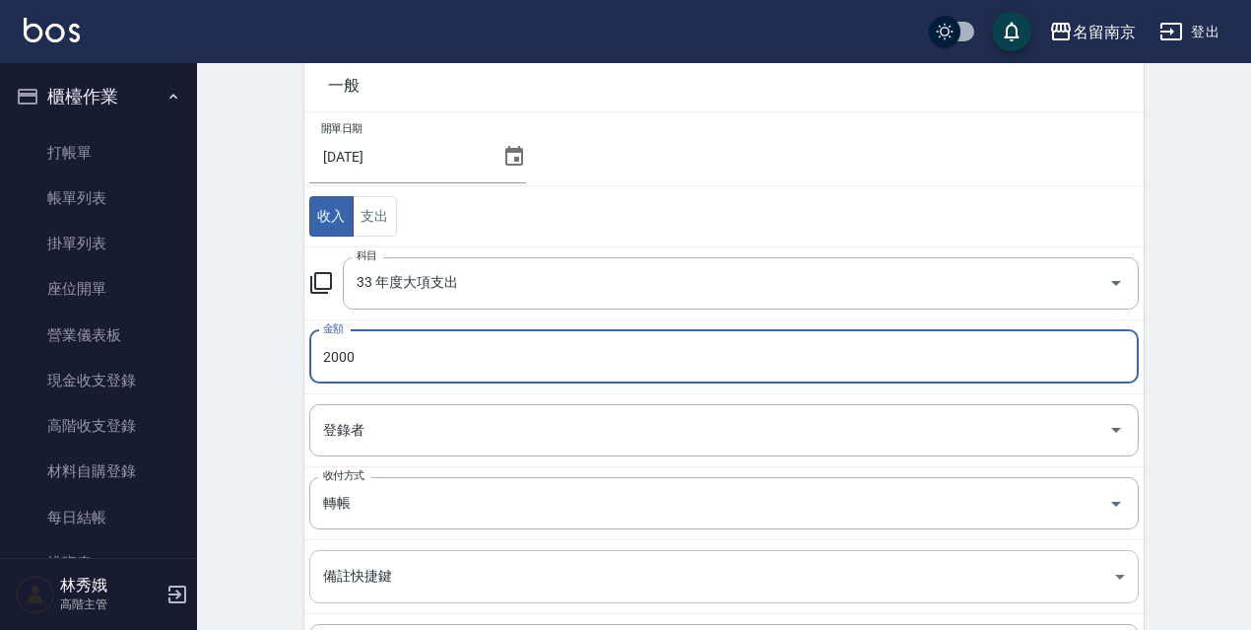
scroll to position [310, 0]
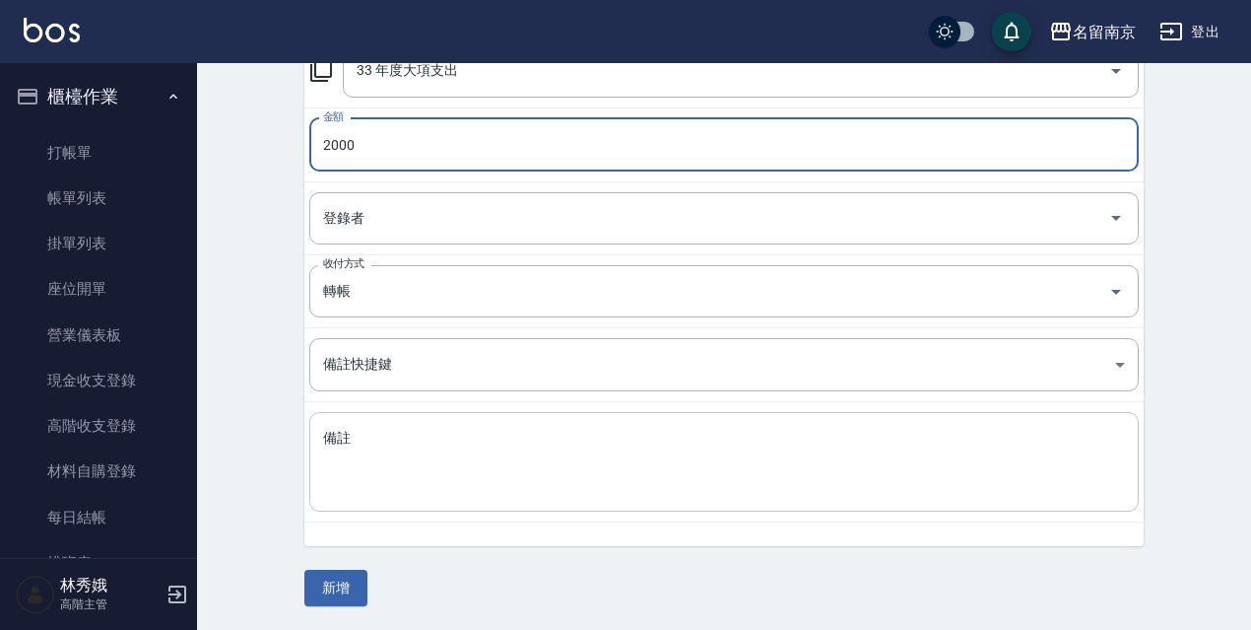
type input "2000"
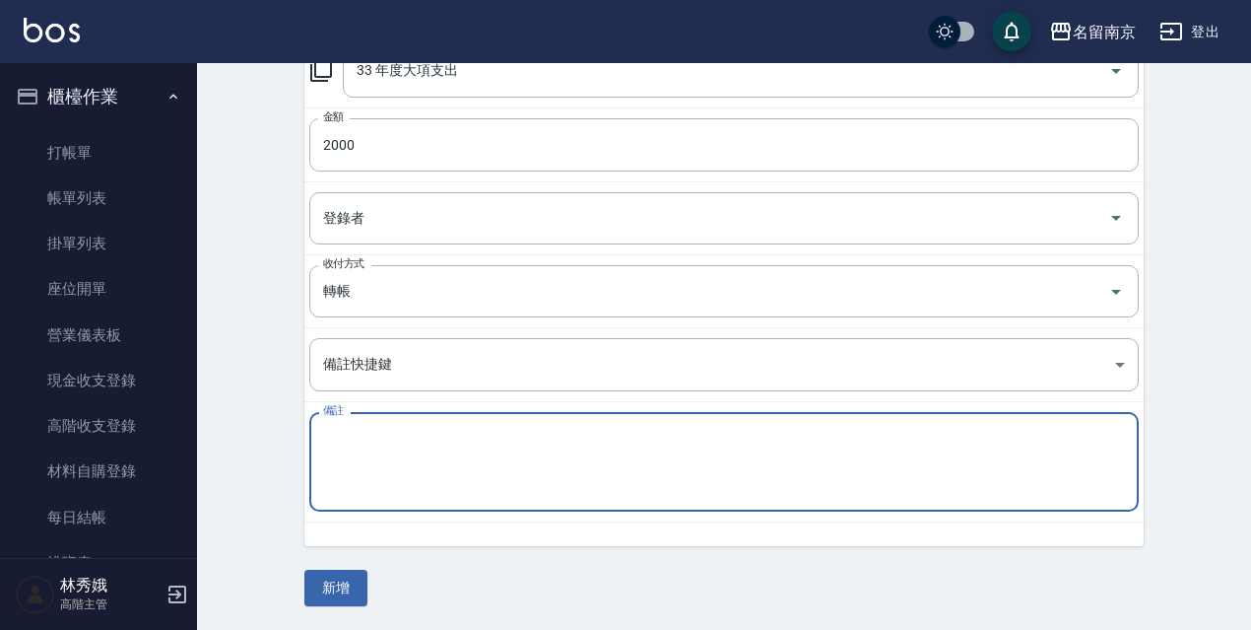
click at [434, 429] on textarea "備註" at bounding box center [724, 462] width 802 height 67
paste textarea "年終百萬禮券"
type textarea "年終百萬禮券"
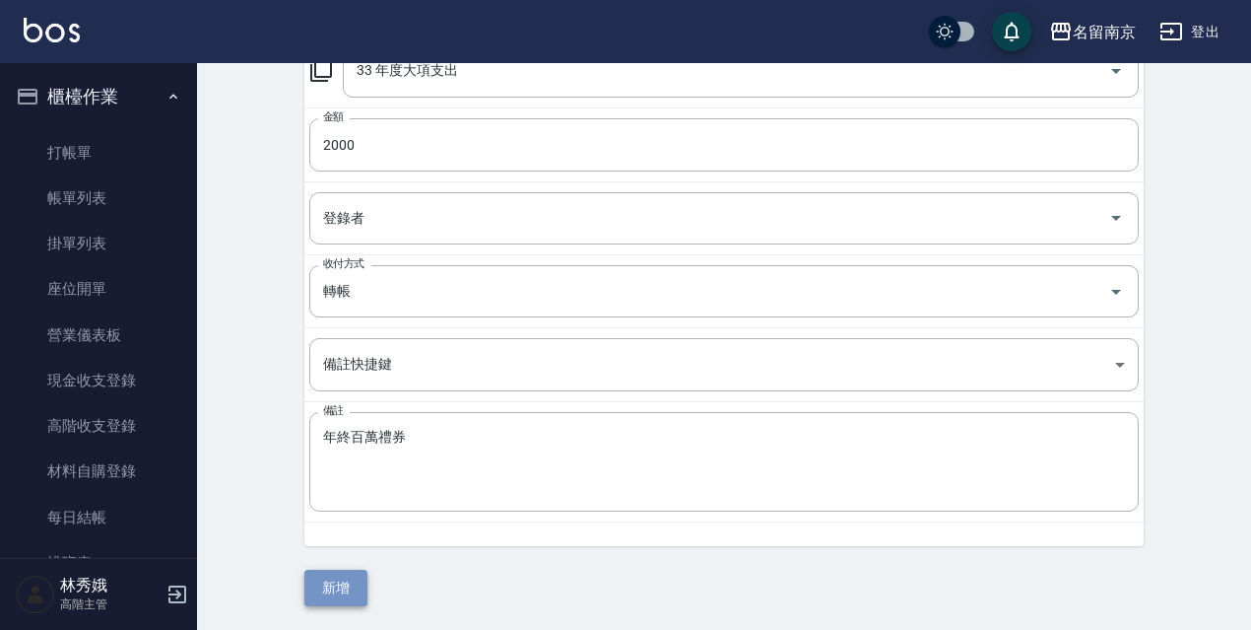
click at [327, 570] on button "新增" at bounding box center [335, 588] width 63 height 36
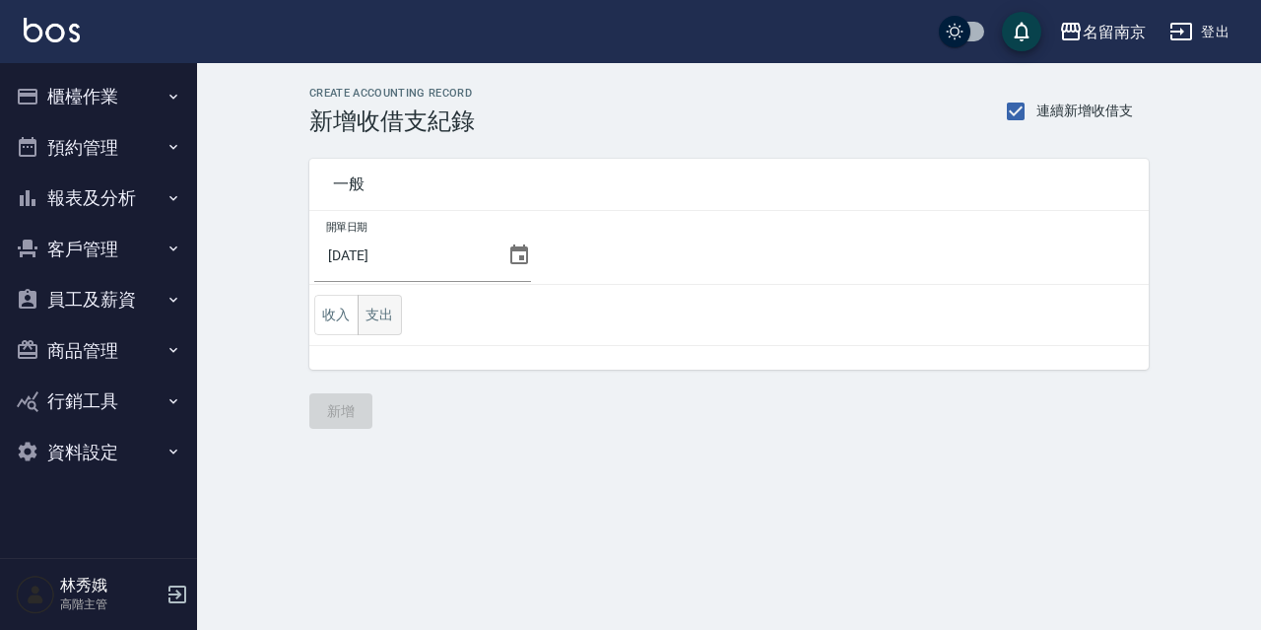
click at [380, 304] on button "支出" at bounding box center [380, 315] width 44 height 40
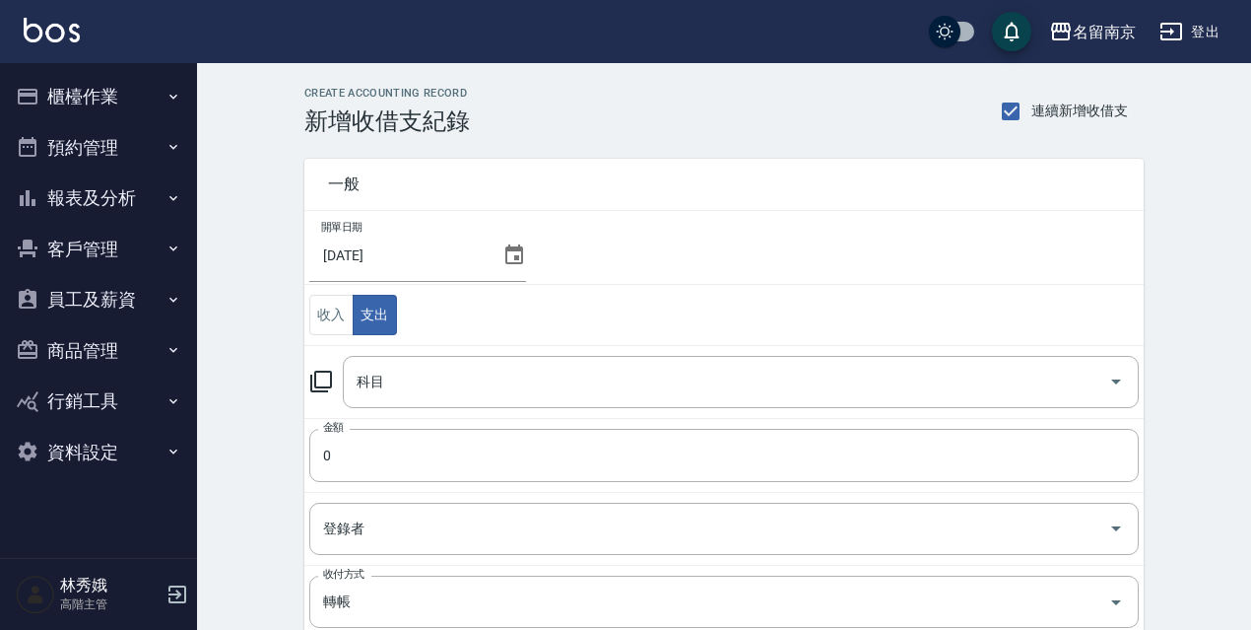
click at [325, 380] on icon at bounding box center [321, 381] width 24 height 24
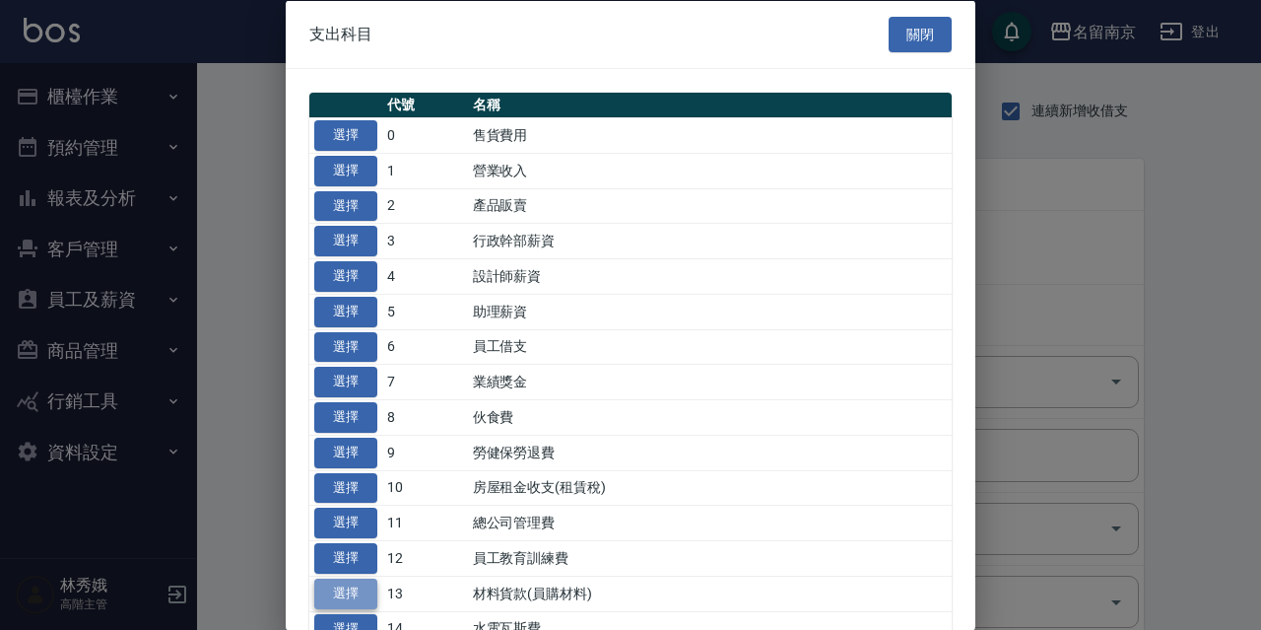
click at [372, 593] on button "選擇" at bounding box center [345, 592] width 63 height 31
type input "13 材料貨款(員購材料)"
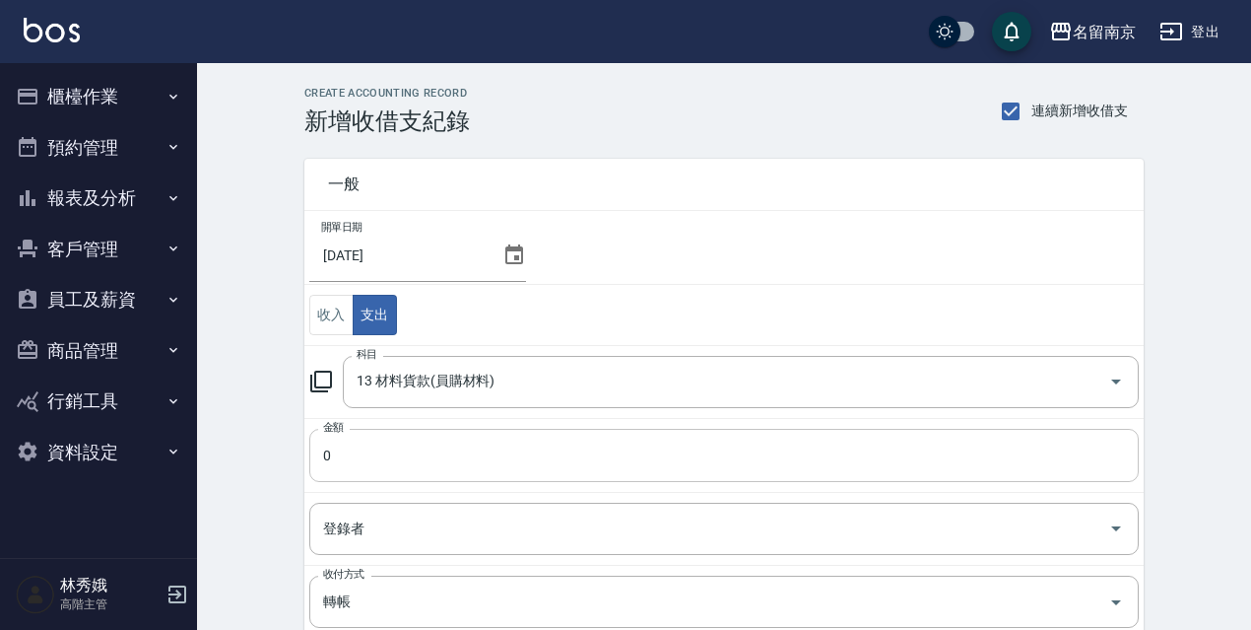
drag, startPoint x: 390, startPoint y: 453, endPoint x: 370, endPoint y: 443, distance: 22.0
click at [389, 451] on input "0" at bounding box center [724, 455] width 830 height 53
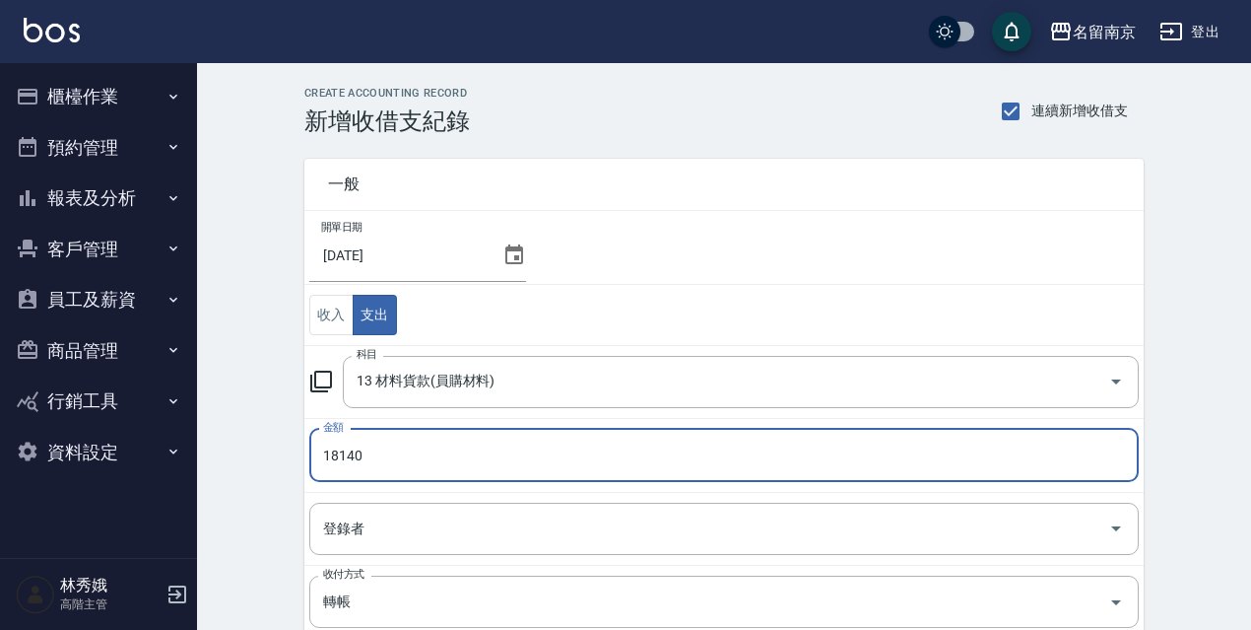
type input "18140"
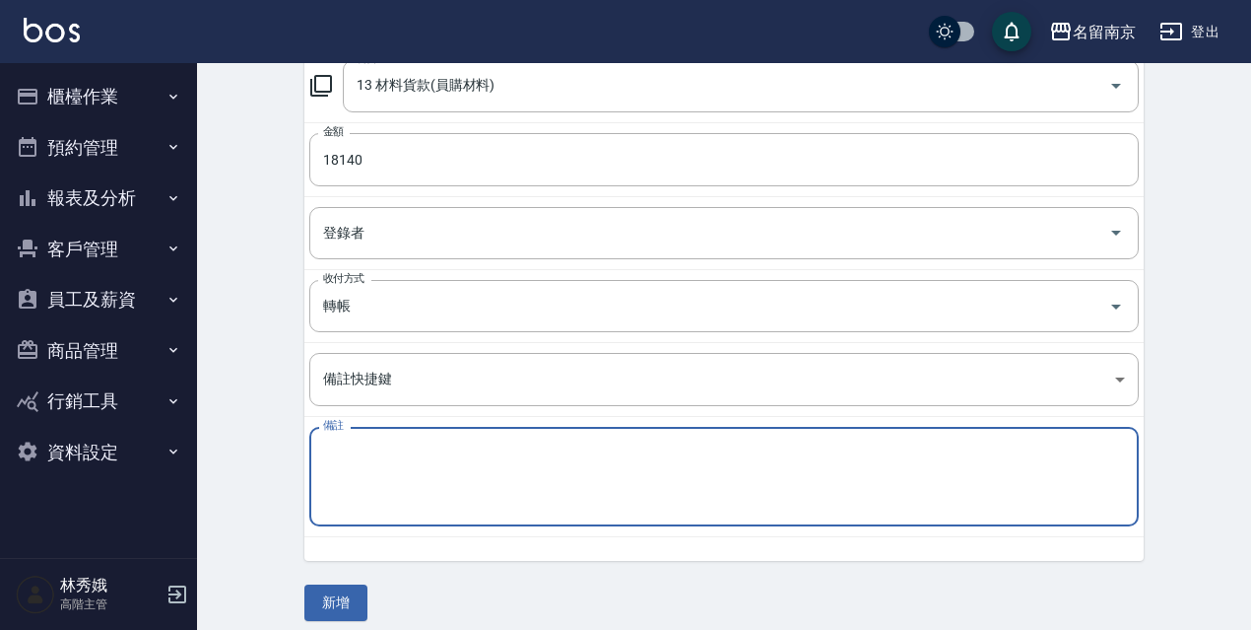
click at [405, 446] on textarea "備註" at bounding box center [724, 476] width 802 height 67
paste textarea "材料費"
type textarea "材料費"
click at [355, 603] on button "新增" at bounding box center [335, 602] width 63 height 36
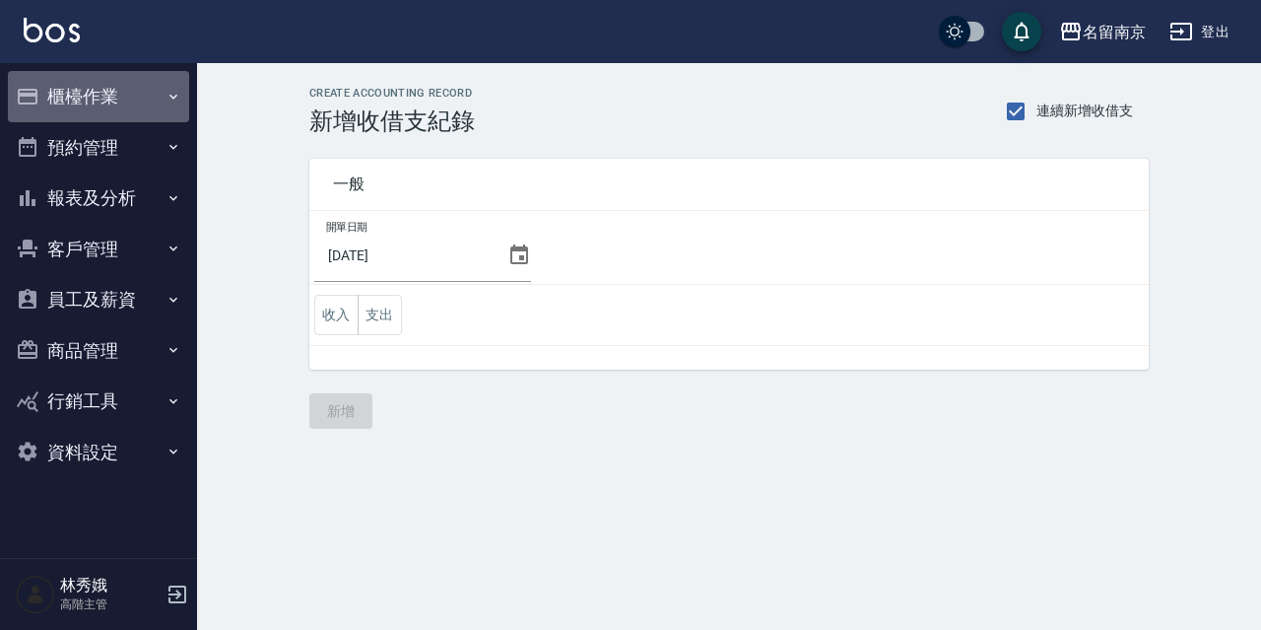
click at [120, 87] on button "櫃檯作業" at bounding box center [98, 96] width 181 height 51
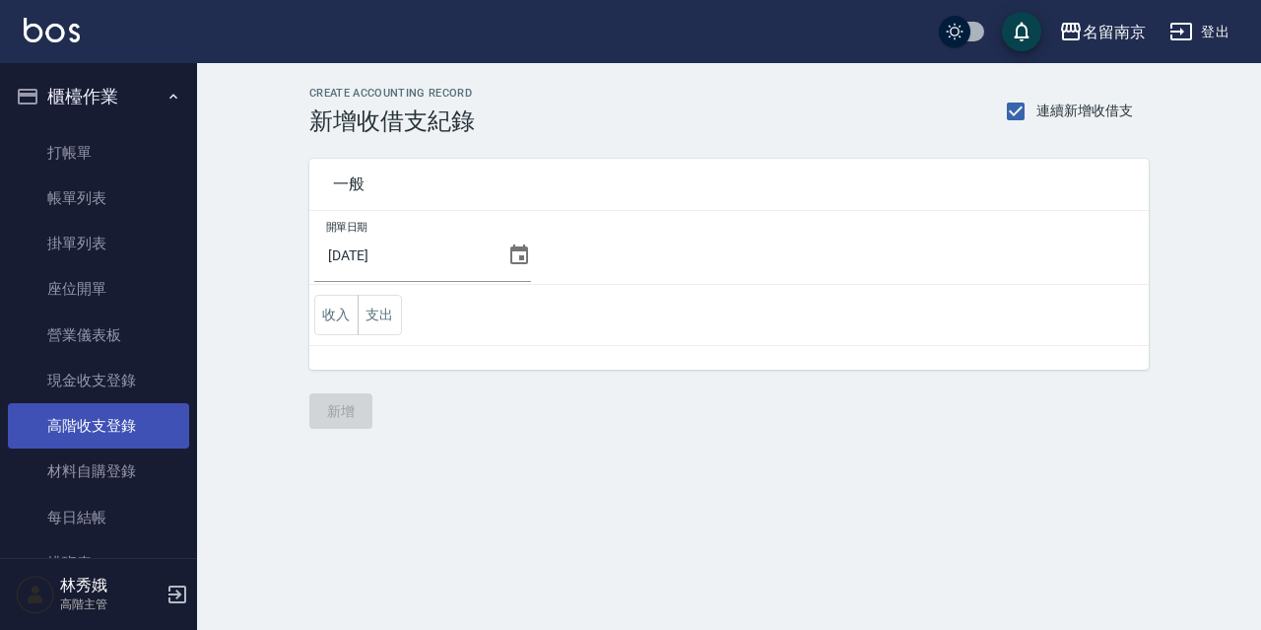
click at [144, 426] on link "高階收支登錄" at bounding box center [98, 425] width 181 height 45
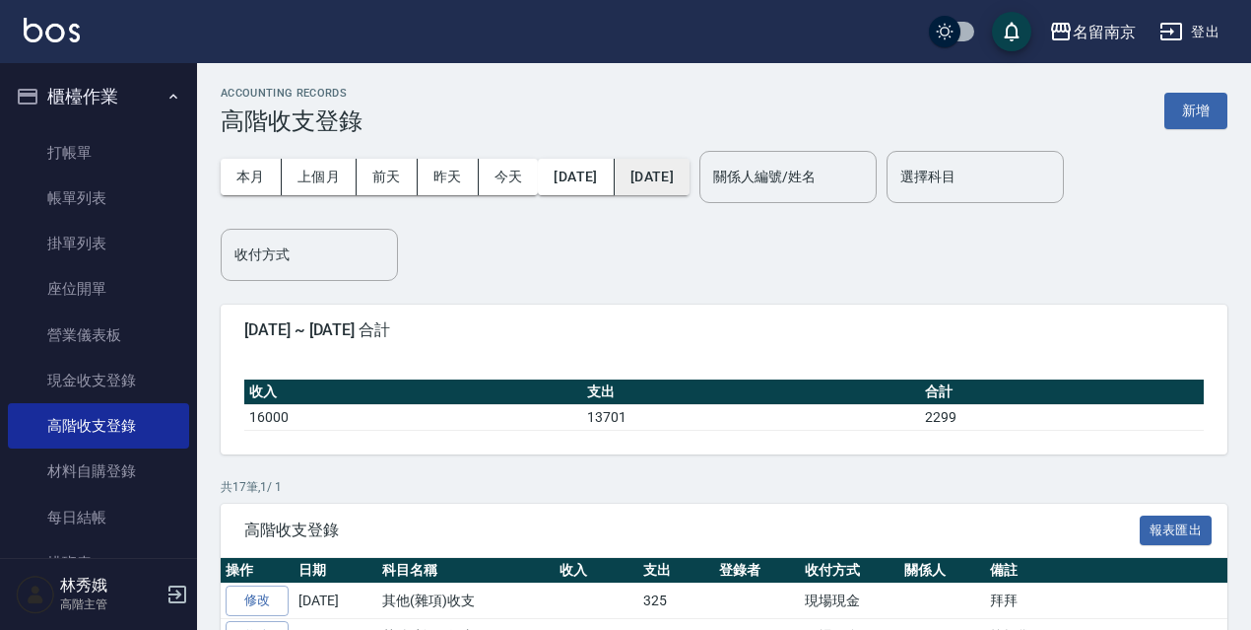
click at [690, 178] on button "[DATE]" at bounding box center [652, 177] width 75 height 36
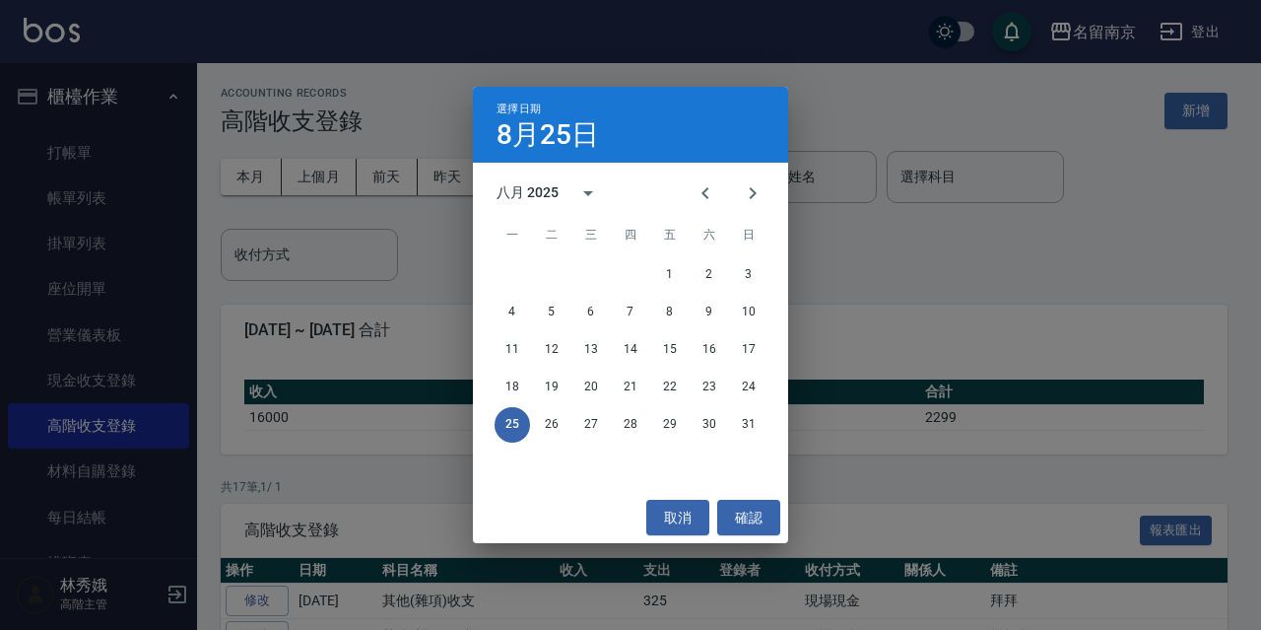
click at [722, 410] on div "25 26 27 28 29 30 31" at bounding box center [630, 424] width 315 height 35
drag, startPoint x: 717, startPoint y: 417, endPoint x: 715, endPoint y: 442, distance: 25.7
click at [716, 417] on button "30" at bounding box center [709, 424] width 35 height 35
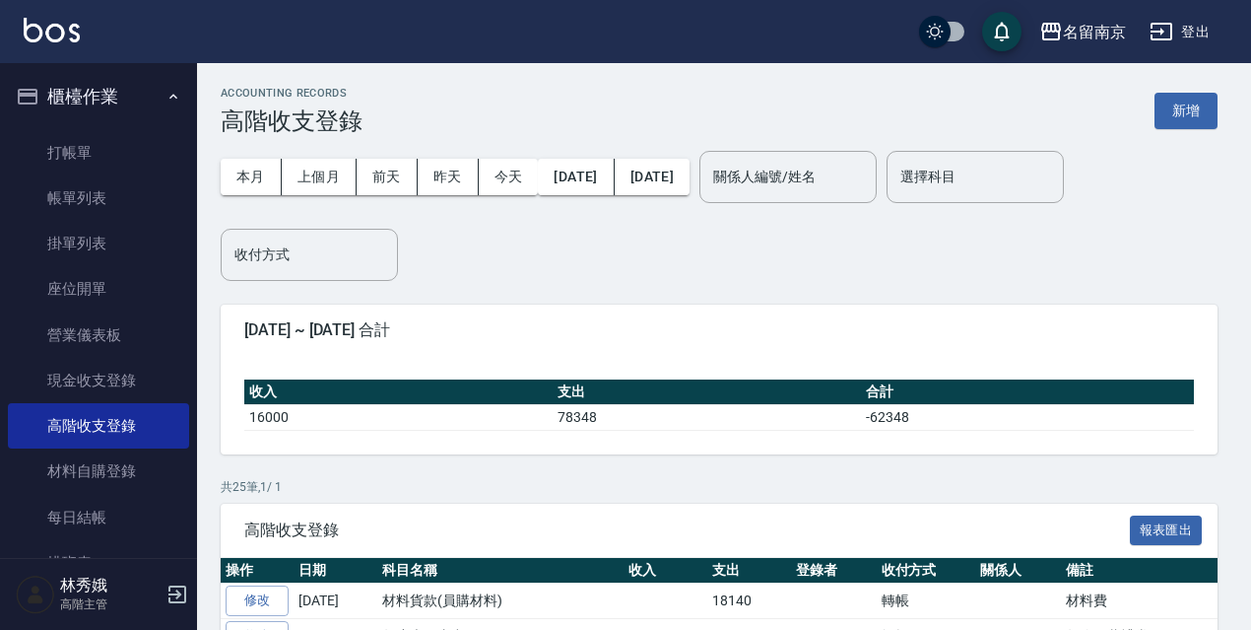
click at [726, 536] on span "高階收支登錄" at bounding box center [687, 530] width 886 height 20
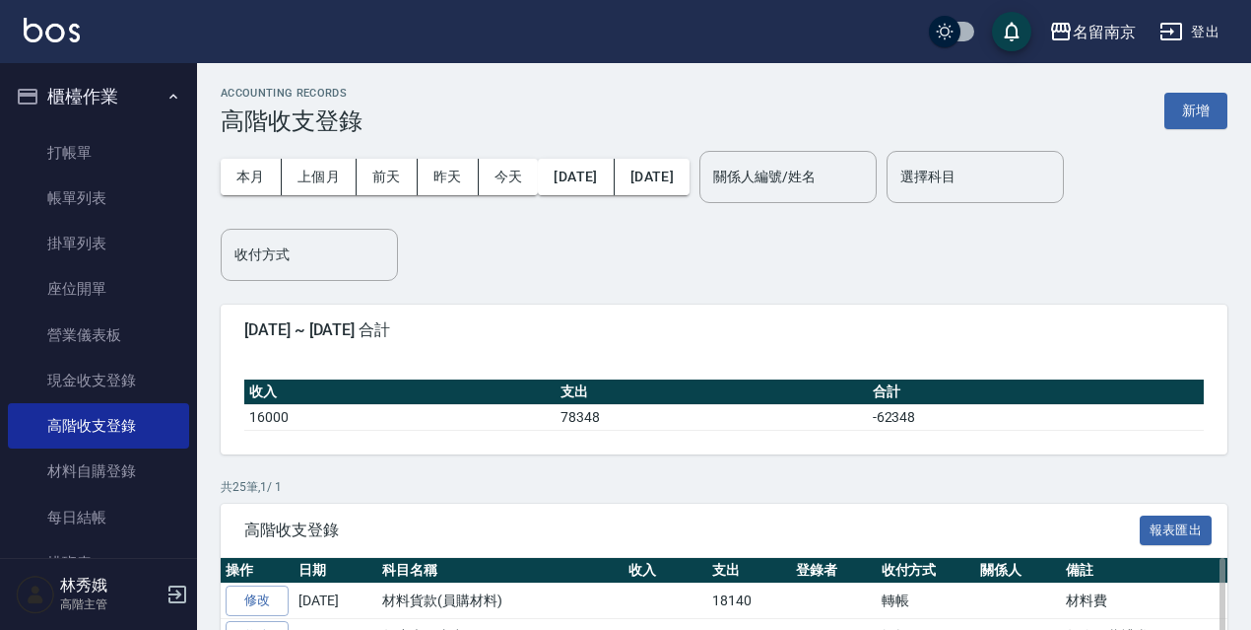
scroll to position [296, 0]
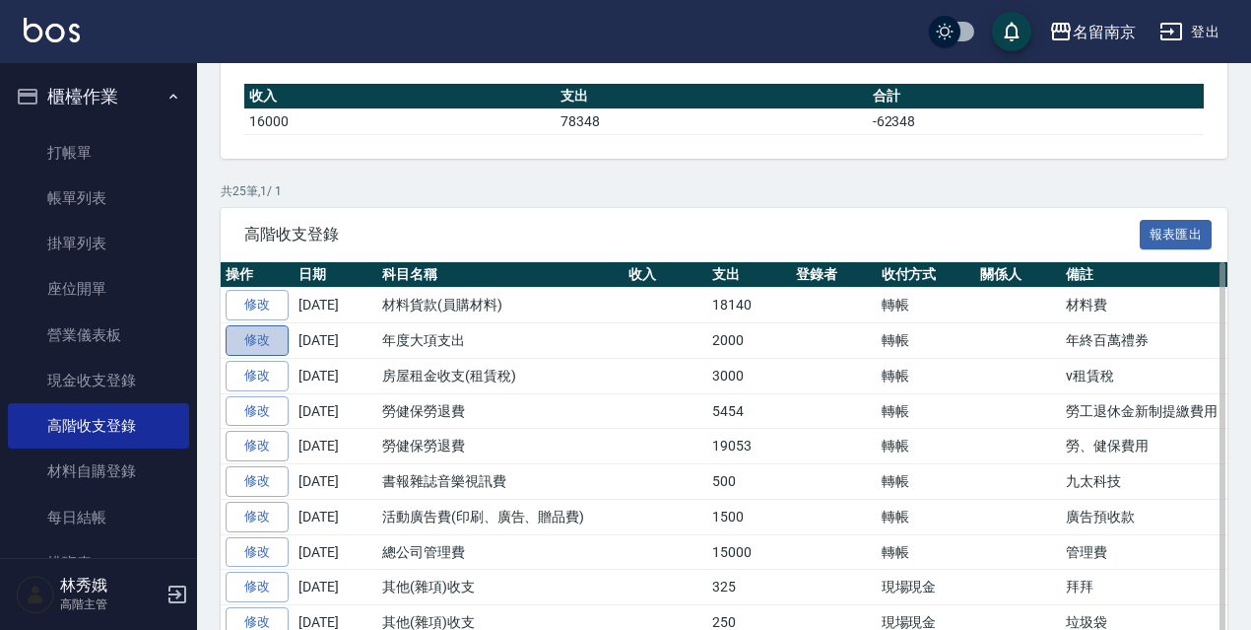
click at [263, 330] on link "修改" at bounding box center [257, 340] width 63 height 31
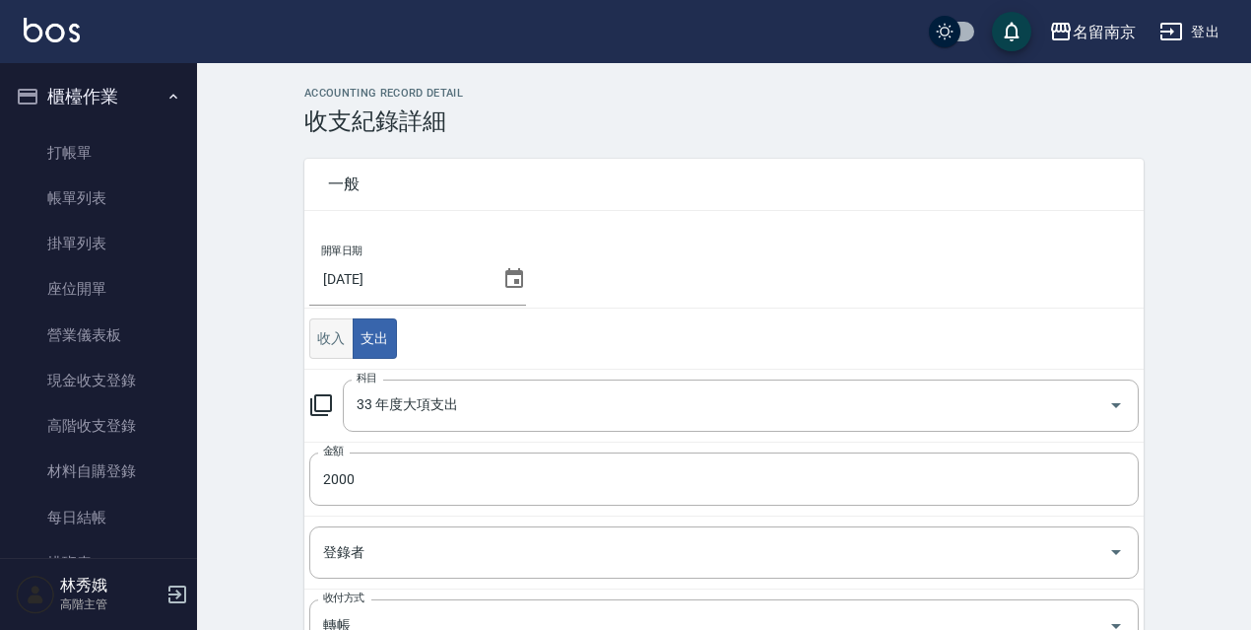
click at [329, 348] on button "收入" at bounding box center [331, 338] width 44 height 40
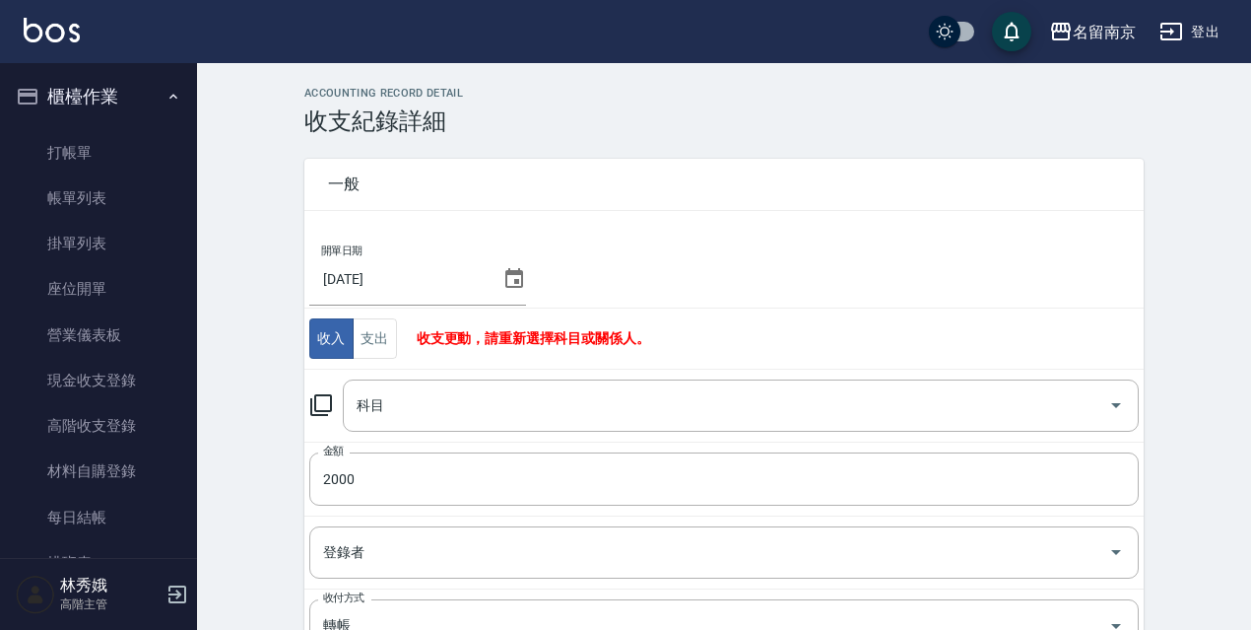
click at [321, 414] on icon at bounding box center [321, 405] width 24 height 24
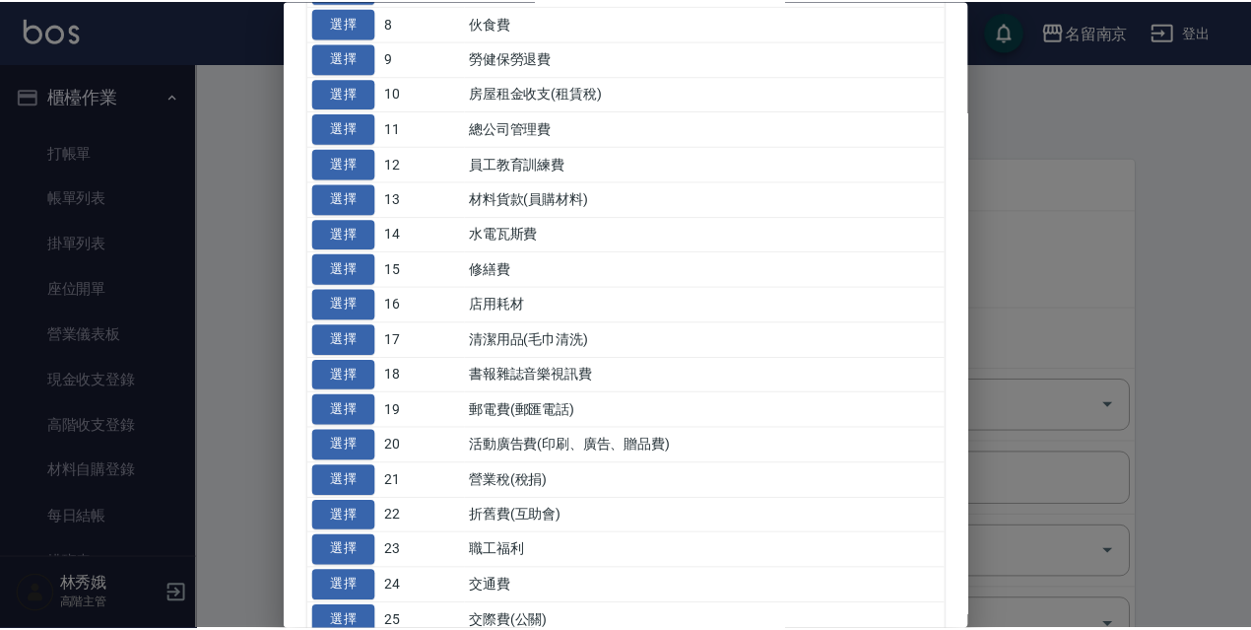
scroll to position [788, 0]
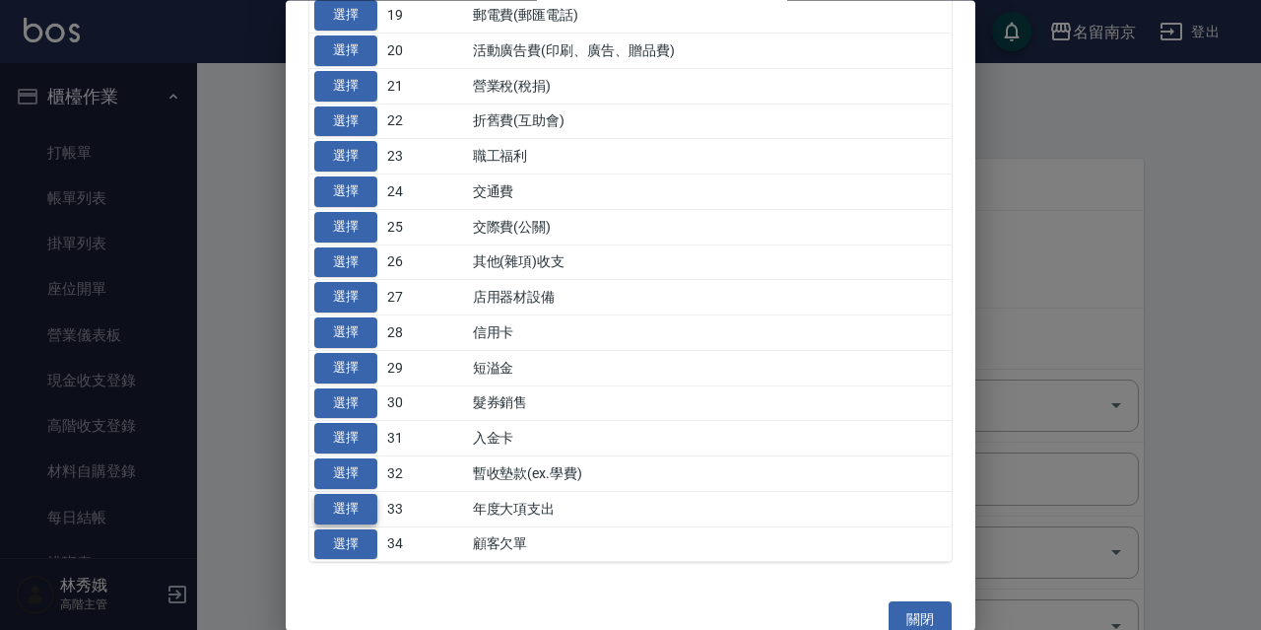
click at [374, 508] on button "選擇" at bounding box center [345, 509] width 63 height 31
type input "33 年度大項支出"
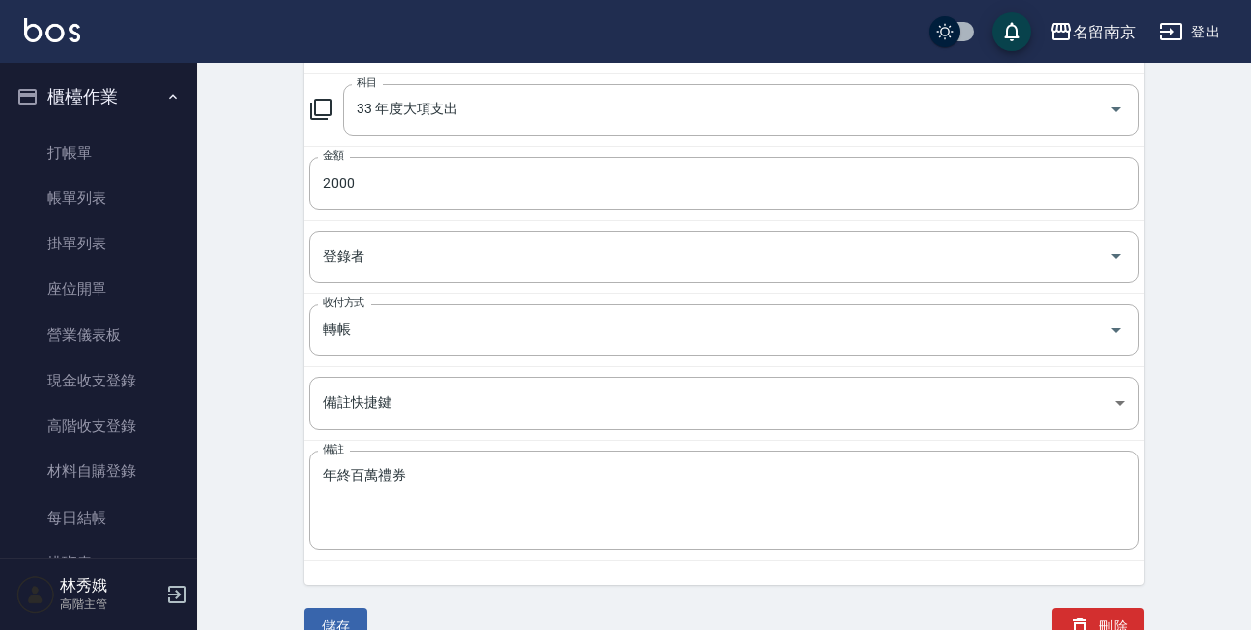
scroll to position [334, 0]
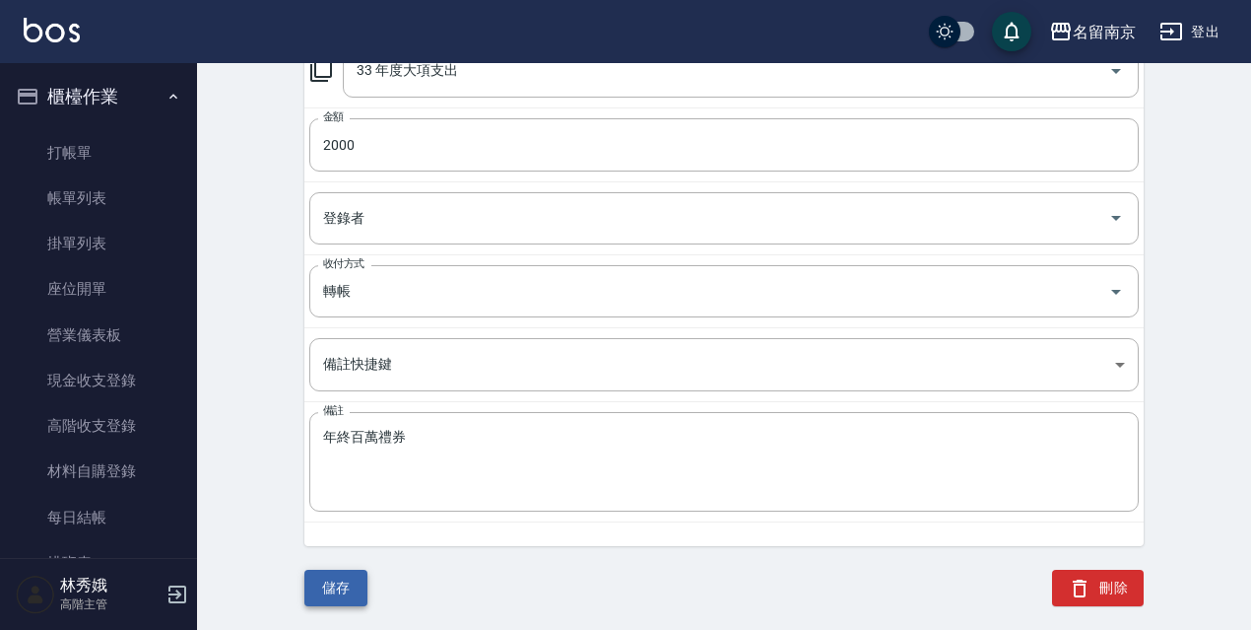
click at [362, 588] on div "儲存 刪除" at bounding box center [712, 575] width 863 height 107
click at [358, 586] on button "儲存" at bounding box center [335, 588] width 63 height 36
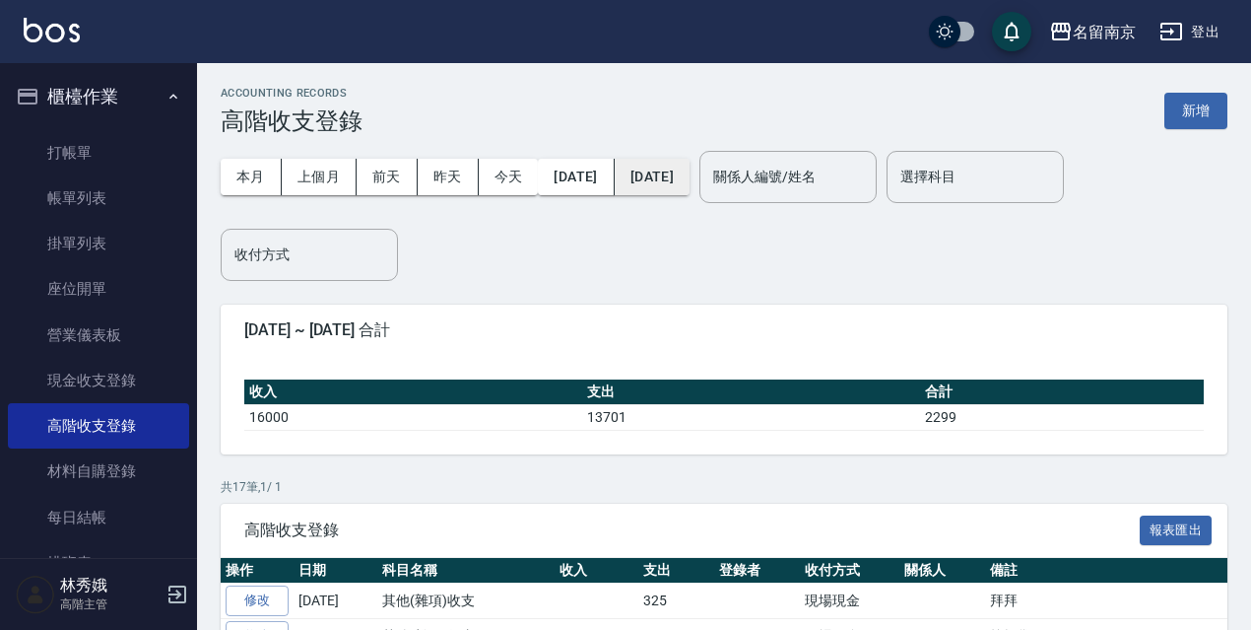
click at [687, 186] on button "2025/08/25" at bounding box center [652, 177] width 75 height 36
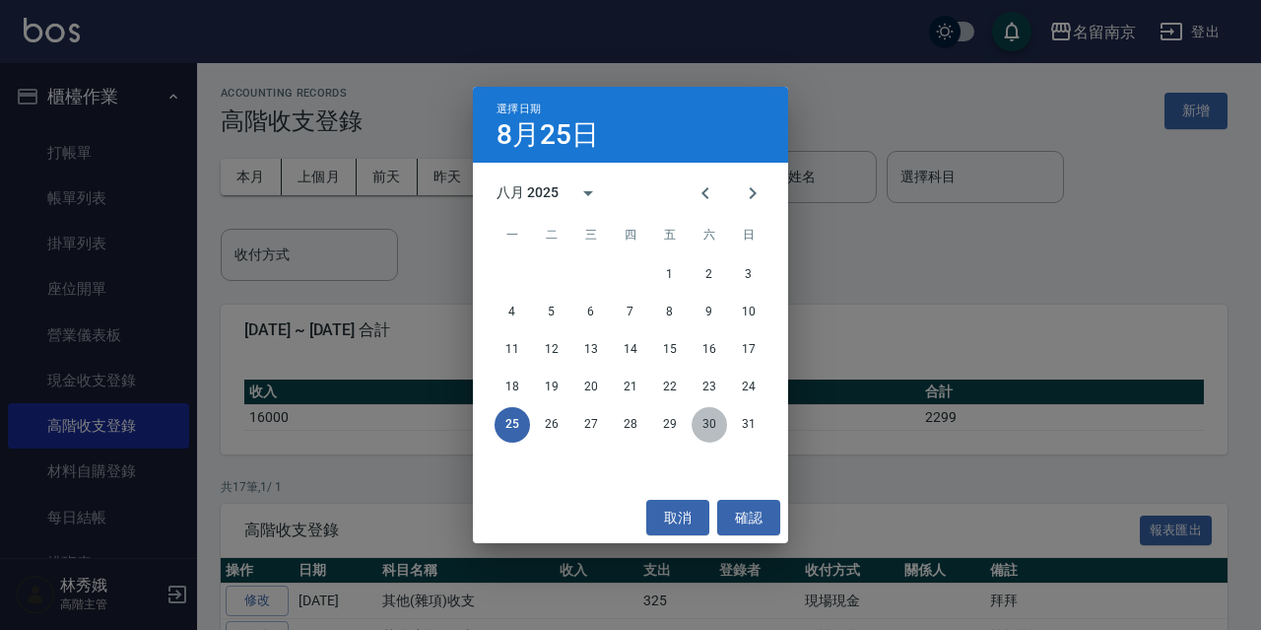
click at [696, 426] on button "30" at bounding box center [709, 424] width 35 height 35
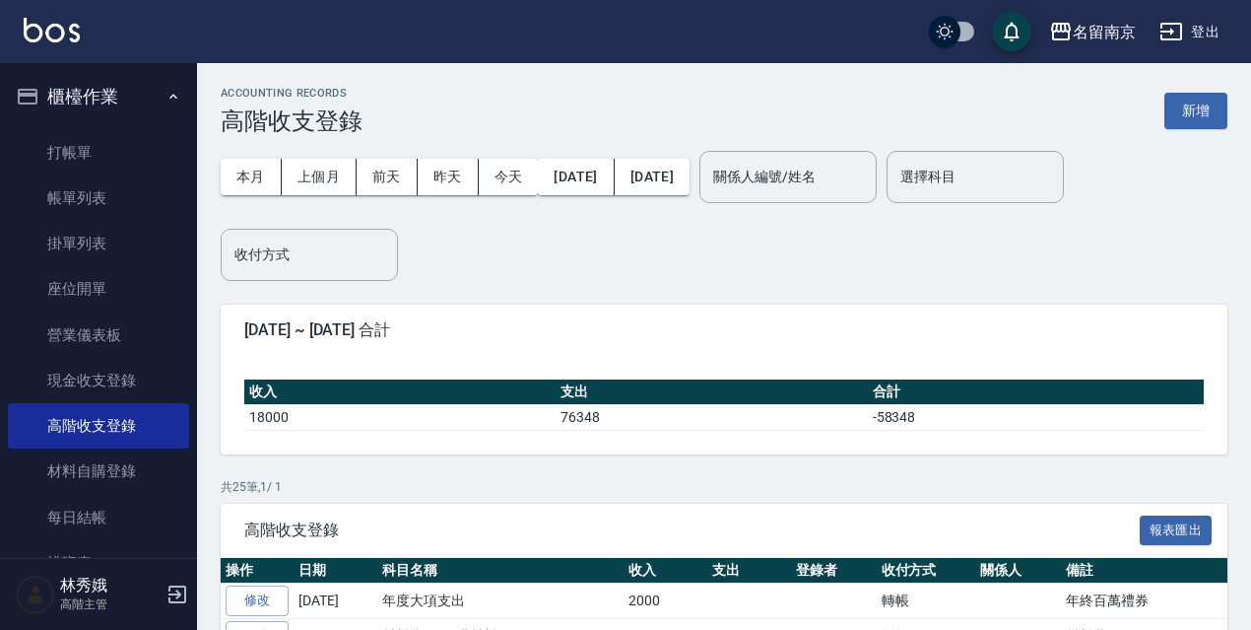
scroll to position [296, 0]
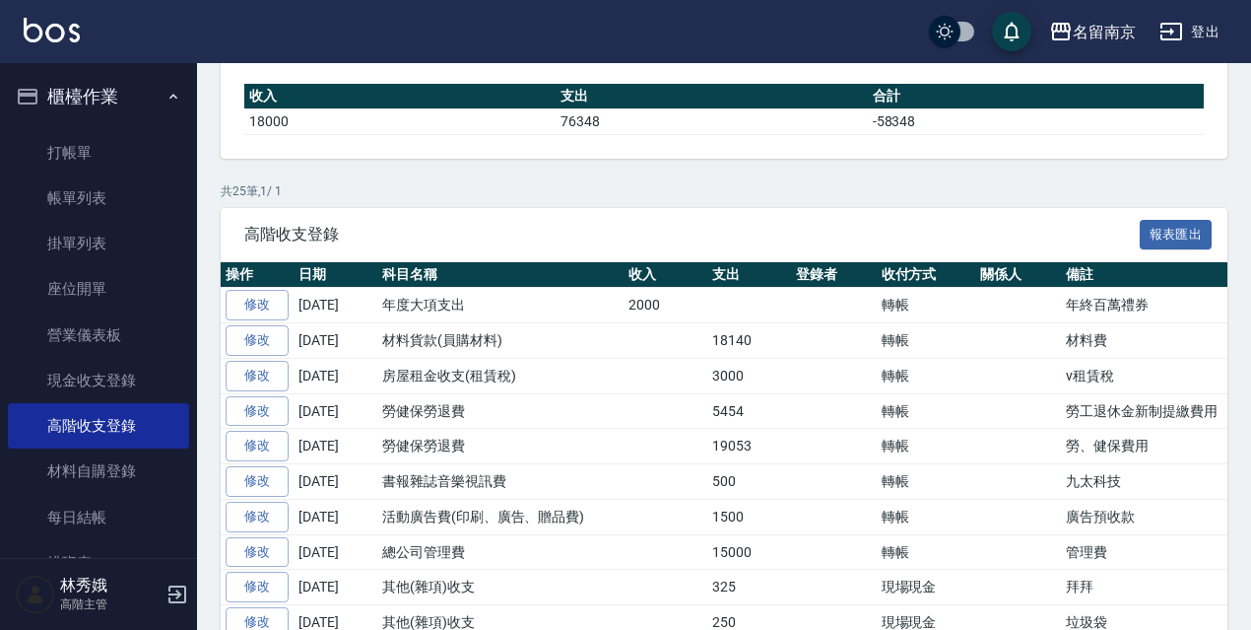
click at [1219, 34] on button "登出" at bounding box center [1190, 32] width 76 height 36
